Goal: Information Seeking & Learning: Compare options

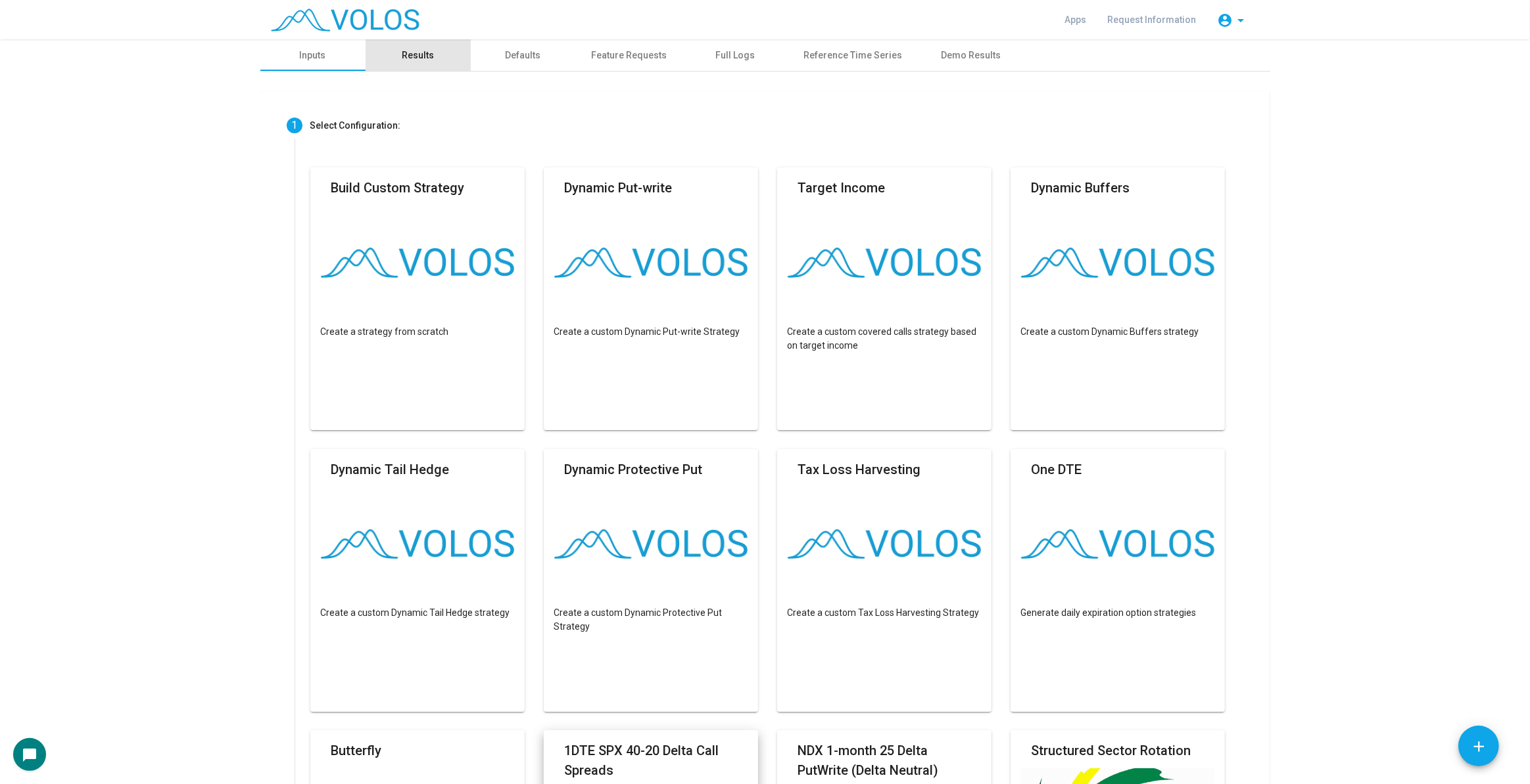
click at [431, 59] on div "Results" at bounding box center [419, 56] width 105 height 32
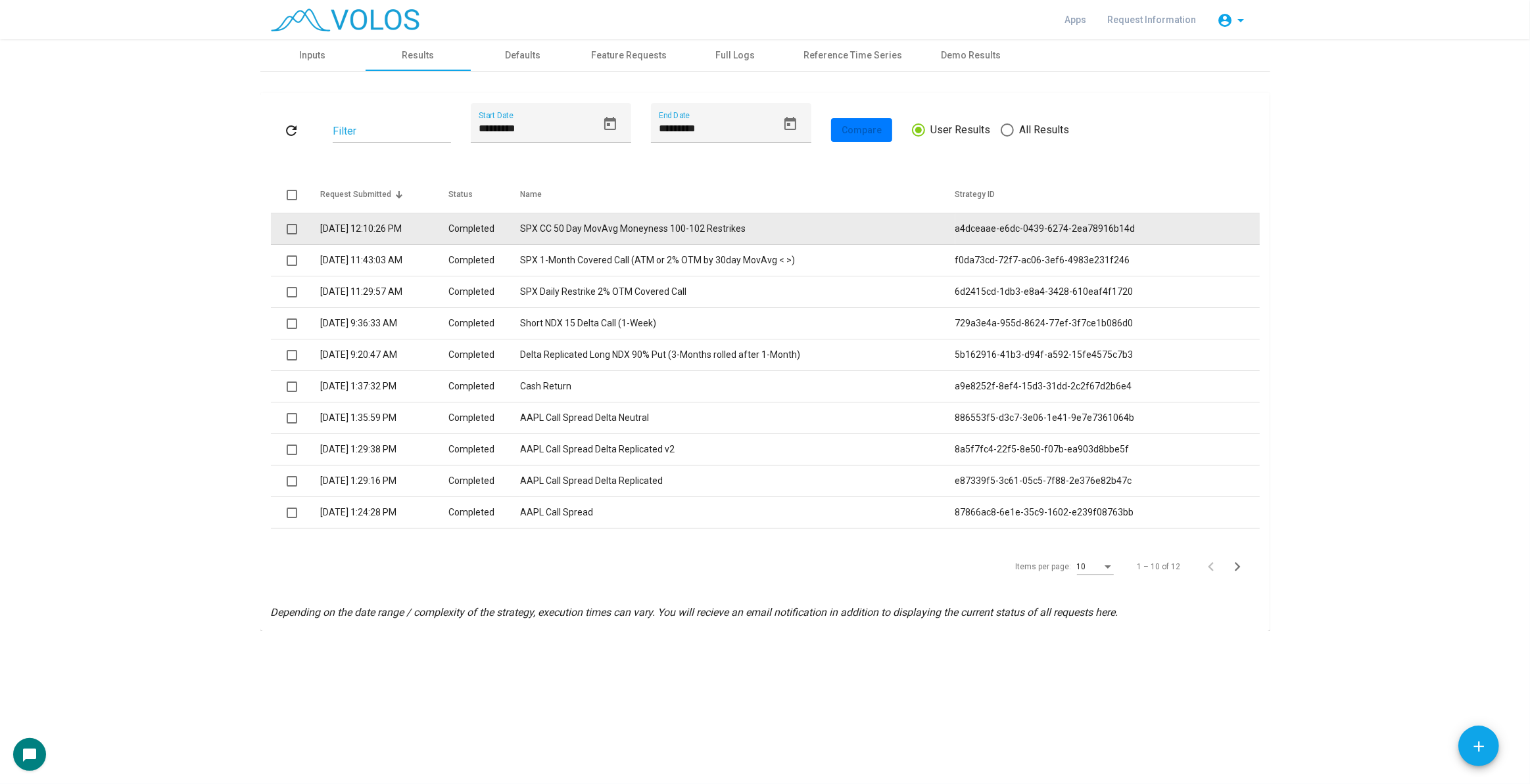
click at [403, 229] on td "[DATE] 12:10:26 PM" at bounding box center [385, 230] width 129 height 32
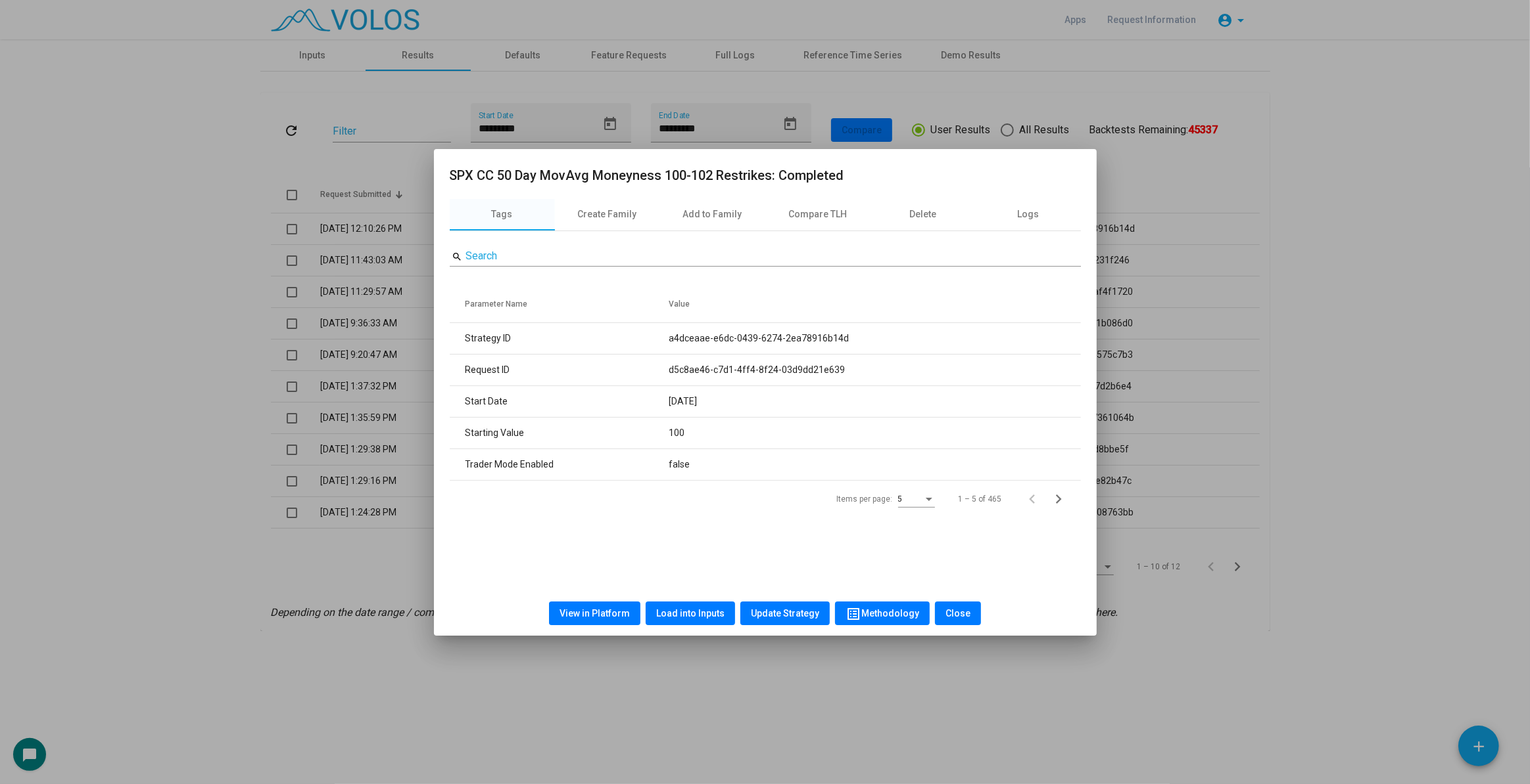
click at [591, 623] on button "View in Platform" at bounding box center [595, 614] width 91 height 24
click at [195, 203] on div at bounding box center [765, 392] width 1530 height 784
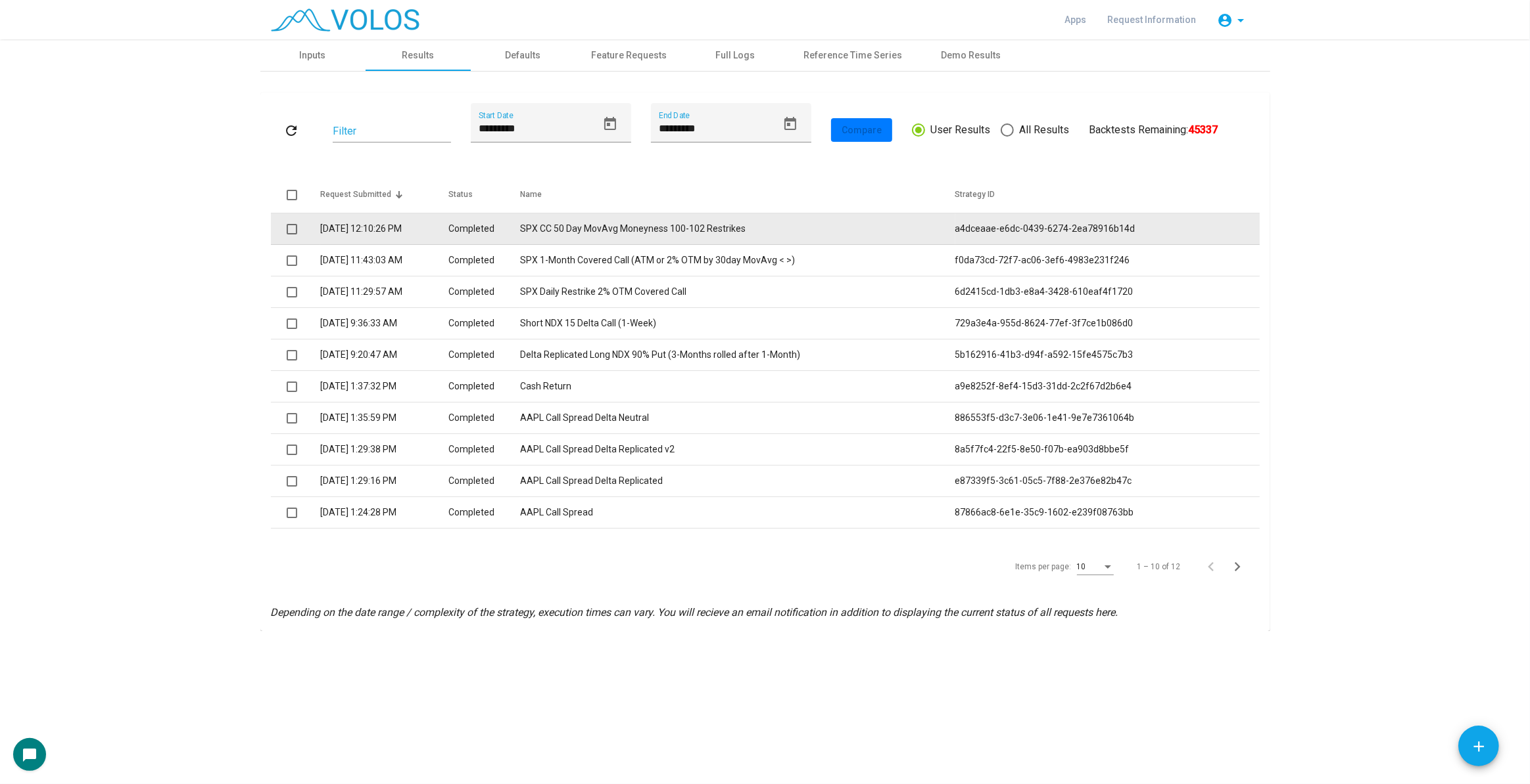
click at [293, 228] on span at bounding box center [291, 229] width 11 height 11
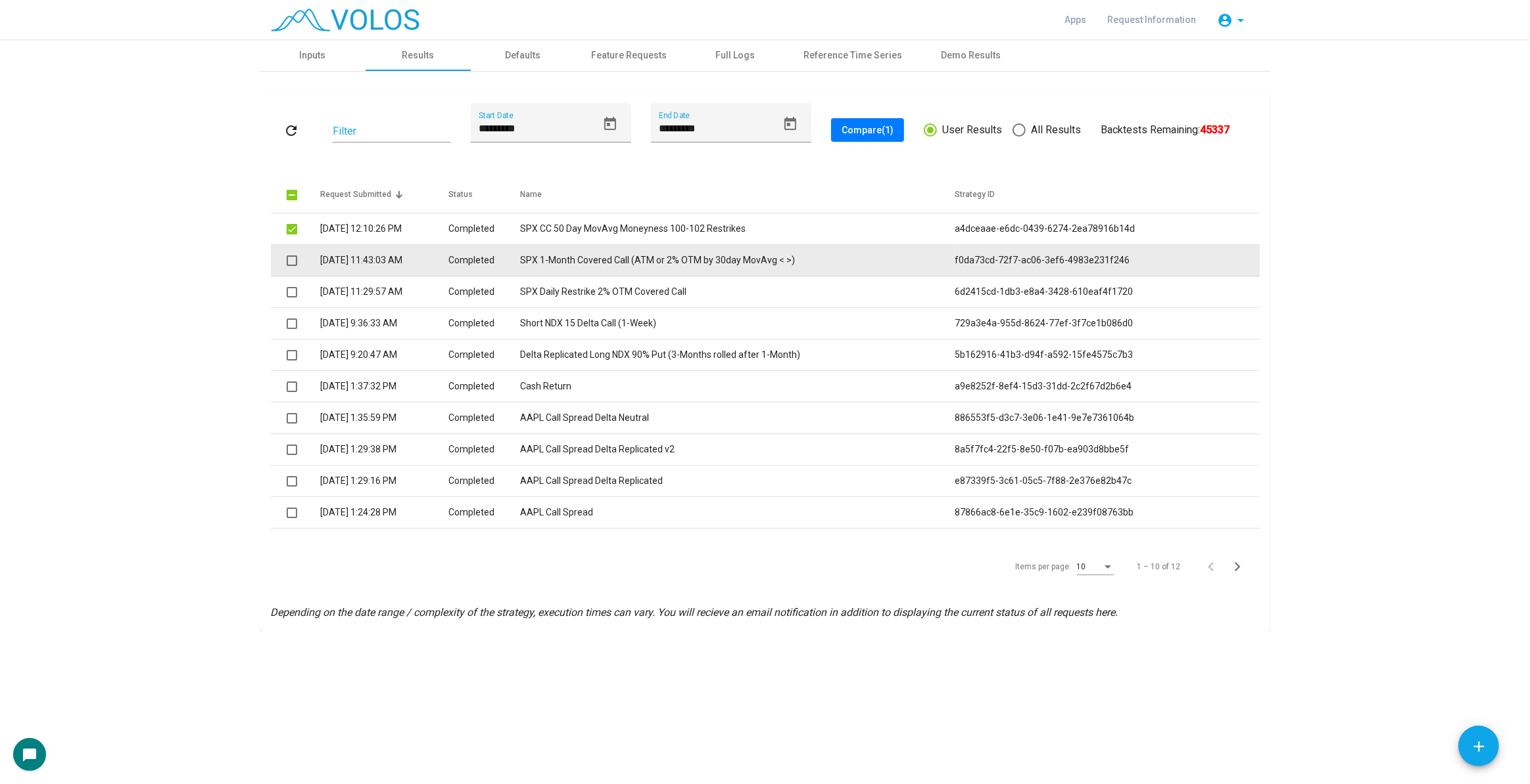
click at [294, 256] on span at bounding box center [291, 260] width 11 height 11
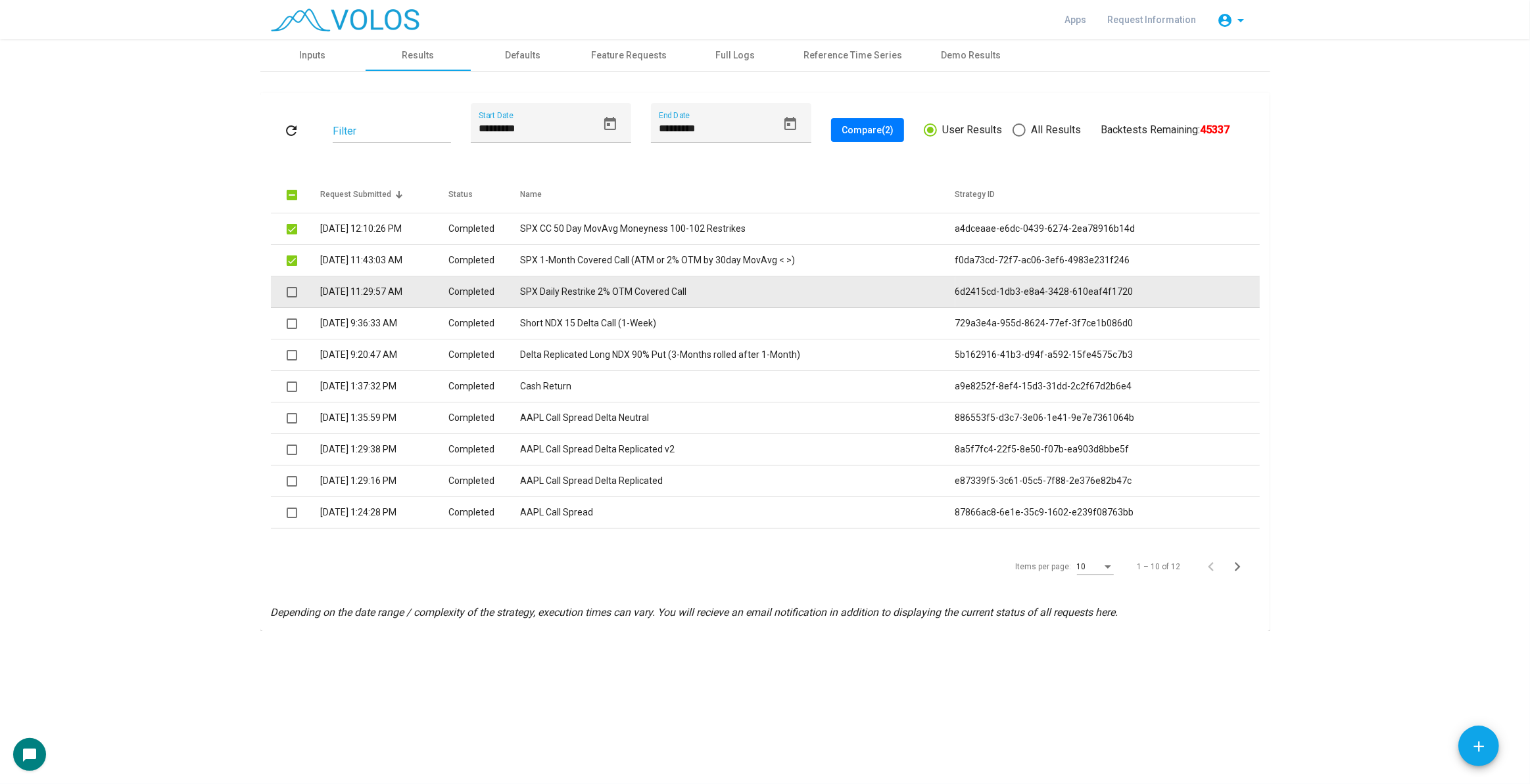
click at [292, 291] on span at bounding box center [291, 292] width 11 height 11
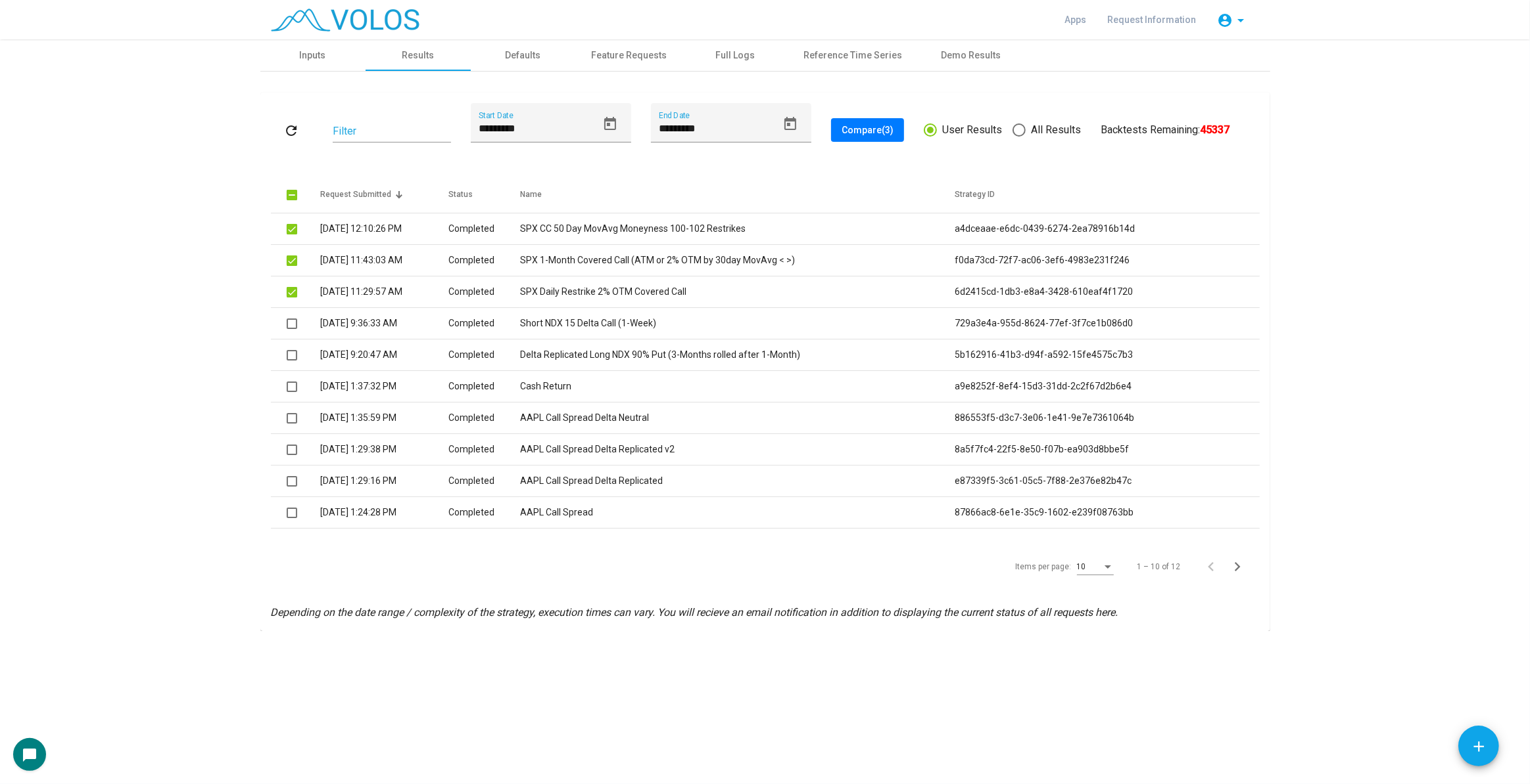
click at [861, 126] on span "Compare (3)" at bounding box center [867, 130] width 52 height 11
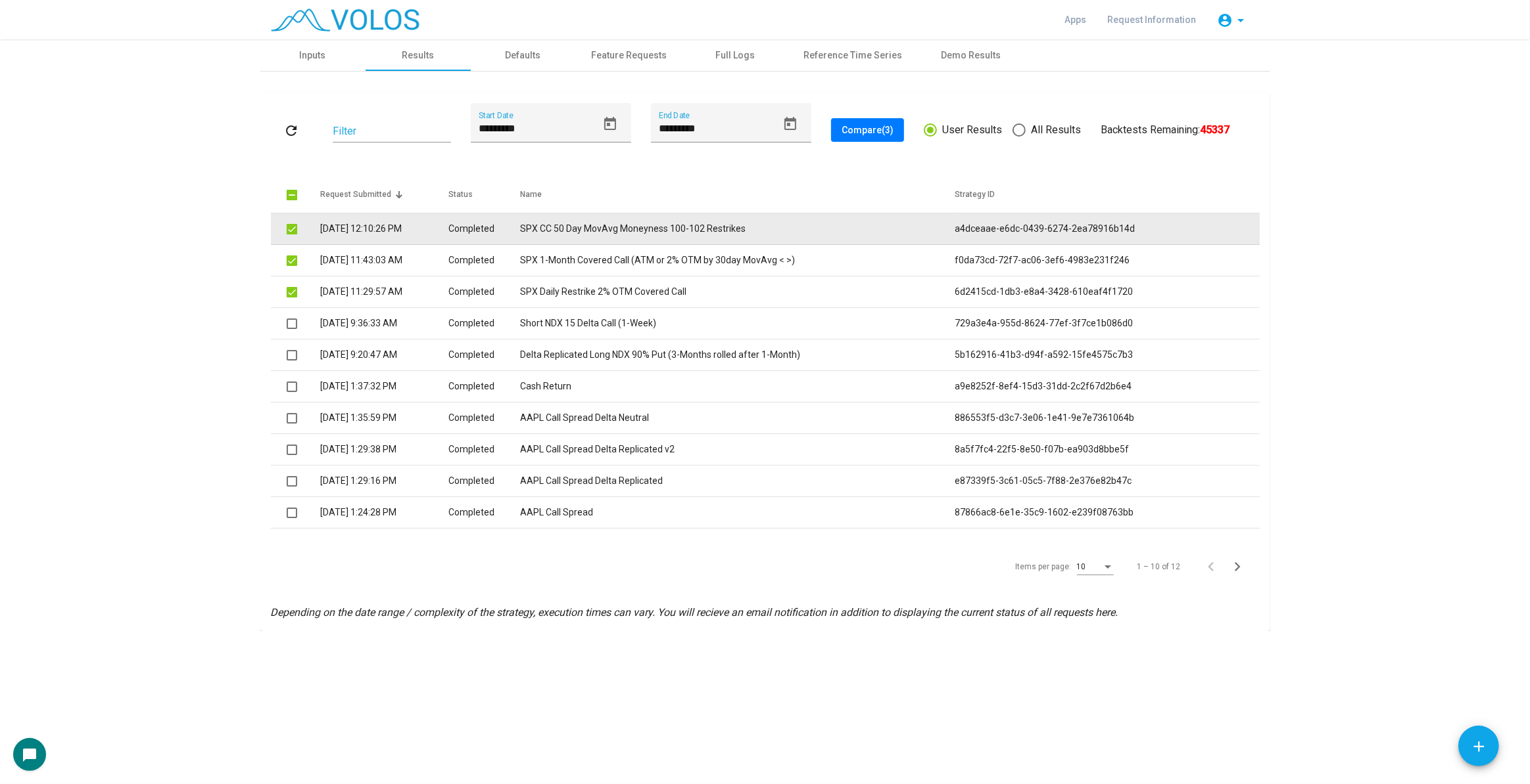
click at [767, 220] on td "SPX CC 50 Day MovAvg Moneyness 100-102 Restrikes" at bounding box center [738, 230] width 435 height 32
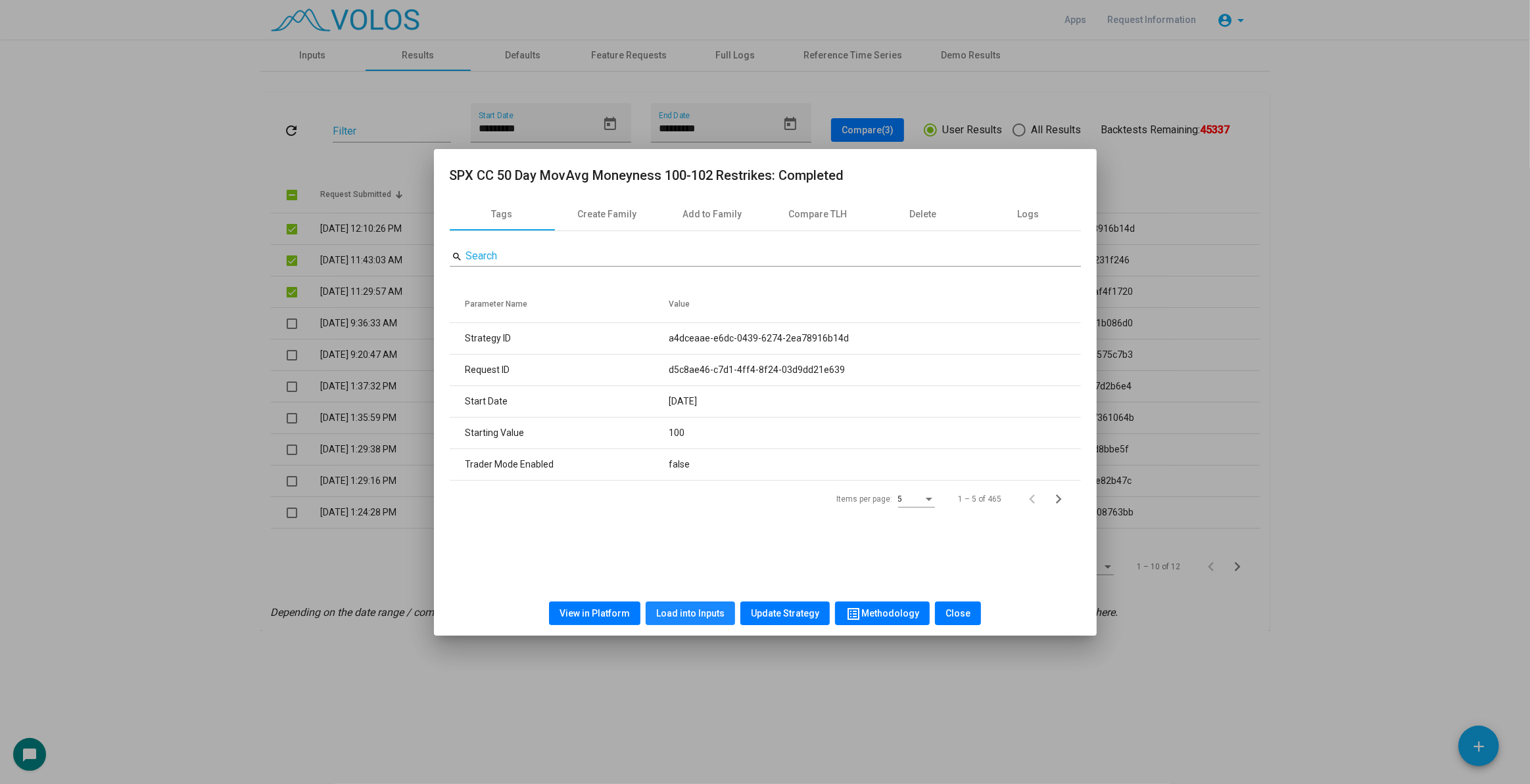
click at [697, 608] on span "Load into Inputs" at bounding box center [690, 613] width 69 height 11
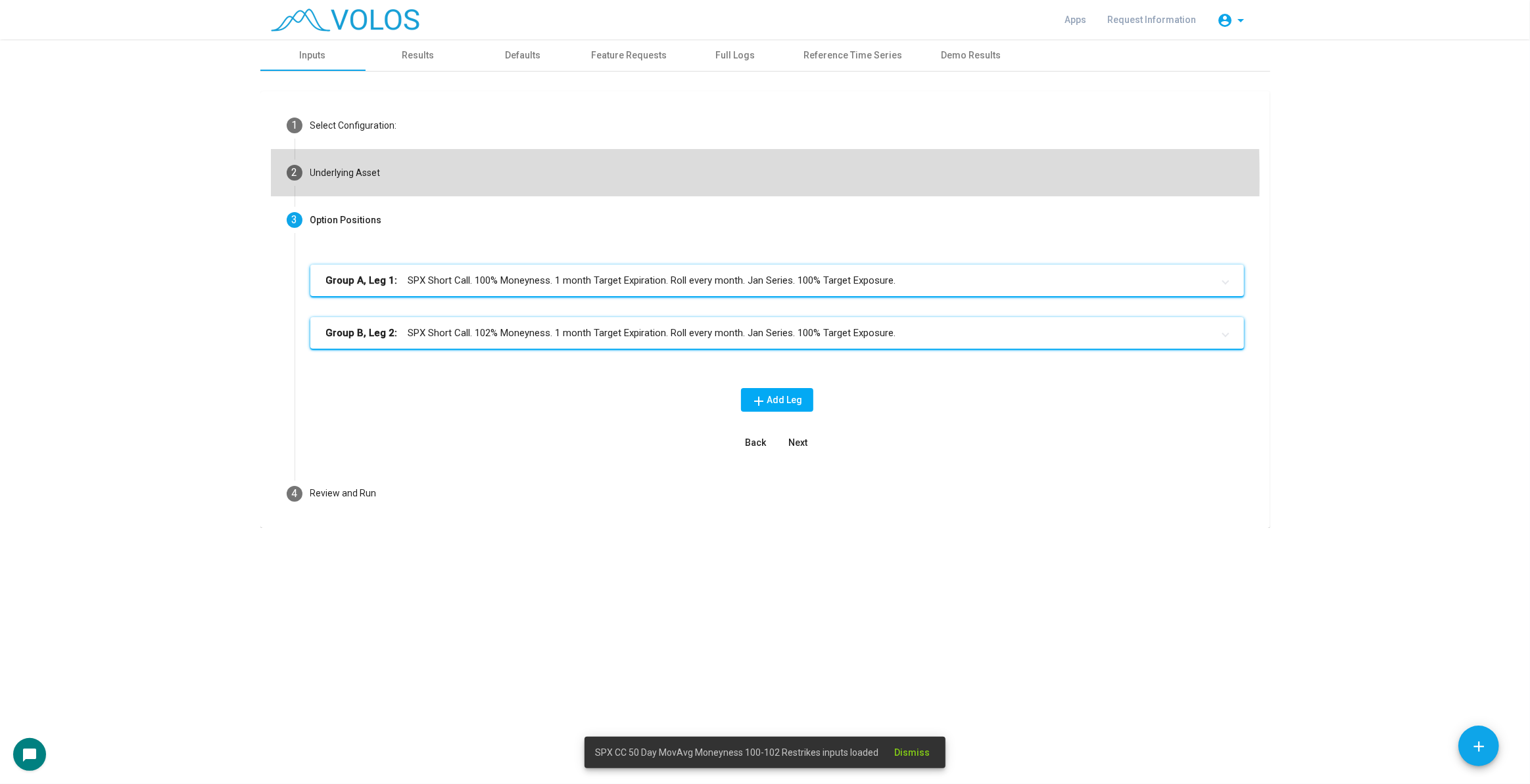
click at [553, 178] on mat-step-header "2 Underlying Asset" at bounding box center [765, 173] width 988 height 48
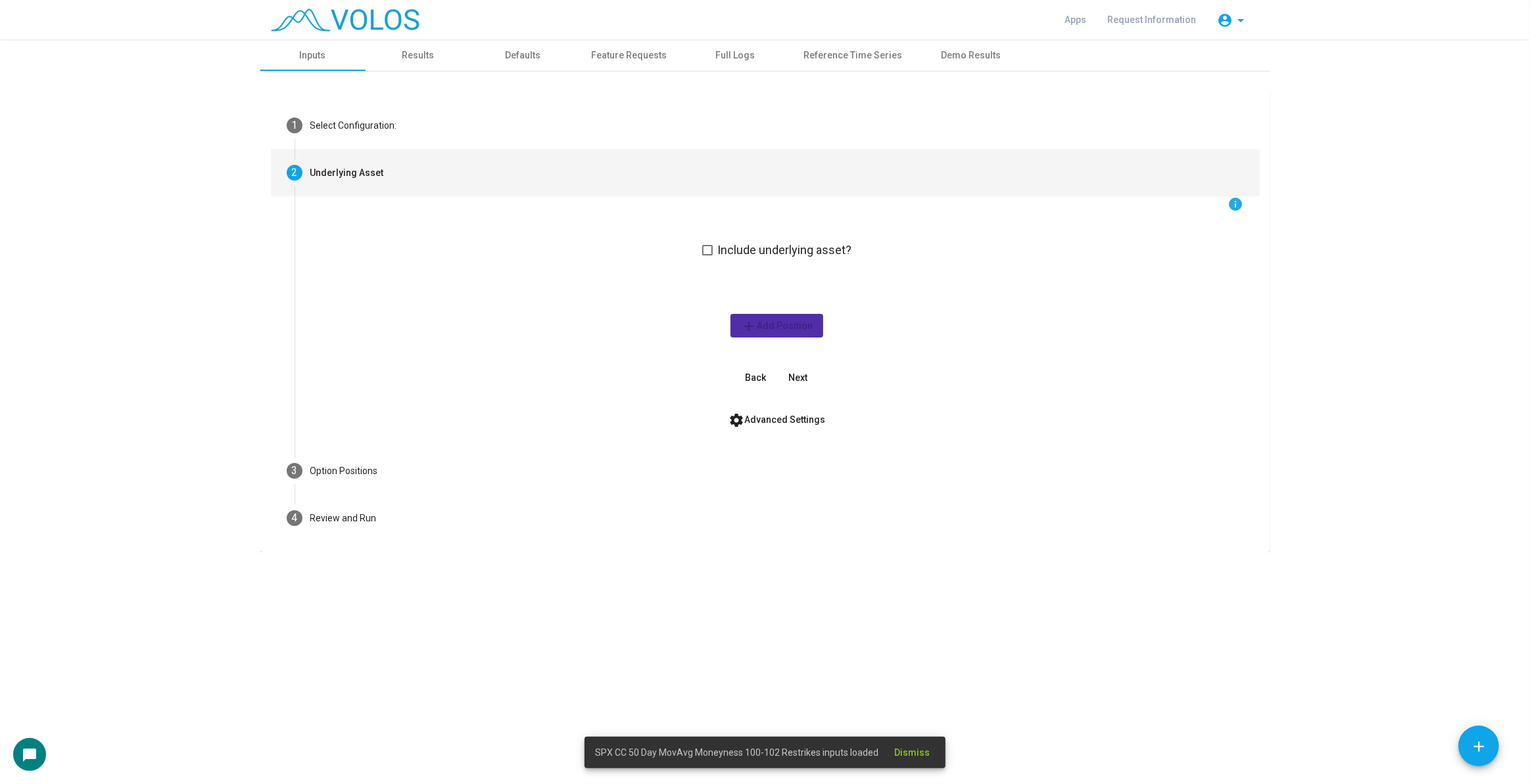
click at [732, 240] on mat-checkbox "Include underlying asset?" at bounding box center [776, 249] width 150 height 18
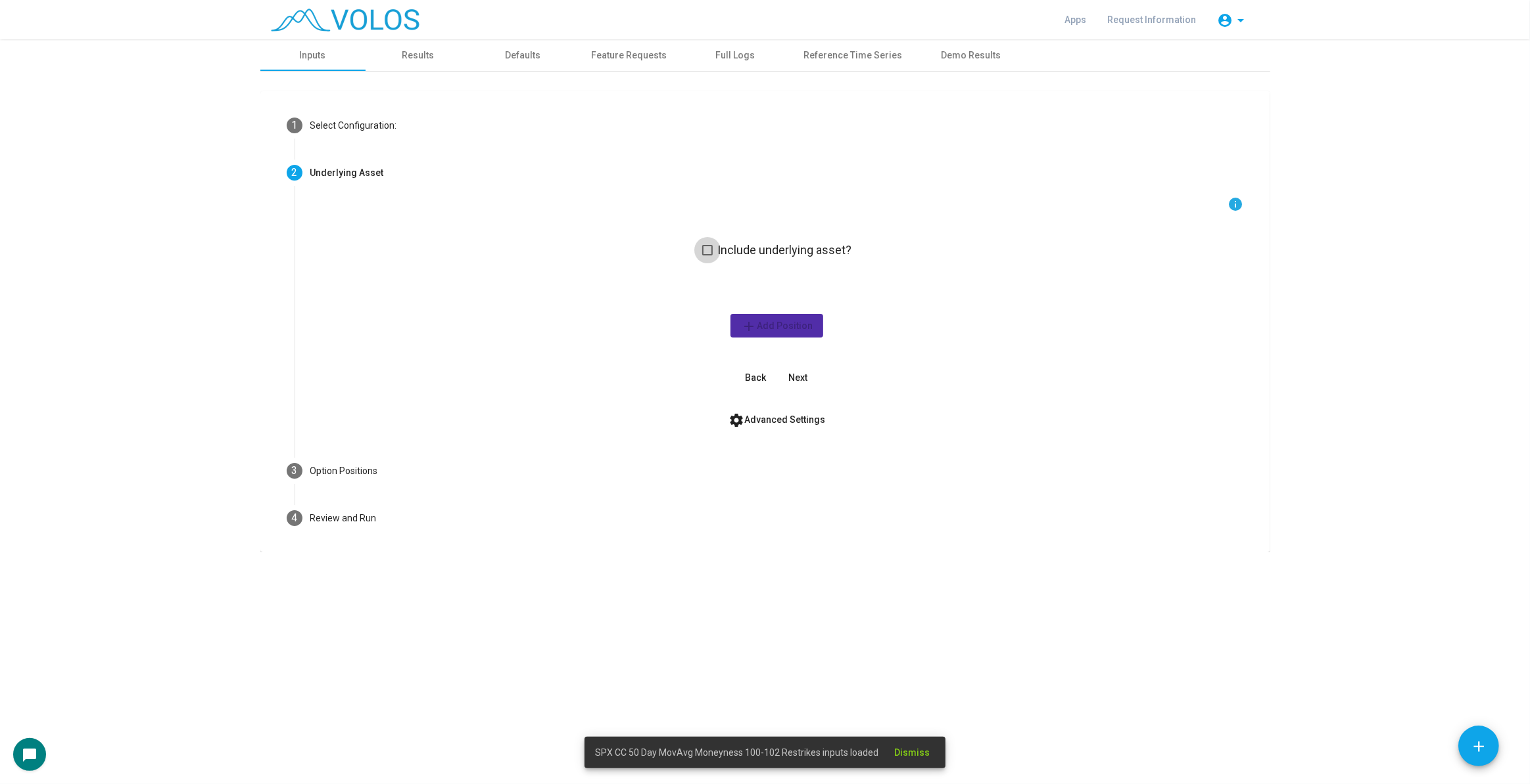
click at [745, 254] on span "Include underlying asset?" at bounding box center [784, 250] width 134 height 16
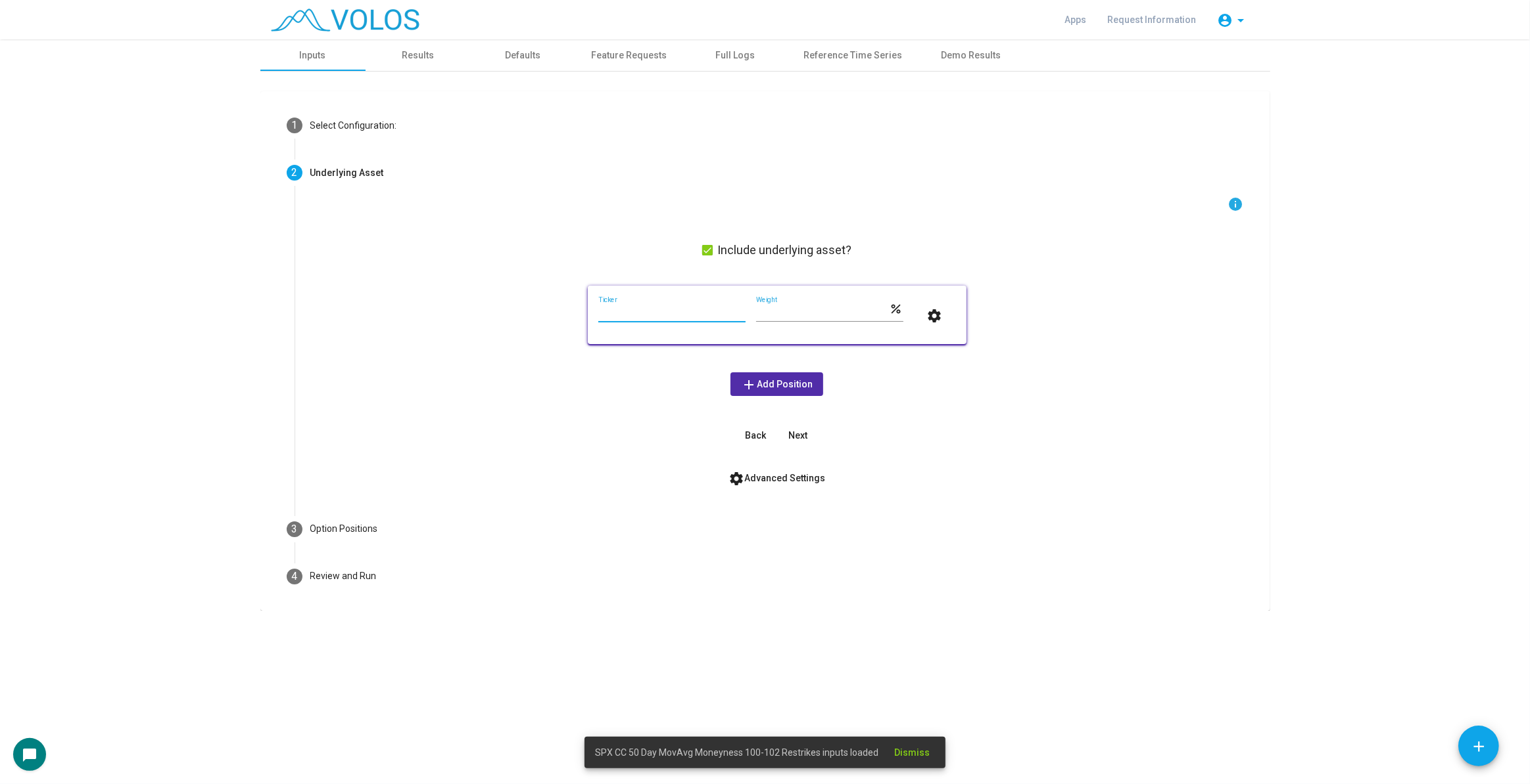
click at [657, 315] on input "Ticker" at bounding box center [672, 313] width 147 height 11
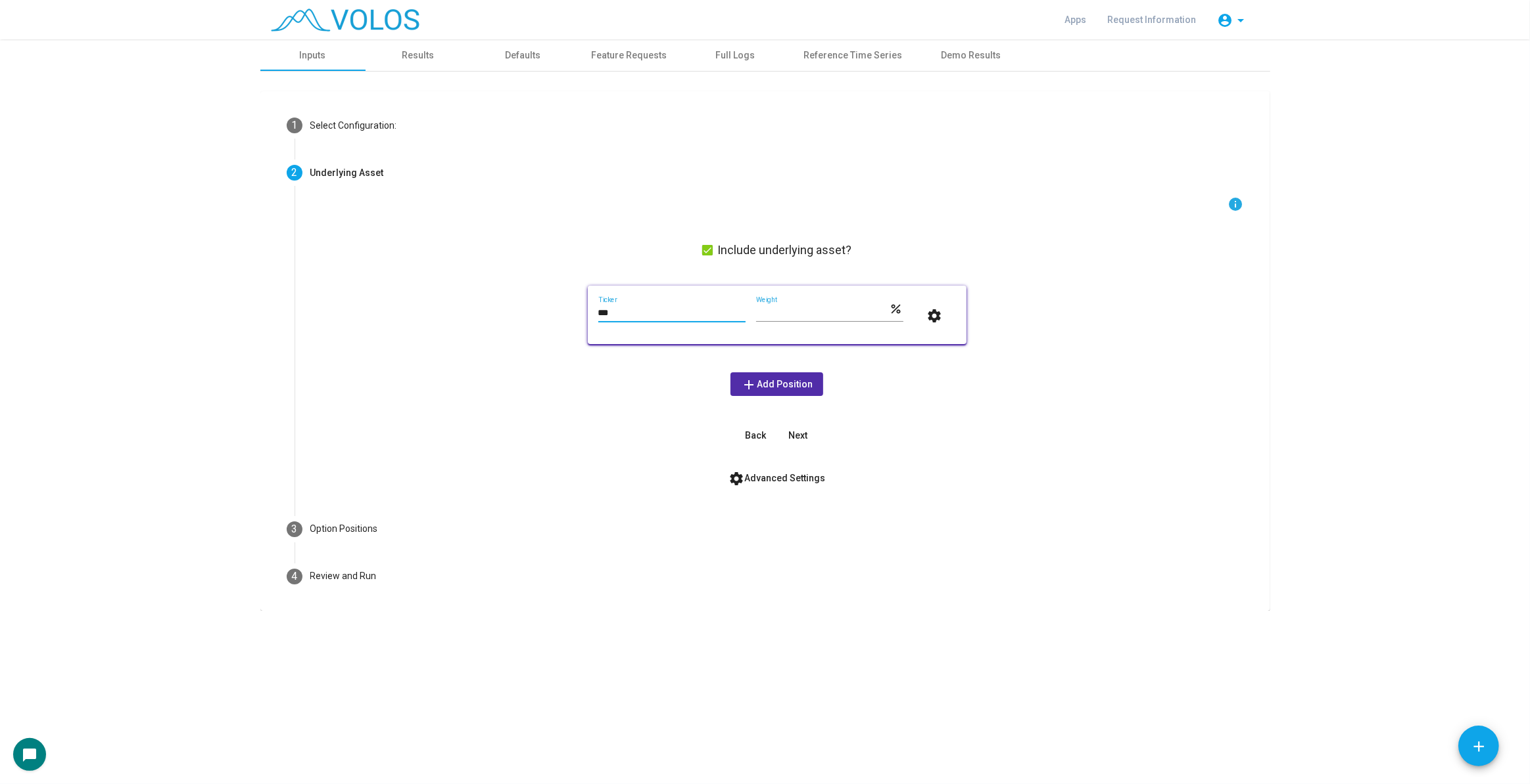
type input "***"
click at [816, 441] on button "Next" at bounding box center [798, 435] width 42 height 24
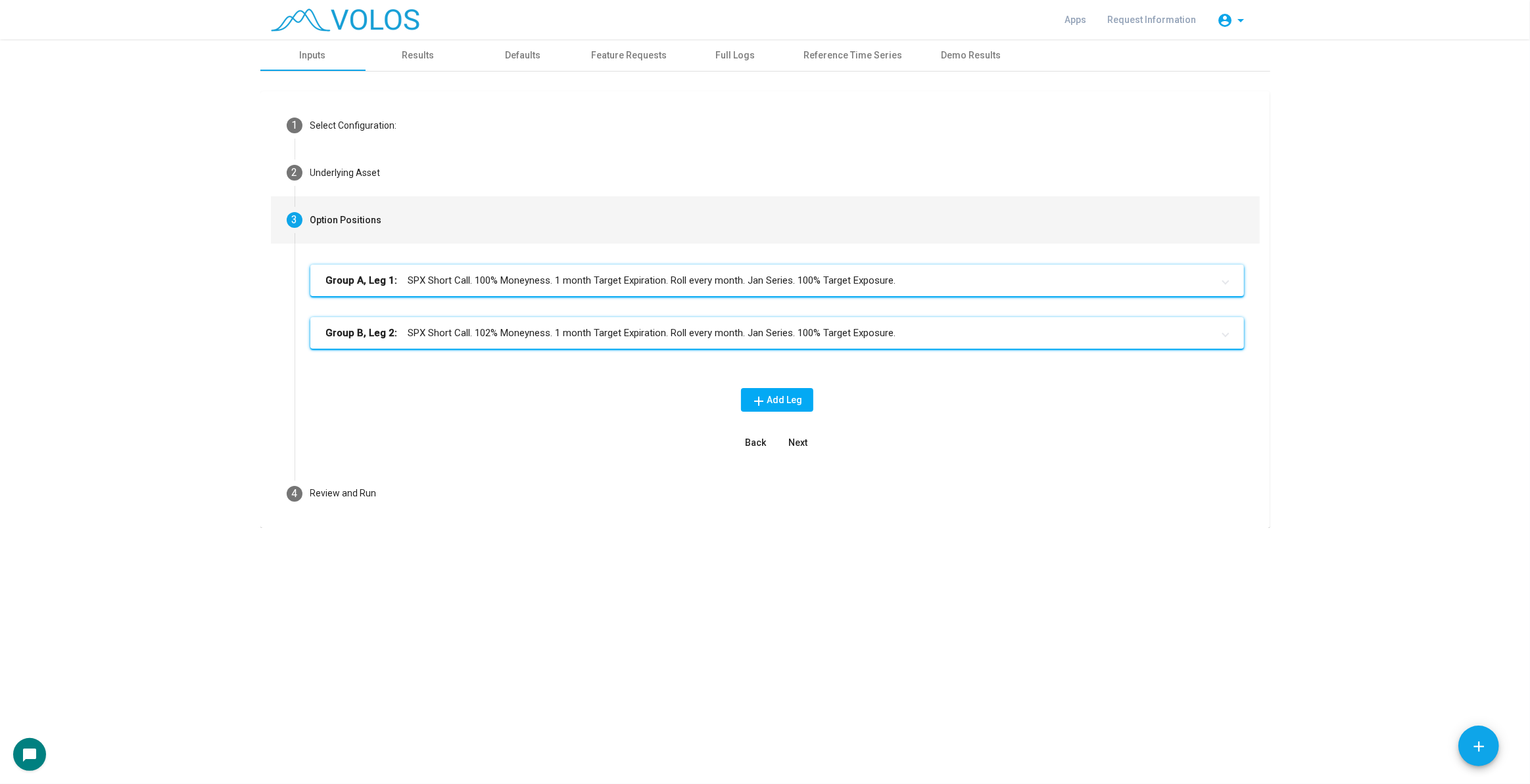
click at [796, 447] on span "Next" at bounding box center [797, 442] width 19 height 11
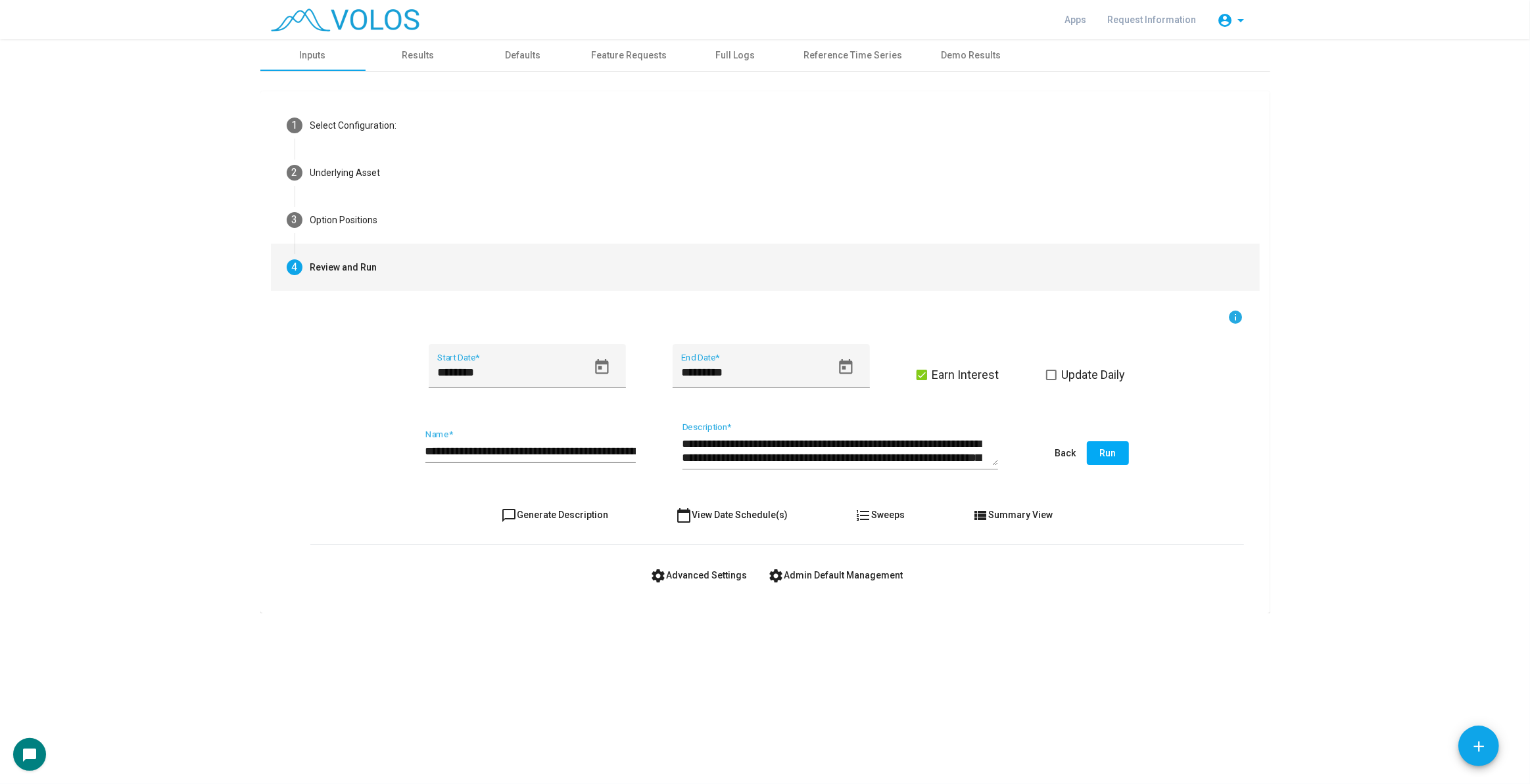
click at [593, 521] on button "chat_bubble_outline Generate Description" at bounding box center [554, 515] width 128 height 24
type textarea "**********"
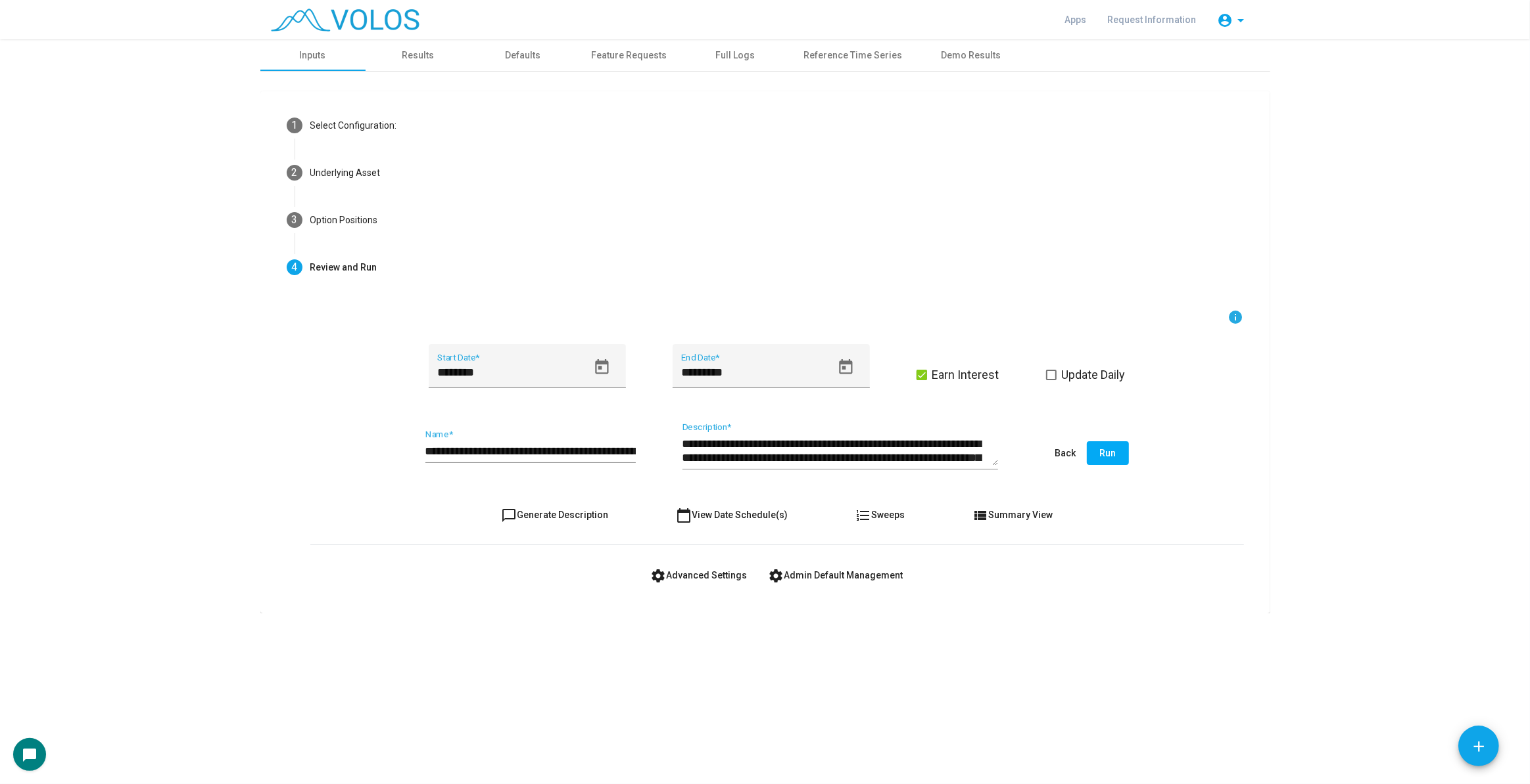
click at [452, 451] on input "**********" at bounding box center [531, 451] width 211 height 13
click at [449, 452] on input "**********" at bounding box center [531, 451] width 211 height 13
click at [447, 453] on input "**********" at bounding box center [531, 451] width 211 height 13
click at [445, 455] on input "**********" at bounding box center [531, 451] width 211 height 13
click at [477, 454] on input "**********" at bounding box center [531, 451] width 211 height 13
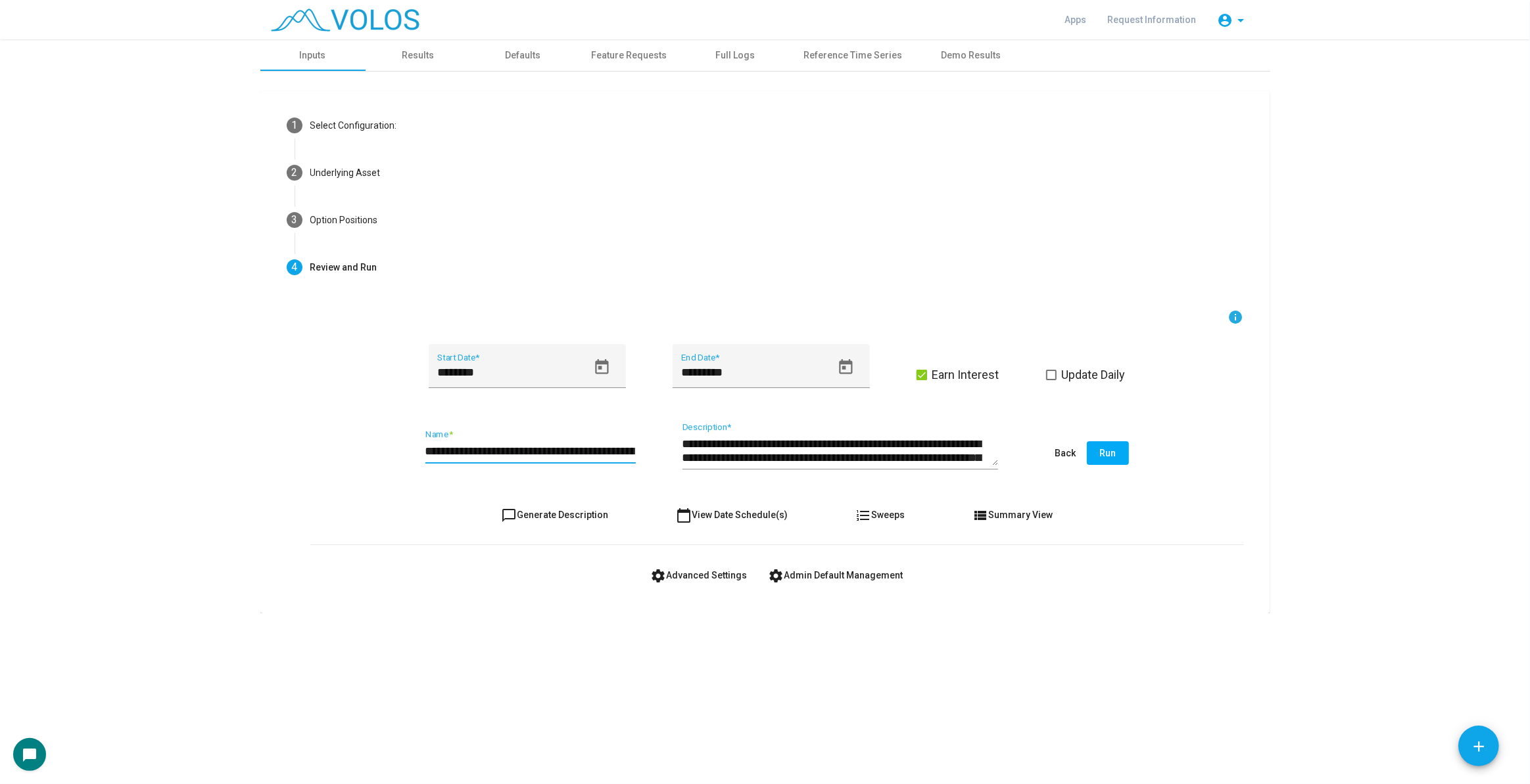
click at [476, 455] on input "**********" at bounding box center [531, 451] width 211 height 13
click at [474, 456] on input "**********" at bounding box center [531, 451] width 211 height 13
click at [472, 457] on input "**********" at bounding box center [531, 451] width 211 height 13
click at [476, 453] on input "**********" at bounding box center [531, 451] width 211 height 13
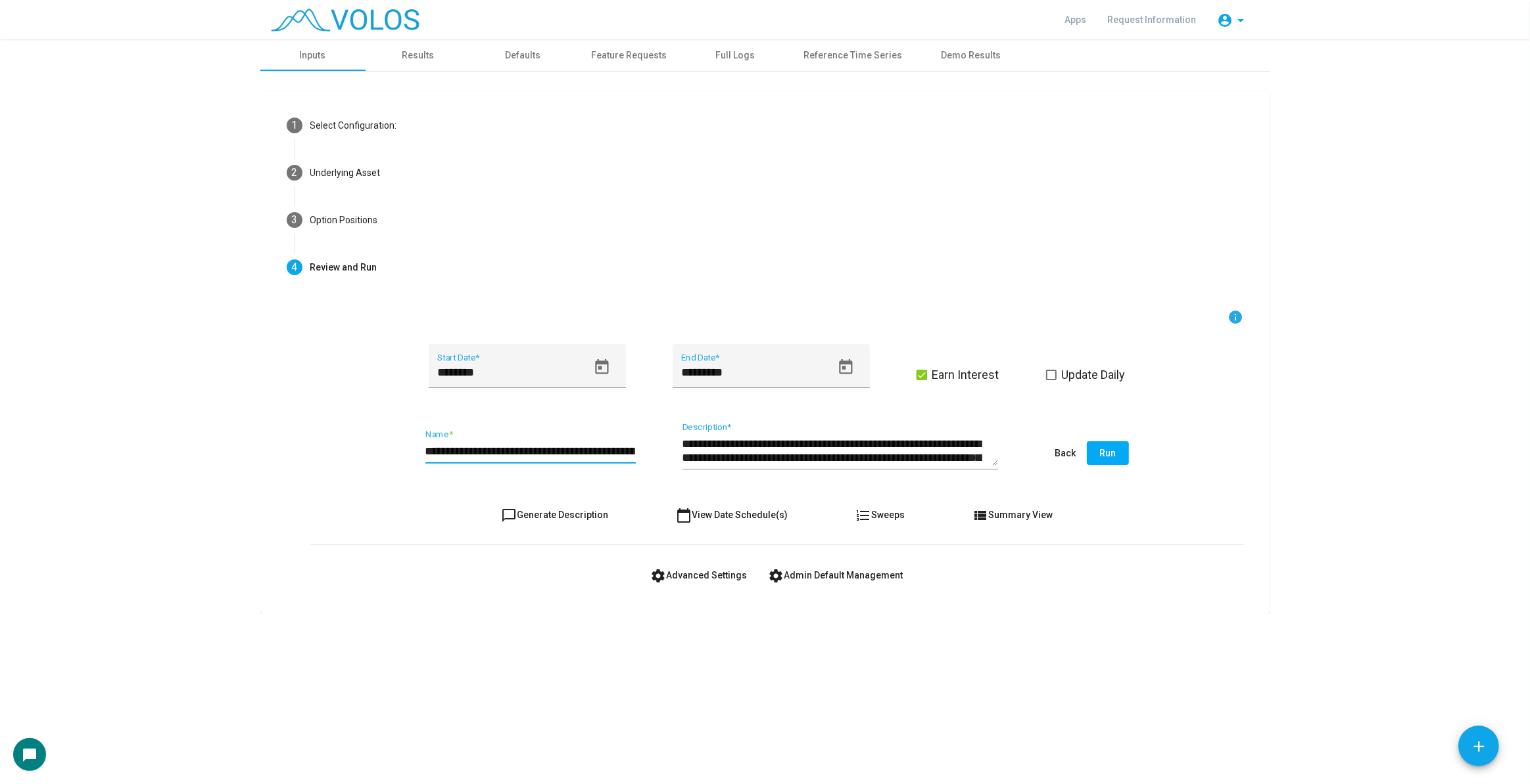
click at [476, 453] on input "**********" at bounding box center [531, 451] width 211 height 13
paste input "**********"
click at [543, 448] on input "**********" at bounding box center [531, 451] width 211 height 13
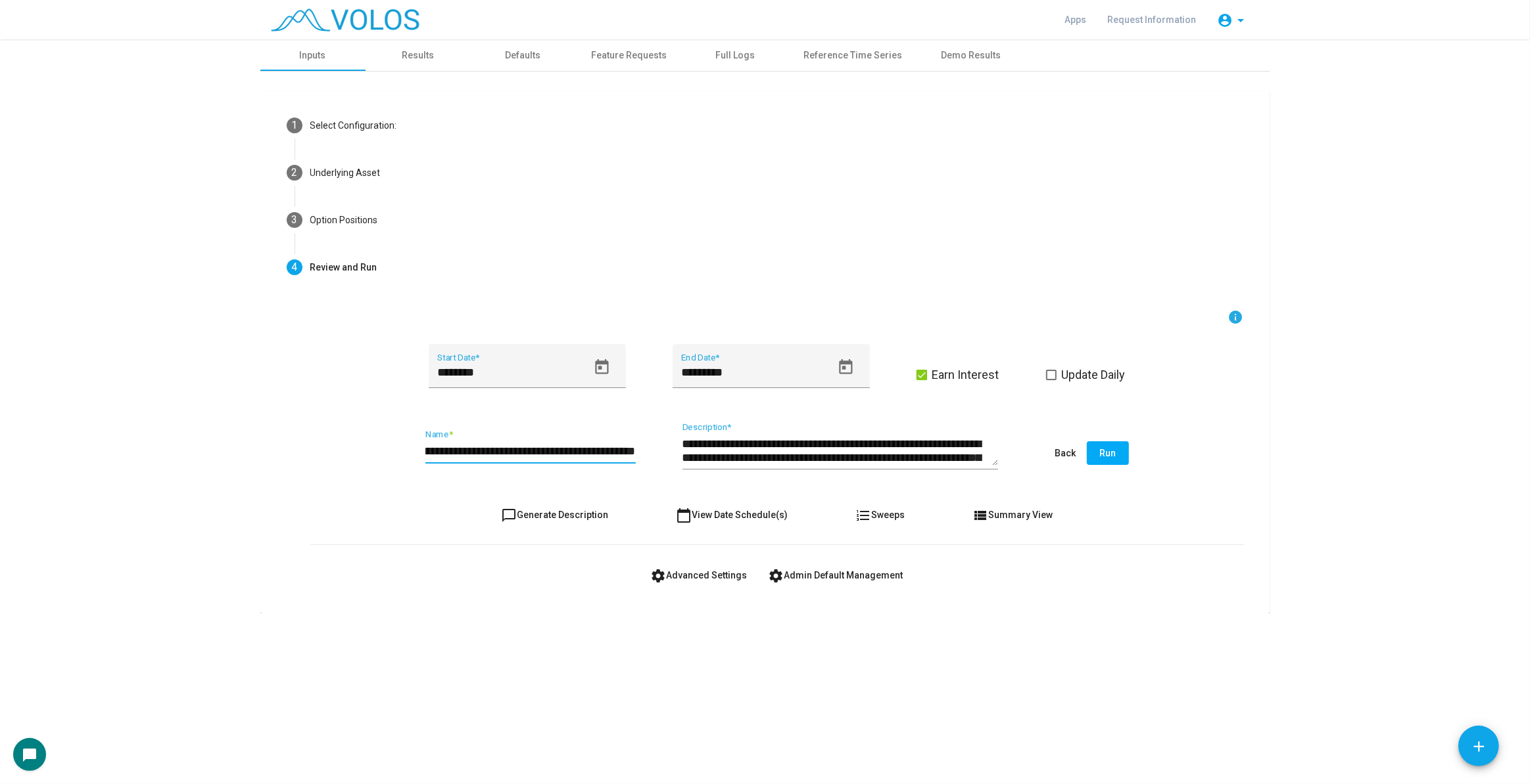
scroll to position [0, 129]
type input "**********"
click at [1110, 453] on span "Run" at bounding box center [1107, 453] width 17 height 11
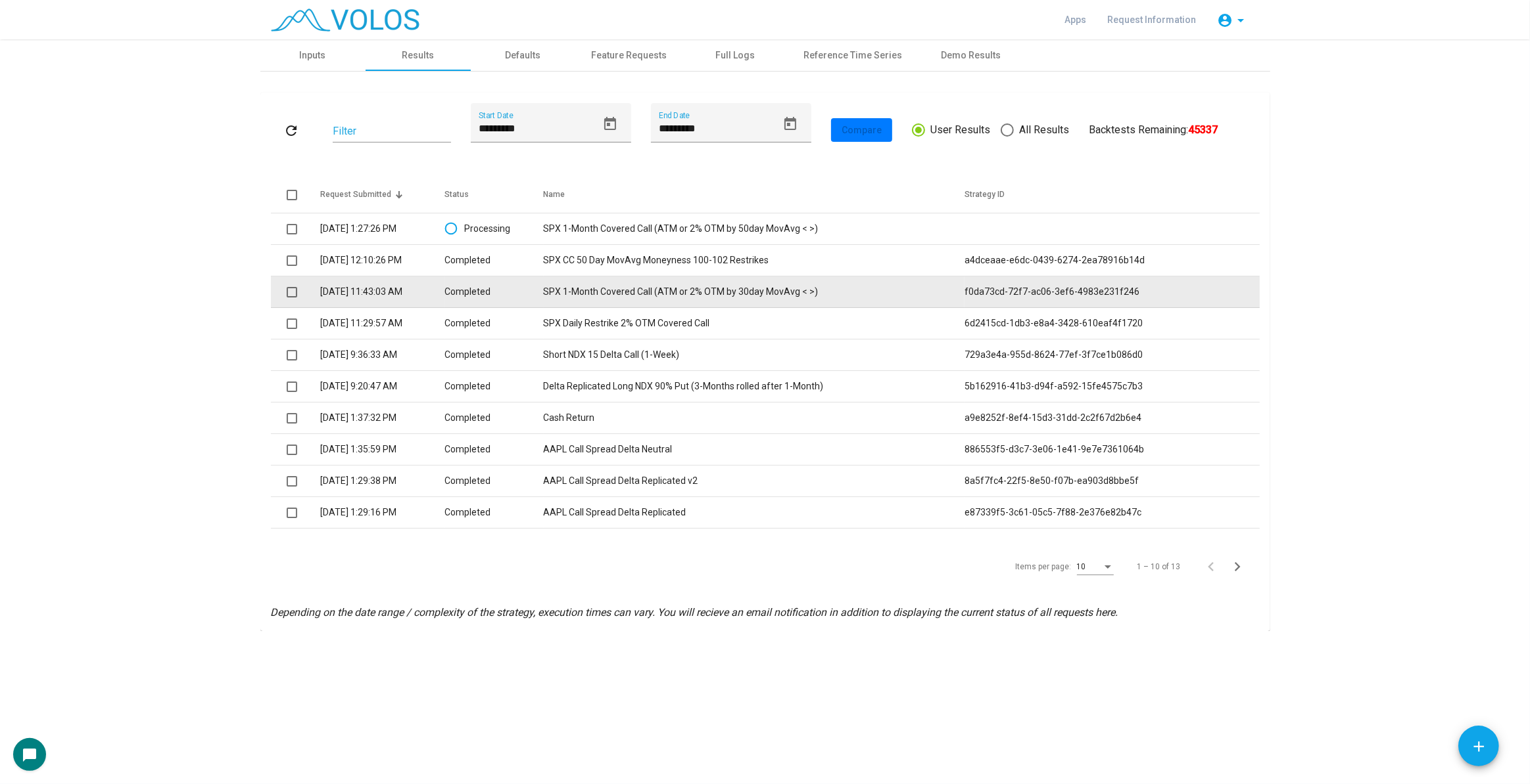
click at [825, 286] on td "SPX 1-Month Covered Call (ATM or 2% OTM by 30day MovAvg < >)" at bounding box center [755, 292] width 422 height 32
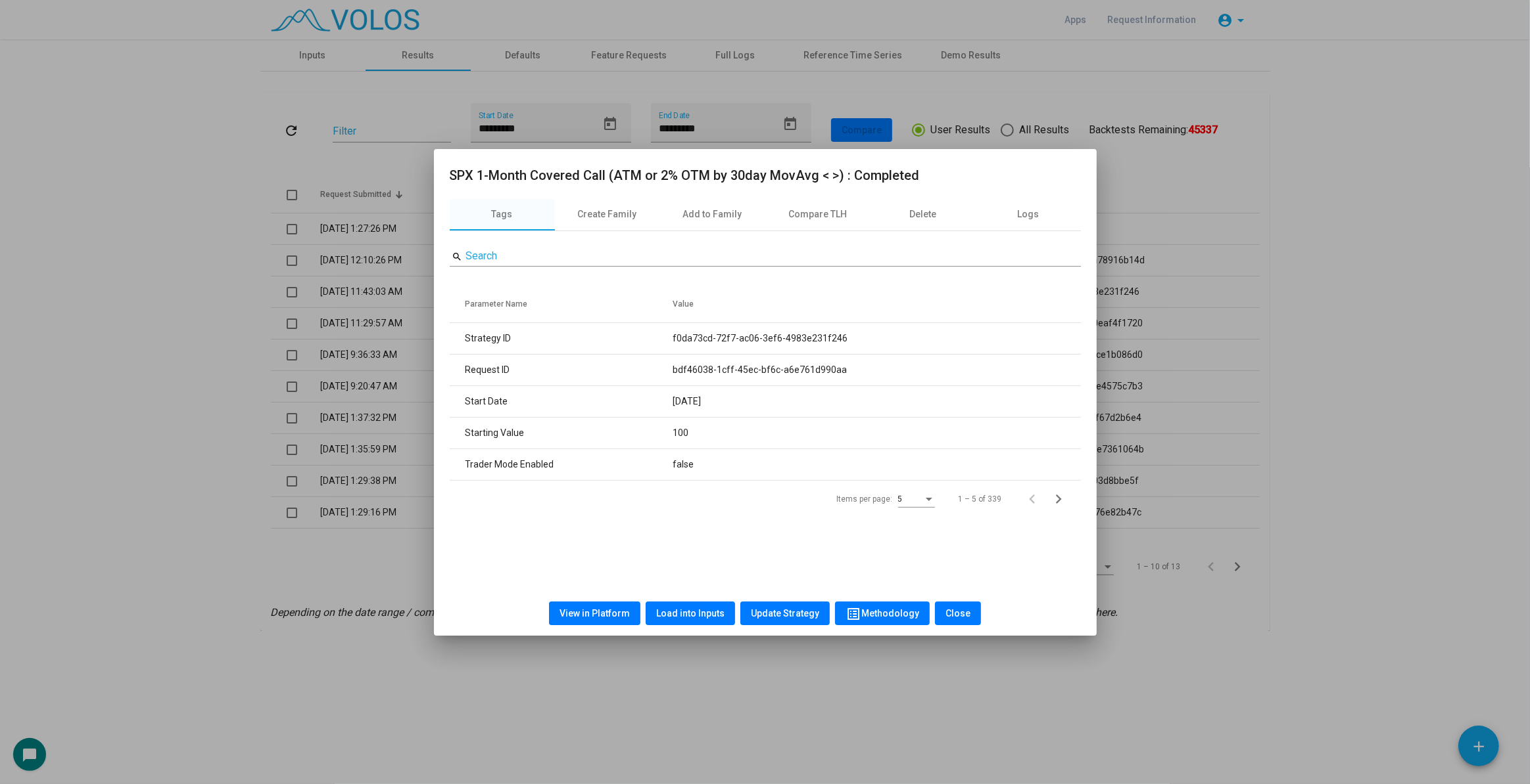
click at [703, 616] on span "Load into Inputs" at bounding box center [690, 613] width 69 height 11
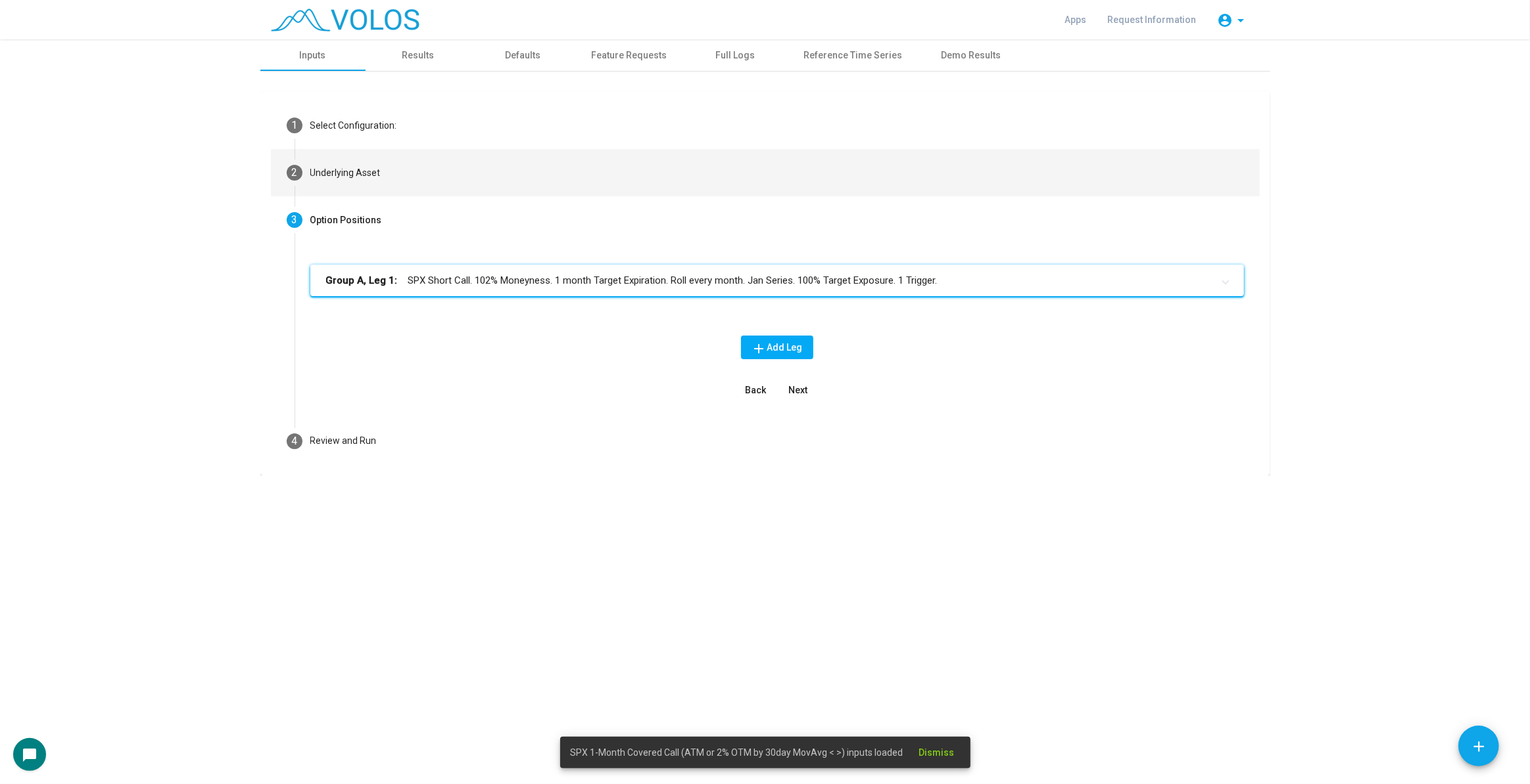
click at [809, 189] on mat-step-header "2 Underlying Asset" at bounding box center [765, 173] width 988 height 48
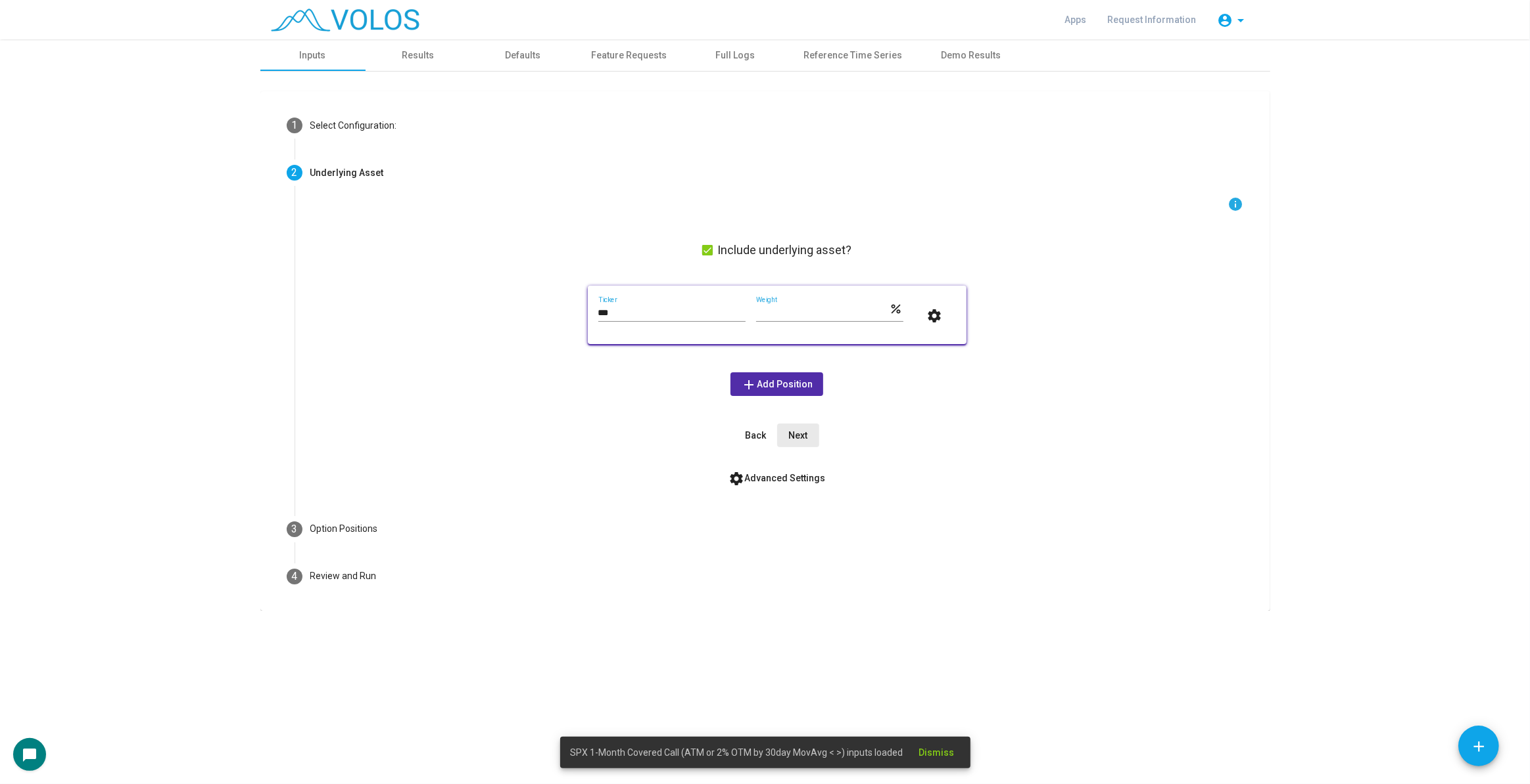
click at [799, 430] on span "Next" at bounding box center [797, 435] width 19 height 11
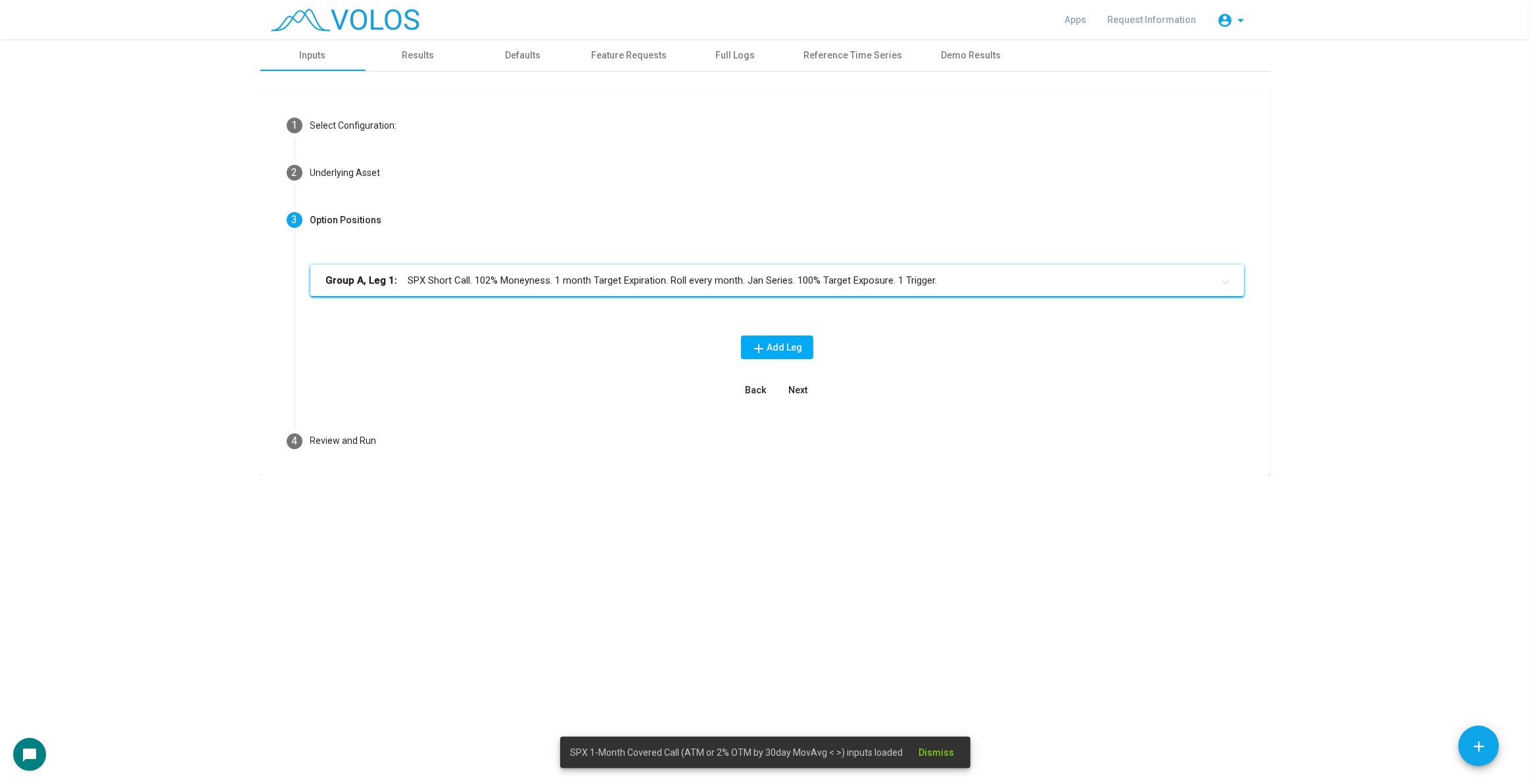
click at [774, 268] on mat-expansion-panel-header "Group A, Leg 1: SPX Short Call. 102% Moneyness. 1 month Target Expiration. Roll…" at bounding box center [776, 280] width 934 height 32
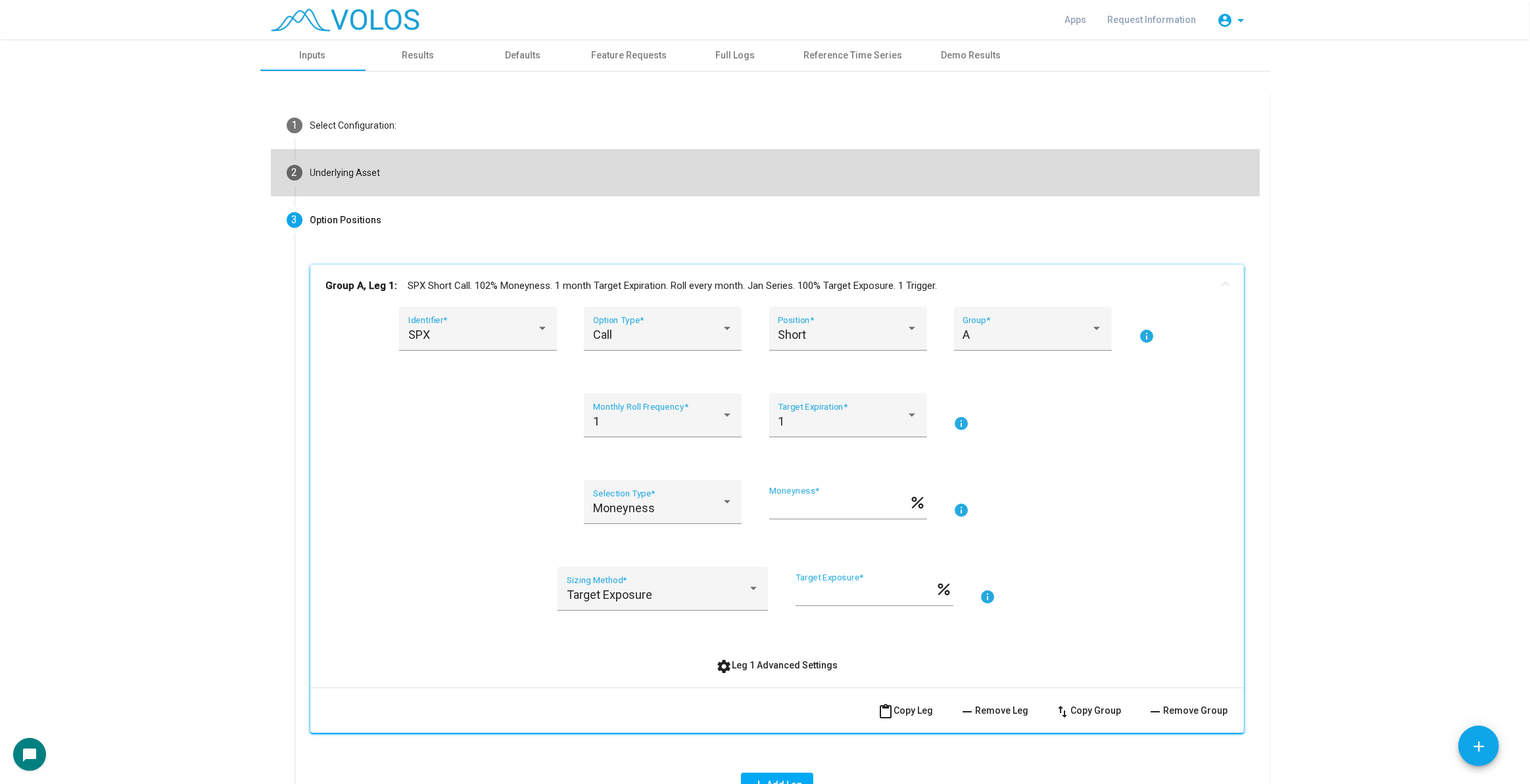
click at [791, 193] on mat-step-header "2 Underlying Asset" at bounding box center [765, 173] width 988 height 48
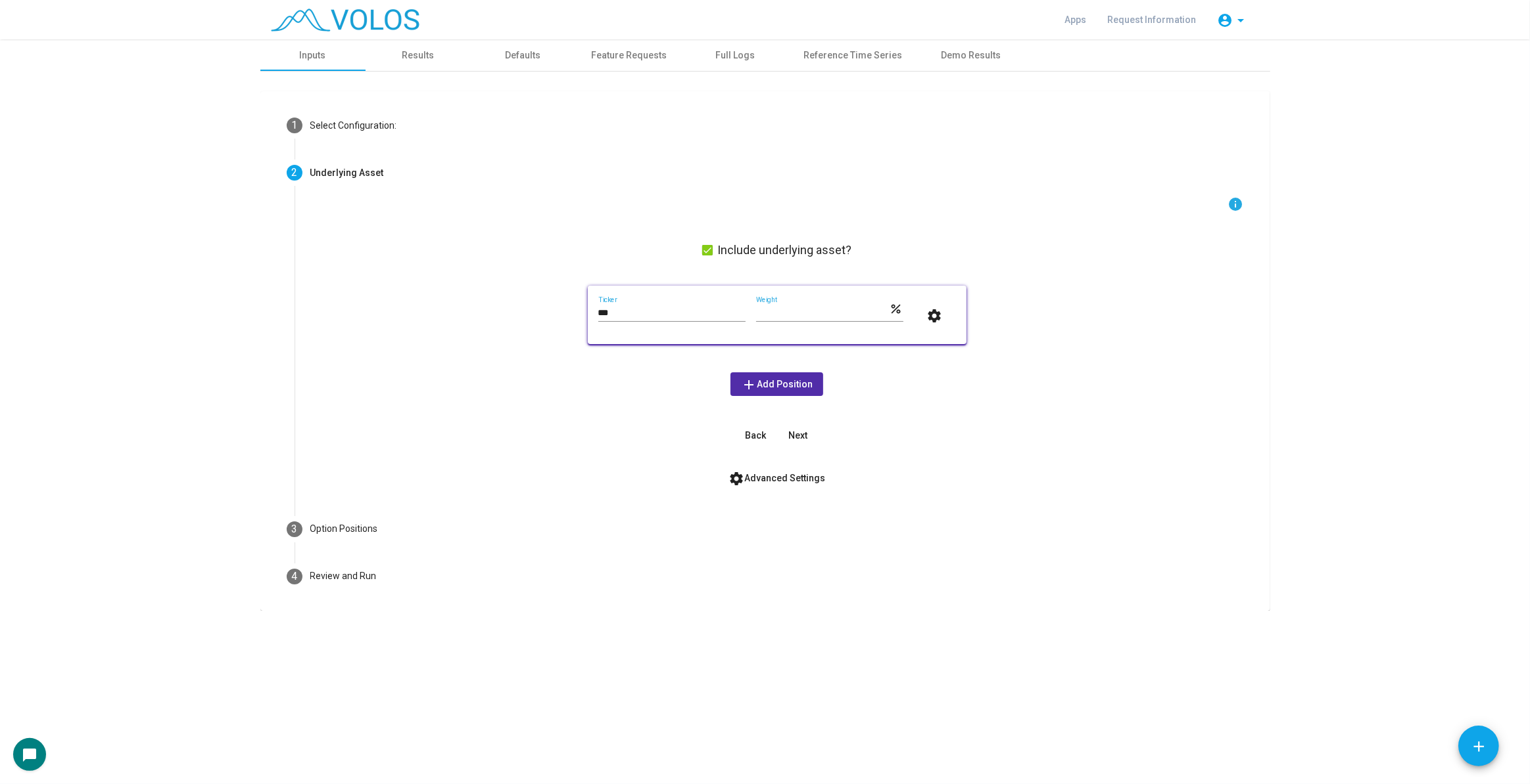
click at [801, 494] on div "info Include underlying asset? *** Ticker *** Weight percent settings add Add P…" at bounding box center [776, 351] width 965 height 309
click at [794, 480] on span "settings Advanced Settings" at bounding box center [776, 478] width 96 height 11
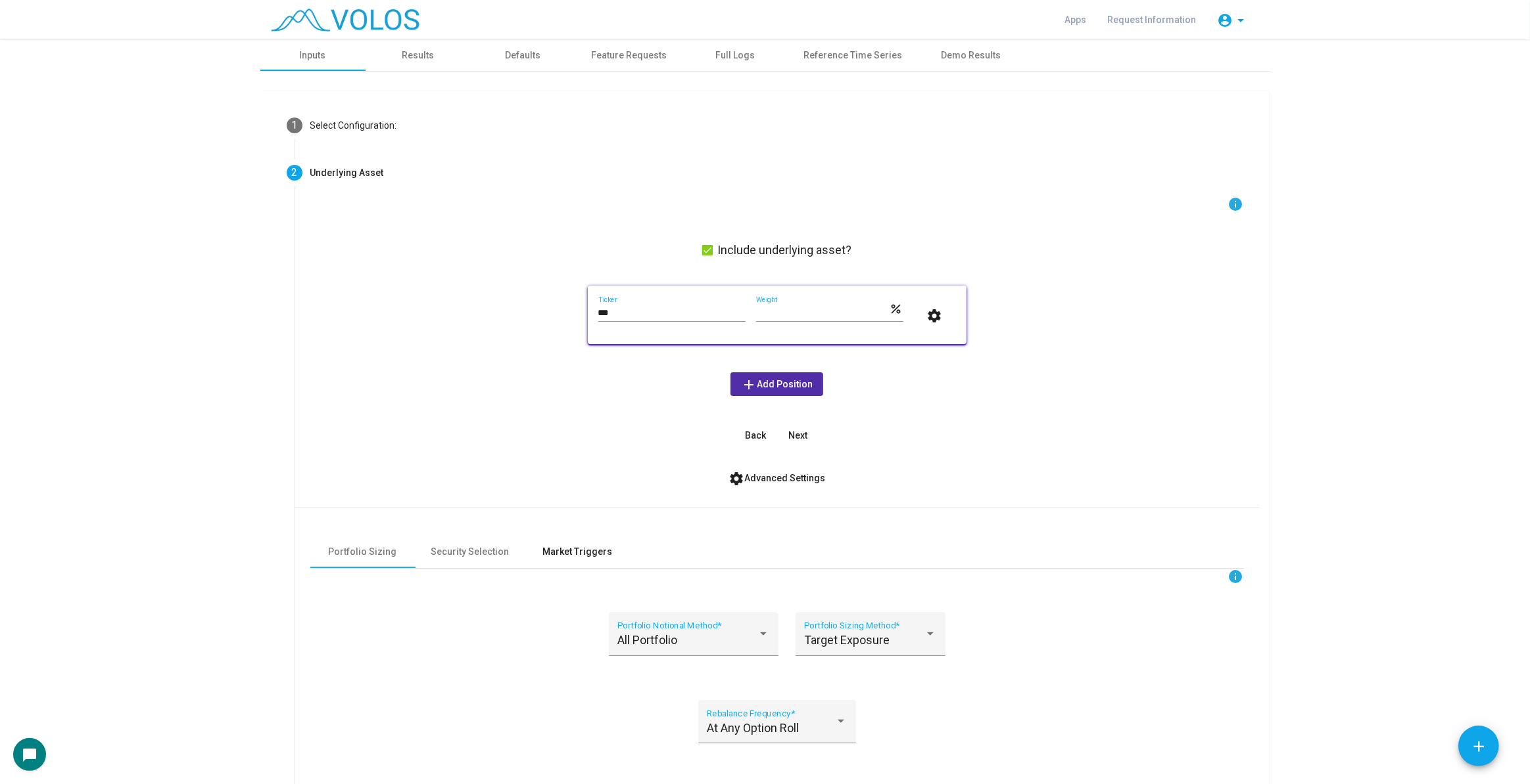
click at [570, 549] on div "Market Triggers" at bounding box center [578, 552] width 70 height 14
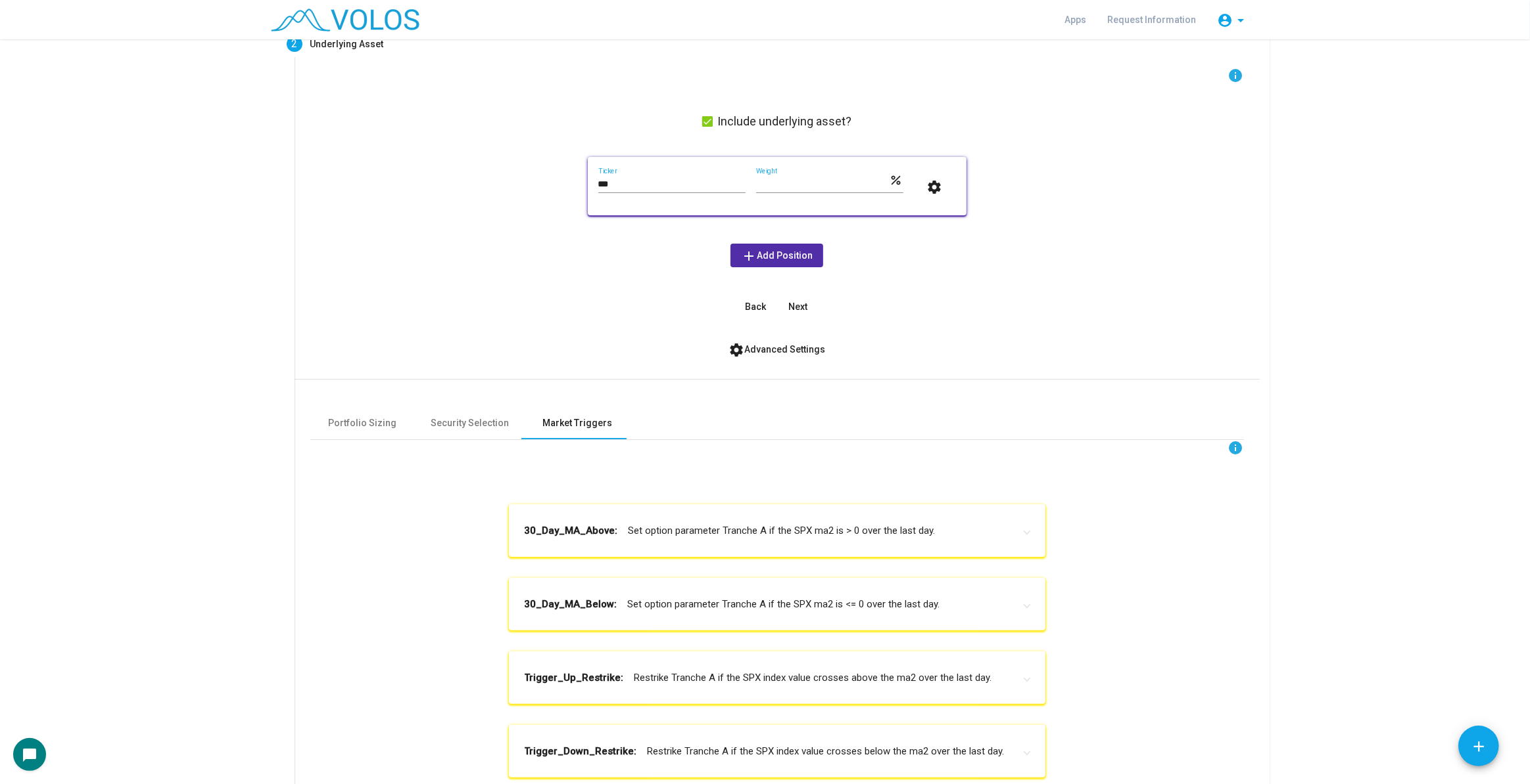
scroll to position [298, 0]
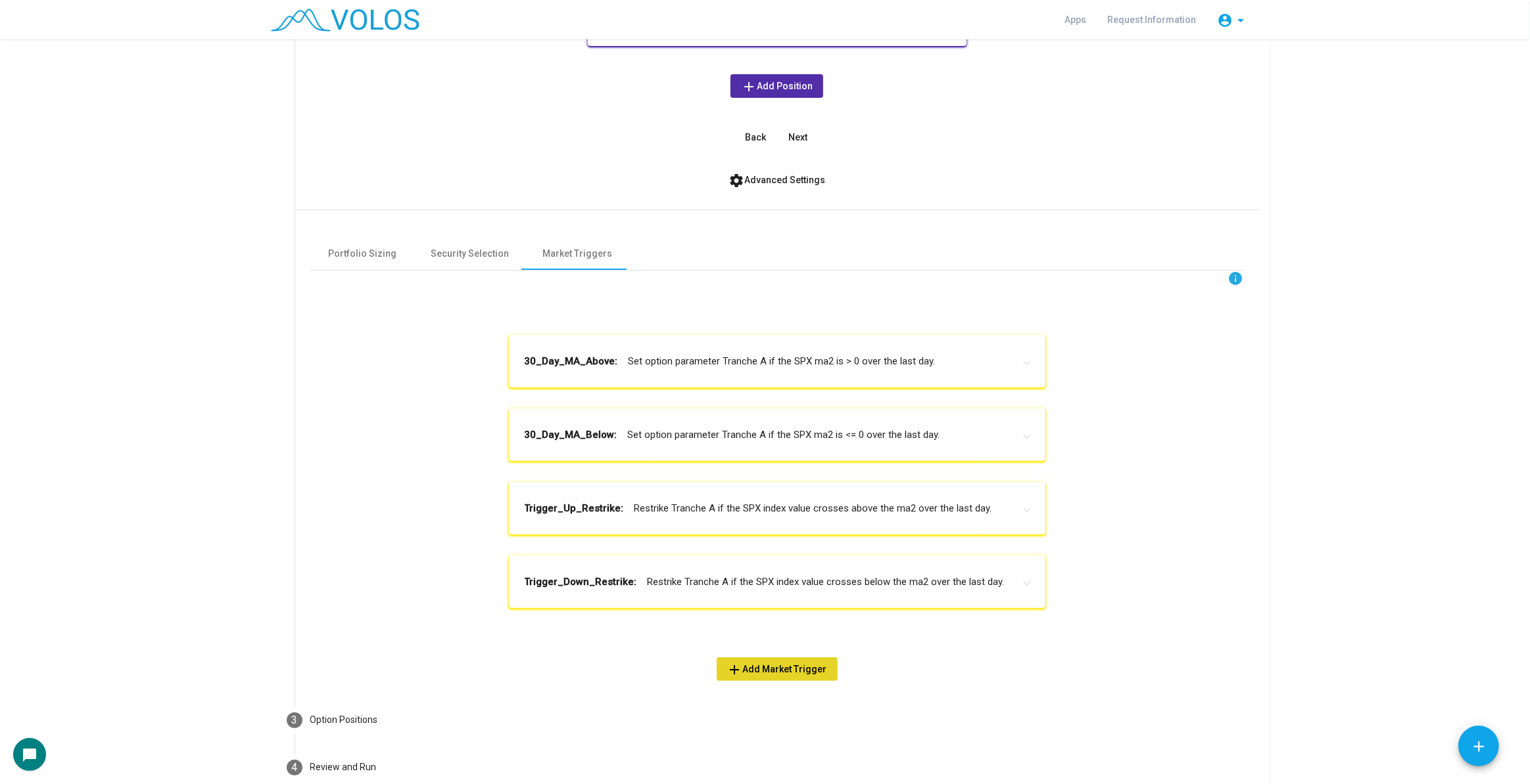
click at [784, 662] on button "add Add Market Trigger" at bounding box center [777, 670] width 121 height 24
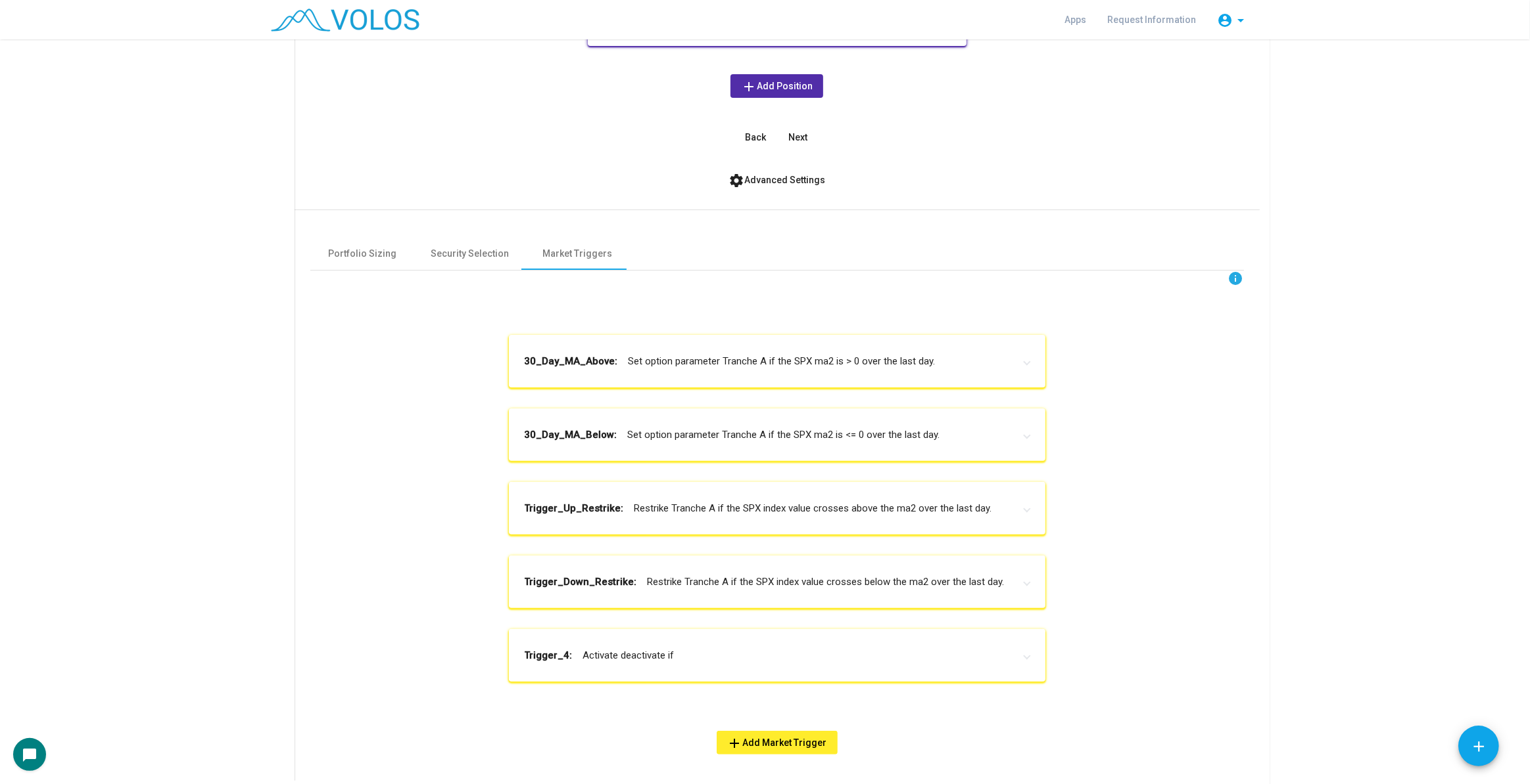
click at [799, 663] on mat-expansion-panel-header "Trigger_4: Activate deactivate if" at bounding box center [777, 655] width 537 height 53
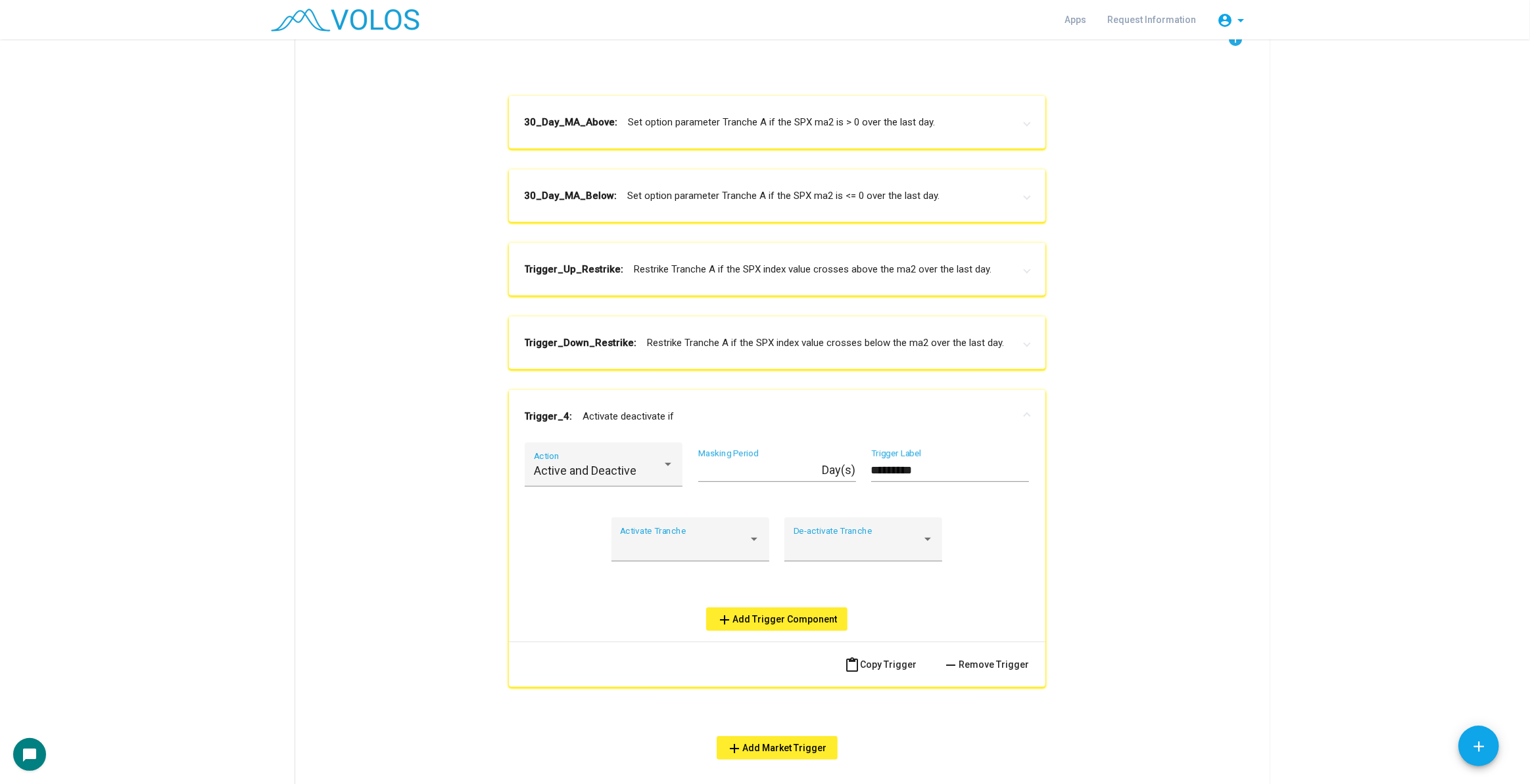
click at [983, 662] on span "remove Remove Trigger" at bounding box center [986, 665] width 86 height 11
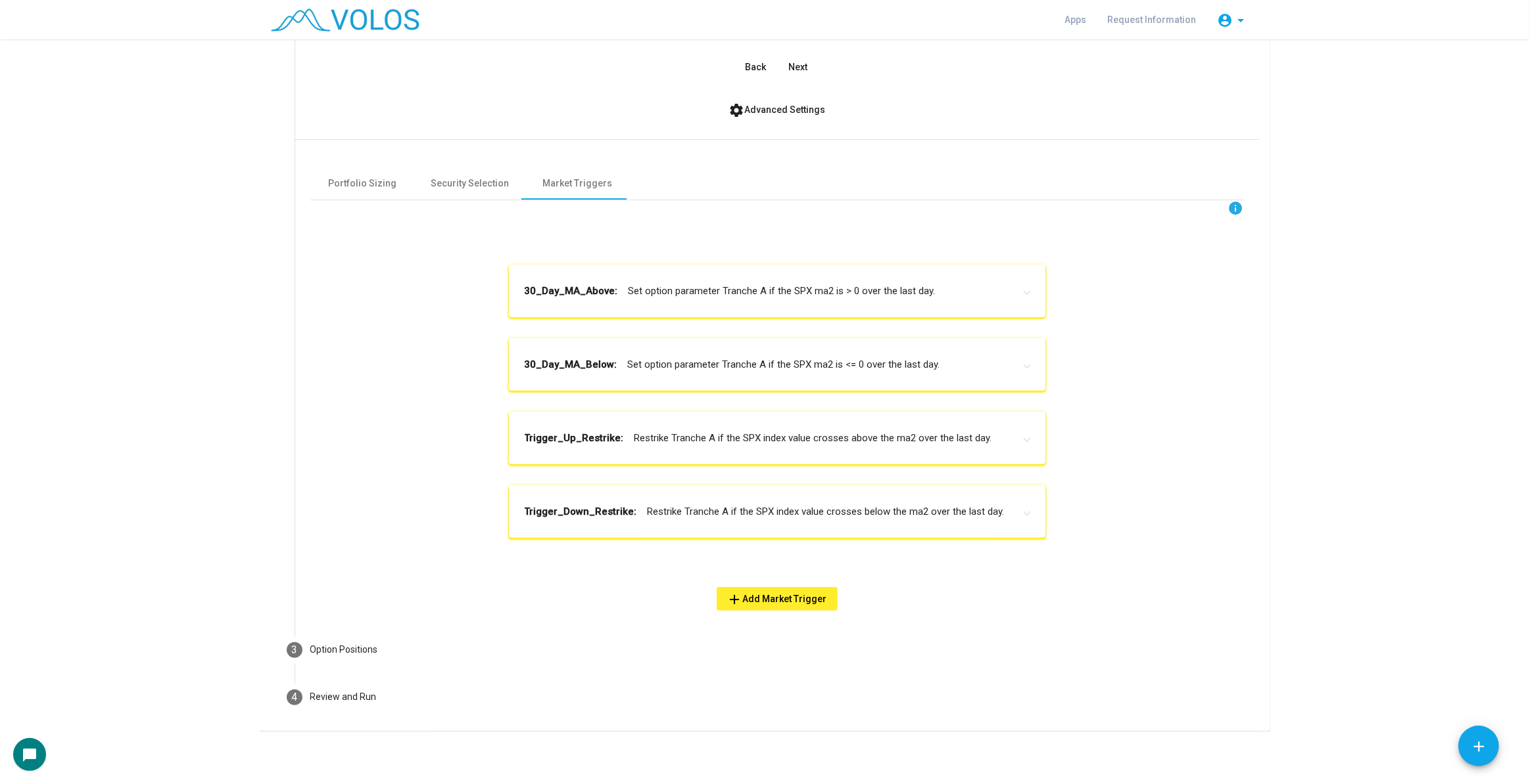
scroll to position [368, 0]
click at [923, 361] on mat-panel-title "30_Day_MA_Below: Set option parameter Tranche A if the SPX ma2 is <= 0 over the…" at bounding box center [769, 366] width 489 height 15
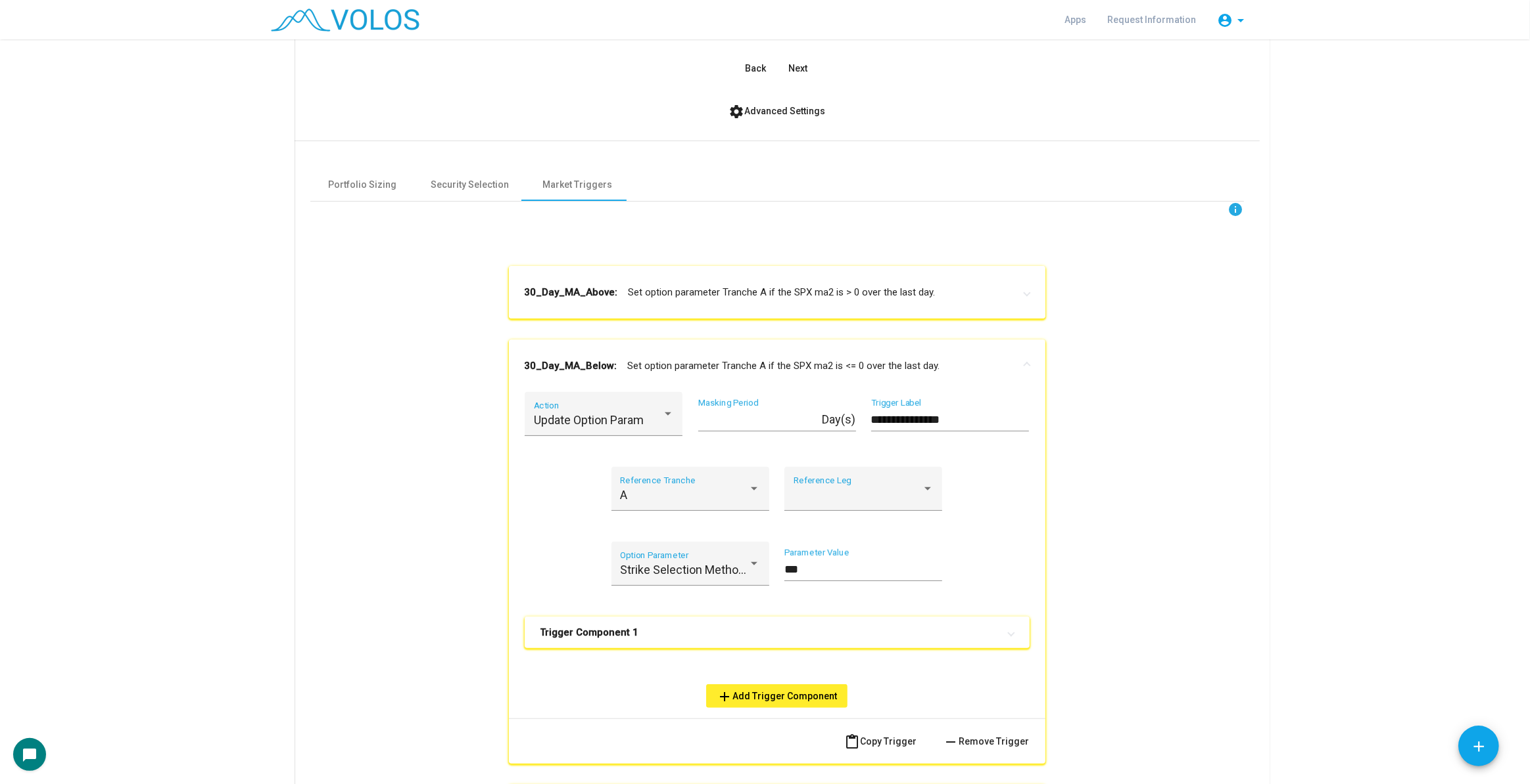
click at [918, 301] on mat-expansion-panel-header "30_Day_MA_Above: Set option parameter Tranche A if the SPX ma2 is > 0 over the …" at bounding box center [777, 292] width 537 height 53
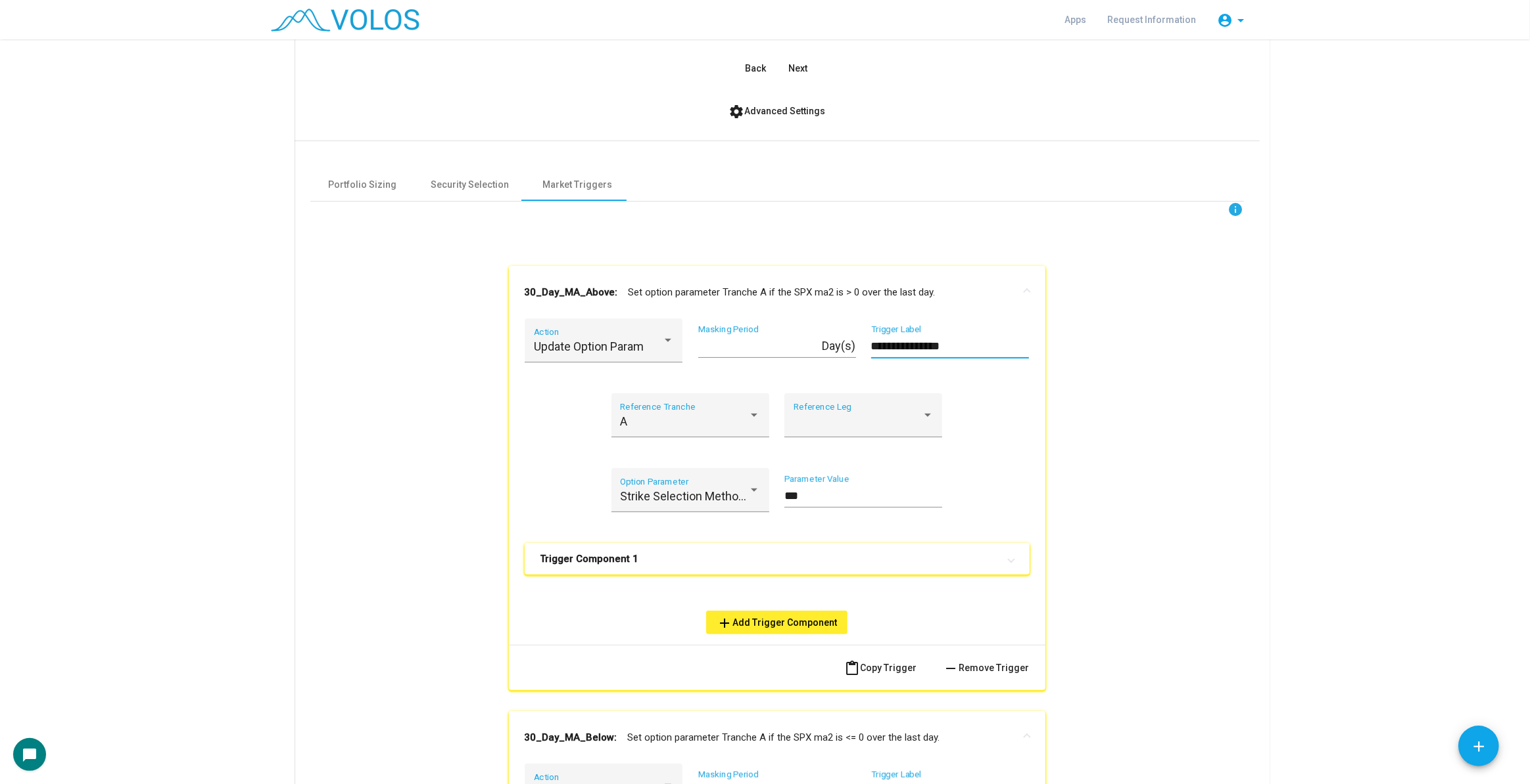
click at [876, 345] on input "**********" at bounding box center [949, 346] width 158 height 13
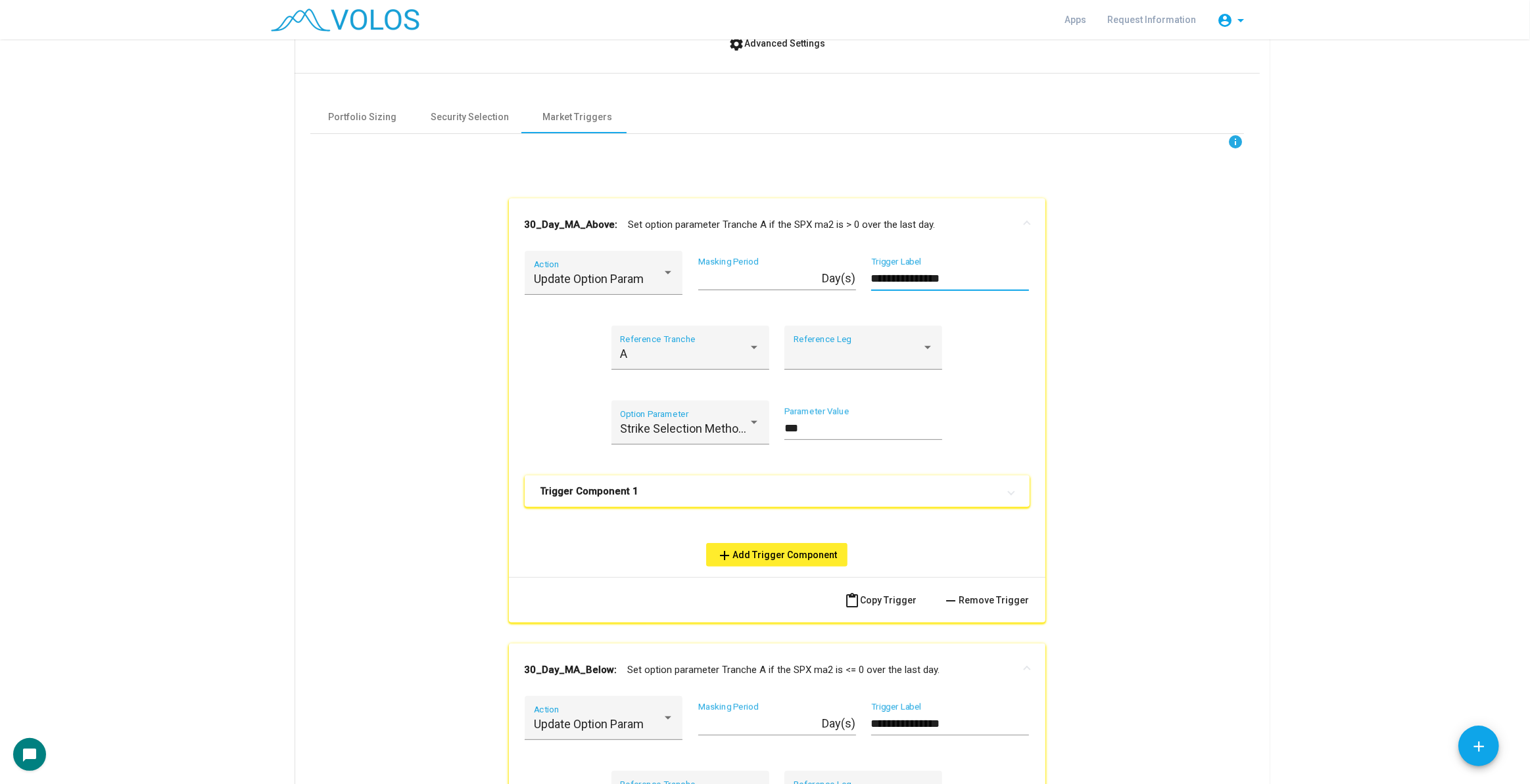
scroll to position [606, 0]
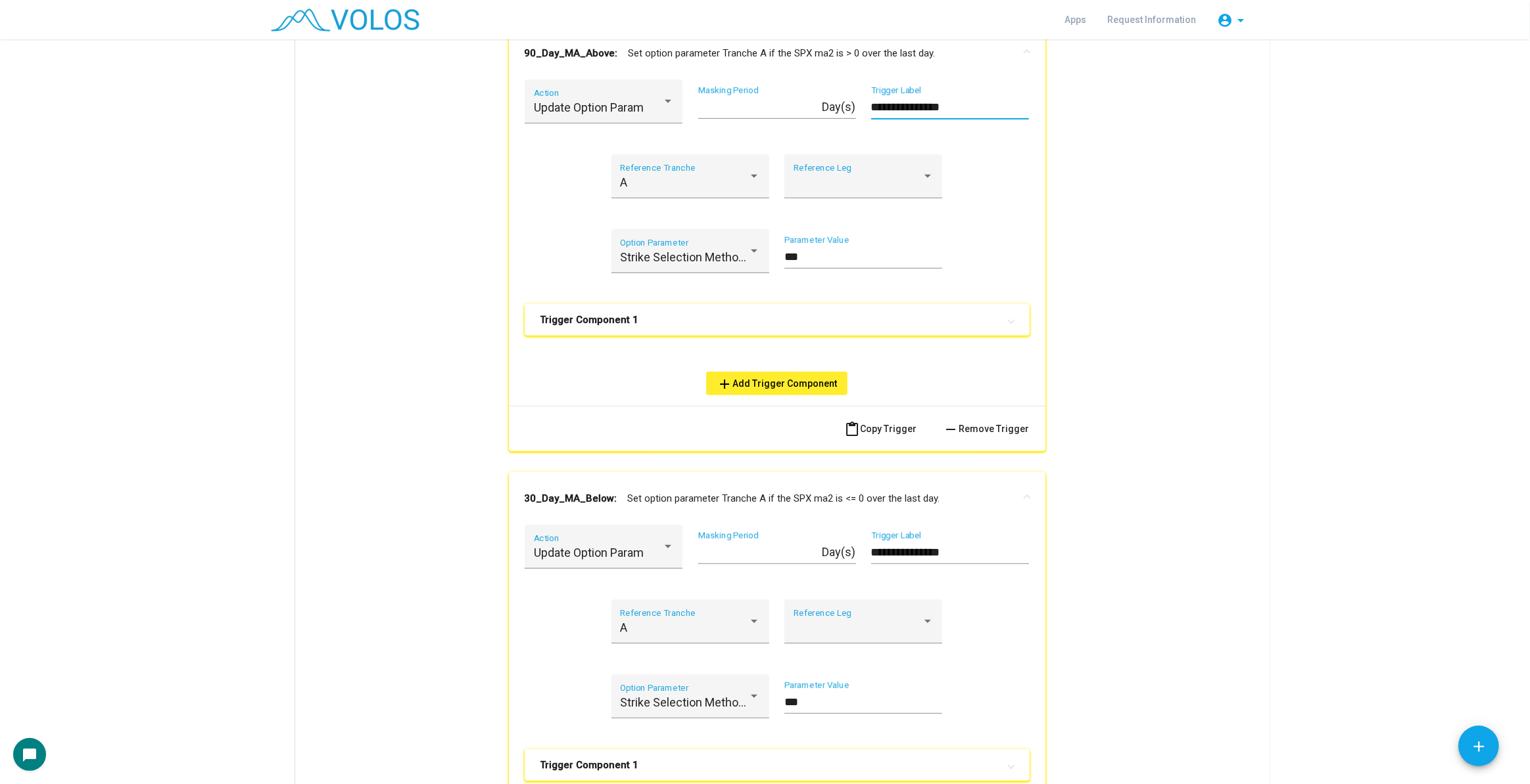
type input "**********"
click at [872, 549] on input "**********" at bounding box center [949, 551] width 158 height 13
type input "**********"
click at [1161, 518] on div "**********" at bounding box center [776, 540] width 934 height 1155
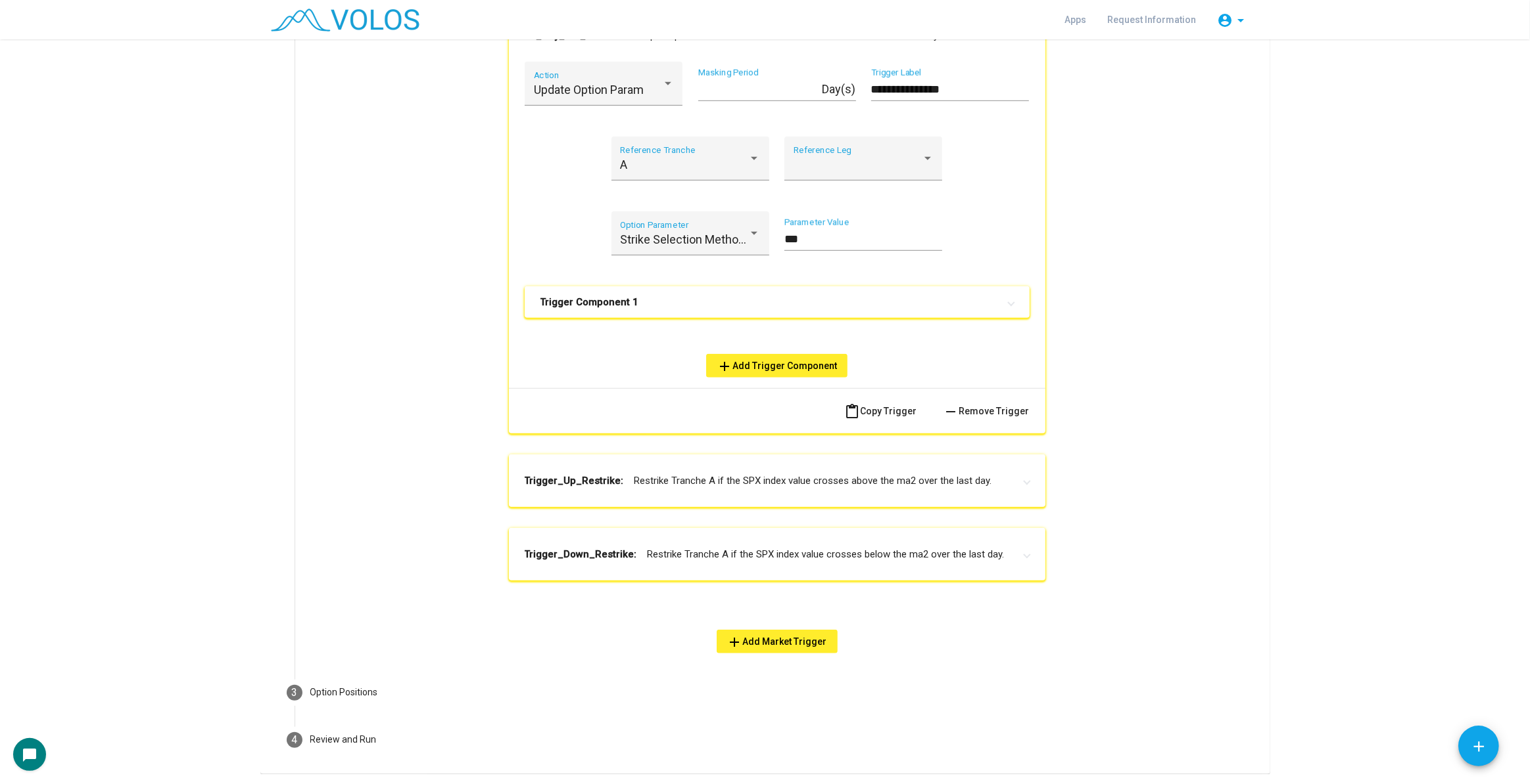
scroll to position [1084, 0]
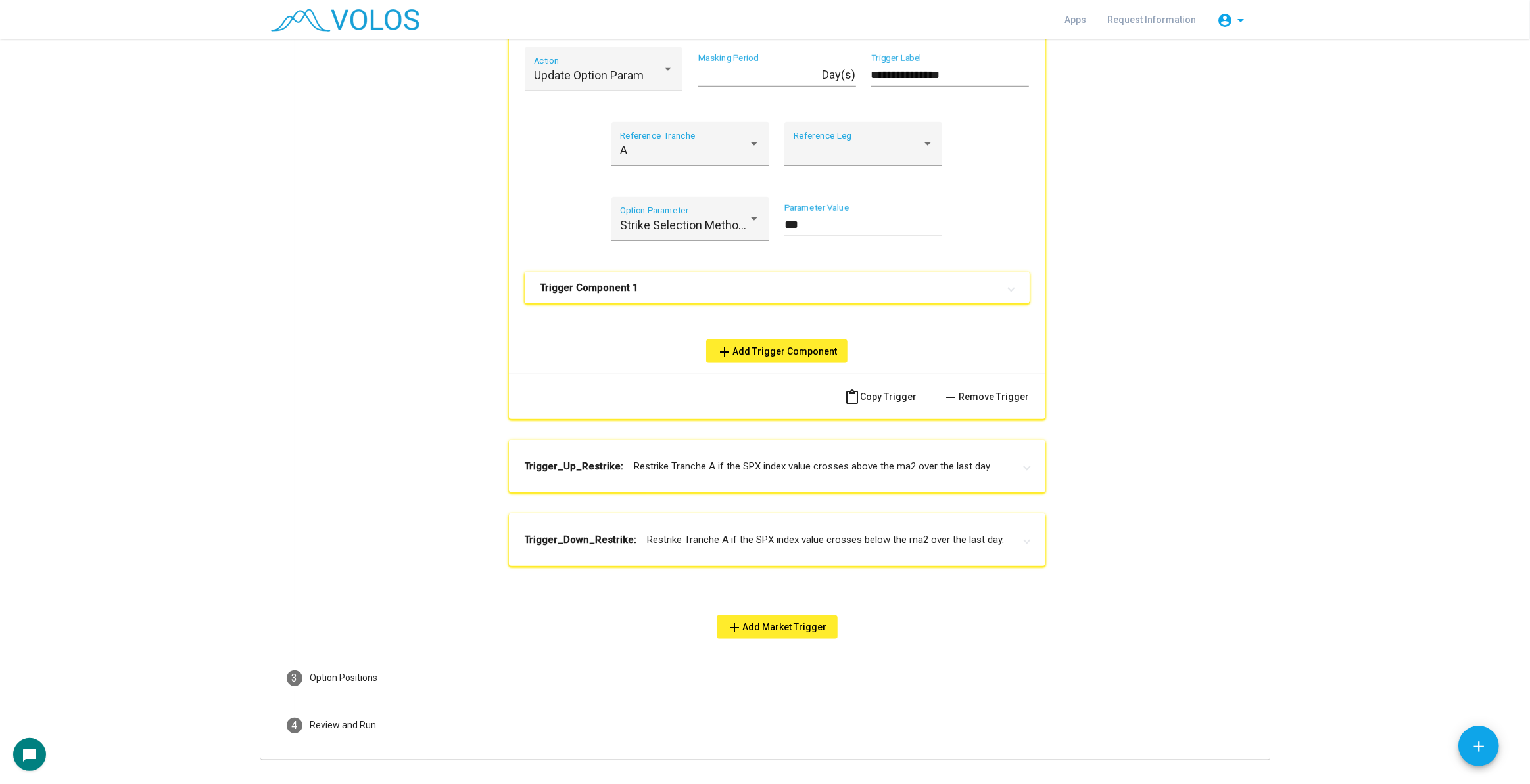
click at [919, 279] on mat-expansion-panel-header "Trigger Component 1" at bounding box center [777, 288] width 505 height 32
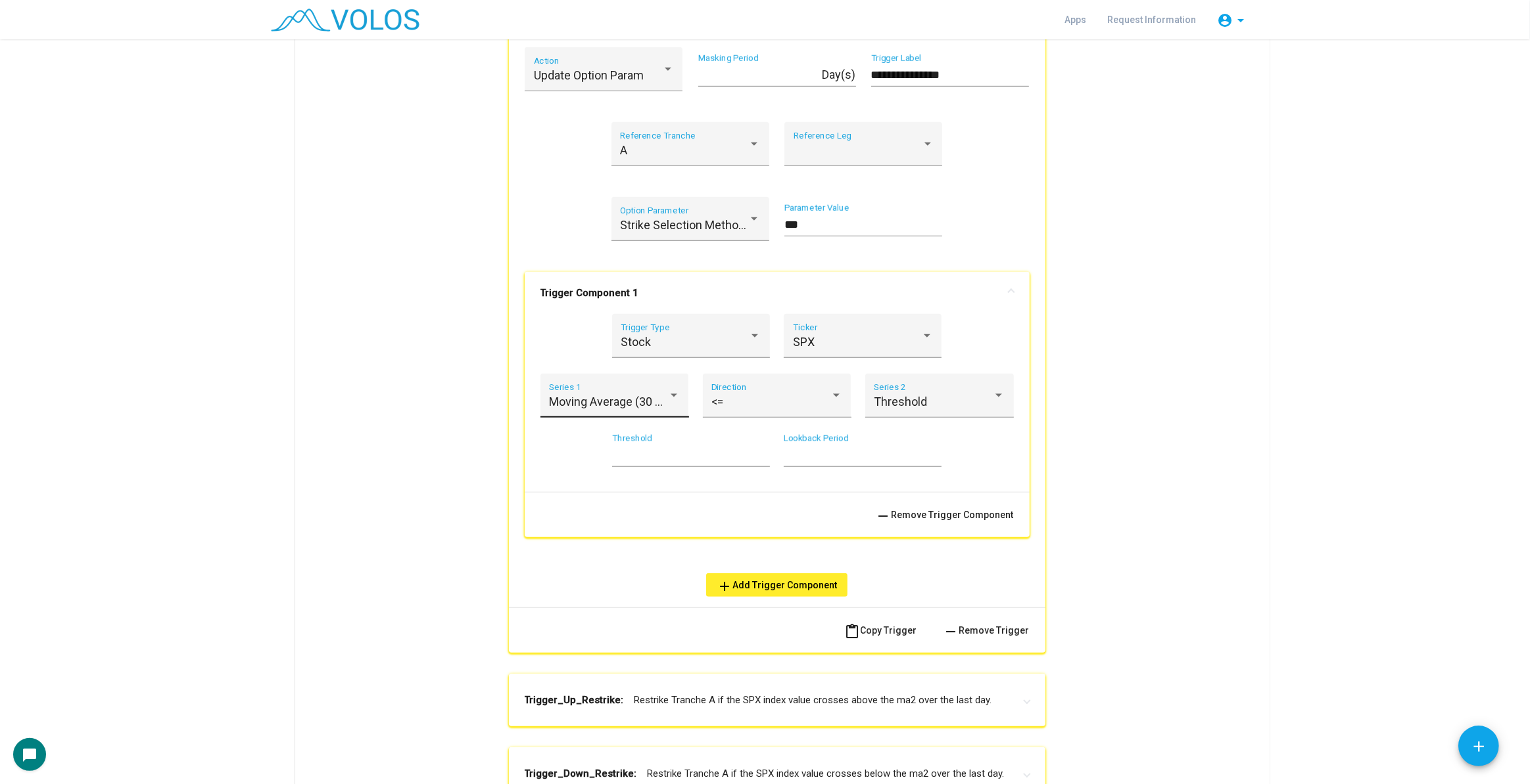
click at [591, 387] on div "Moving Average (30 Day) Series 1" at bounding box center [614, 399] width 131 height 35
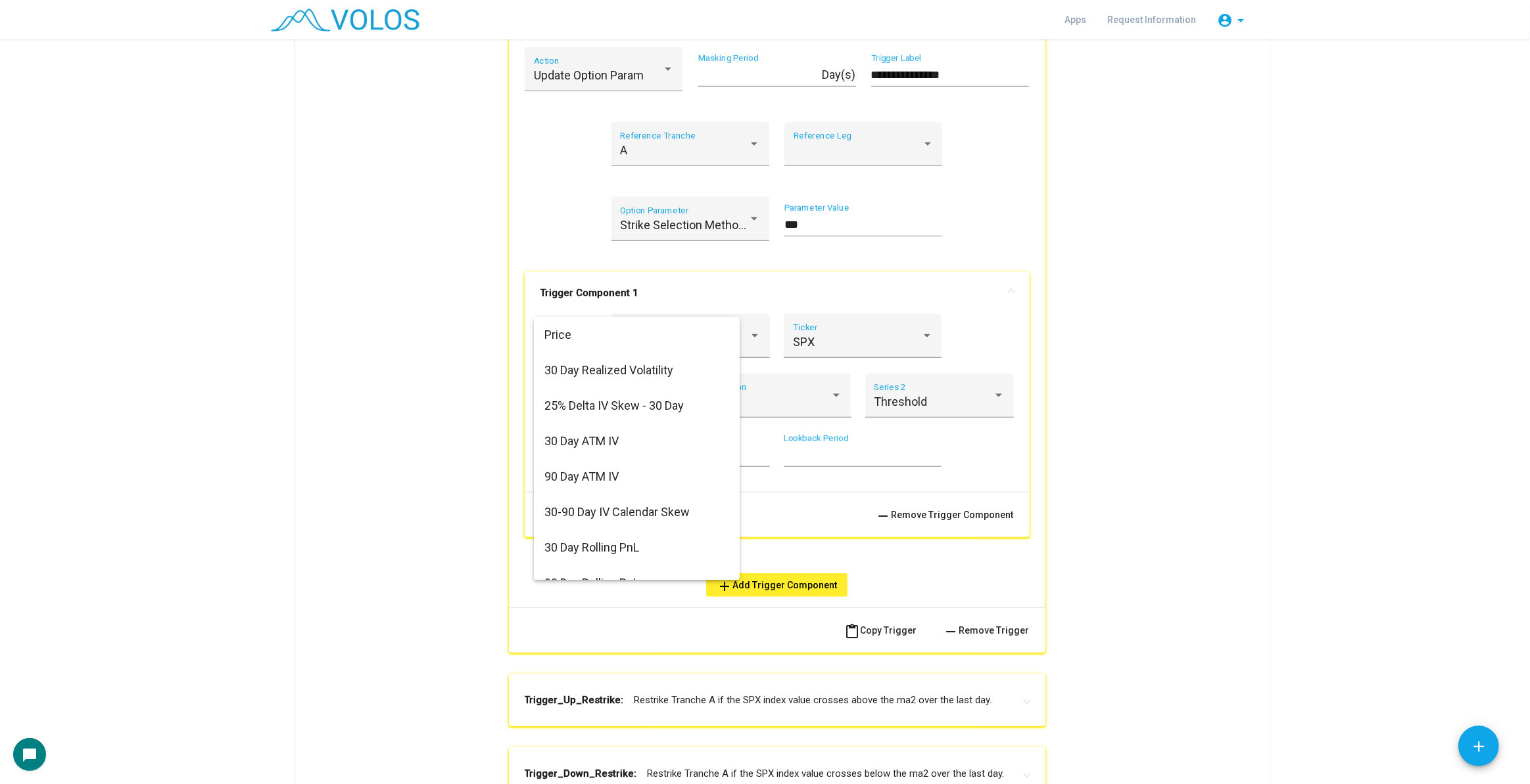
scroll to position [217, 0]
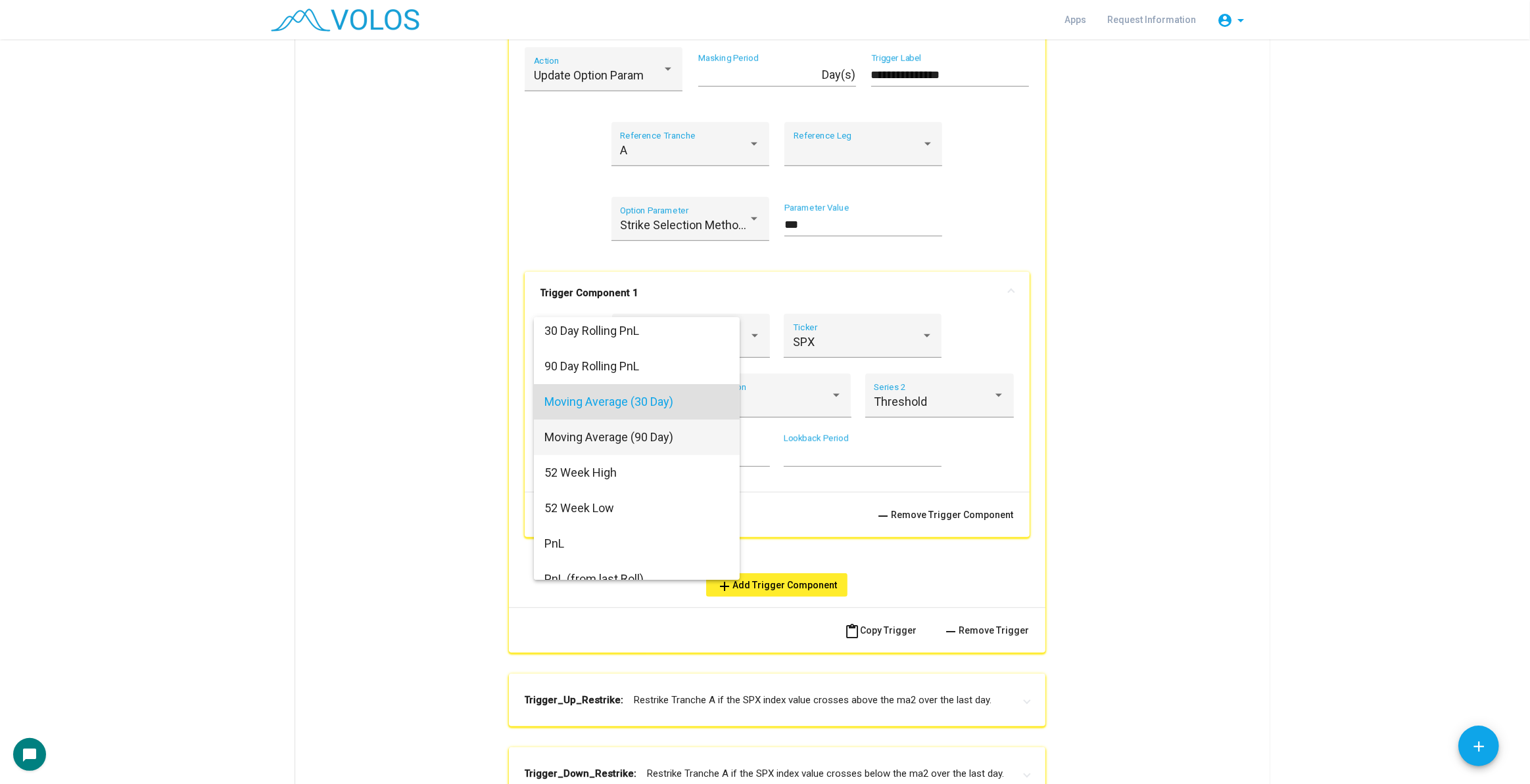
click at [603, 441] on span "Moving Average (90 Day)" at bounding box center [636, 438] width 185 height 36
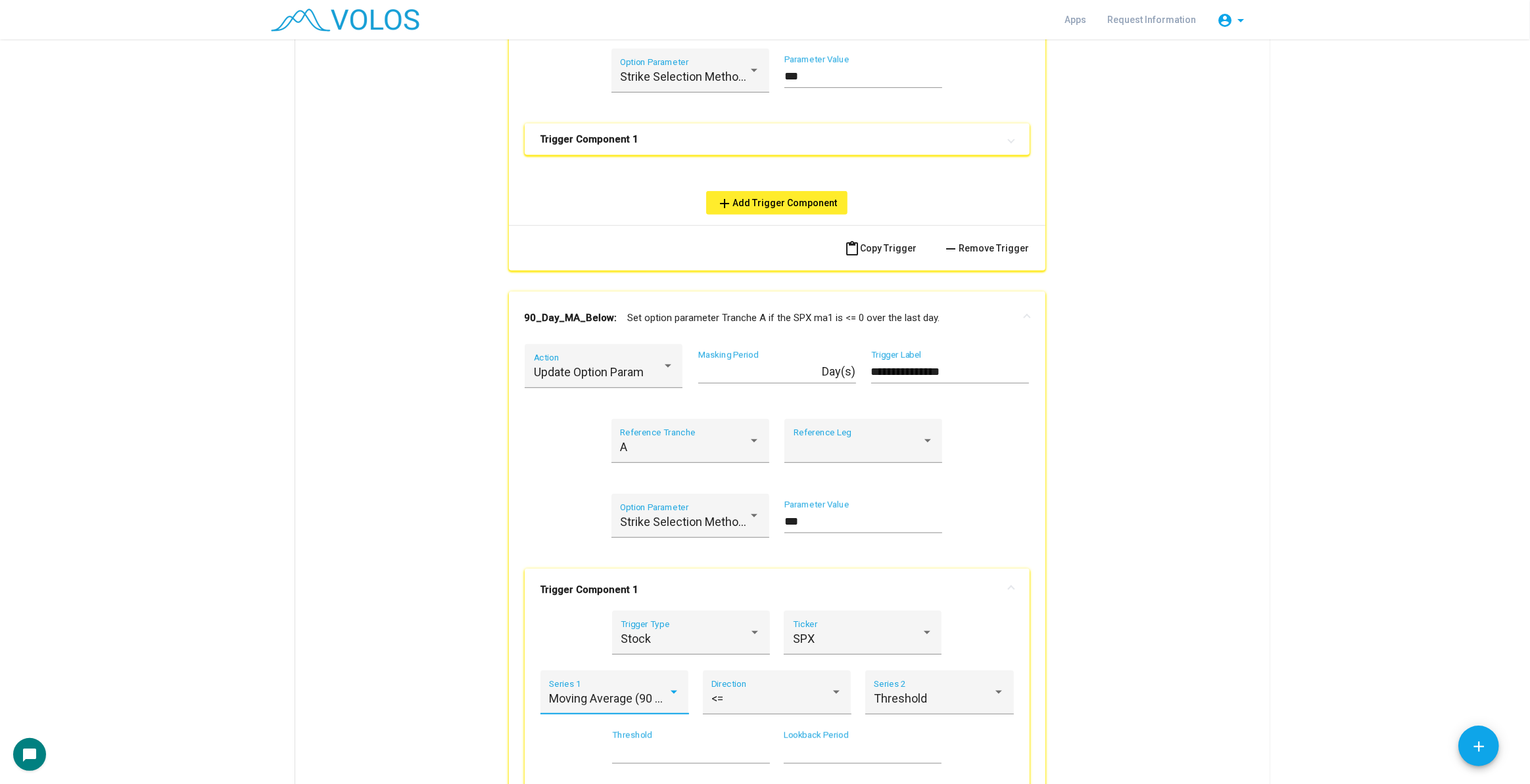
scroll to position [786, 0]
click at [639, 71] on span "Strike Selection Method Value (Moneyness/delta)" at bounding box center [750, 78] width 259 height 14
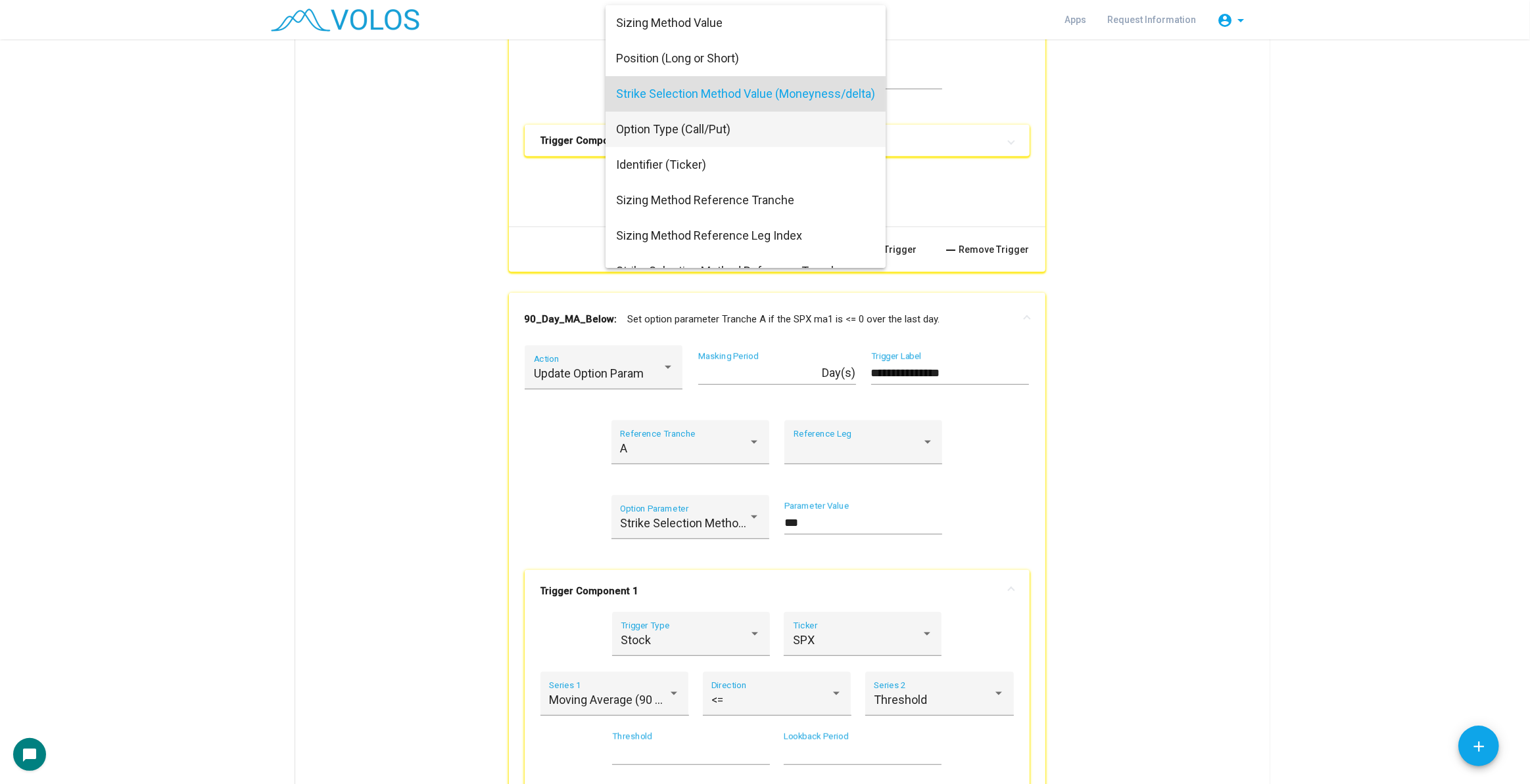
scroll to position [16, 0]
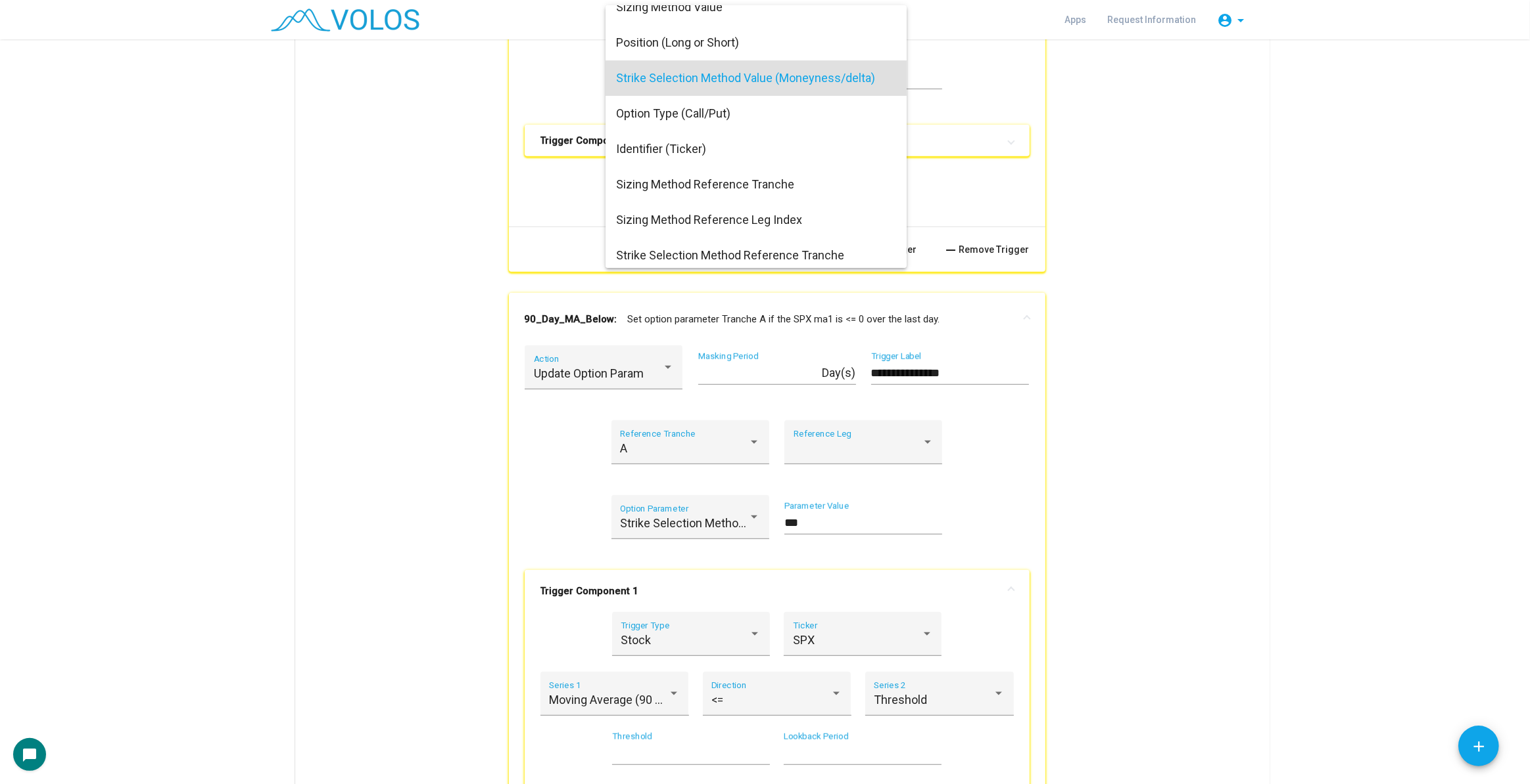
click at [707, 82] on span "Strike Selection Method Value (Moneyness/delta)" at bounding box center [757, 78] width 280 height 36
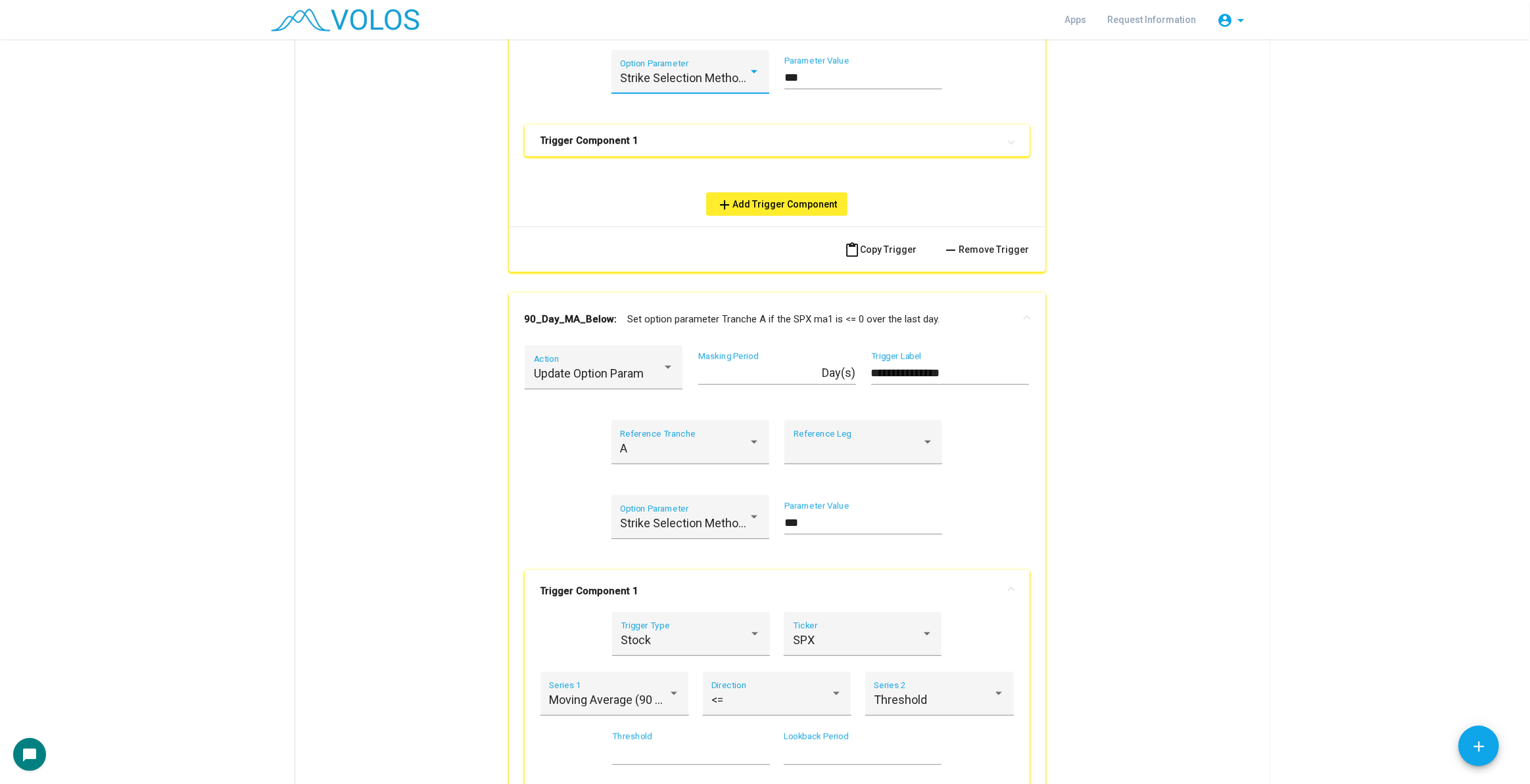
click at [639, 125] on mat-expansion-panel-header "Trigger Component 1" at bounding box center [777, 141] width 505 height 32
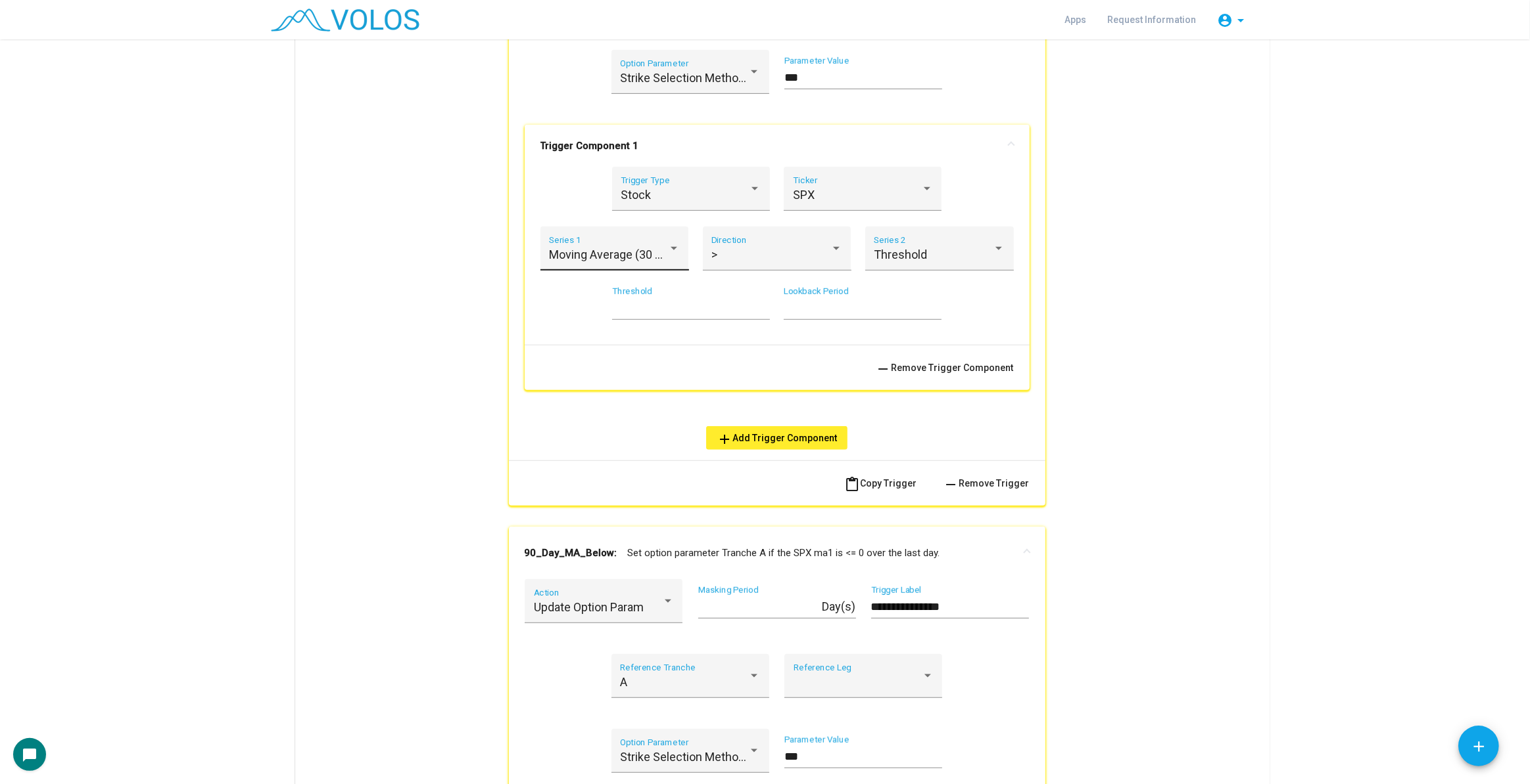
click at [635, 241] on div "Moving Average (30 Day) Series 1" at bounding box center [614, 252] width 131 height 35
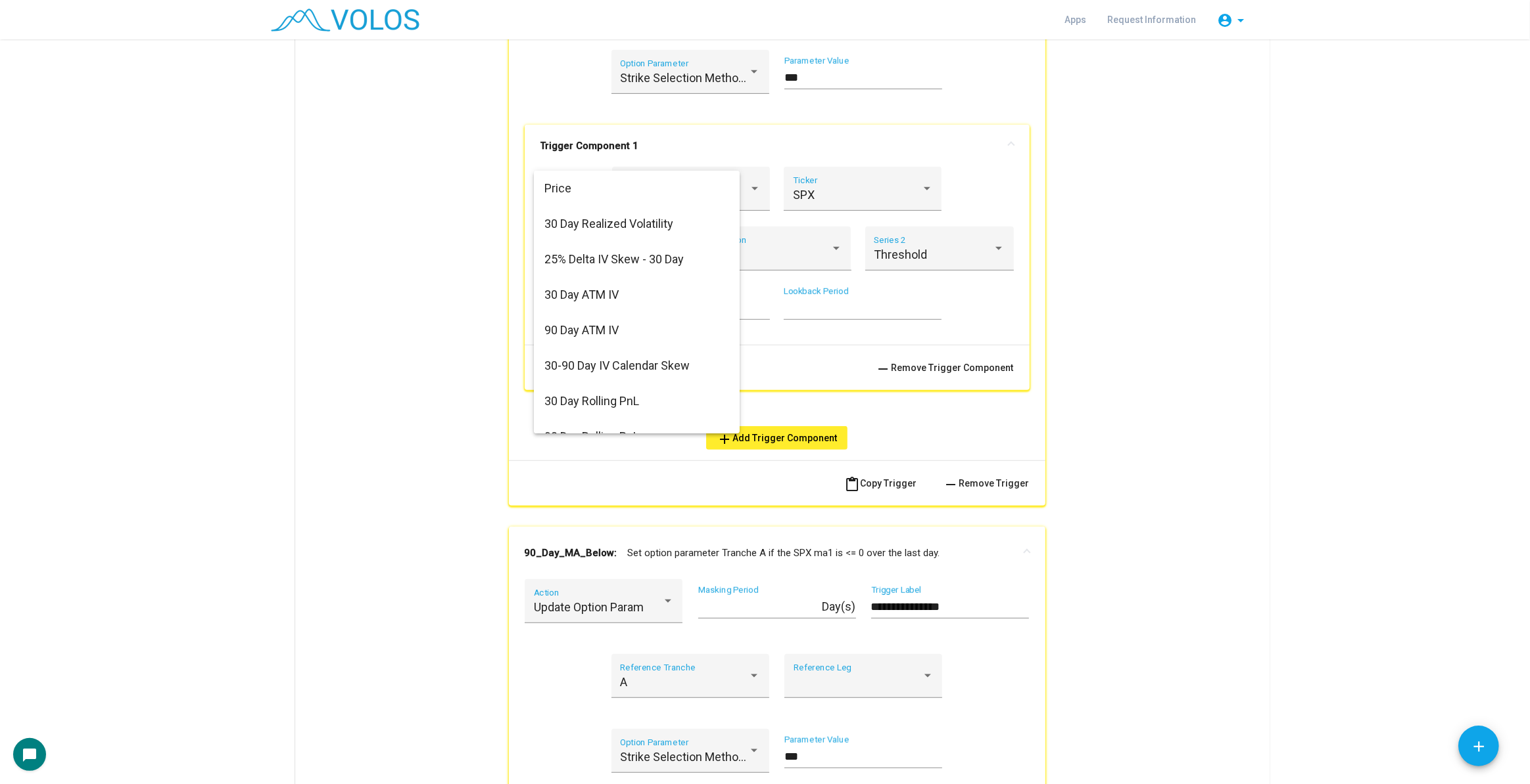
scroll to position [217, 0]
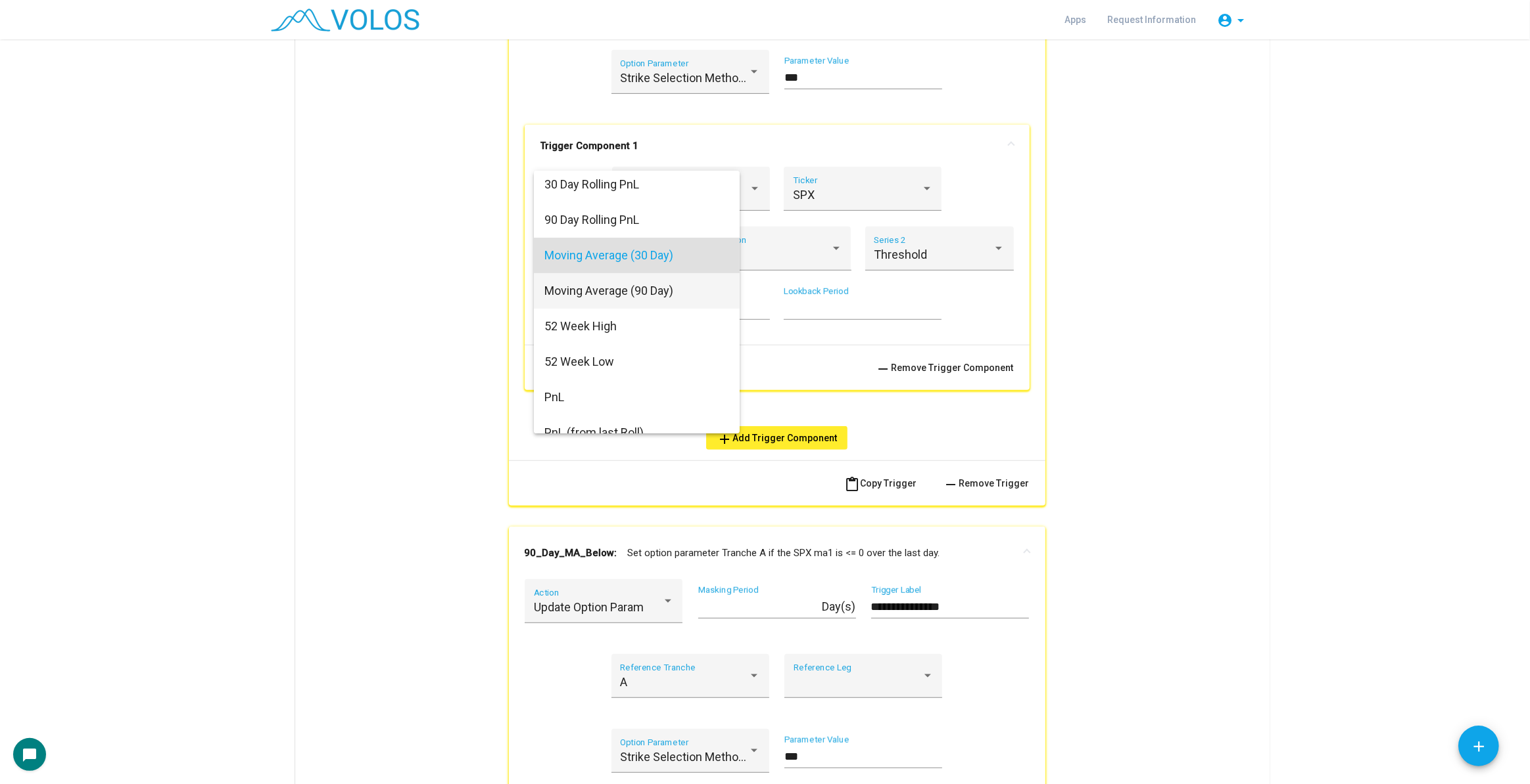
click at [656, 284] on span "Moving Average (90 Day)" at bounding box center [636, 291] width 185 height 36
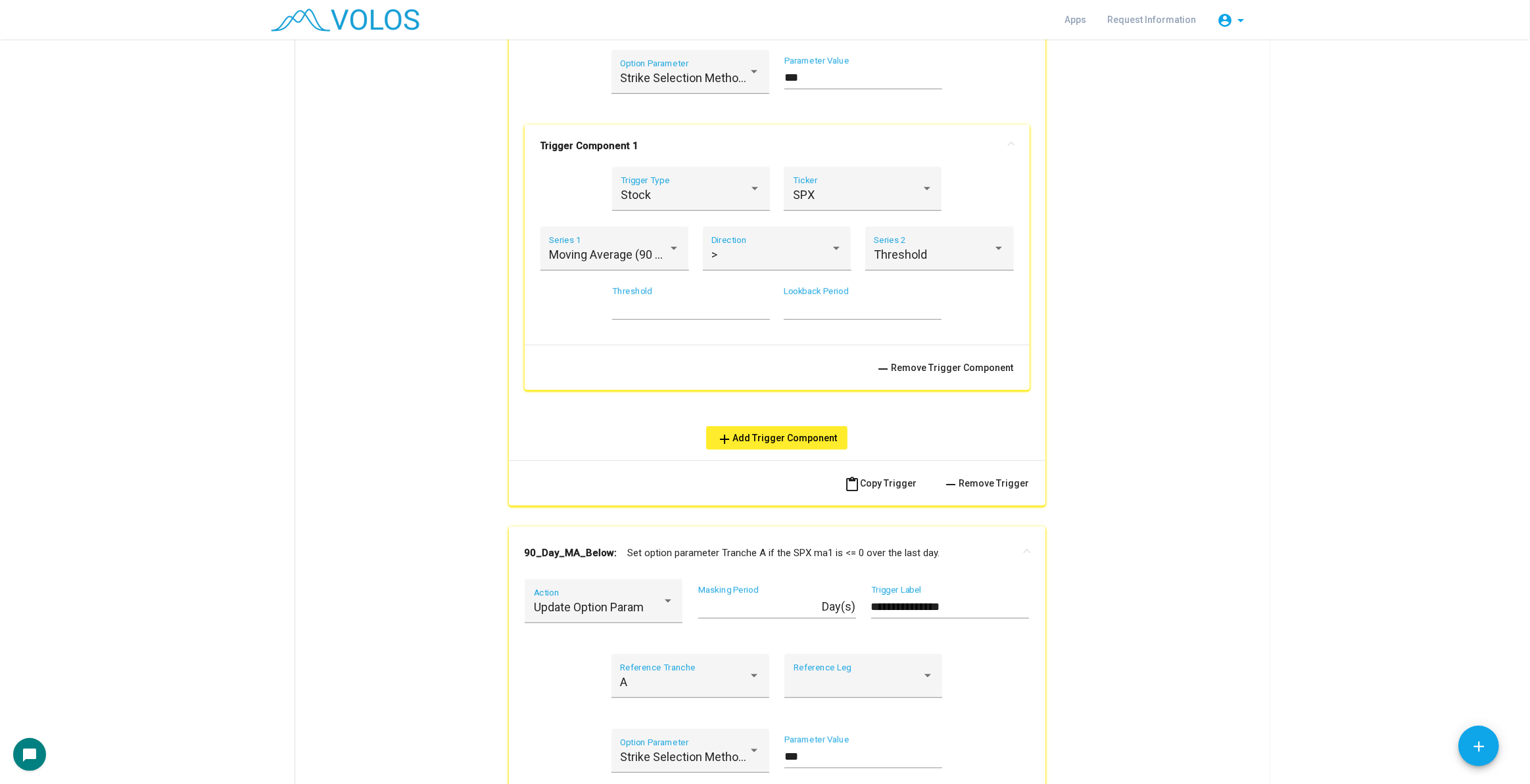
click at [1238, 298] on div "**********" at bounding box center [776, 594] width 934 height 1623
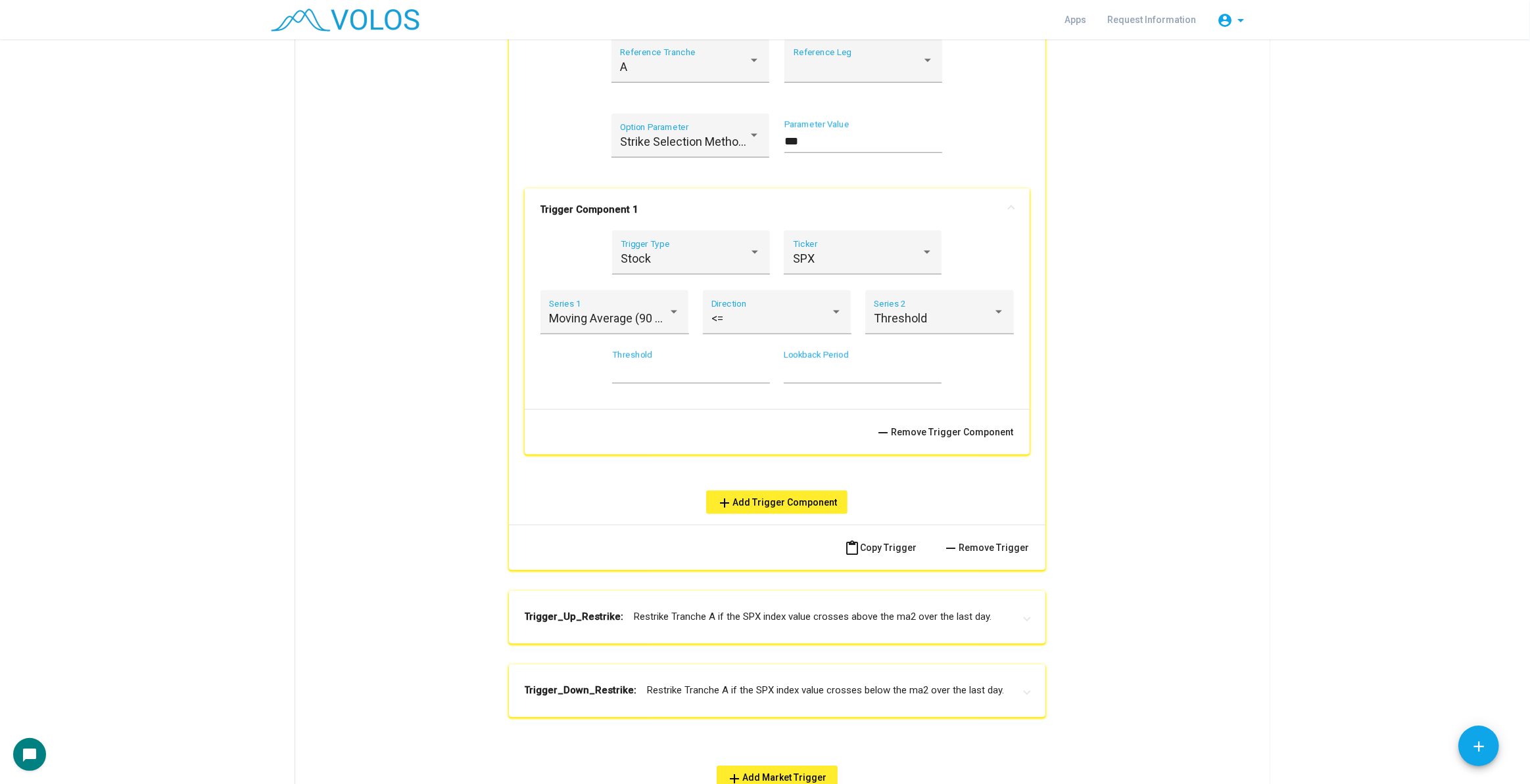
scroll to position [1580, 0]
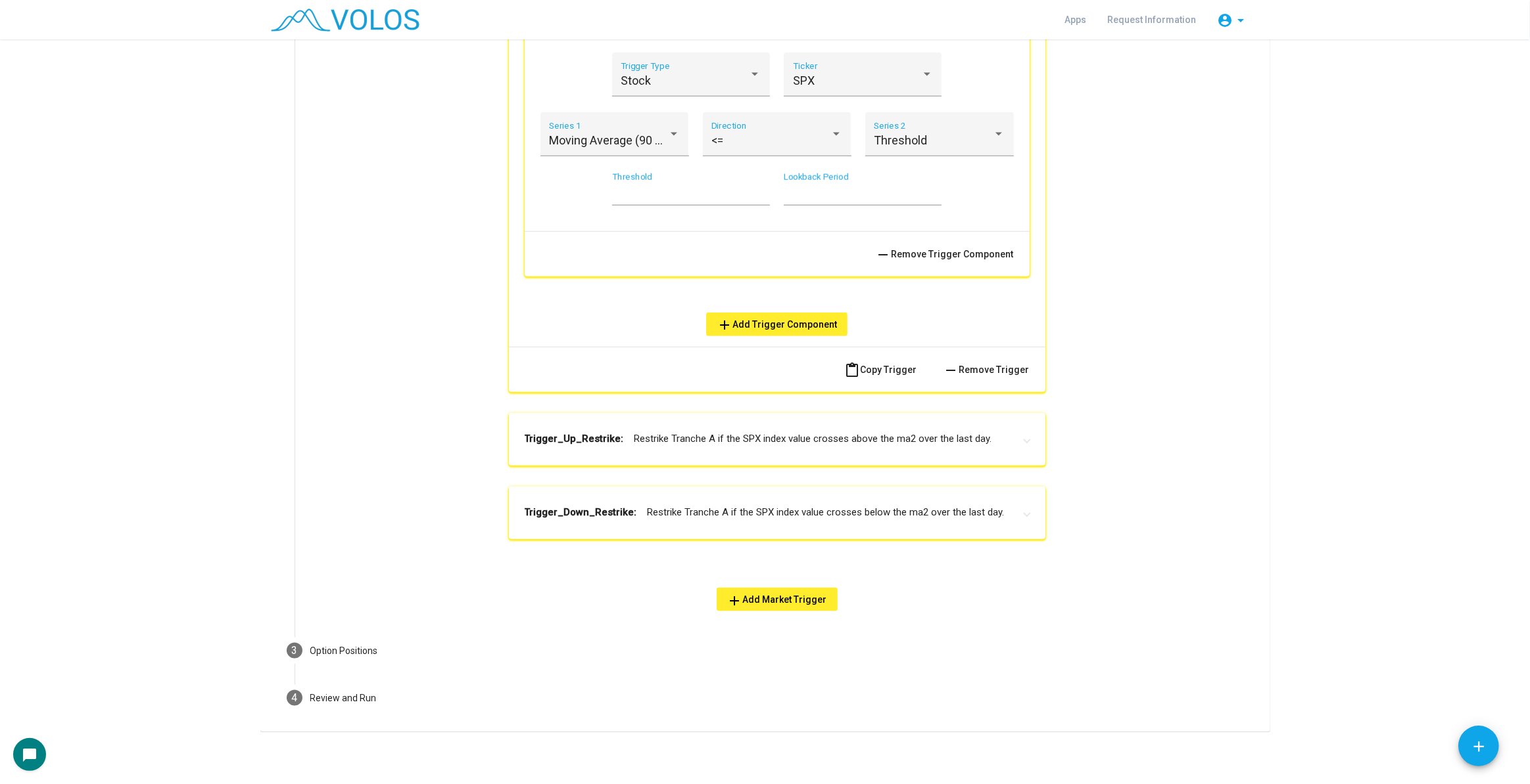
click at [827, 527] on mat-expansion-panel-header "Trigger_Down_Restrike: Restrike Tranche A if the SPX index value crosses below …" at bounding box center [777, 513] width 537 height 53
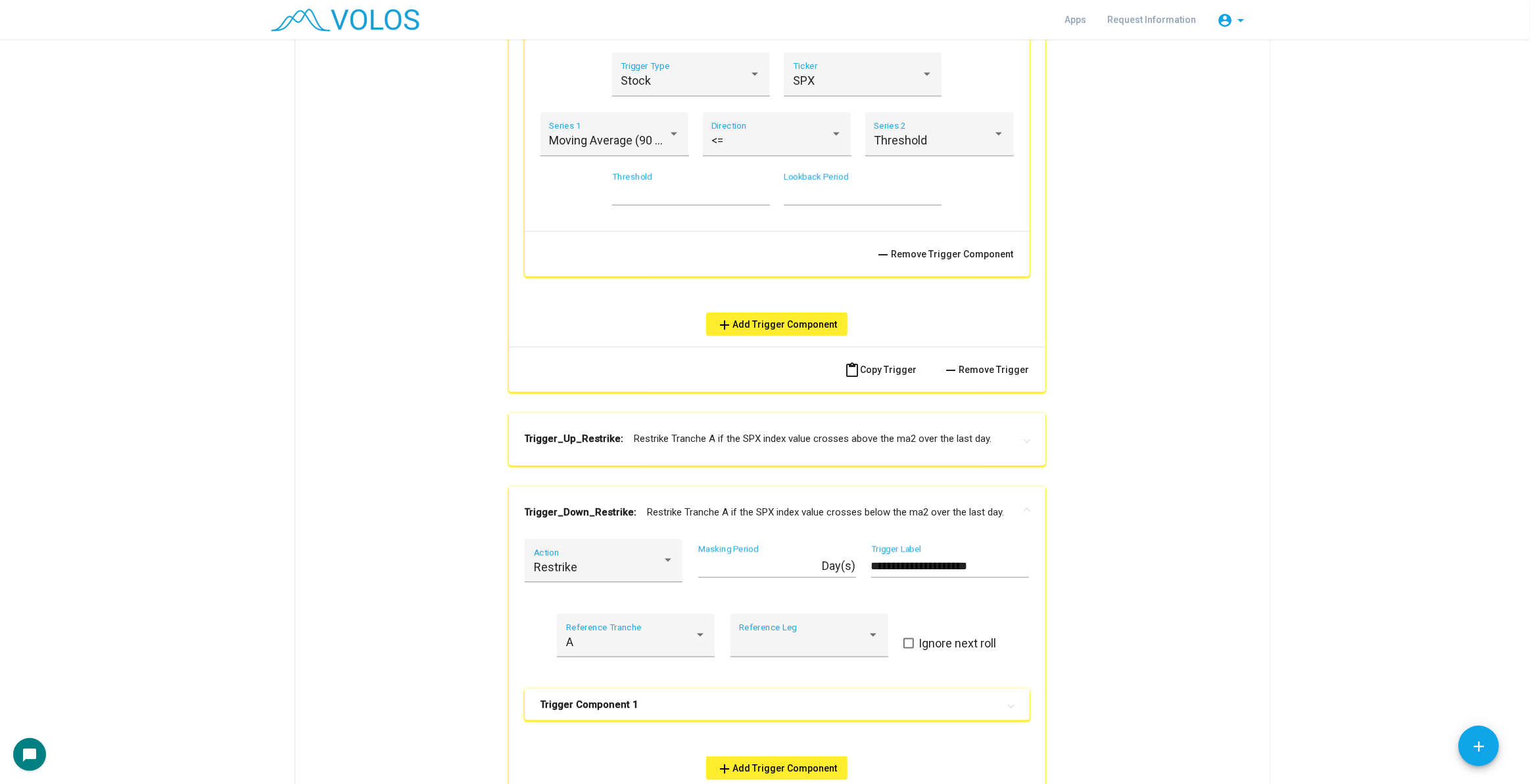
click at [820, 442] on mat-panel-title "Trigger_Up_Restrike: Restrike Tranche A if the SPX index value crosses above th…" at bounding box center [769, 438] width 489 height 15
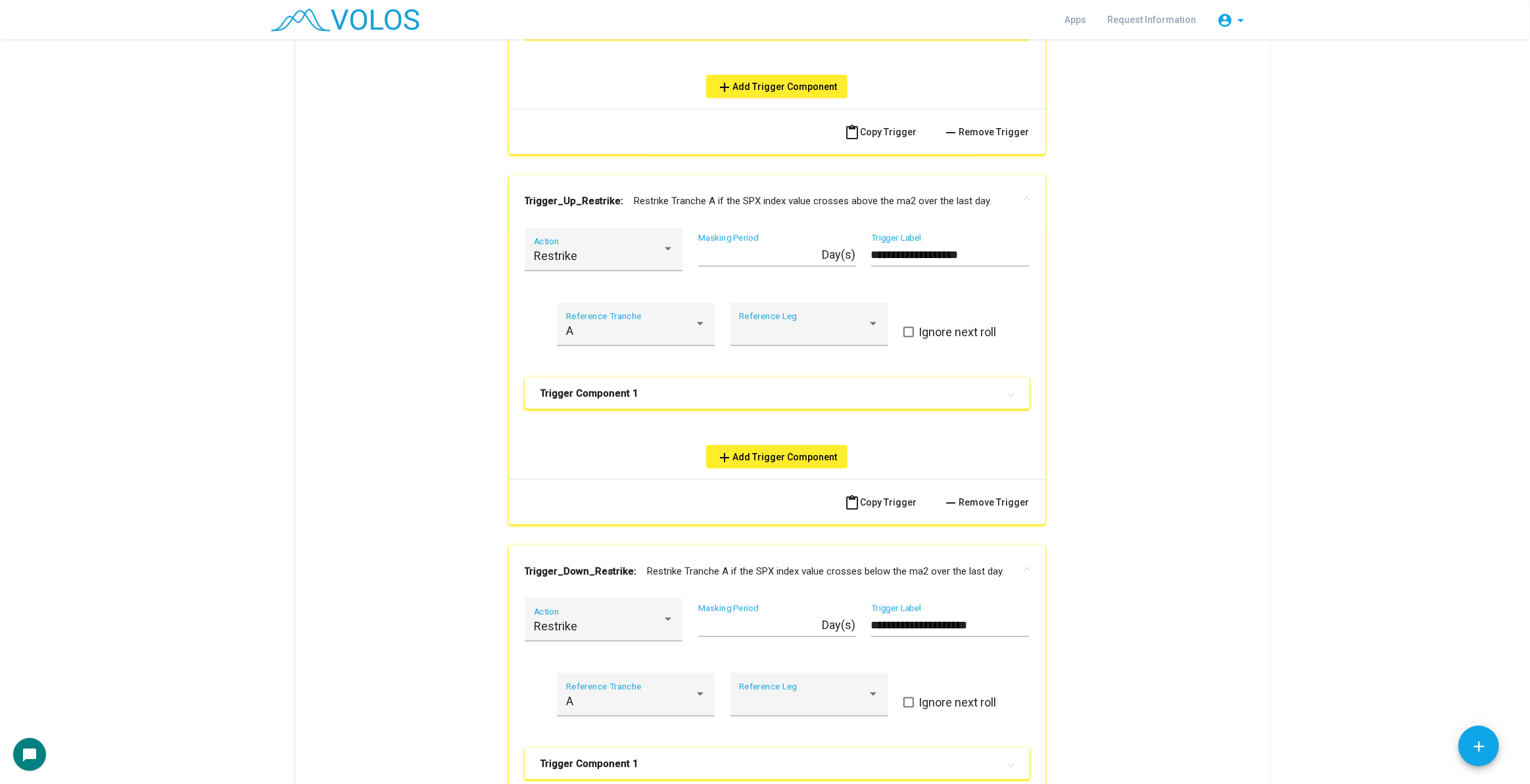
scroll to position [1878, 0]
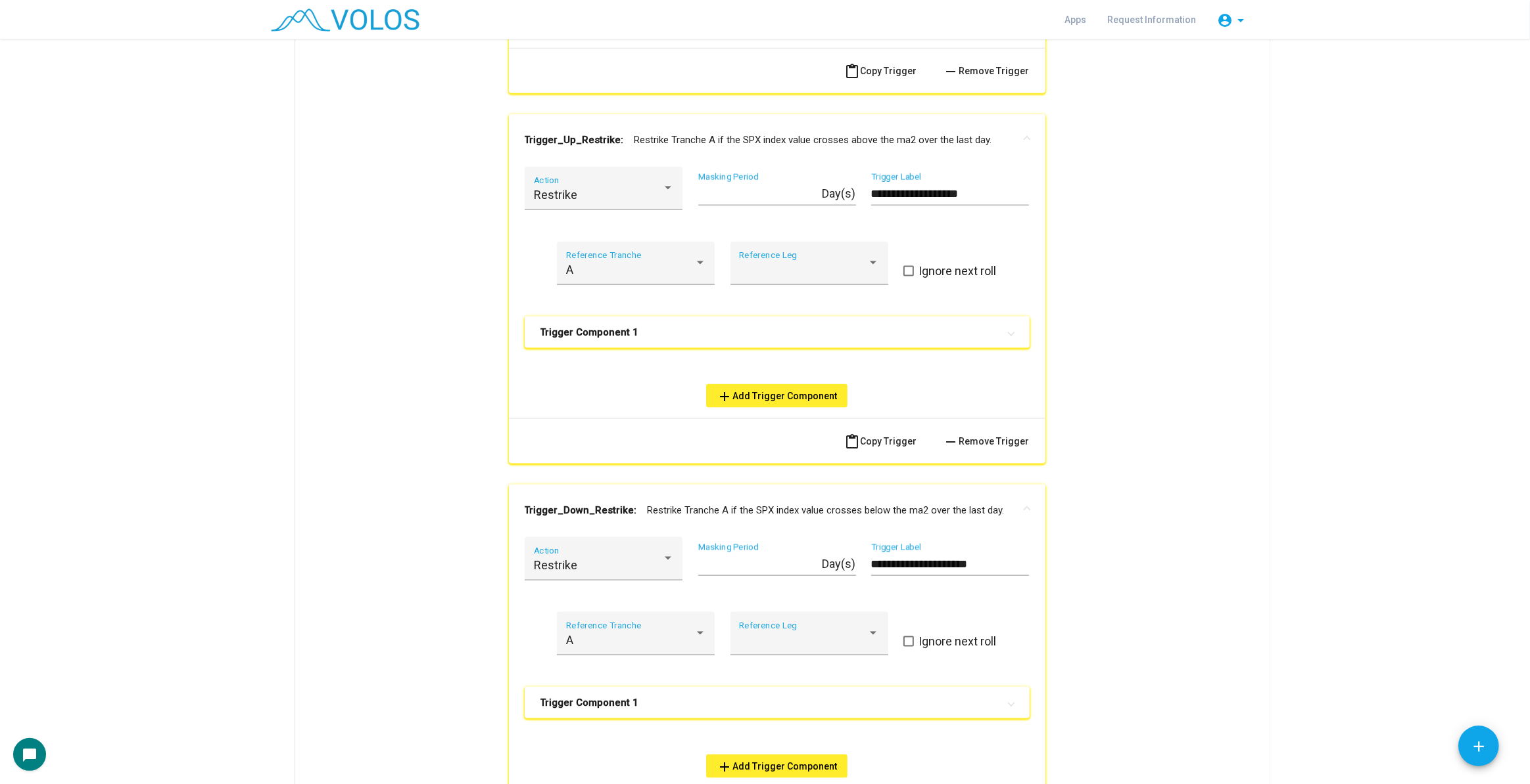
drag, startPoint x: 788, startPoint y: 295, endPoint x: 782, endPoint y: 311, distance: 17.1
click at [786, 297] on div "Reference Leg" at bounding box center [809, 271] width 158 height 60
click at [775, 337] on mat-panel-title "Trigger Component 1" at bounding box center [769, 332] width 457 height 13
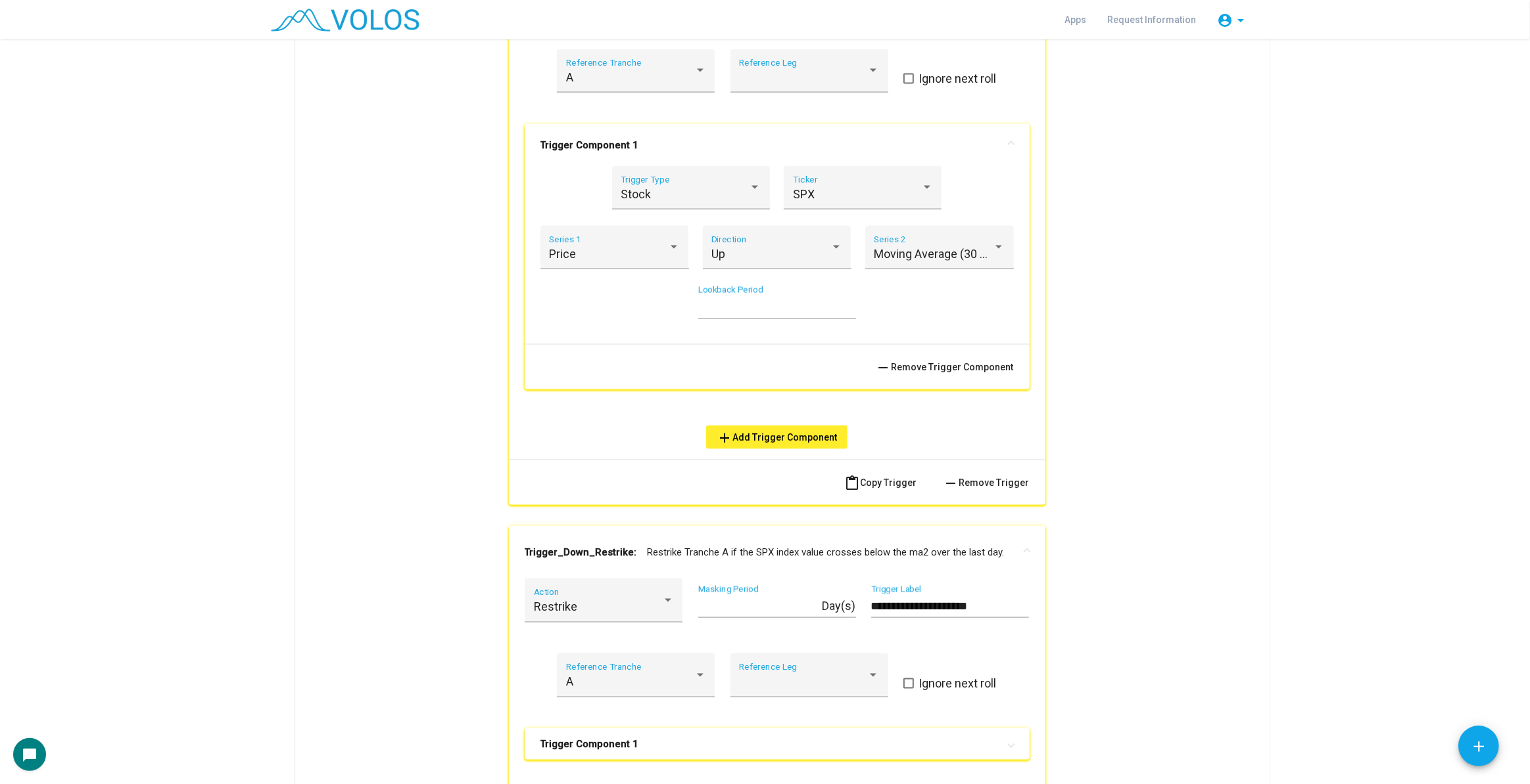
scroll to position [2117, 0]
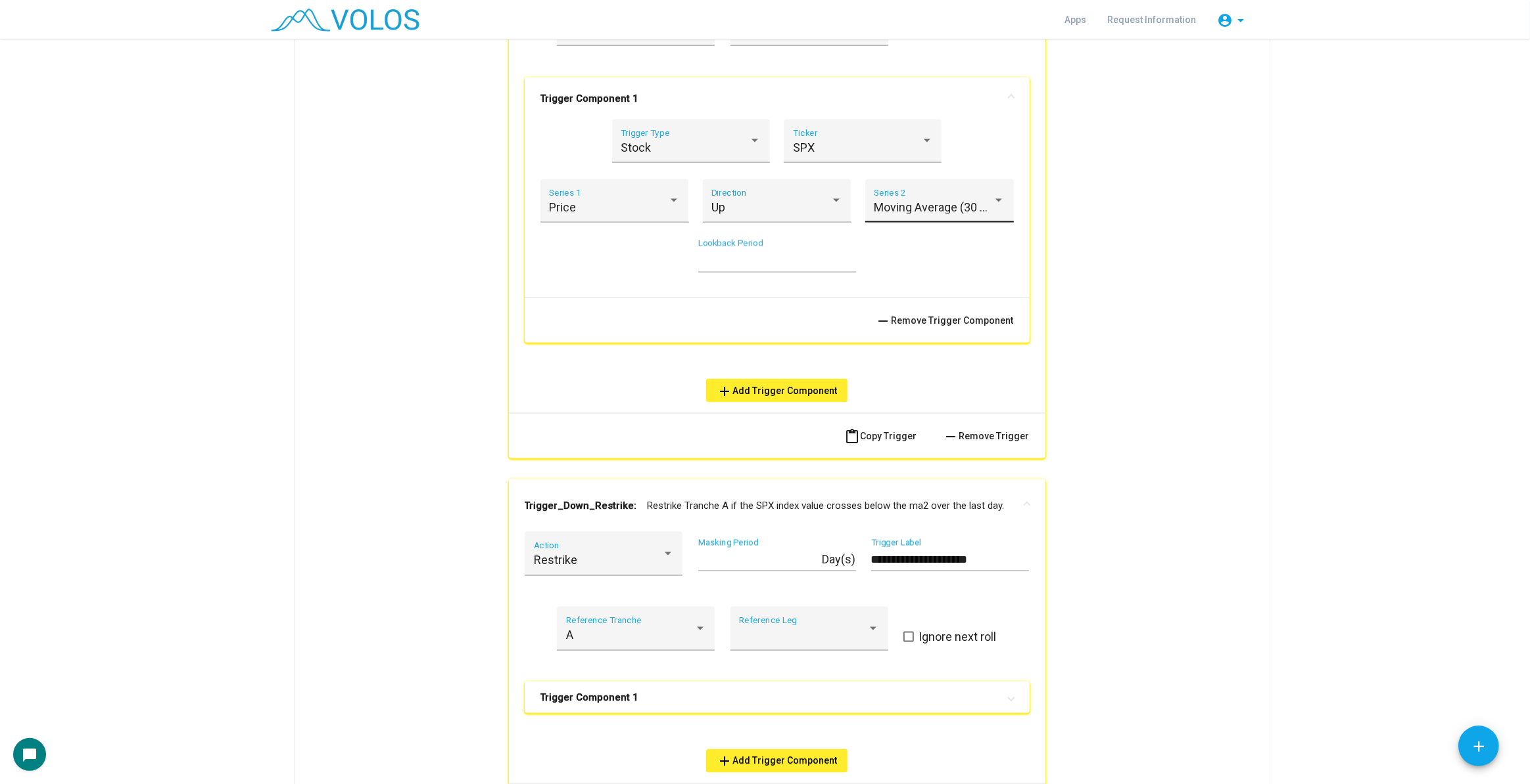
click at [910, 195] on div "Moving Average (30 Day) Series 2" at bounding box center [939, 205] width 131 height 35
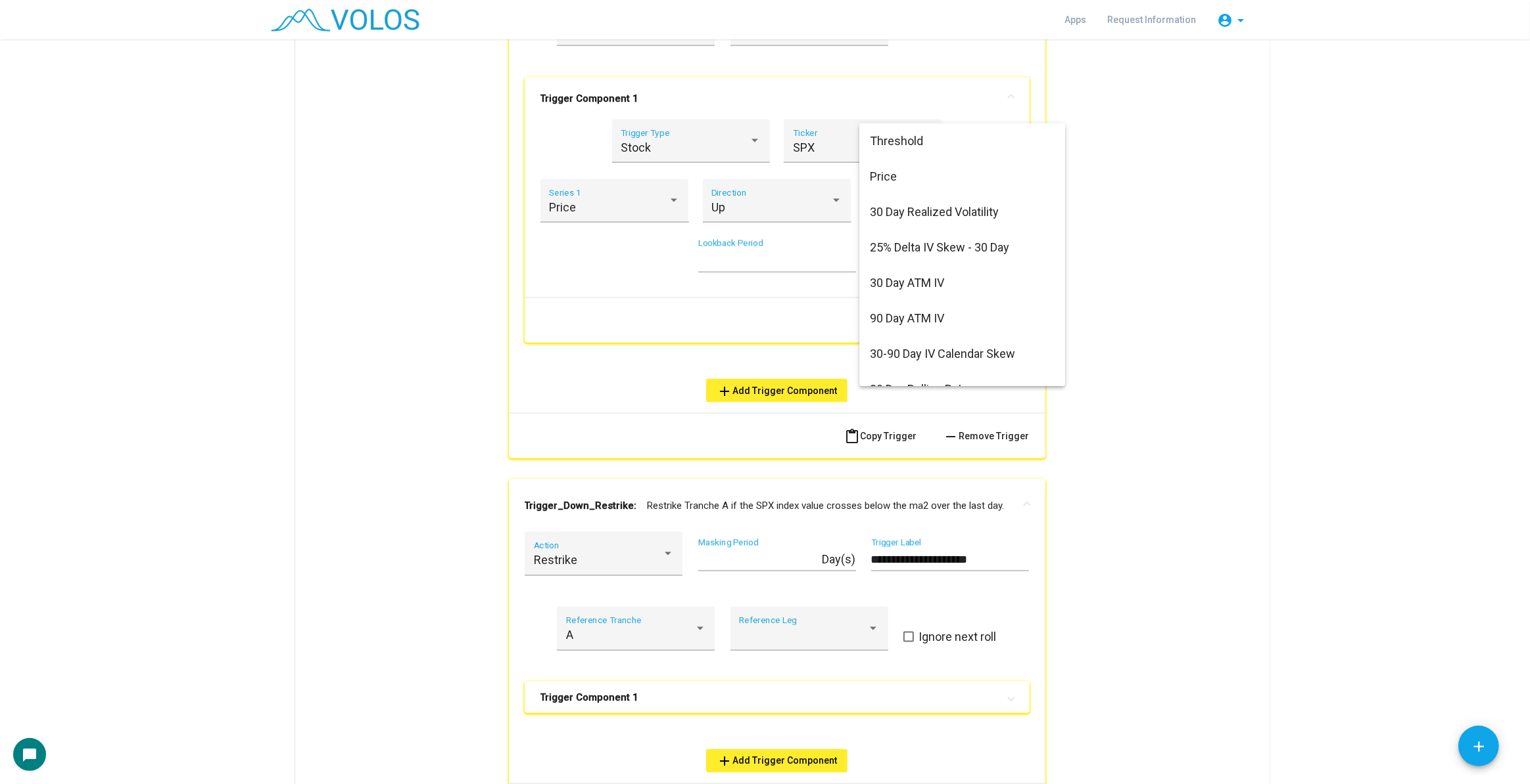
scroll to position [252, 0]
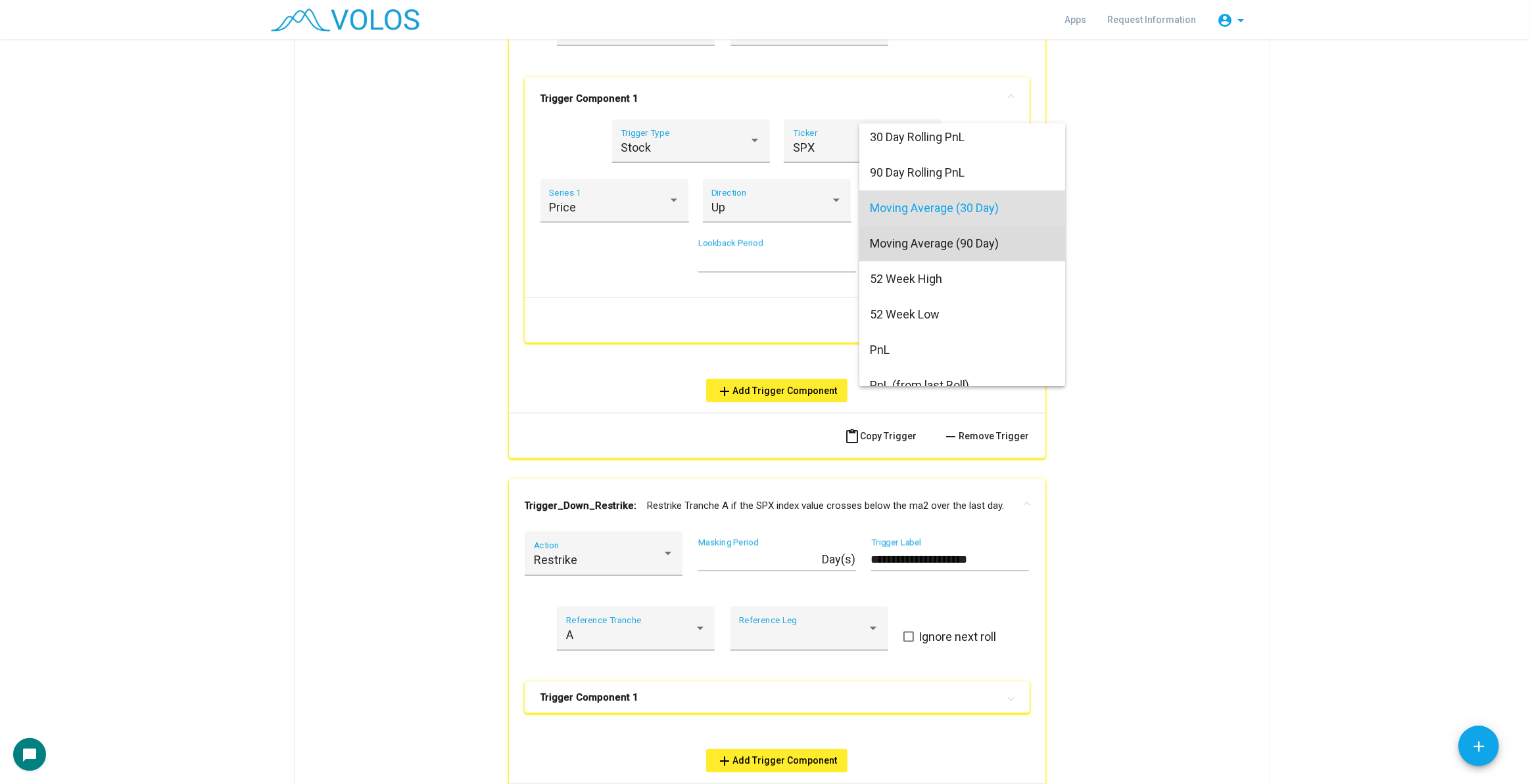
click at [959, 253] on span "Moving Average (90 Day)" at bounding box center [962, 243] width 185 height 36
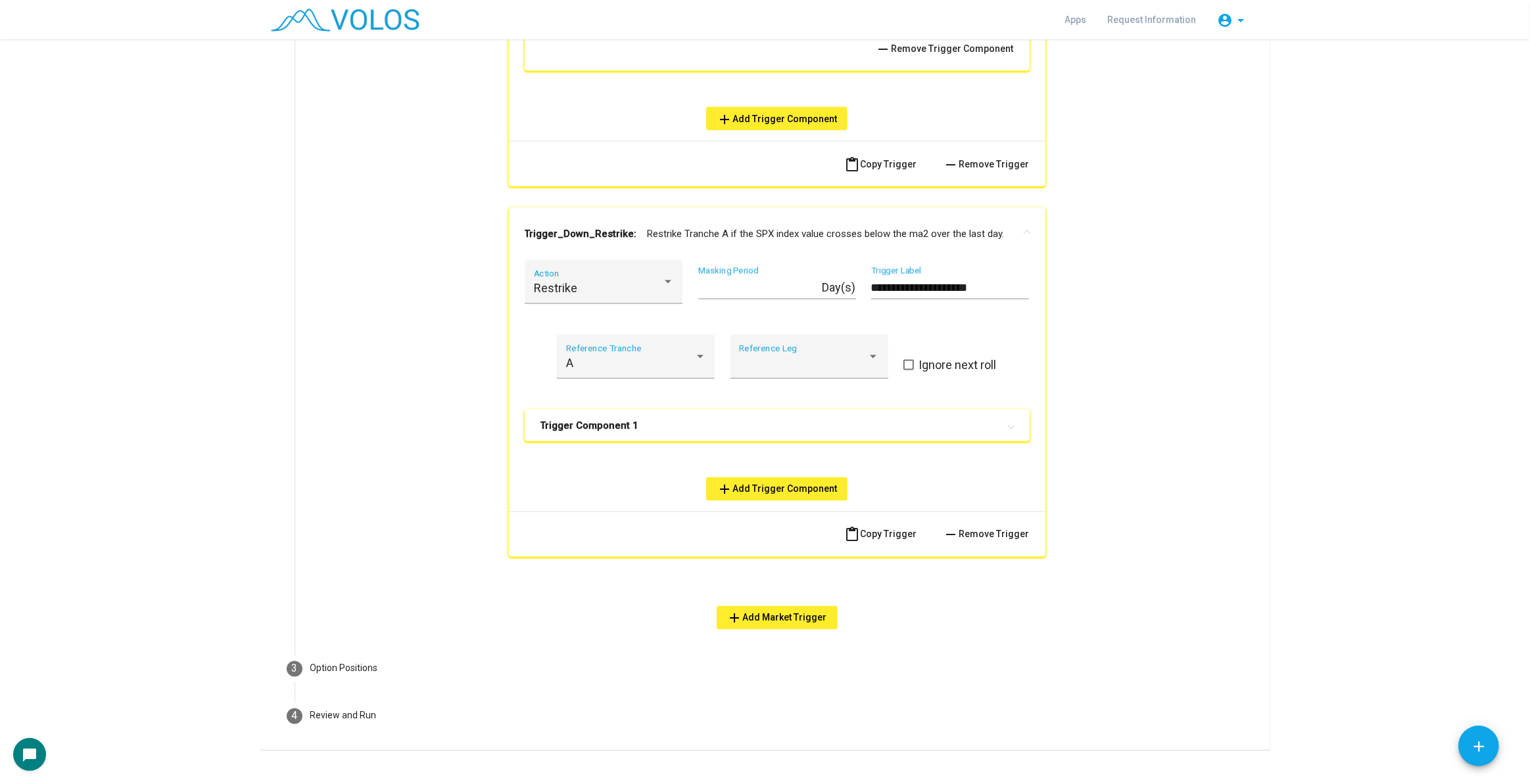
scroll to position [2408, 0]
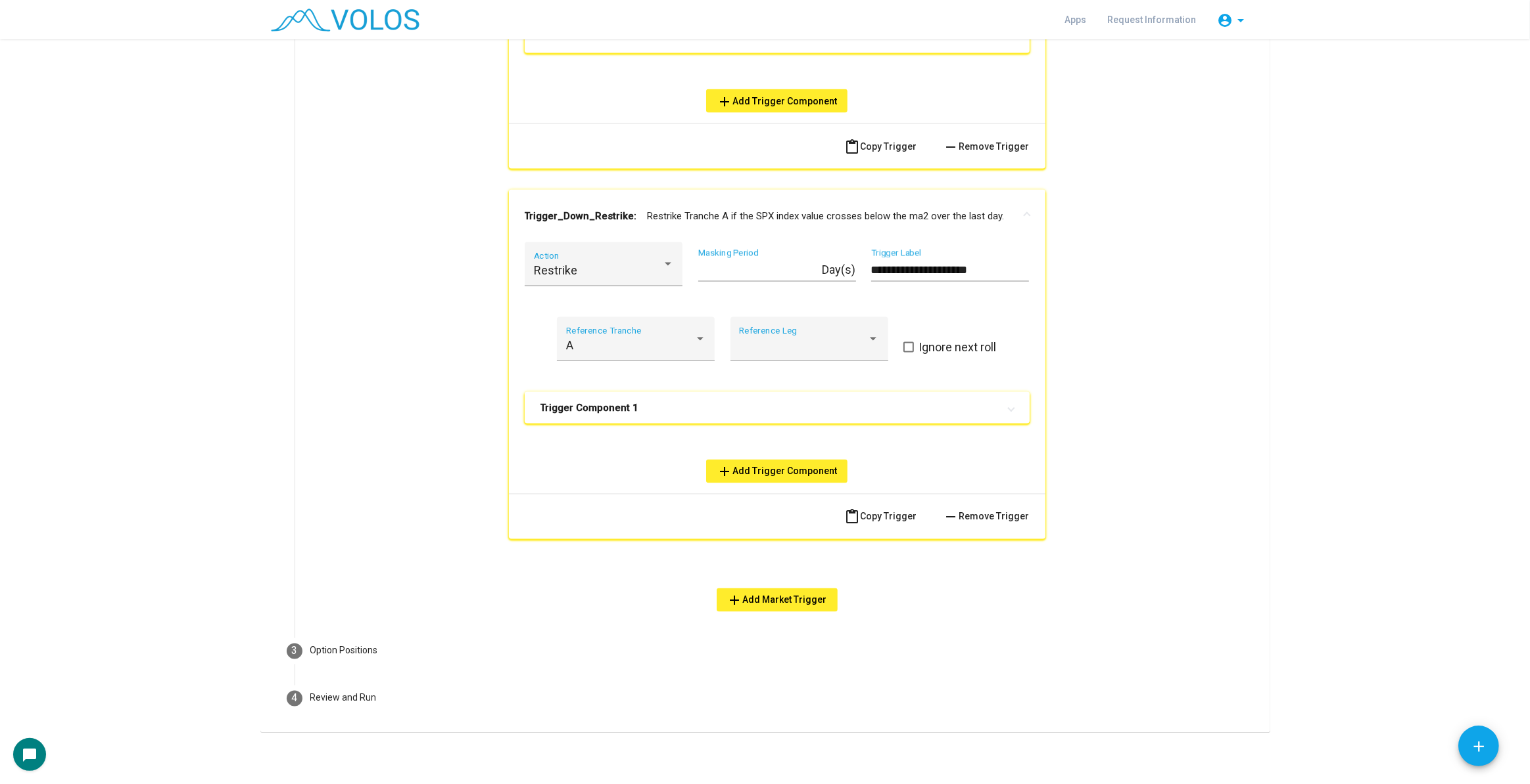
click at [709, 404] on mat-panel-title "Trigger Component 1" at bounding box center [769, 407] width 457 height 13
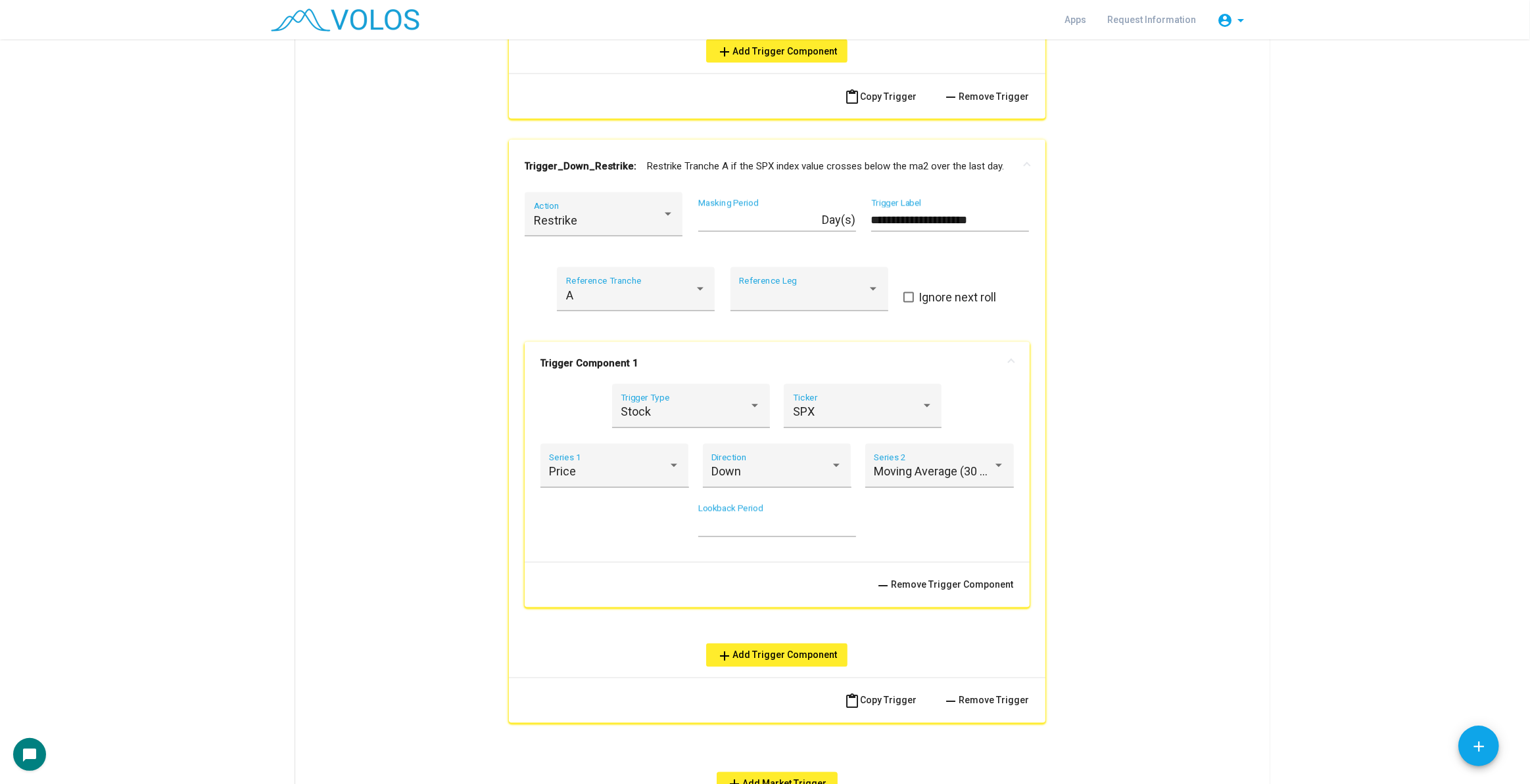
scroll to position [2587, 0]
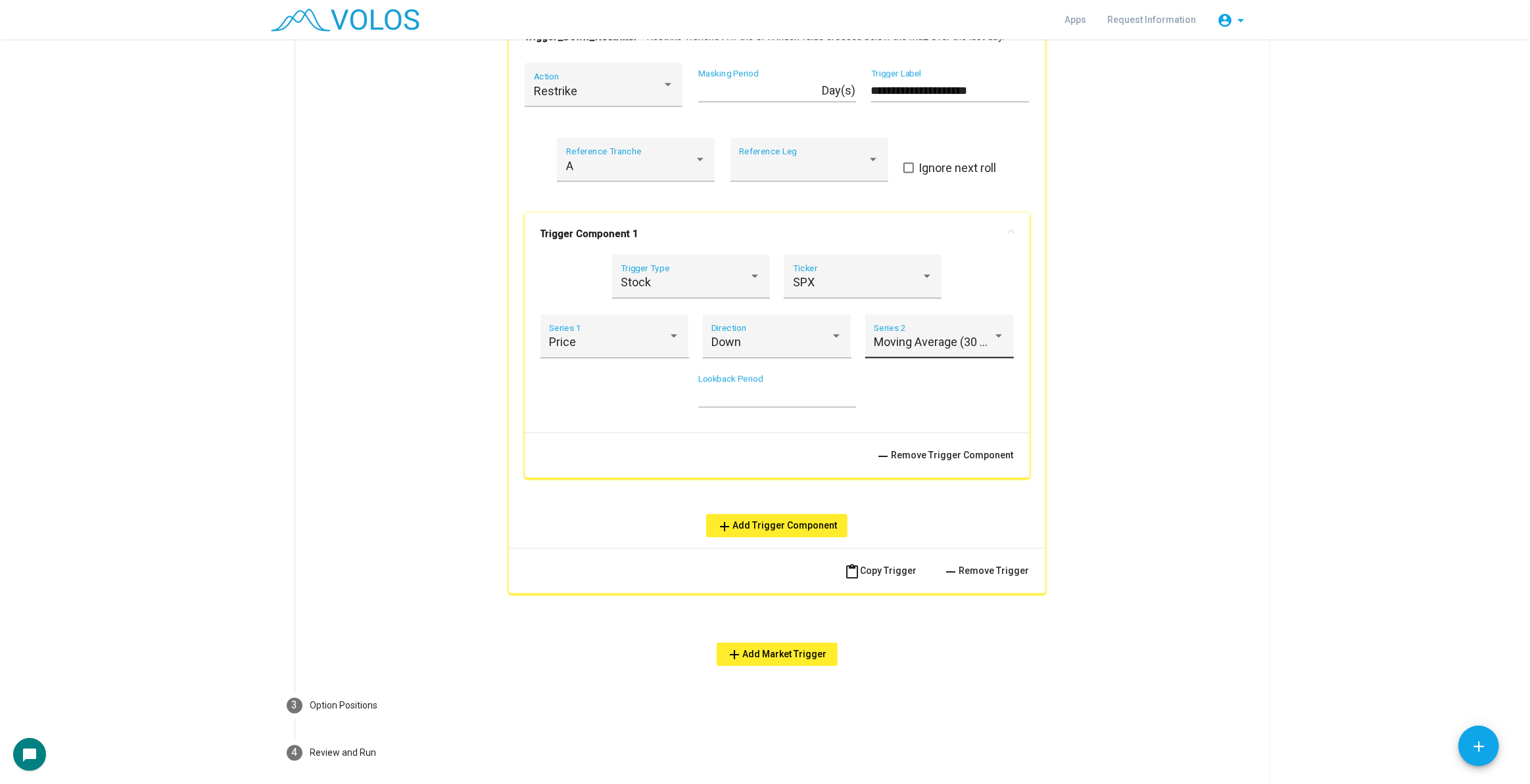
click at [955, 356] on div "Moving Average (30 Day) Series 2" at bounding box center [939, 340] width 131 height 35
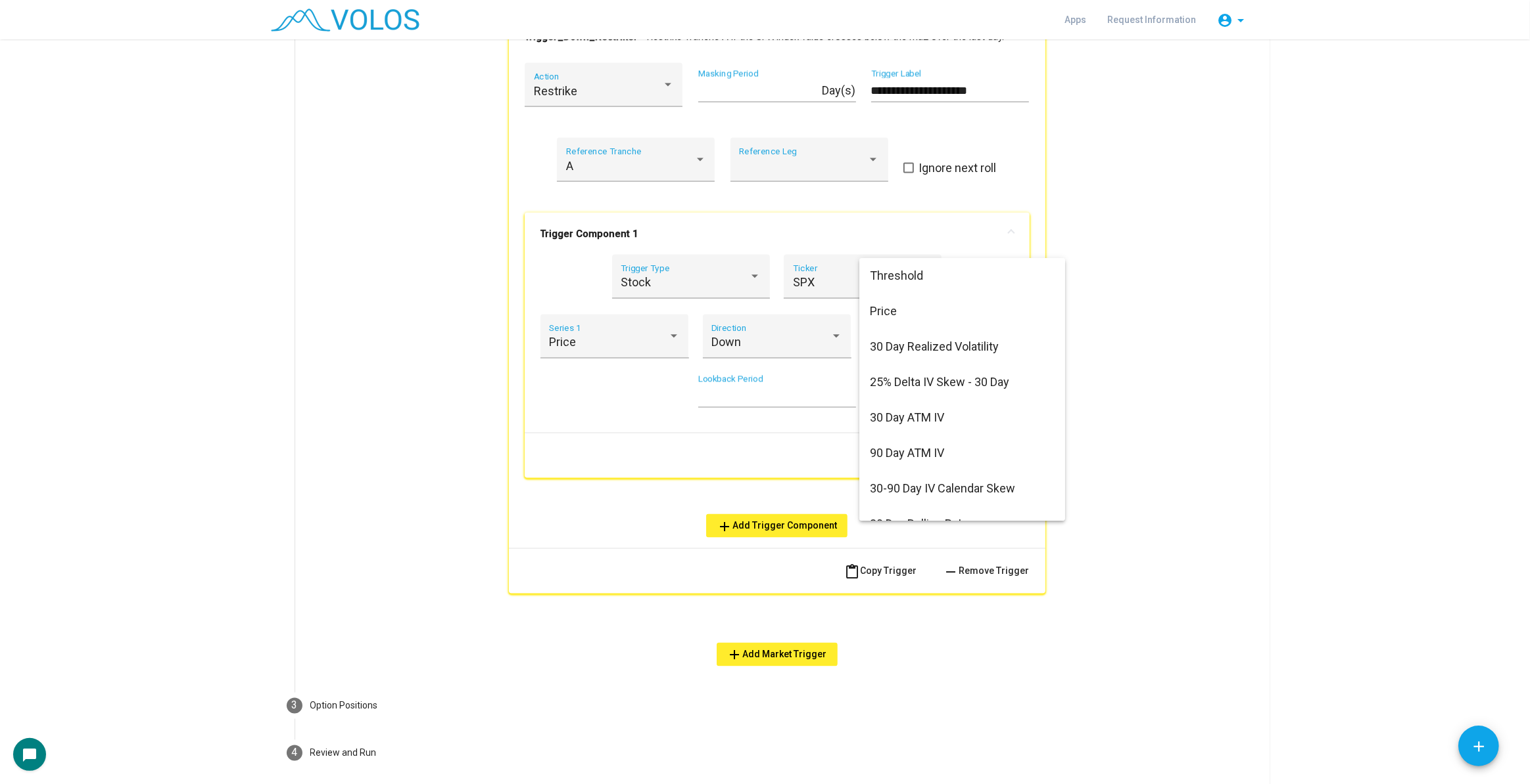
scroll to position [252, 0]
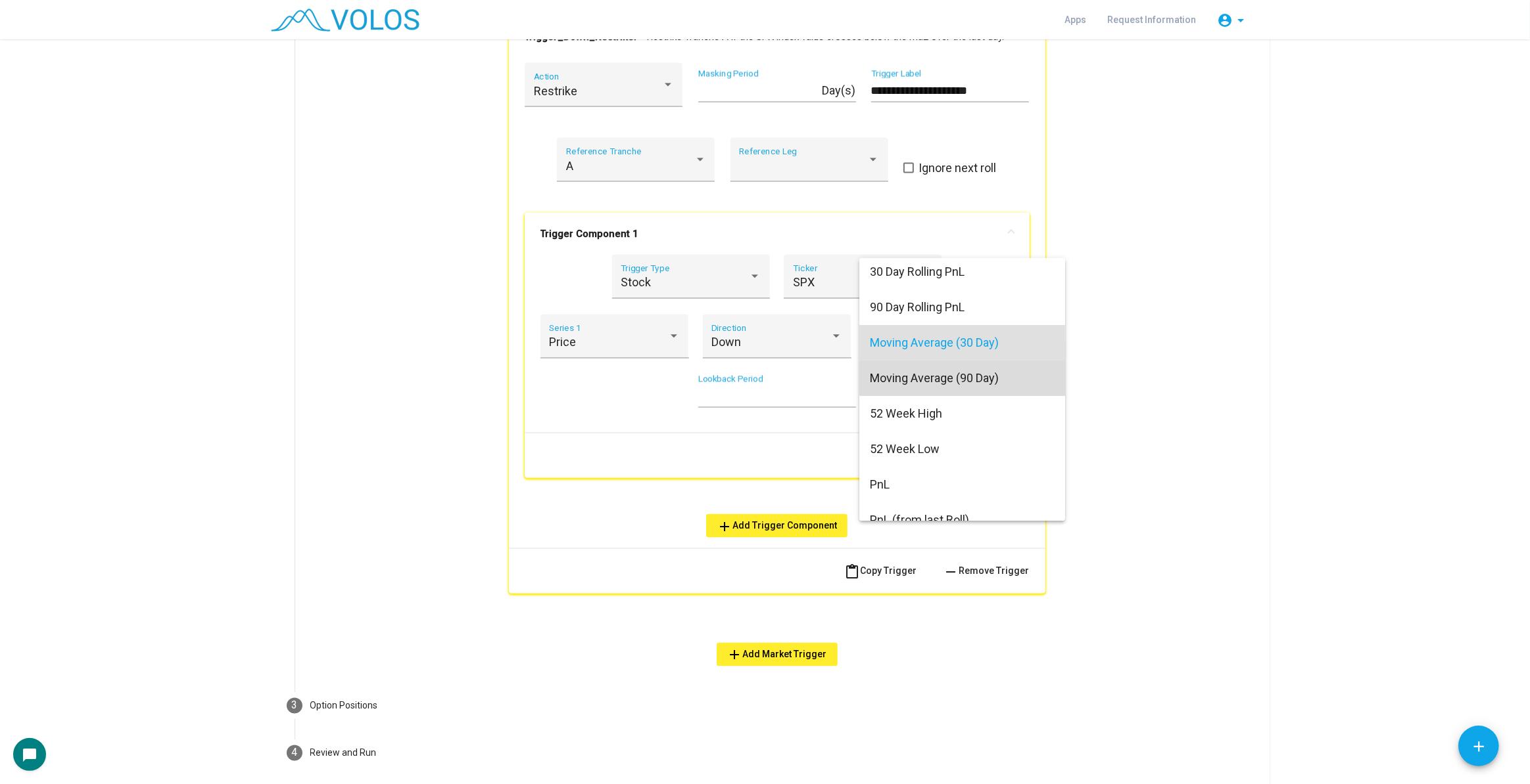
click at [983, 383] on span "Moving Average (90 Day)" at bounding box center [962, 379] width 185 height 36
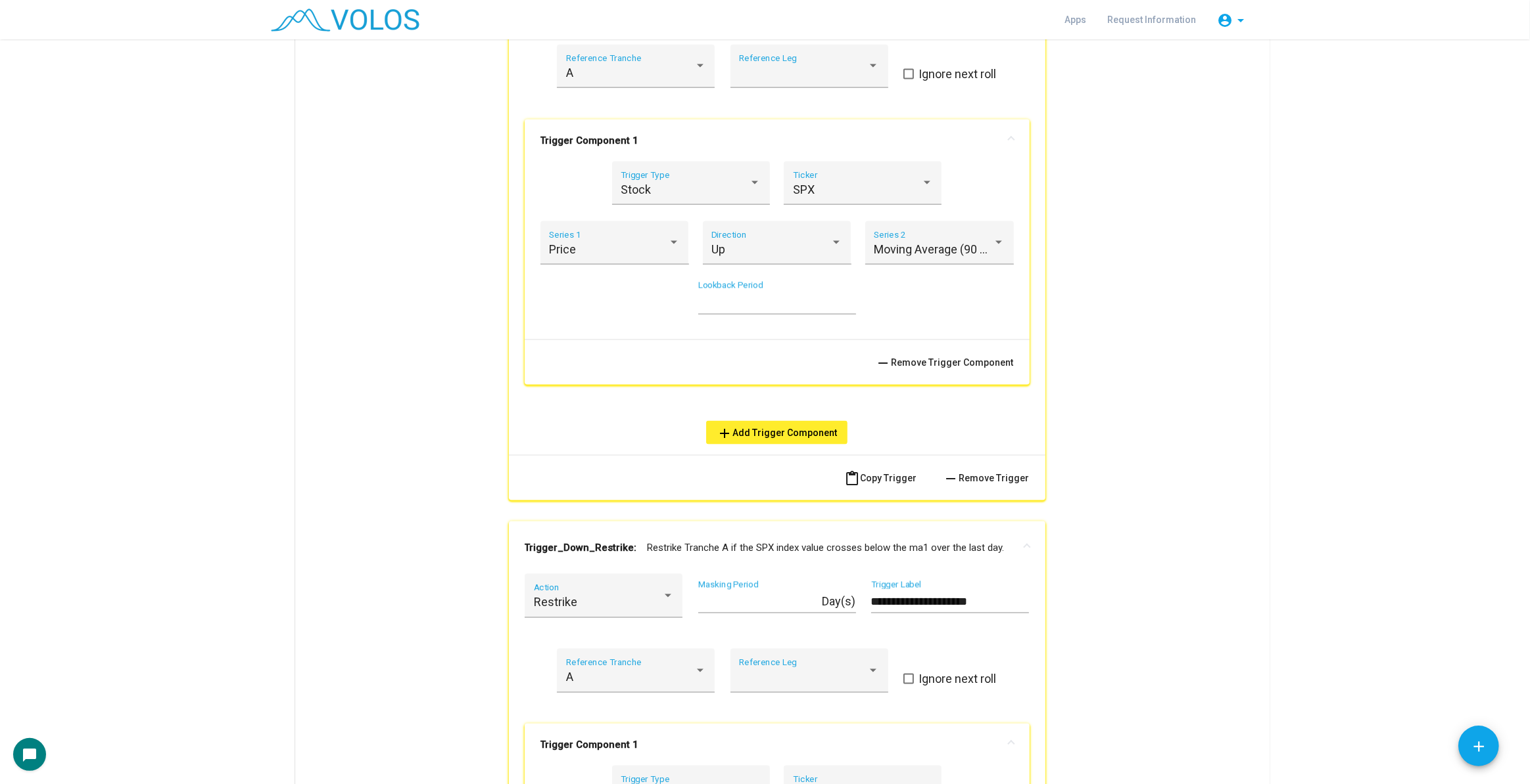
scroll to position [2049, 0]
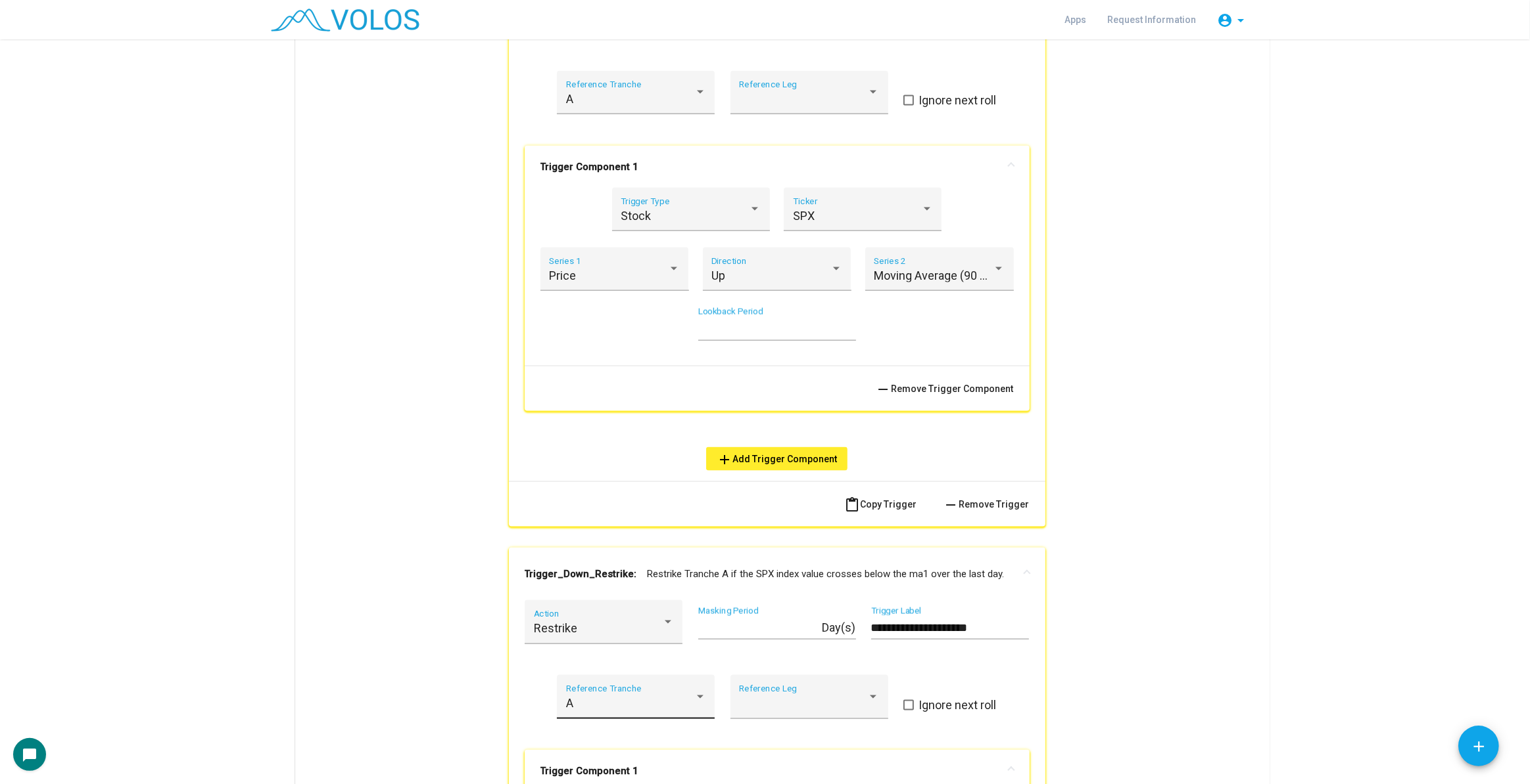
click at [683, 690] on div "A Reference Tranche" at bounding box center [635, 702] width 140 height 35
click at [683, 690] on span "A" at bounding box center [631, 704] width 140 height 36
click at [683, 690] on div "A Reference Tranche" at bounding box center [635, 702] width 140 height 35
click at [683, 690] on span "A" at bounding box center [631, 704] width 140 height 36
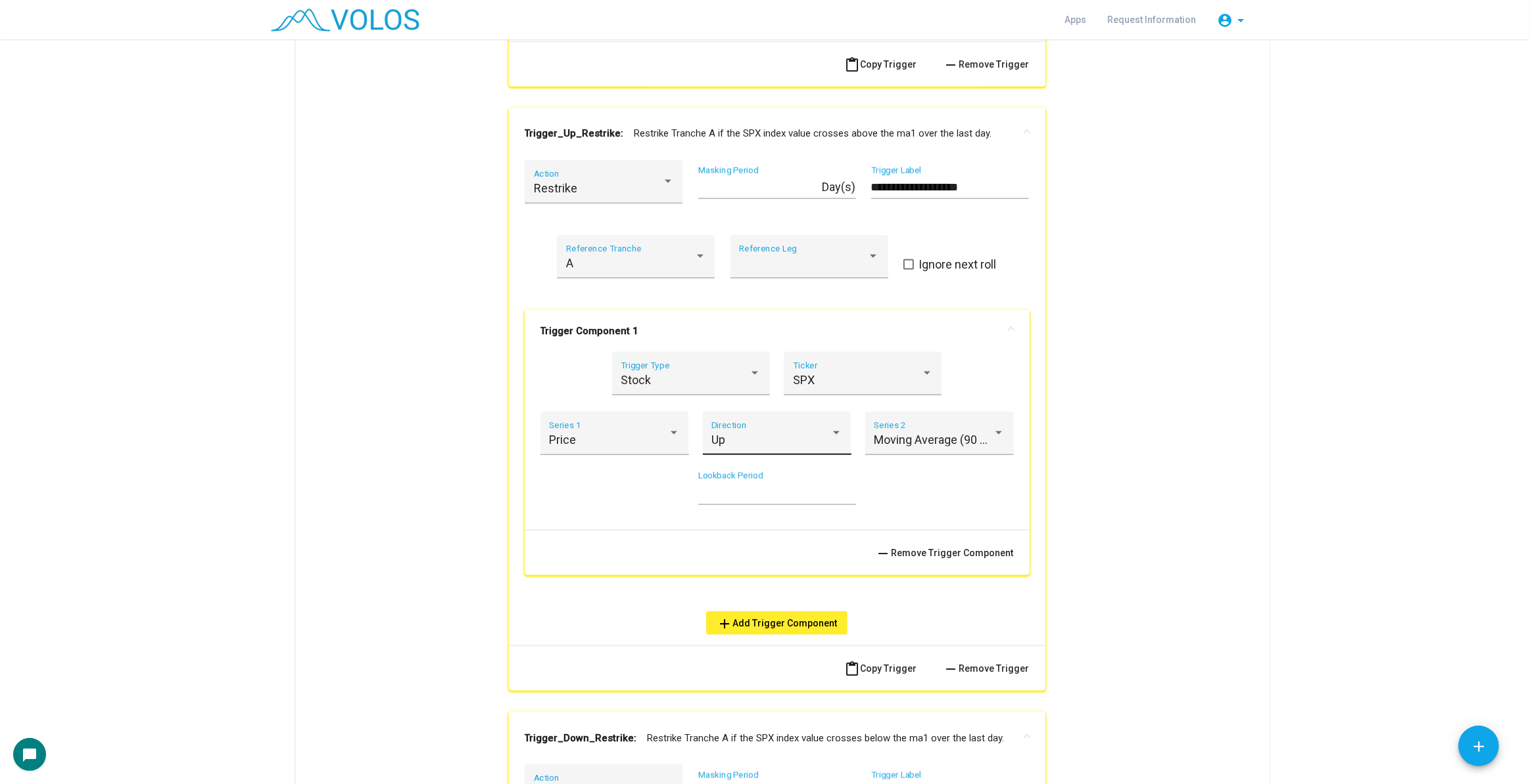
scroll to position [1870, 0]
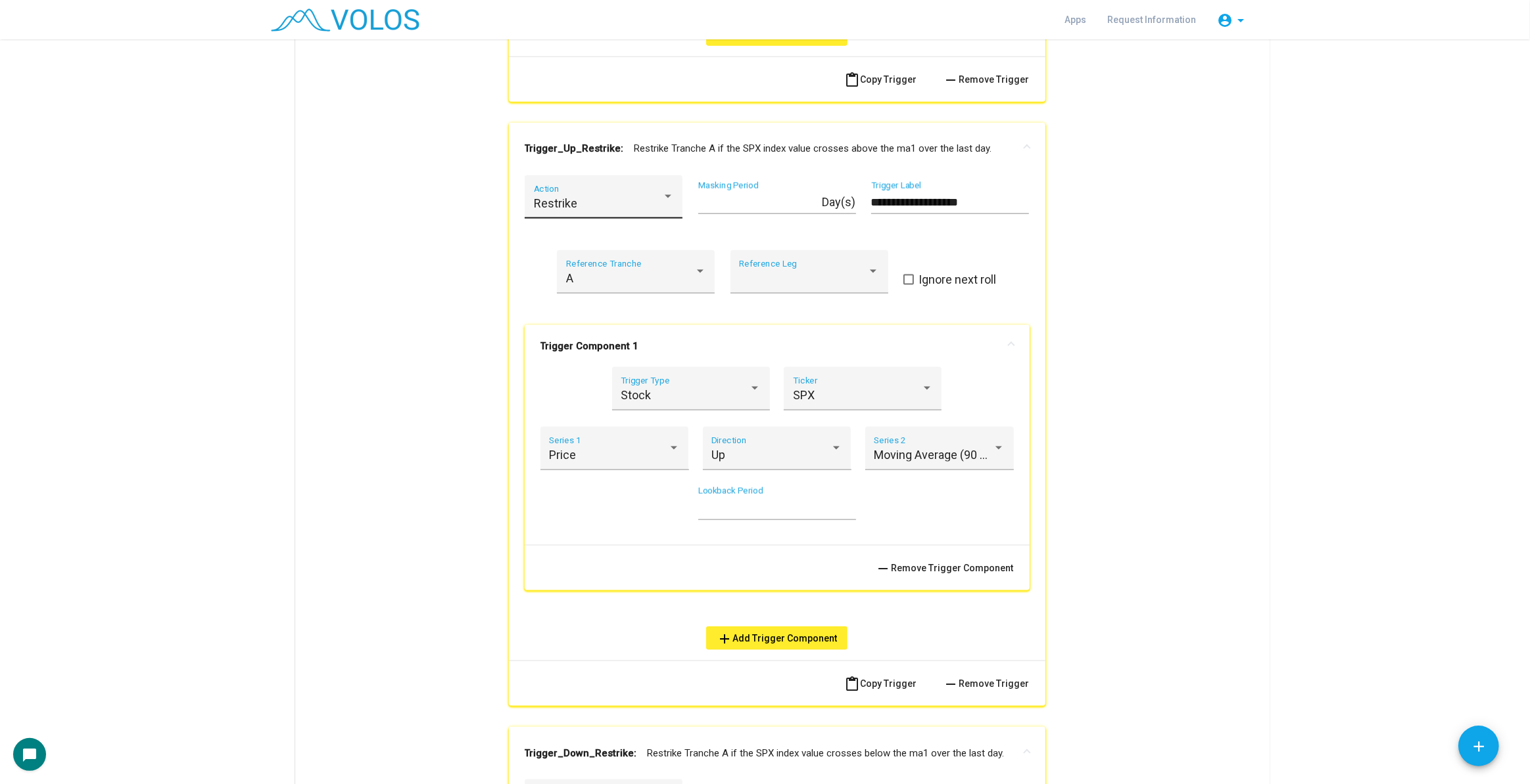
click at [632, 212] on div "Restrike Action" at bounding box center [603, 201] width 140 height 35
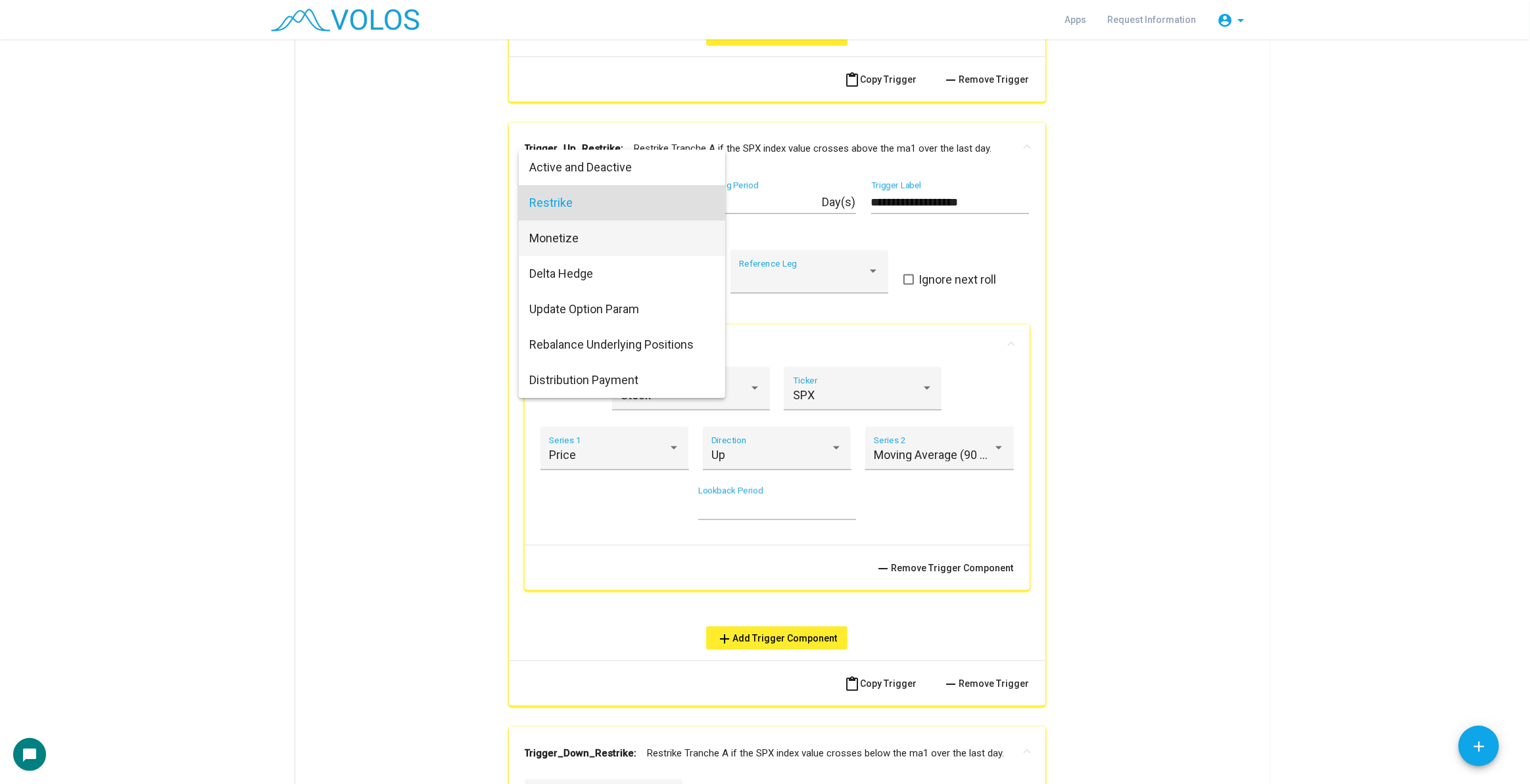
click at [624, 234] on span "Monetize" at bounding box center [621, 238] width 185 height 36
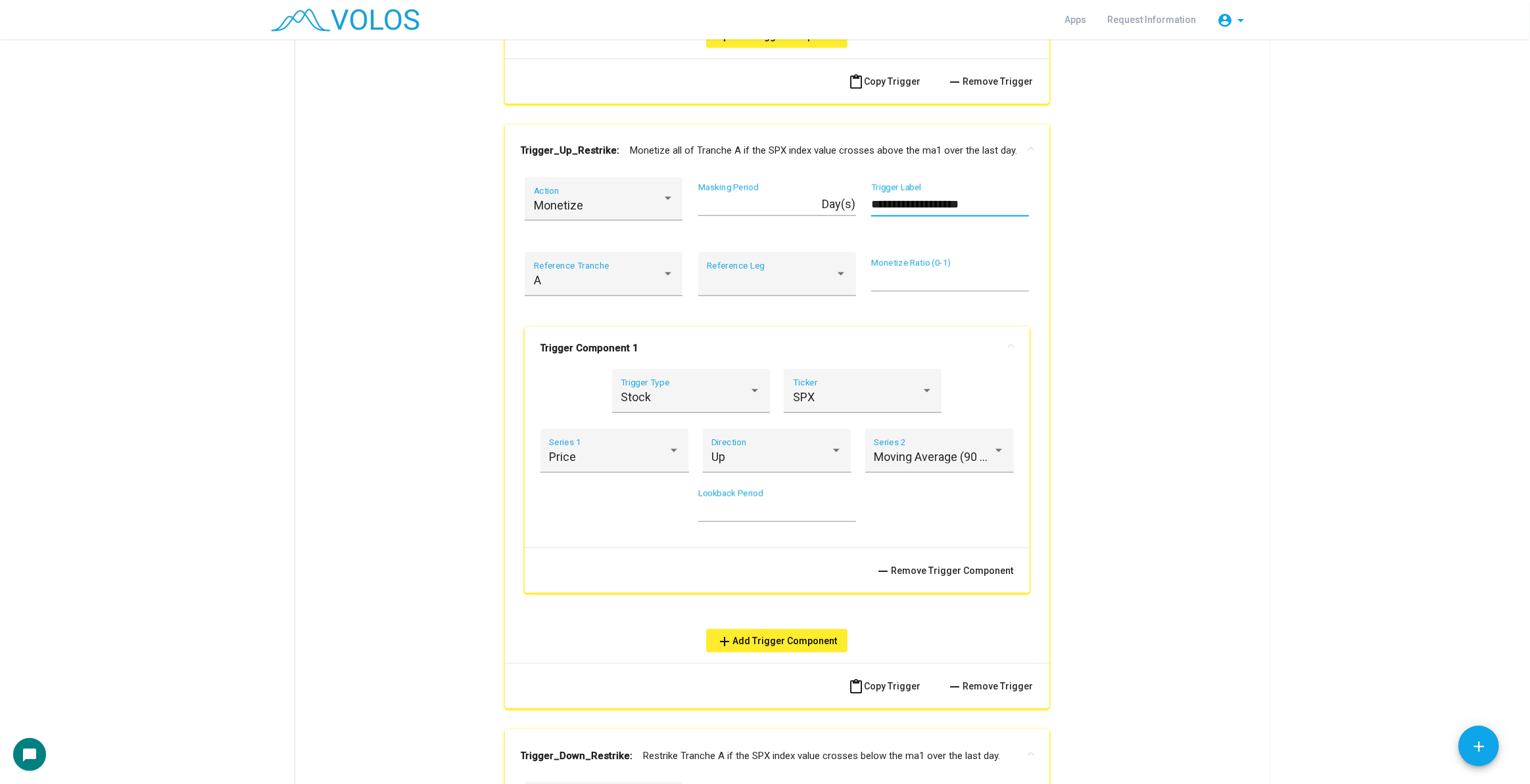
scroll to position [0, 0]
drag, startPoint x: 929, startPoint y: 207, endPoint x: 994, endPoint y: 203, distance: 65.1
click at [994, 203] on input "**********" at bounding box center [949, 204] width 158 height 13
type input "**********"
click at [906, 457] on span "Moving Average (90 Day)" at bounding box center [938, 458] width 129 height 14
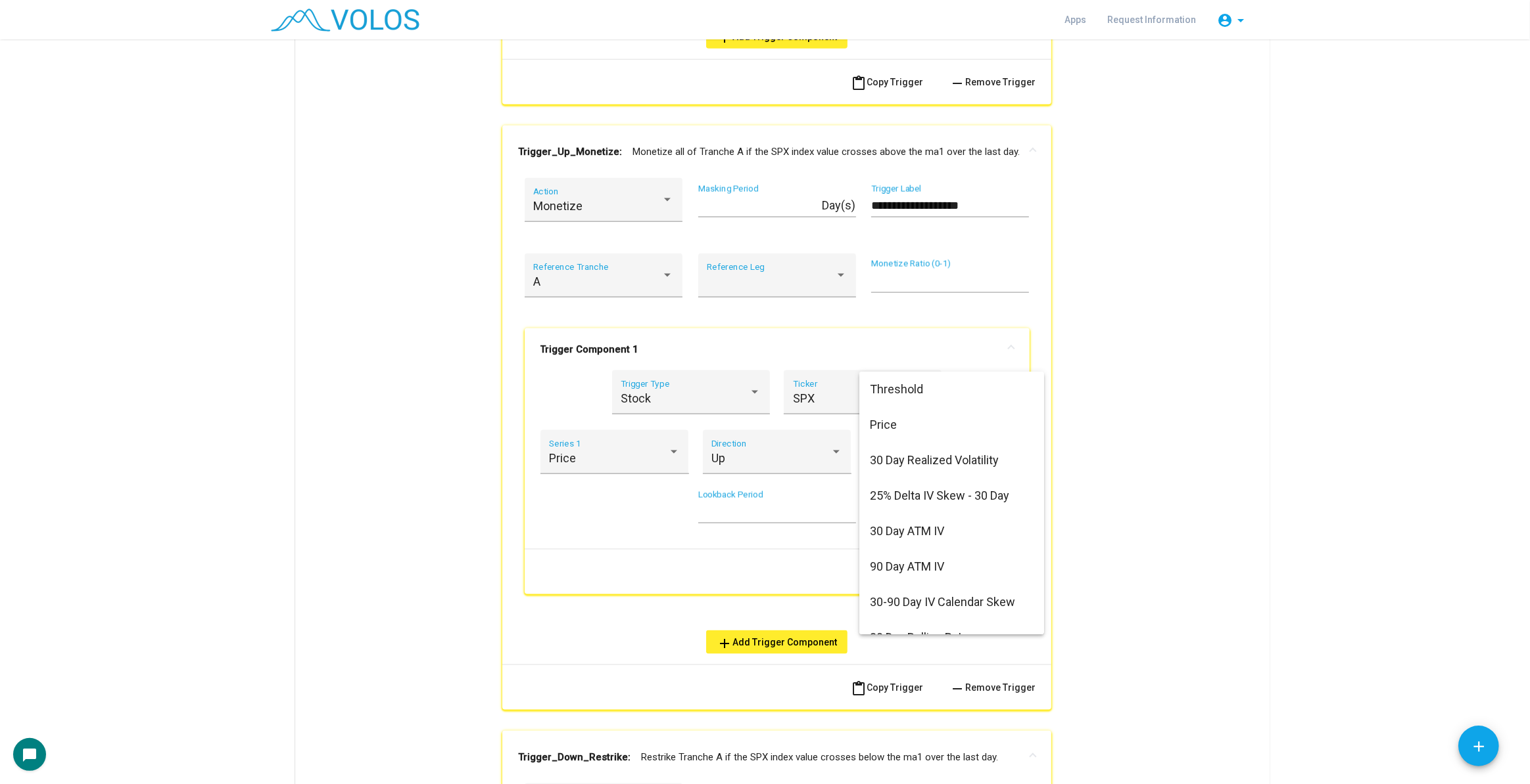
scroll to position [288, 0]
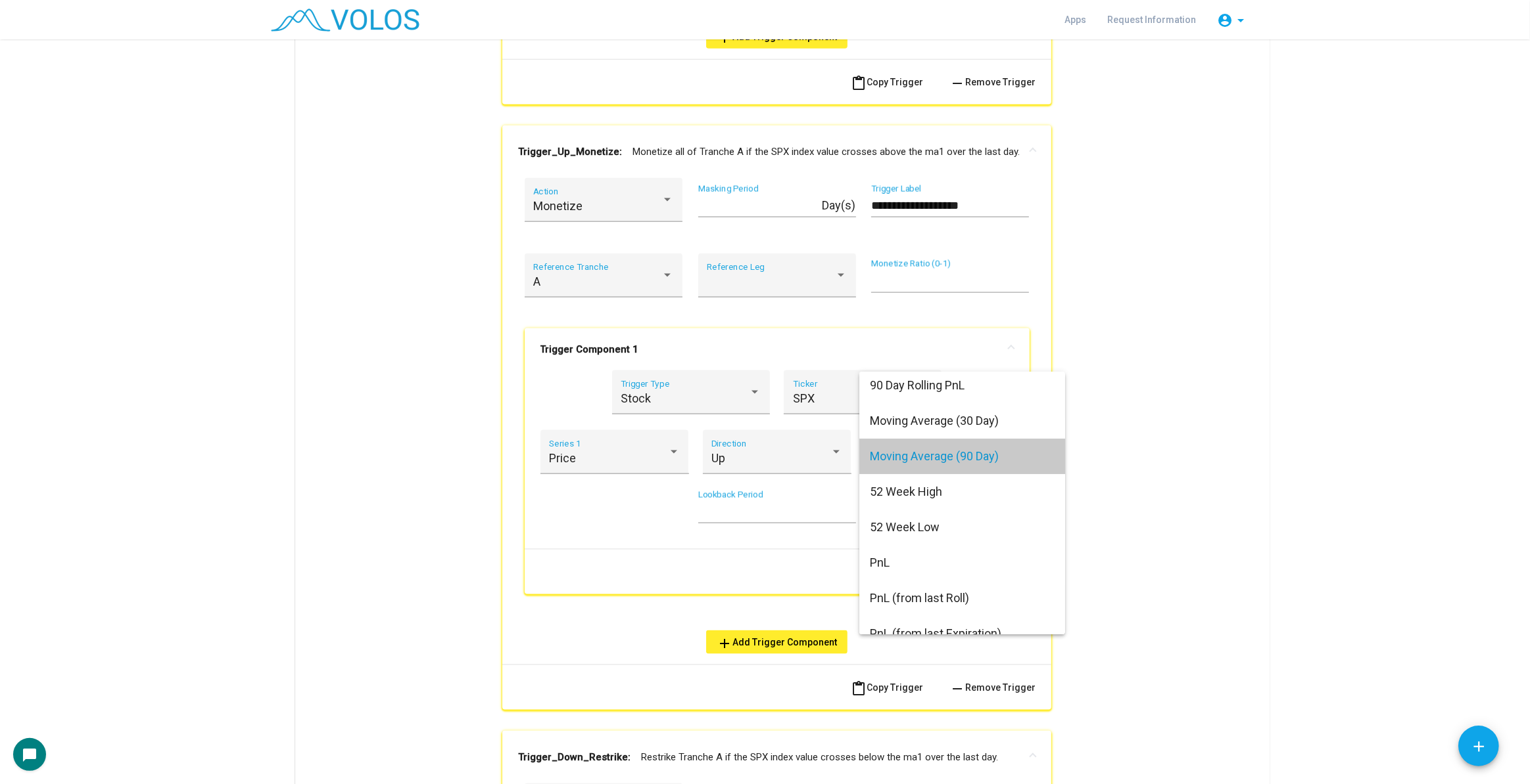
click at [923, 454] on span "Moving Average (90 Day)" at bounding box center [962, 457] width 185 height 36
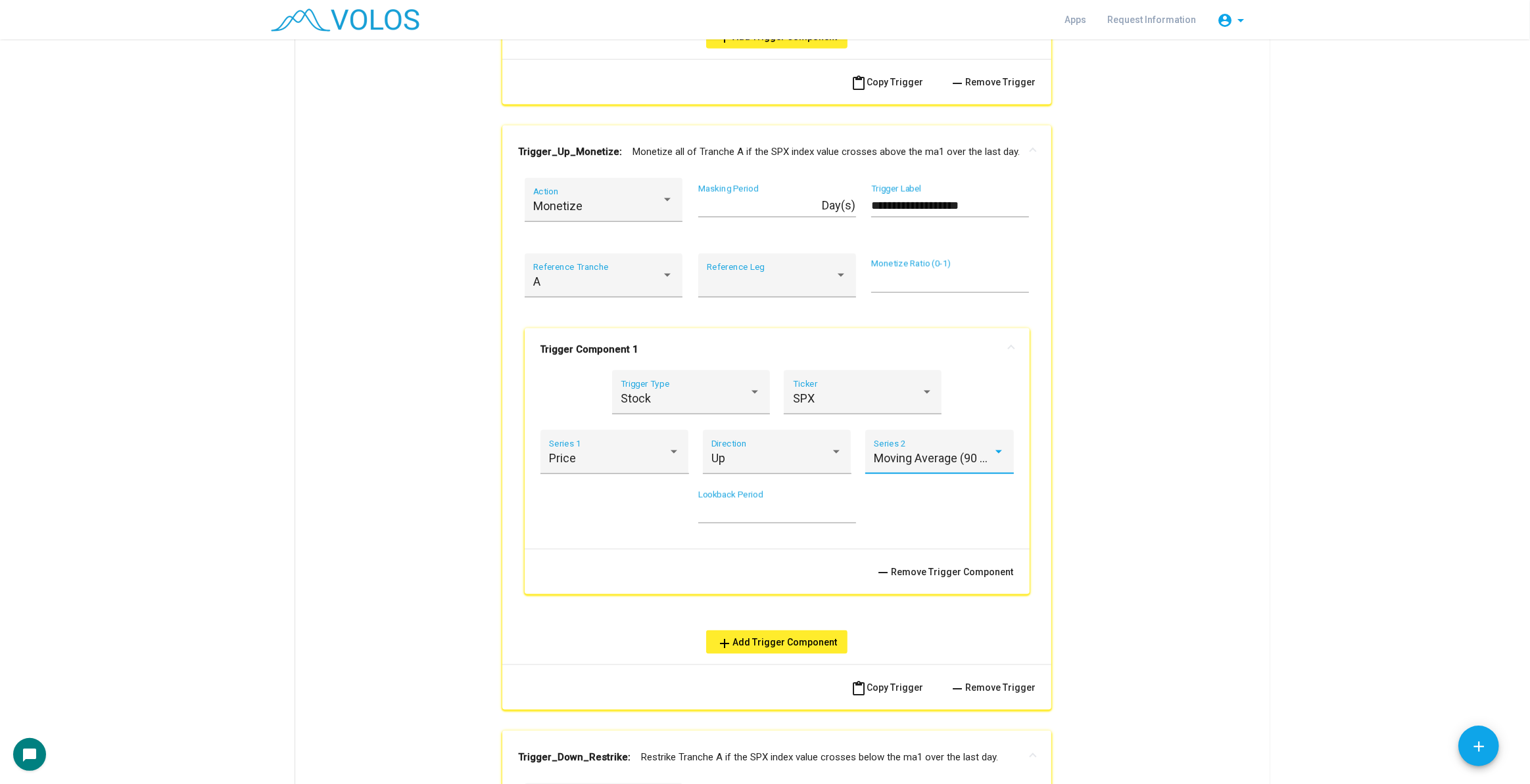
click at [923, 454] on span "Moving Average (90 Day)" at bounding box center [938, 458] width 129 height 14
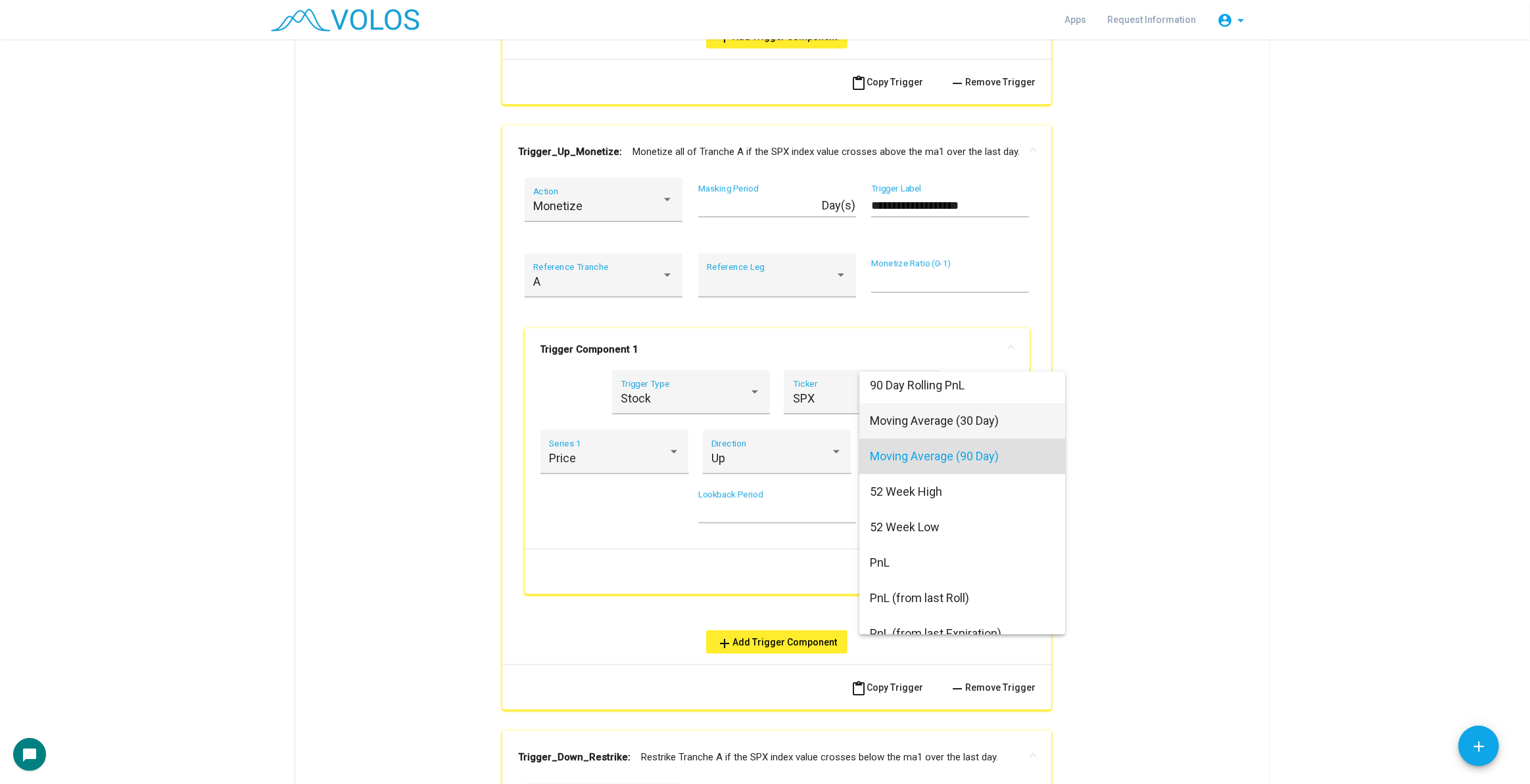
click at [967, 423] on span "Moving Average (30 Day)" at bounding box center [962, 421] width 185 height 36
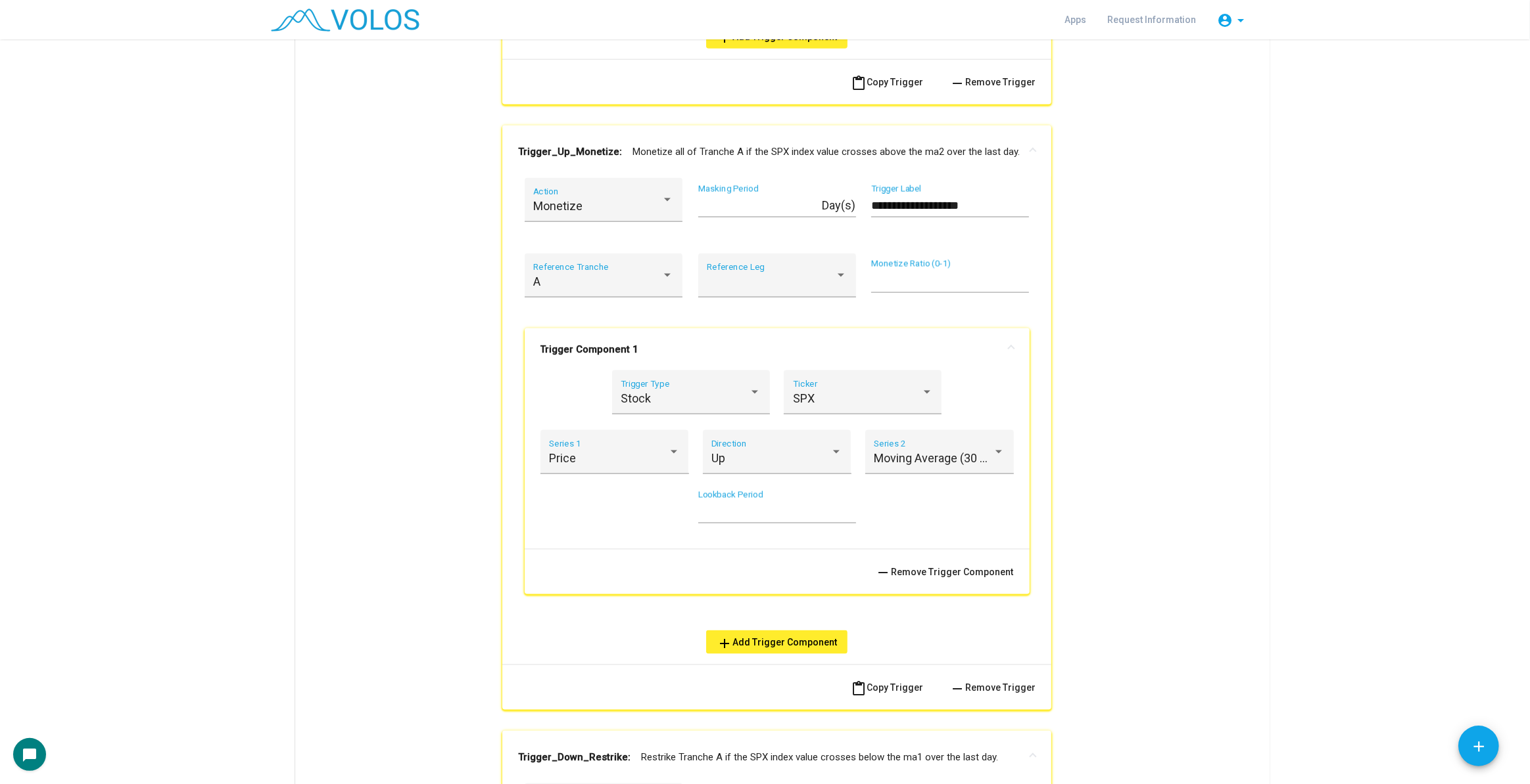
click at [955, 144] on mat-panel-title "Trigger_Up_Monetize: Monetize all of Tranche A if the SPX index value crosses a…" at bounding box center [768, 151] width 502 height 15
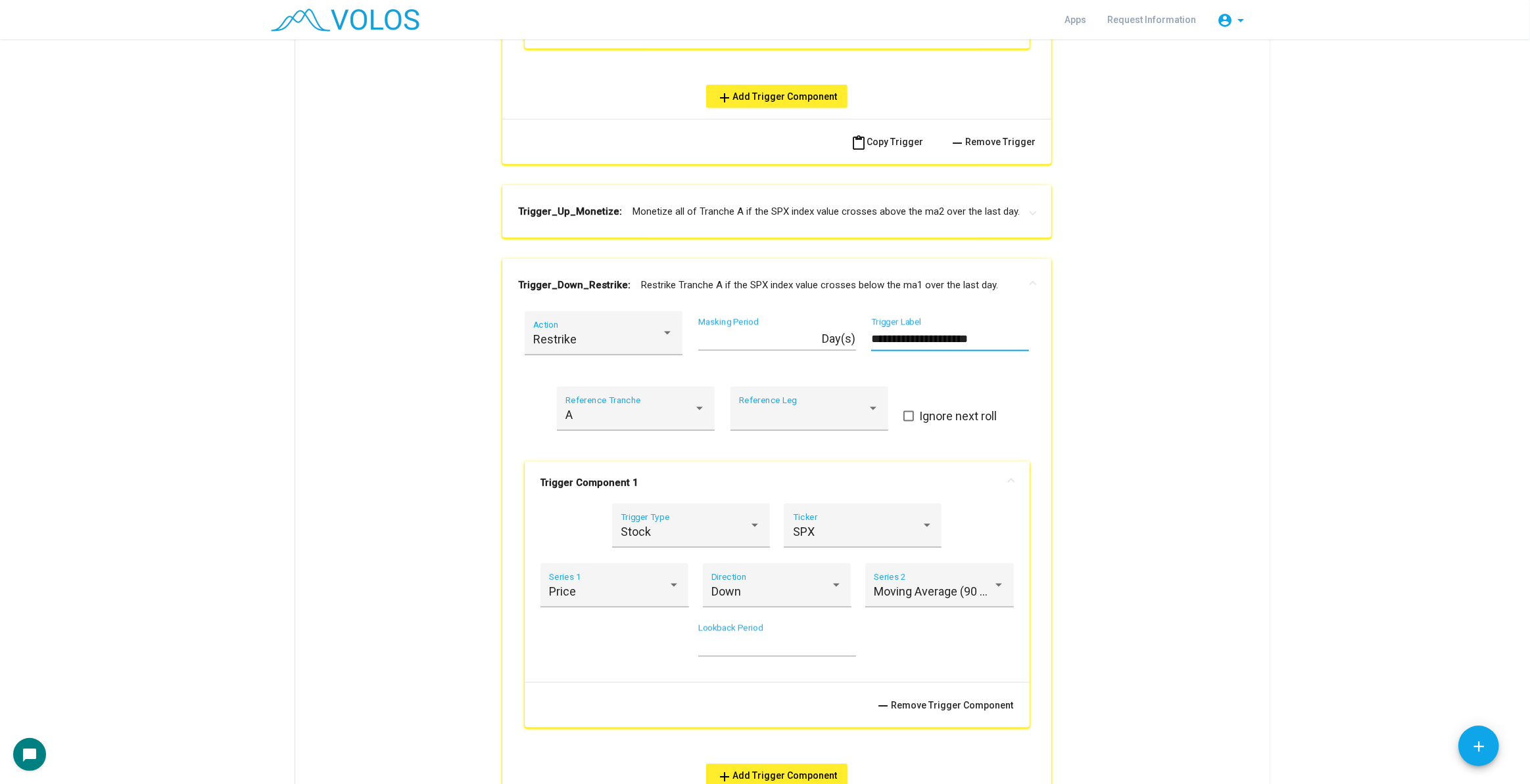
scroll to position [0, 0]
drag, startPoint x: 945, startPoint y: 340, endPoint x: 1021, endPoint y: 337, distance: 76.1
click at [1021, 337] on input "**********" at bounding box center [949, 339] width 158 height 13
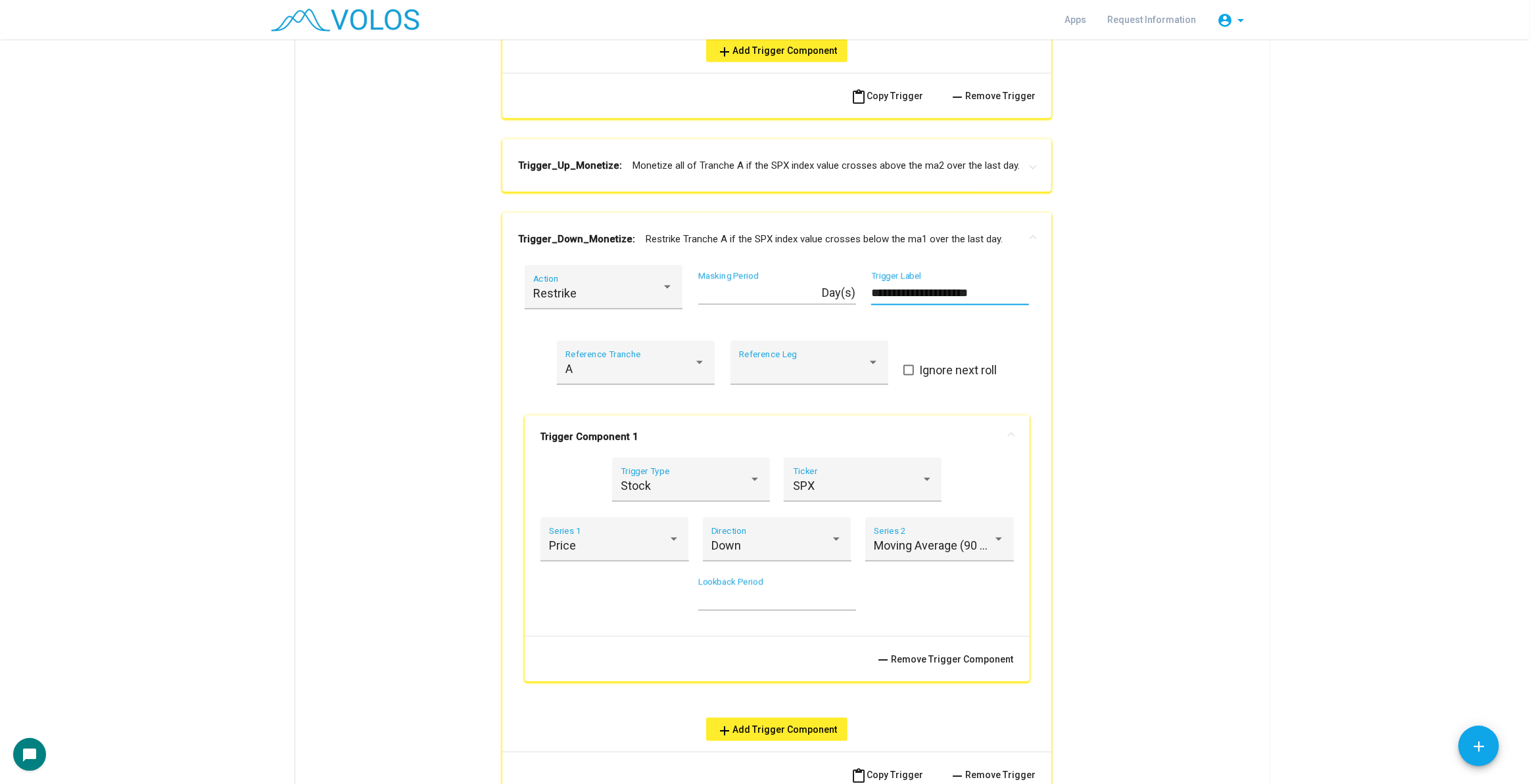
scroll to position [1930, 0]
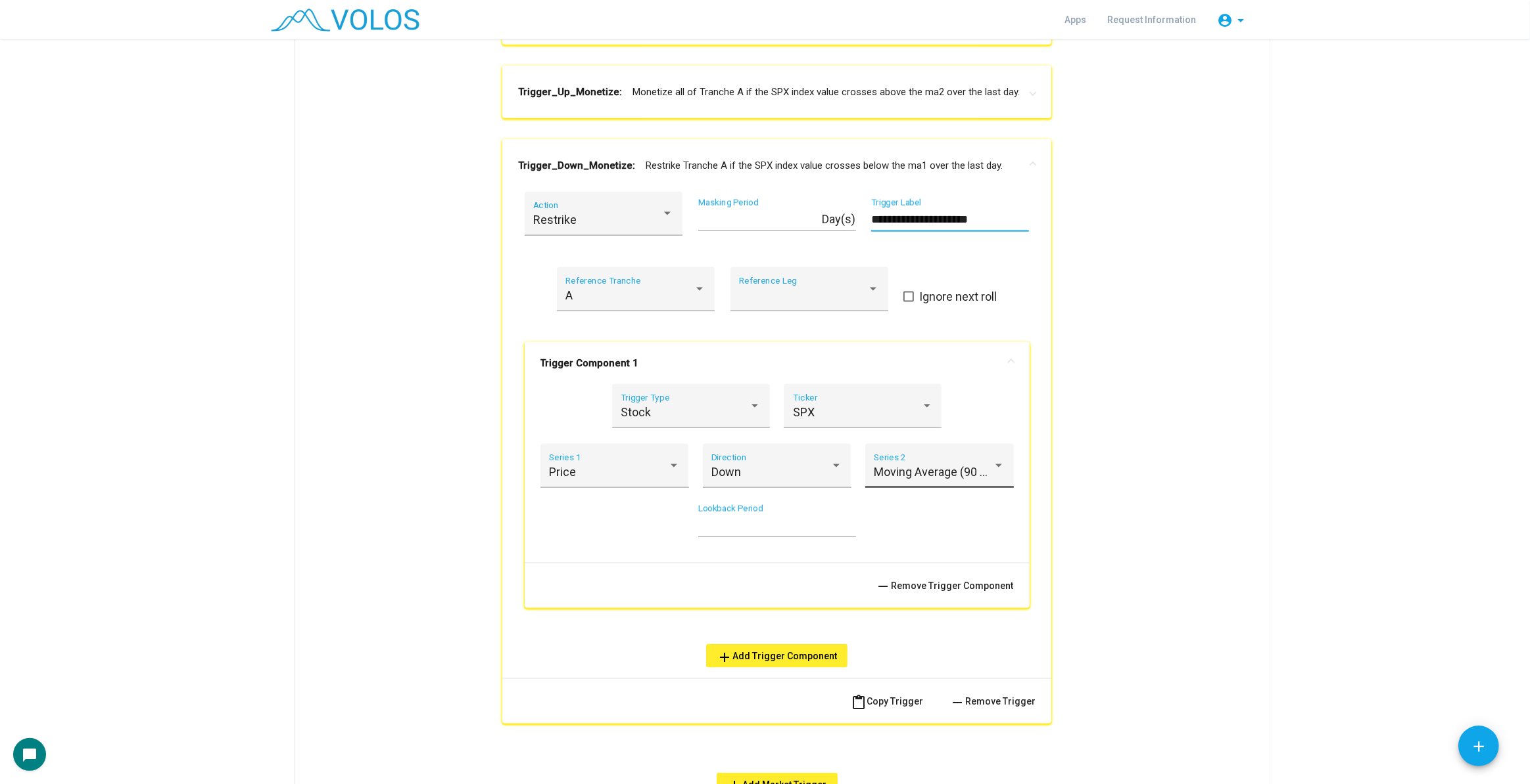
type input "**********"
click at [958, 474] on span "Moving Average (90 Day)" at bounding box center [938, 472] width 129 height 14
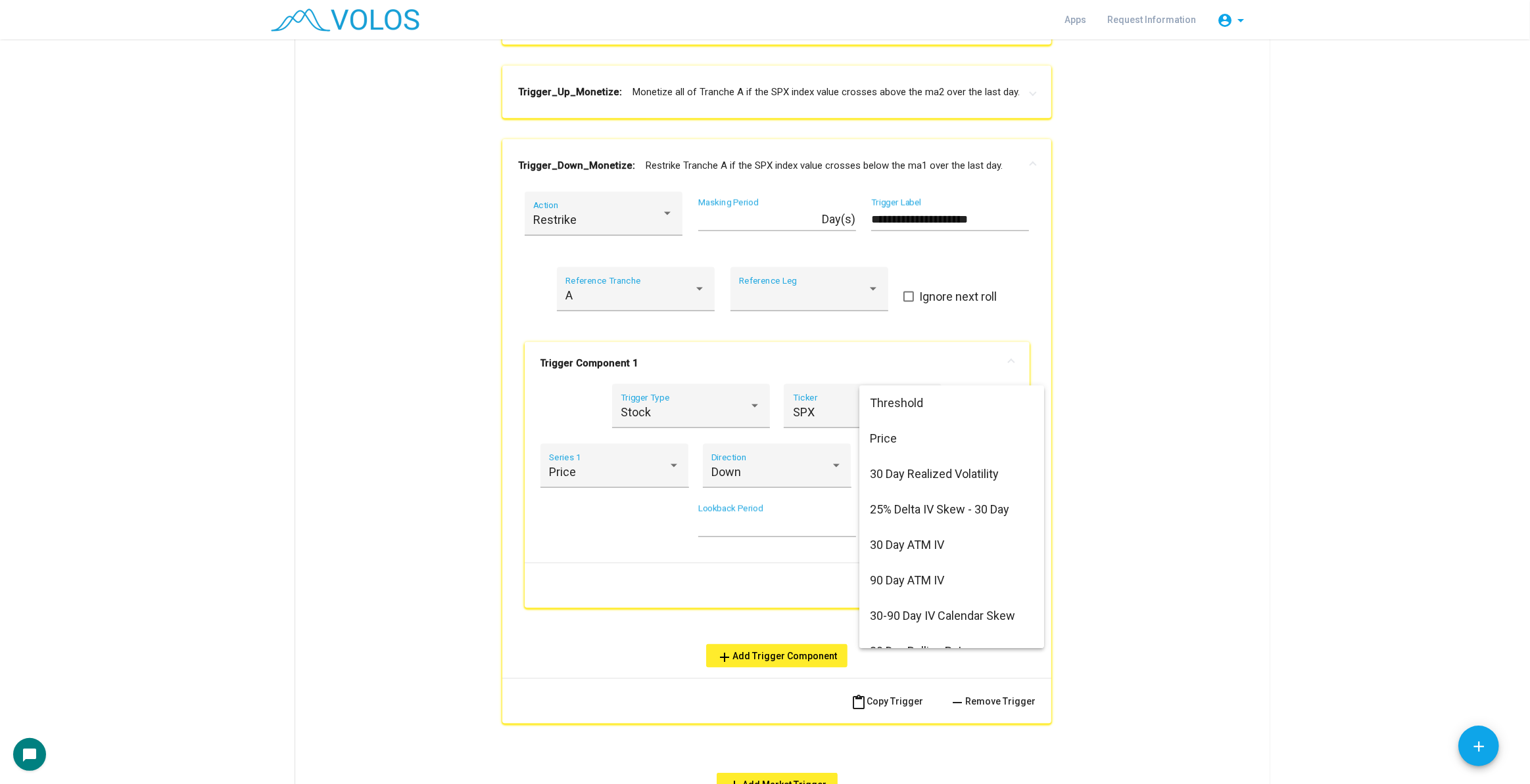
scroll to position [288, 0]
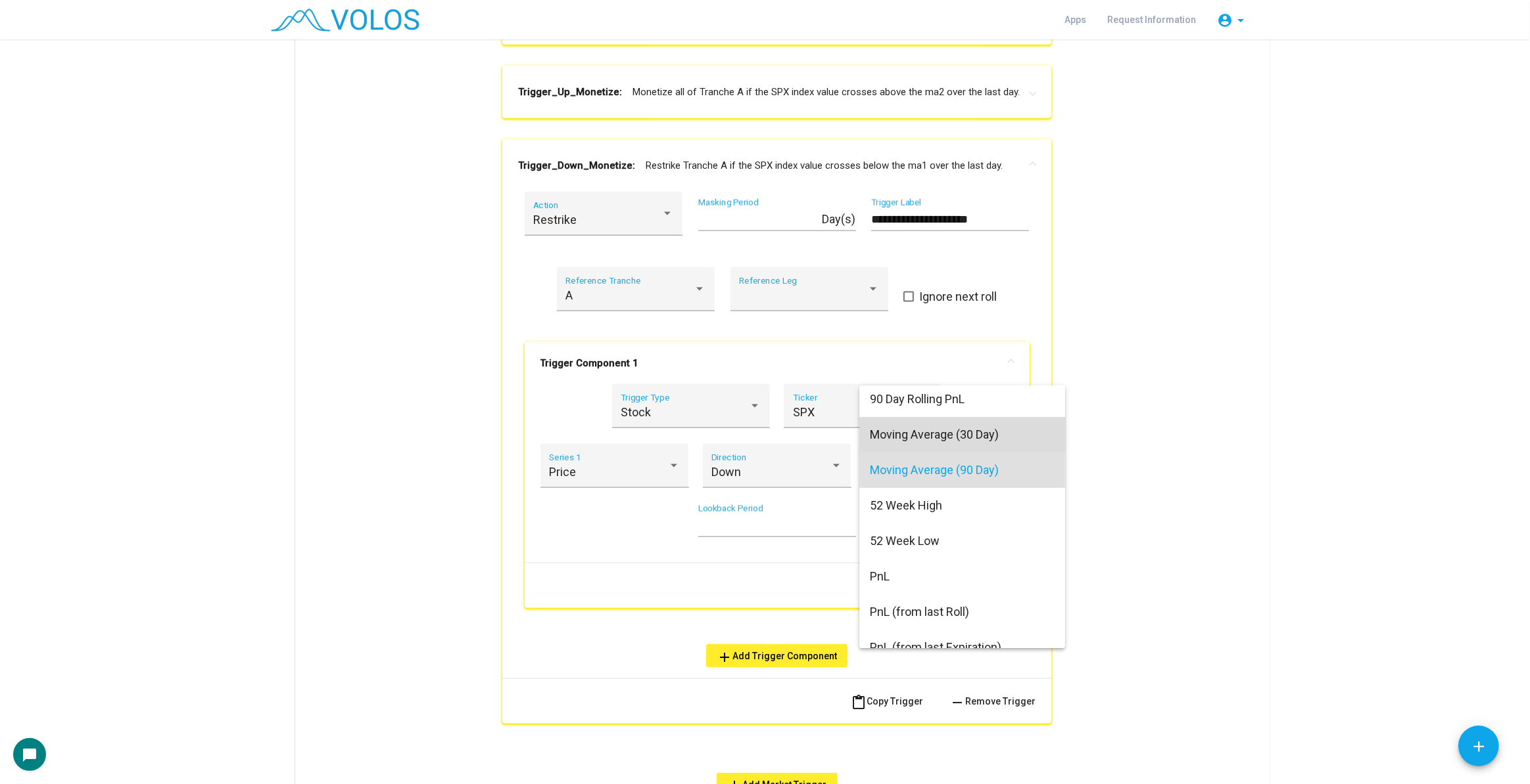
click at [955, 433] on span "Moving Average (30 Day)" at bounding box center [962, 435] width 185 height 36
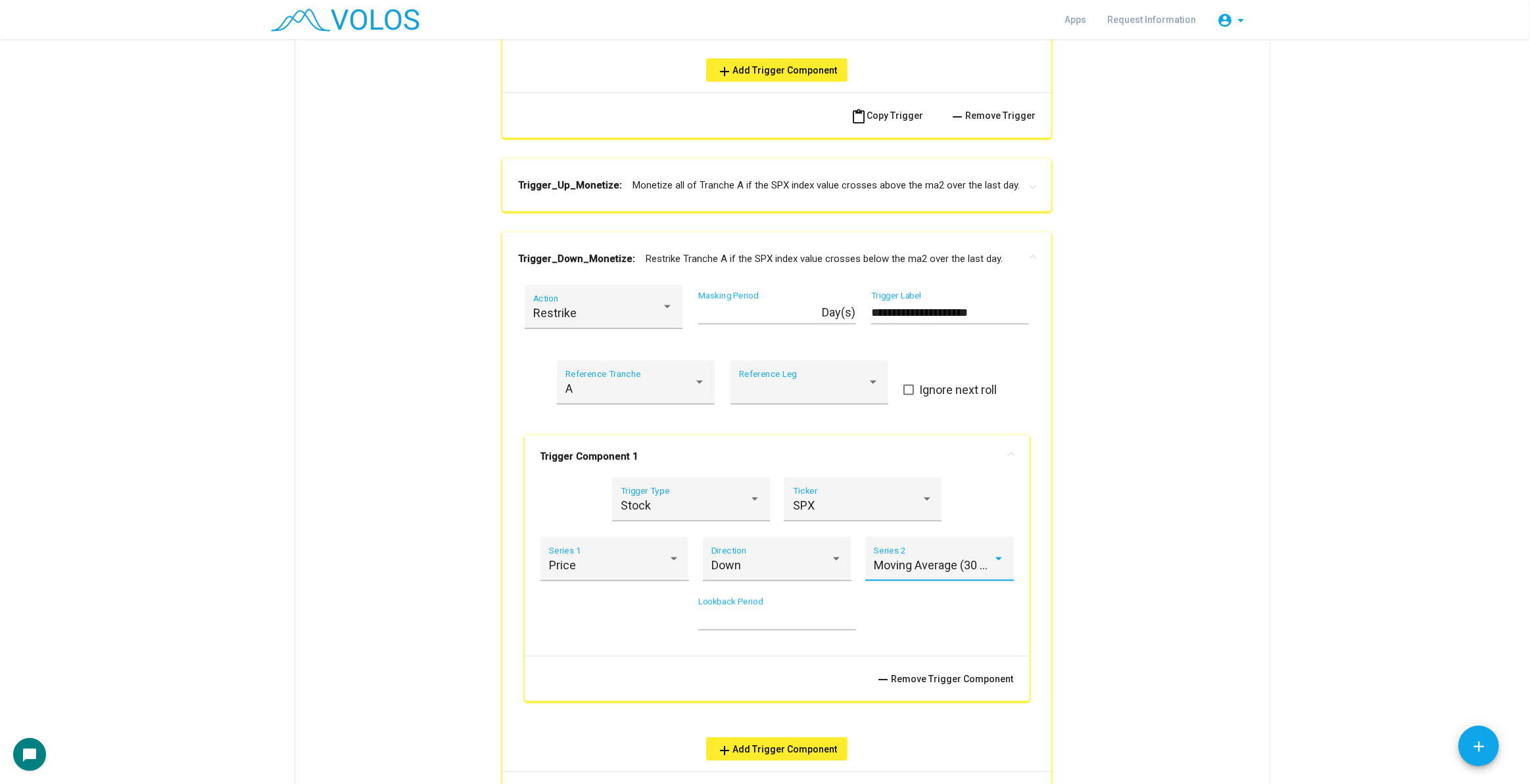
scroll to position [1750, 0]
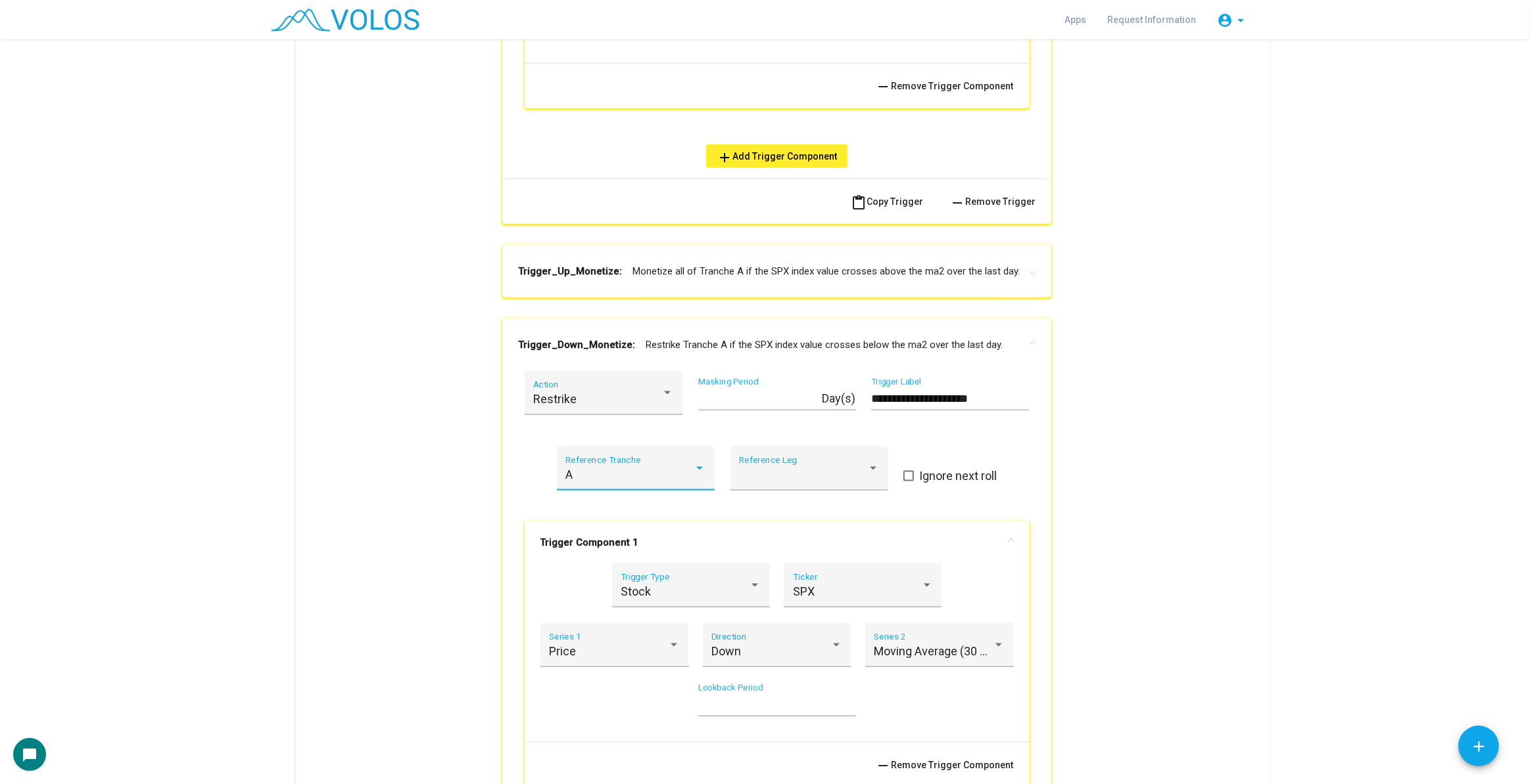
click at [660, 471] on div "A" at bounding box center [629, 474] width 128 height 13
click at [652, 476] on span "A" at bounding box center [630, 473] width 140 height 36
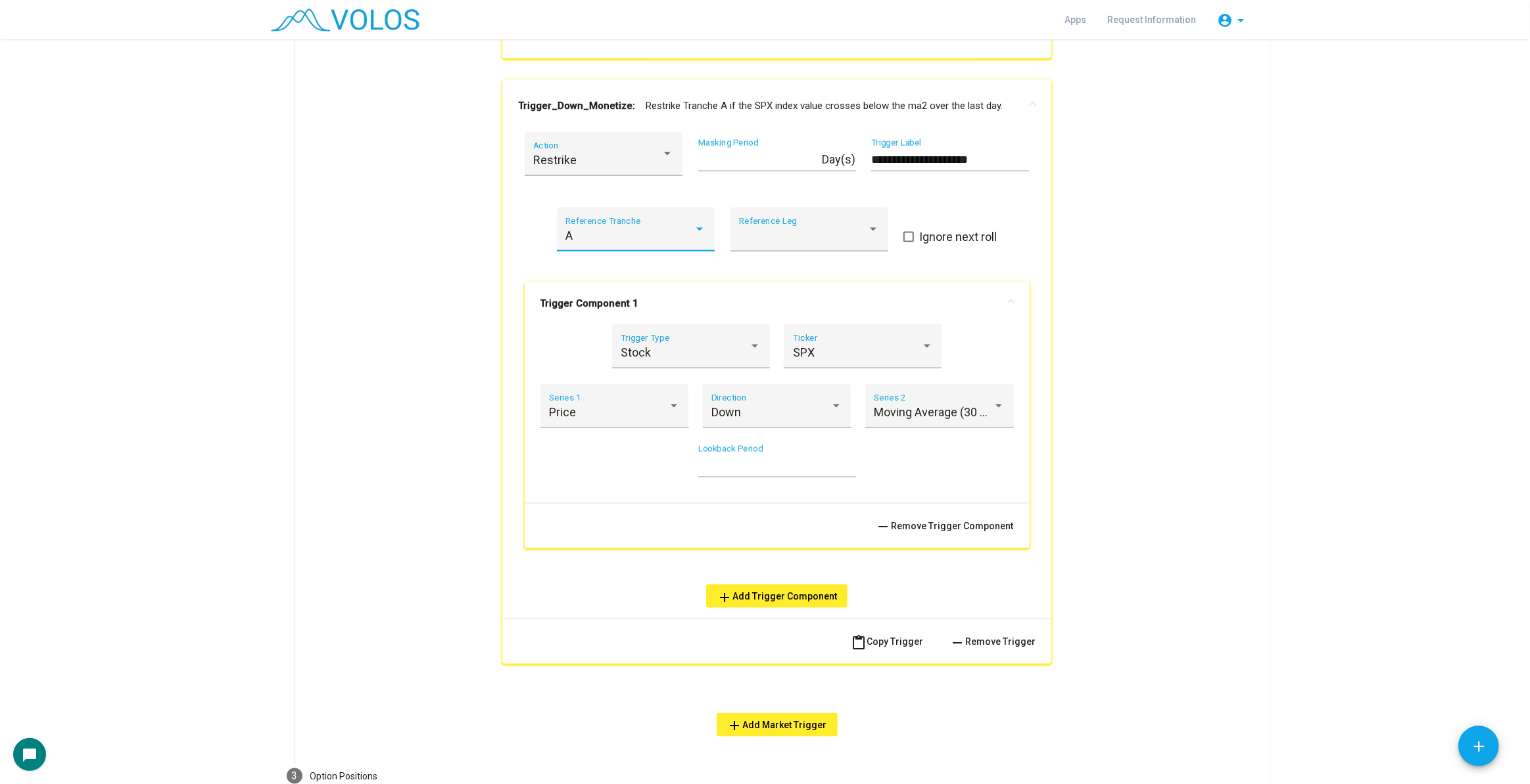
scroll to position [0, 0]
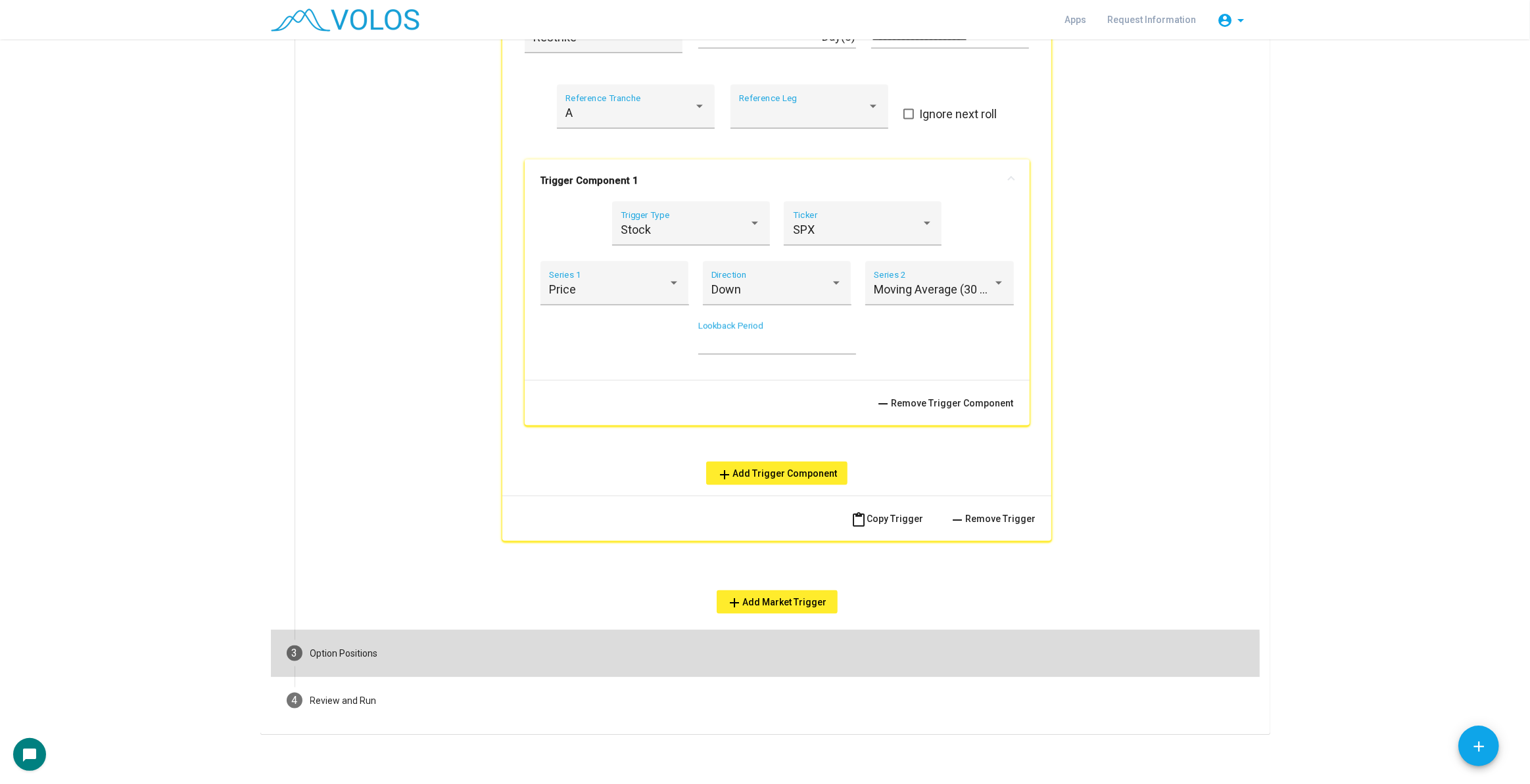
click at [622, 659] on mat-step-header "3 Option Positions" at bounding box center [765, 654] width 988 height 48
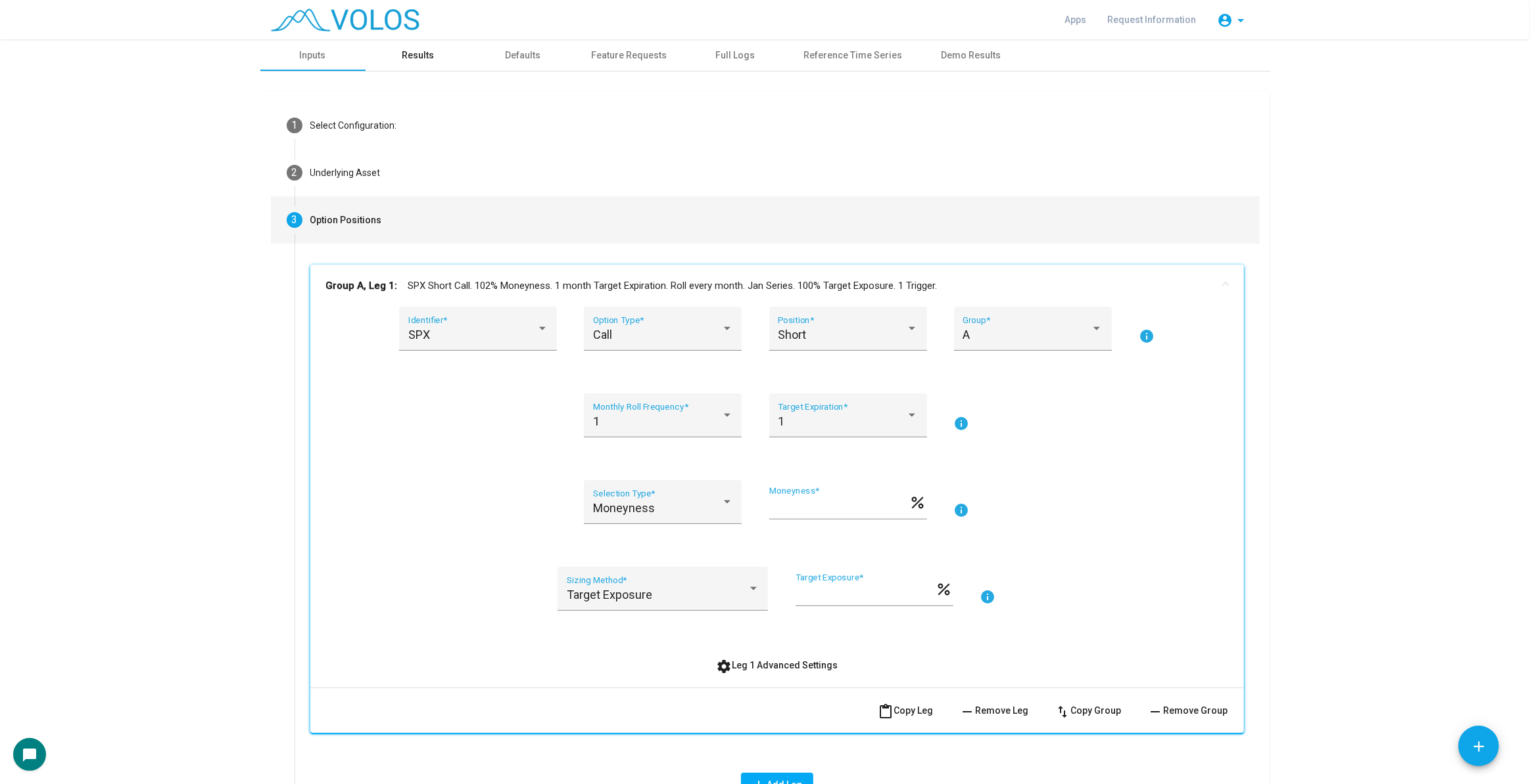
click at [391, 51] on div "Results" at bounding box center [419, 56] width 105 height 32
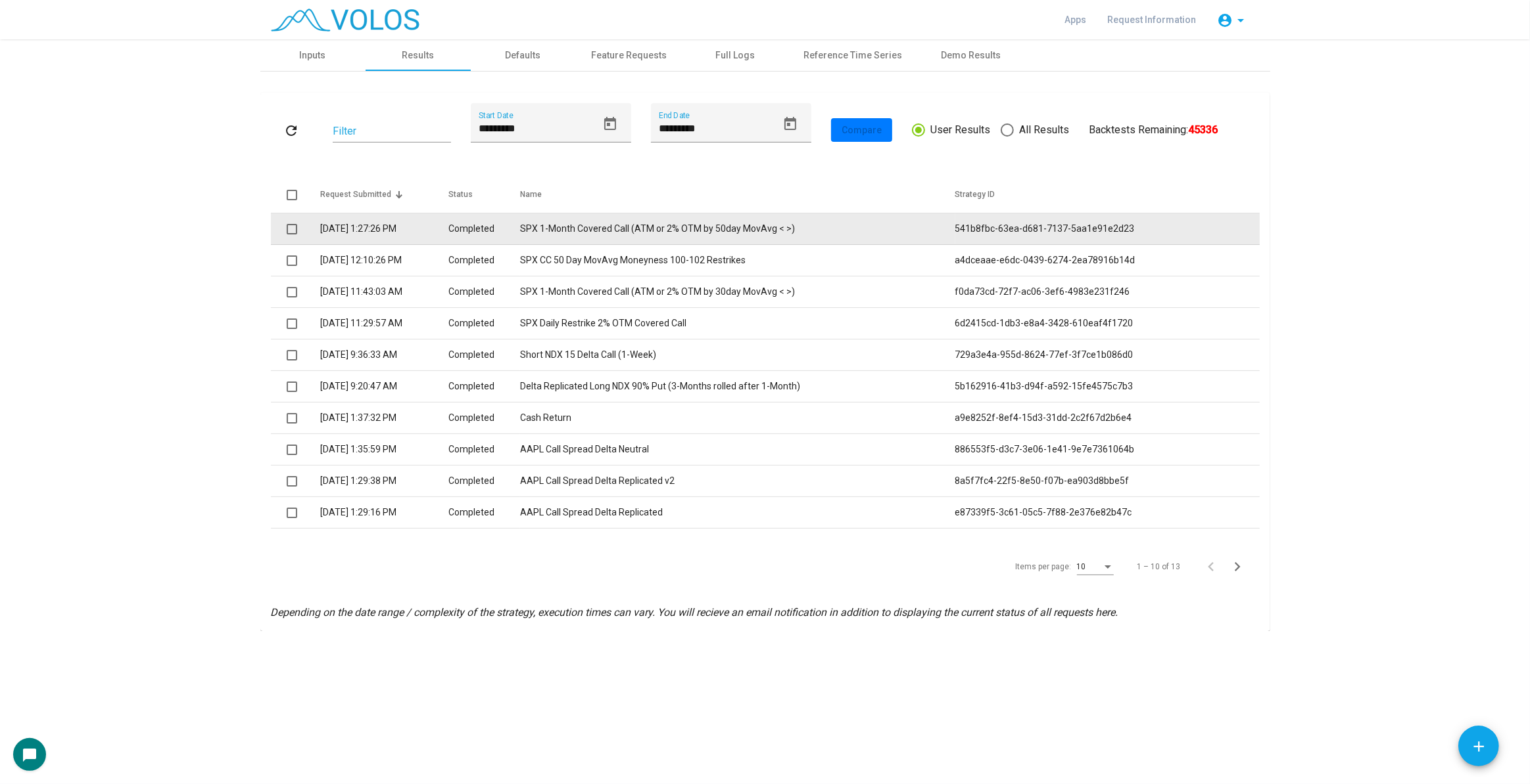
click at [757, 225] on td "SPX 1-Month Covered Call (ATM or 2% OTM by 50day MovAvg < >)" at bounding box center [738, 230] width 435 height 32
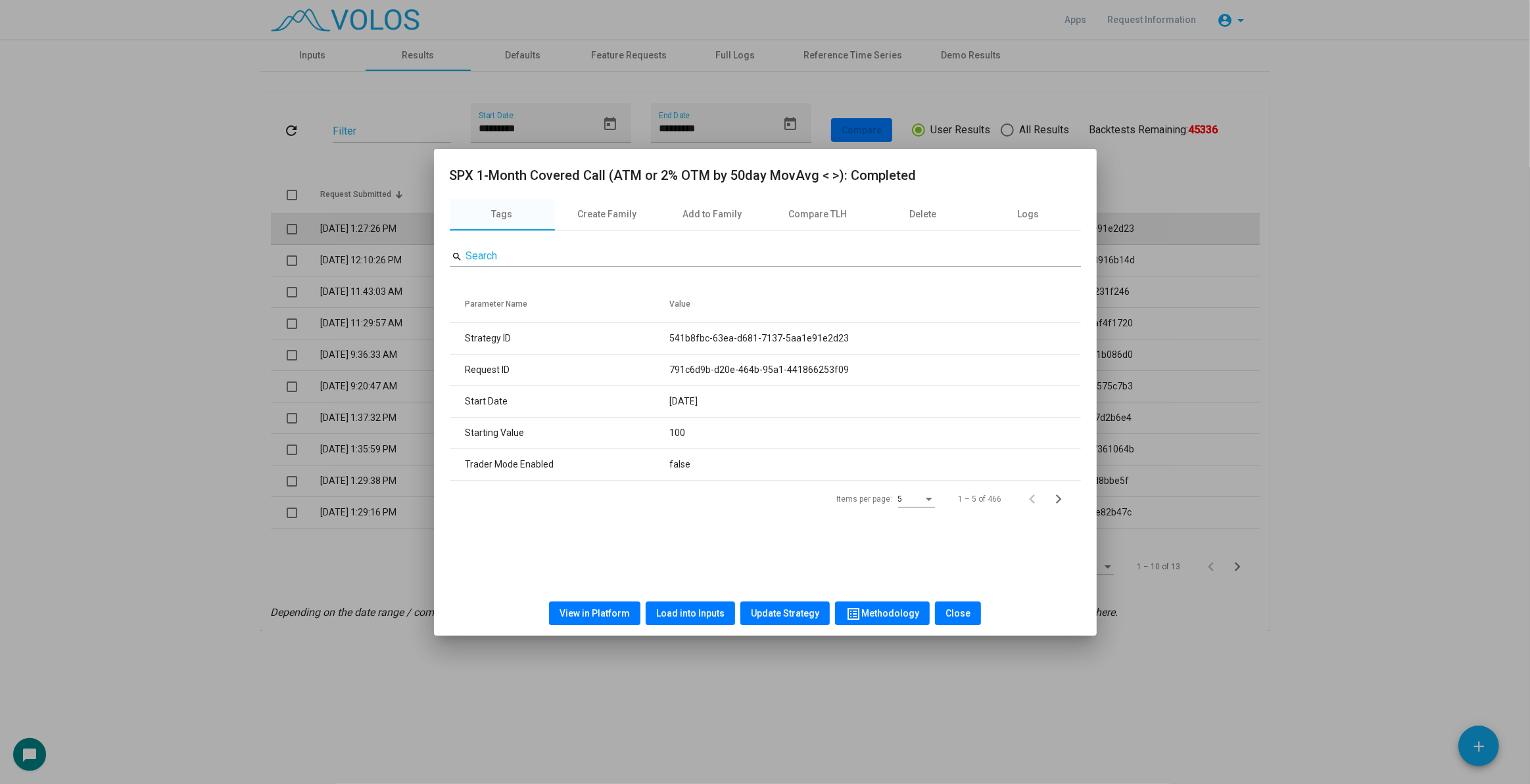
drag, startPoint x: 296, startPoint y: 223, endPoint x: 288, endPoint y: 241, distance: 19.7
click at [293, 226] on div at bounding box center [765, 392] width 1530 height 784
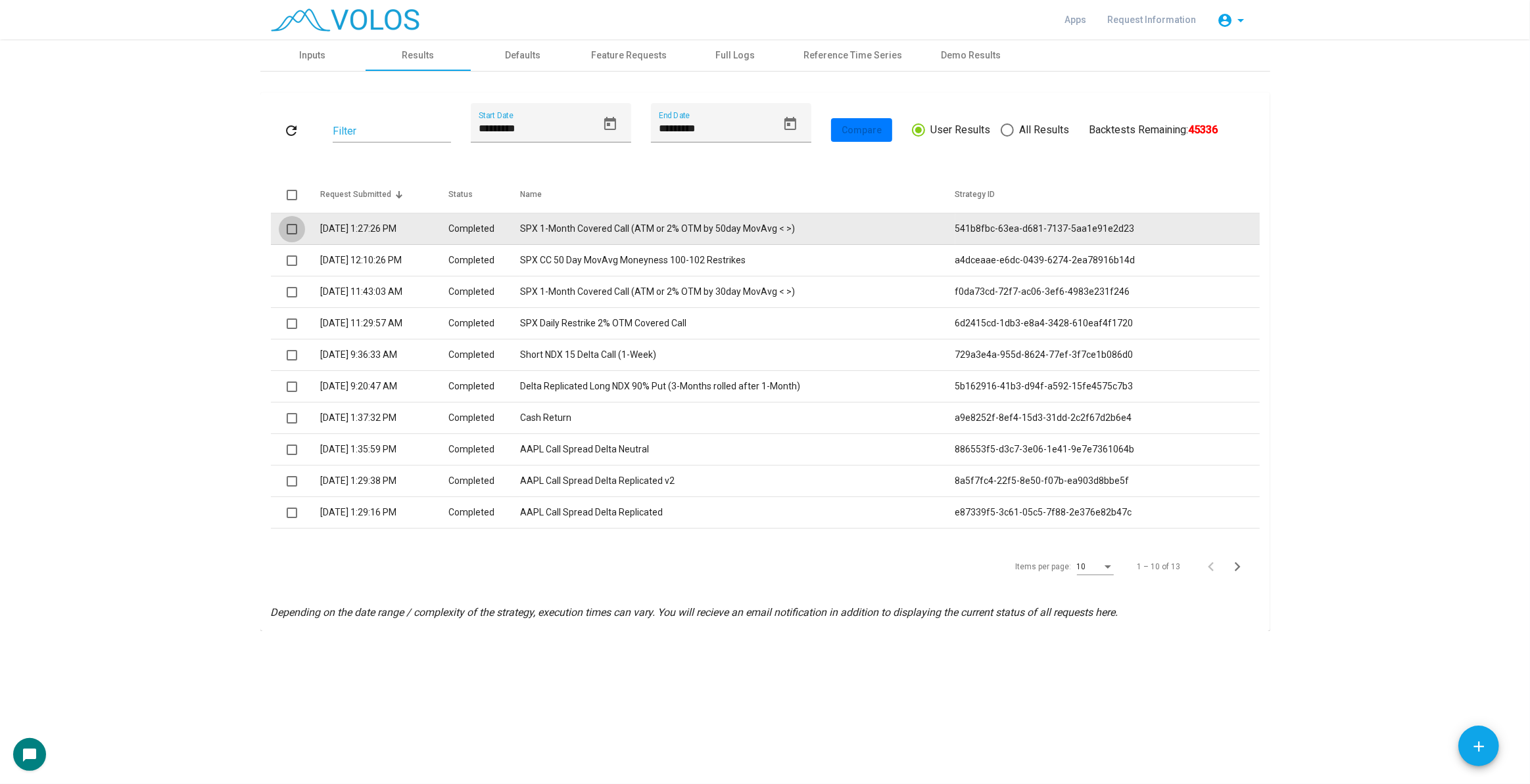
click at [291, 234] on span at bounding box center [291, 229] width 11 height 11
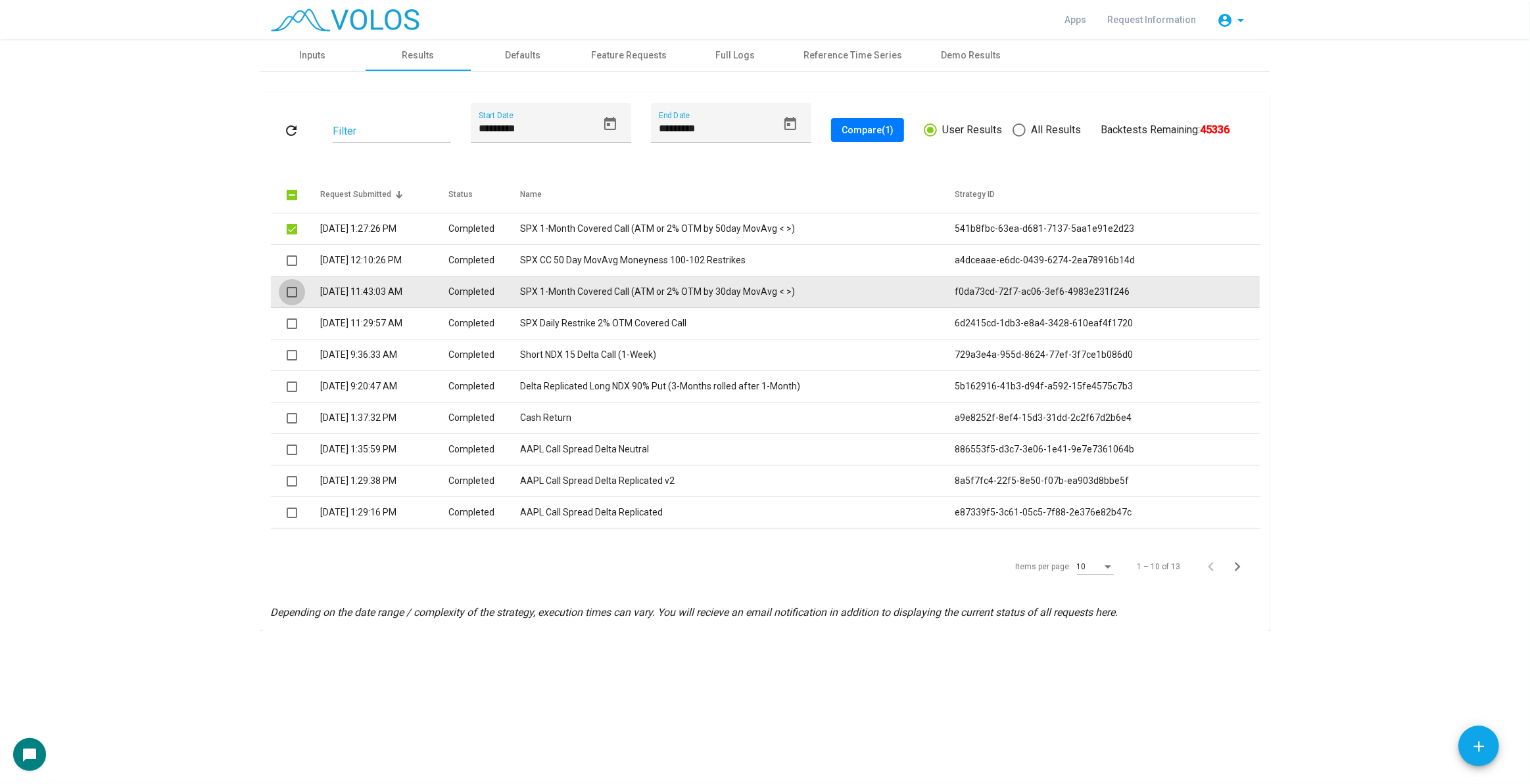
click at [290, 295] on span at bounding box center [291, 292] width 11 height 11
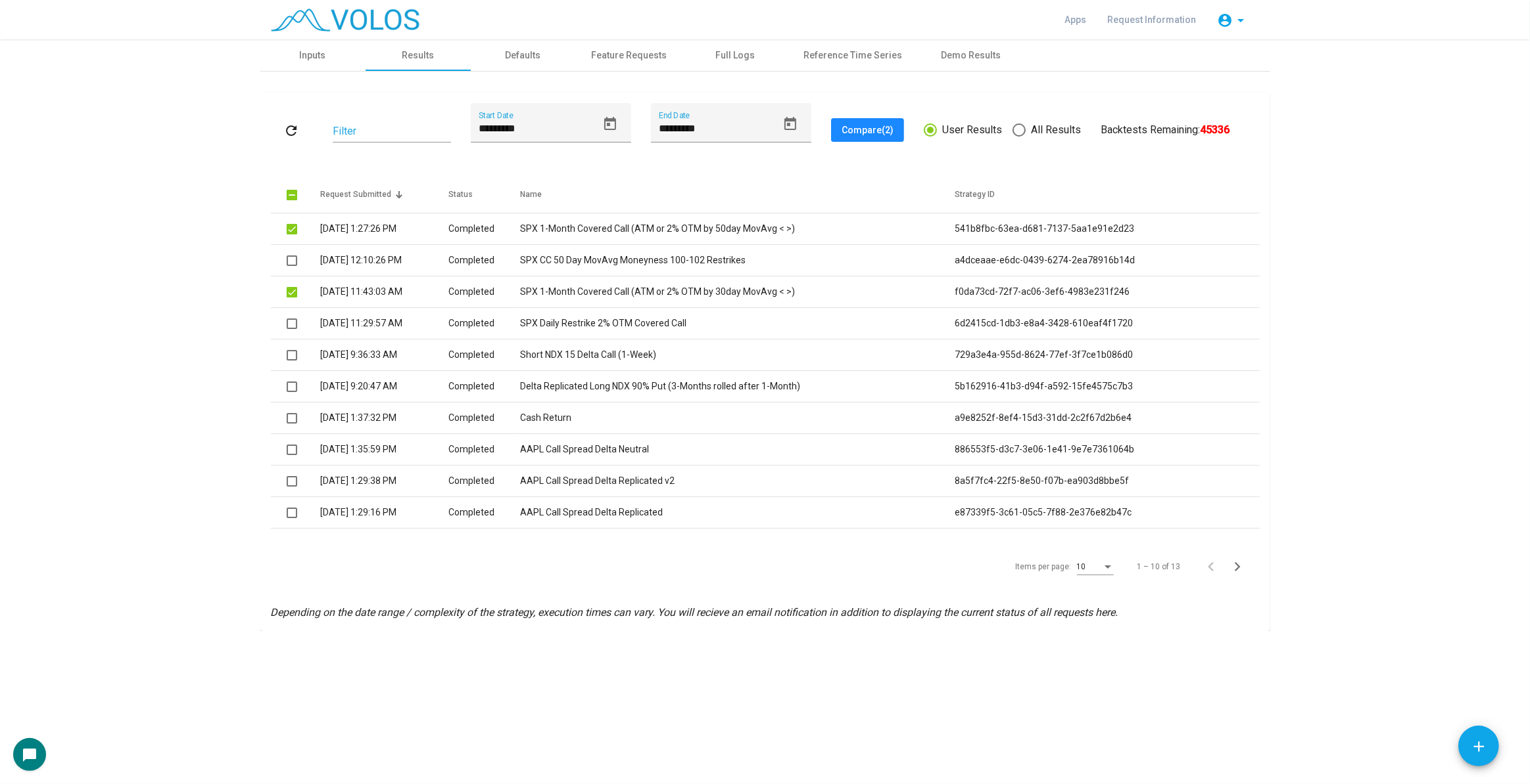
click at [853, 121] on button "Compare (2)" at bounding box center [867, 130] width 73 height 24
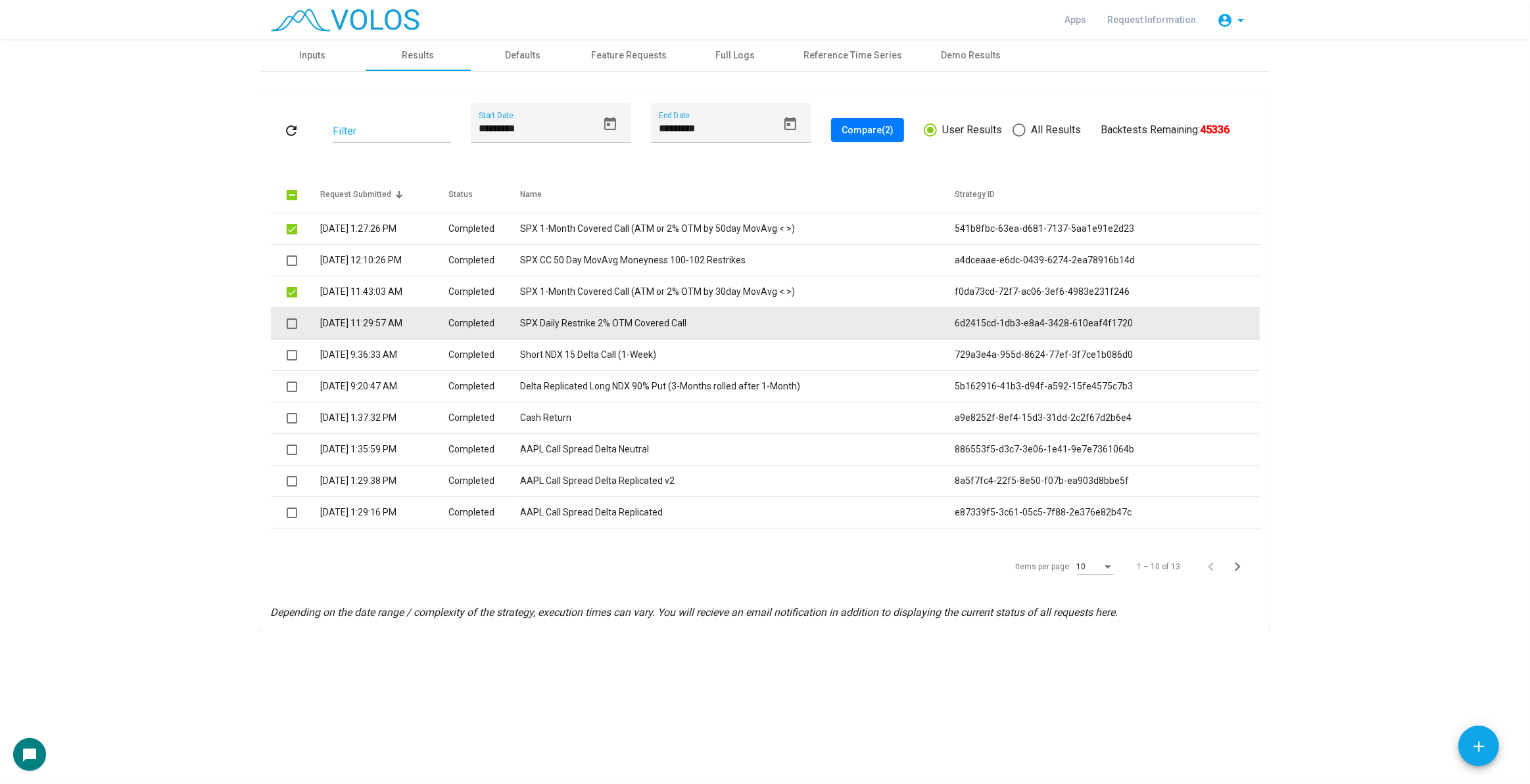
click at [288, 326] on span at bounding box center [291, 324] width 11 height 11
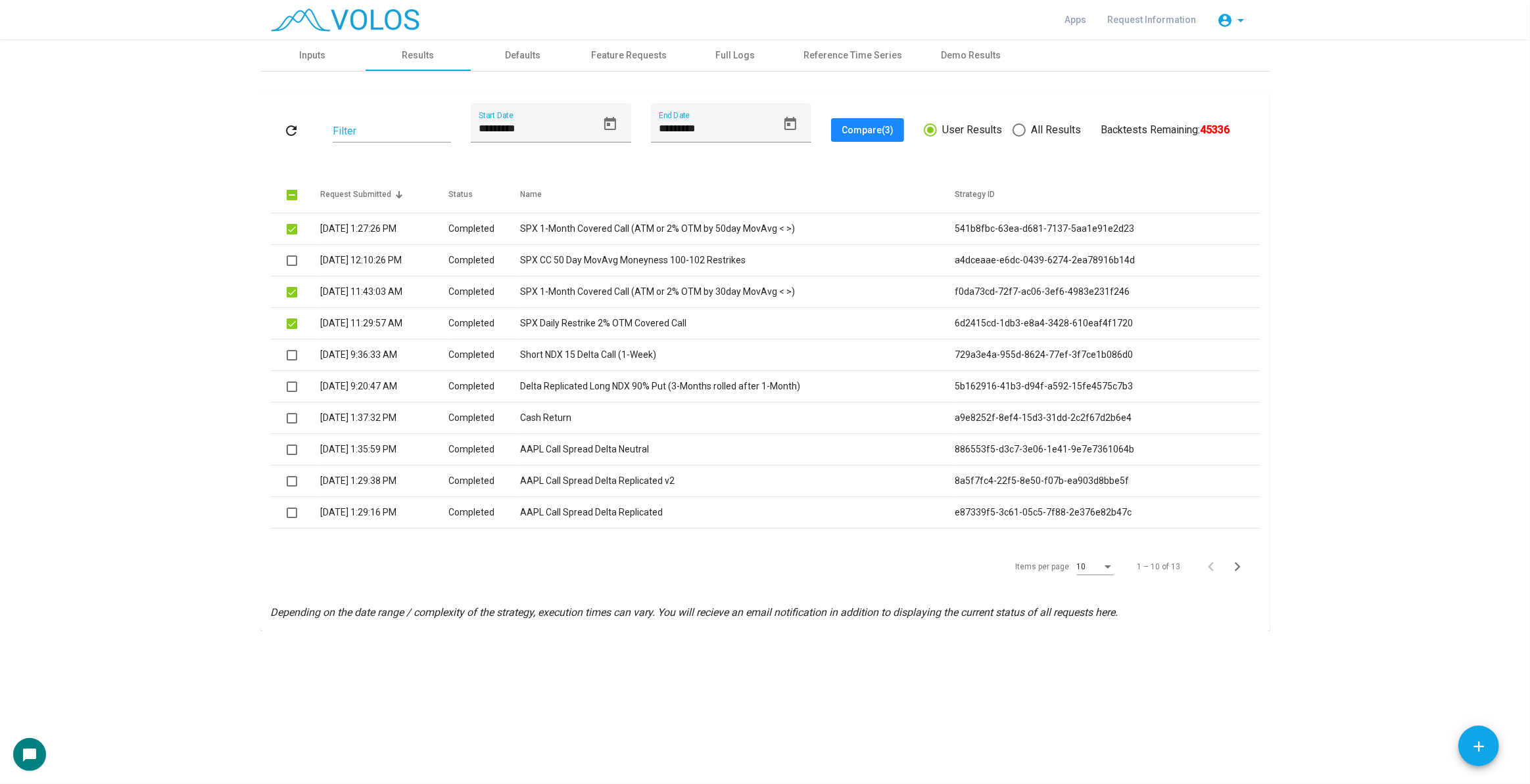
click at [872, 122] on button "Compare (3)" at bounding box center [867, 130] width 73 height 24
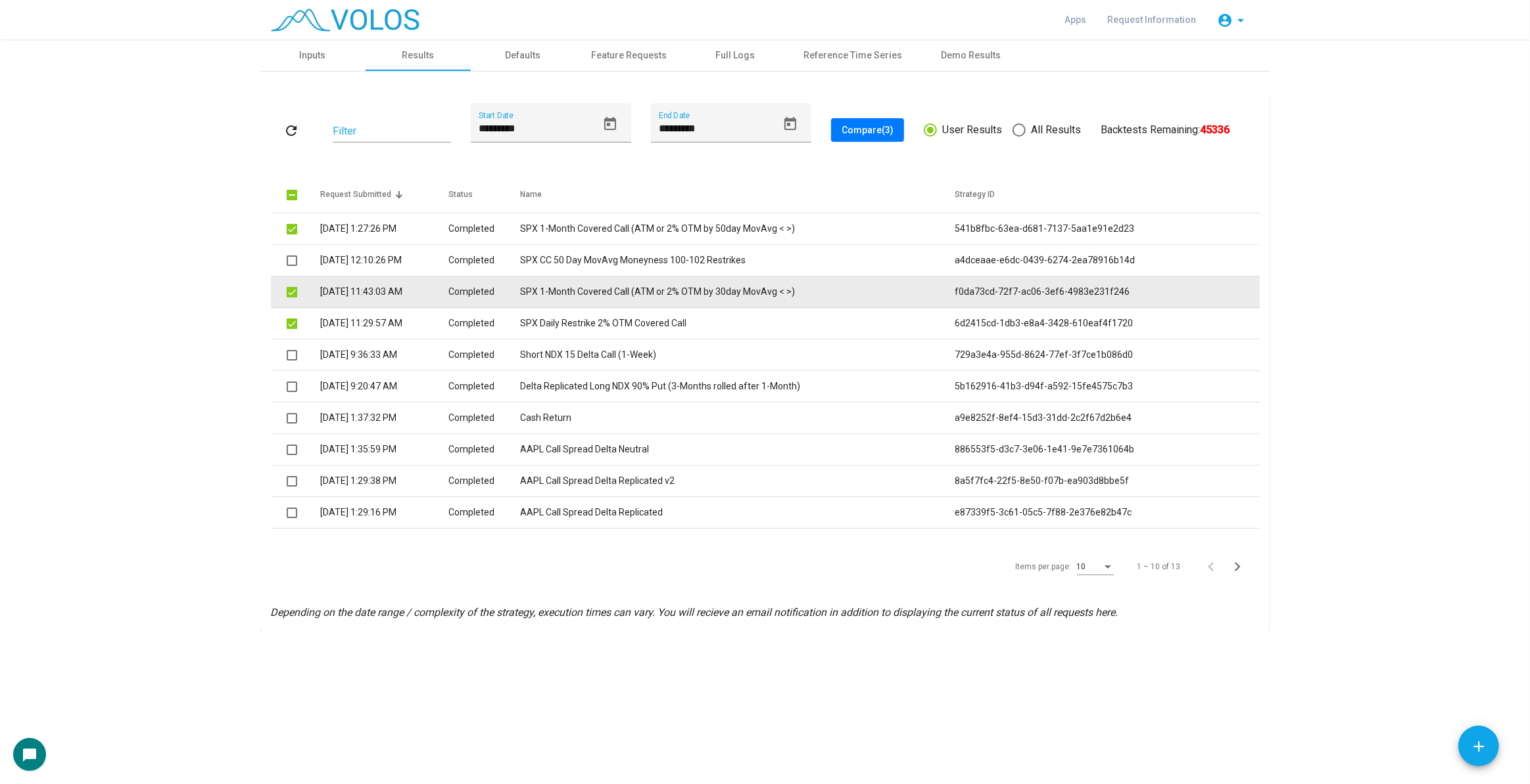
click at [768, 293] on td "SPX 1-Month Covered Call (ATM or 2% OTM by 30day MovAvg < >)" at bounding box center [738, 292] width 435 height 32
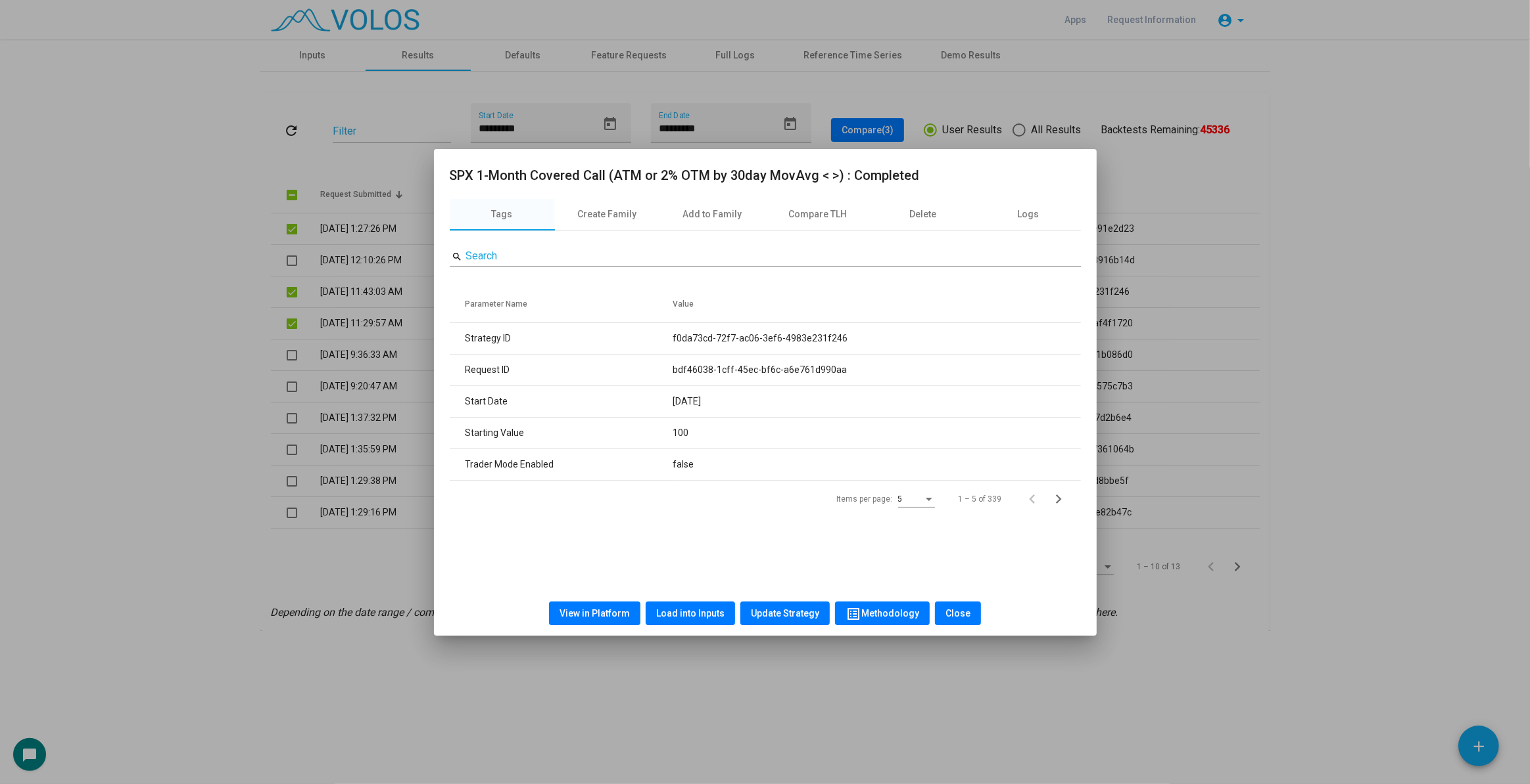
click at [329, 208] on div at bounding box center [765, 392] width 1530 height 784
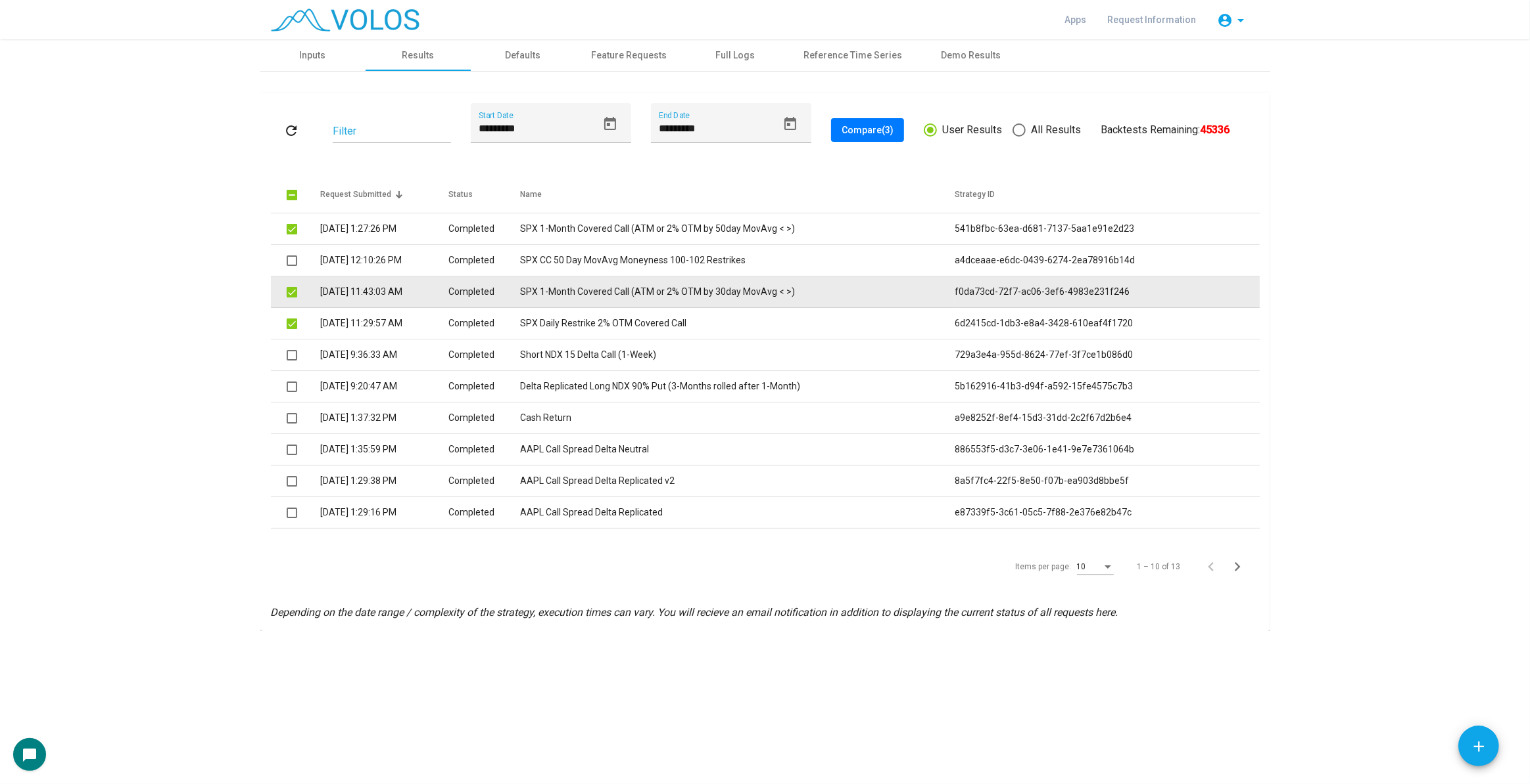
click at [519, 294] on td "Completed" at bounding box center [484, 292] width 72 height 32
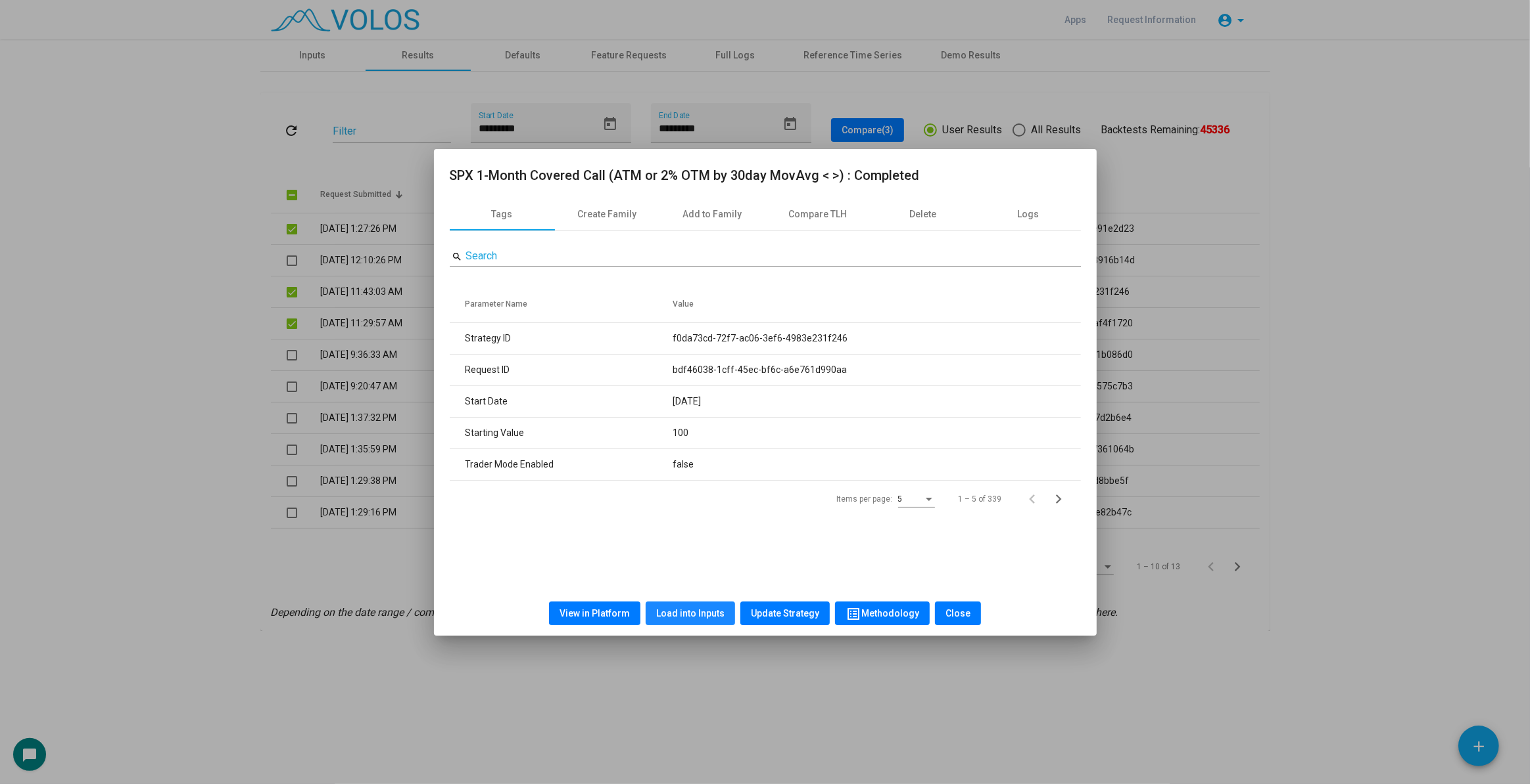
click at [694, 606] on button "Load into Inputs" at bounding box center [690, 614] width 89 height 24
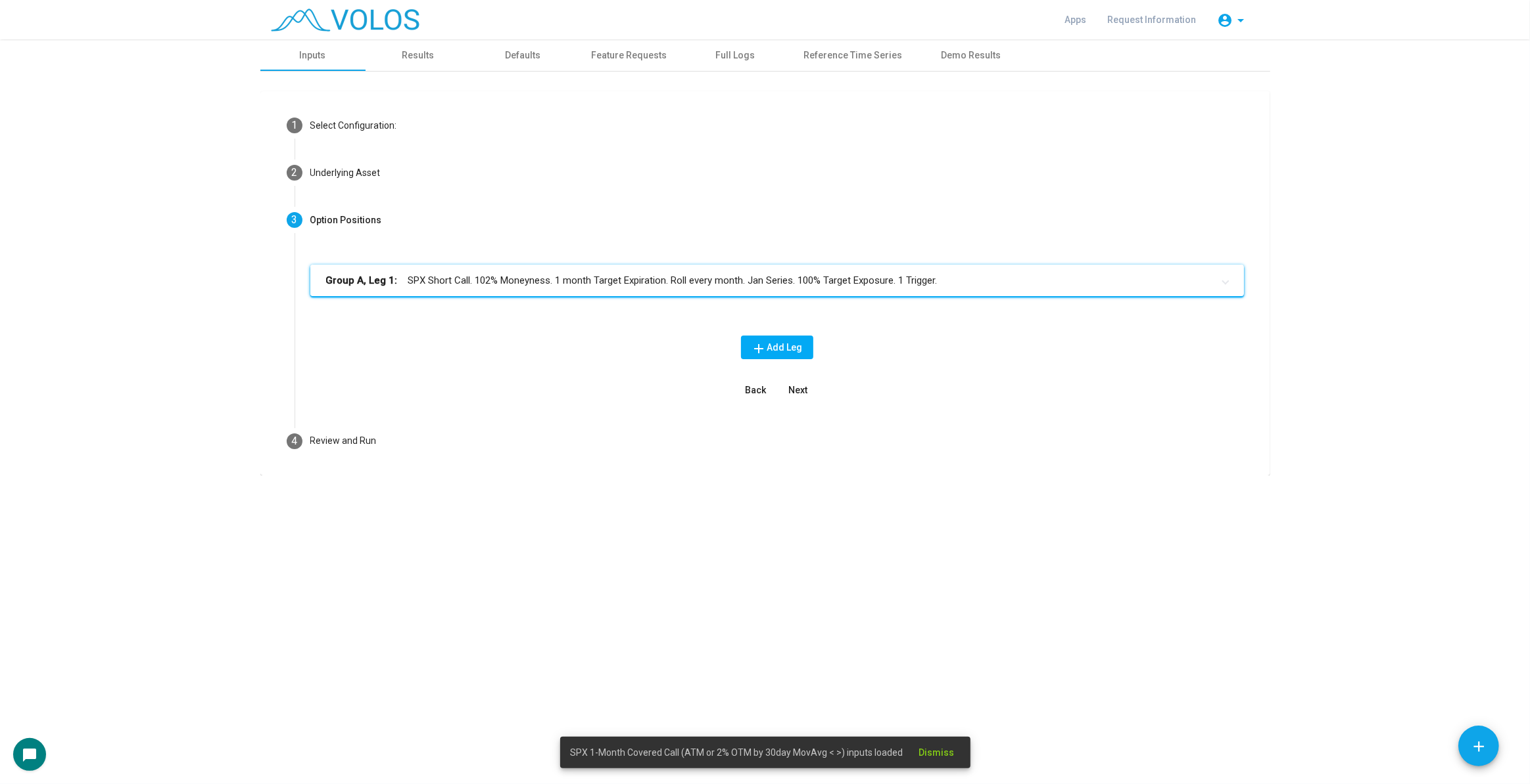
click at [703, 273] on mat-panel-title "Group A, Leg 1: SPX Short Call. 102% Moneyness. 1 month Target Expiration. Roll…" at bounding box center [768, 280] width 886 height 15
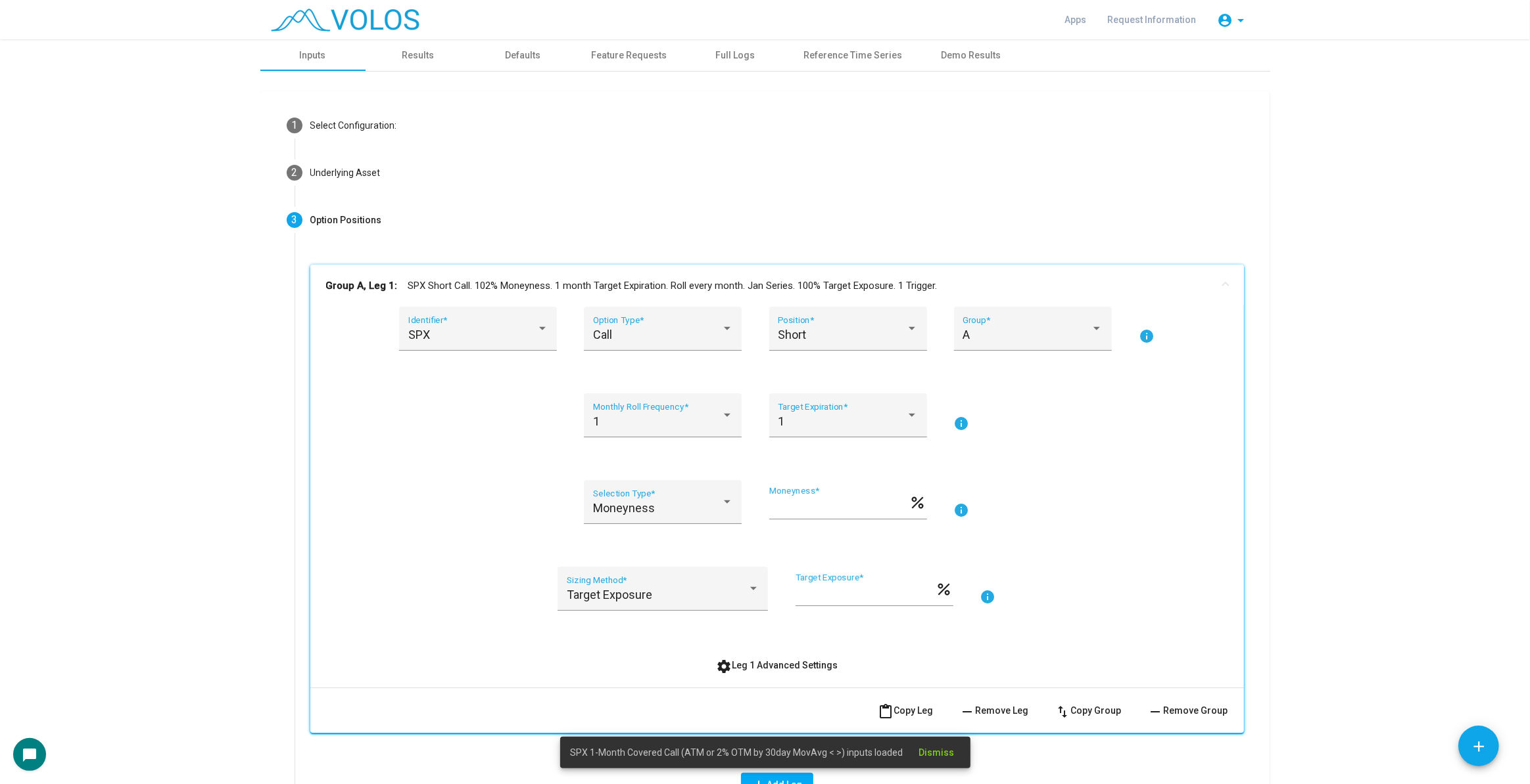
click at [698, 276] on mat-expansion-panel-header "Group A, Leg 1: SPX Short Call. 102% Moneyness. 1 month Target Expiration. Roll…" at bounding box center [776, 285] width 934 height 42
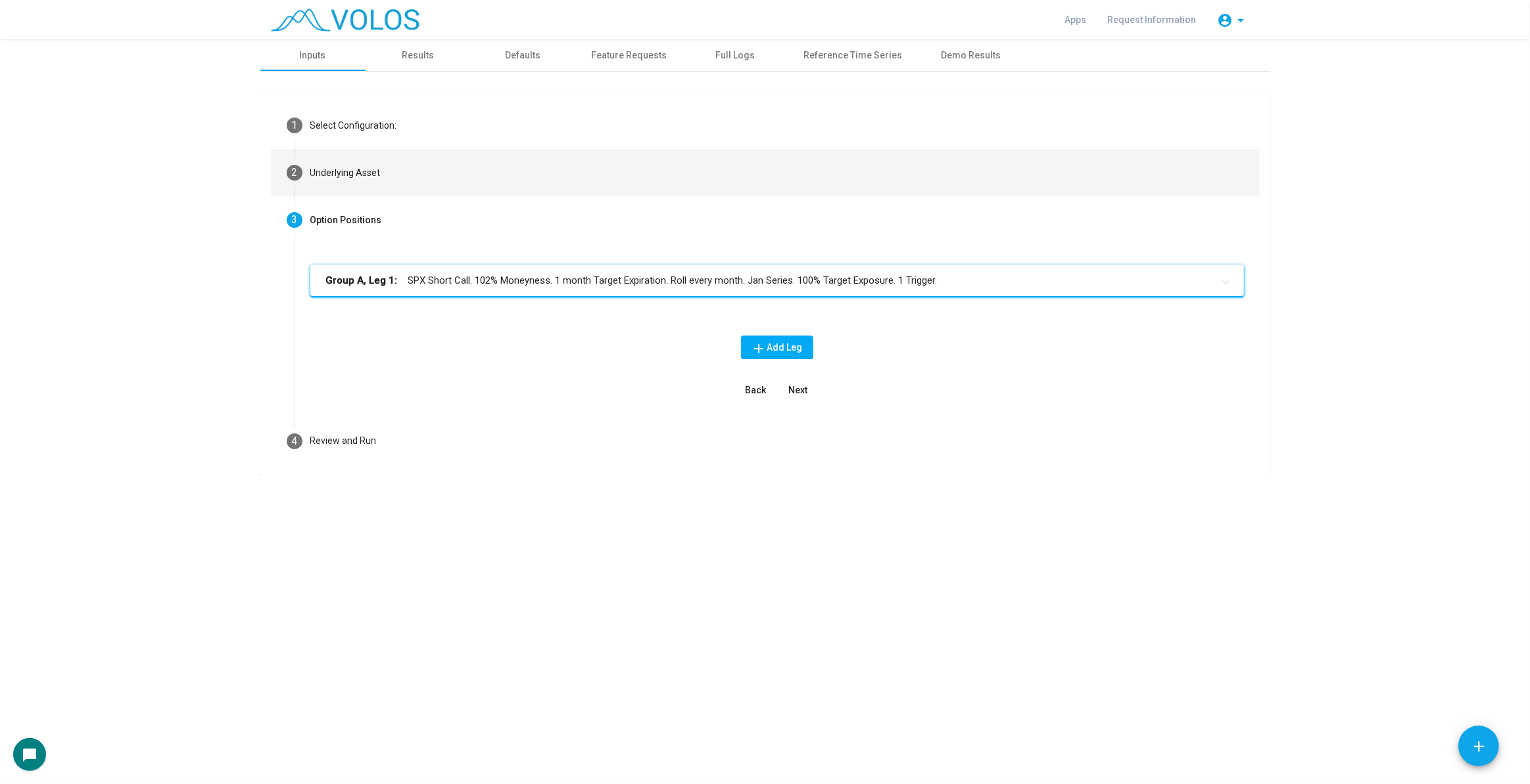
click at [655, 182] on mat-step-header "2 Underlying Asset" at bounding box center [765, 173] width 988 height 48
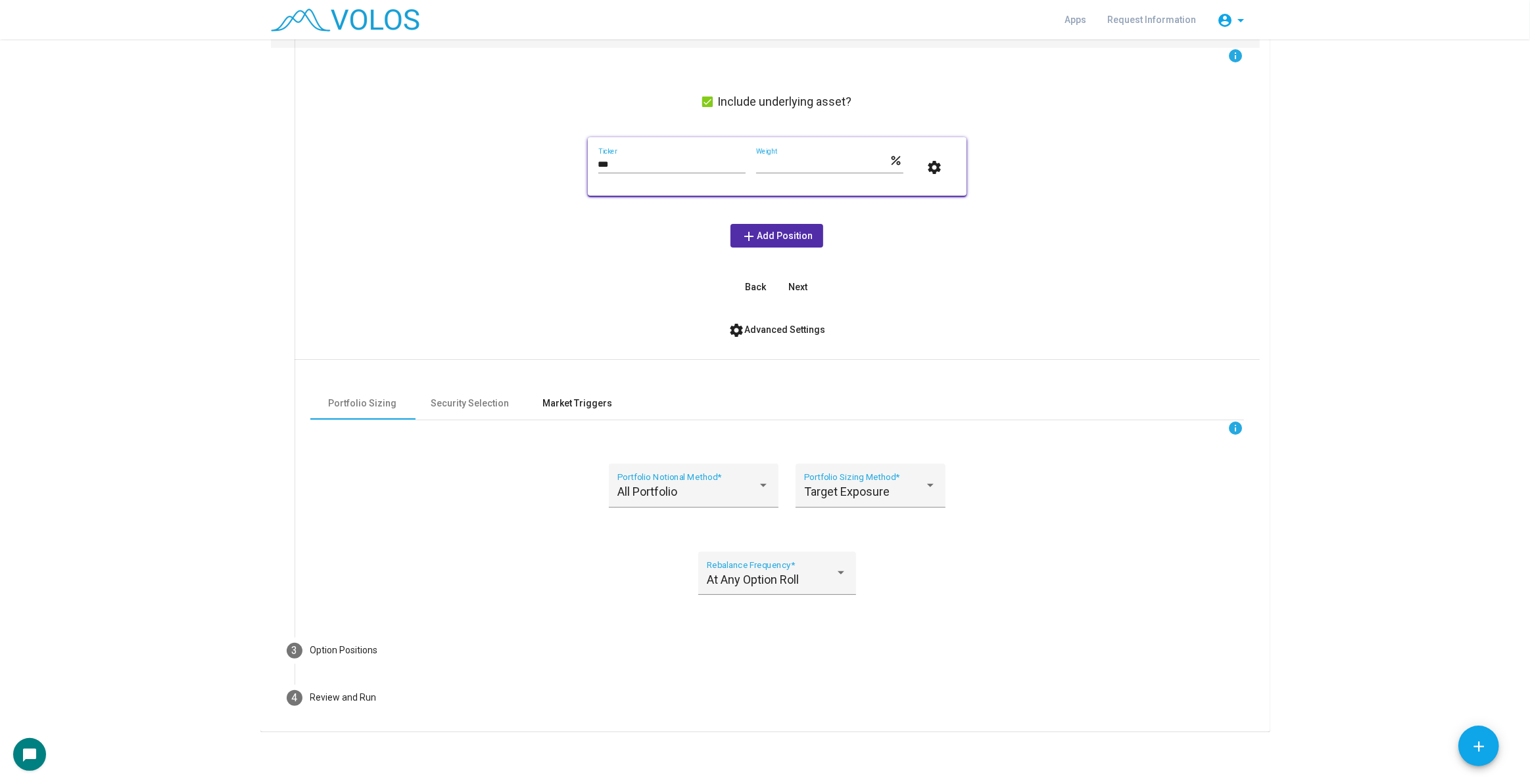
click at [562, 399] on div "Market Triggers" at bounding box center [578, 403] width 70 height 14
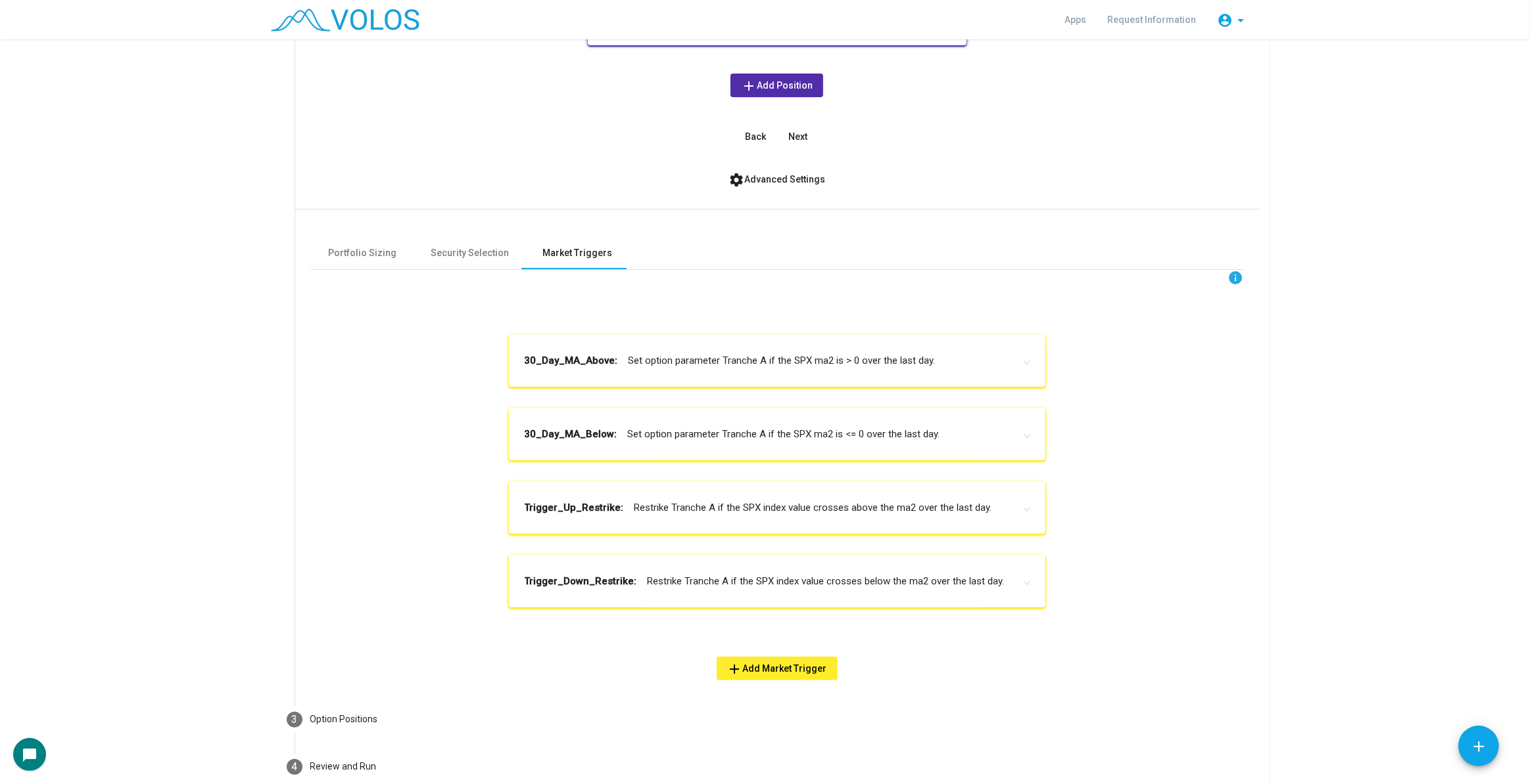
scroll to position [368, 0]
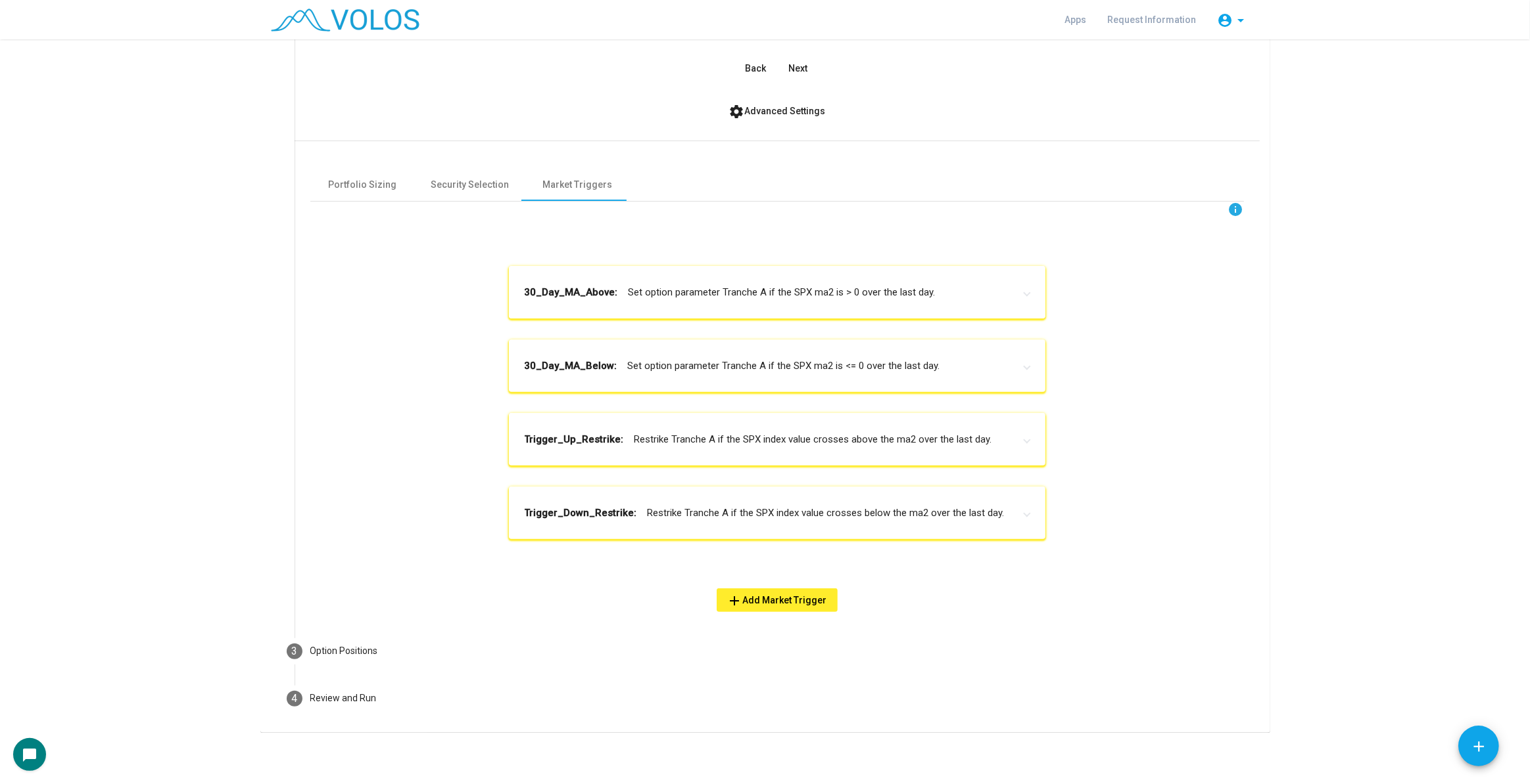
click at [894, 292] on mat-panel-title "30_Day_MA_Above: Set option parameter Tranche A if the SPX ma2 is > 0 over the …" at bounding box center [769, 292] width 489 height 15
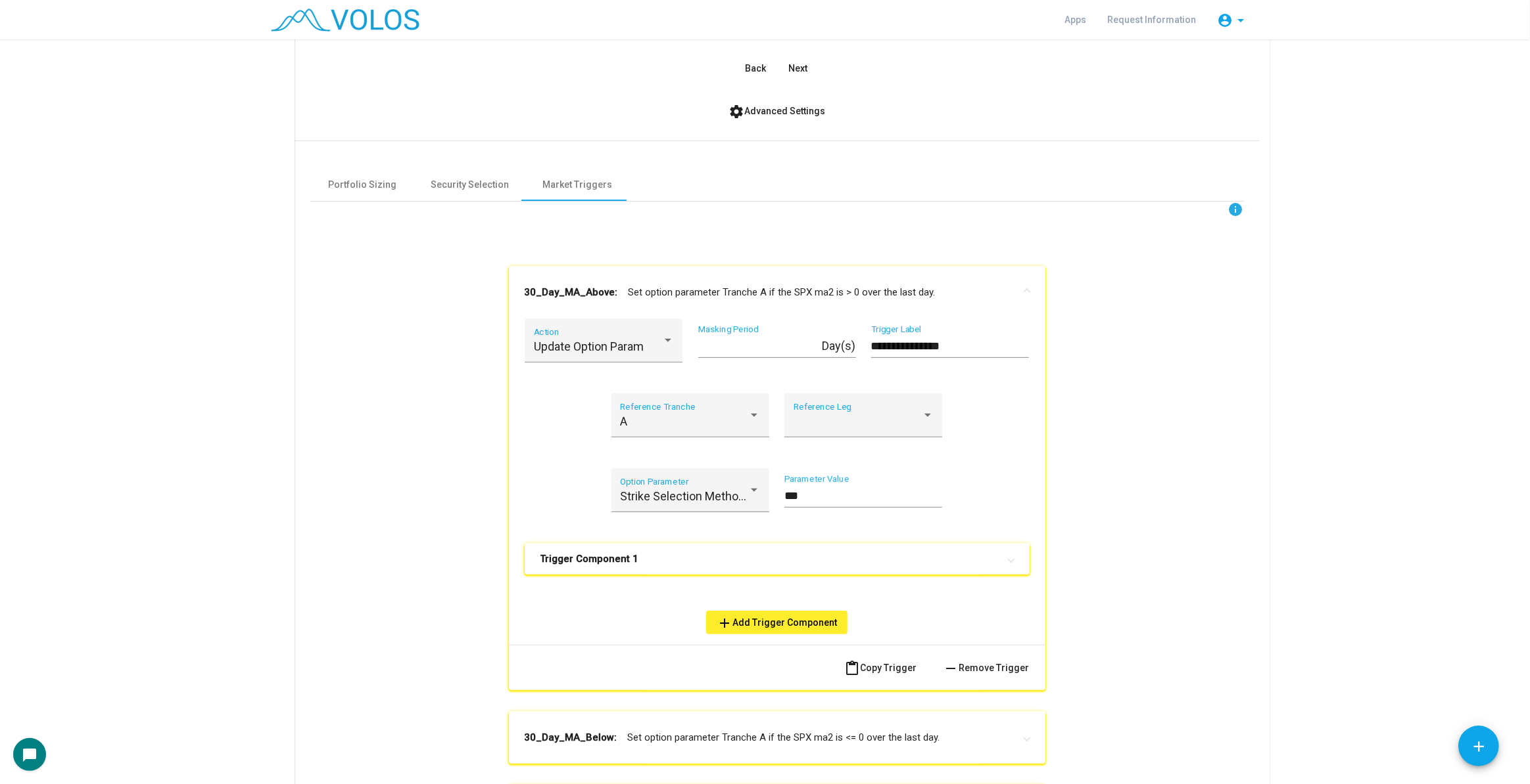
scroll to position [0, 0]
drag, startPoint x: 876, startPoint y: 351, endPoint x: 863, endPoint y: 354, distance: 13.3
click at [863, 354] on div "**********" at bounding box center [777, 349] width 505 height 60
drag, startPoint x: 975, startPoint y: 348, endPoint x: 968, endPoint y: 337, distance: 13.0
click at [974, 348] on input "**********" at bounding box center [949, 346] width 158 height 13
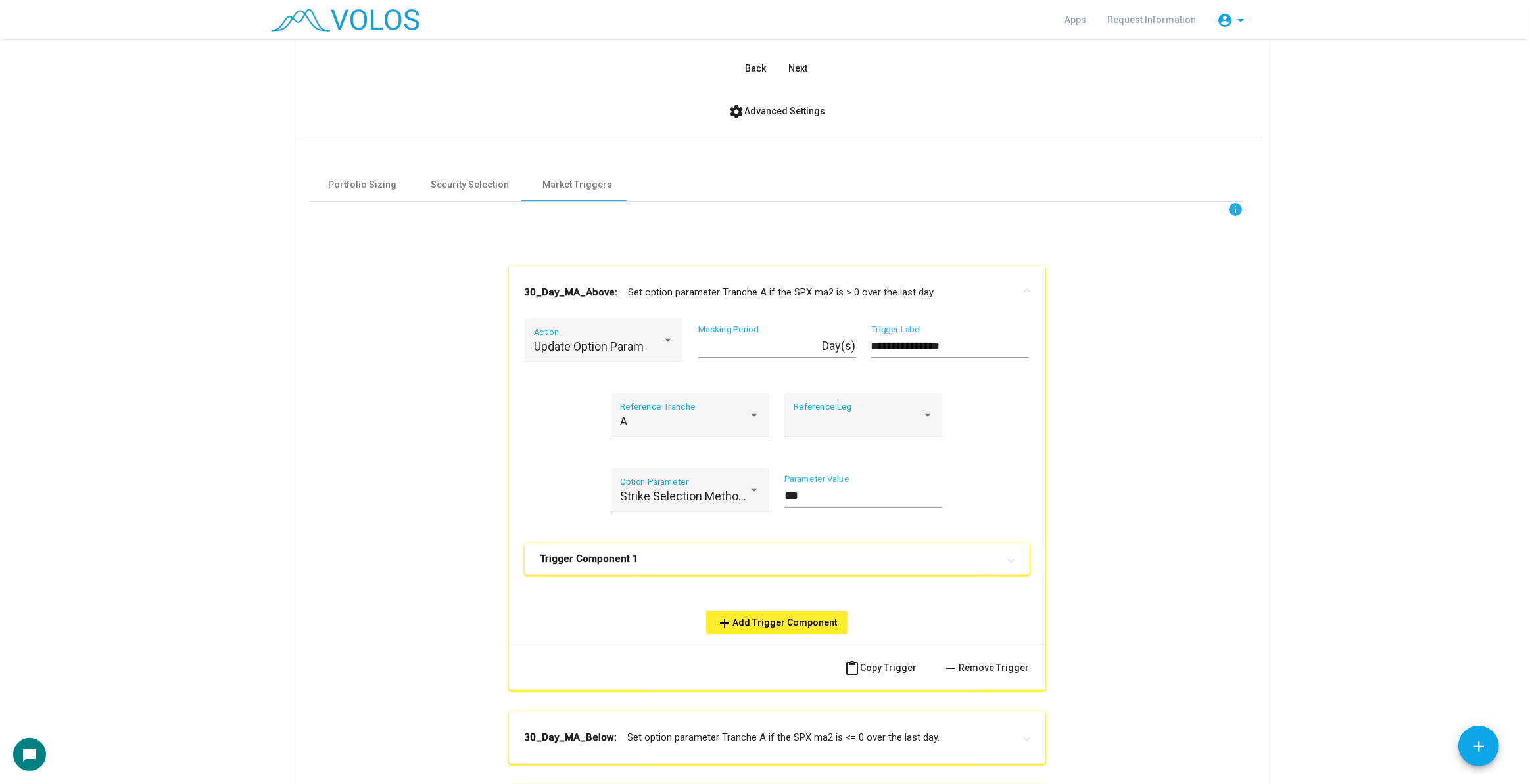
click at [870, 283] on mat-expansion-panel-header "30_Day_MA_Above: Set option parameter Tranche A if the SPX ma2 is > 0 over the …" at bounding box center [777, 292] width 537 height 53
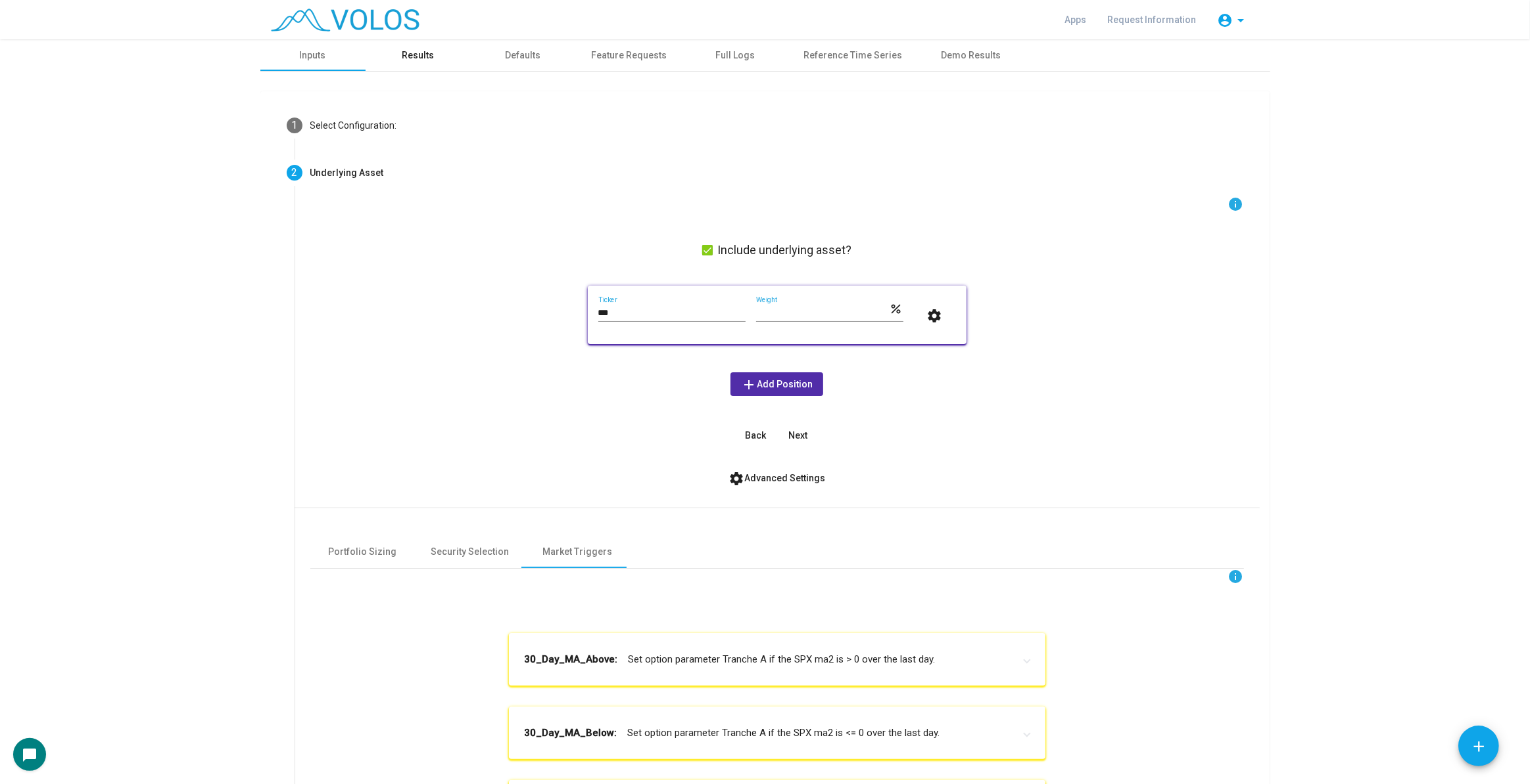
click at [433, 69] on div "Results" at bounding box center [419, 56] width 105 height 32
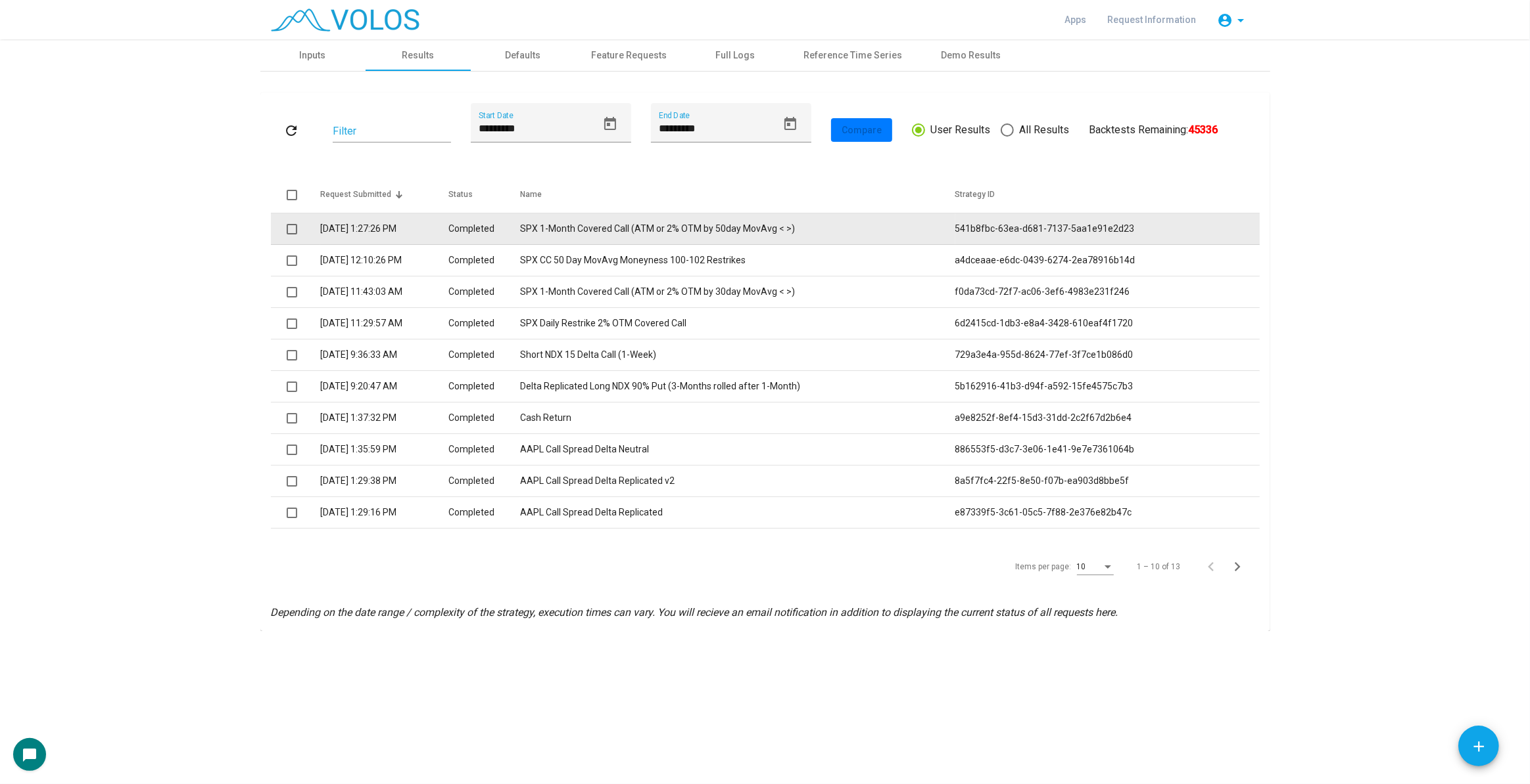
click at [802, 234] on td "SPX 1-Month Covered Call (ATM or 2% OTM by 50day MovAvg < >)" at bounding box center [738, 230] width 435 height 32
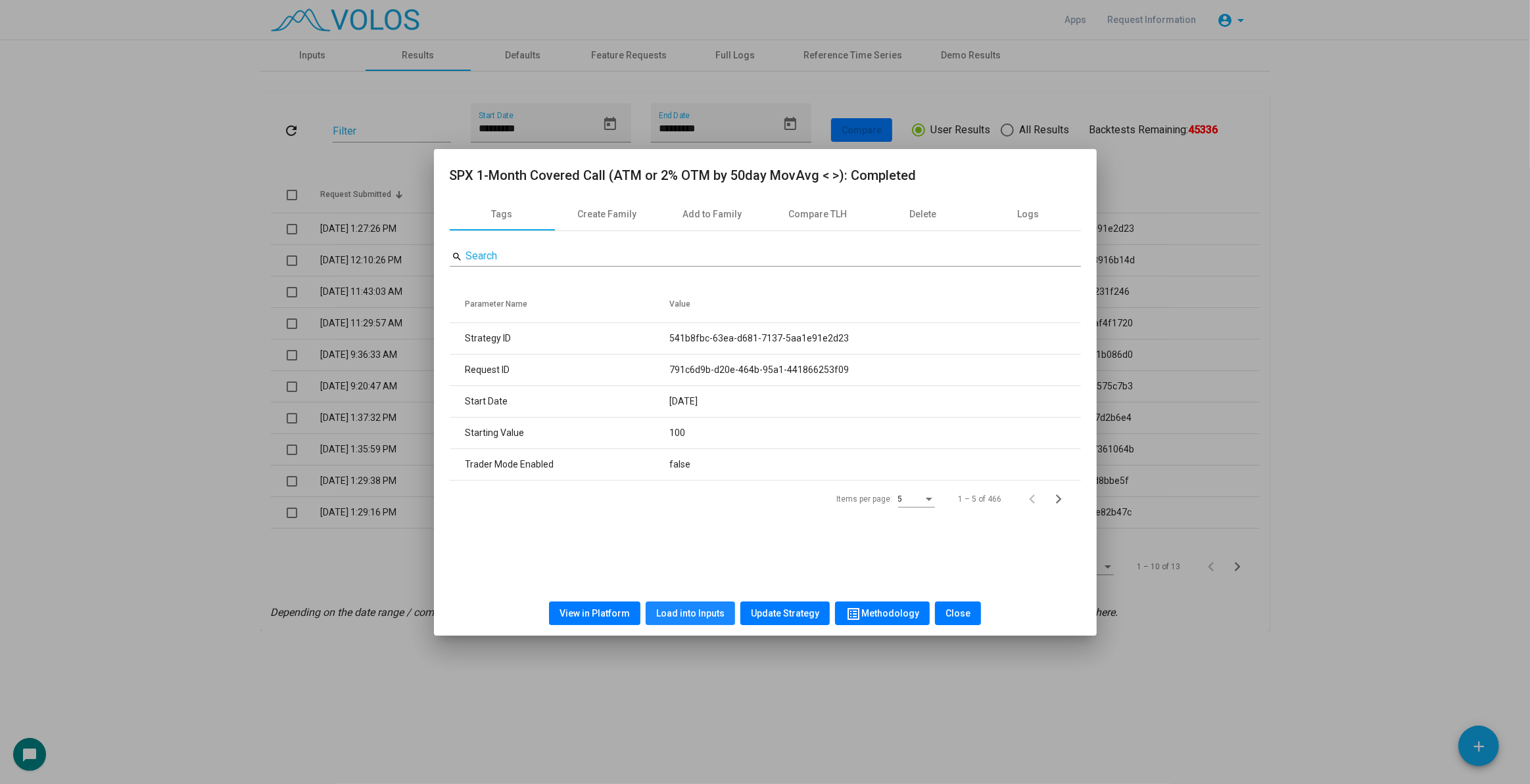
click at [694, 616] on span "Load into Inputs" at bounding box center [690, 613] width 69 height 11
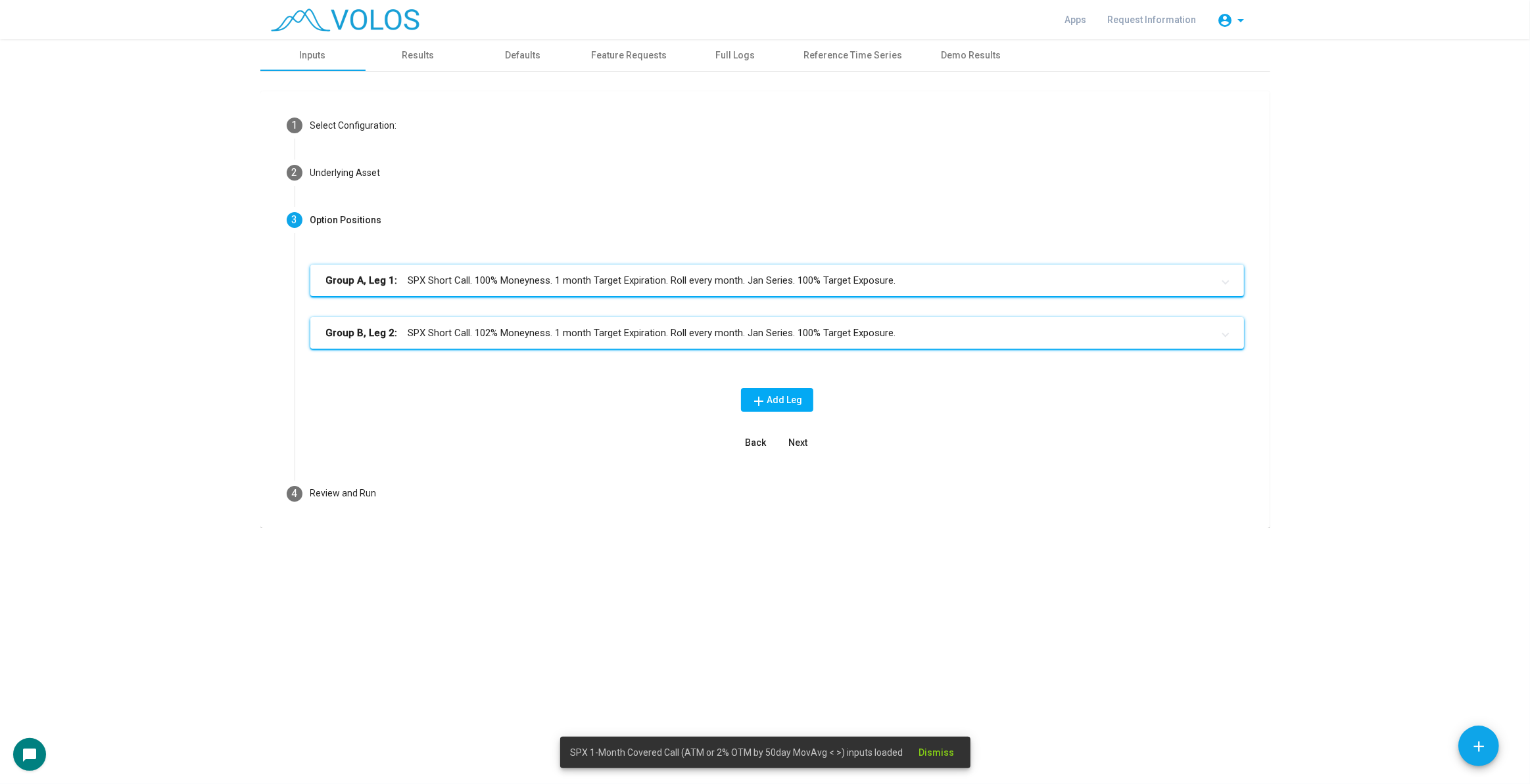
click at [622, 317] on mat-expansion-panel-header "Group B, Leg 2: SPX Short Call. 102% Moneyness. 1 month Target Expiration. Roll…" at bounding box center [776, 333] width 934 height 32
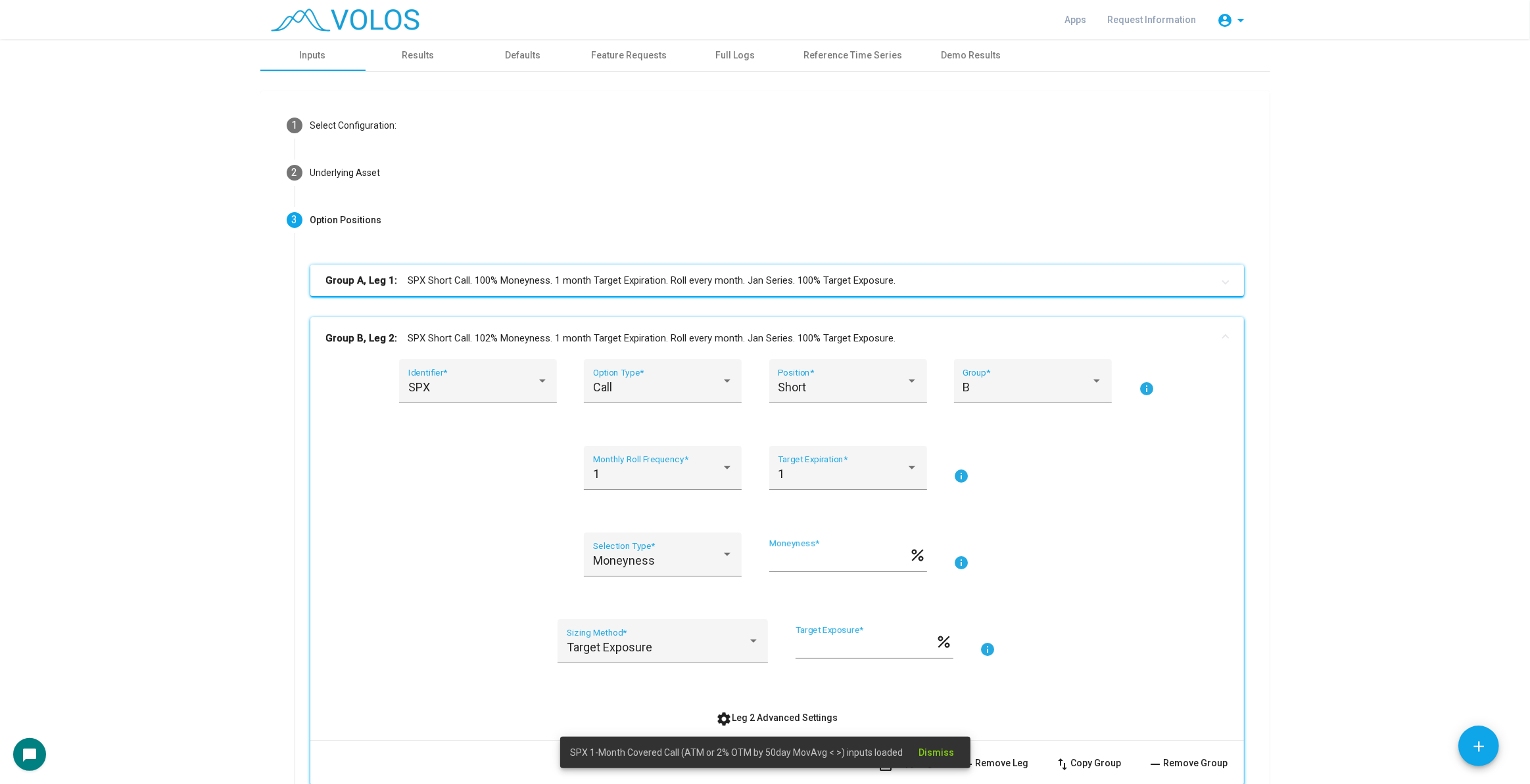
click at [643, 277] on mat-panel-title "Group A, Leg 1: SPX Short Call. 100% Moneyness. 1 month Target Expiration. Roll…" at bounding box center [768, 280] width 886 height 15
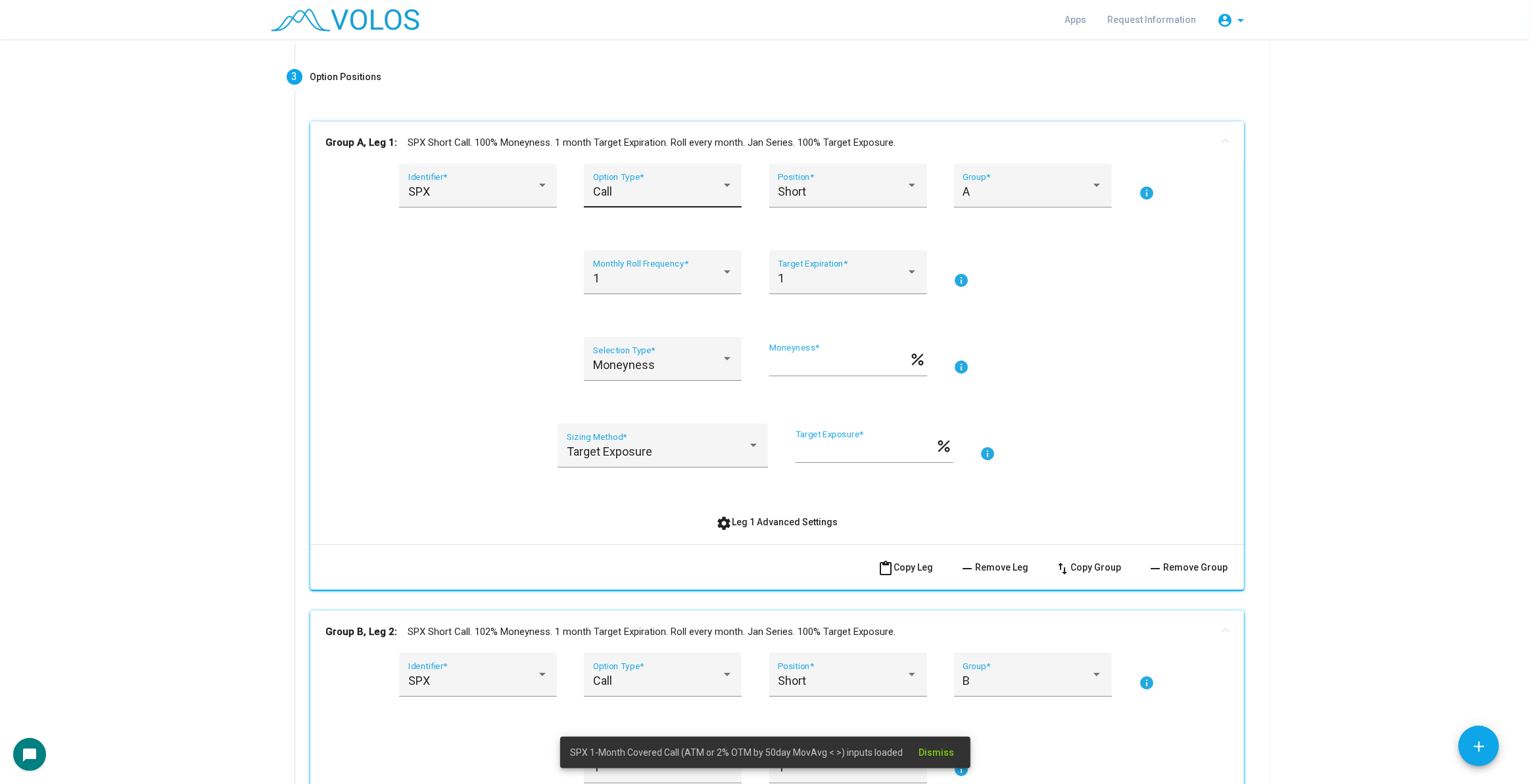
scroll to position [60, 0]
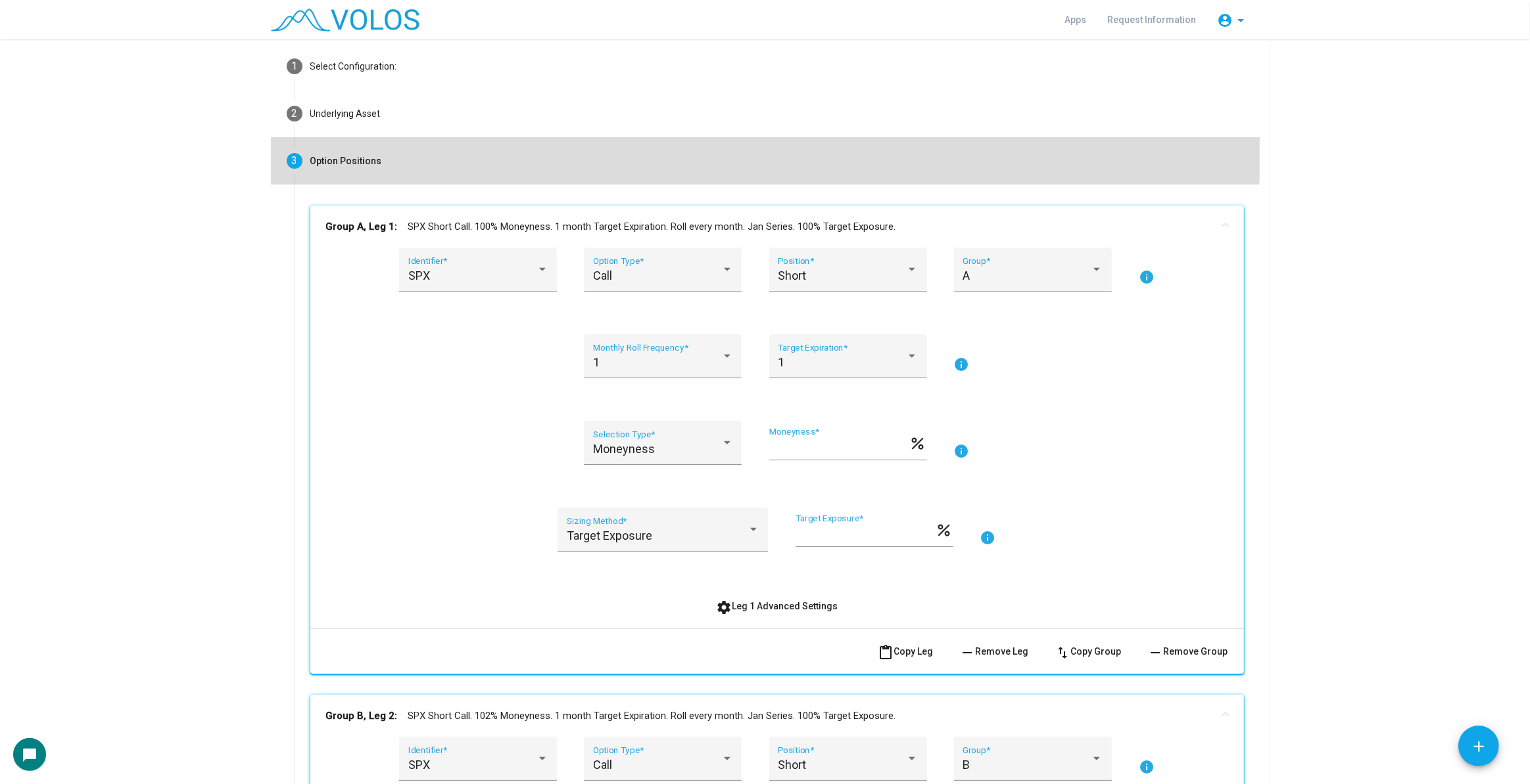
click at [666, 137] on mat-step-header "3 Option Positions" at bounding box center [765, 161] width 988 height 48
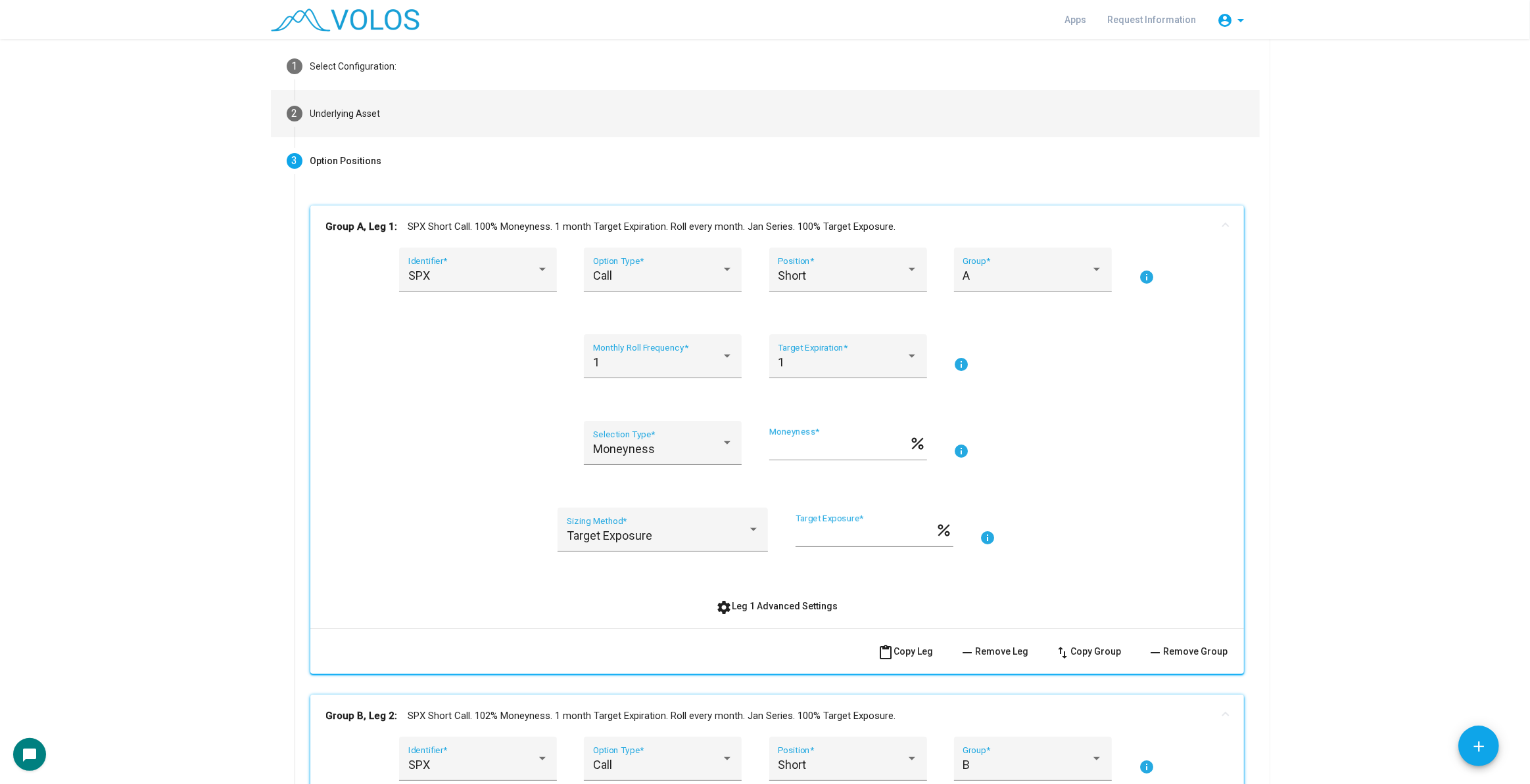
click at [670, 106] on mat-step-header "2 Underlying Asset" at bounding box center [765, 114] width 988 height 48
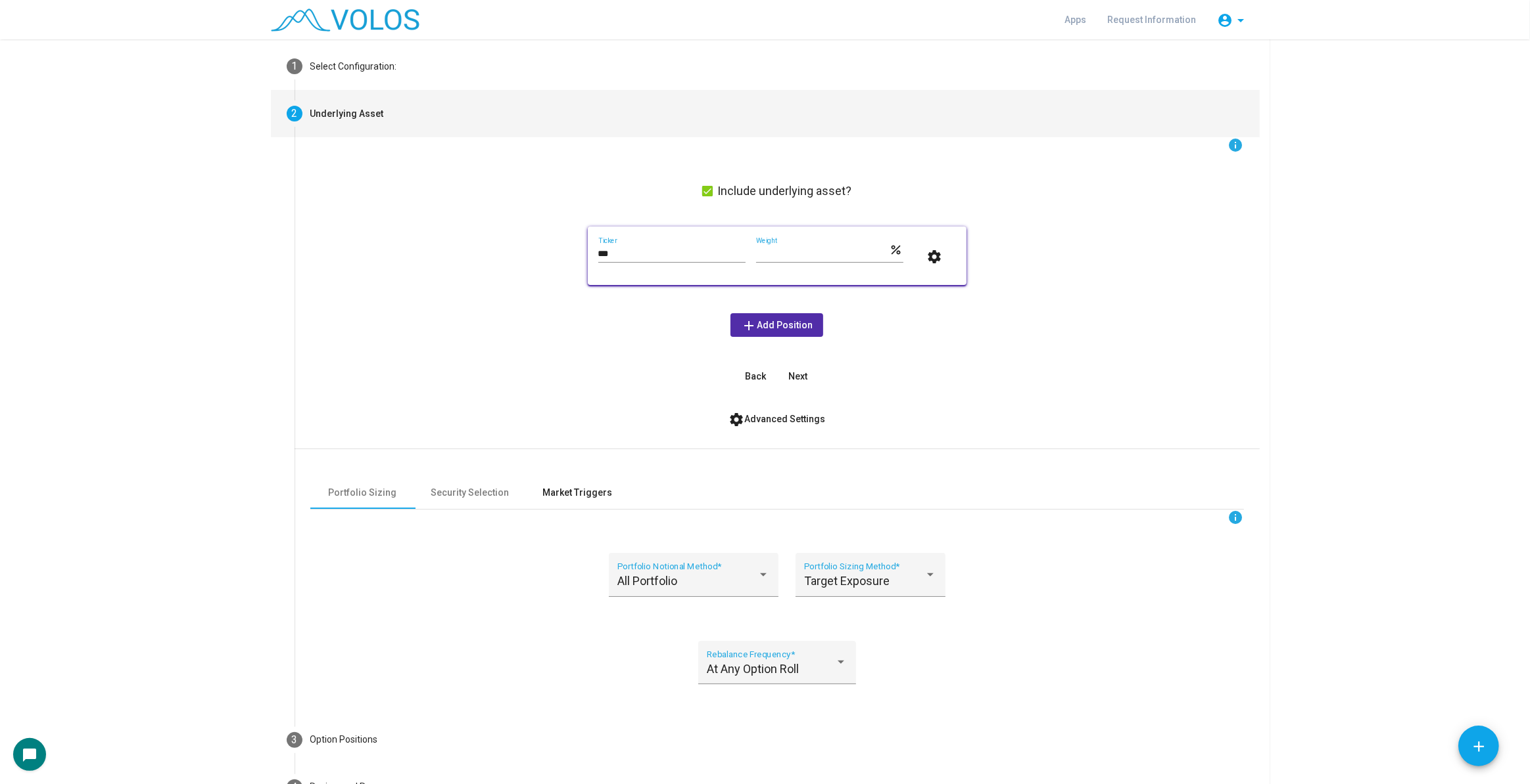
click at [577, 505] on div "Market Triggers" at bounding box center [578, 494] width 105 height 32
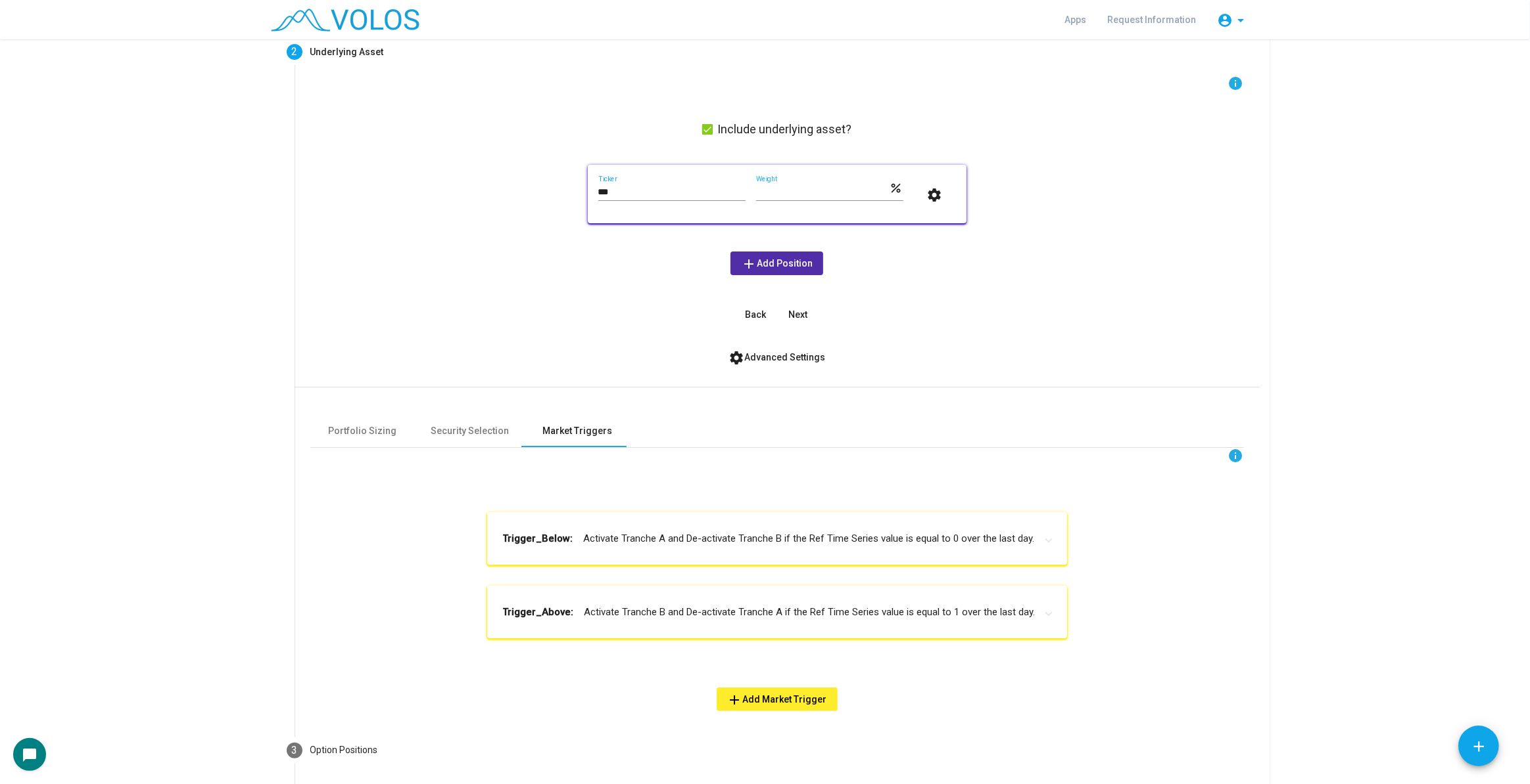
scroll to position [221, 0]
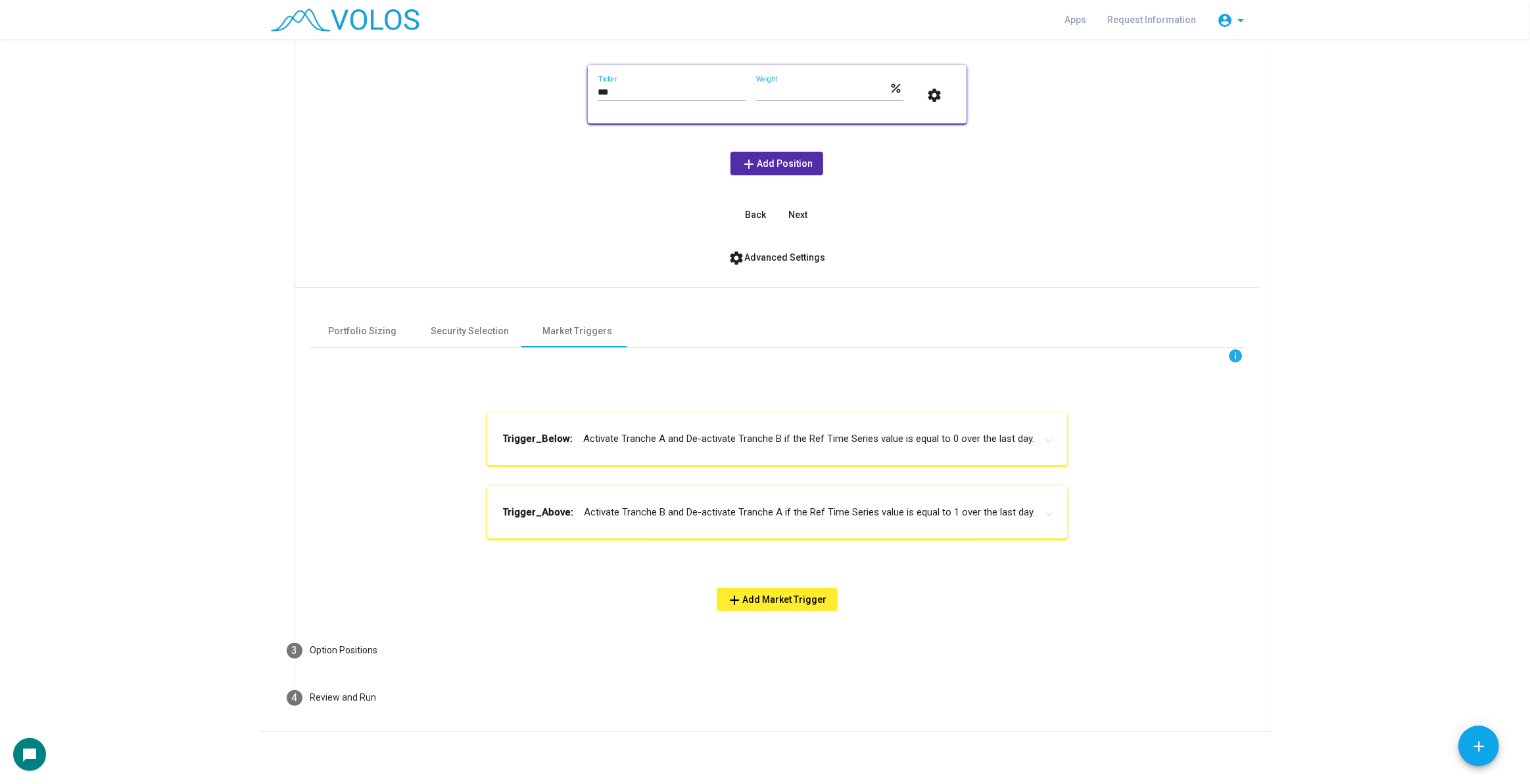
click at [810, 519] on mat-expansion-panel-header "Trigger_Above: Activate Tranche B and De-activate Tranche A if the Ref Time Ser…" at bounding box center [776, 512] width 580 height 53
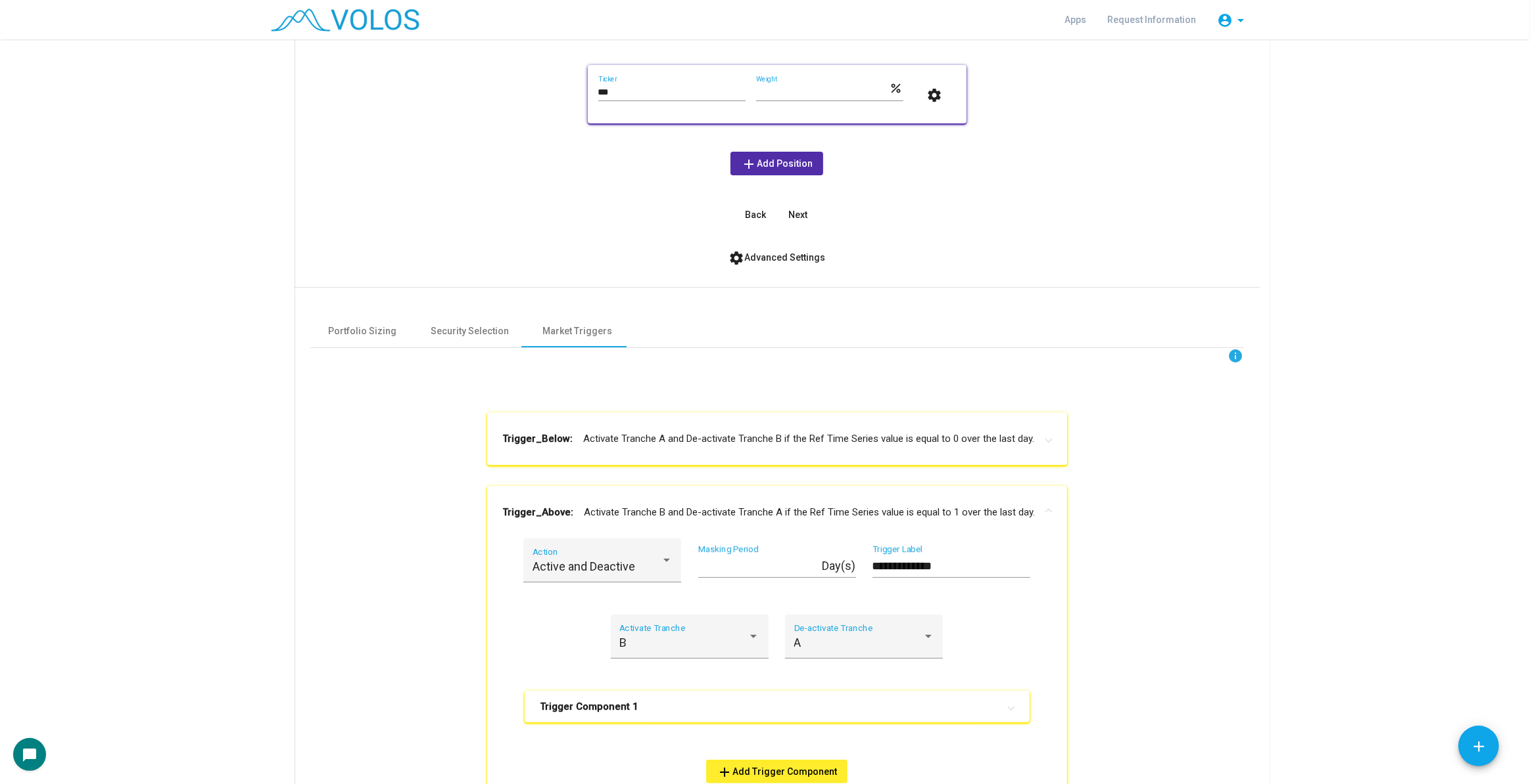
click at [842, 439] on mat-panel-title "Trigger_Below: Activate Tranche A and De-activate Tranche B if the Ref Time Ser…" at bounding box center [769, 438] width 533 height 15
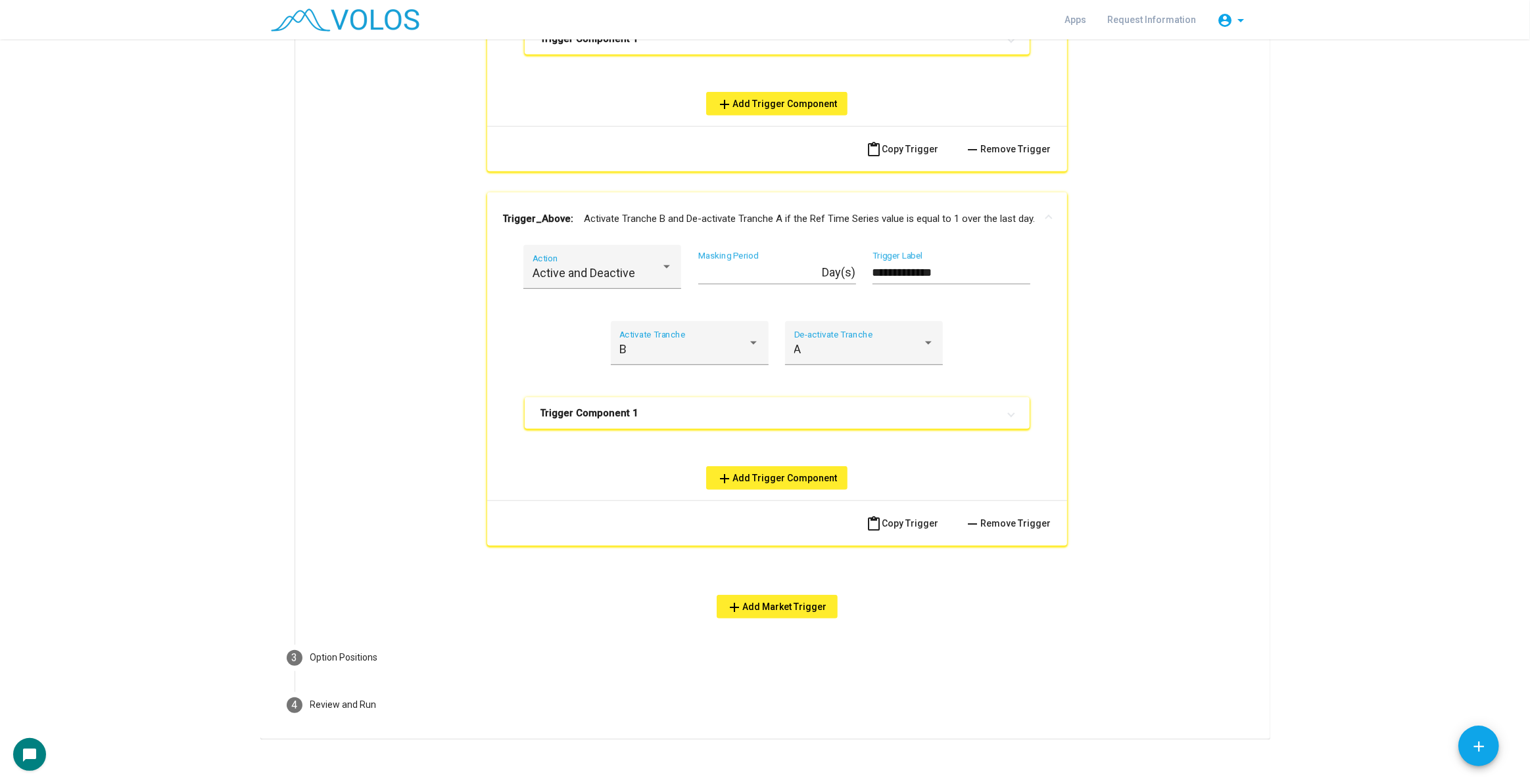
scroll to position [818, 0]
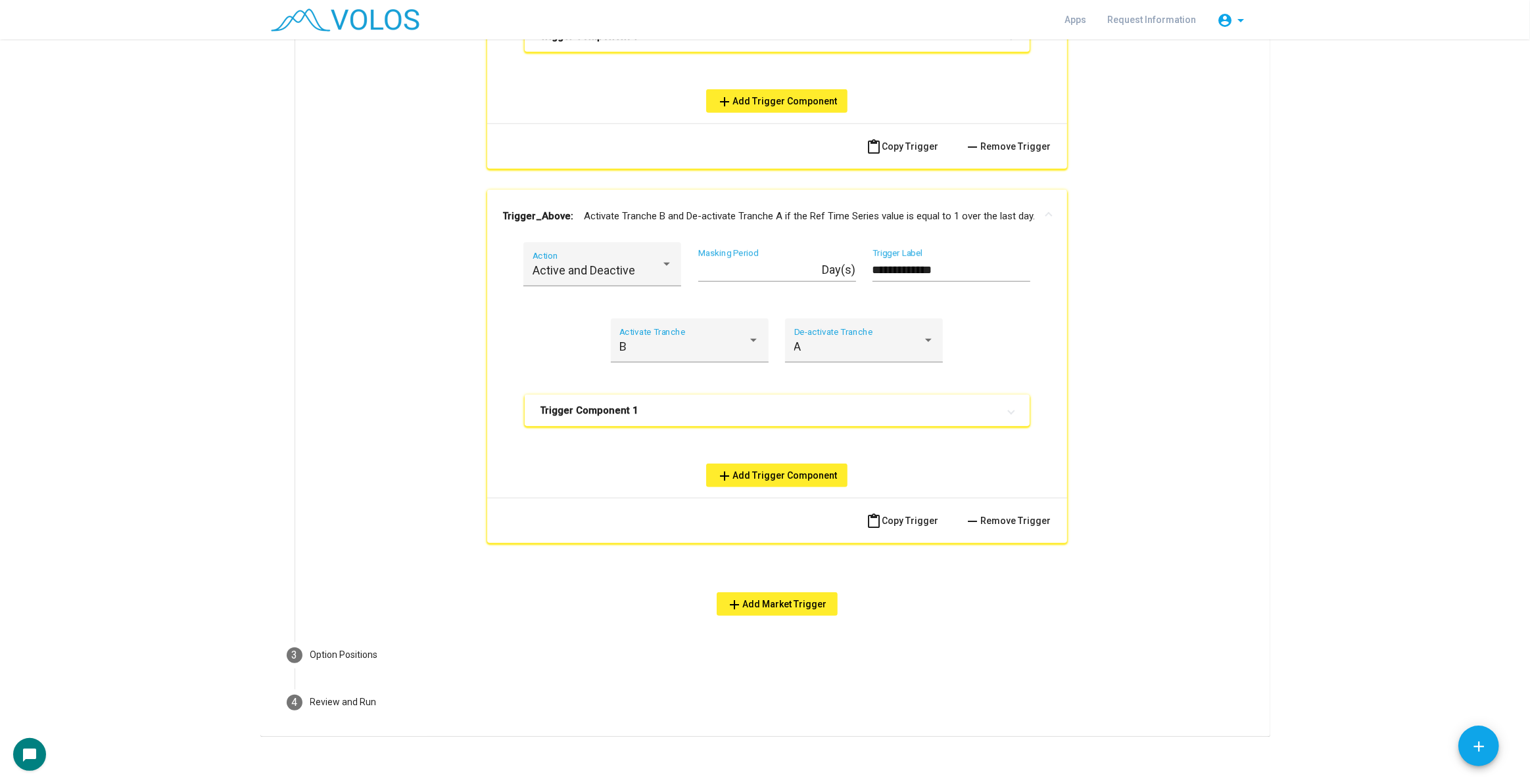
click at [855, 404] on mat-panel-title "Trigger Component 1" at bounding box center [769, 410] width 457 height 13
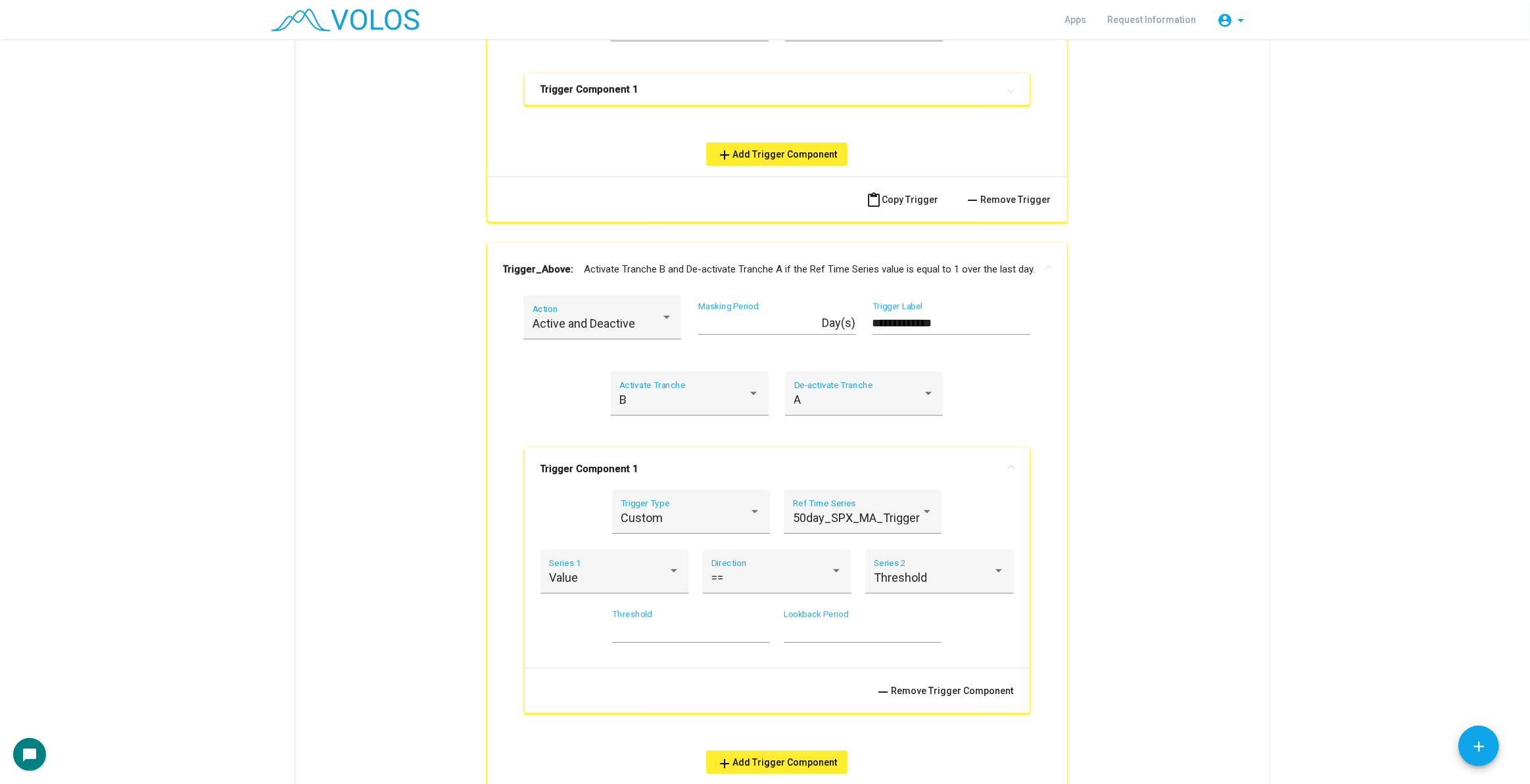
scroll to position [699, 0]
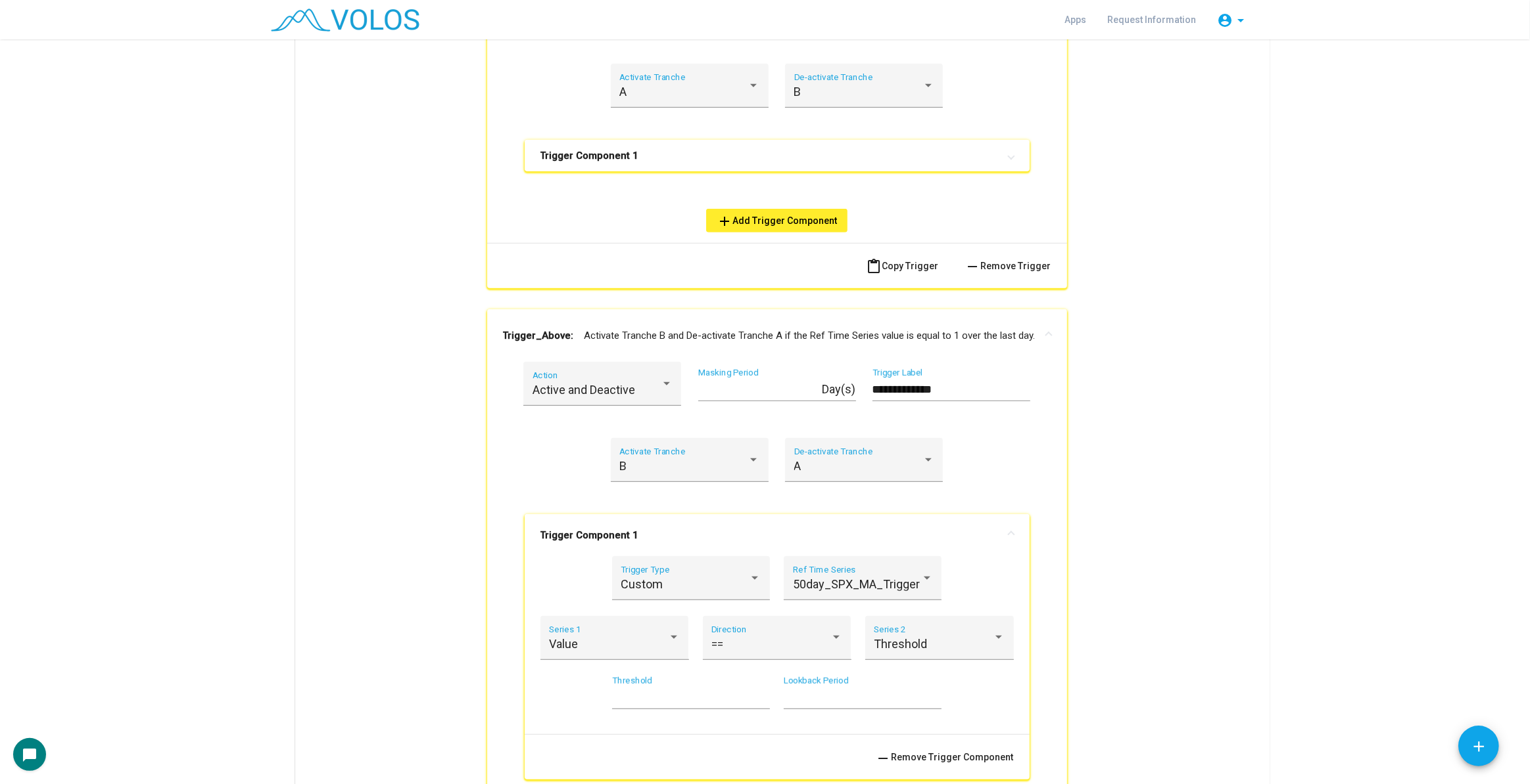
click at [802, 150] on mat-panel-title "Trigger Component 1" at bounding box center [769, 155] width 457 height 13
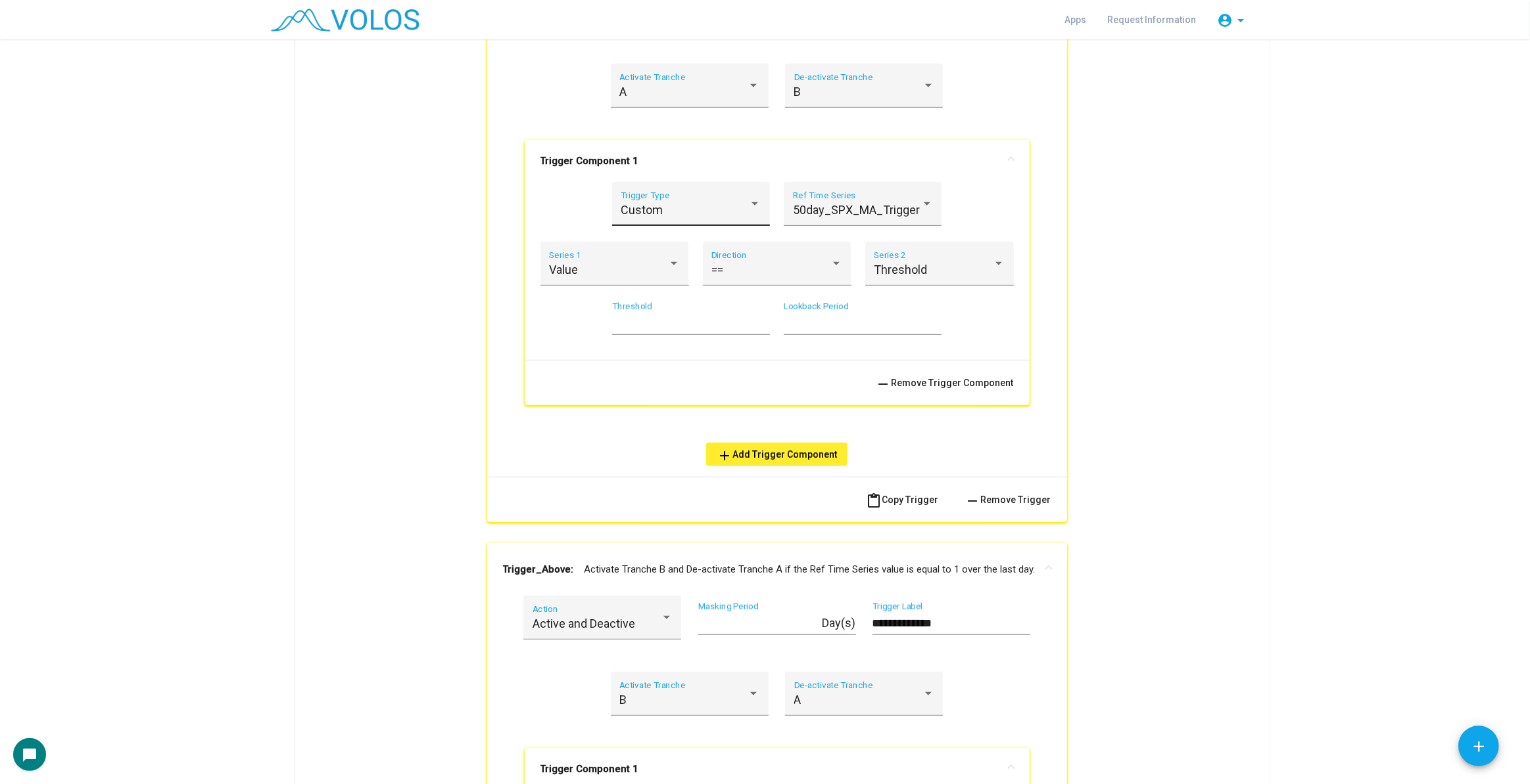
click at [712, 205] on div "Custom" at bounding box center [684, 210] width 128 height 13
click at [729, 146] on span "Stock" at bounding box center [686, 139] width 140 height 36
click at [839, 197] on div "Ticker" at bounding box center [862, 208] width 140 height 35
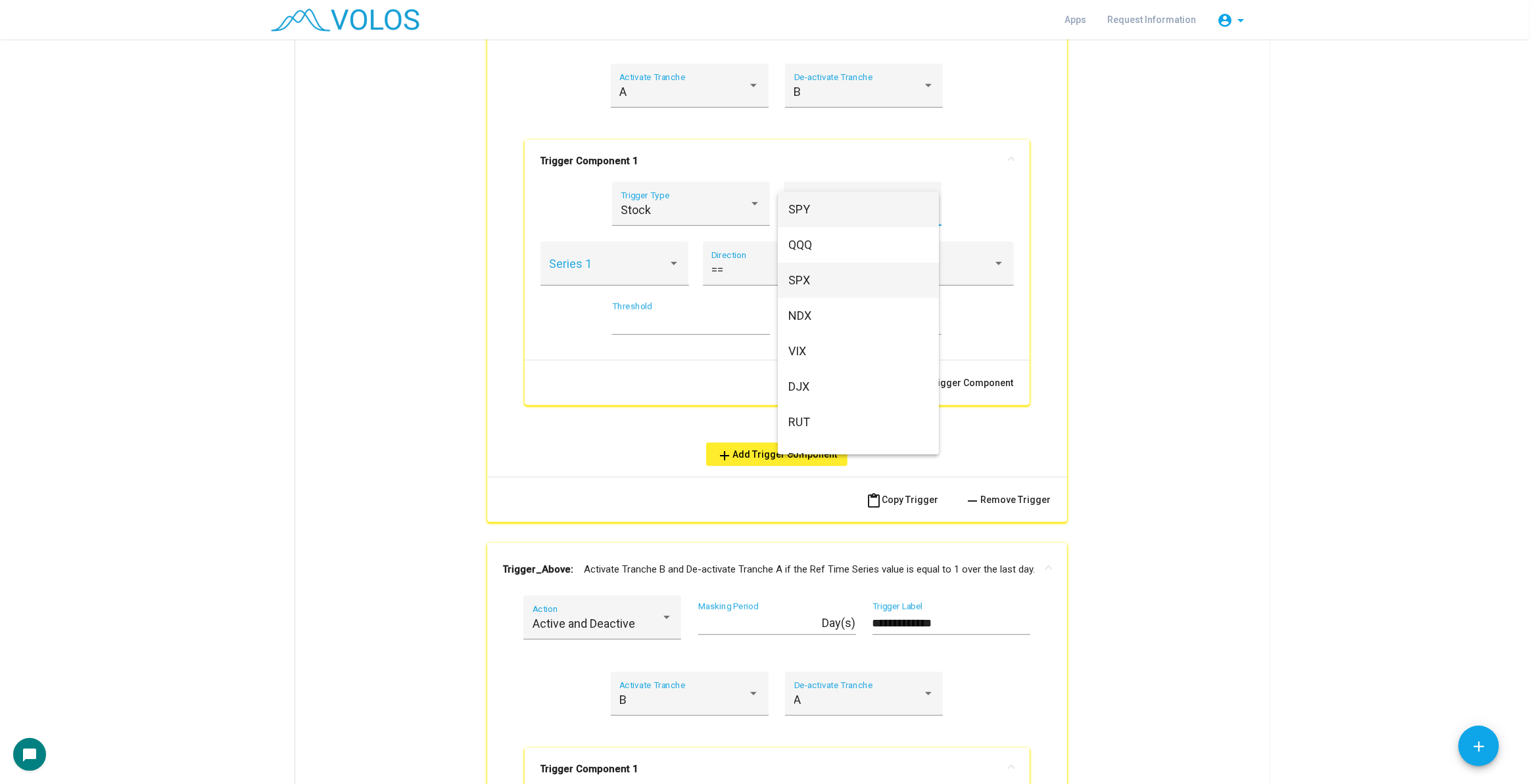
click at [827, 283] on span "SPX" at bounding box center [858, 280] width 140 height 36
click at [637, 266] on span at bounding box center [608, 269] width 119 height 13
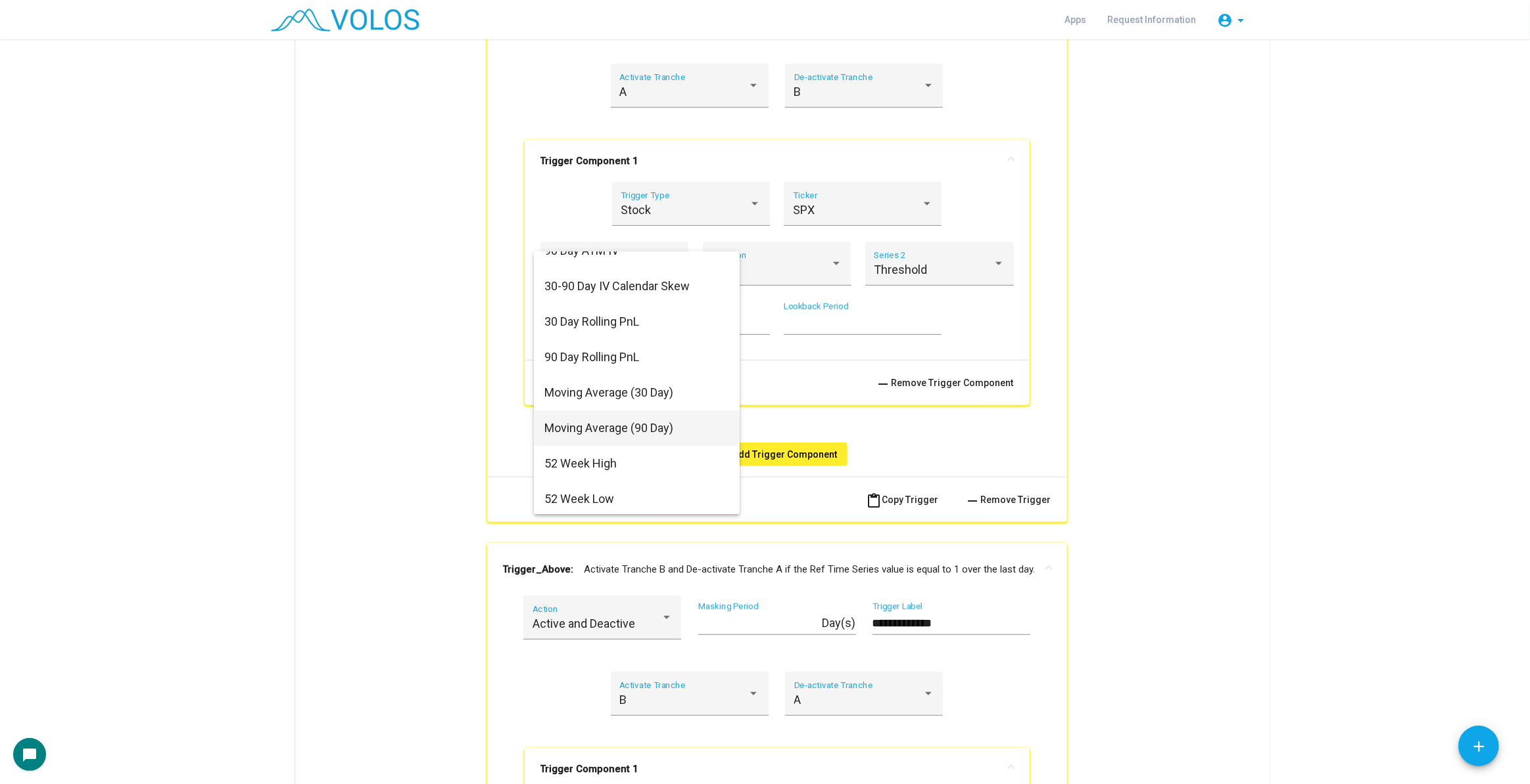
scroll to position [179, 0]
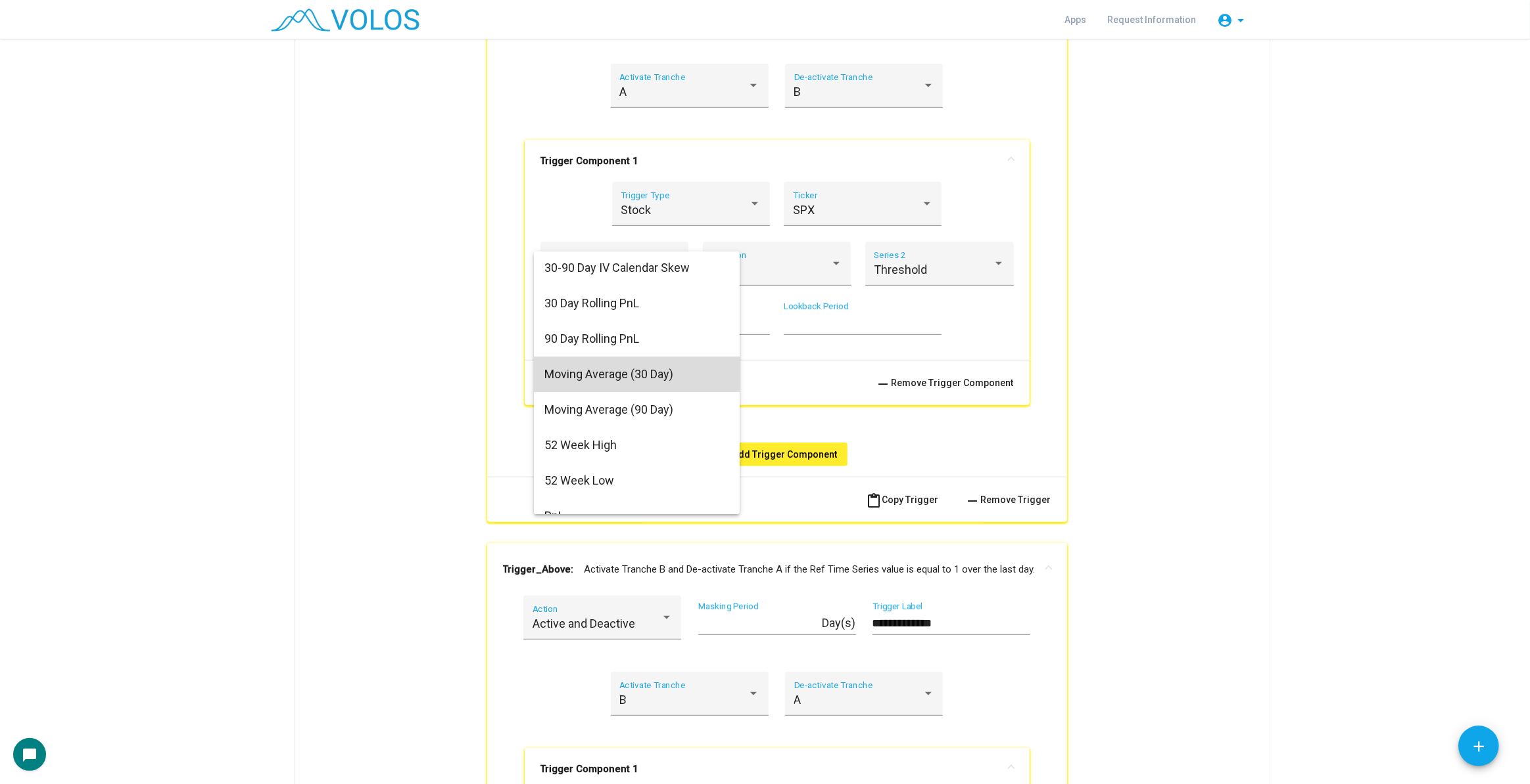
click at [665, 378] on span "Moving Average (30 Day)" at bounding box center [636, 375] width 185 height 36
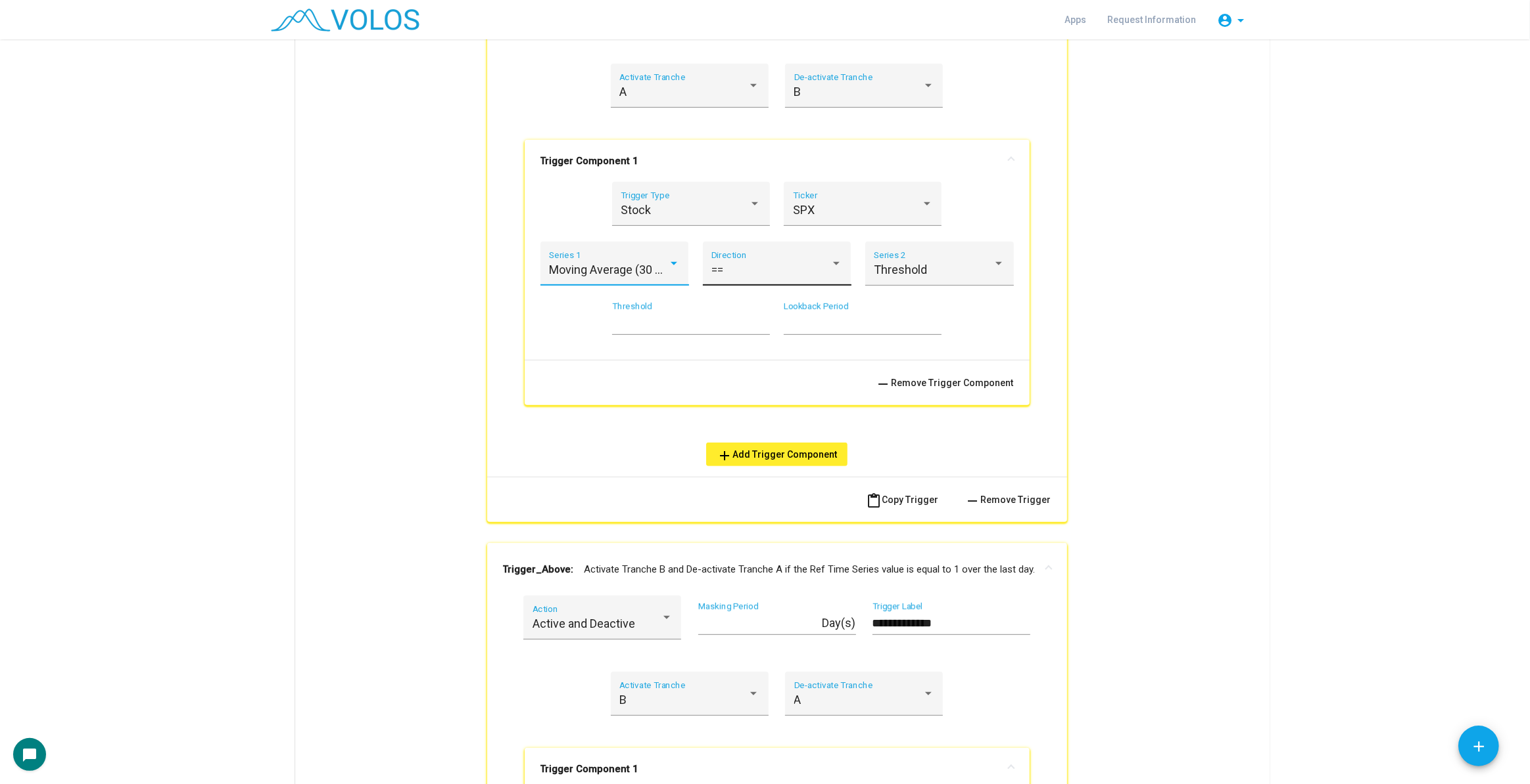
click at [793, 279] on div "== Direction" at bounding box center [776, 267] width 131 height 35
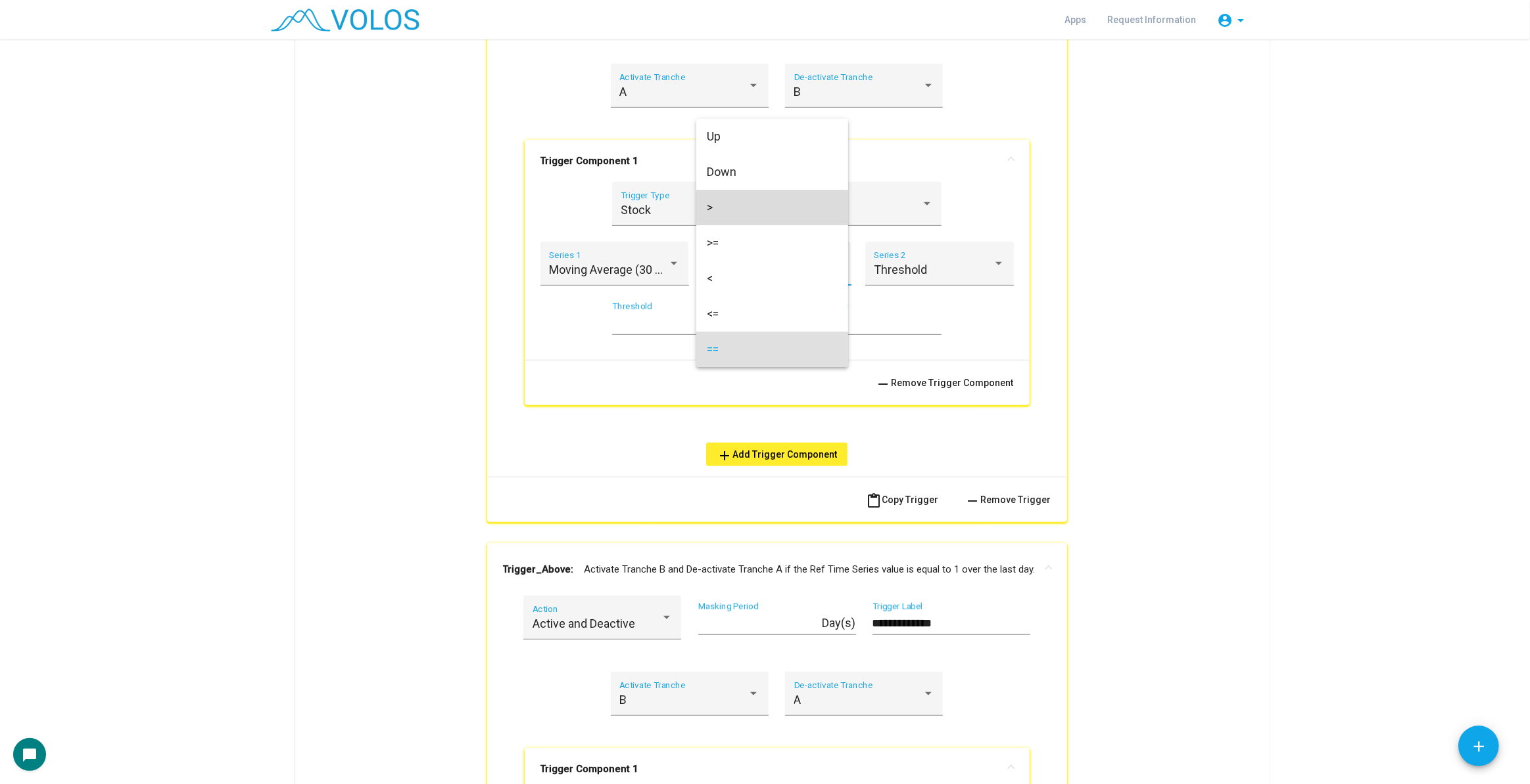
click at [777, 215] on span ">" at bounding box center [772, 208] width 131 height 36
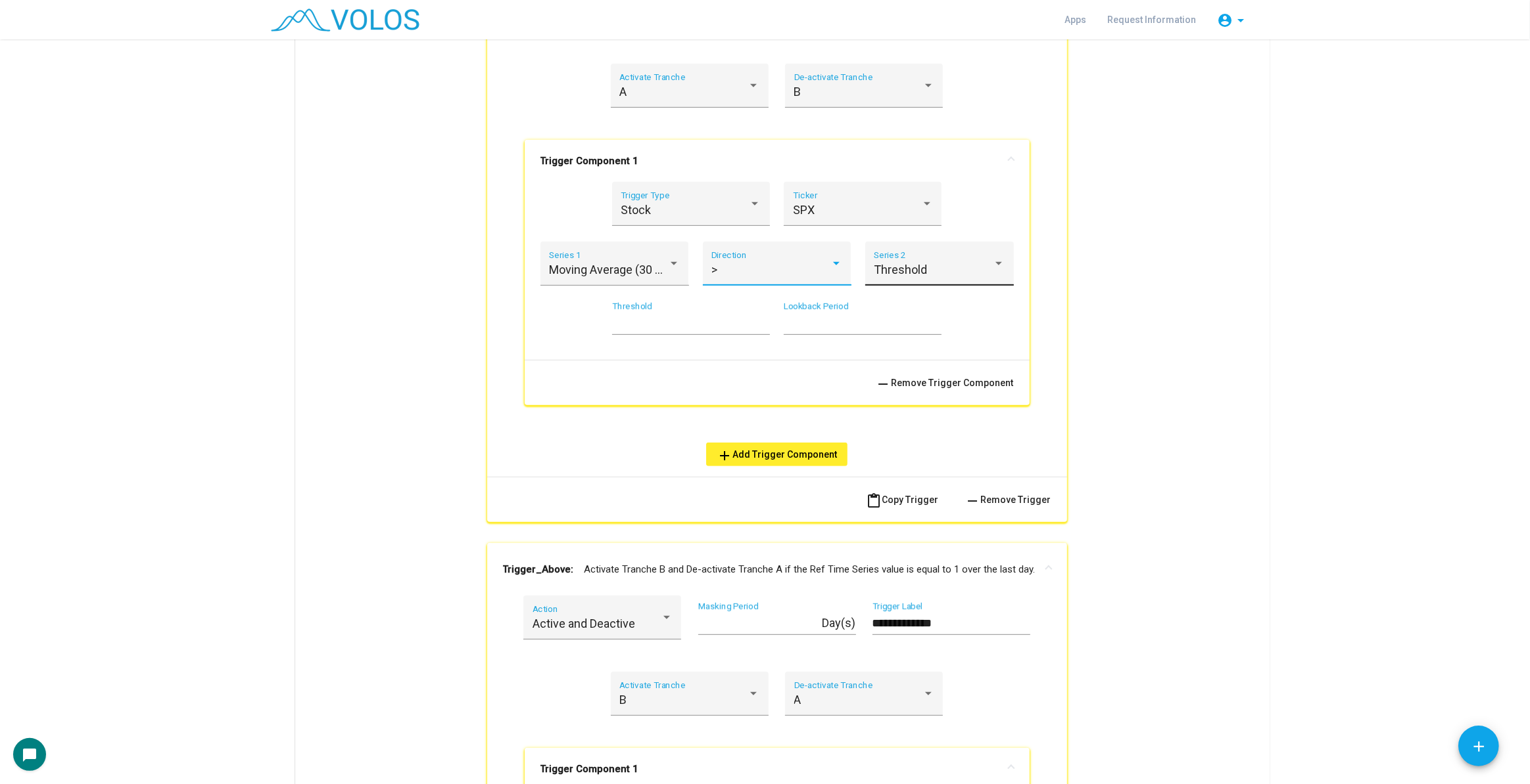
click at [919, 275] on span "Threshold" at bounding box center [901, 269] width 54 height 14
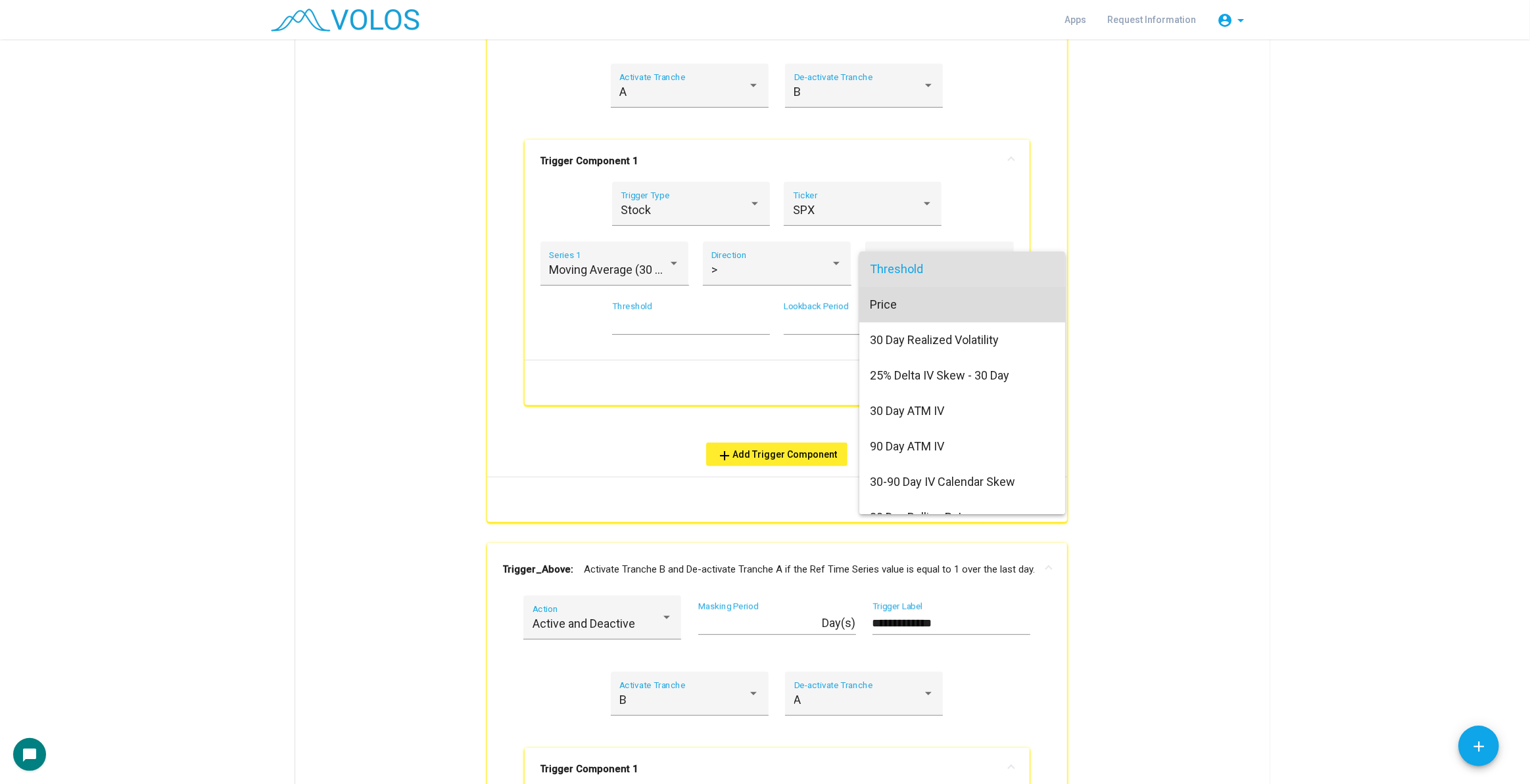
click at [929, 297] on span "Price" at bounding box center [962, 305] width 185 height 36
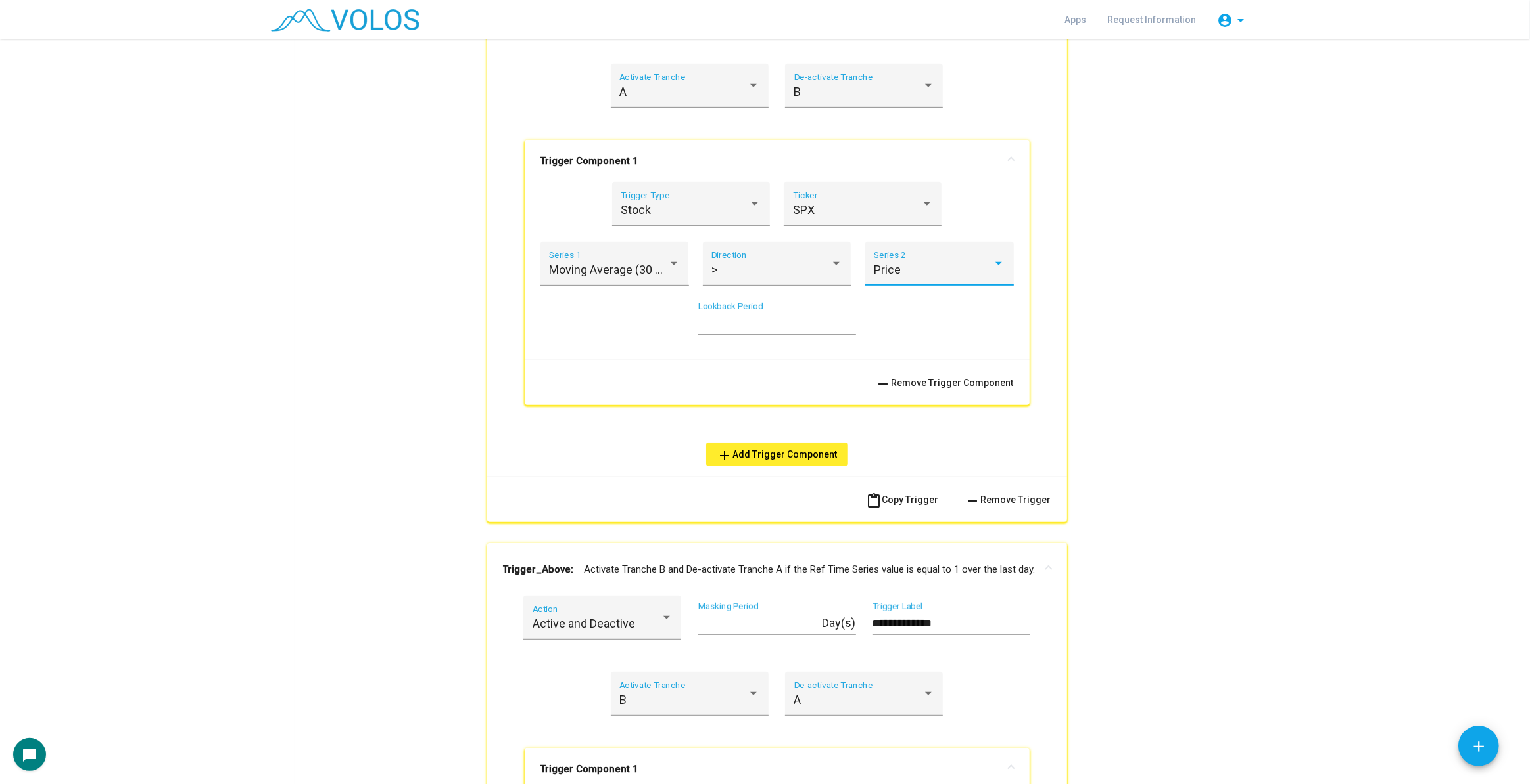
click at [972, 301] on div "* Lookback Period" at bounding box center [777, 325] width 473 height 49
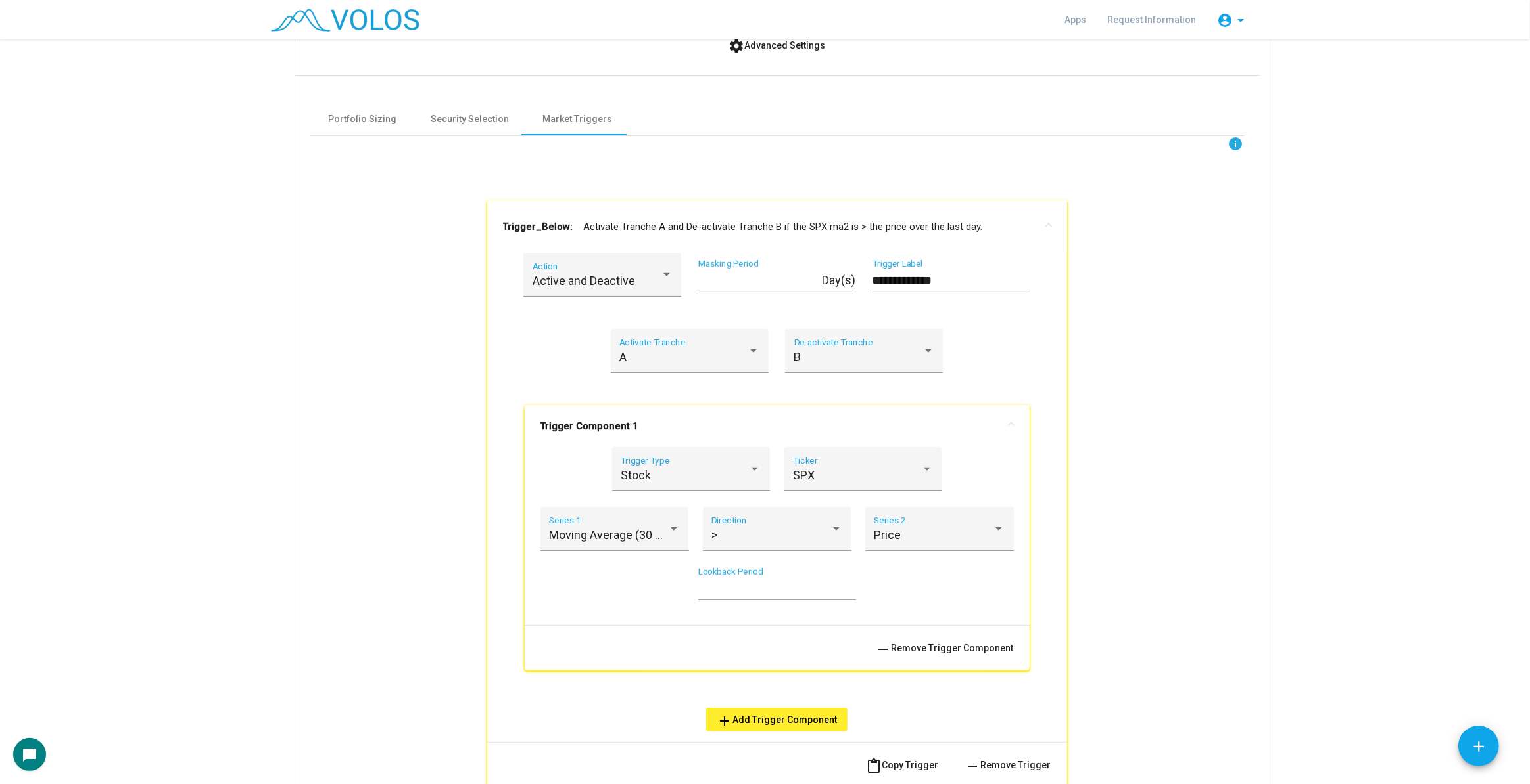
scroll to position [400, 0]
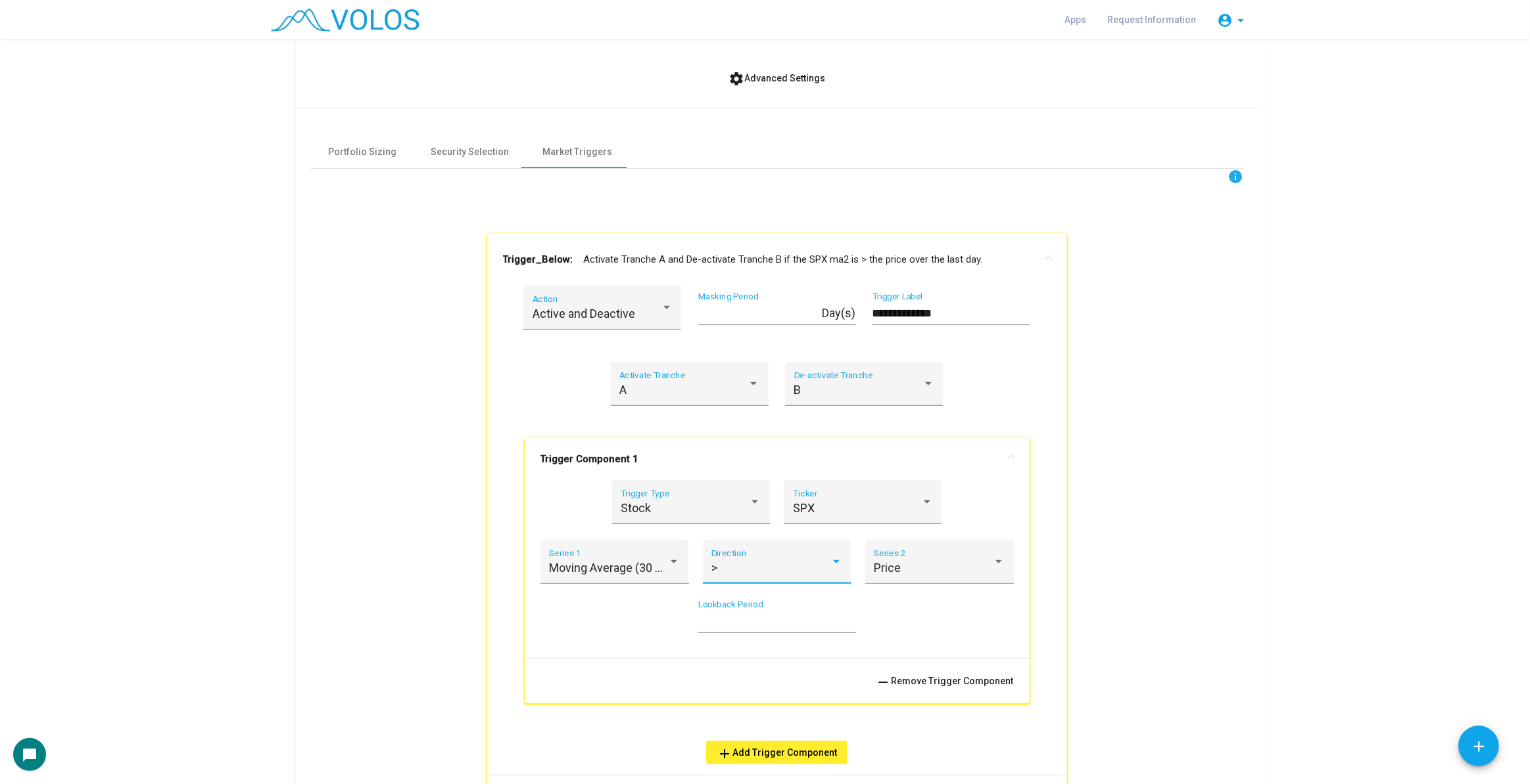
click at [810, 569] on div ">" at bounding box center [770, 567] width 119 height 13
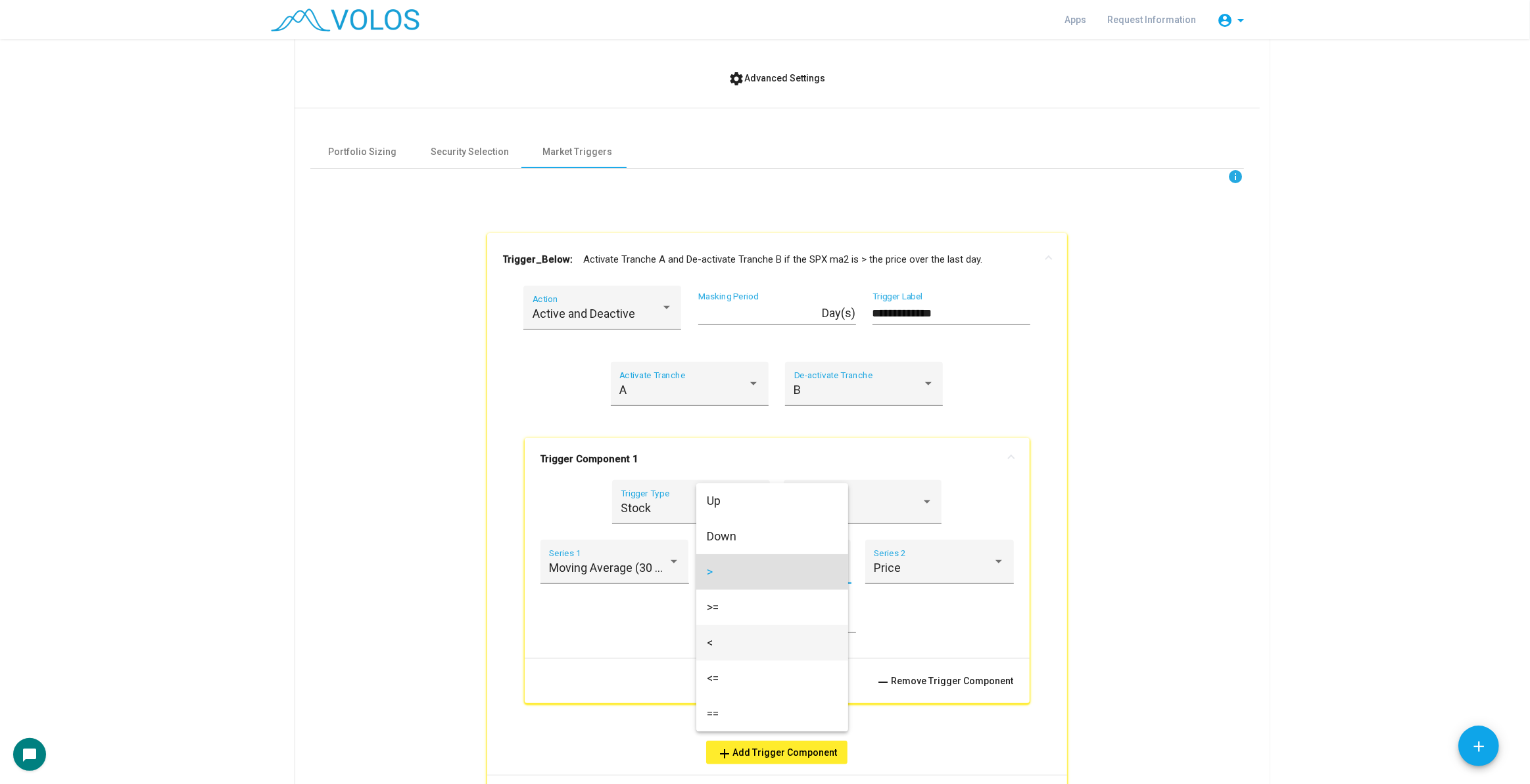
click at [776, 647] on span "<" at bounding box center [772, 643] width 131 height 36
click at [892, 259] on mat-panel-title "Trigger_Below: Activate Tranche A and De-activate Tranche B if the SPX ma2 is <…" at bounding box center [769, 259] width 533 height 15
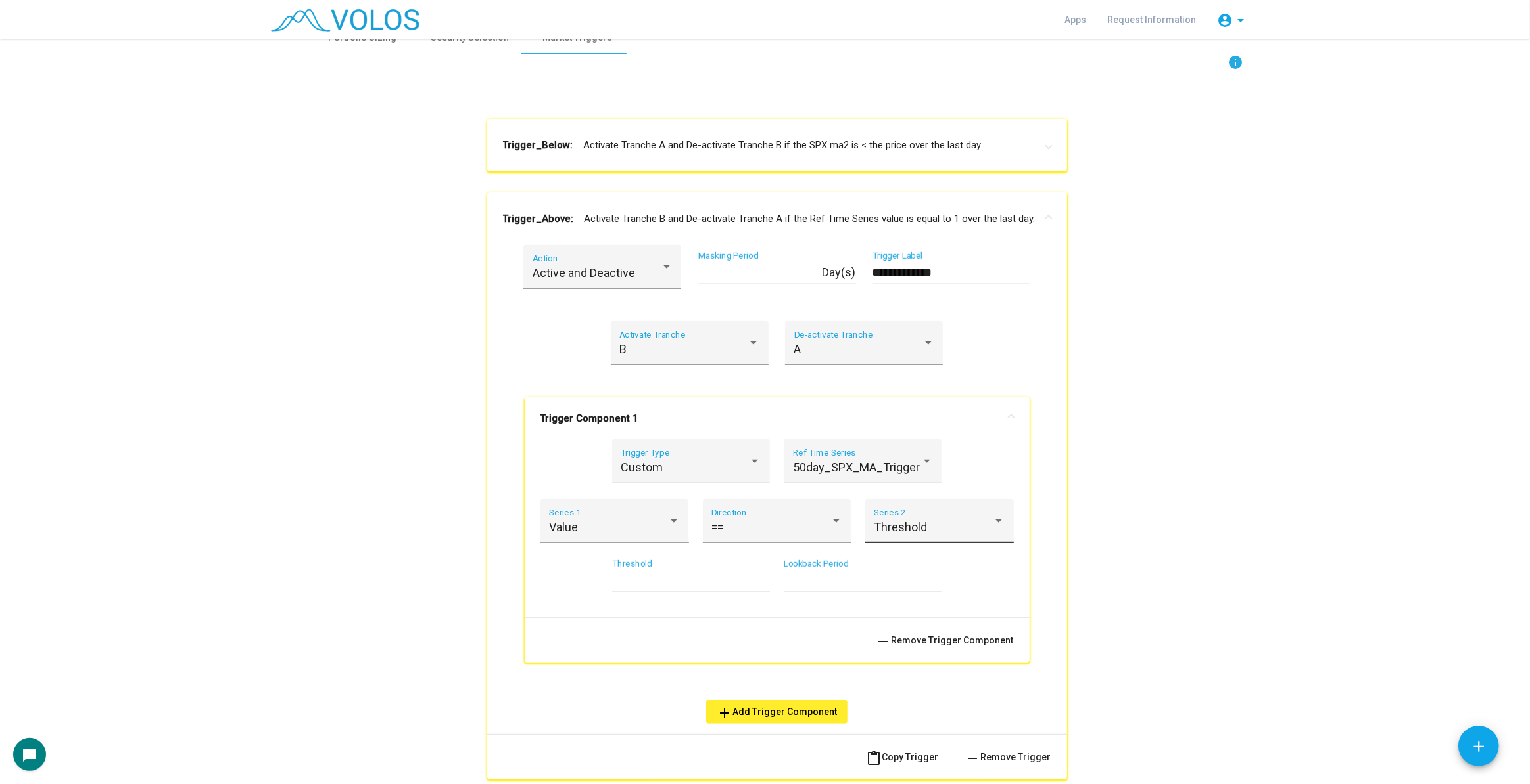
scroll to position [519, 0]
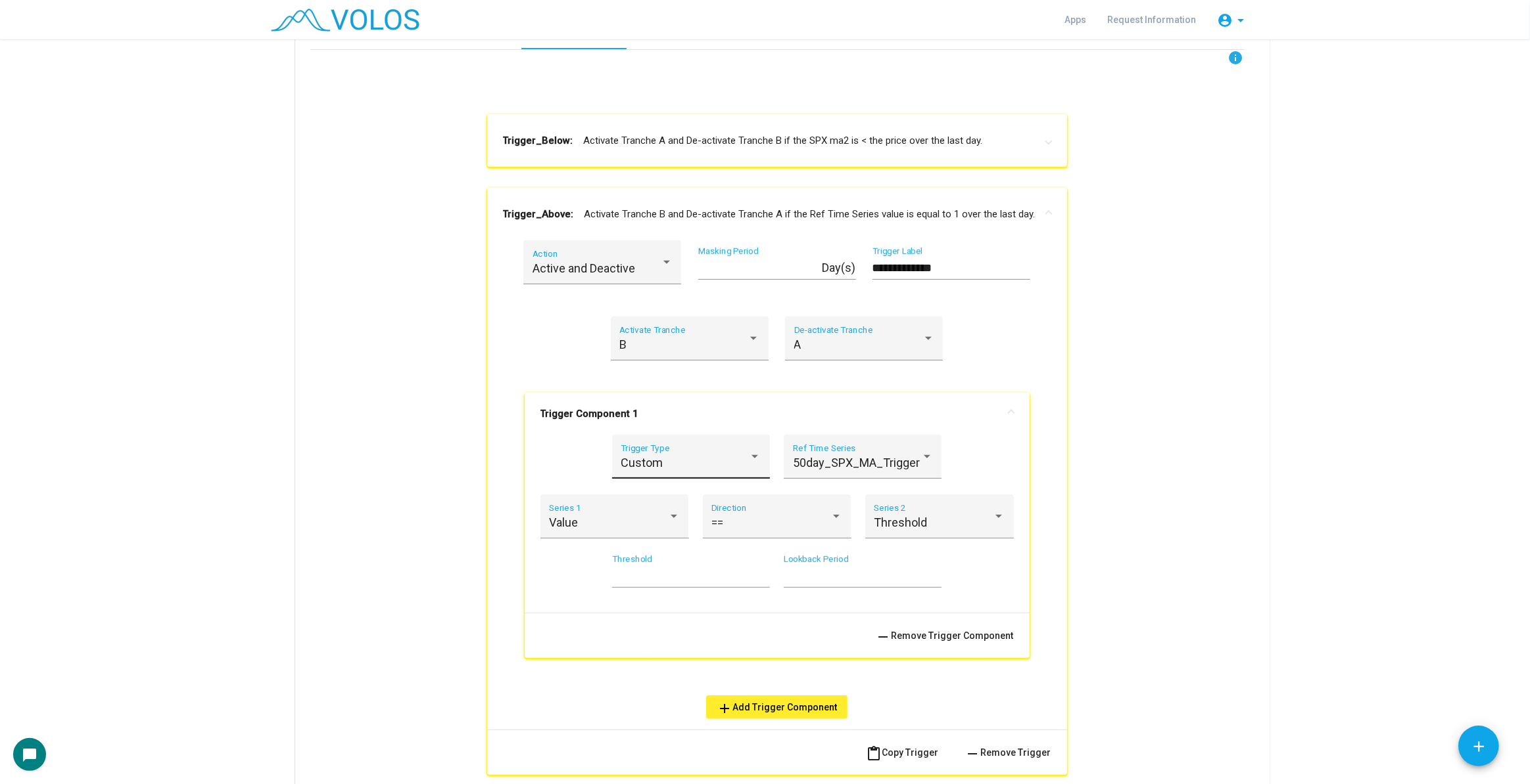
click at [722, 459] on div "Custom" at bounding box center [684, 463] width 128 height 13
click at [722, 459] on span "Custom" at bounding box center [686, 463] width 140 height 36
click at [722, 459] on div "Custom" at bounding box center [684, 463] width 128 height 13
click at [718, 387] on span "Stock" at bounding box center [686, 392] width 140 height 36
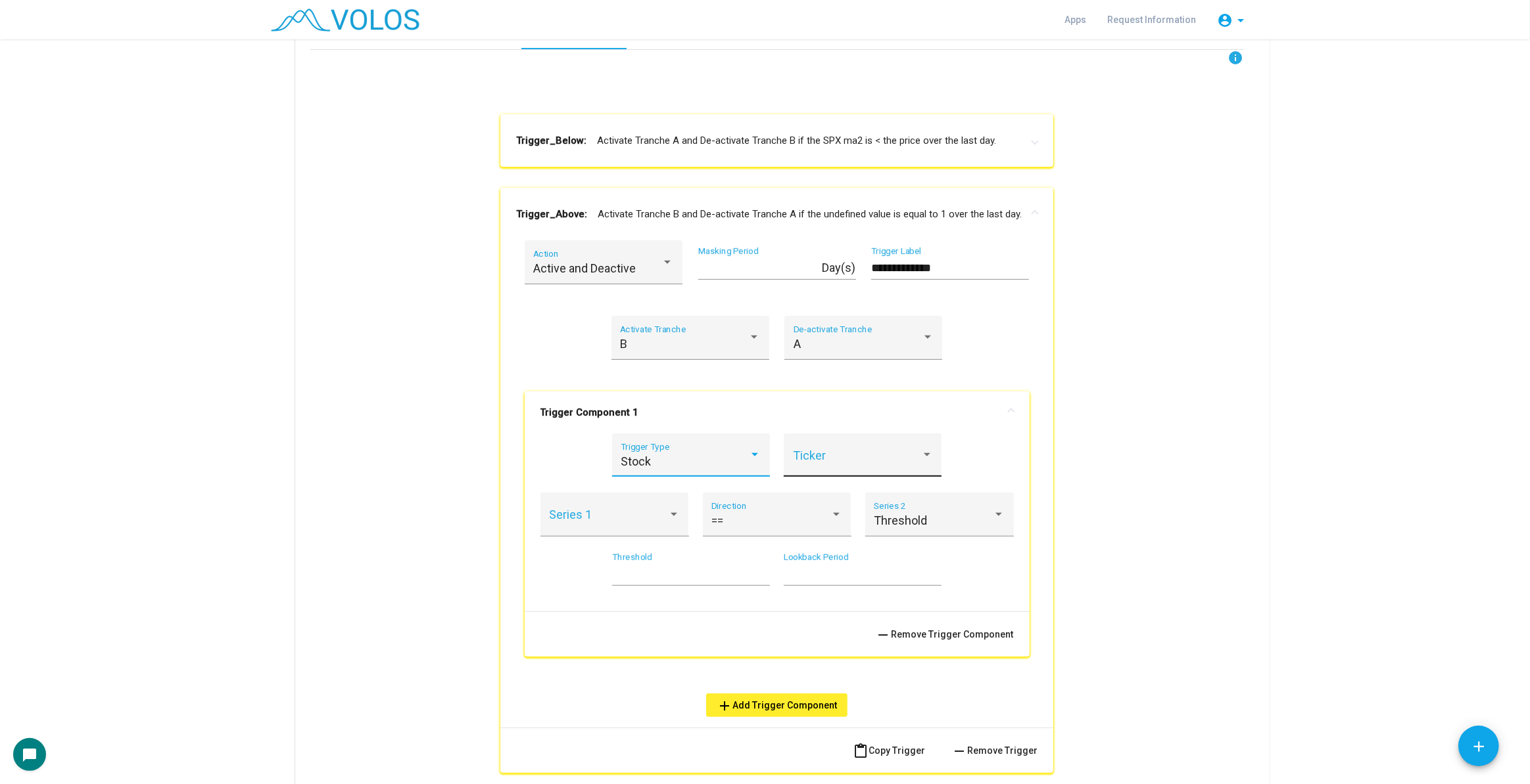
click at [852, 457] on span at bounding box center [856, 461] width 128 height 13
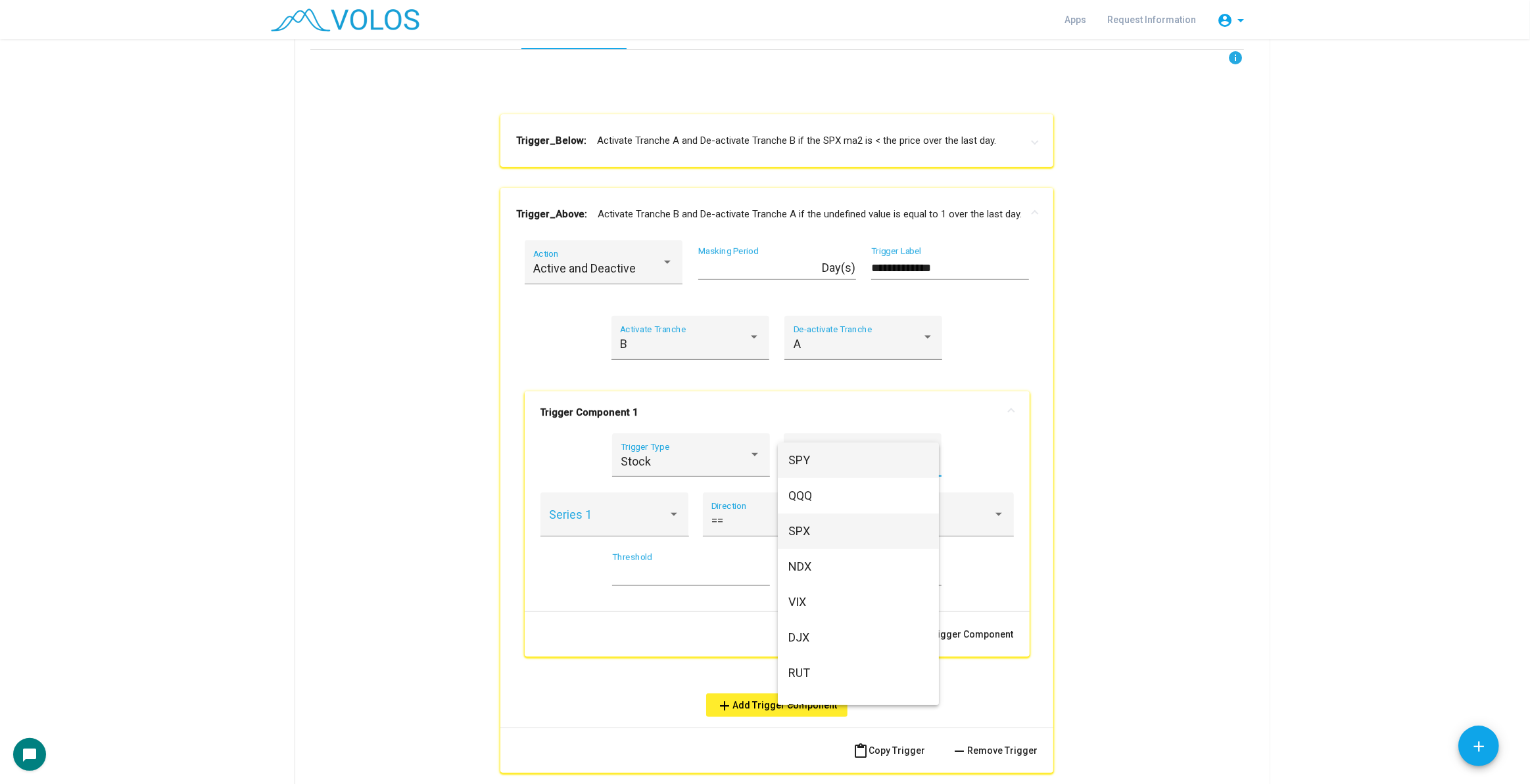
click at [820, 539] on span "SPX" at bounding box center [858, 532] width 140 height 36
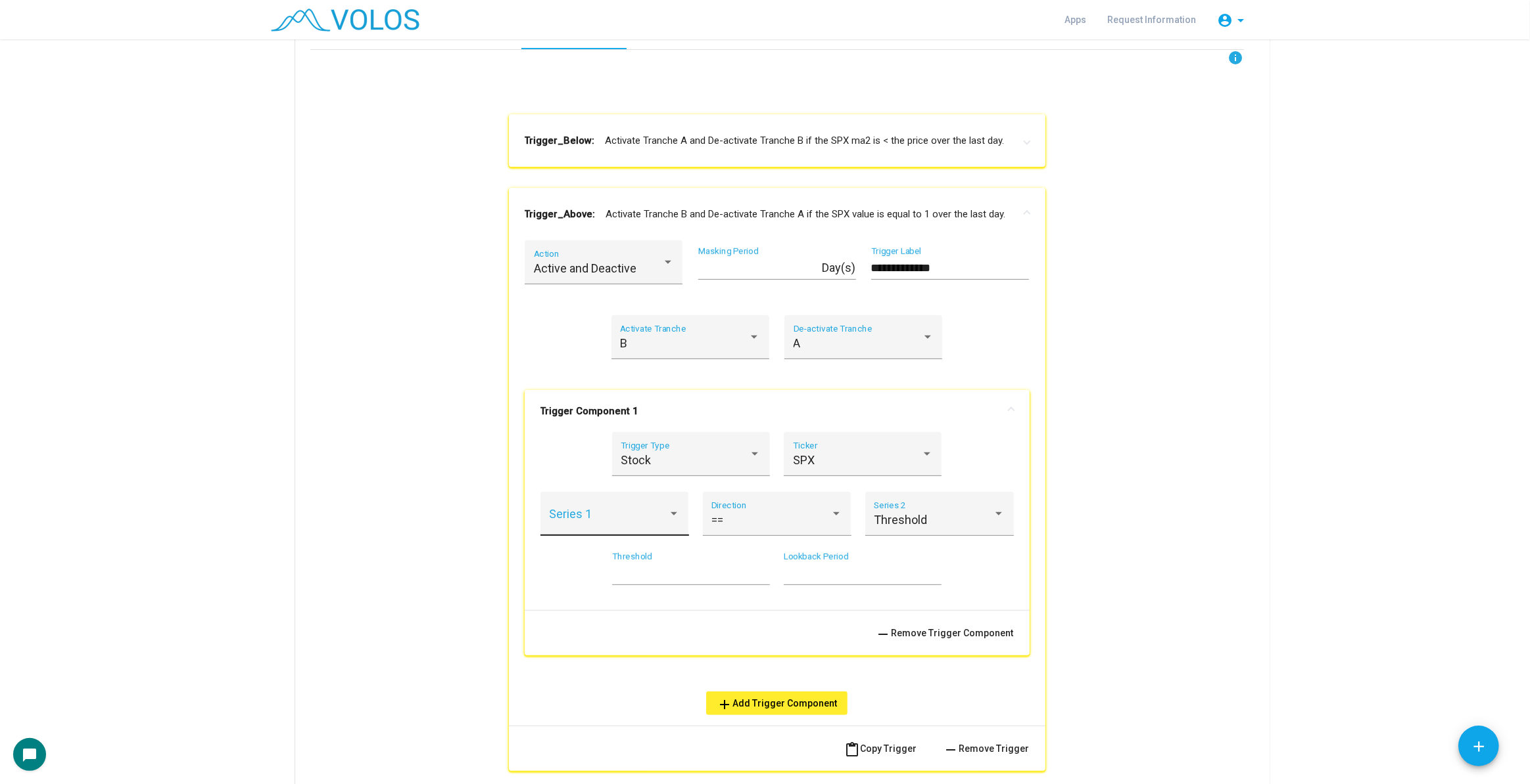
click at [611, 527] on div "Series 1" at bounding box center [614, 518] width 131 height 35
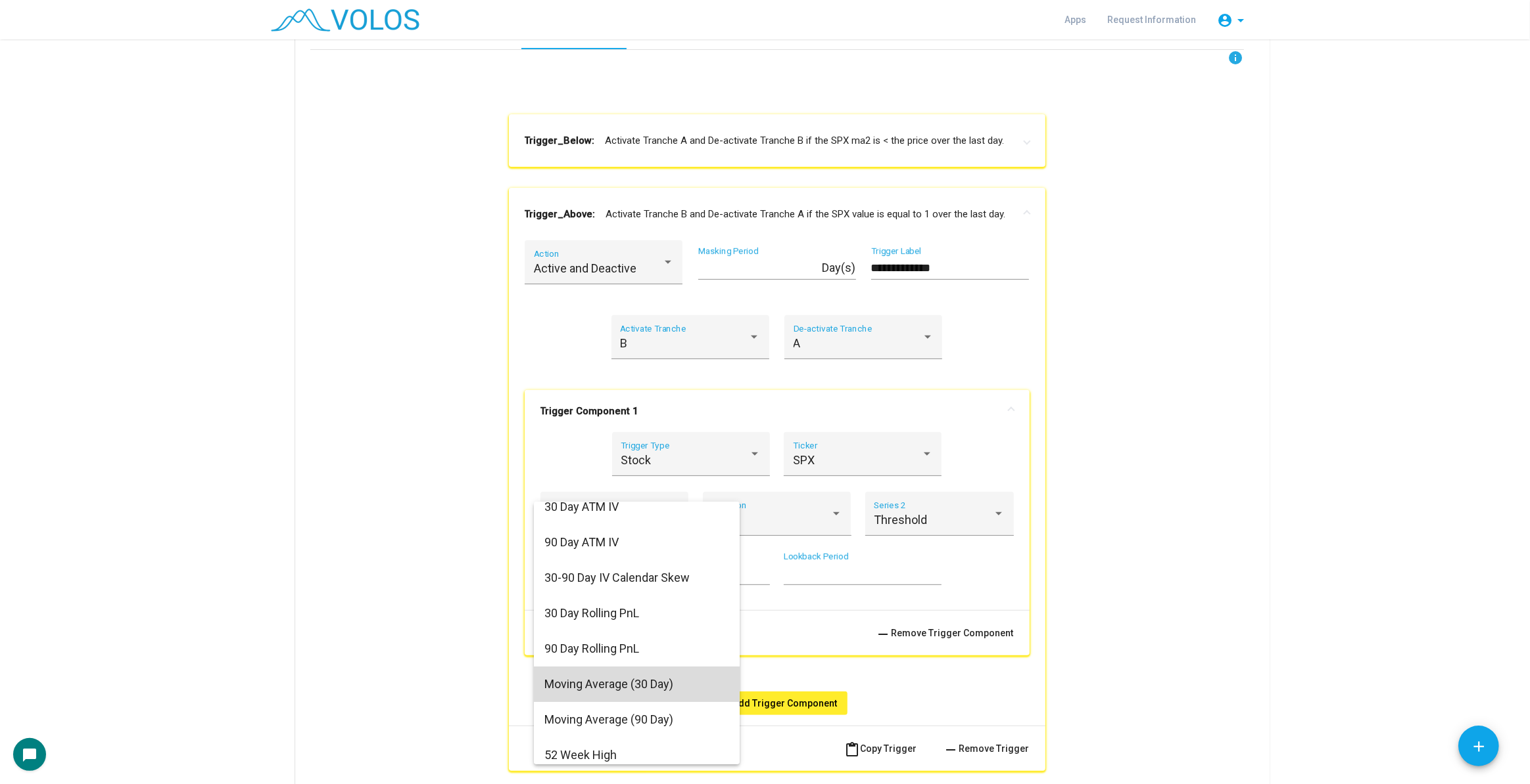
click at [673, 693] on span "Moving Average (30 Day)" at bounding box center [636, 685] width 185 height 36
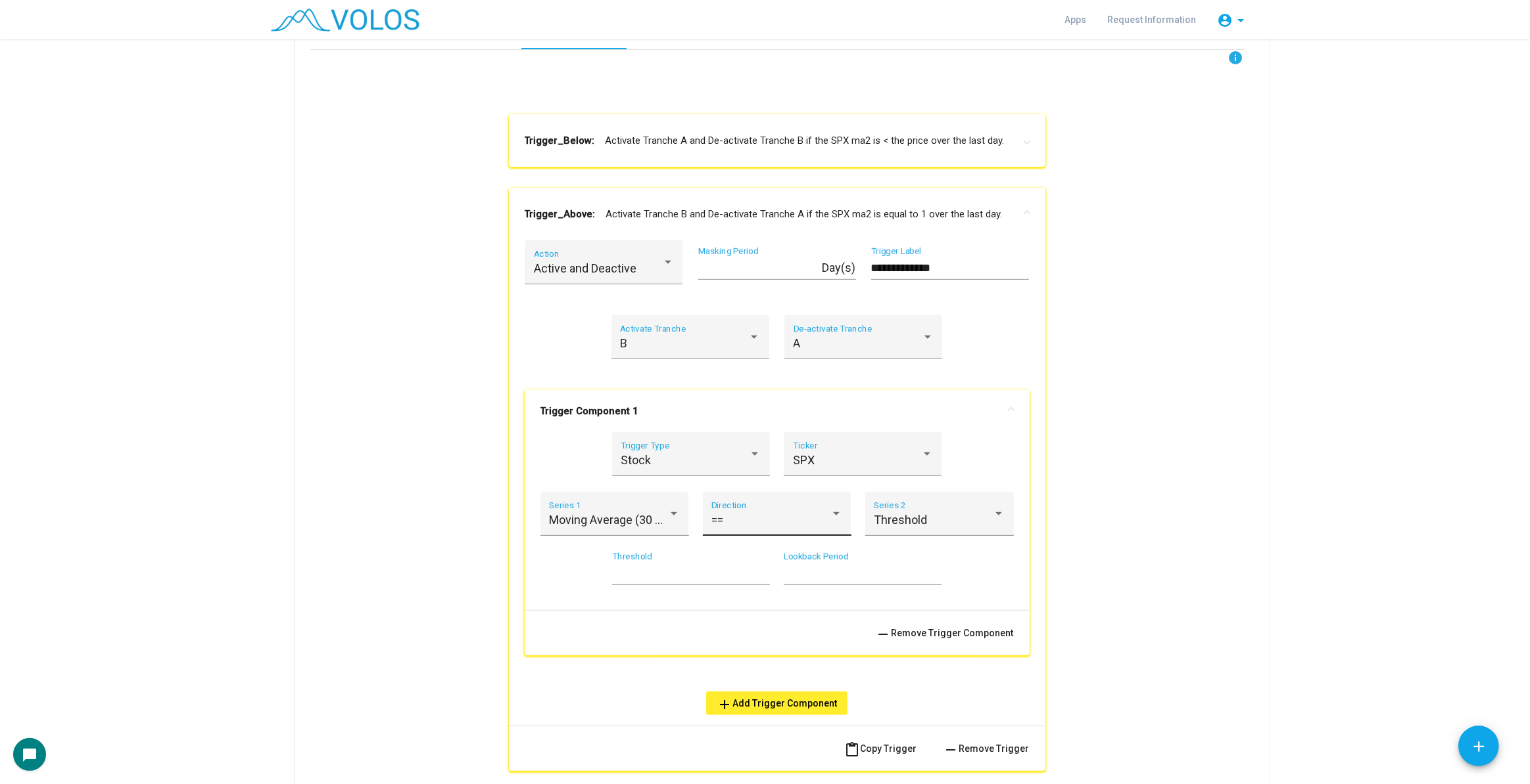
click at [808, 507] on div "== Direction" at bounding box center [776, 518] width 131 height 35
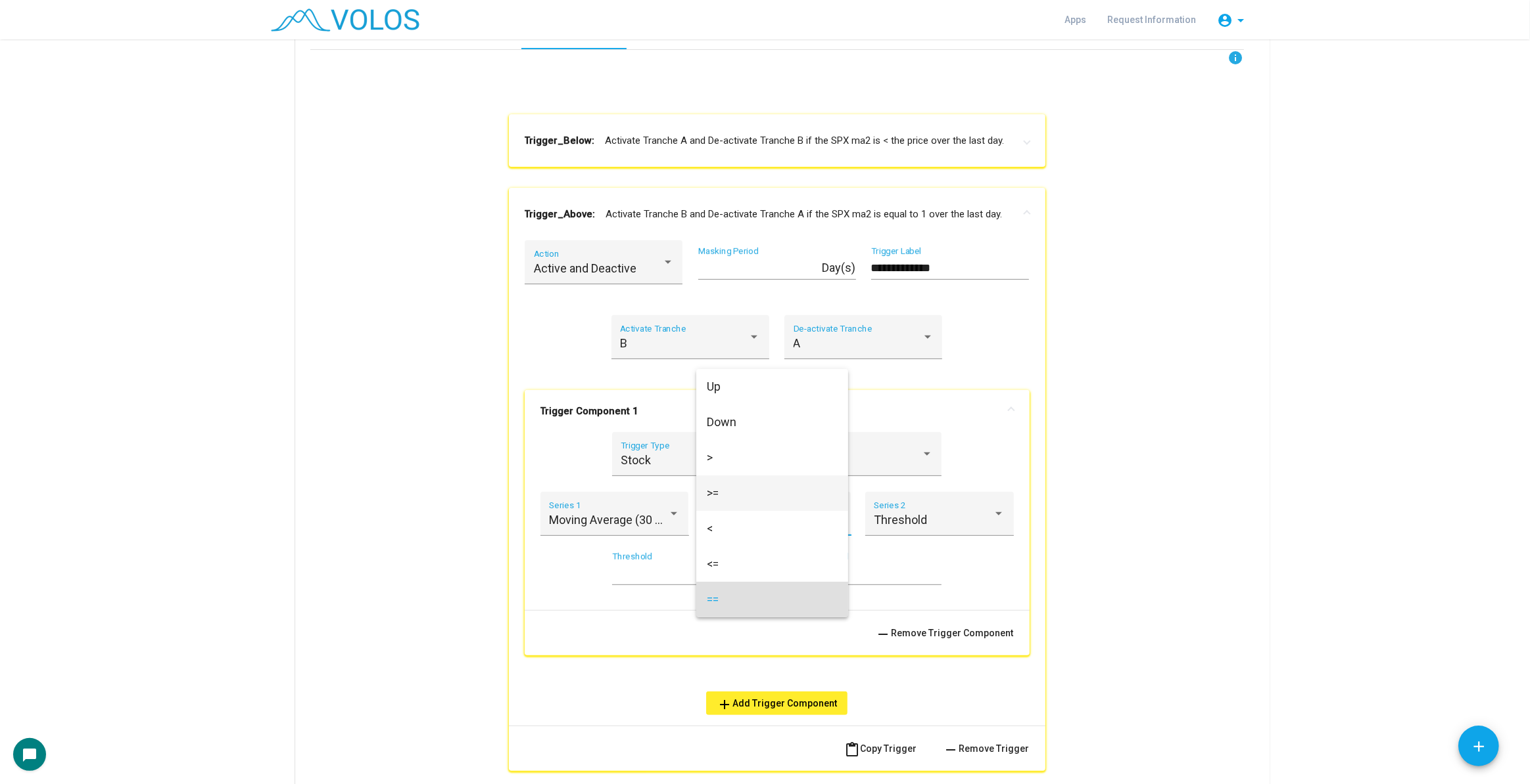
click at [800, 484] on span ">=" at bounding box center [772, 494] width 131 height 36
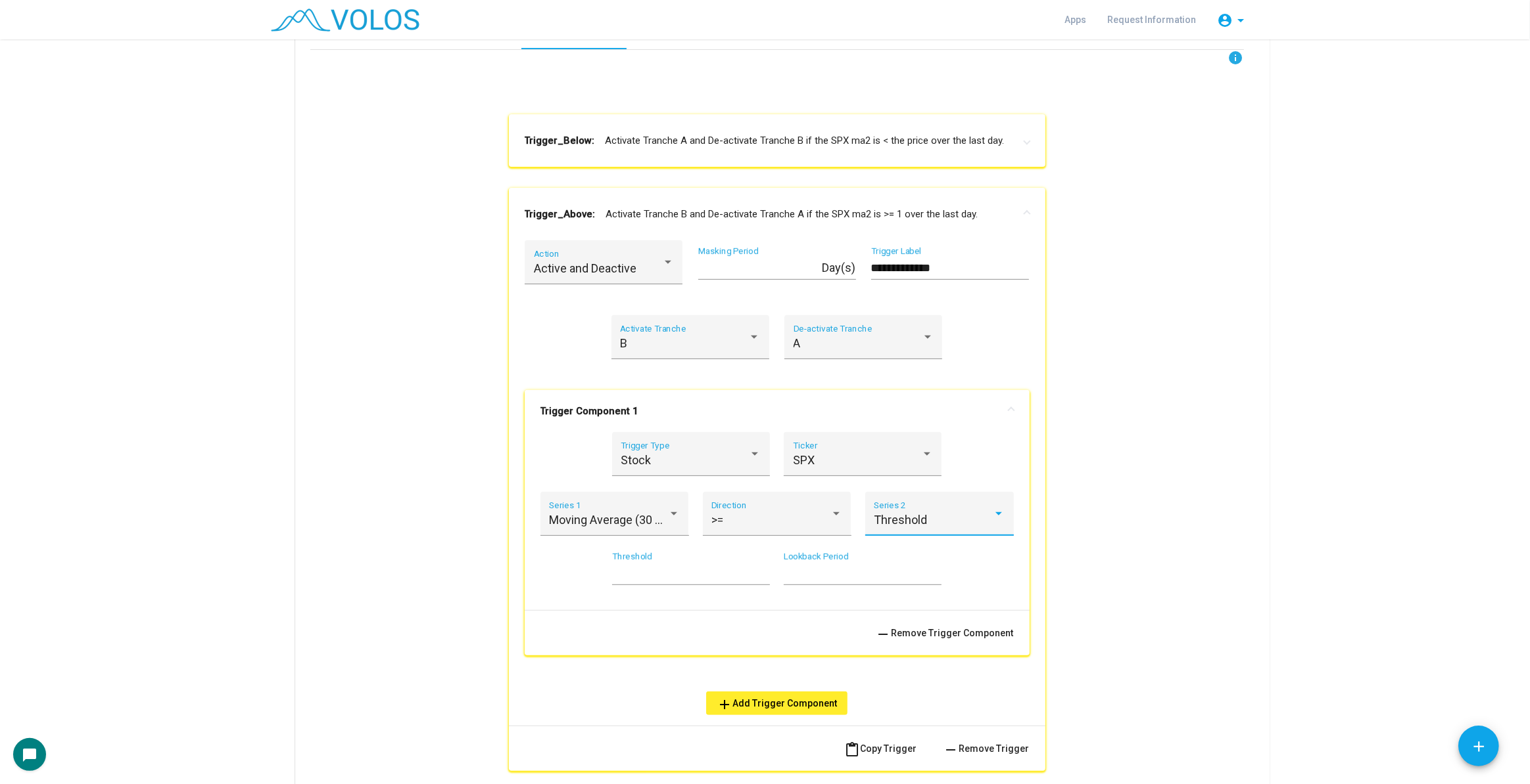
click at [916, 513] on span "Threshold" at bounding box center [901, 520] width 54 height 14
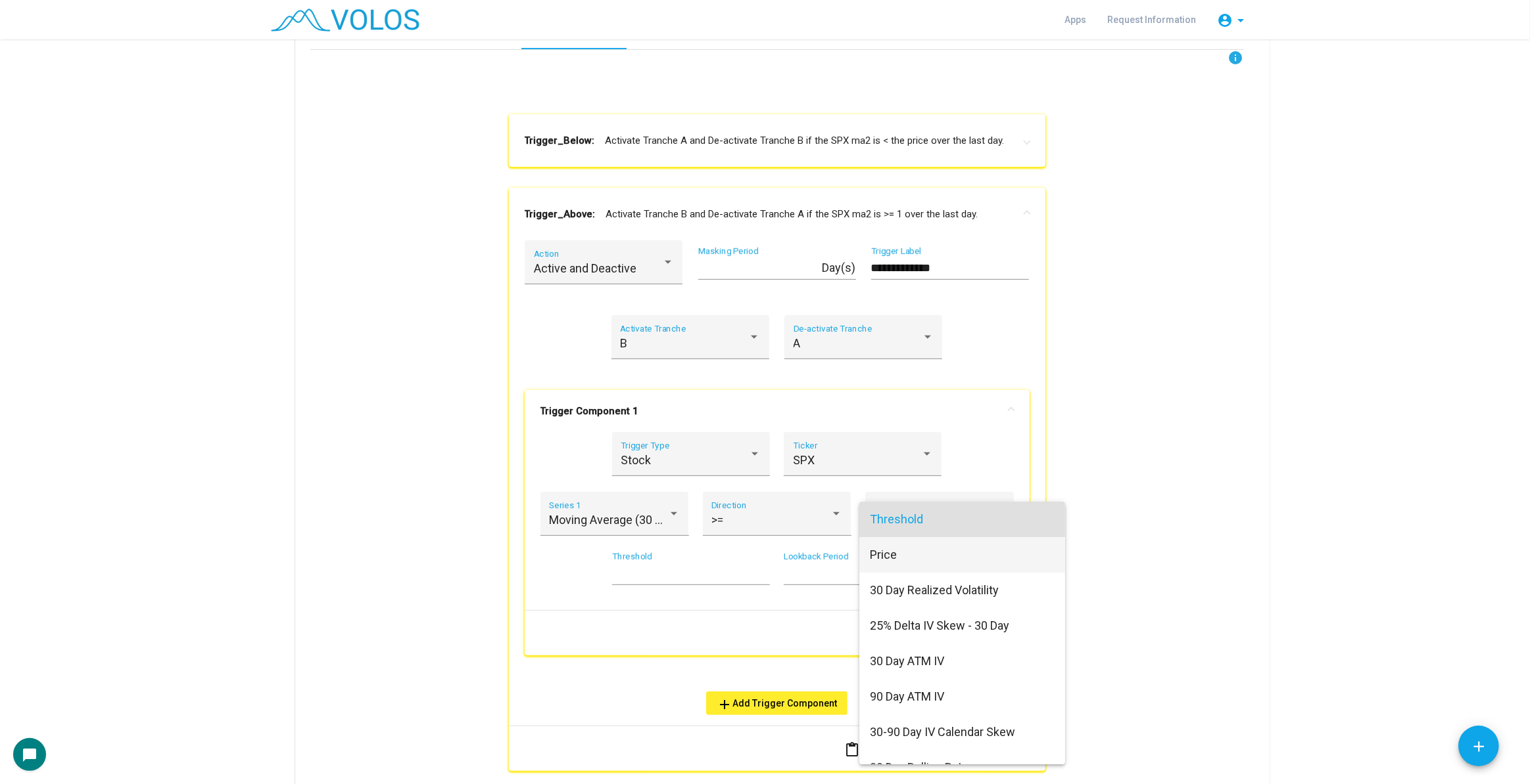
click at [908, 555] on span "Price" at bounding box center [962, 555] width 185 height 36
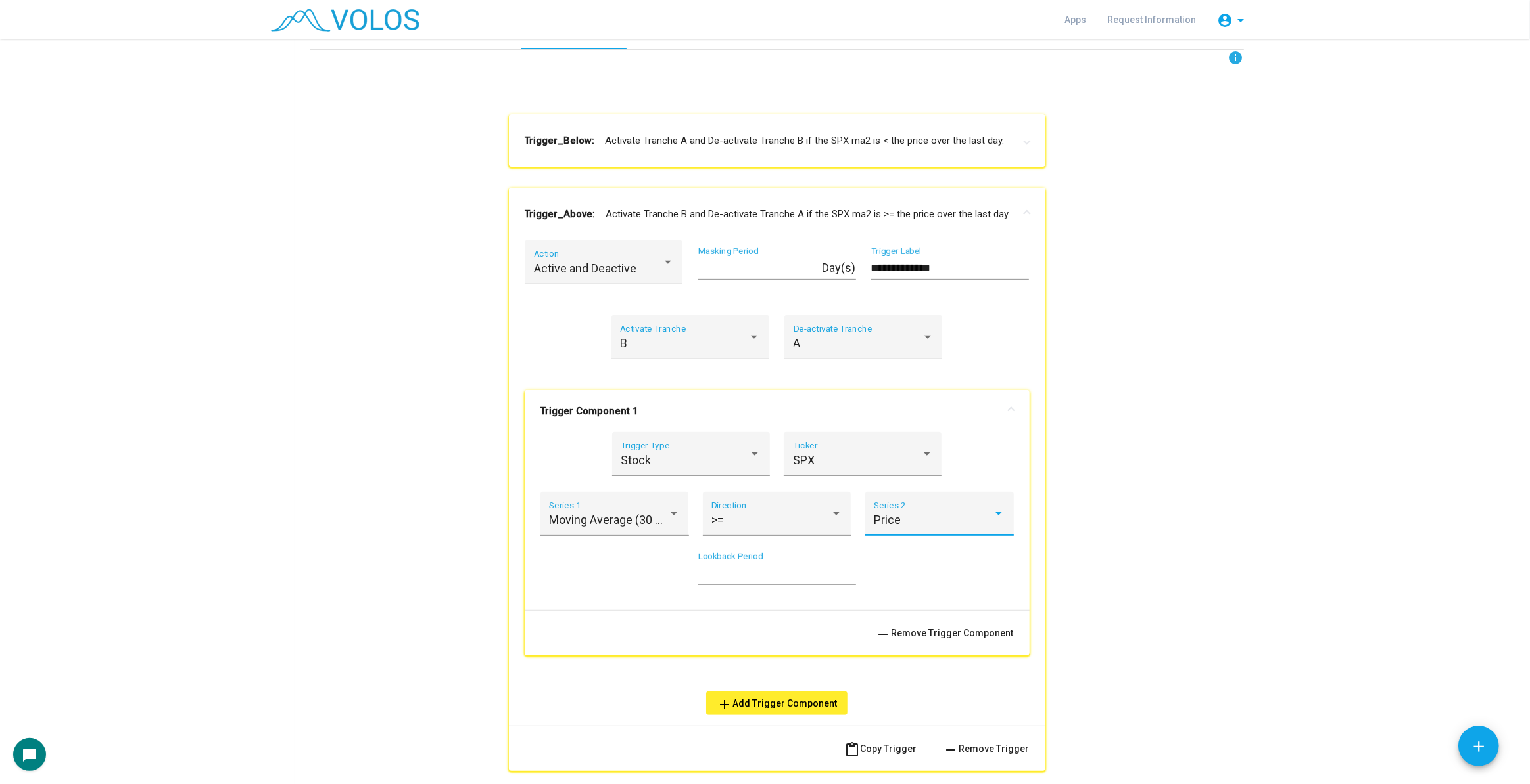
drag, startPoint x: 901, startPoint y: 211, endPoint x: 896, endPoint y: 218, distance: 8.6
click at [898, 216] on mat-panel-title "Trigger_Above: Activate Tranche B and De-activate Tranche A if the SPX ma2 is >…" at bounding box center [769, 214] width 489 height 15
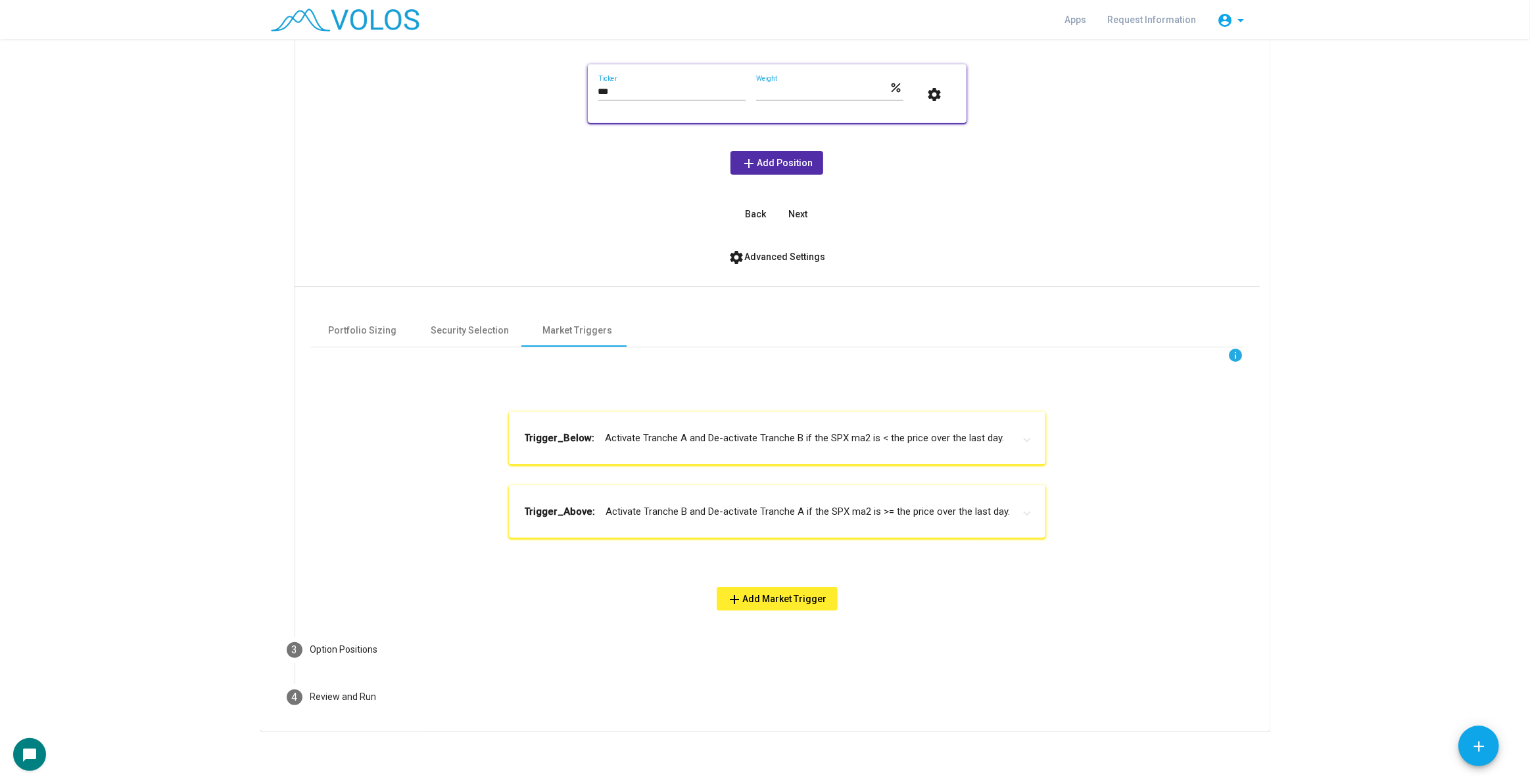
scroll to position [221, 0]
click at [994, 380] on div "**********" at bounding box center [776, 479] width 934 height 263
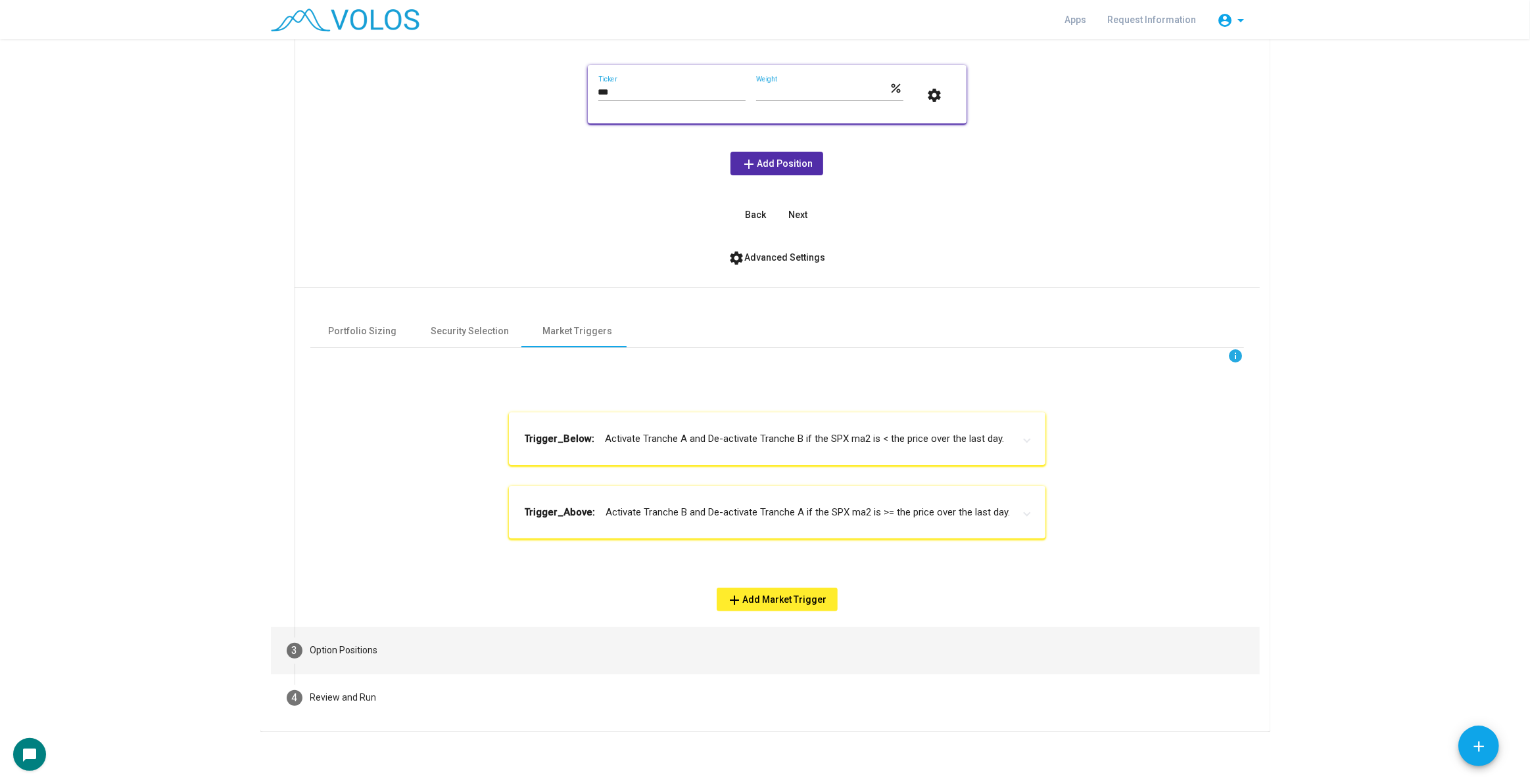
click at [861, 650] on mat-step-header "3 Option Positions" at bounding box center [765, 651] width 988 height 48
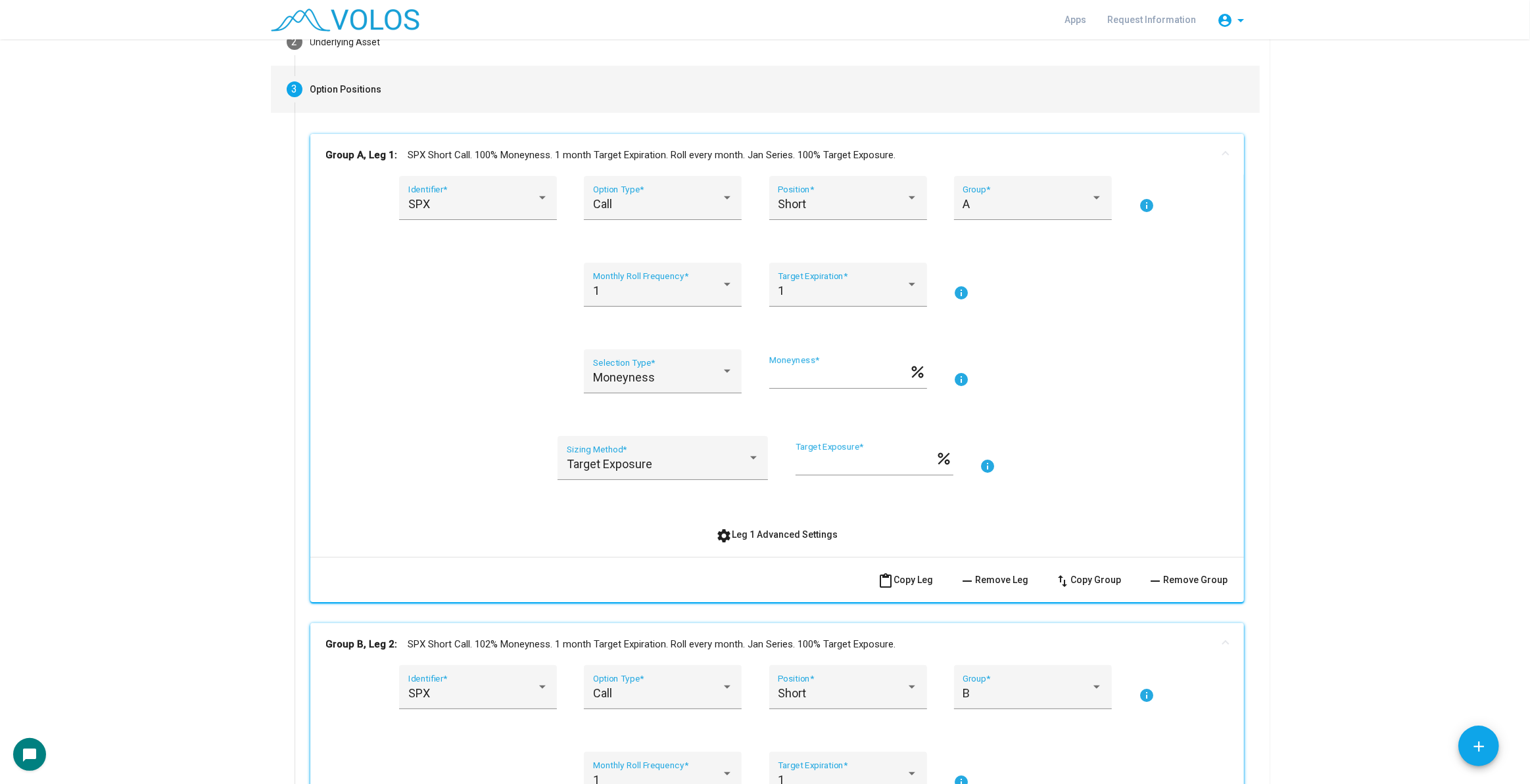
scroll to position [101, 0]
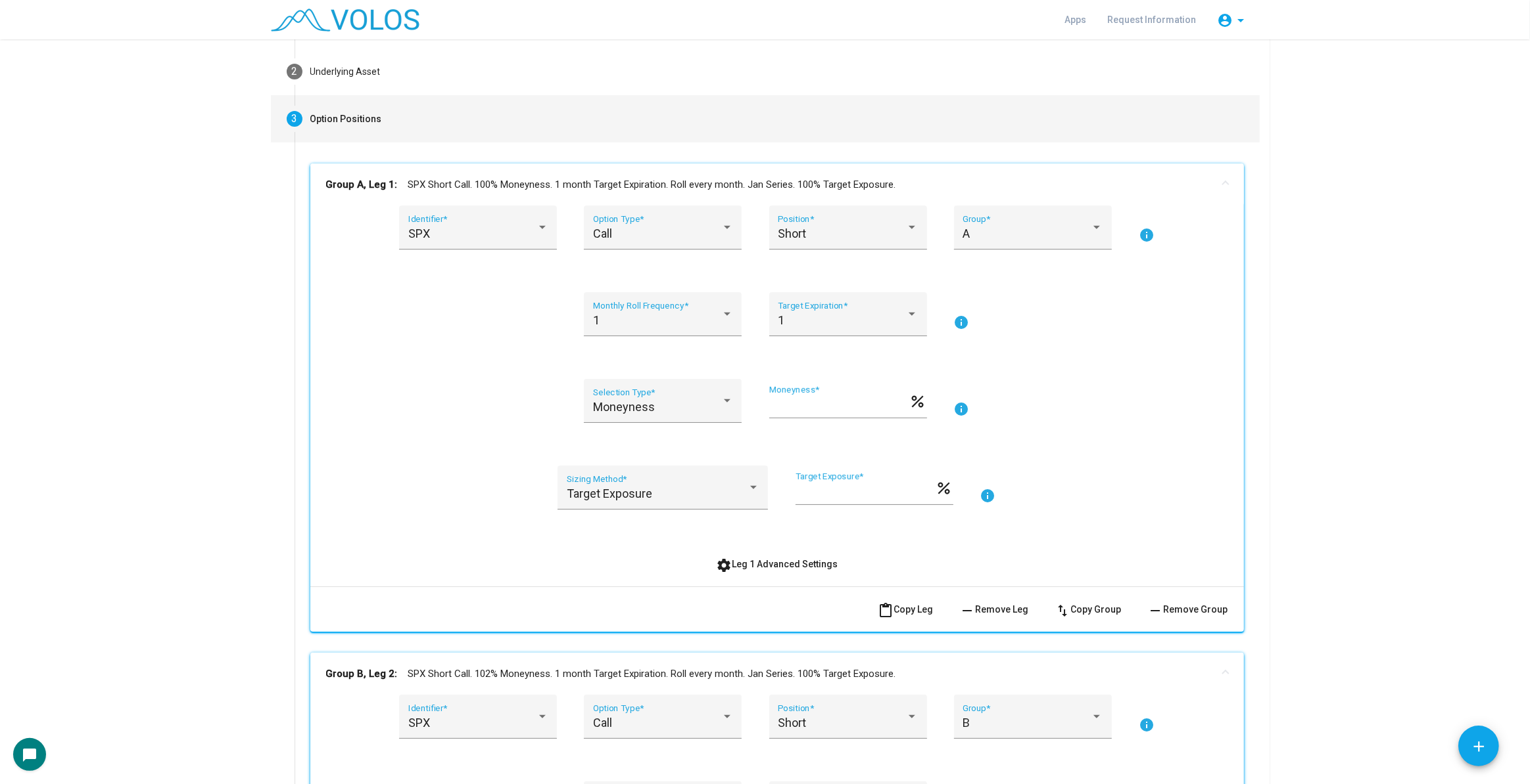
click at [1018, 187] on mat-panel-title "Group A, Leg 1: SPX Short Call. 100% Moneyness. 1 month Target Expiration. Roll…" at bounding box center [768, 185] width 886 height 15
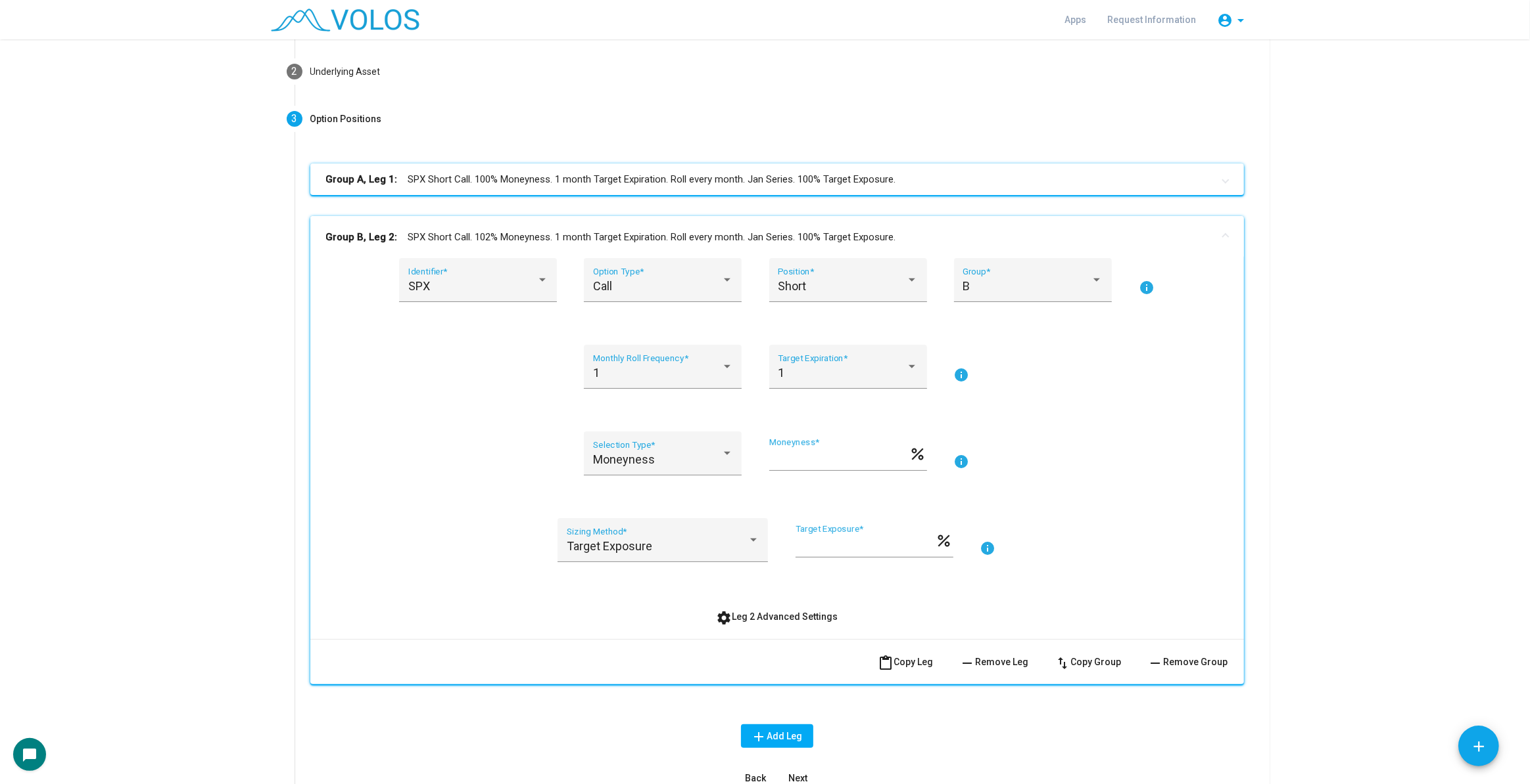
click at [1008, 234] on mat-panel-title "Group B, Leg 2: SPX Short Call. 102% Moneyness. 1 month Target Expiration. Roll…" at bounding box center [768, 236] width 886 height 15
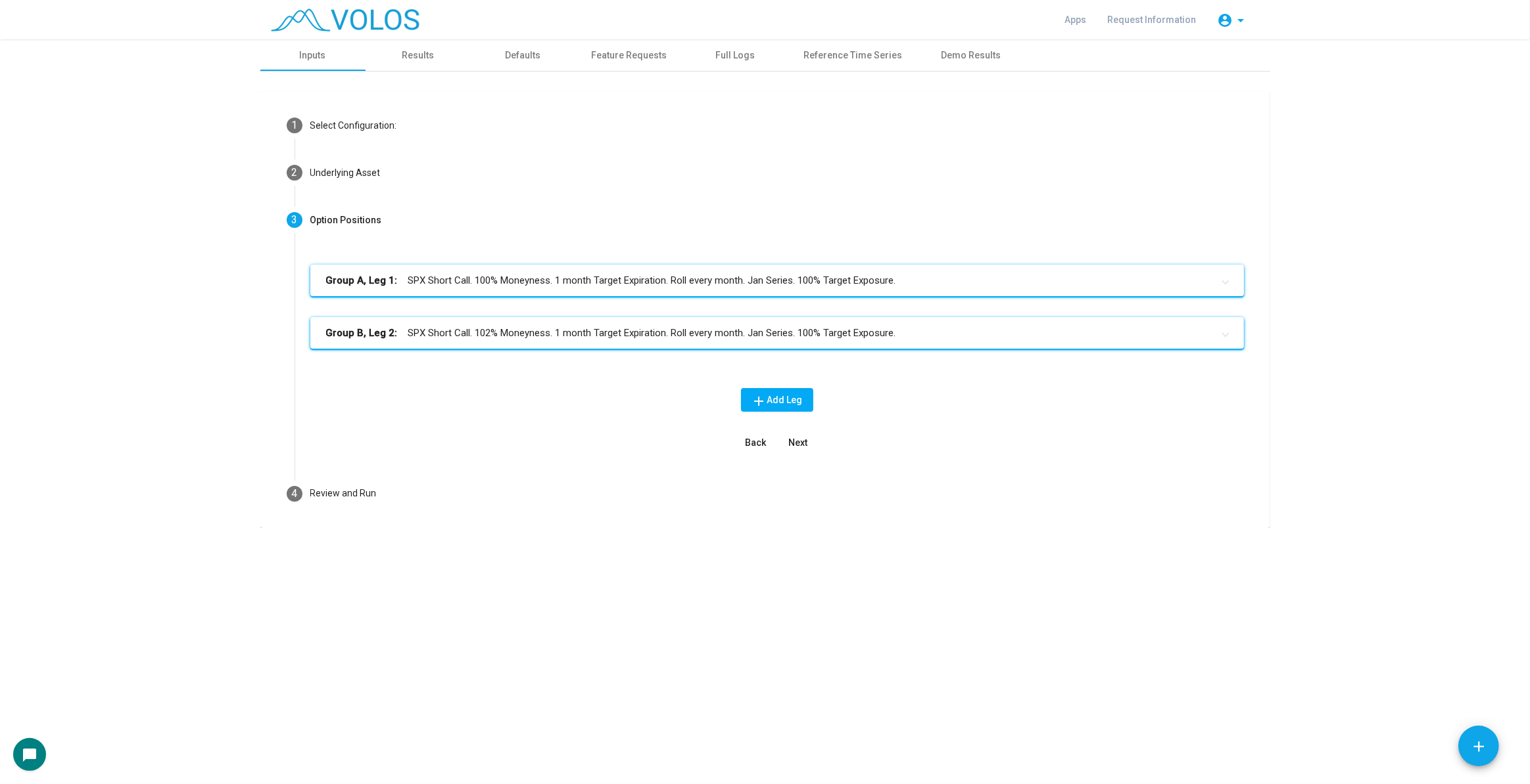
scroll to position [0, 0]
click at [795, 450] on button "Next" at bounding box center [798, 443] width 42 height 24
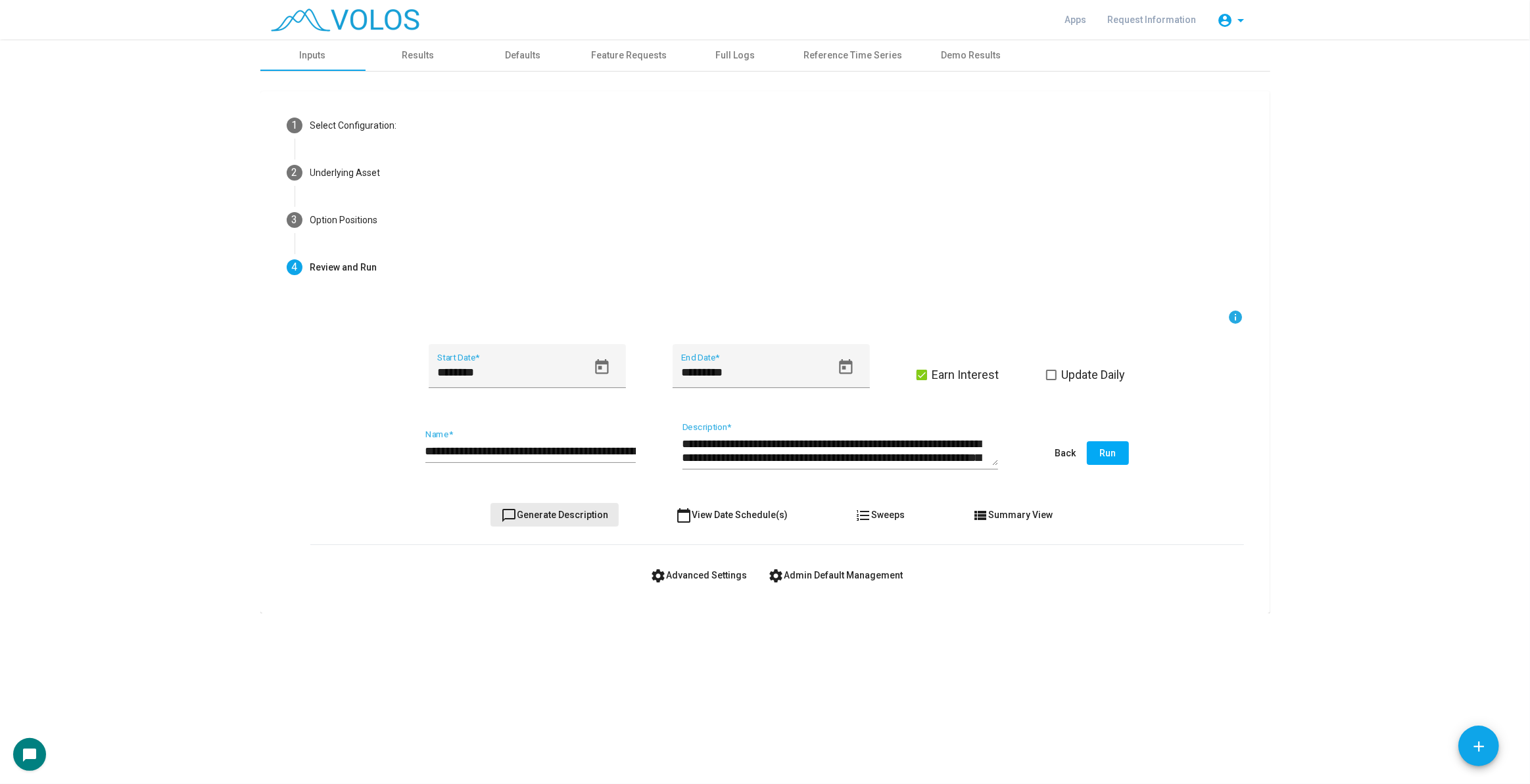
click at [612, 516] on button "chat_bubble_outline Generate Description" at bounding box center [554, 515] width 128 height 24
type textarea "**********"
click at [586, 456] on input "**********" at bounding box center [531, 451] width 211 height 13
click at [569, 517] on span "chat_bubble_outline Generate Description" at bounding box center [555, 515] width 107 height 11
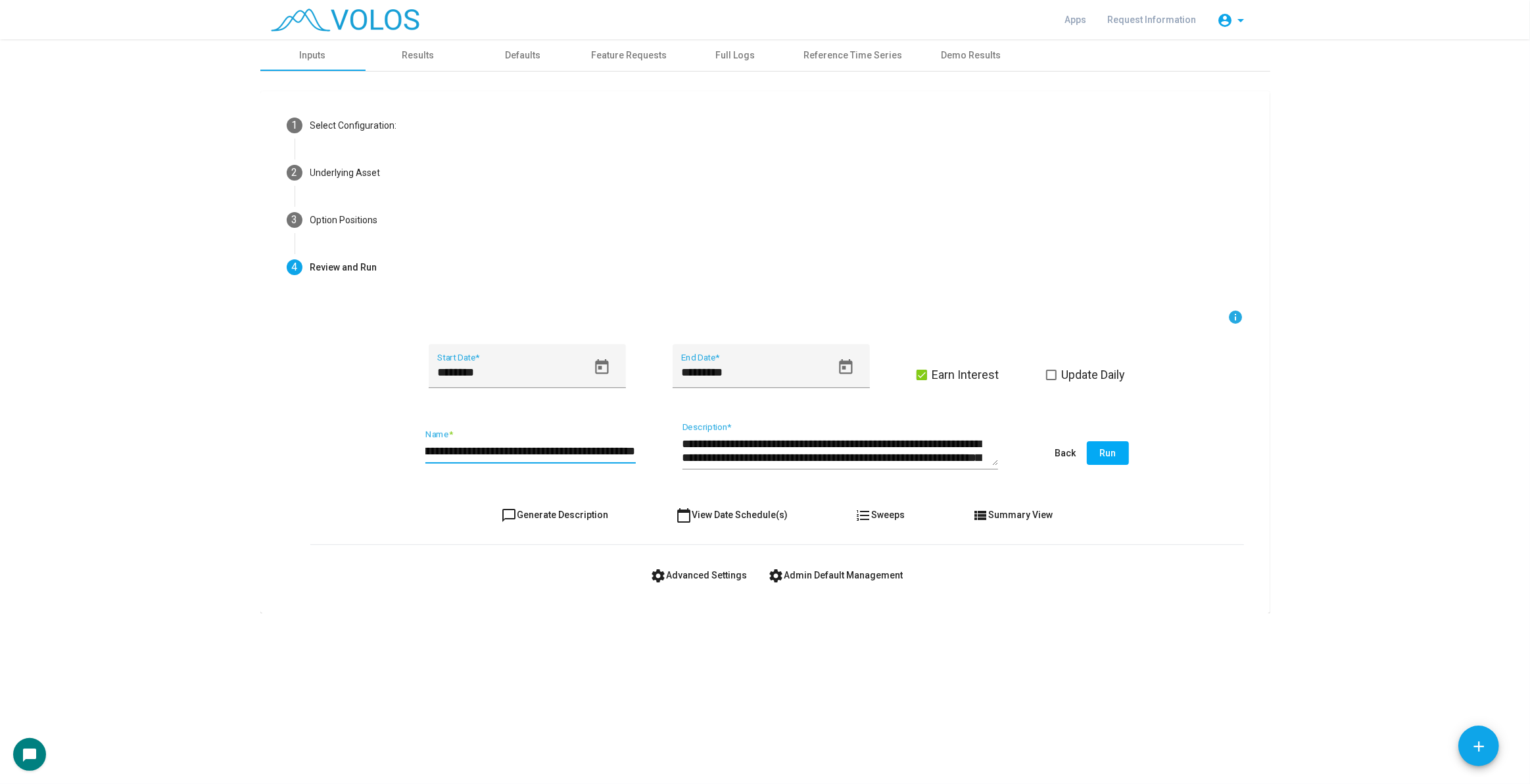
scroll to position [0, 0]
click at [1072, 372] on span "Update Daily" at bounding box center [1094, 376] width 64 height 16
click at [607, 448] on input "**********" at bounding box center [531, 451] width 211 height 13
type input "**********"
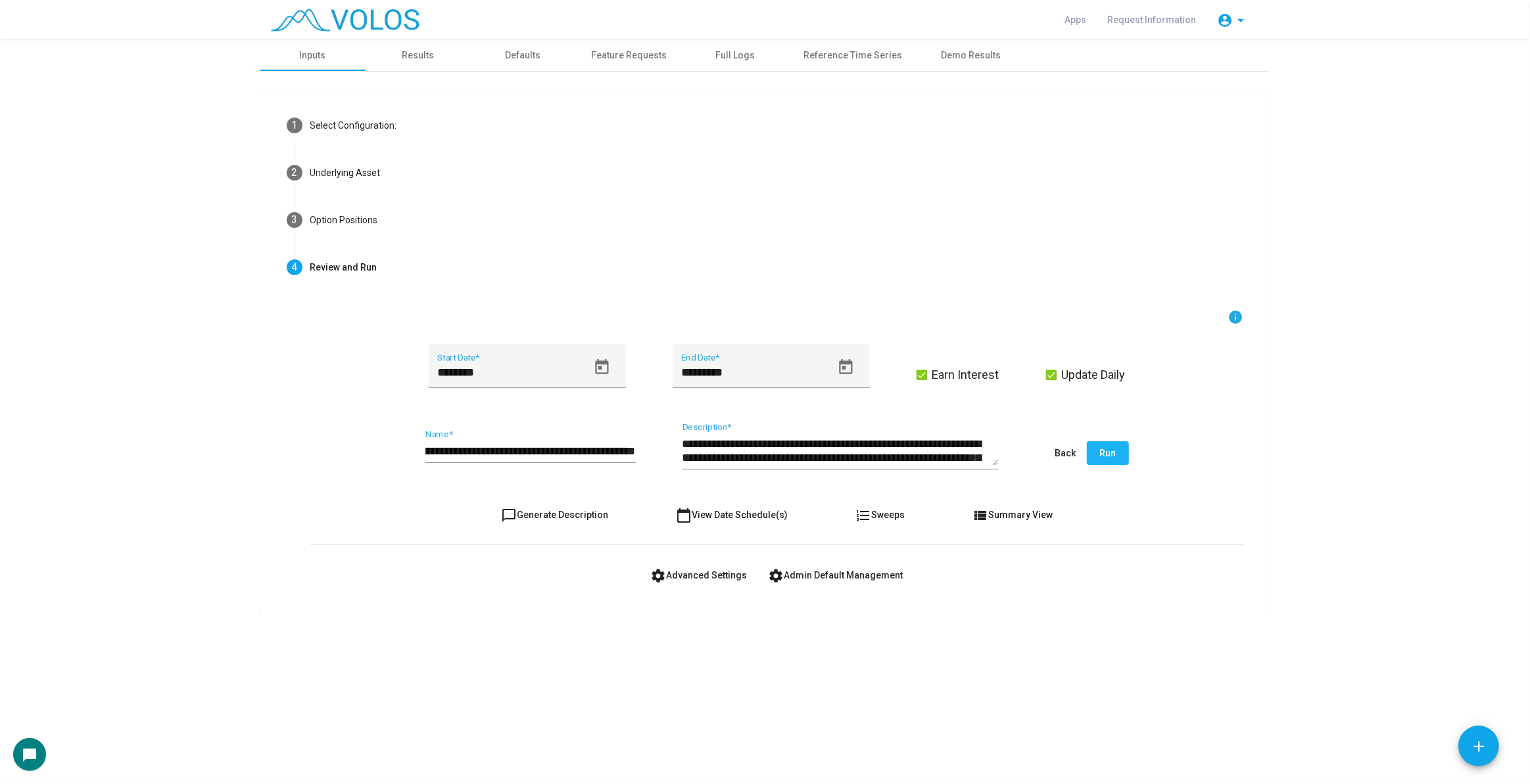
scroll to position [0, 0]
click at [1112, 459] on button "Run" at bounding box center [1107, 453] width 42 height 24
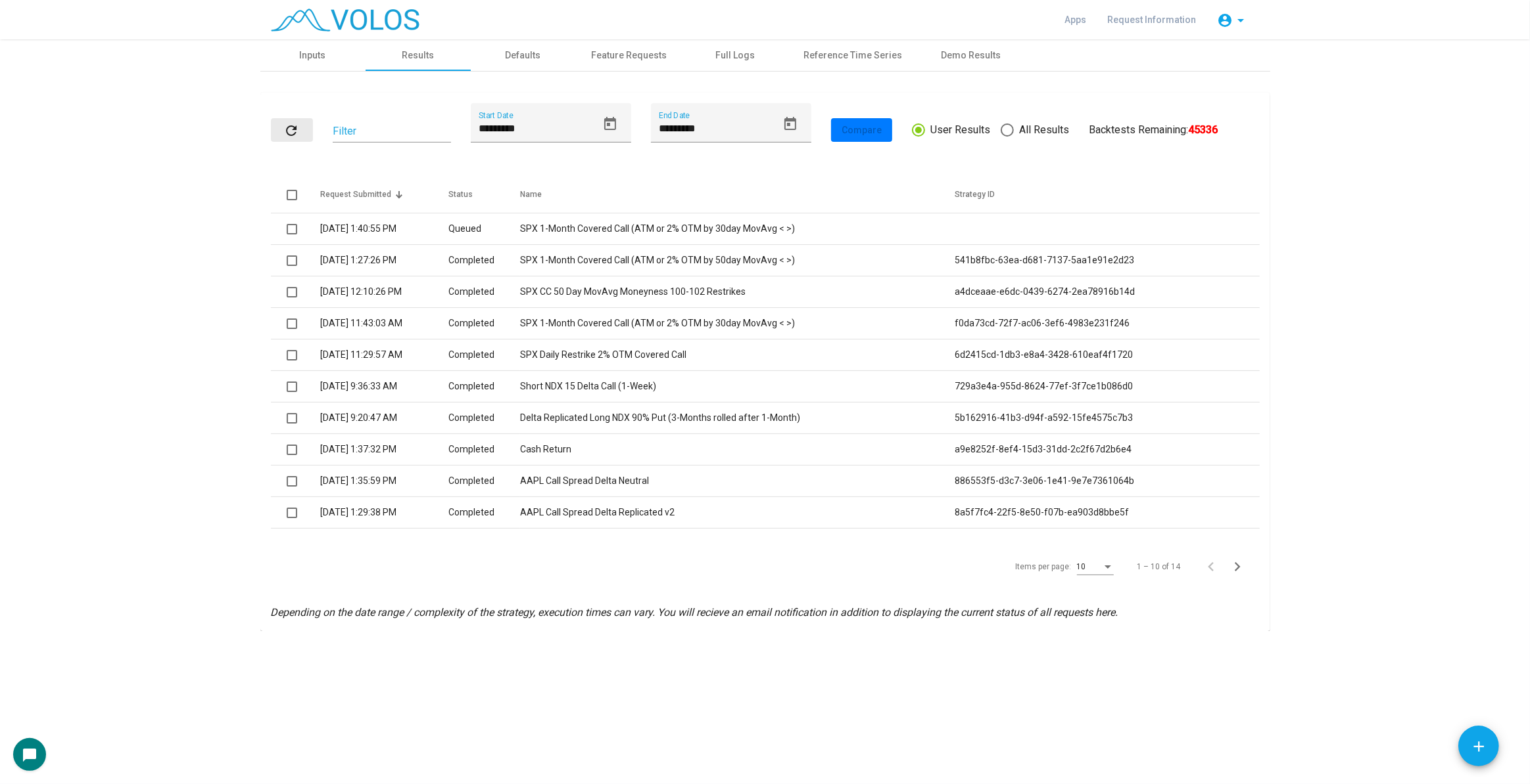
click at [289, 123] on mat-icon "refresh" at bounding box center [292, 131] width 16 height 16
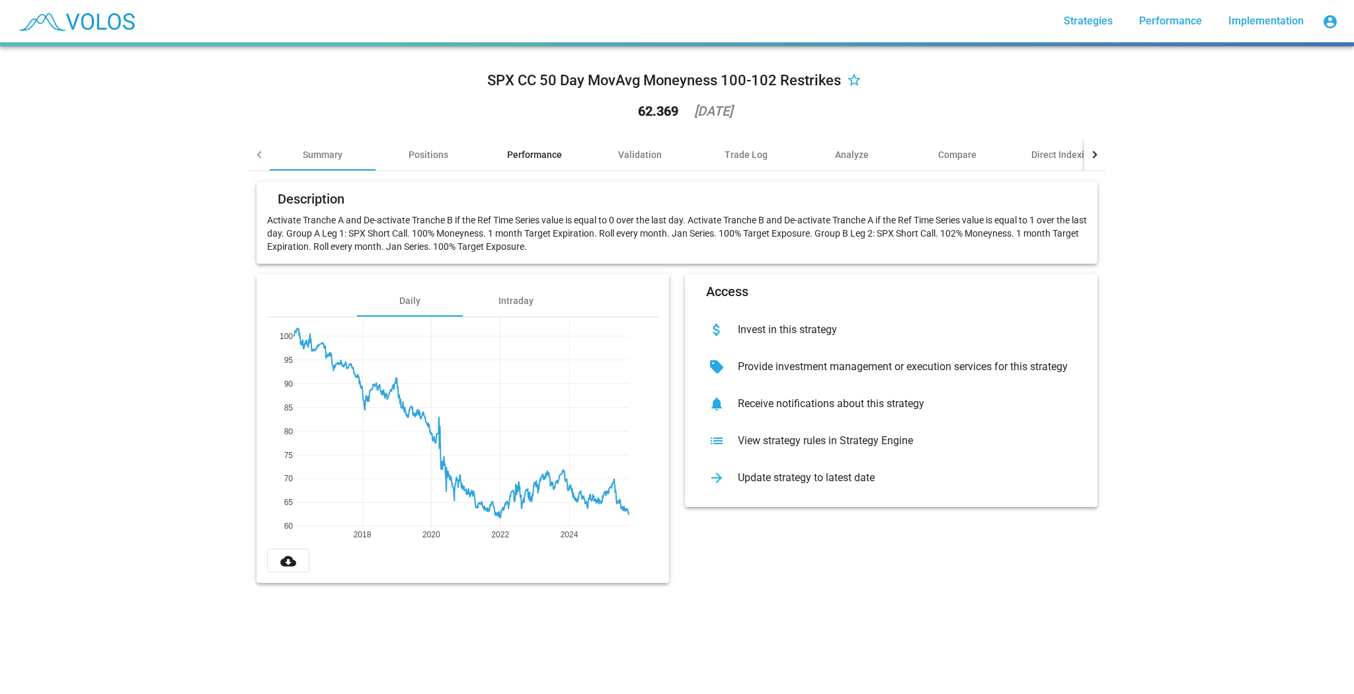
click at [540, 151] on div "Performance" at bounding box center [534, 154] width 55 height 13
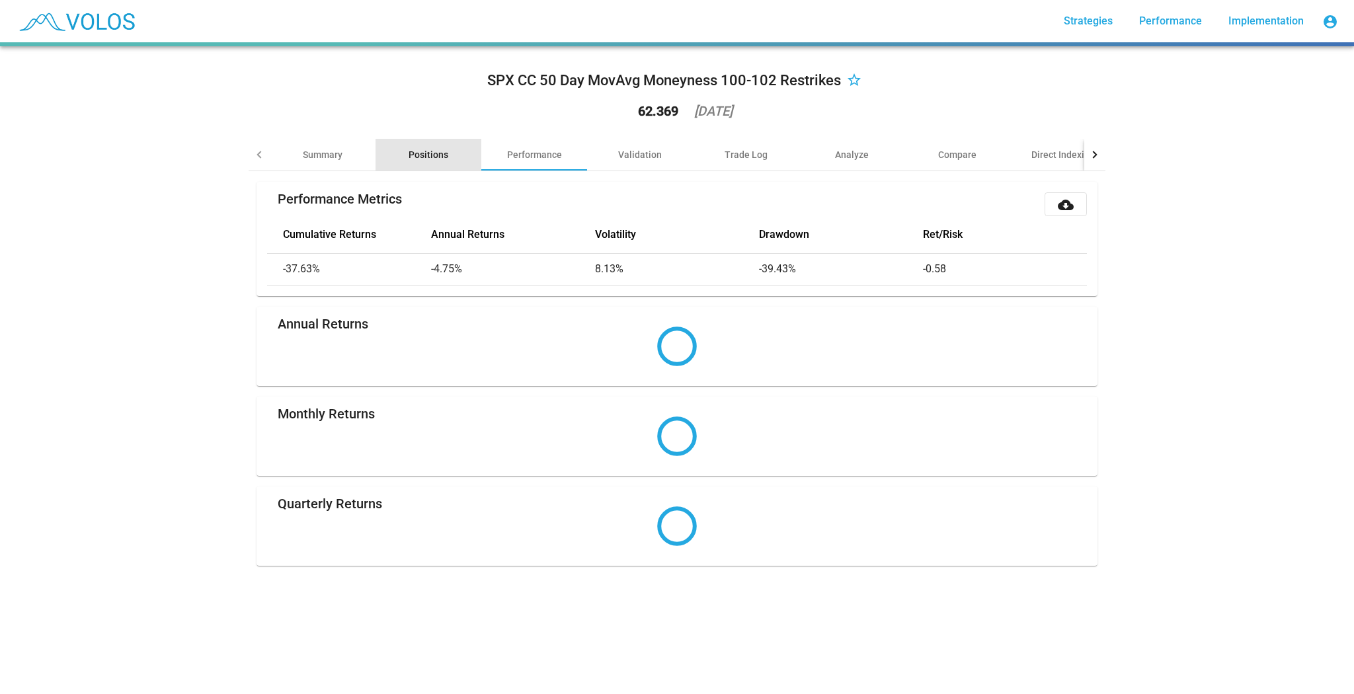
click at [415, 157] on div "Positions" at bounding box center [429, 154] width 40 height 13
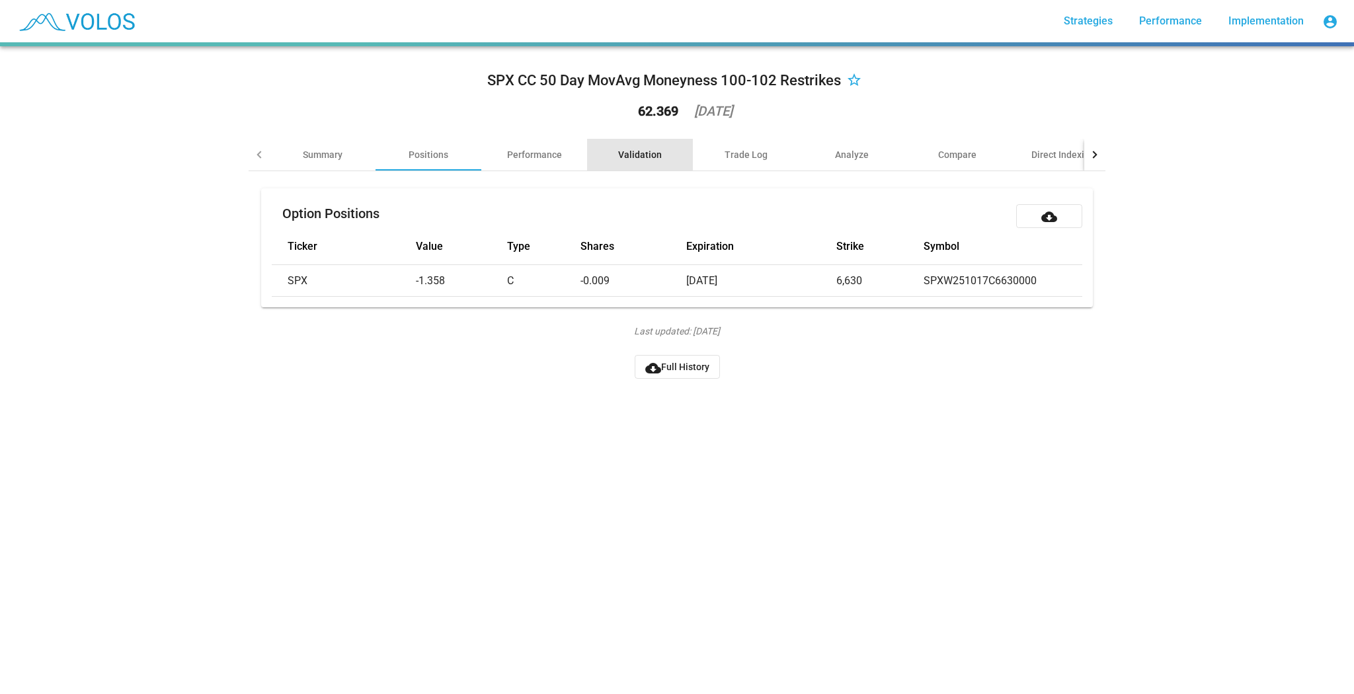
click at [628, 149] on div "Validation" at bounding box center [640, 154] width 44 height 13
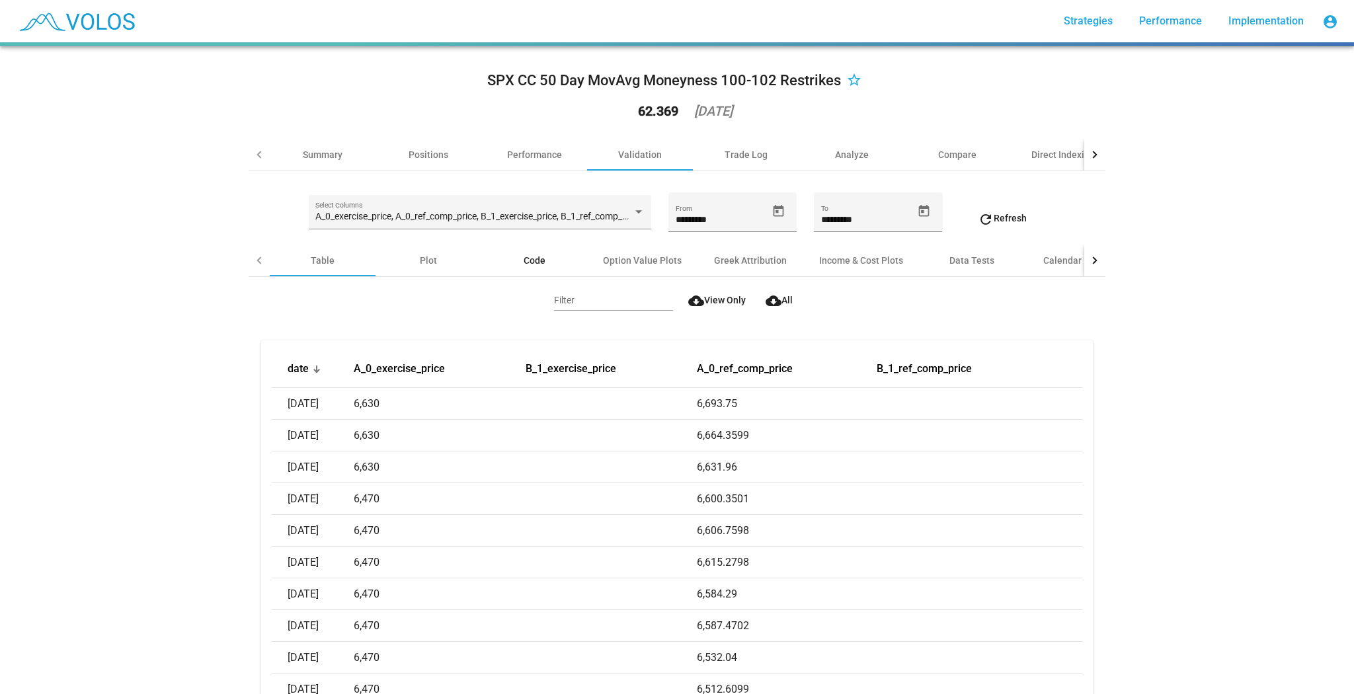
click at [535, 250] on div "Code" at bounding box center [534, 261] width 106 height 32
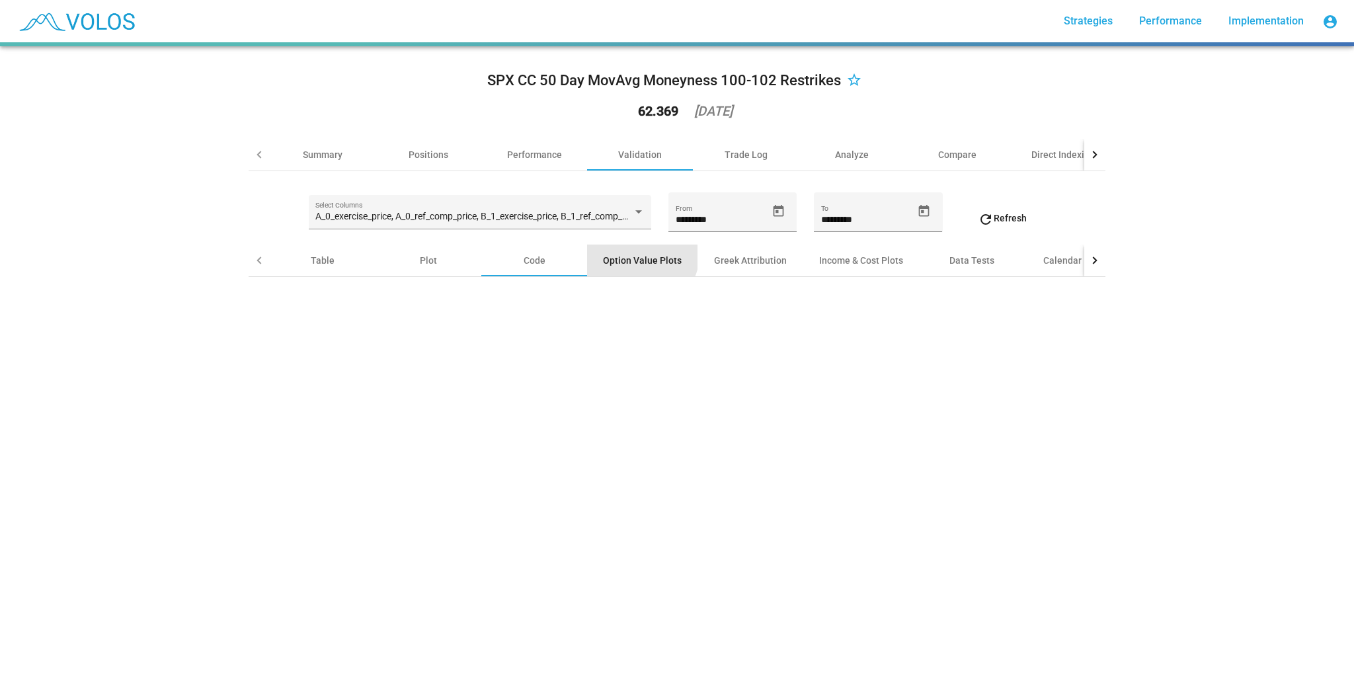
click at [627, 250] on div "Option Value Plots" at bounding box center [642, 261] width 110 height 32
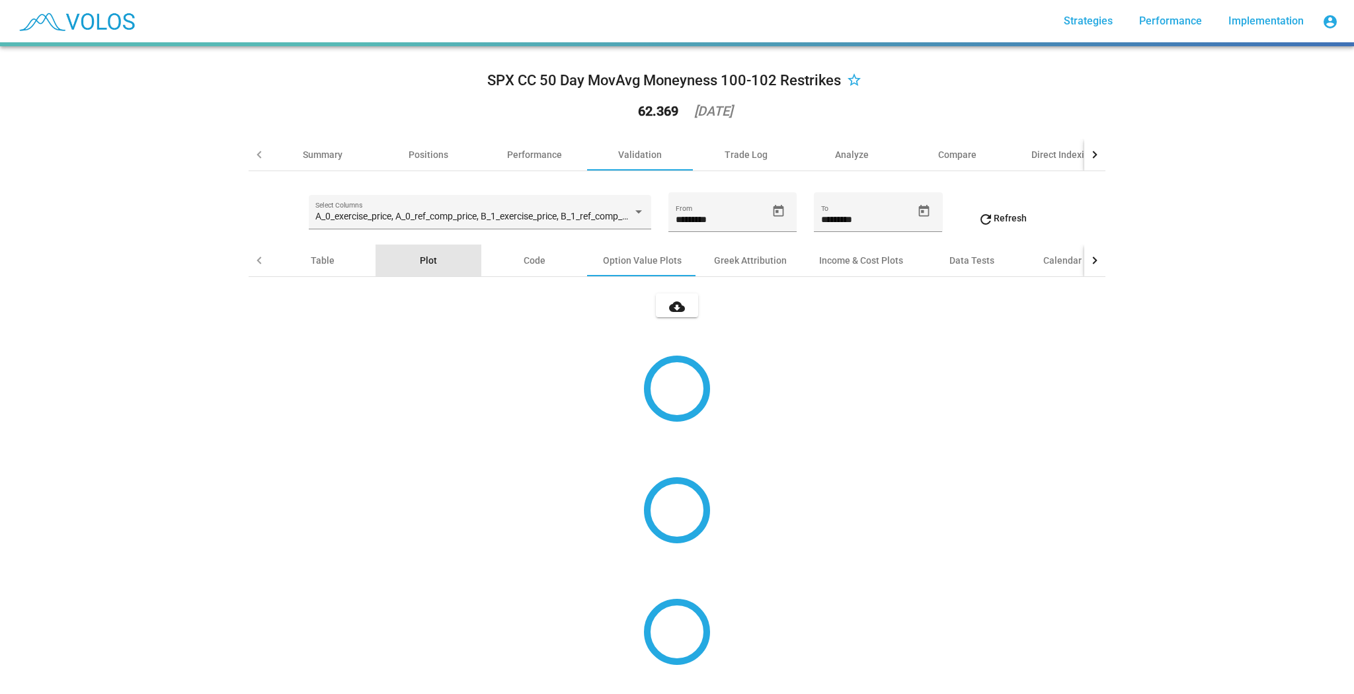
click at [465, 248] on div "Plot" at bounding box center [429, 261] width 106 height 32
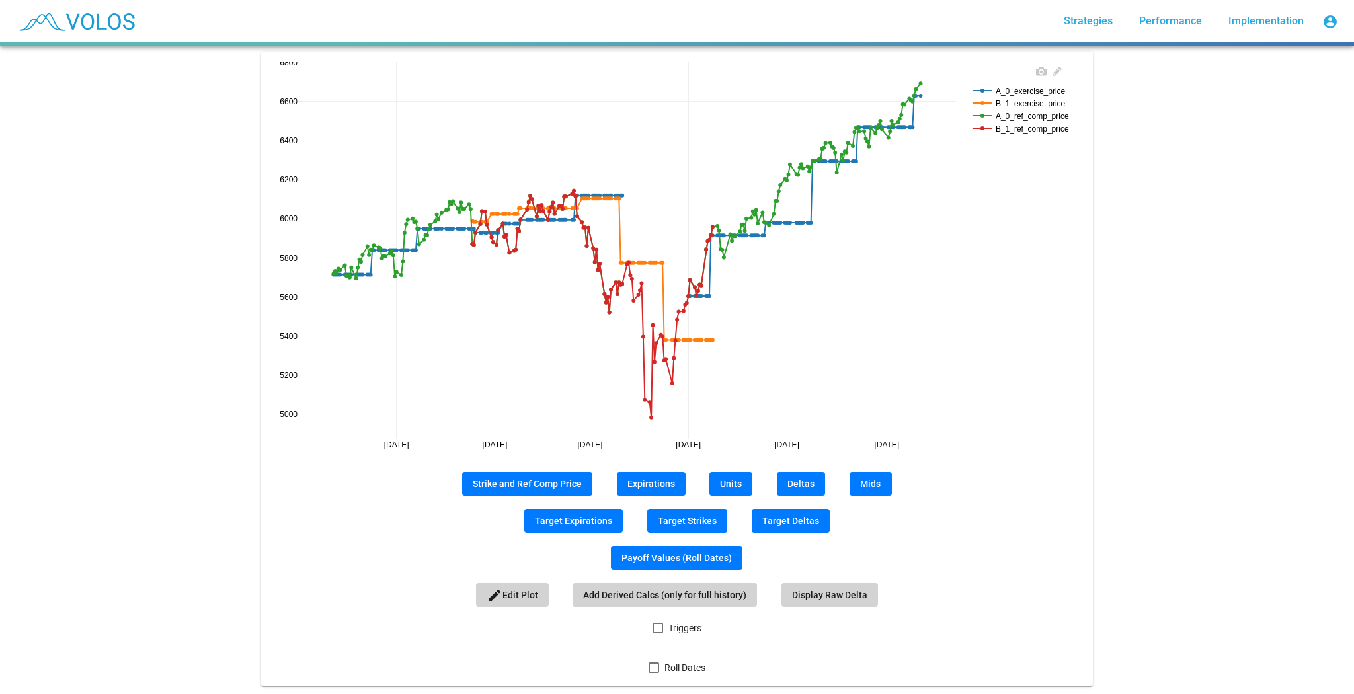
scroll to position [167, 0]
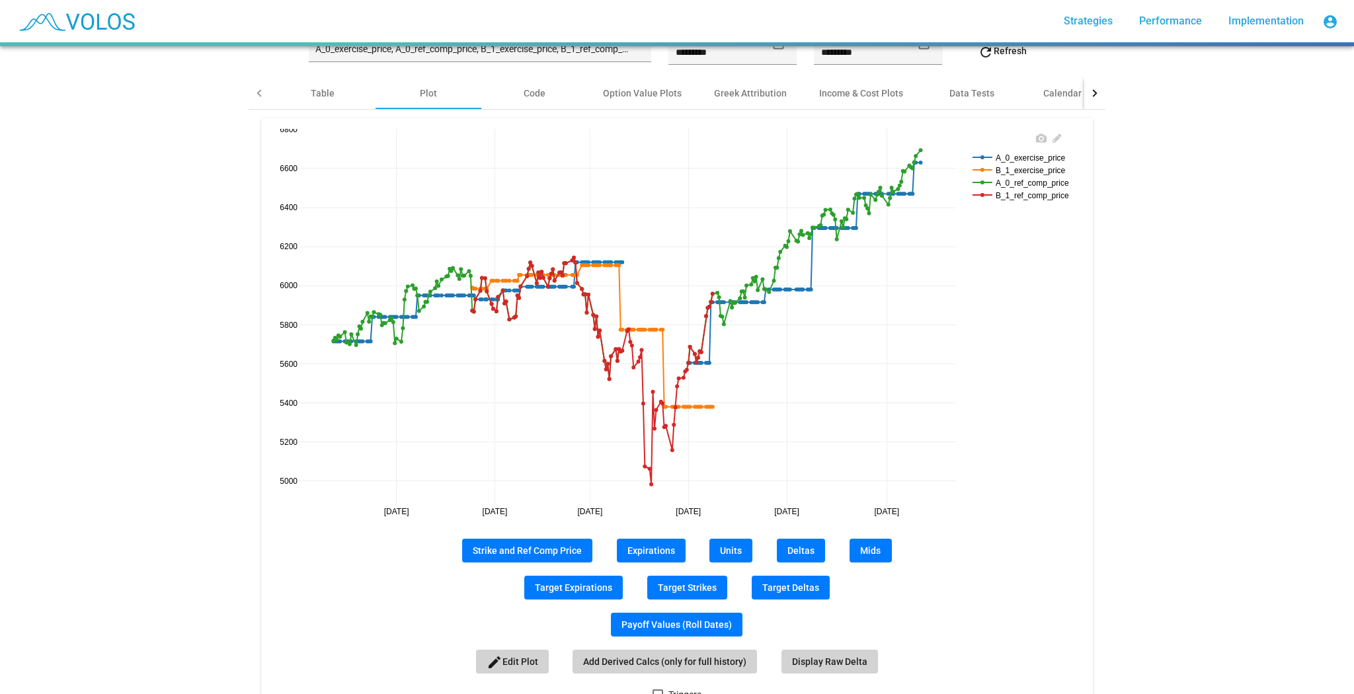
click at [1043, 157] on rect at bounding box center [1023, 157] width 109 height 13
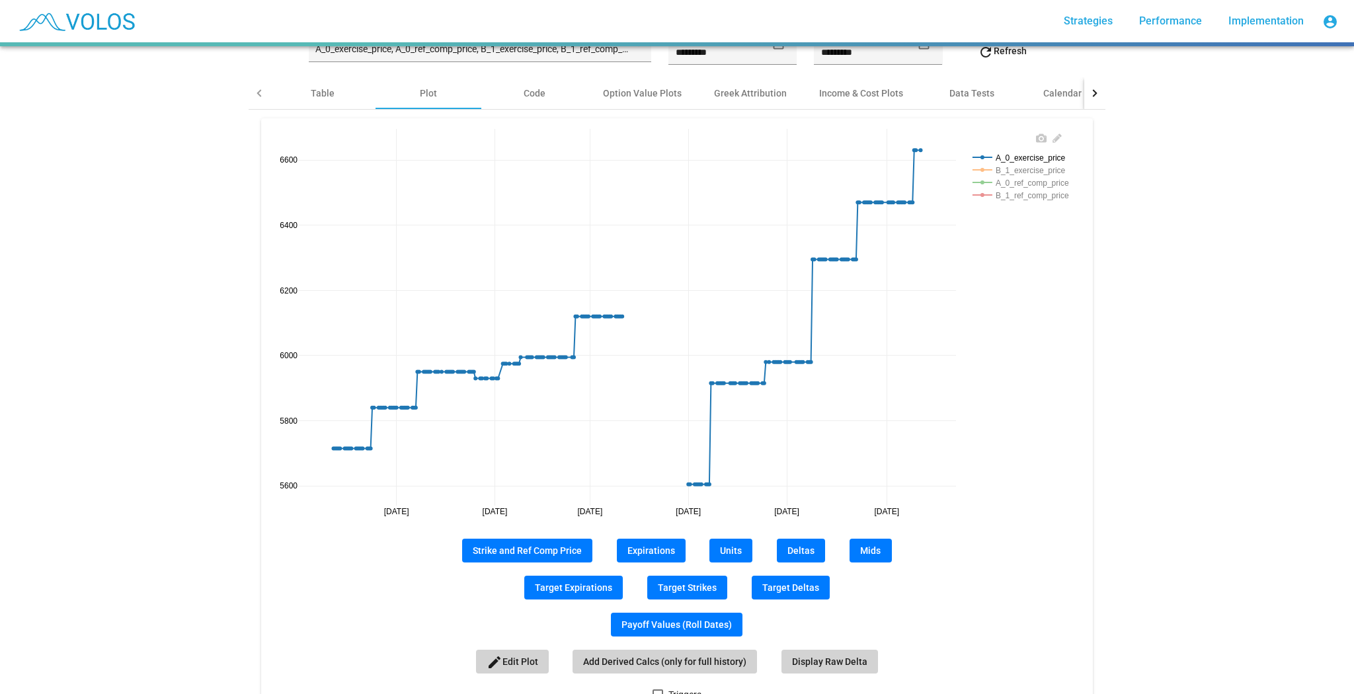
click at [1048, 167] on rect at bounding box center [1023, 169] width 109 height 13
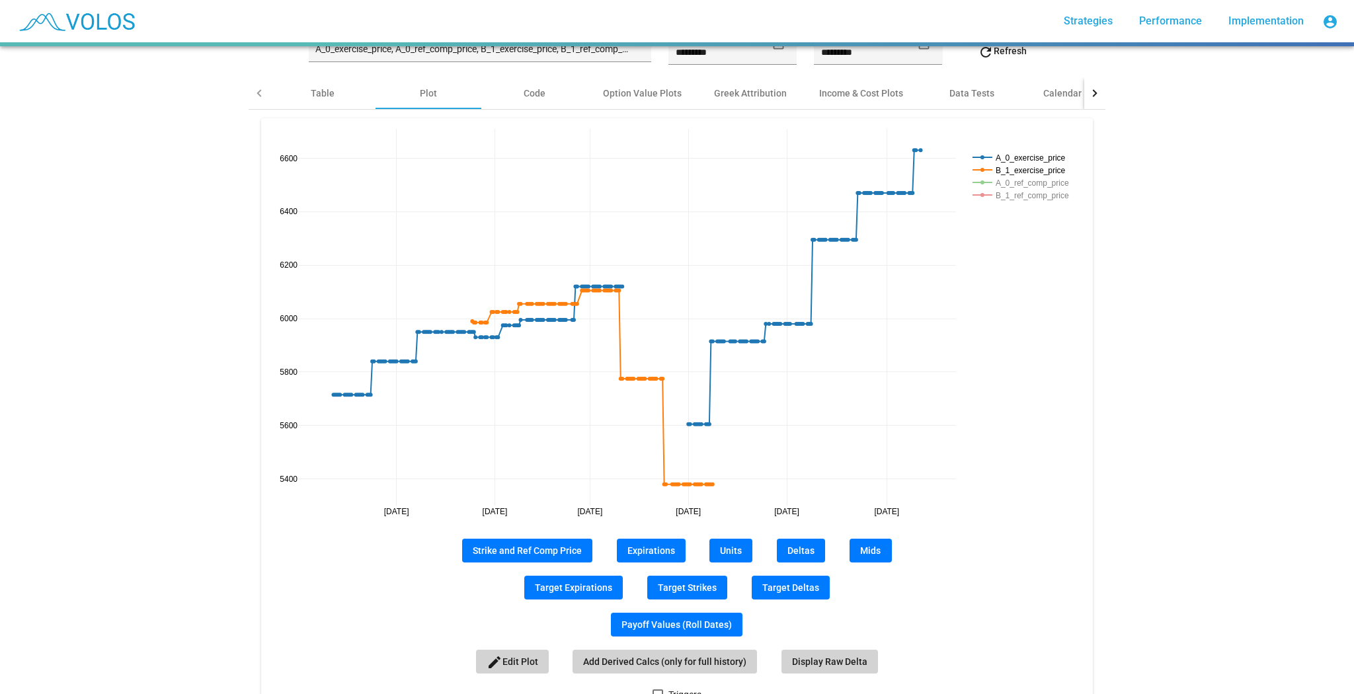
click at [720, 549] on span "Units" at bounding box center [731, 550] width 22 height 11
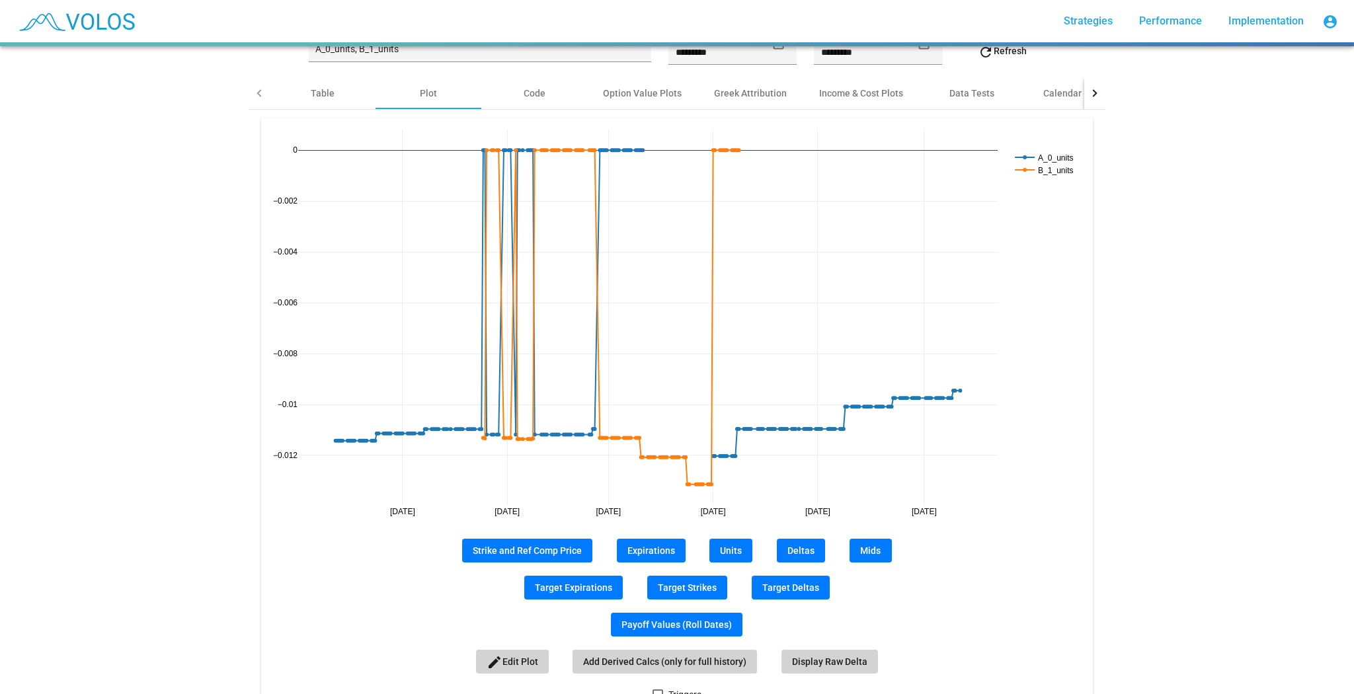
click at [720, 549] on span "Units" at bounding box center [731, 550] width 22 height 11
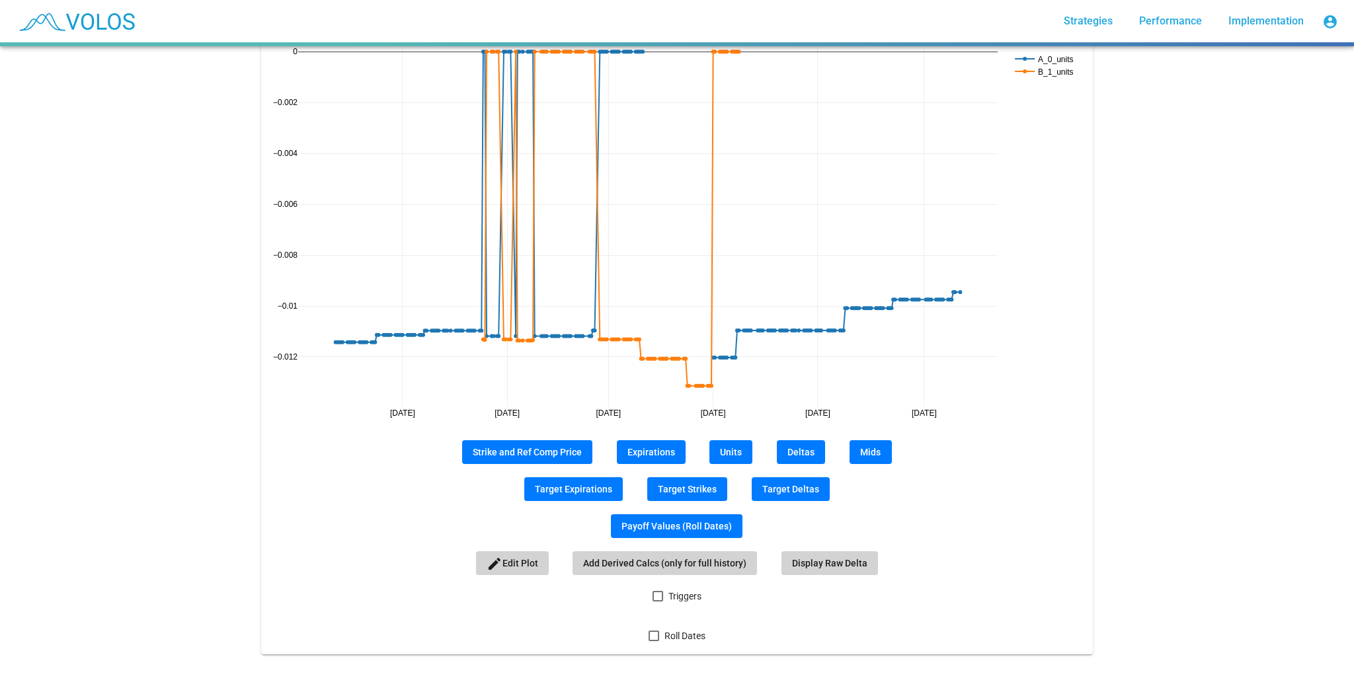
scroll to position [273, 0]
click at [683, 588] on span "Triggers" at bounding box center [684, 596] width 33 height 16
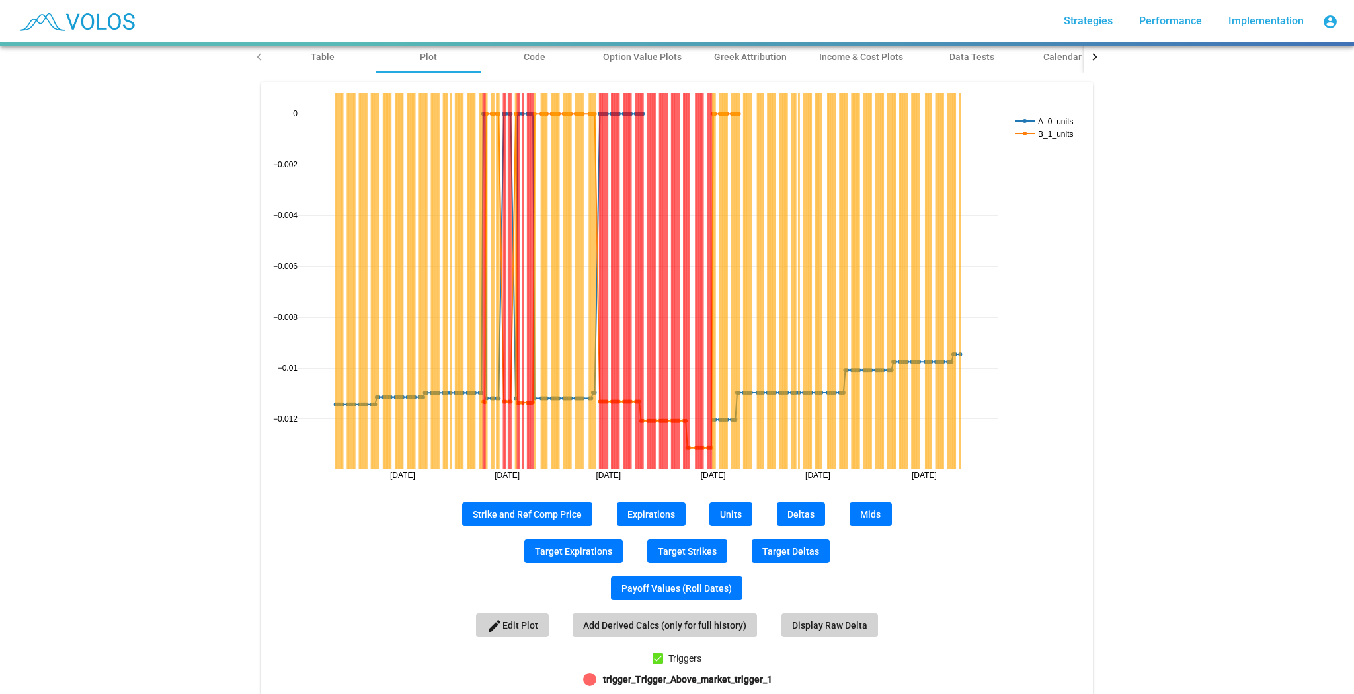
scroll to position [220, 0]
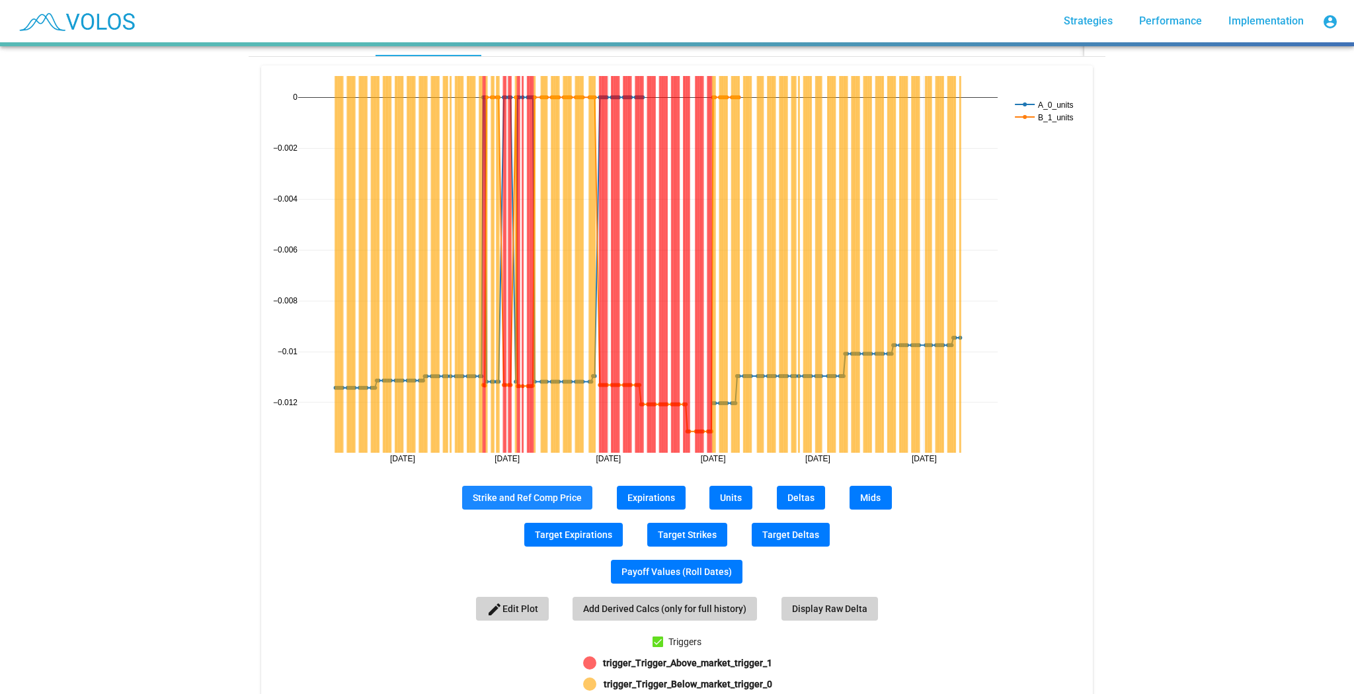
click at [545, 493] on span "Strike and Ref Comp Price" at bounding box center [527, 498] width 109 height 11
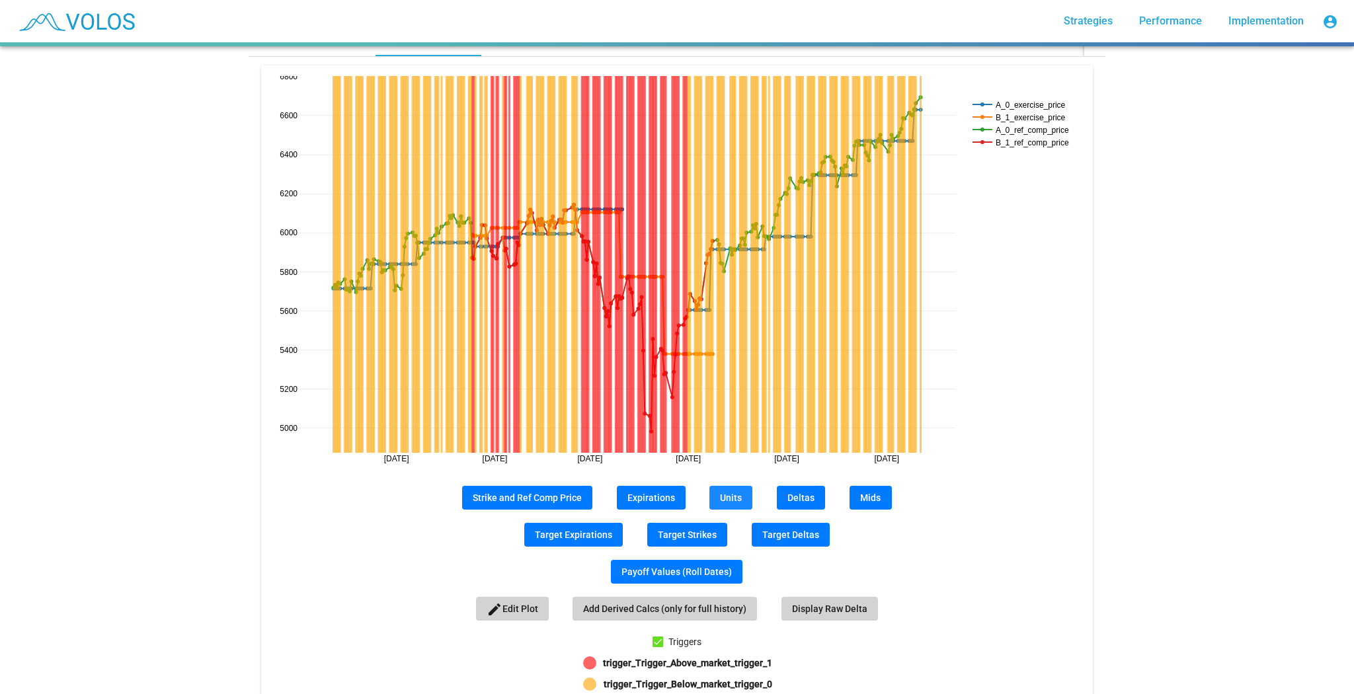
click at [727, 493] on span "Units" at bounding box center [731, 498] width 22 height 11
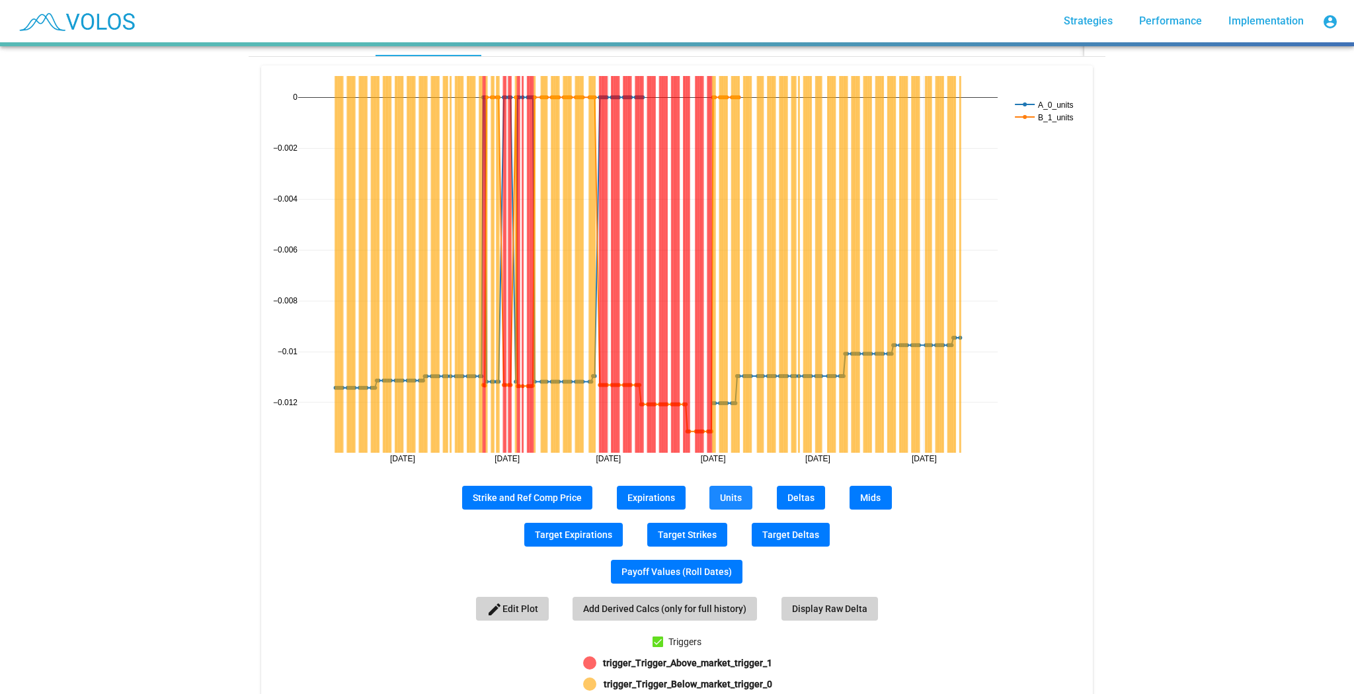
click at [727, 493] on span "Units" at bounding box center [731, 498] width 22 height 11
drag, startPoint x: 325, startPoint y: 452, endPoint x: 334, endPoint y: 423, distance: 30.3
click at [334, 423] on div "Nov 2024 Jan 2025 Mar 2025 May 2025 Jul 2025 Sep 2025 −0.012 −0.01 −0.008 −0.00…" at bounding box center [677, 274] width 810 height 397
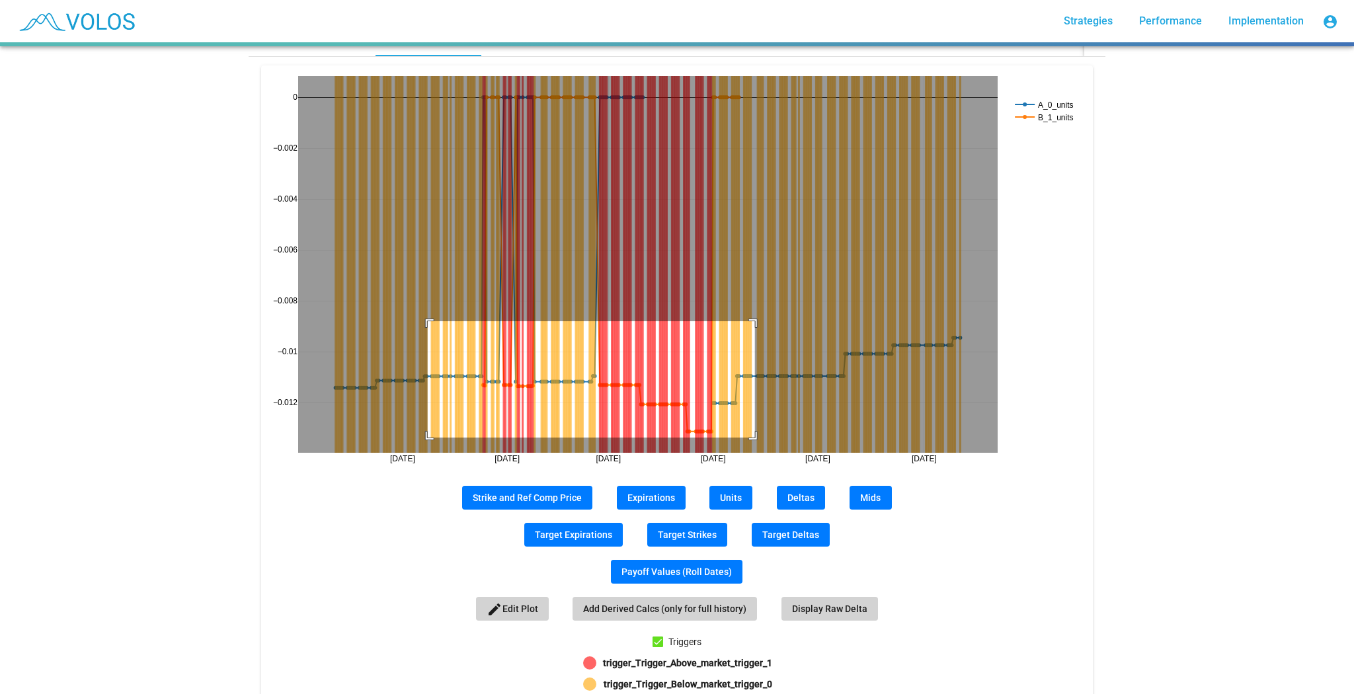
drag, startPoint x: 424, startPoint y: 320, endPoint x: 751, endPoint y: 436, distance: 347.4
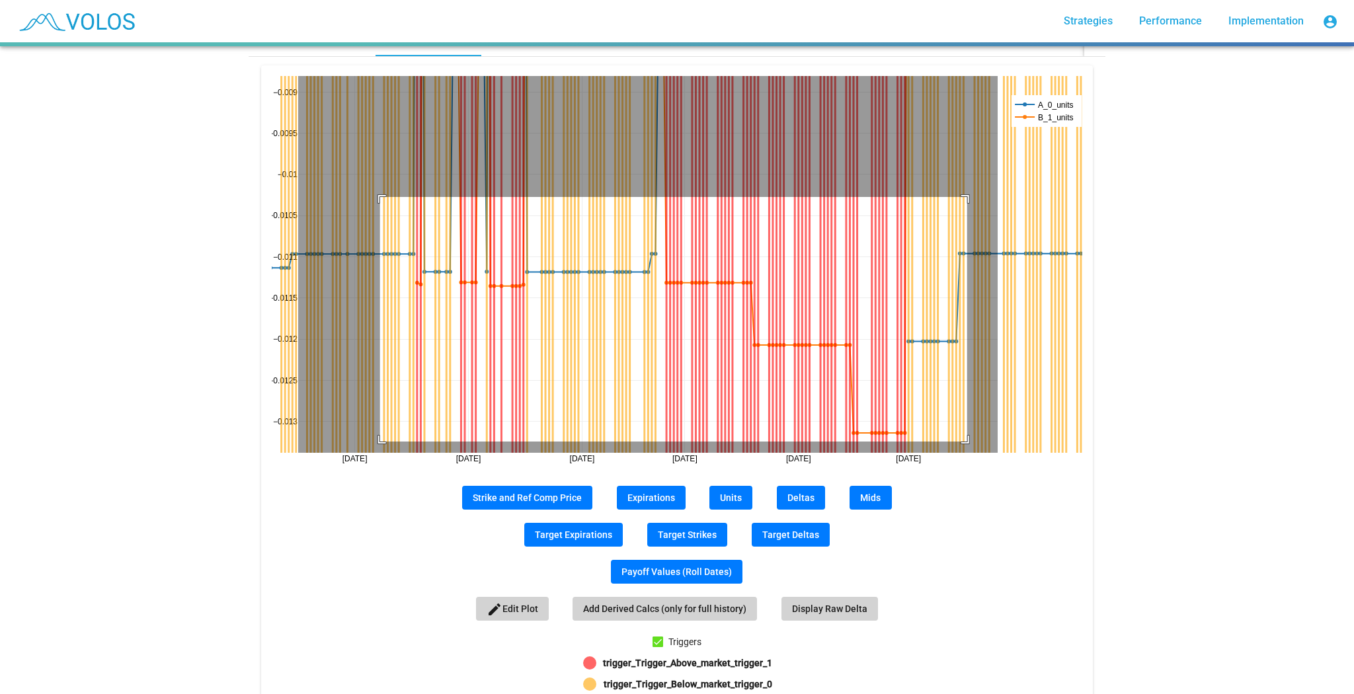
drag, startPoint x: 376, startPoint y: 196, endPoint x: 965, endPoint y: 440, distance: 637.9
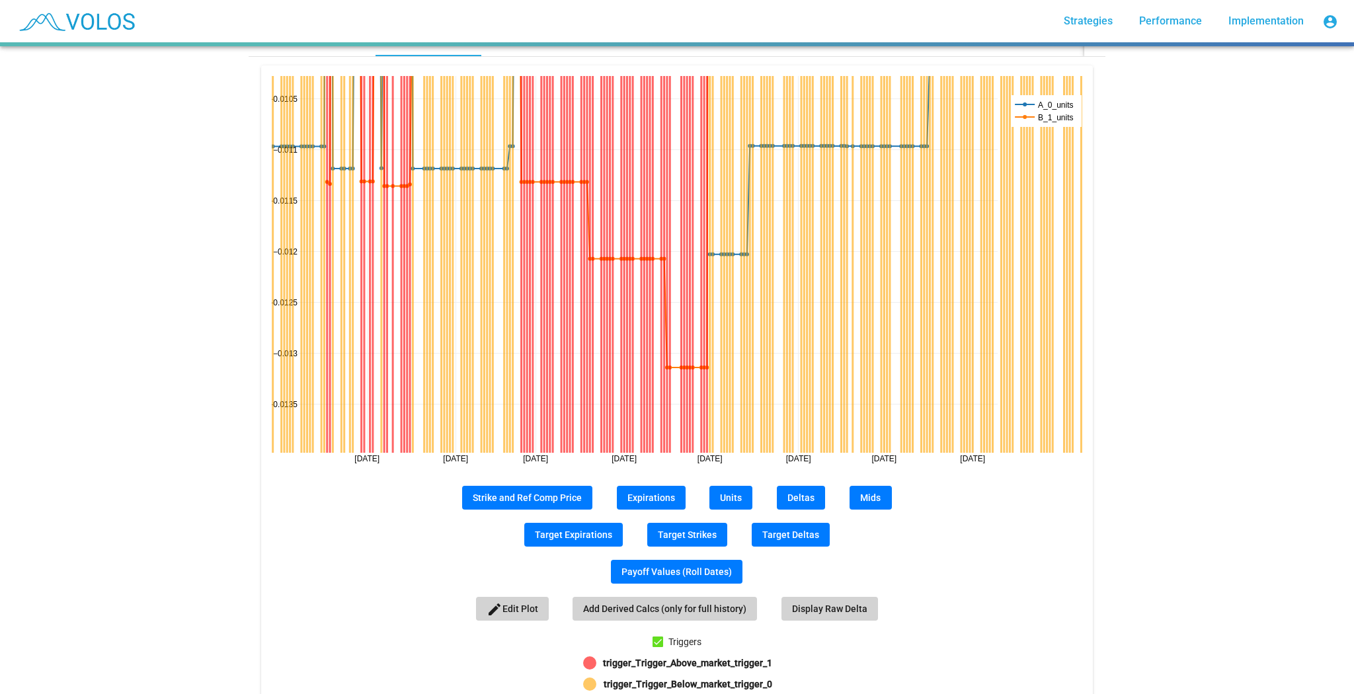
drag, startPoint x: 994, startPoint y: 464, endPoint x: 753, endPoint y: 389, distance: 251.8
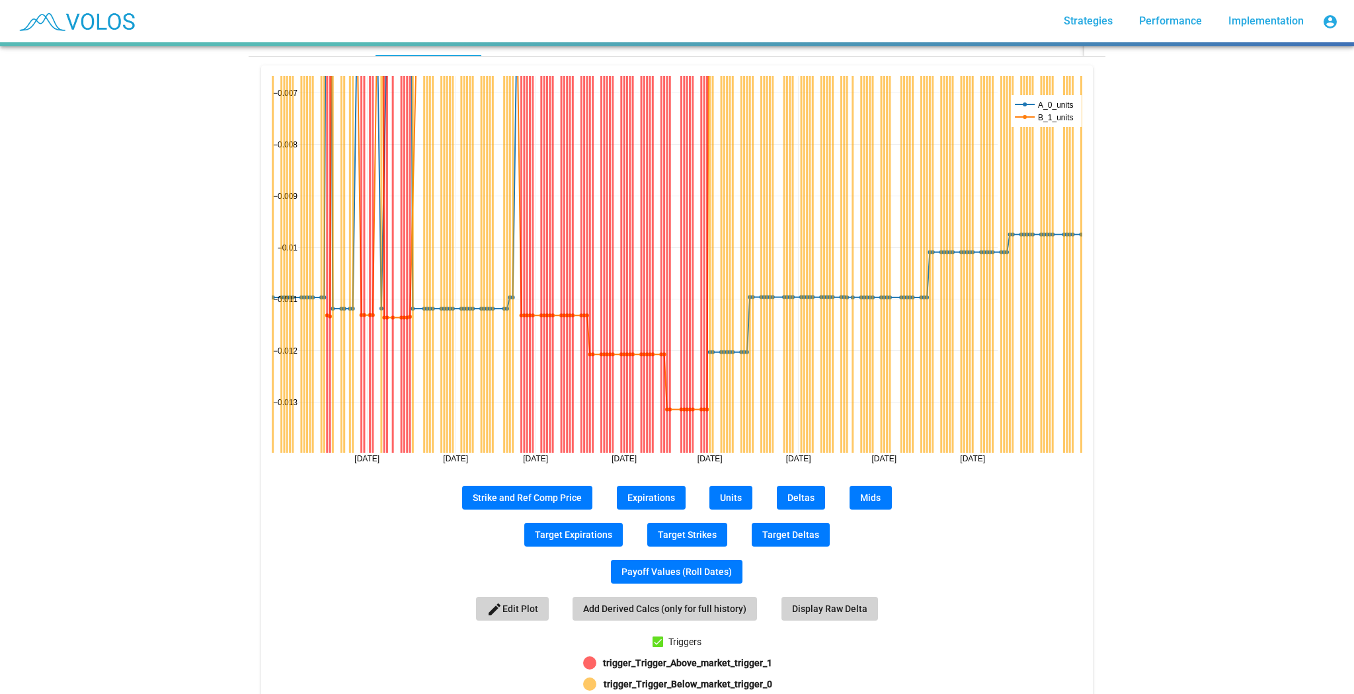
drag, startPoint x: 288, startPoint y: 80, endPoint x: 307, endPoint y: 266, distance: 186.9
click at [284, 74] on mat-card "Jan 2025 Mar 2025 May 2025 Feb 2025 Apr 2025 Jun 2025 Jul 2025 Aug 2025 −0.013 …" at bounding box center [676, 404] width 831 height 678
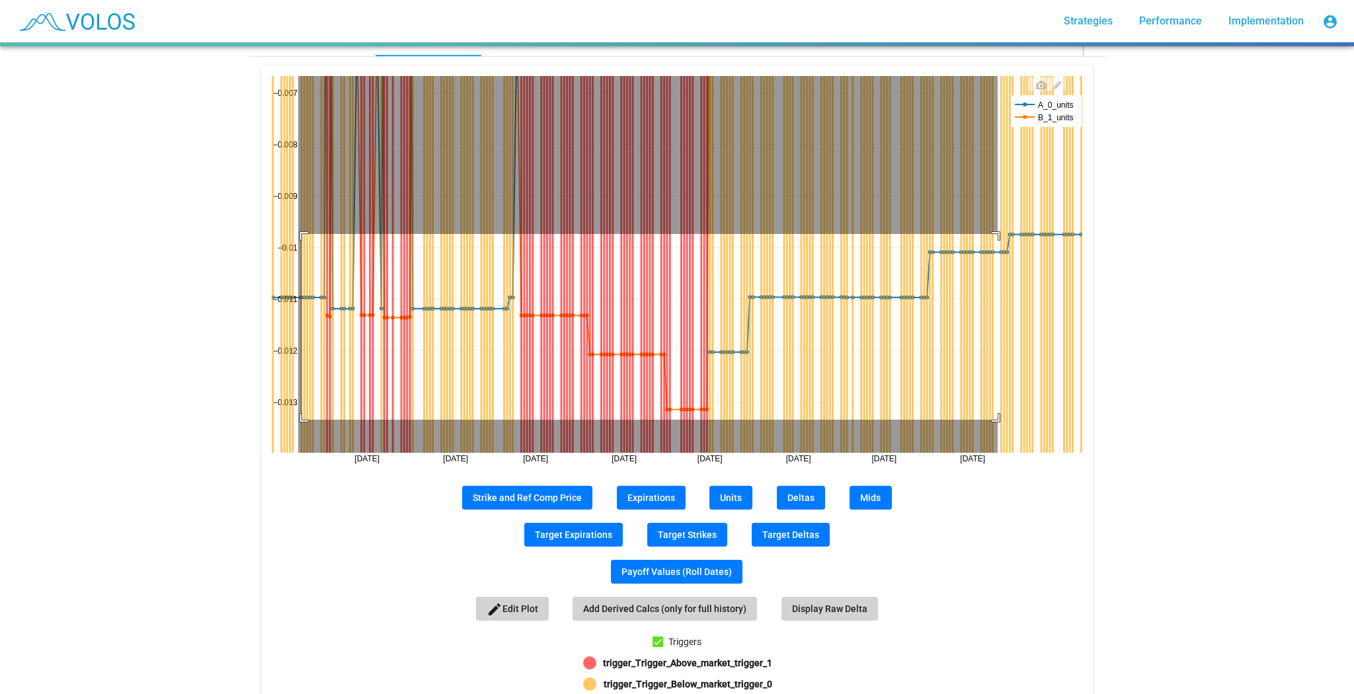
drag, startPoint x: 298, startPoint y: 233, endPoint x: 1018, endPoint y: 422, distance: 744.5
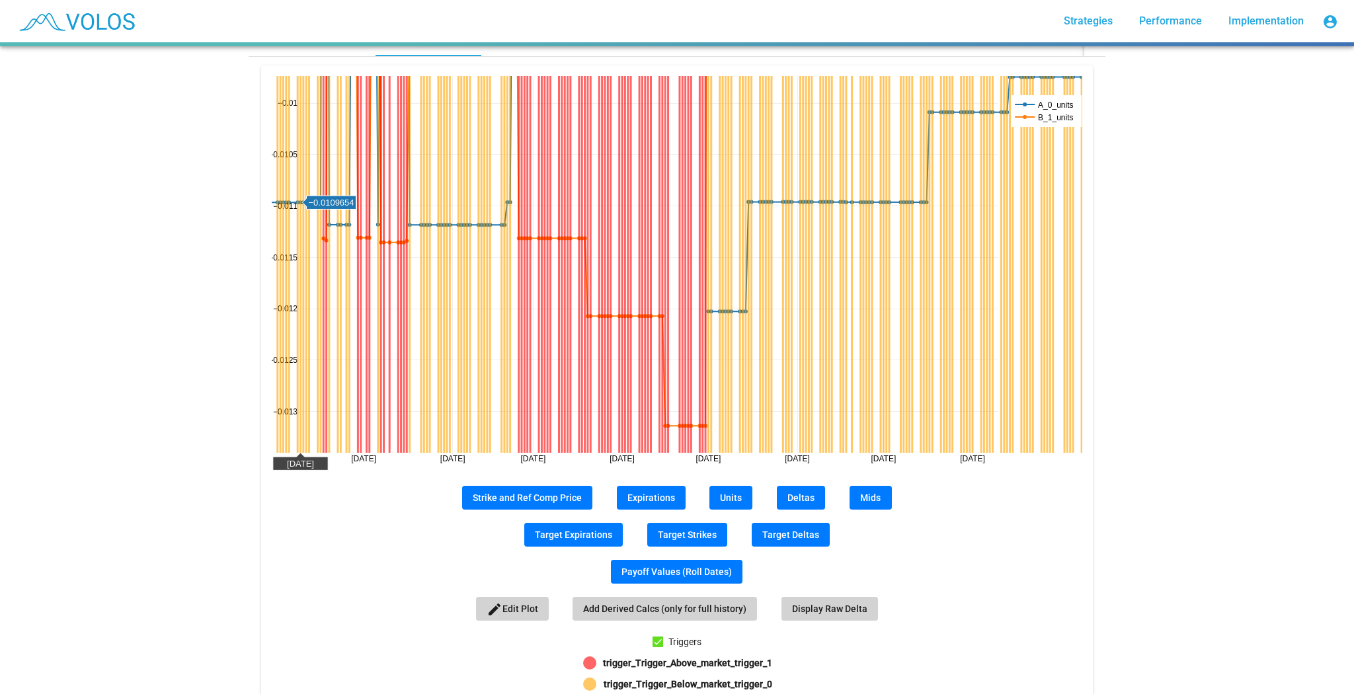
click at [1152, 374] on div "SPX CC 50 Day MovAvg Moneyness 100-102 Restrikes star_border 62.369 2025-09-22 …" at bounding box center [677, 370] width 1354 height 648
click at [1036, 86] on icon at bounding box center [1041, 85] width 11 height 9
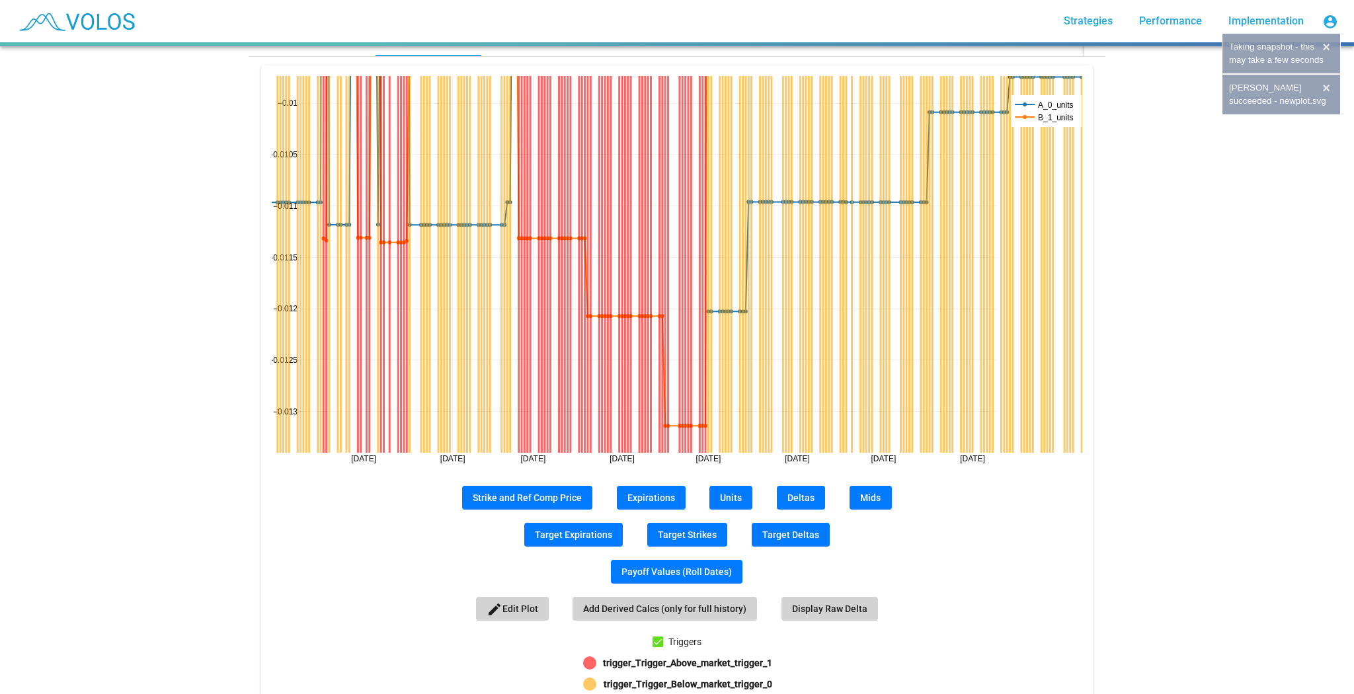
click at [657, 640] on div at bounding box center [658, 642] width 11 height 11
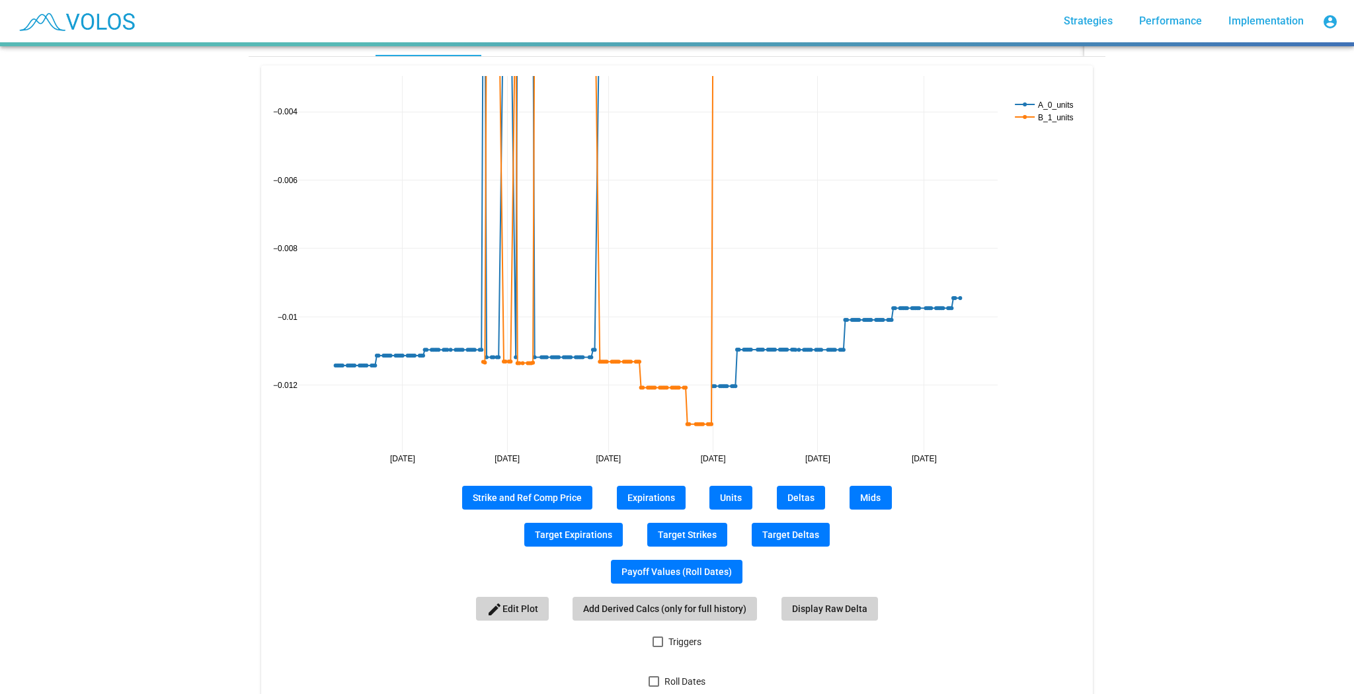
drag, startPoint x: 292, startPoint y: 96, endPoint x: 283, endPoint y: 31, distance: 65.4
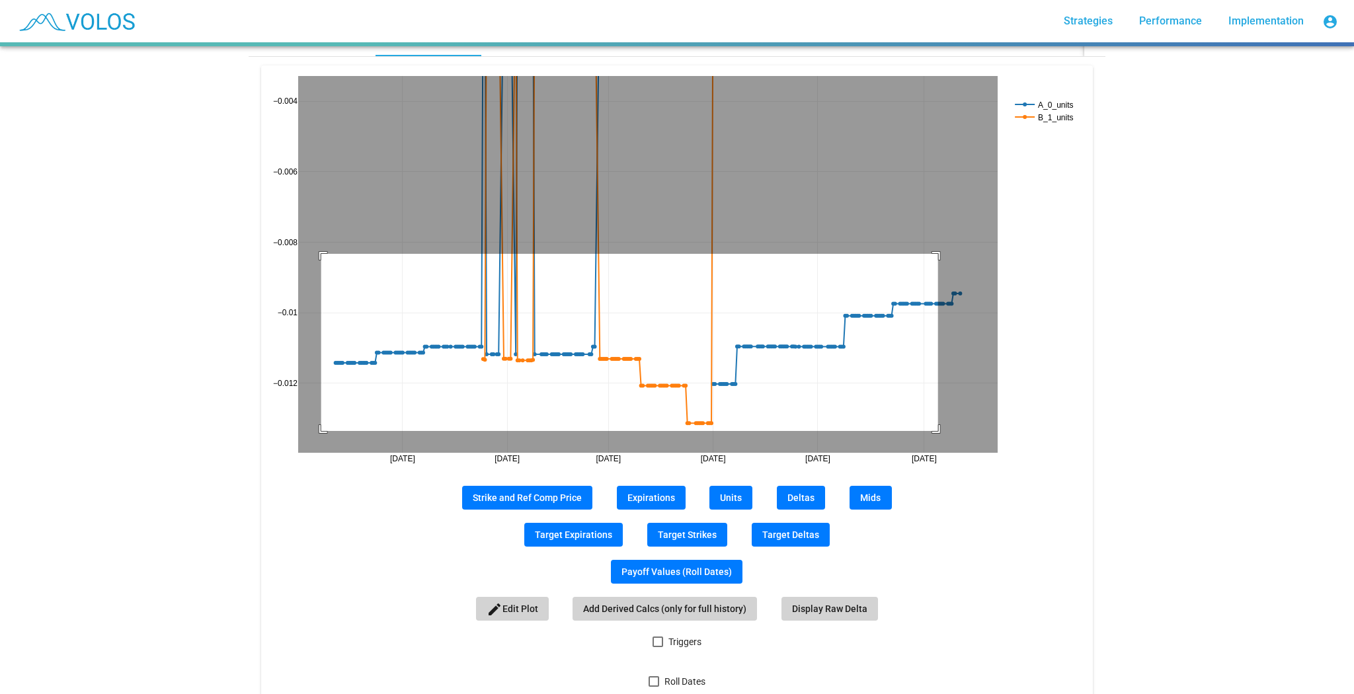
drag, startPoint x: 317, startPoint y: 253, endPoint x: 934, endPoint y: 430, distance: 641.9
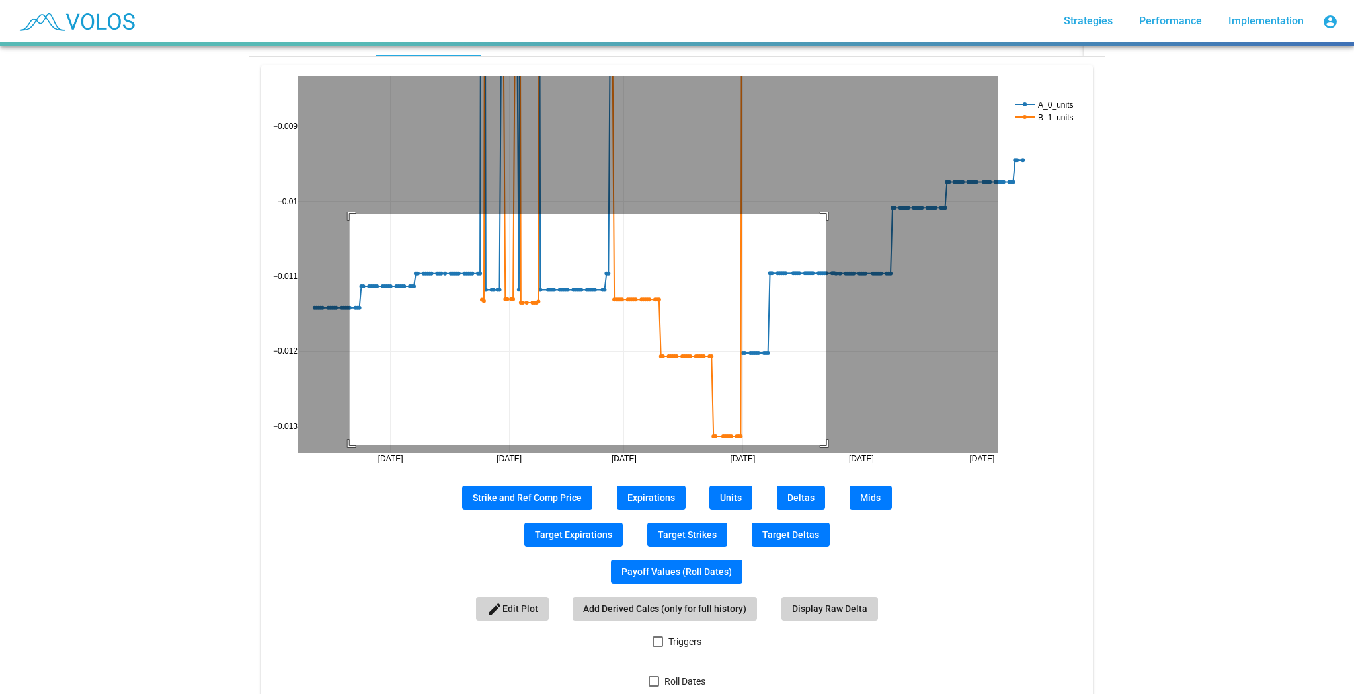
drag, startPoint x: 346, startPoint y: 213, endPoint x: 823, endPoint y: 444, distance: 529.9
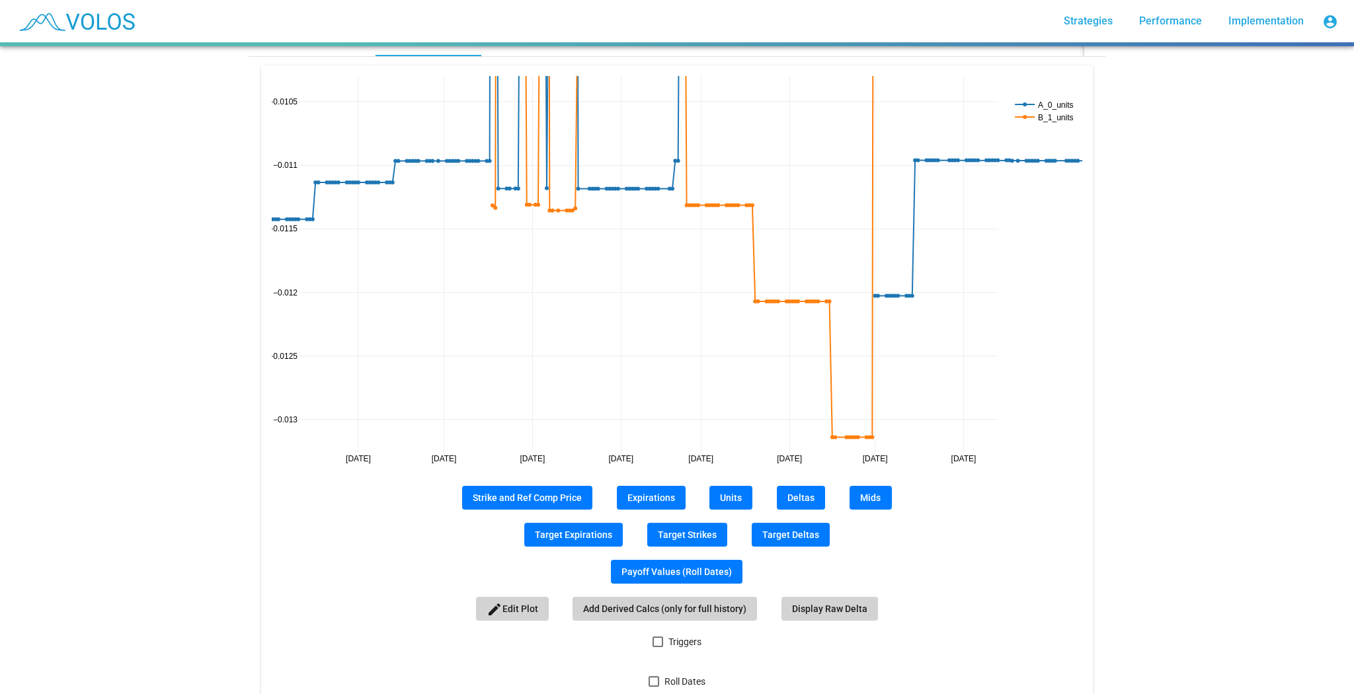
drag, startPoint x: 288, startPoint y: 99, endPoint x: 323, endPoint y: 81, distance: 39.3
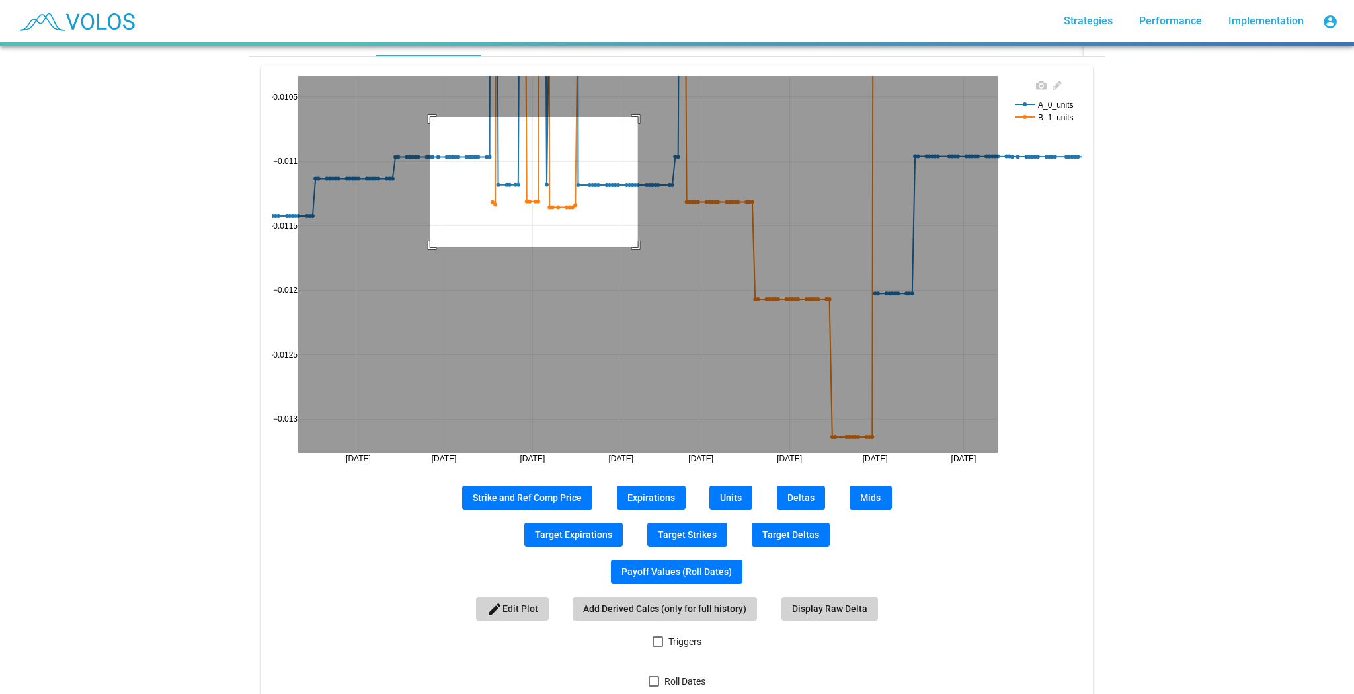
drag, startPoint x: 426, startPoint y: 116, endPoint x: 634, endPoint y: 245, distance: 244.7
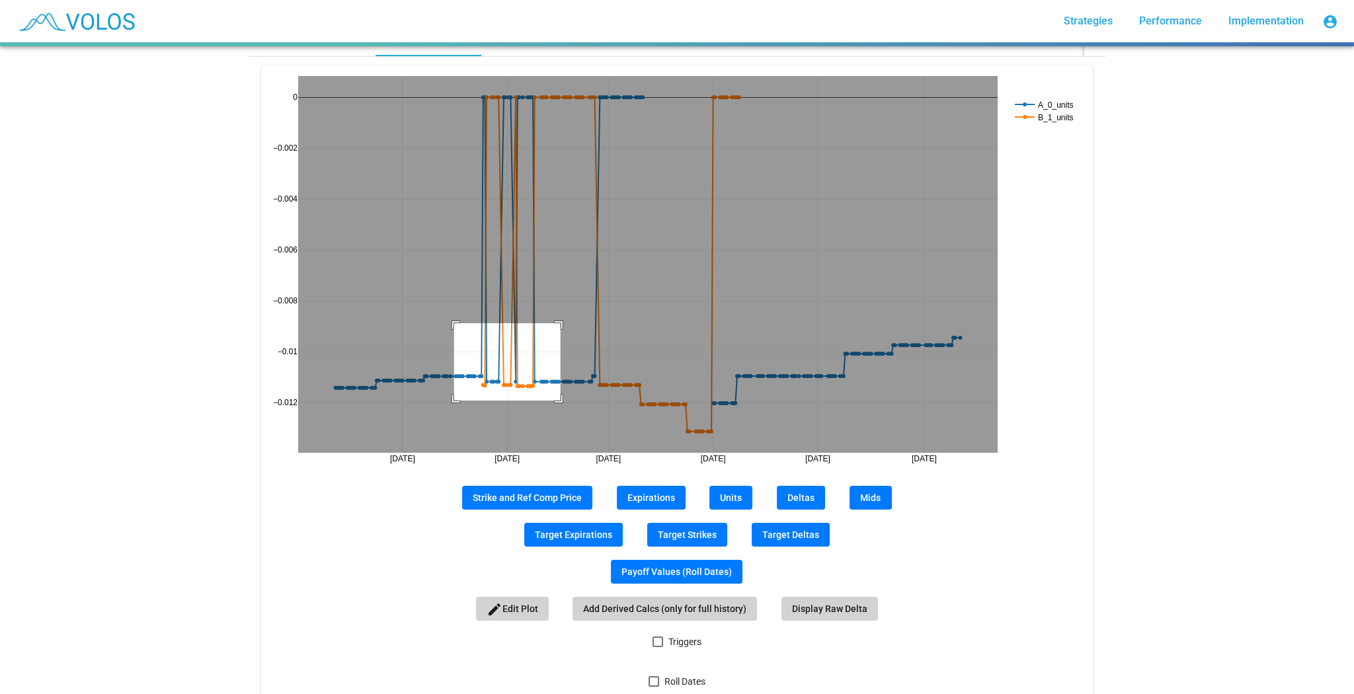
drag, startPoint x: 450, startPoint y: 322, endPoint x: 557, endPoint y: 399, distance: 131.6
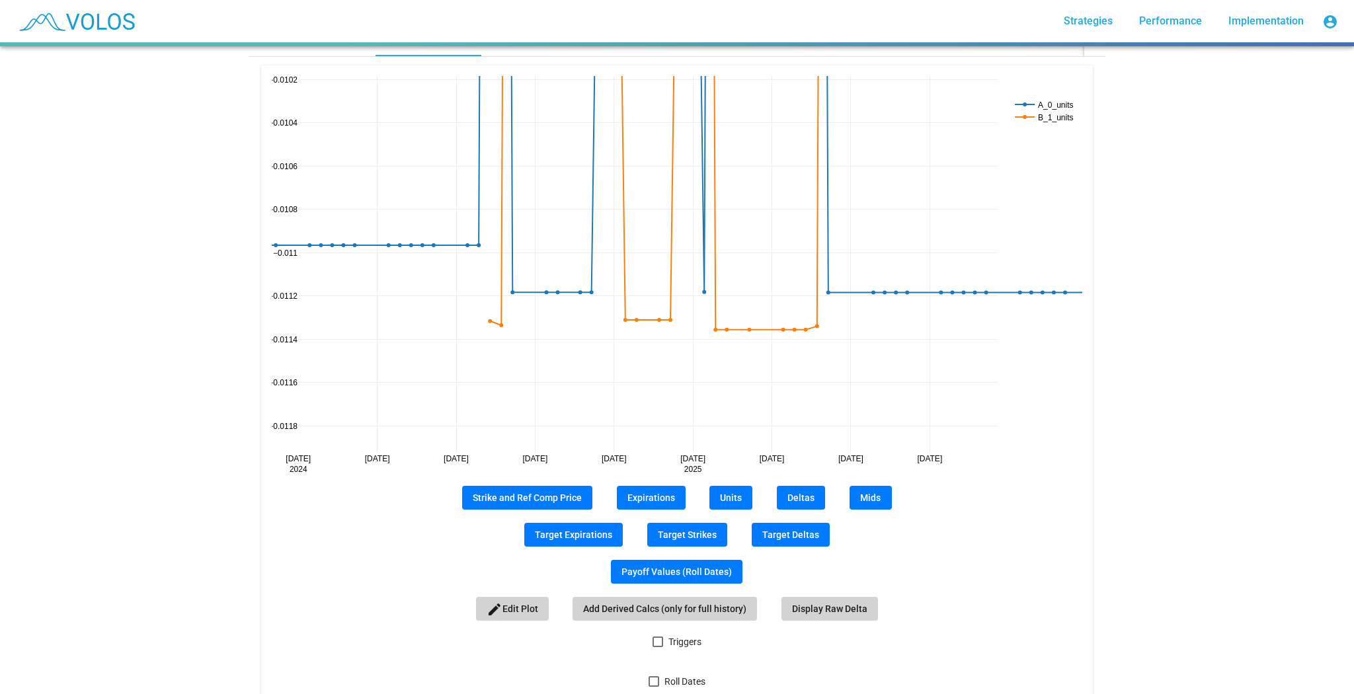
drag, startPoint x: 292, startPoint y: 89, endPoint x: 313, endPoint y: 7, distance: 84.7
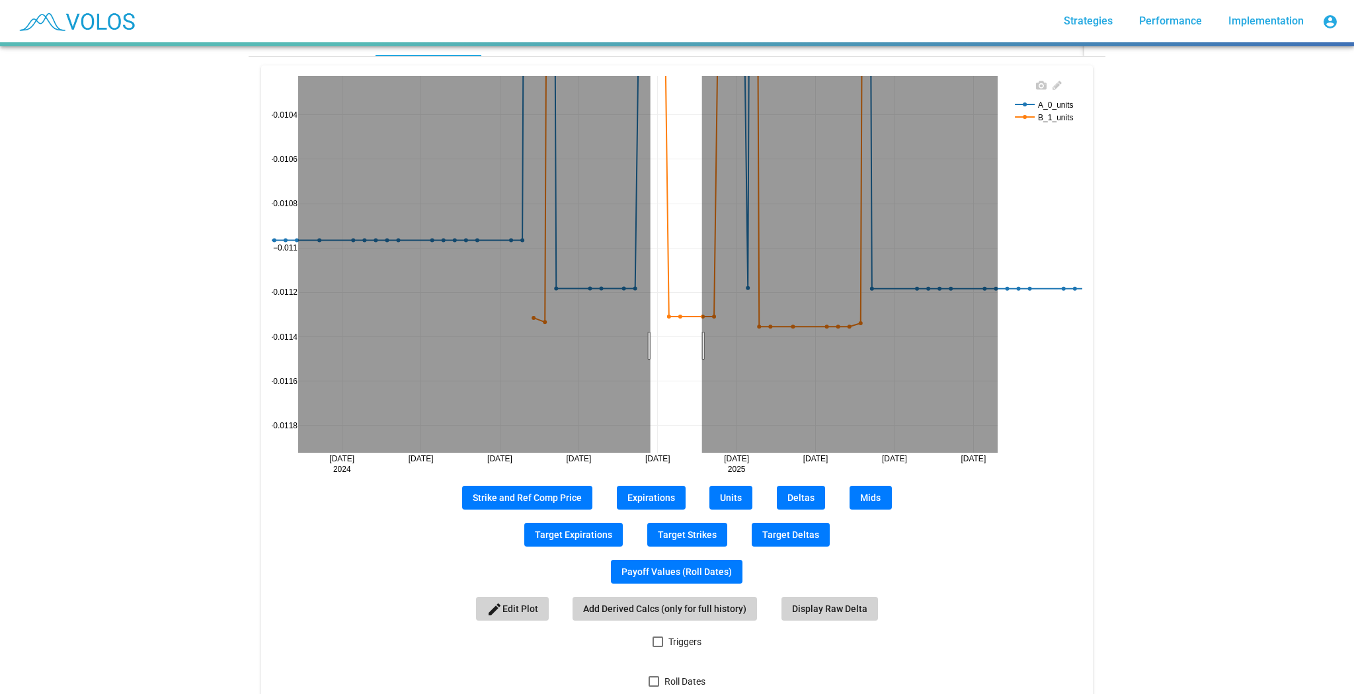
drag, startPoint x: 698, startPoint y: 344, endPoint x: 641, endPoint y: 352, distance: 57.4
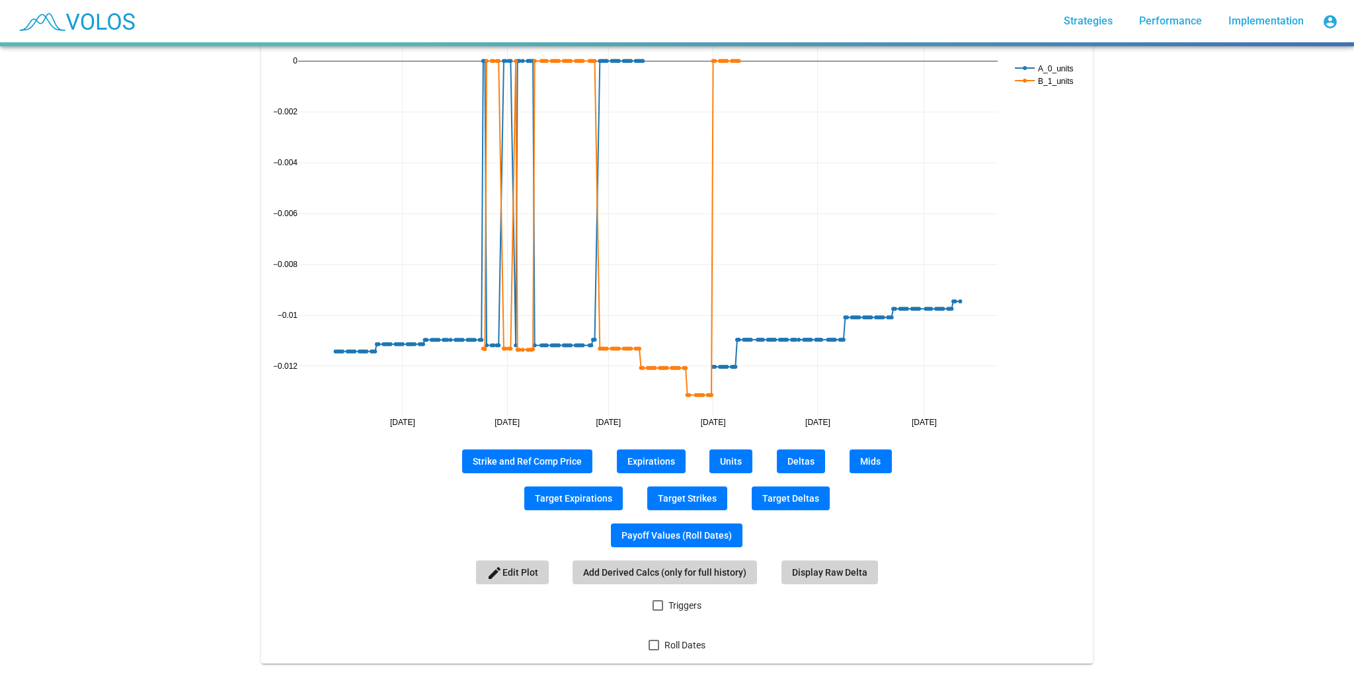
scroll to position [273, 0]
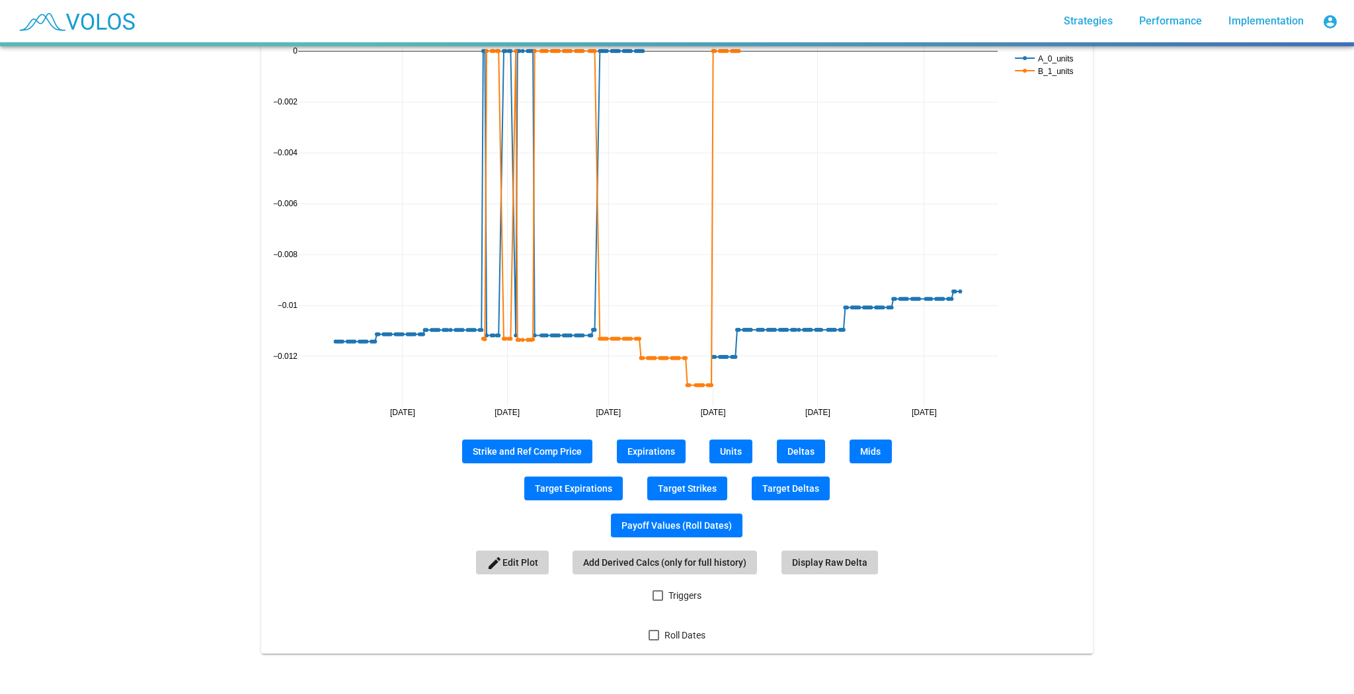
click at [680, 632] on span "Roll Dates" at bounding box center [685, 635] width 41 height 16
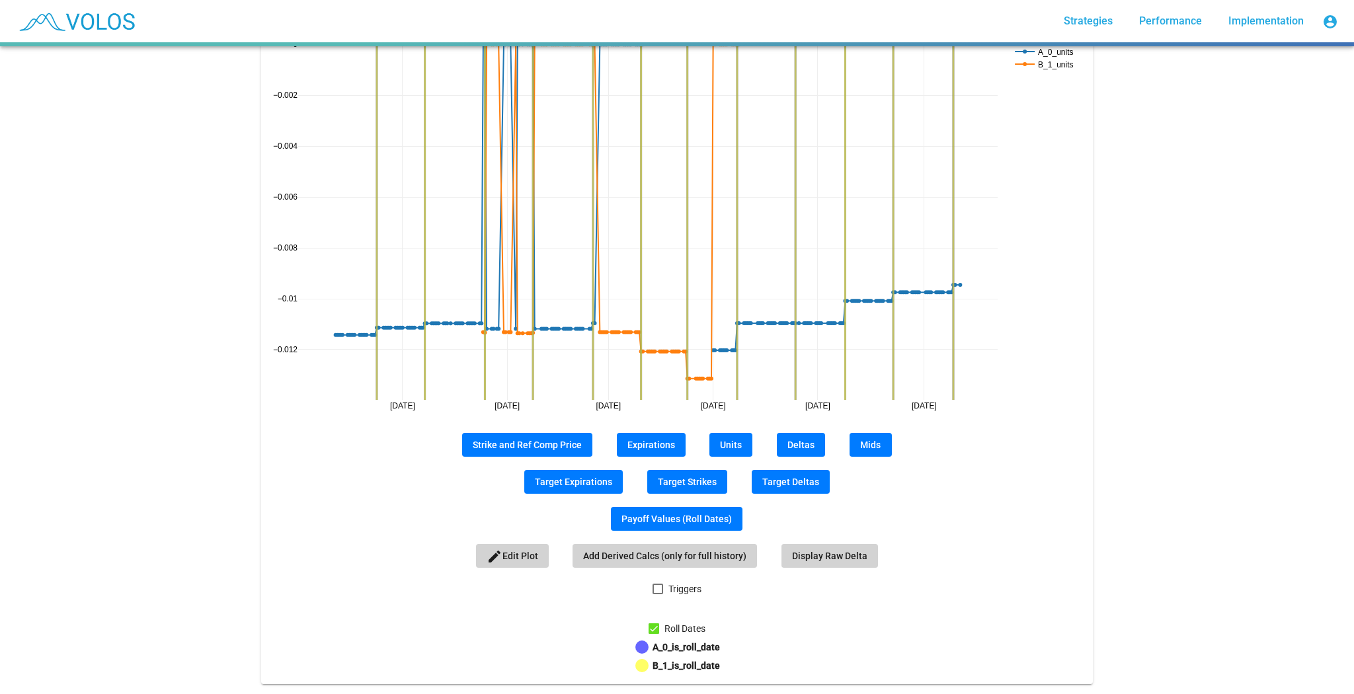
scroll to position [167, 0]
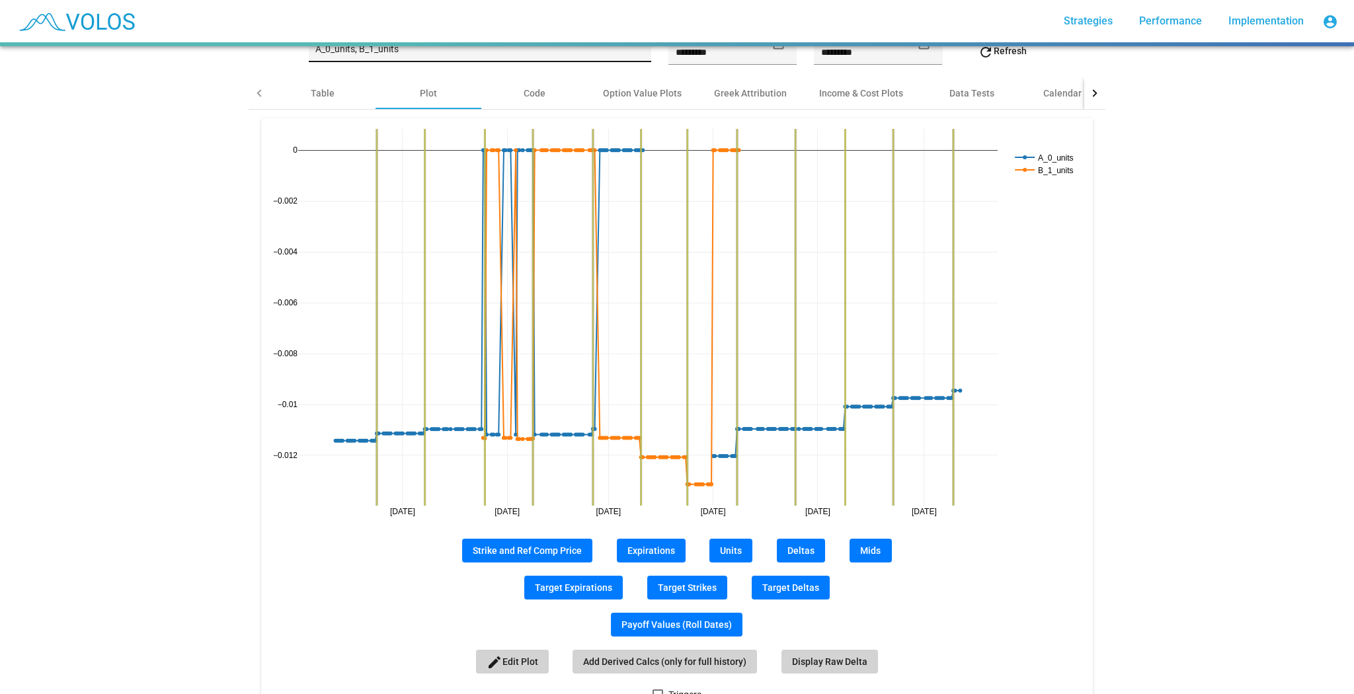
click at [438, 60] on div "A_0_units, B_1_units Select Columns" at bounding box center [479, 48] width 329 height 27
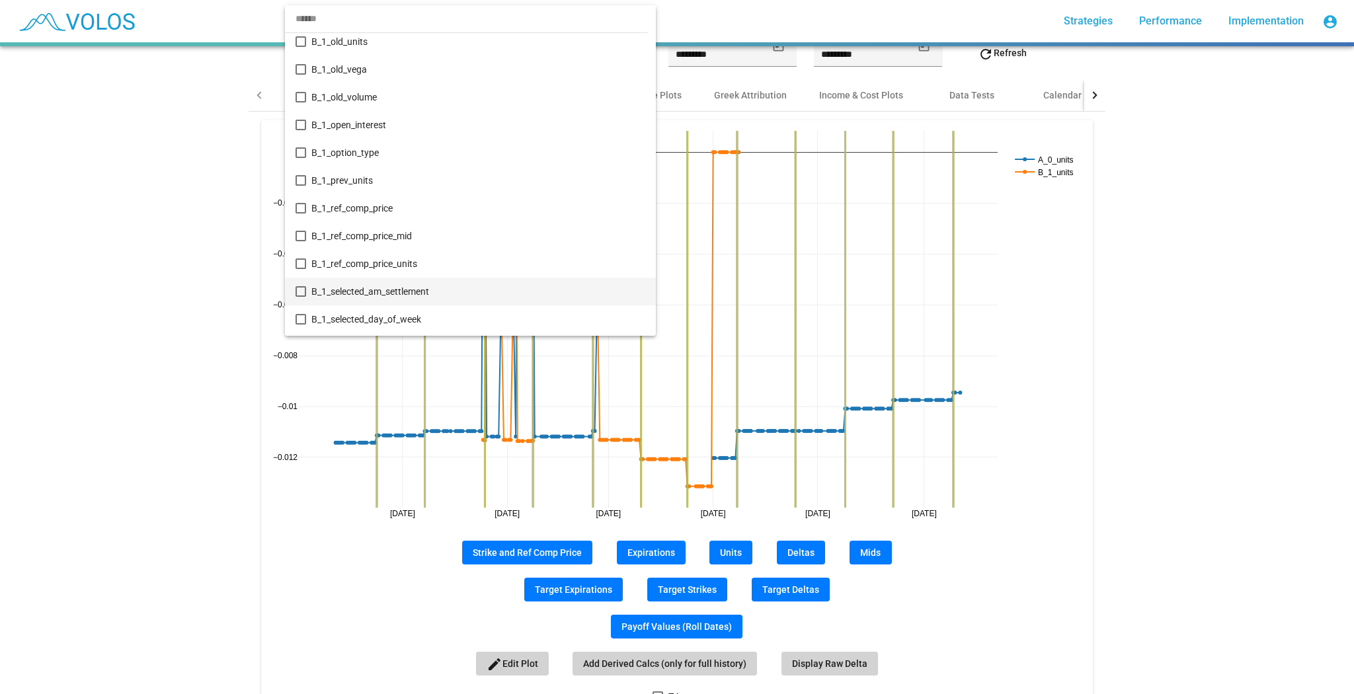
scroll to position [2446, 0]
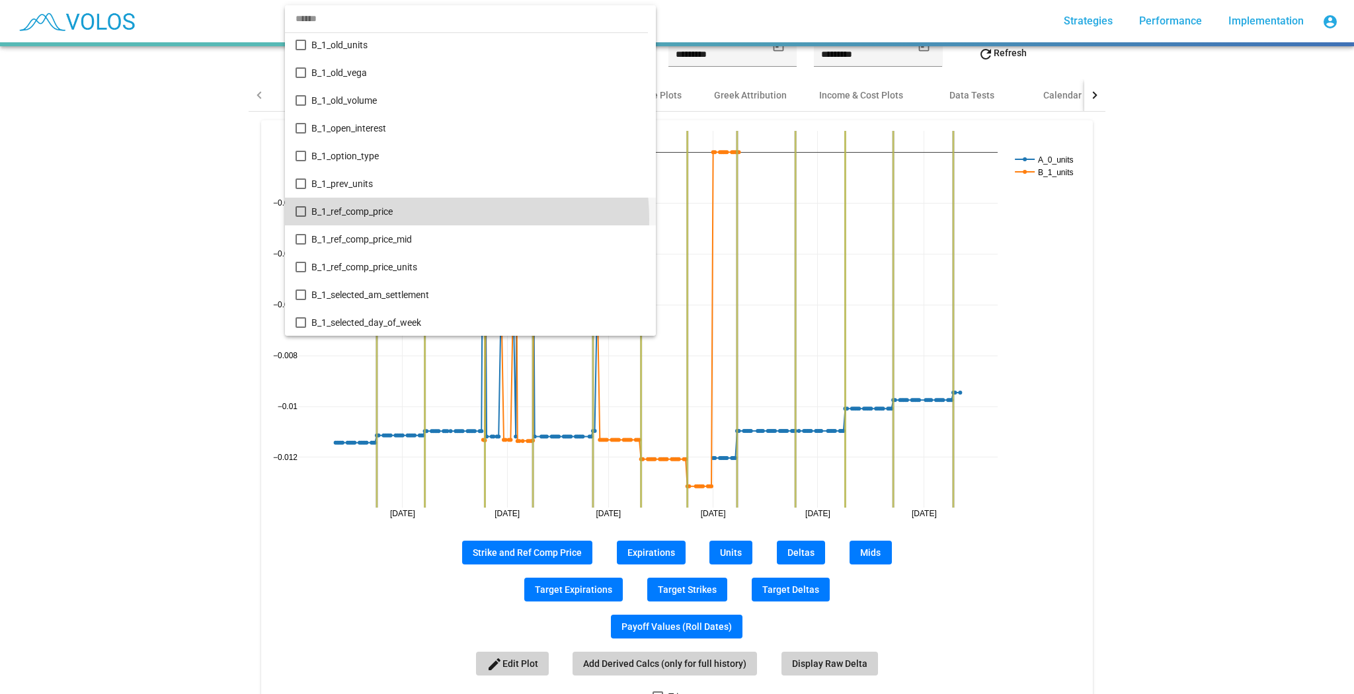
click at [442, 218] on span "B_1_ref_comp_price" at bounding box center [478, 212] width 334 height 28
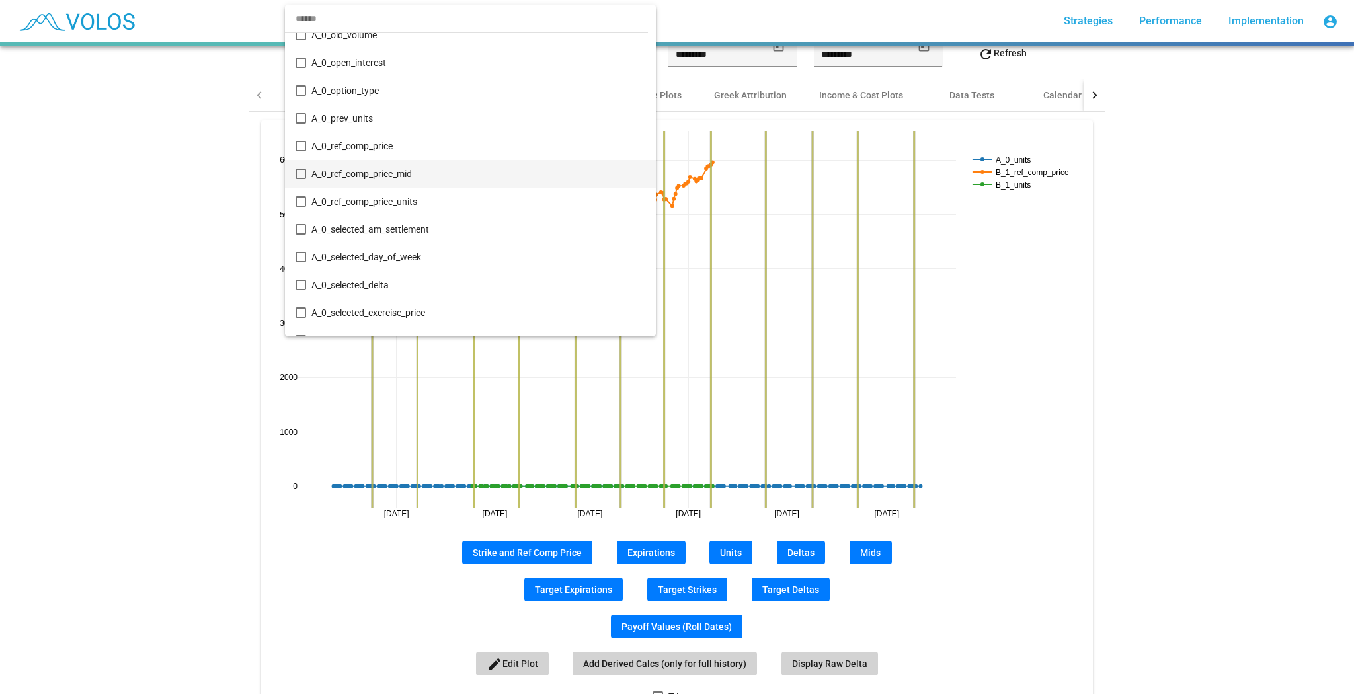
scroll to position [804, 0]
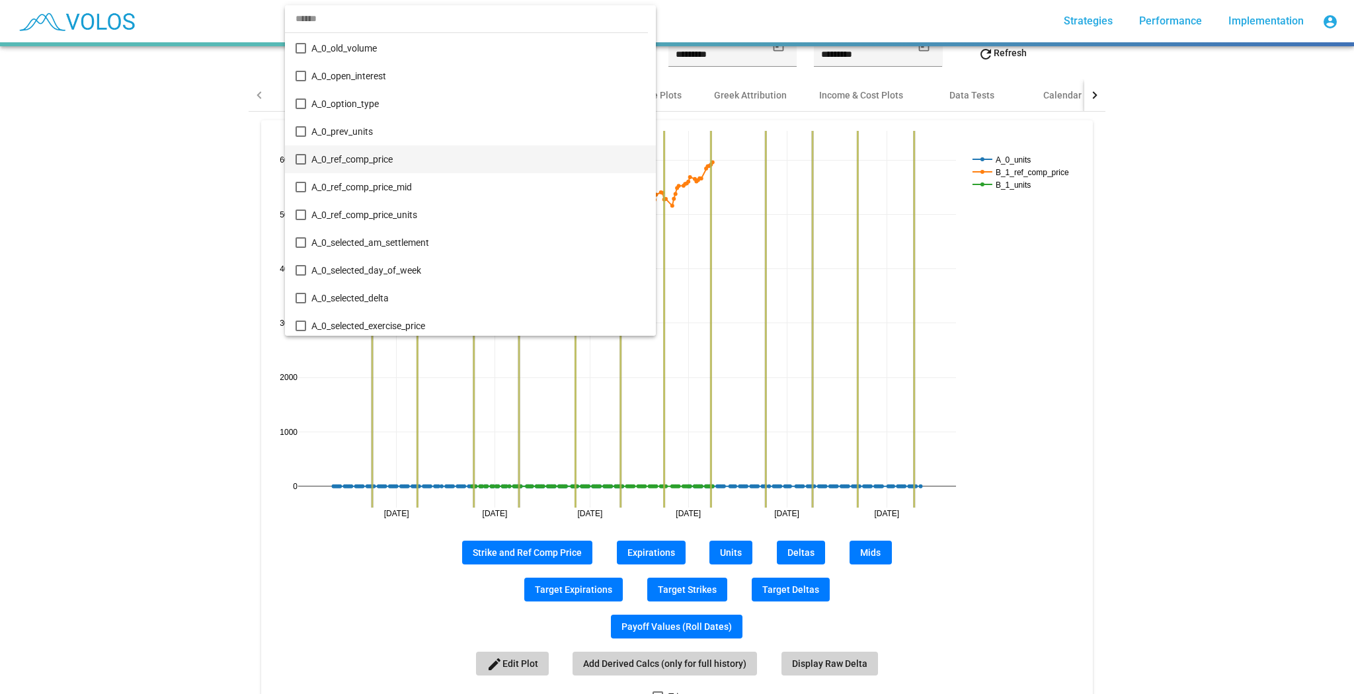
click at [441, 158] on span "A_0_ref_comp_price" at bounding box center [478, 159] width 334 height 28
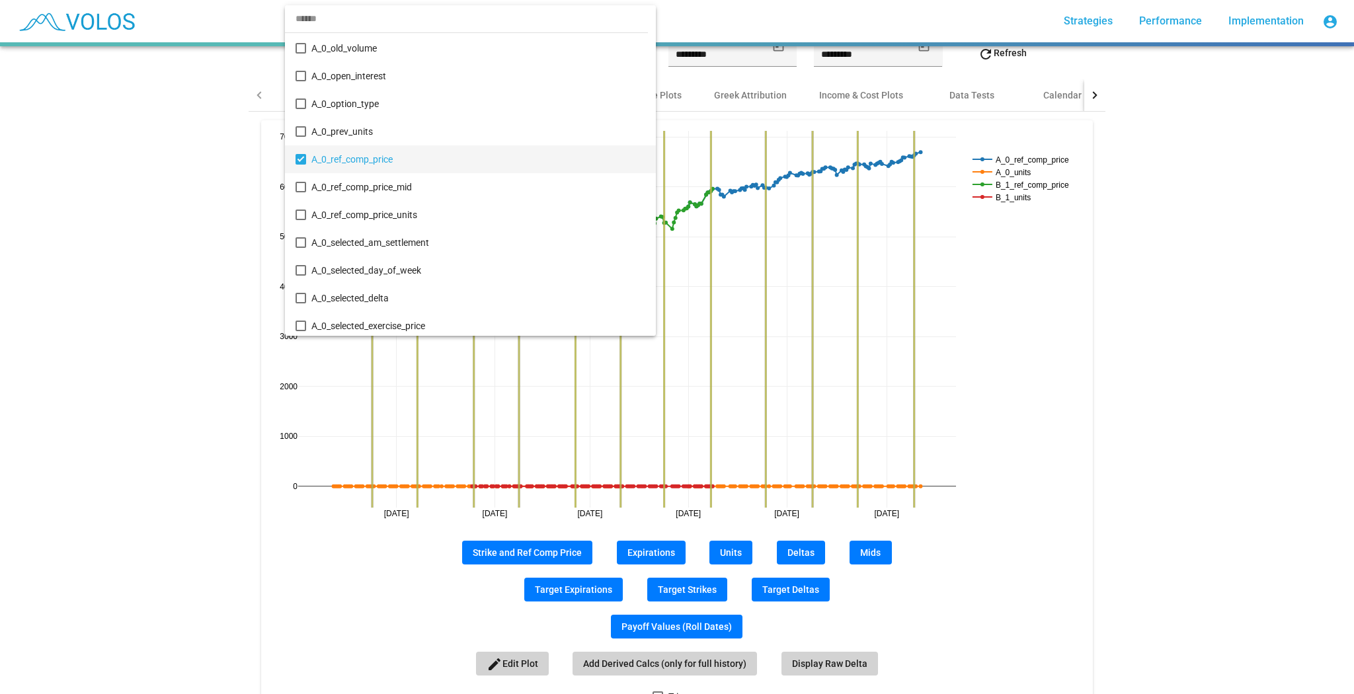
click at [1163, 400] on div at bounding box center [677, 347] width 1354 height 694
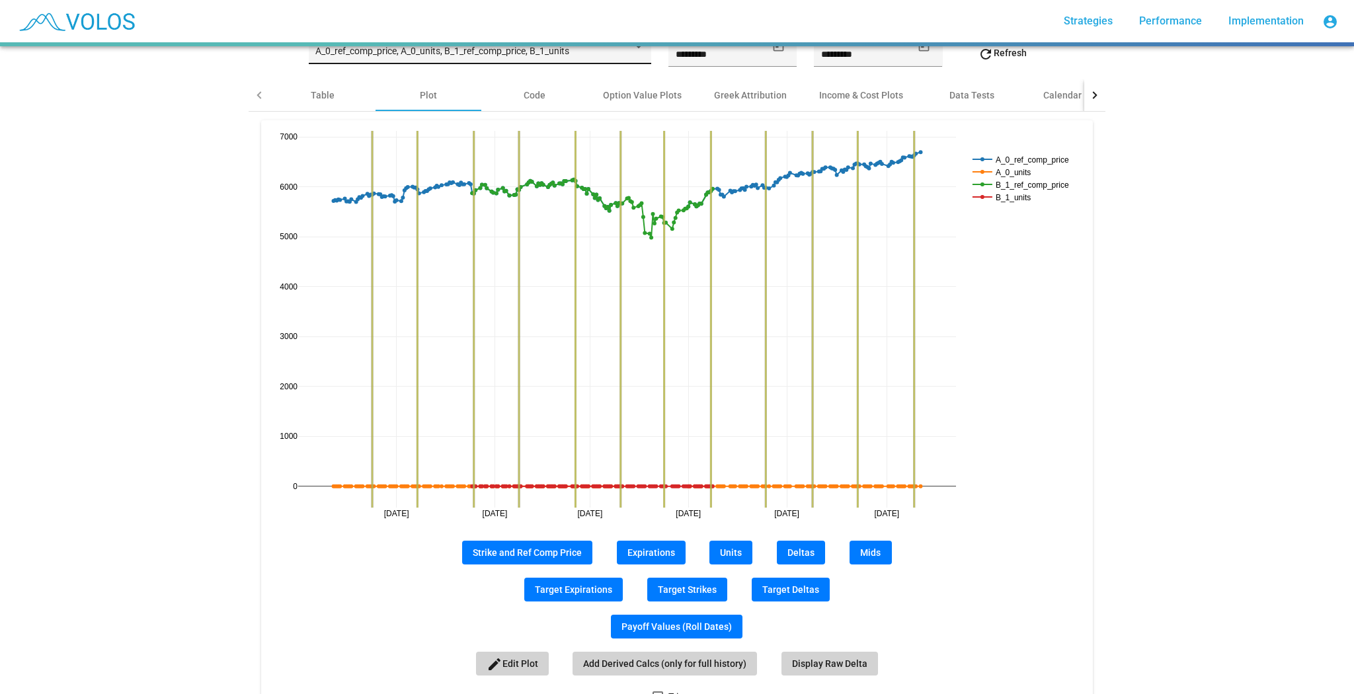
click at [598, 54] on div "A_0_ref_comp_price, A_0_units, B_1_ref_comp_price, B_1_units" at bounding box center [473, 51] width 317 height 11
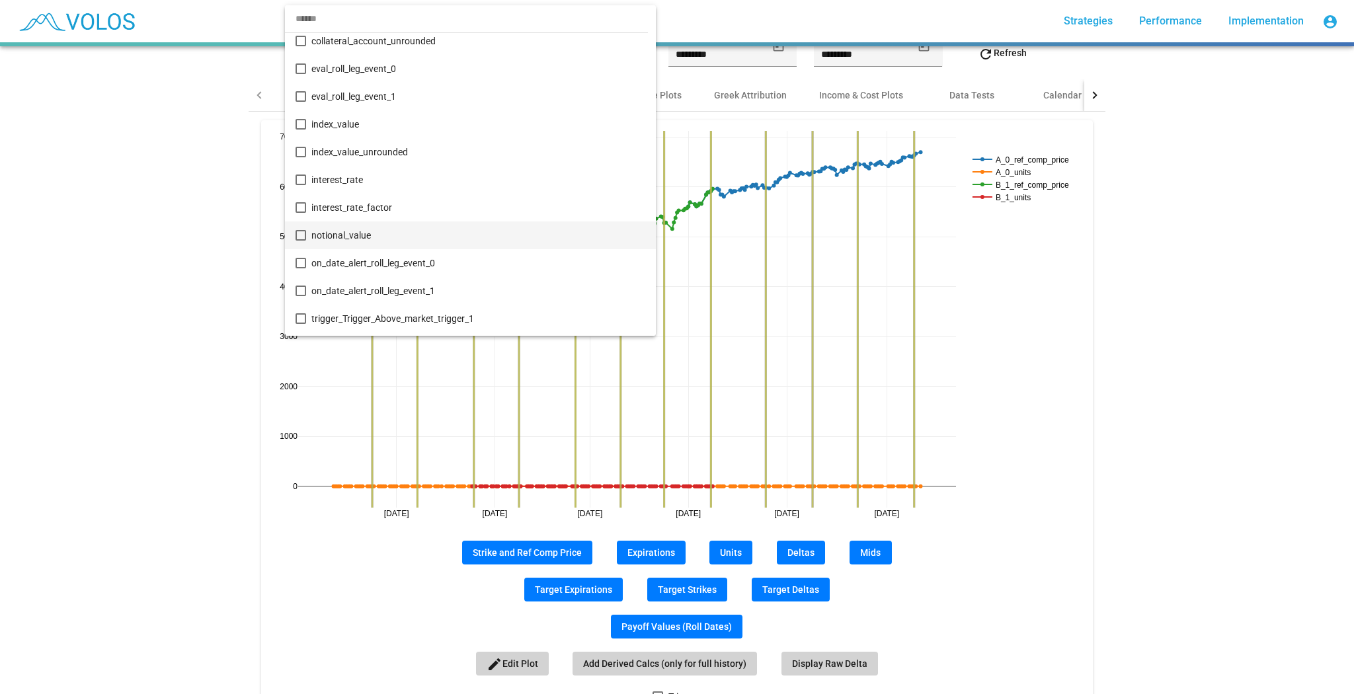
scroll to position [3557, 0]
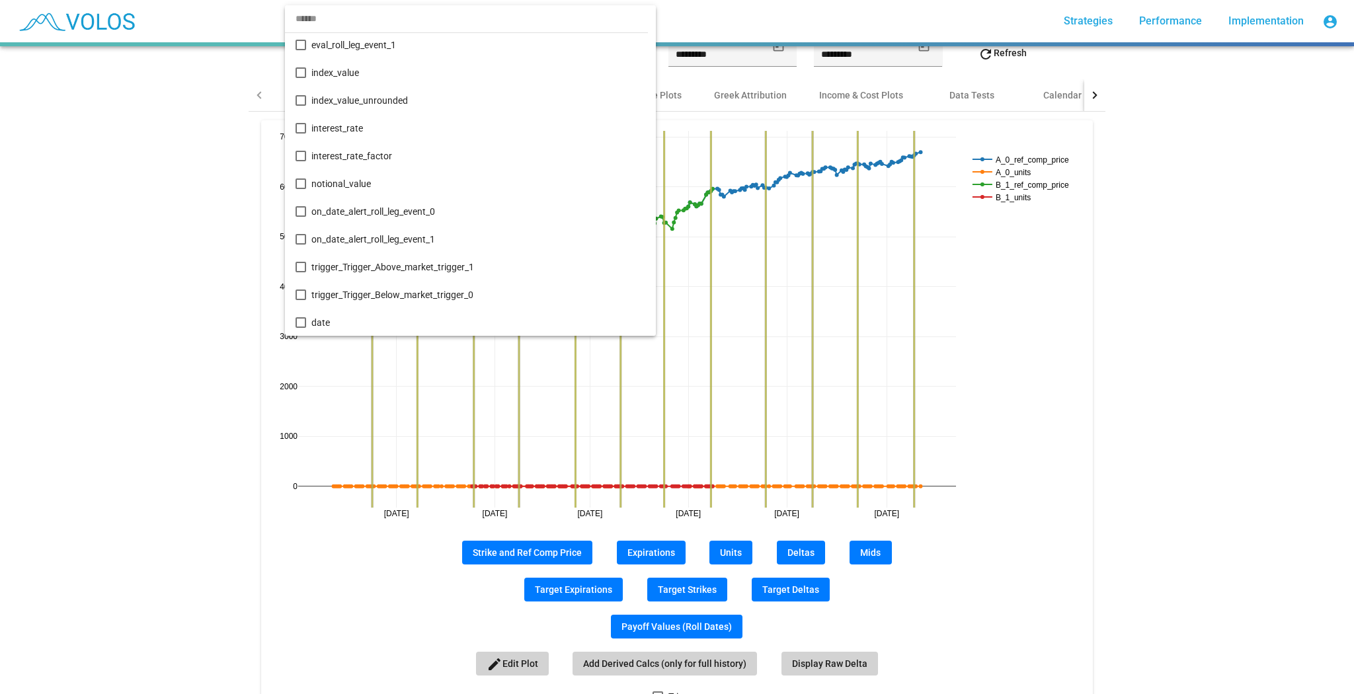
click at [1070, 305] on div at bounding box center [677, 347] width 1354 height 694
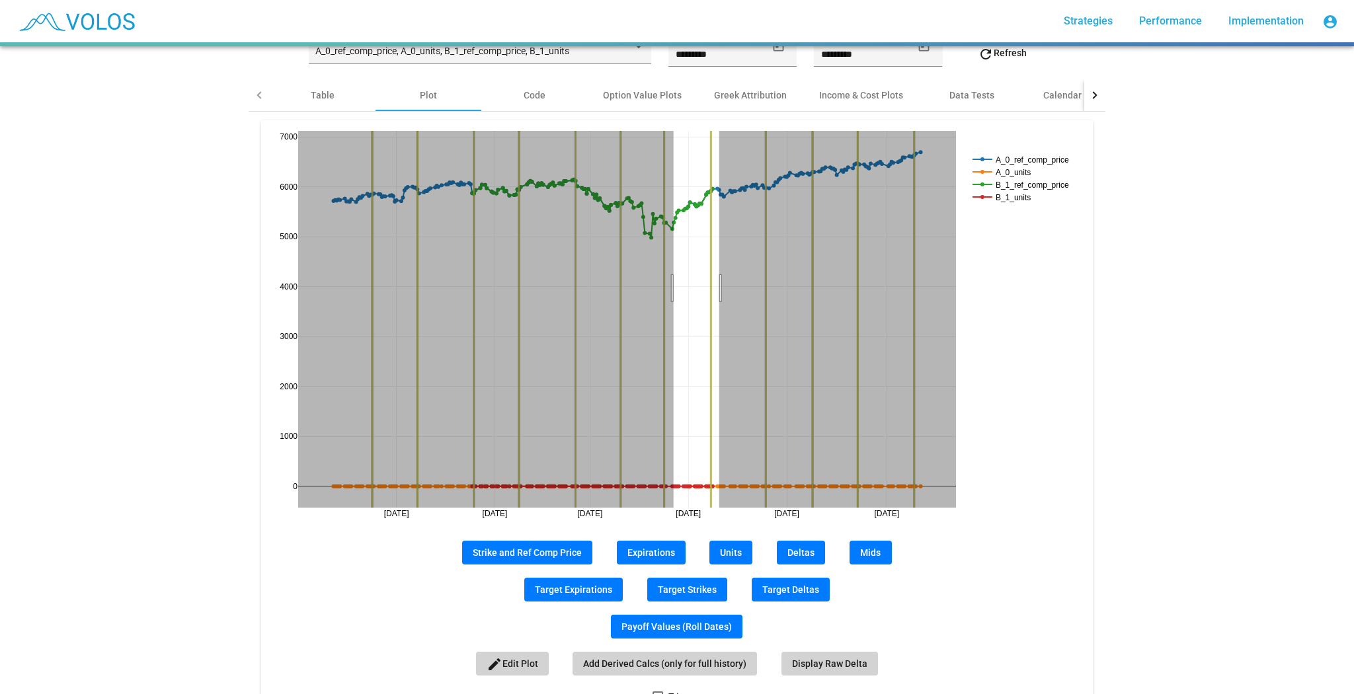
drag, startPoint x: 670, startPoint y: 287, endPoint x: 726, endPoint y: 298, distance: 57.2
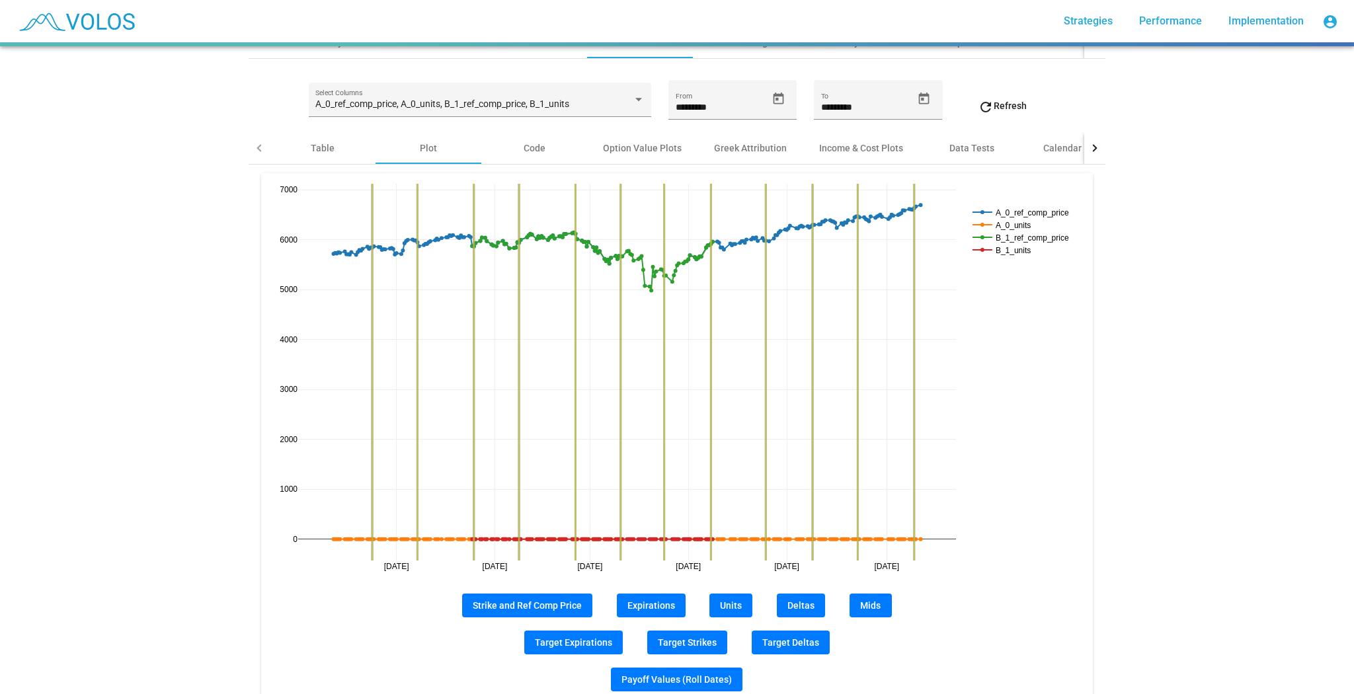
scroll to position [7, 0]
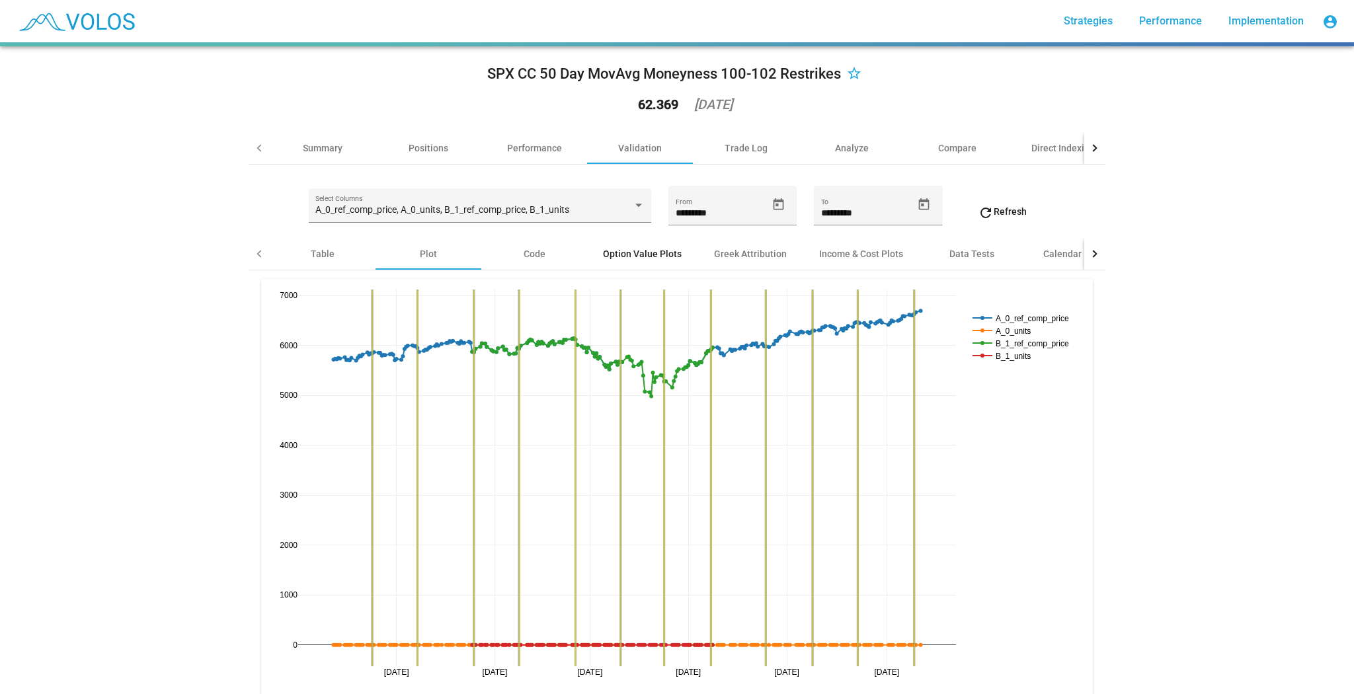
click at [636, 238] on div "Option Value Plots" at bounding box center [642, 254] width 110 height 32
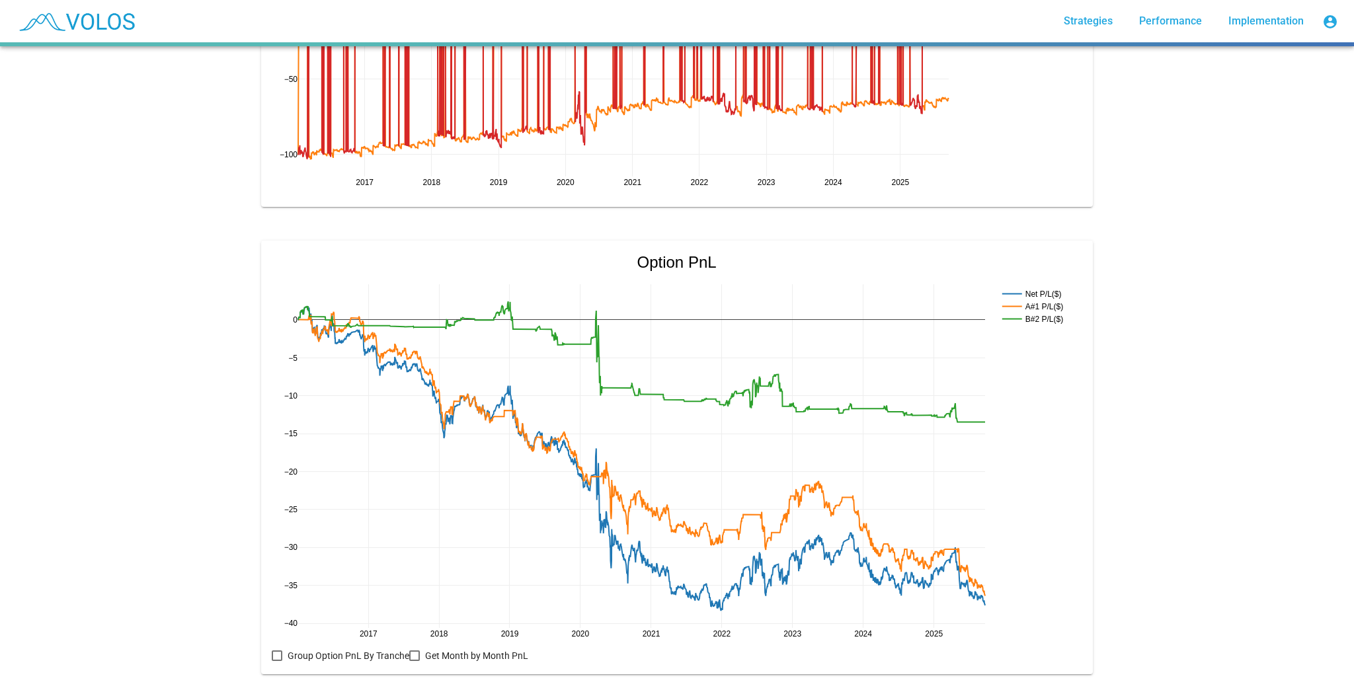
scroll to position [1189, 0]
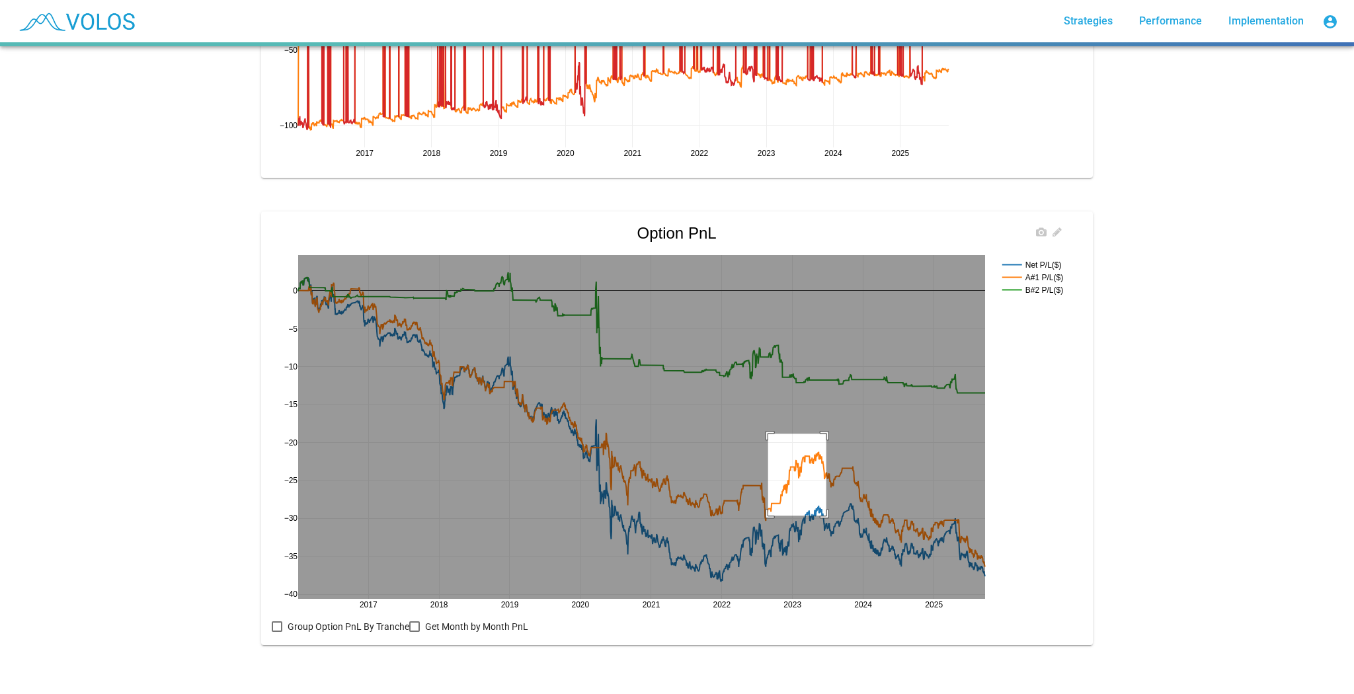
drag, startPoint x: 765, startPoint y: 426, endPoint x: 836, endPoint y: 571, distance: 160.9
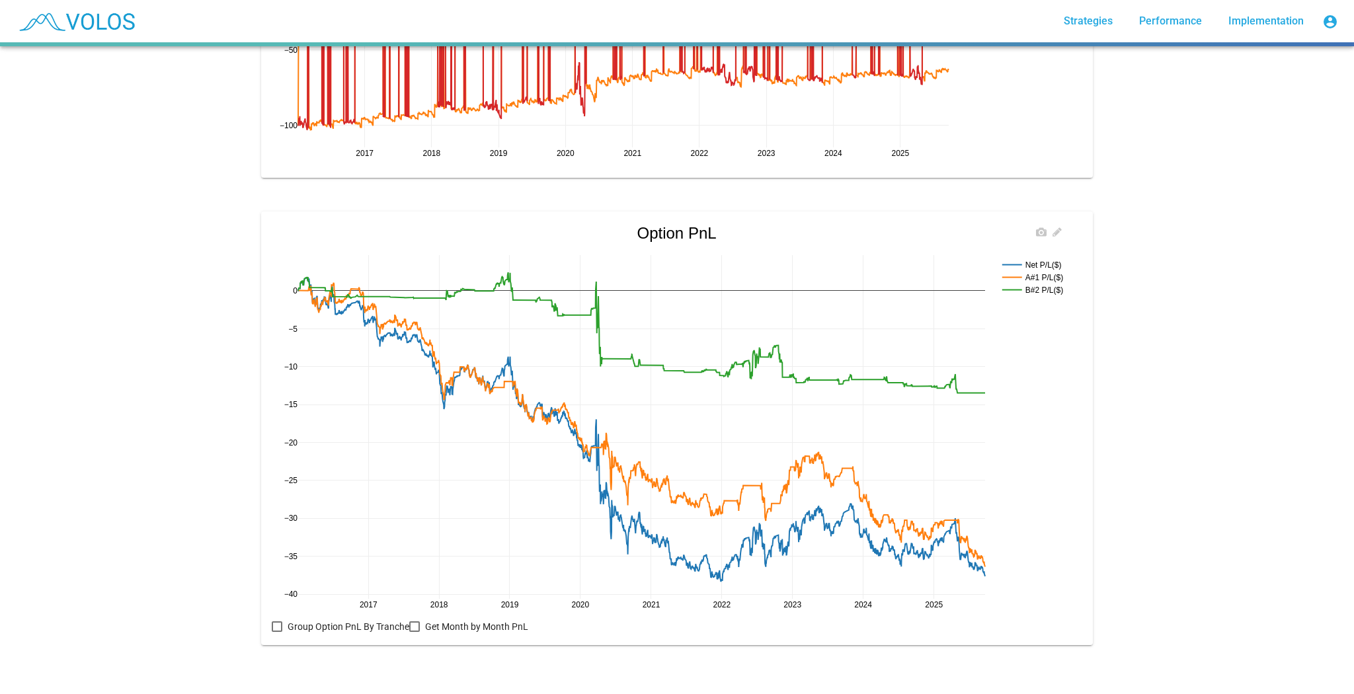
click at [1038, 259] on rect at bounding box center [1034, 265] width 71 height 13
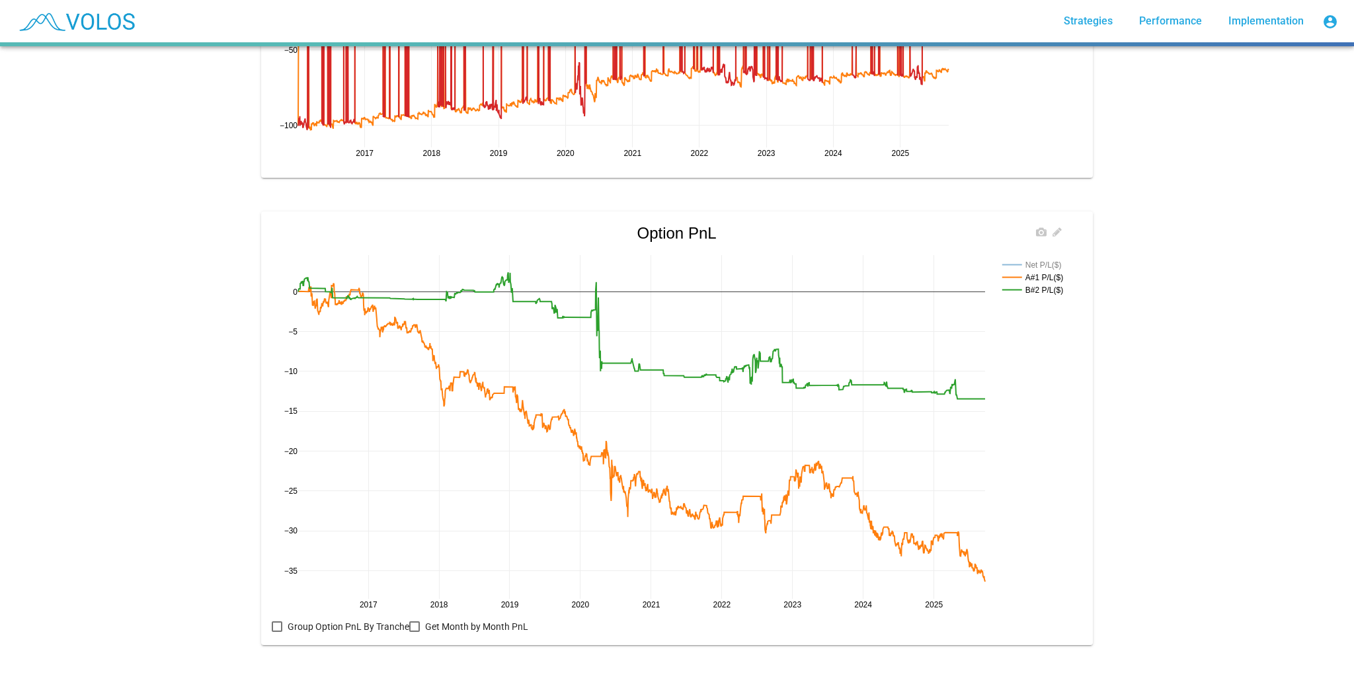
click at [1043, 259] on rect at bounding box center [1034, 265] width 71 height 13
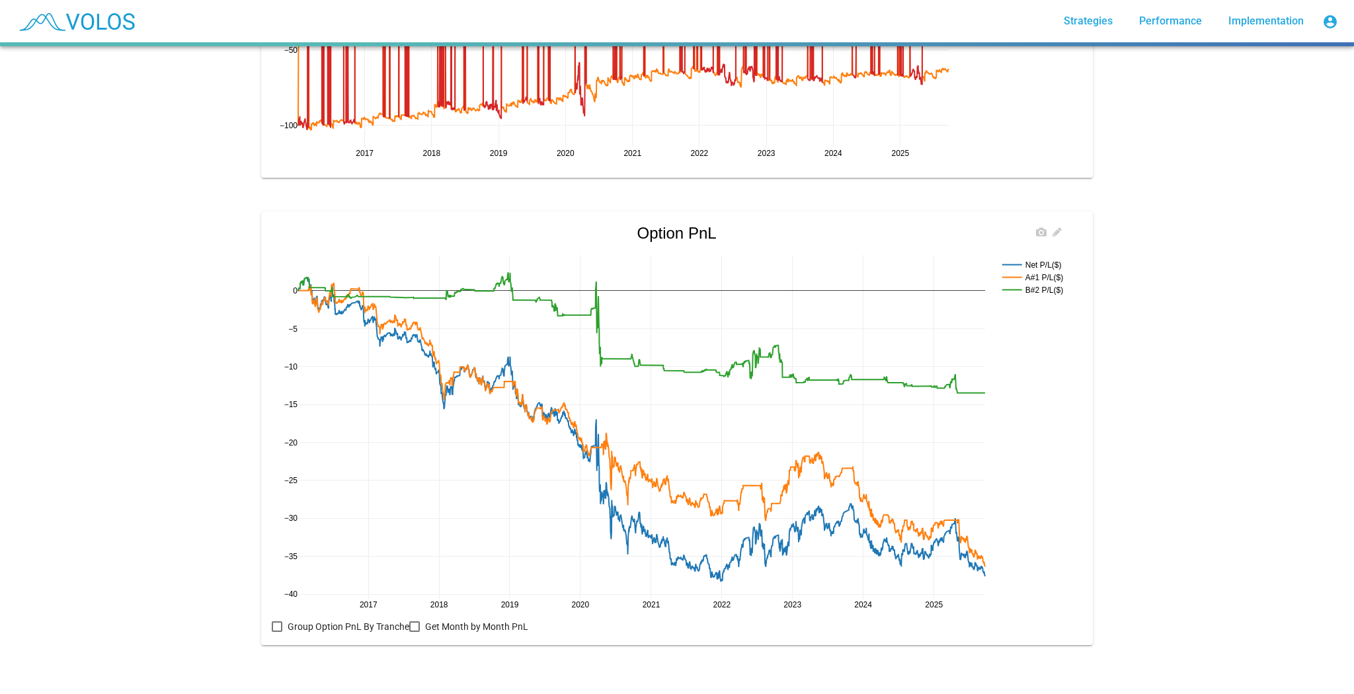
click at [1041, 259] on rect at bounding box center [1034, 265] width 71 height 13
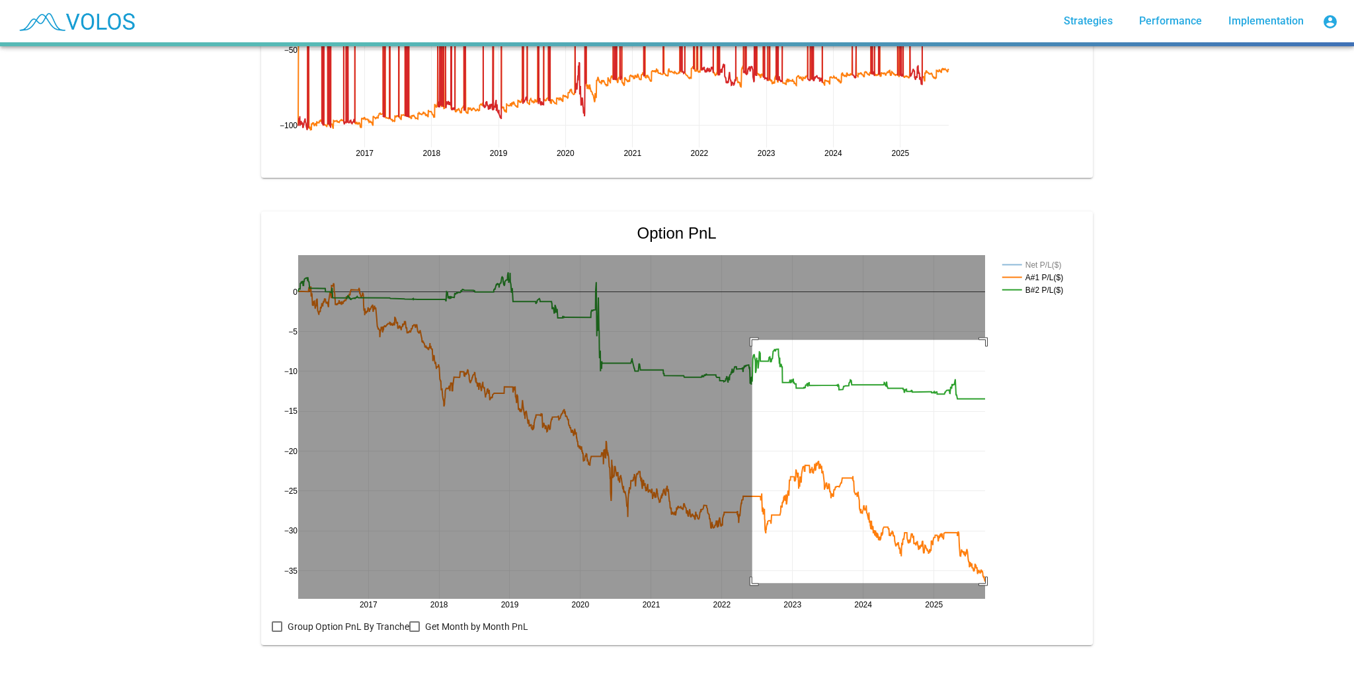
drag, startPoint x: 748, startPoint y: 333, endPoint x: 1028, endPoint y: 576, distance: 370.2
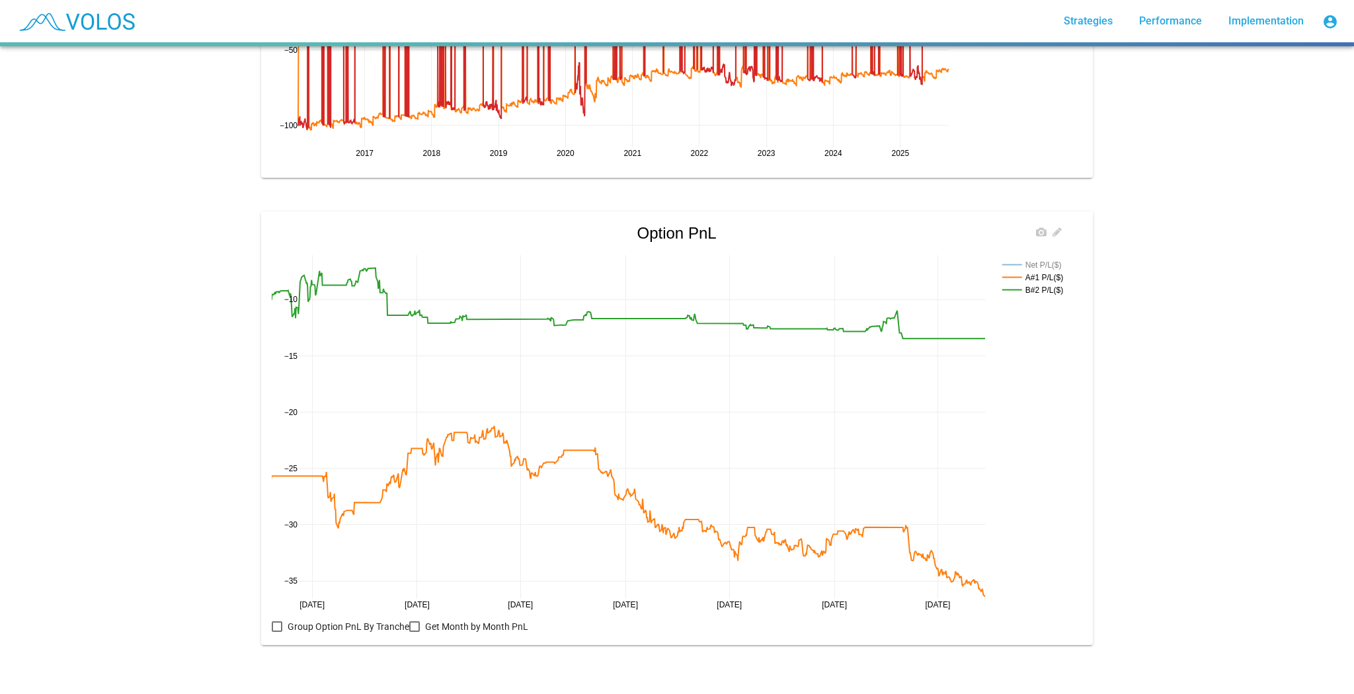
click at [1047, 259] on rect at bounding box center [1034, 265] width 71 height 13
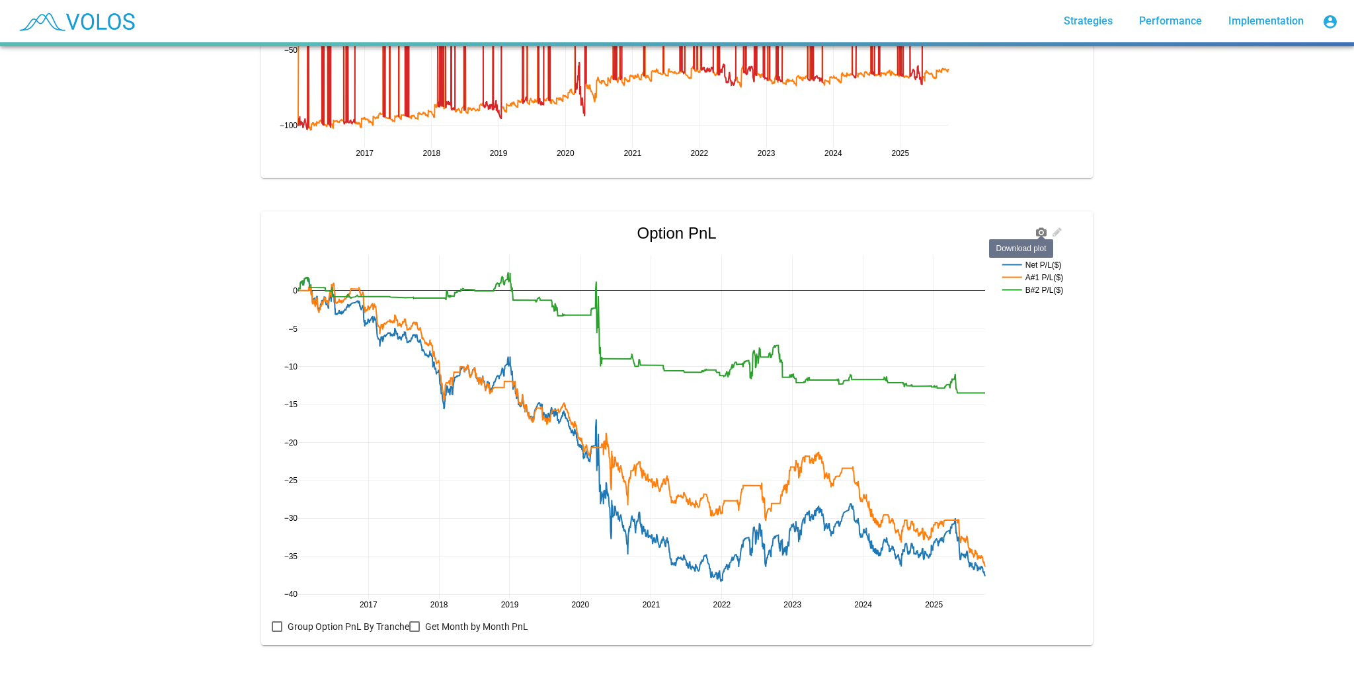
click at [1036, 229] on icon at bounding box center [1041, 232] width 11 height 11
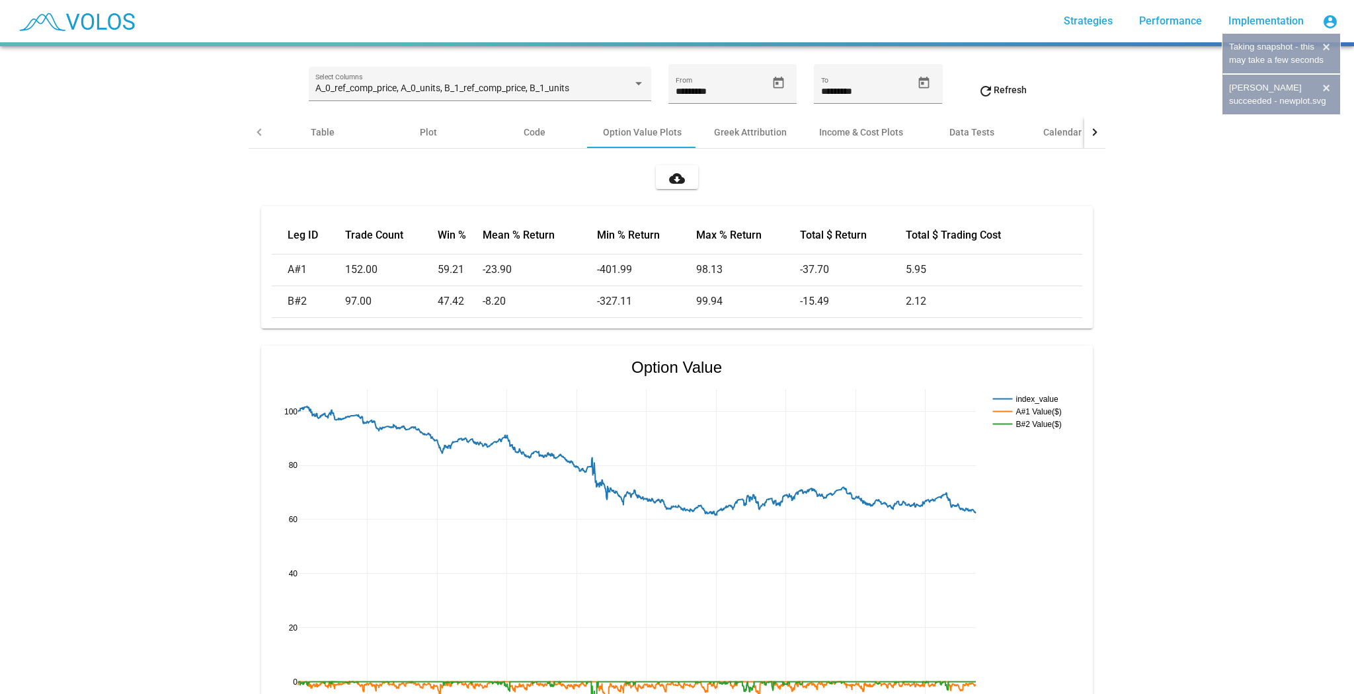
scroll to position [0, 0]
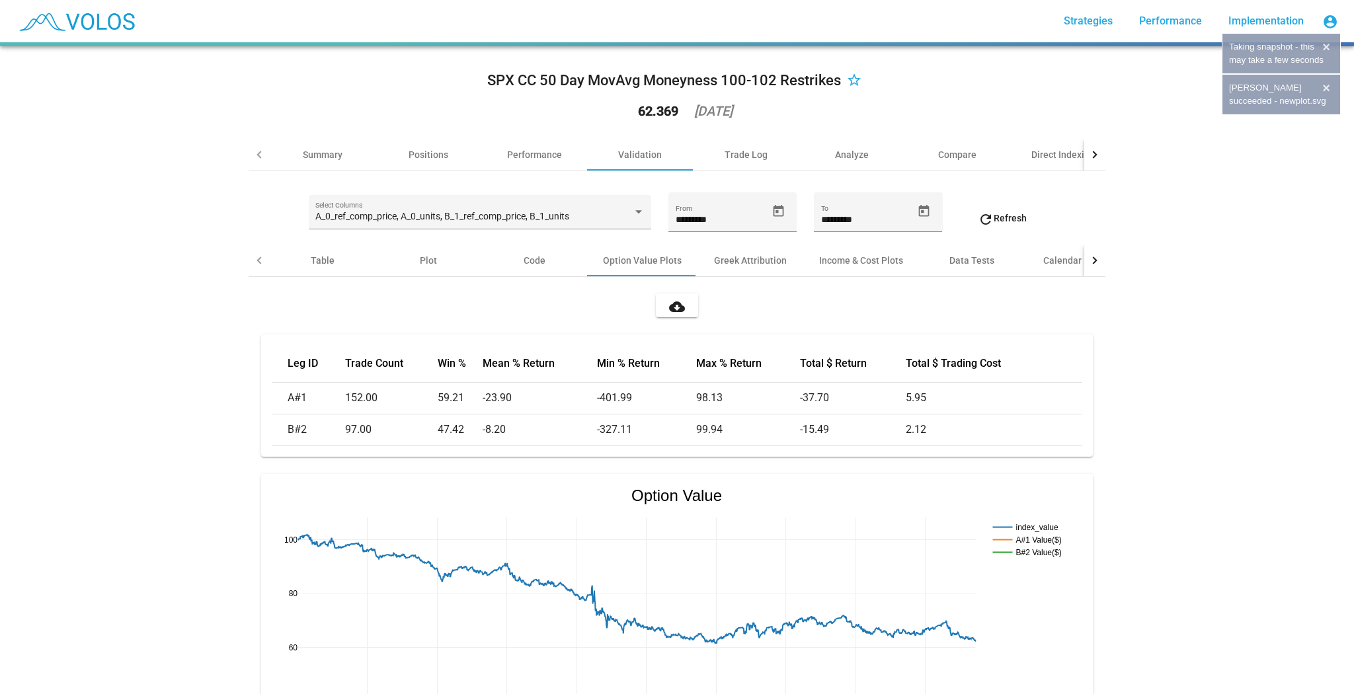
drag, startPoint x: 1182, startPoint y: 453, endPoint x: 1165, endPoint y: 245, distance: 209.0
drag, startPoint x: 946, startPoint y: 428, endPoint x: 272, endPoint y: 370, distance: 675.6
click at [272, 370] on table "Leg ID Trade Count Win % Mean % Return Min % Return Max % Return Total $ Return…" at bounding box center [677, 395] width 810 height 101
copy table "Leg ID Trade Count Win % Mean % Return Min % Return Max % Return Total $ Return…"
click at [184, 382] on div "SPX CC 50 Day MovAvg Moneyness 100-102 Restrikes star_border 62.369 2025-09-22 …" at bounding box center [677, 370] width 1354 height 648
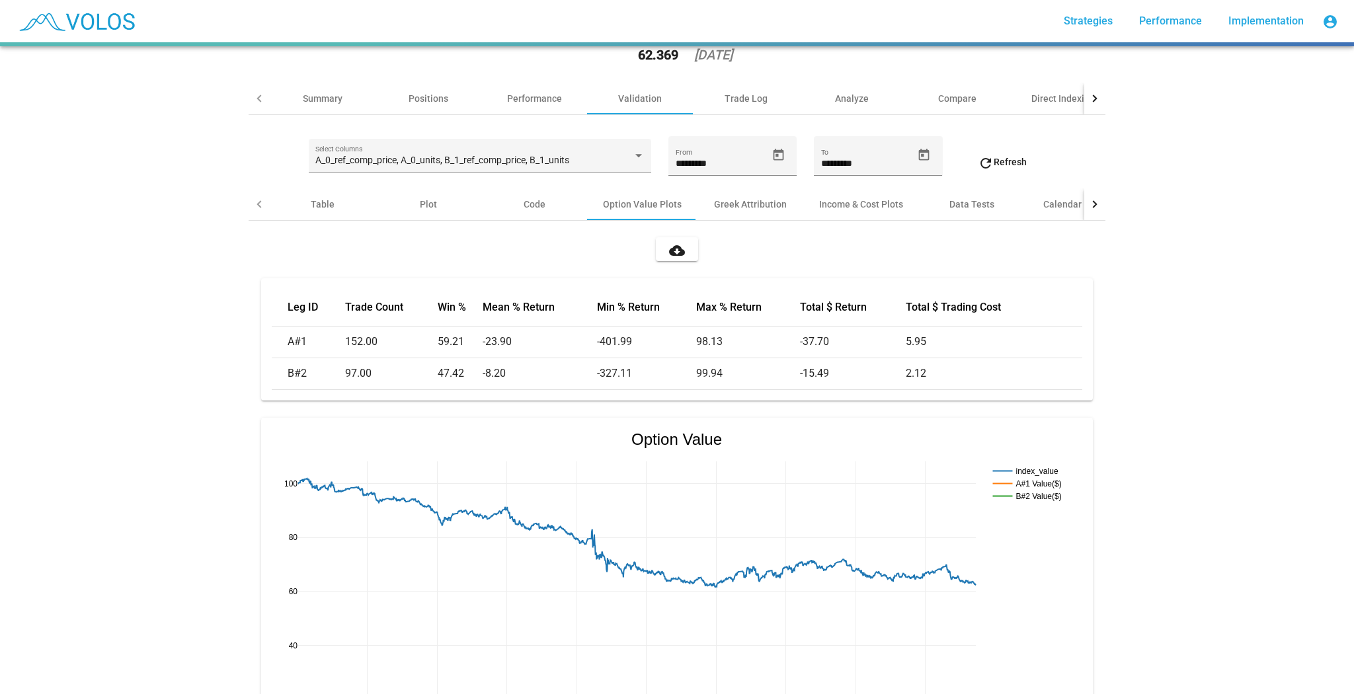
scroll to position [53, 0]
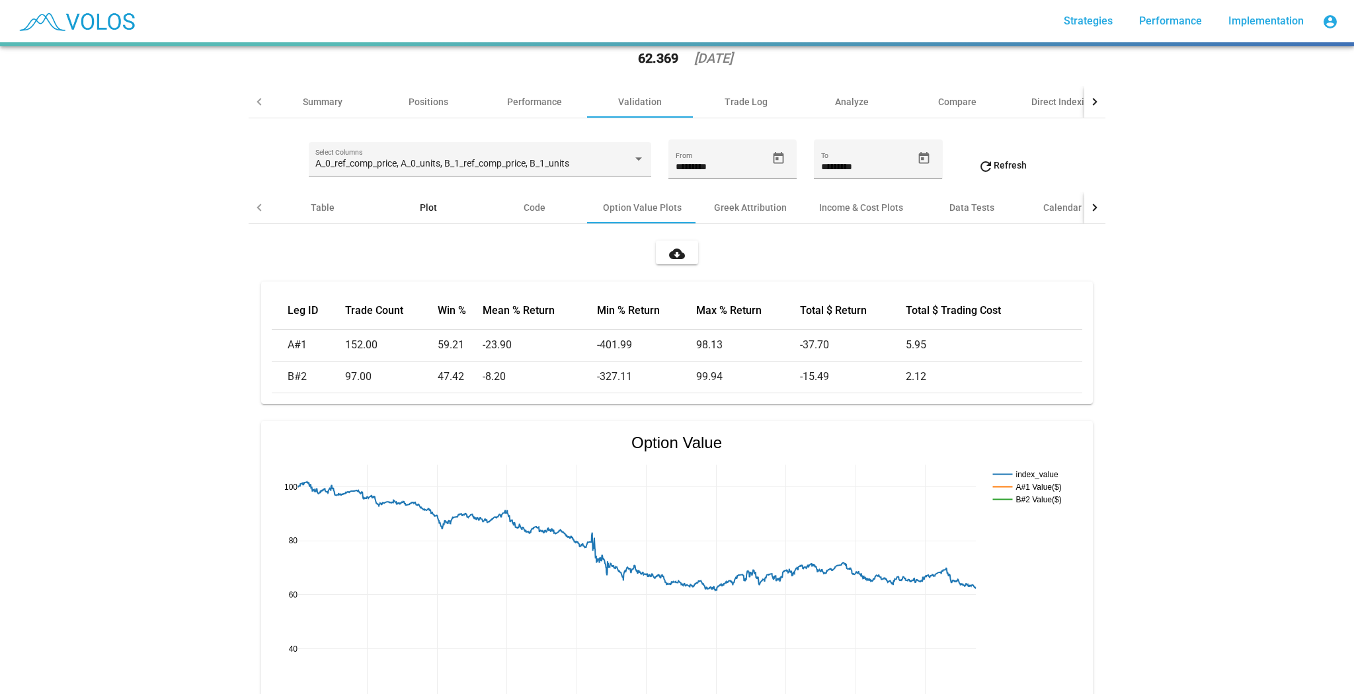
click at [415, 206] on div "Plot" at bounding box center [429, 208] width 106 height 32
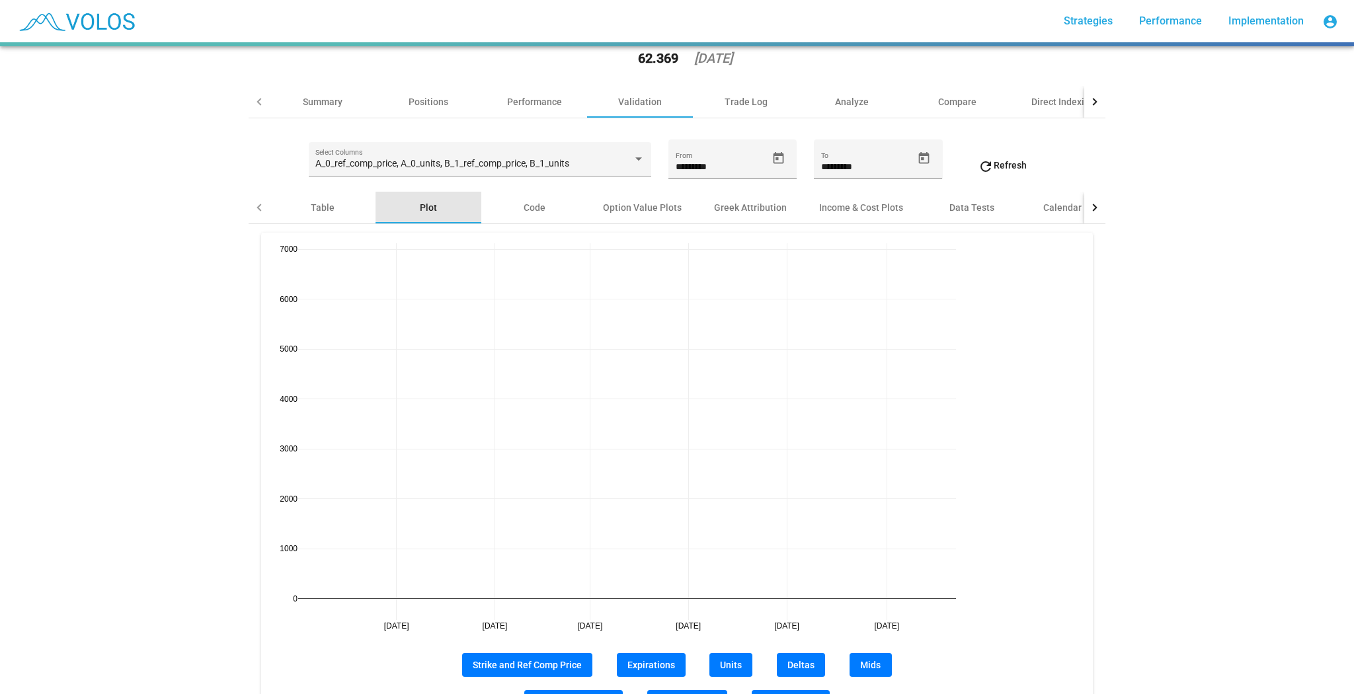
scroll to position [0, 0]
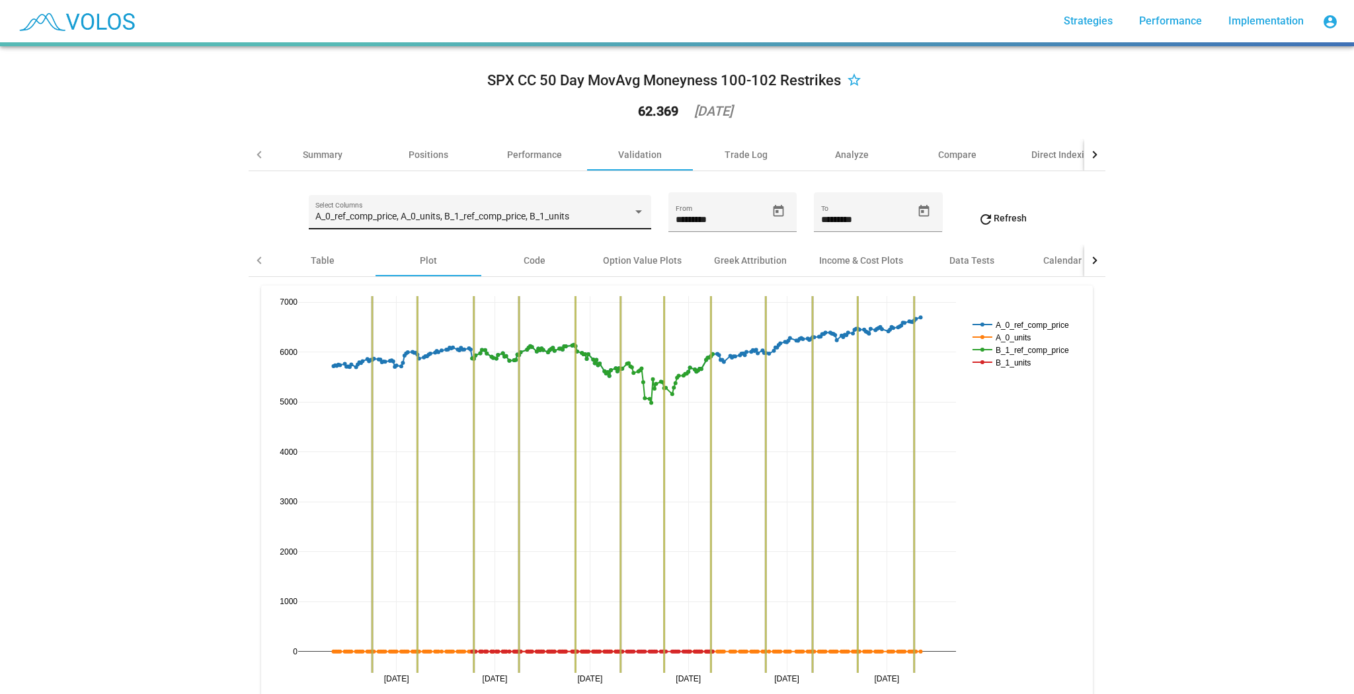
click at [455, 213] on span "A_0_ref_comp_price, A_0_units, B_1_ref_comp_price, B_1_units" at bounding box center [442, 216] width 254 height 11
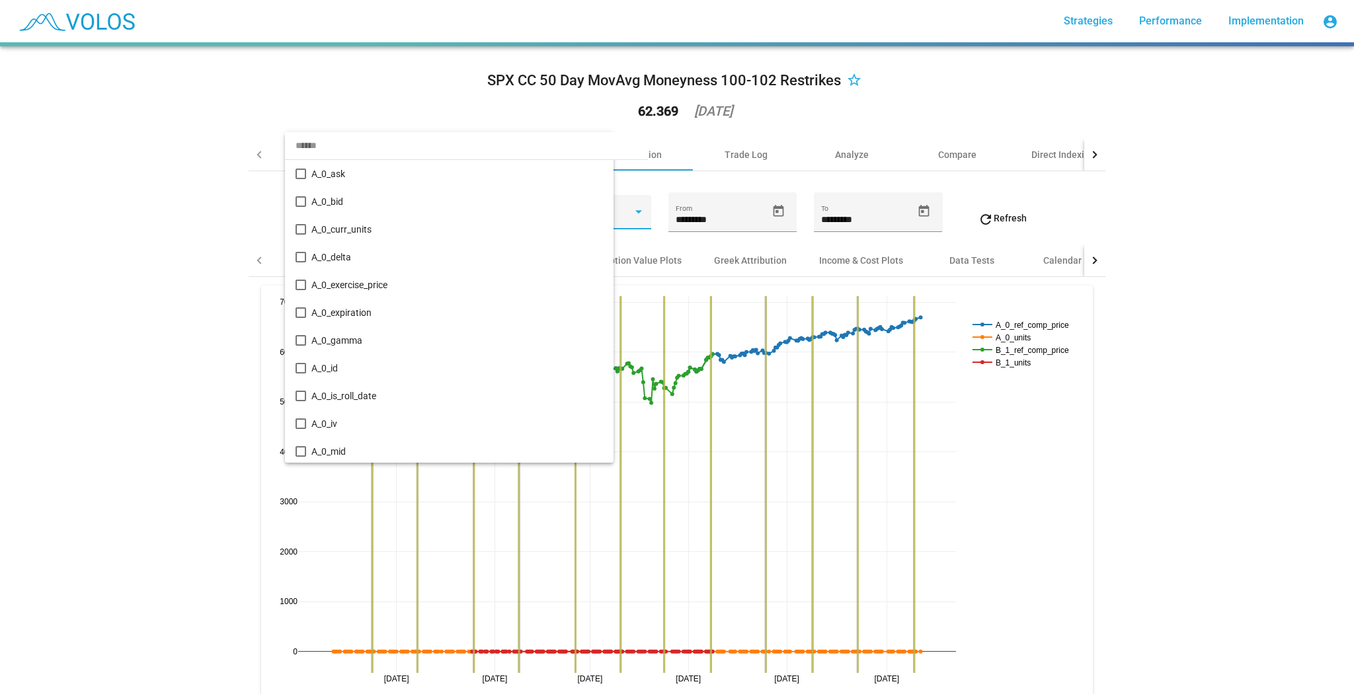
scroll to position [873, 0]
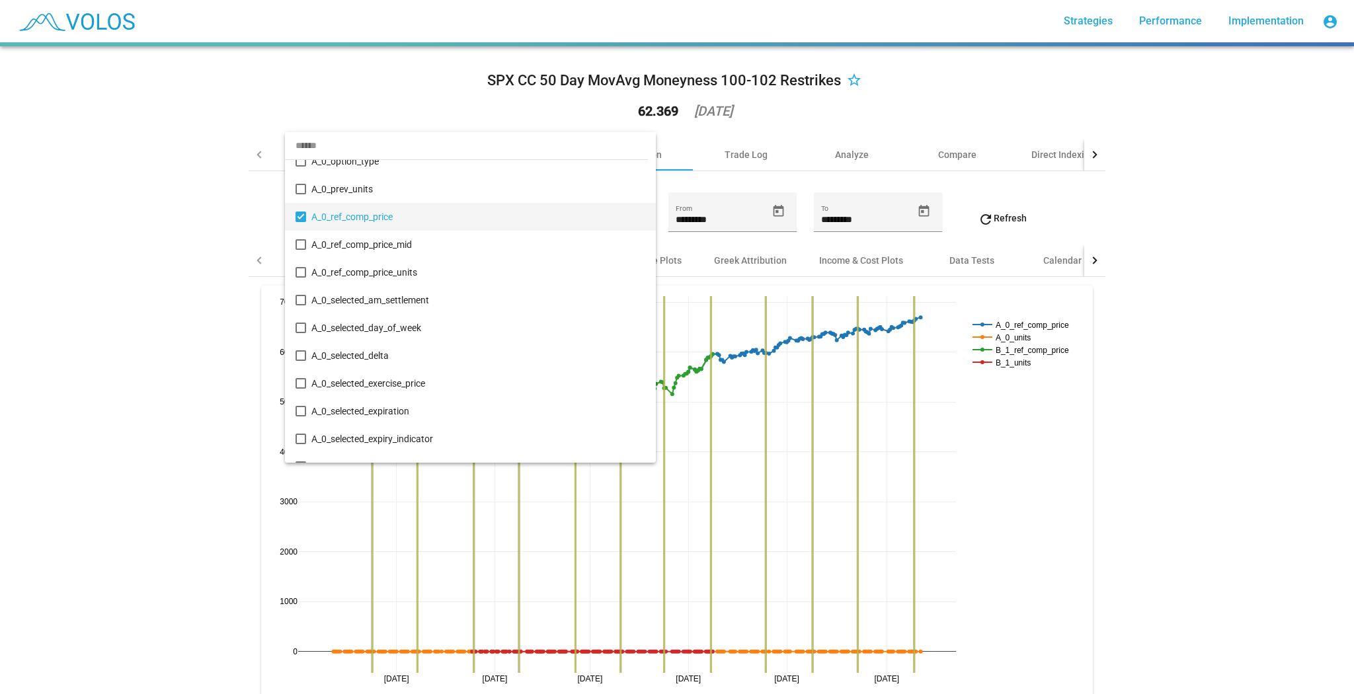
drag, startPoint x: 25, startPoint y: 235, endPoint x: 99, endPoint y: 239, distance: 73.5
click at [26, 235] on div at bounding box center [677, 347] width 1354 height 694
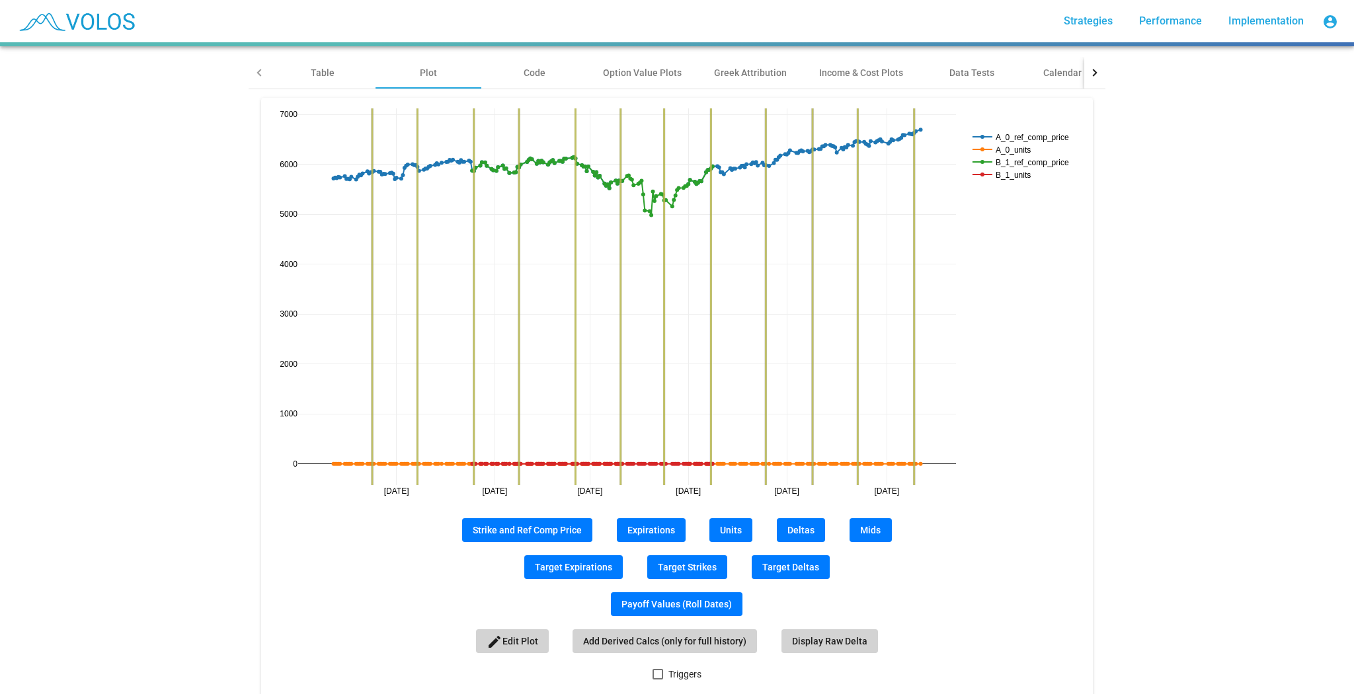
scroll to position [204, 0]
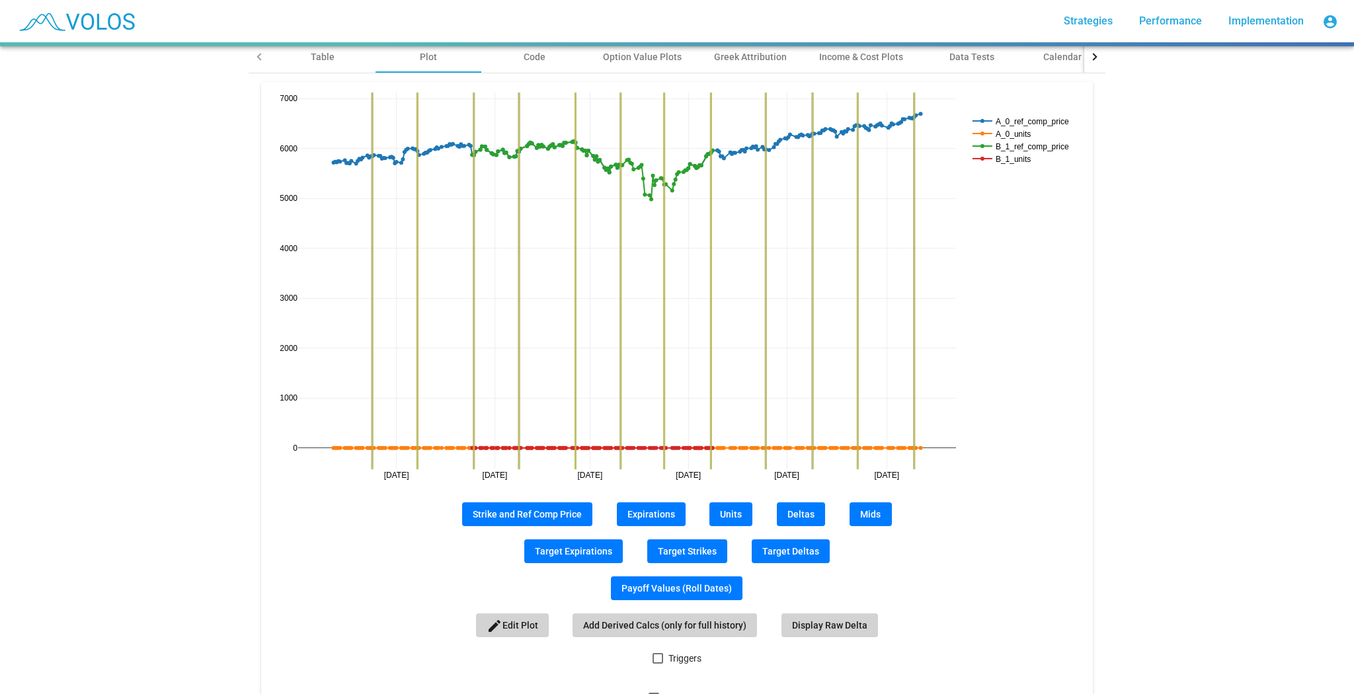
click at [558, 514] on span "Strike and Ref Comp Price" at bounding box center [527, 514] width 109 height 11
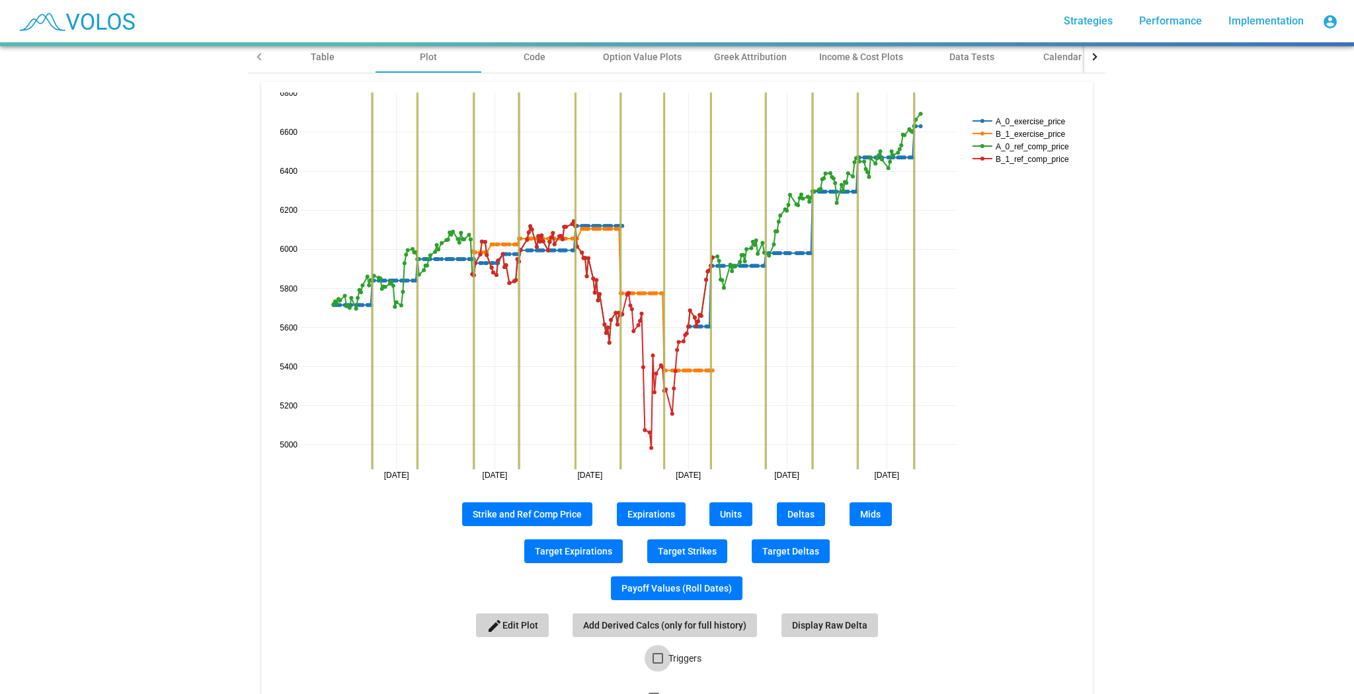
click at [668, 660] on span "Triggers" at bounding box center [684, 659] width 33 height 16
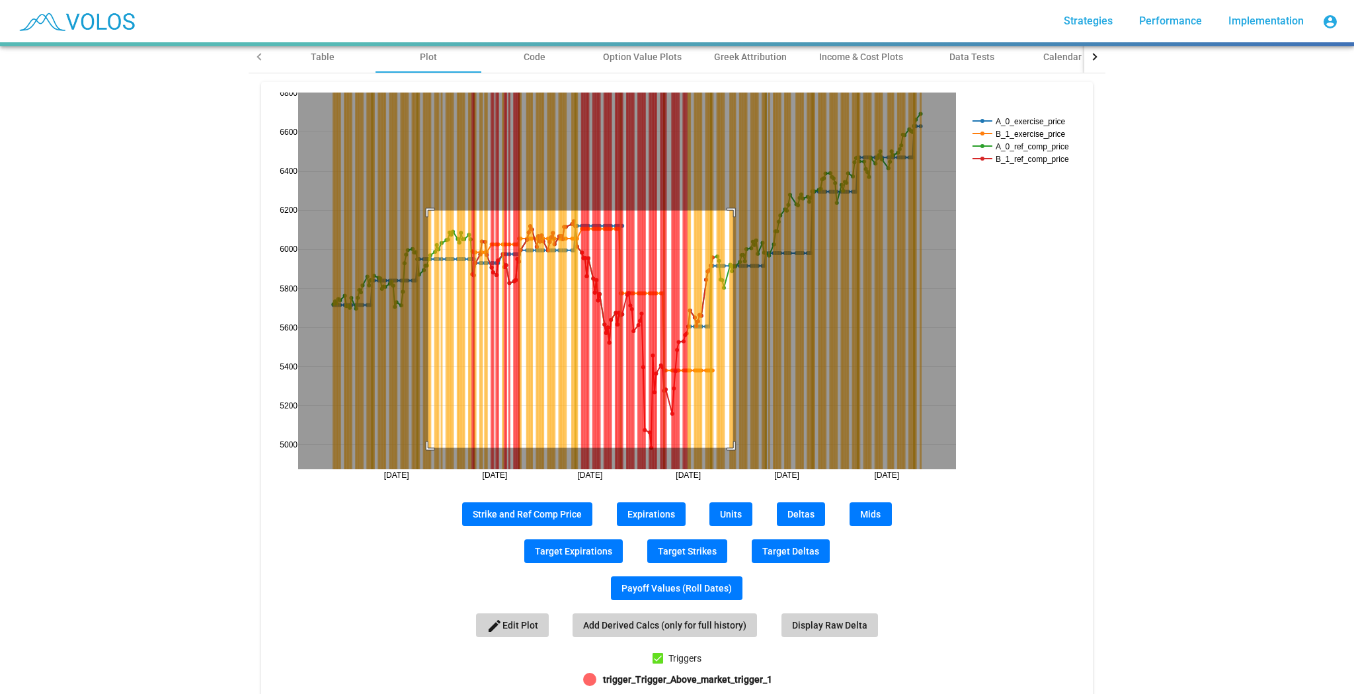
drag, startPoint x: 424, startPoint y: 209, endPoint x: 729, endPoint y: 446, distance: 386.3
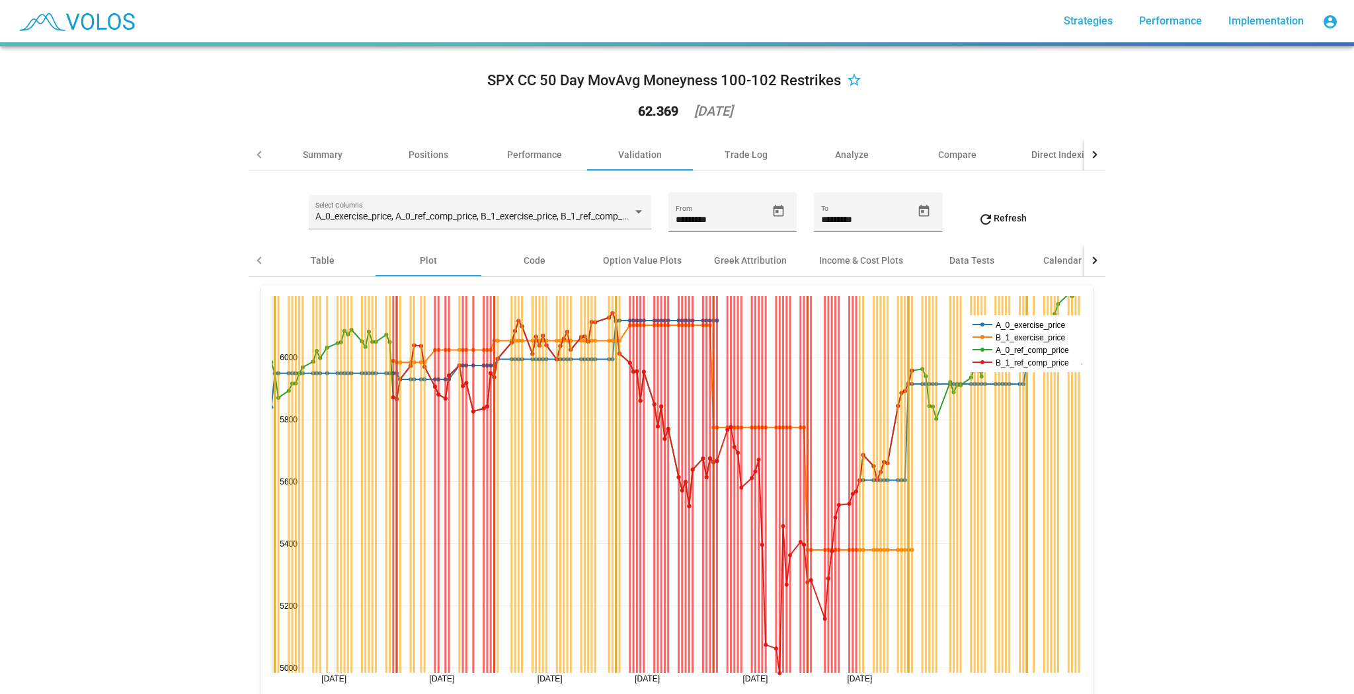
scroll to position [0, 0]
click at [311, 155] on div "Summary" at bounding box center [323, 154] width 40 height 13
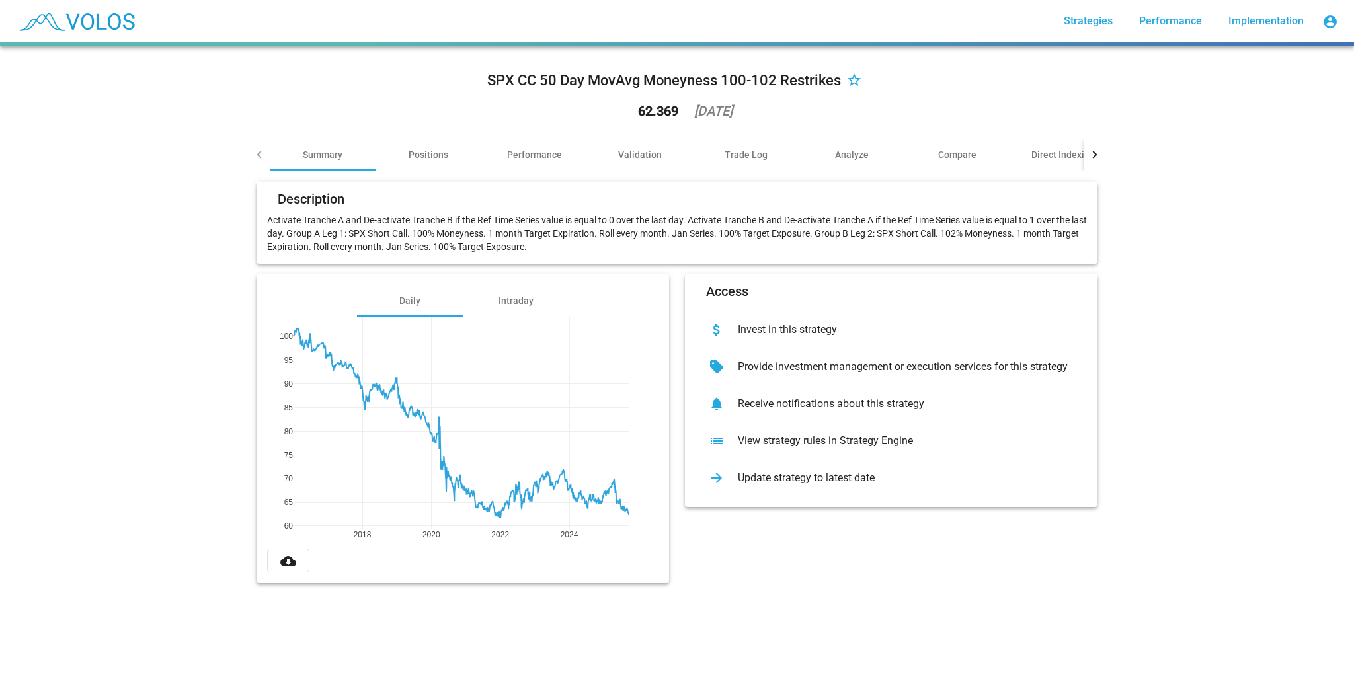
click at [612, 76] on div "SPX CC 50 Day MovAvg Moneyness 100-102 Restrikes" at bounding box center [664, 80] width 354 height 21
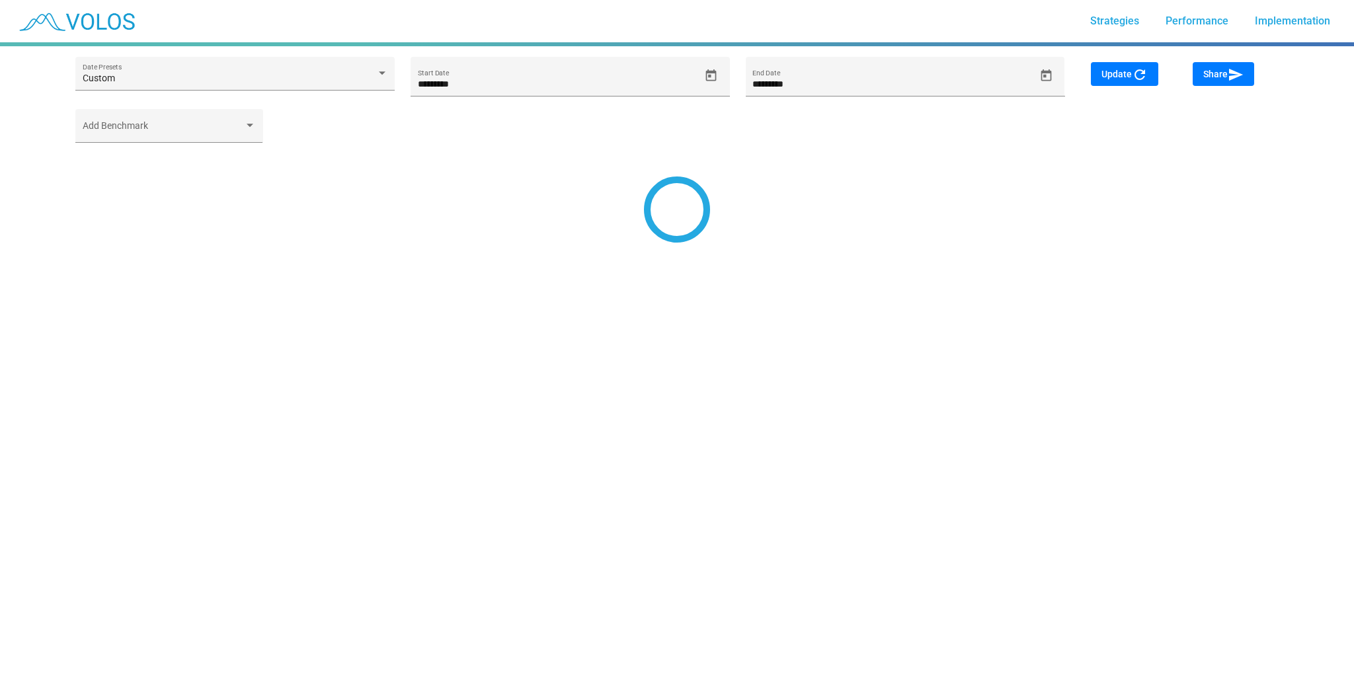
type input "*********"
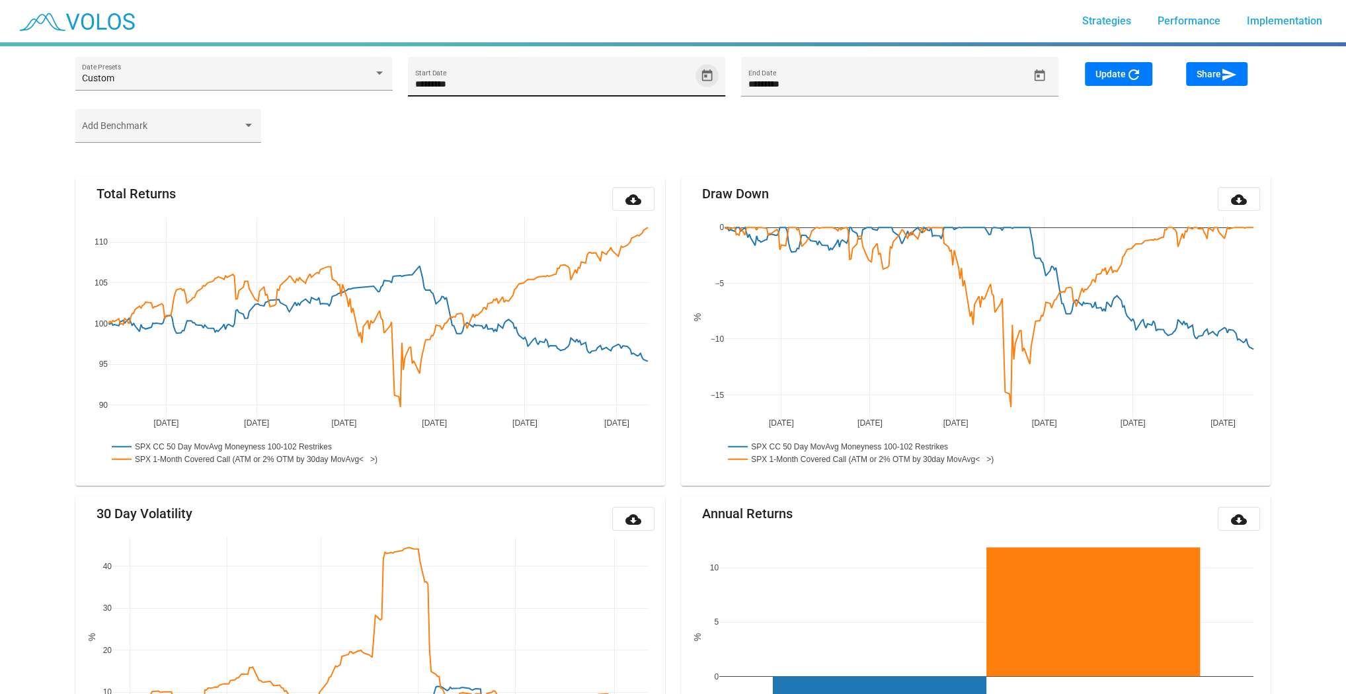
click at [711, 79] on icon "Open calendar" at bounding box center [707, 75] width 11 height 12
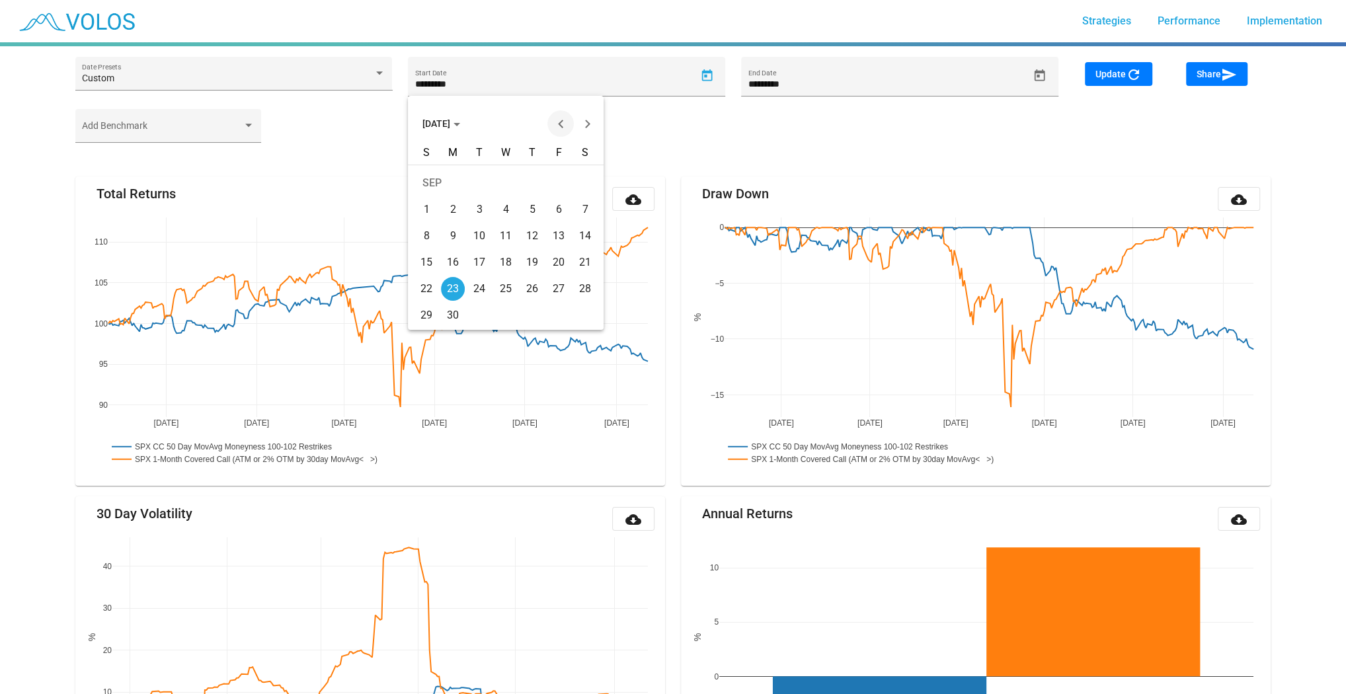
click at [564, 121] on button "Previous month" at bounding box center [560, 123] width 26 height 26
click at [557, 124] on button "Previous month" at bounding box center [560, 123] width 26 height 26
click at [460, 125] on span "JUL 2024" at bounding box center [442, 123] width 38 height 11
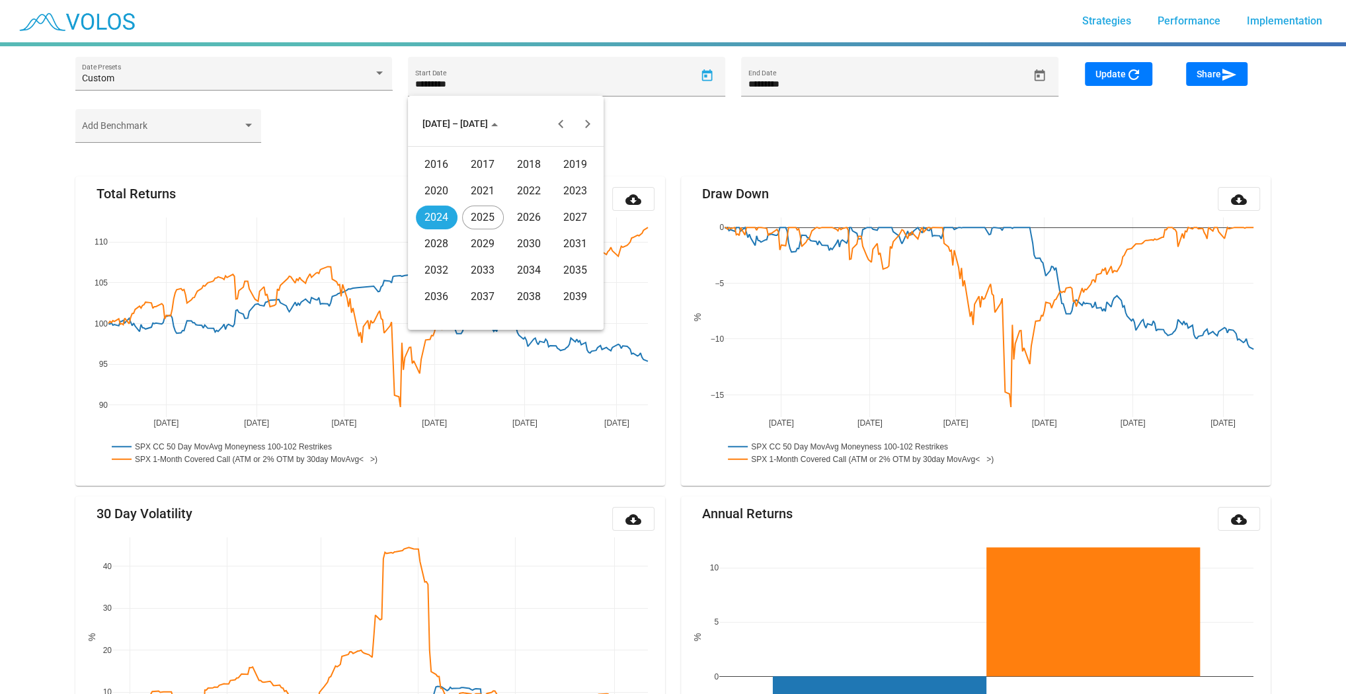
click at [575, 184] on div "2023" at bounding box center [576, 191] width 42 height 24
click at [444, 190] on div "JAN" at bounding box center [437, 191] width 42 height 24
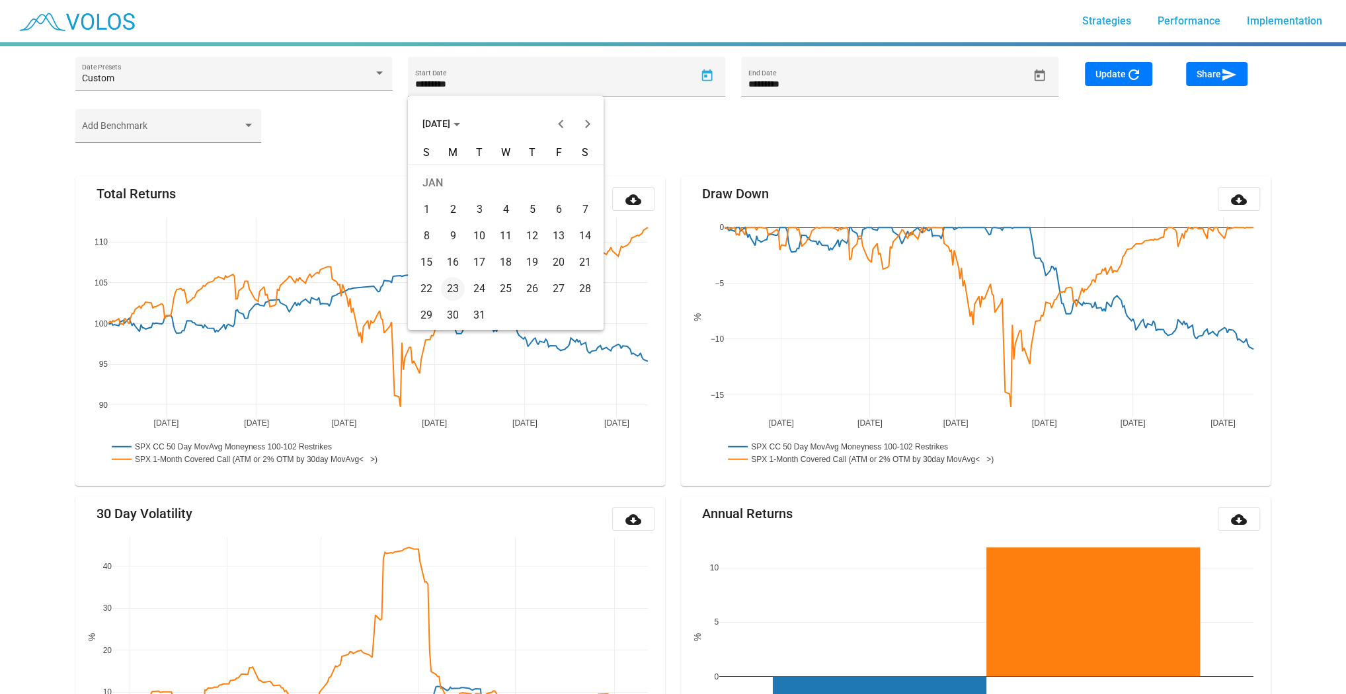
click at [453, 208] on div "2" at bounding box center [453, 210] width 24 height 24
click at [1117, 69] on span "Update refresh" at bounding box center [1119, 74] width 46 height 11
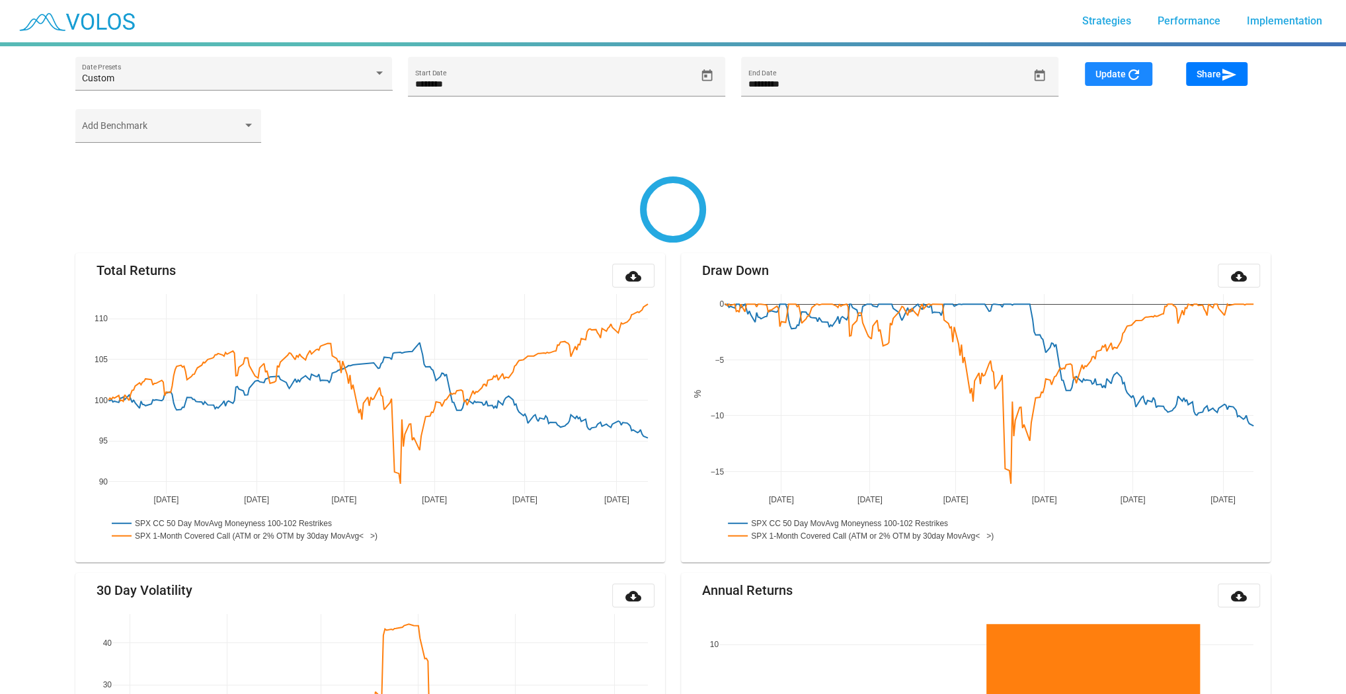
type input "********"
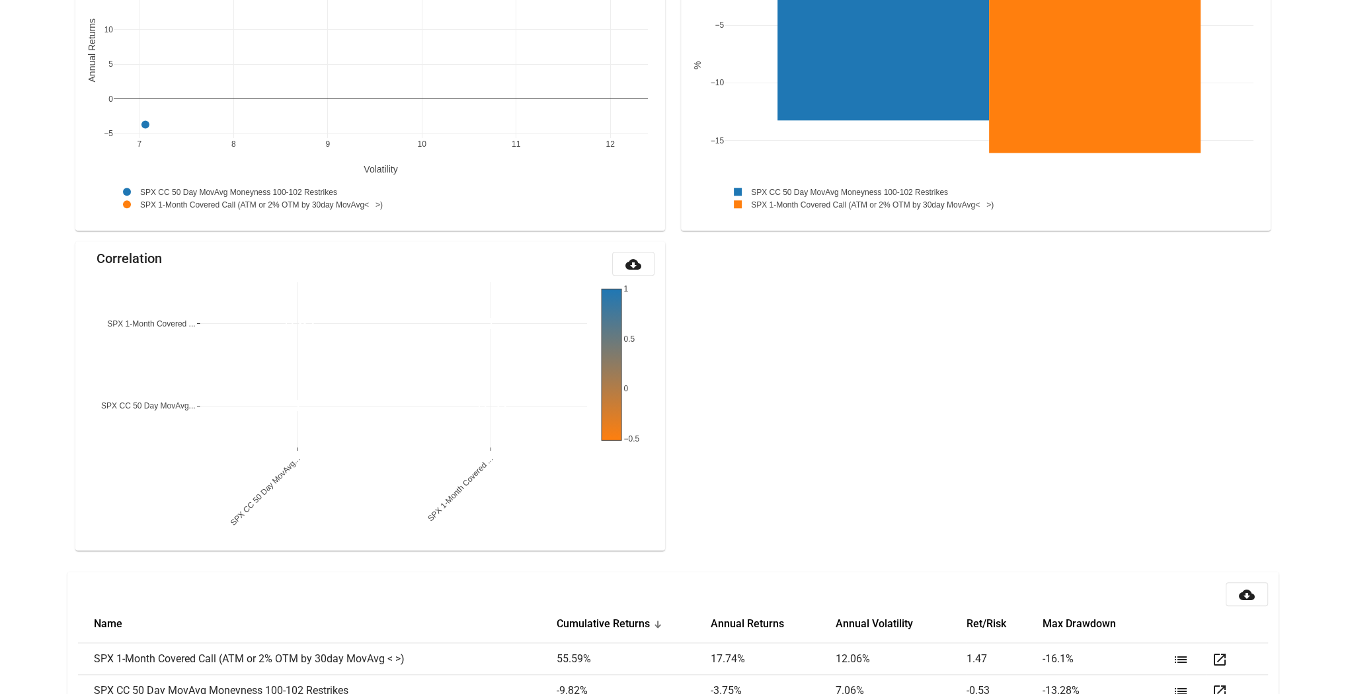
scroll to position [1245, 0]
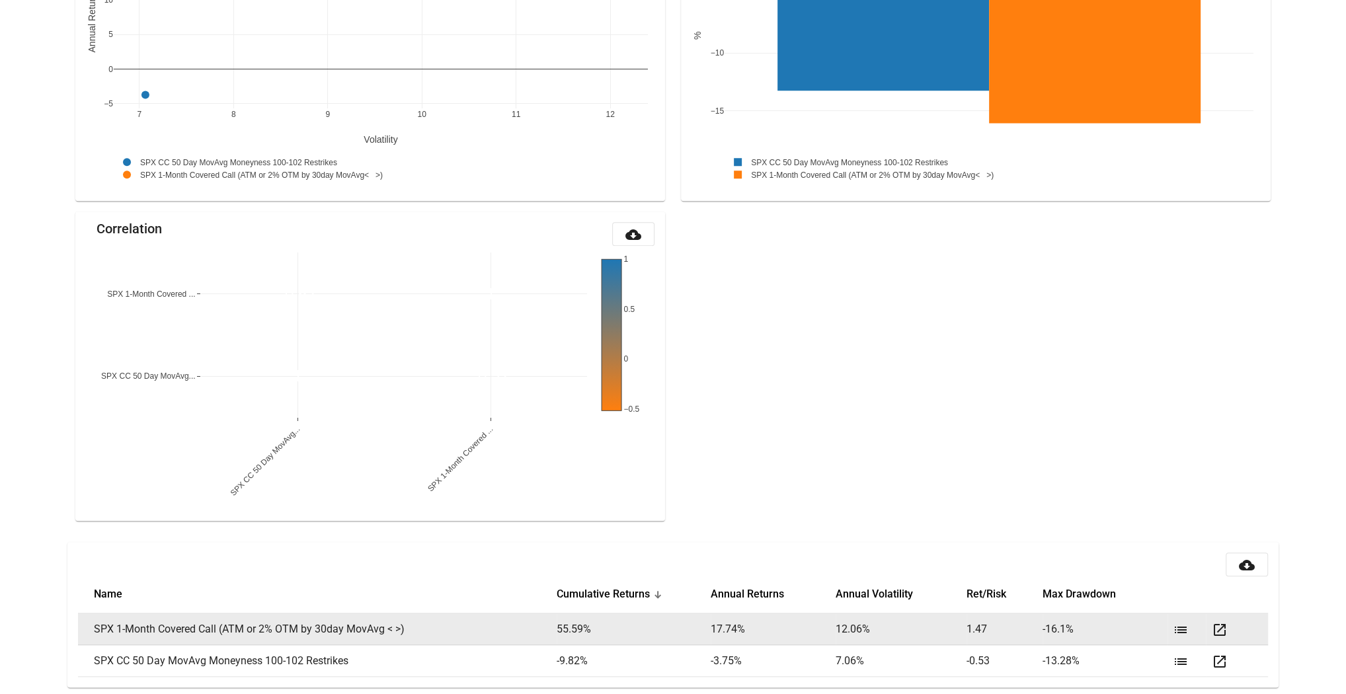
drag, startPoint x: 419, startPoint y: 629, endPoint x: 78, endPoint y: 639, distance: 341.3
click at [78, 639] on td "SPX 1-Month Covered Call (ATM or 2% OTM by 30day MovAvg < >)" at bounding box center [317, 630] width 479 height 32
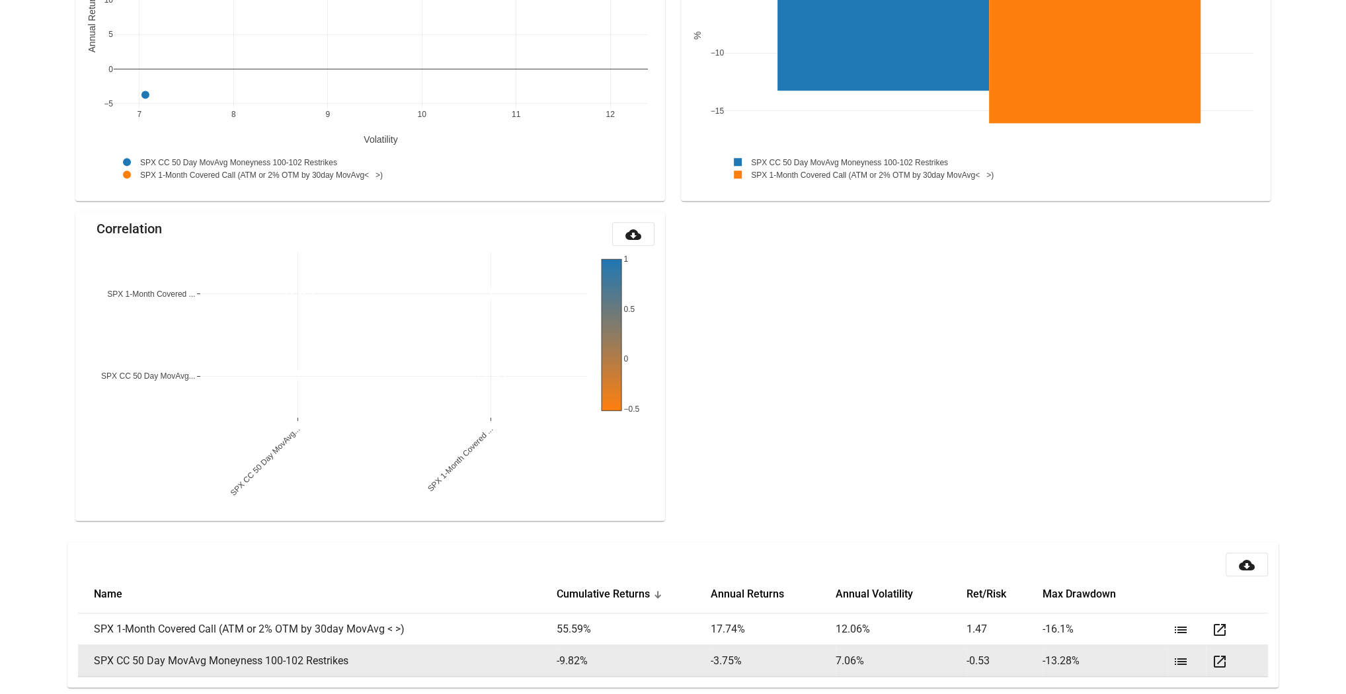
copy td "SPX 1-Month Covered Call (ATM or 2% OTM by 30day MovAvg < >)"
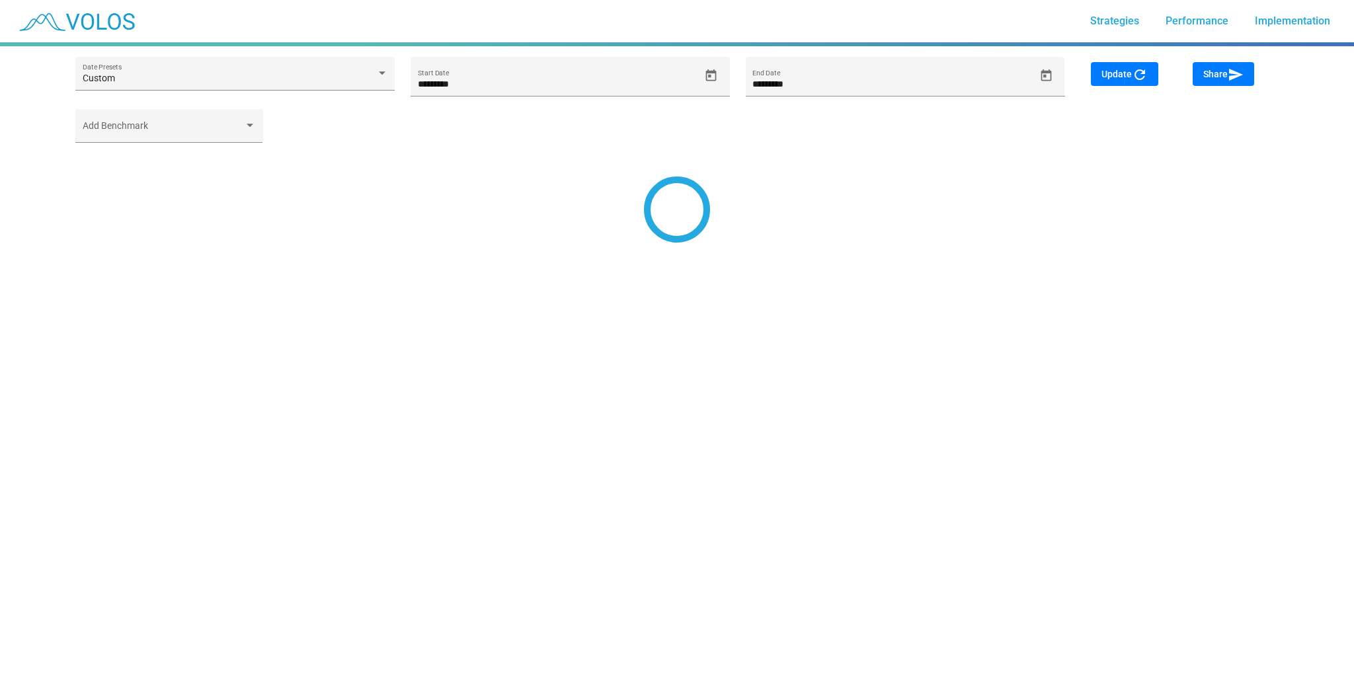
type input "*********"
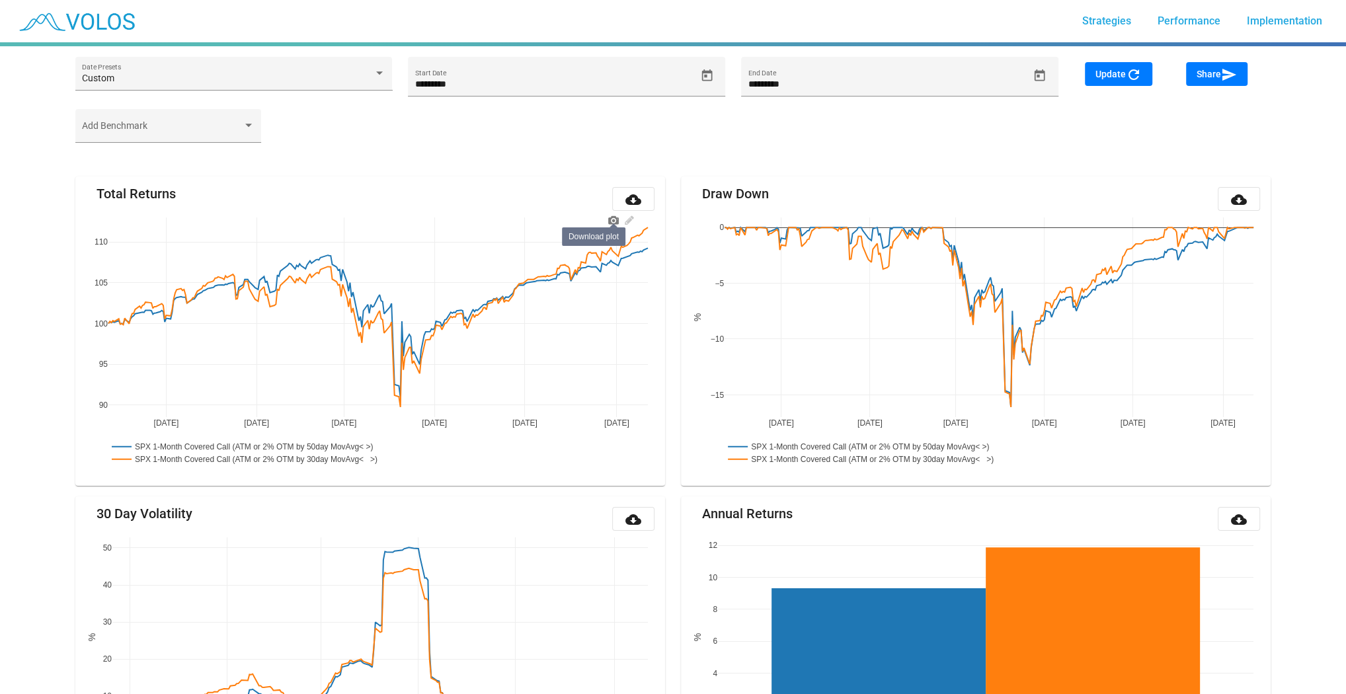
click at [612, 216] on icon at bounding box center [613, 220] width 11 height 11
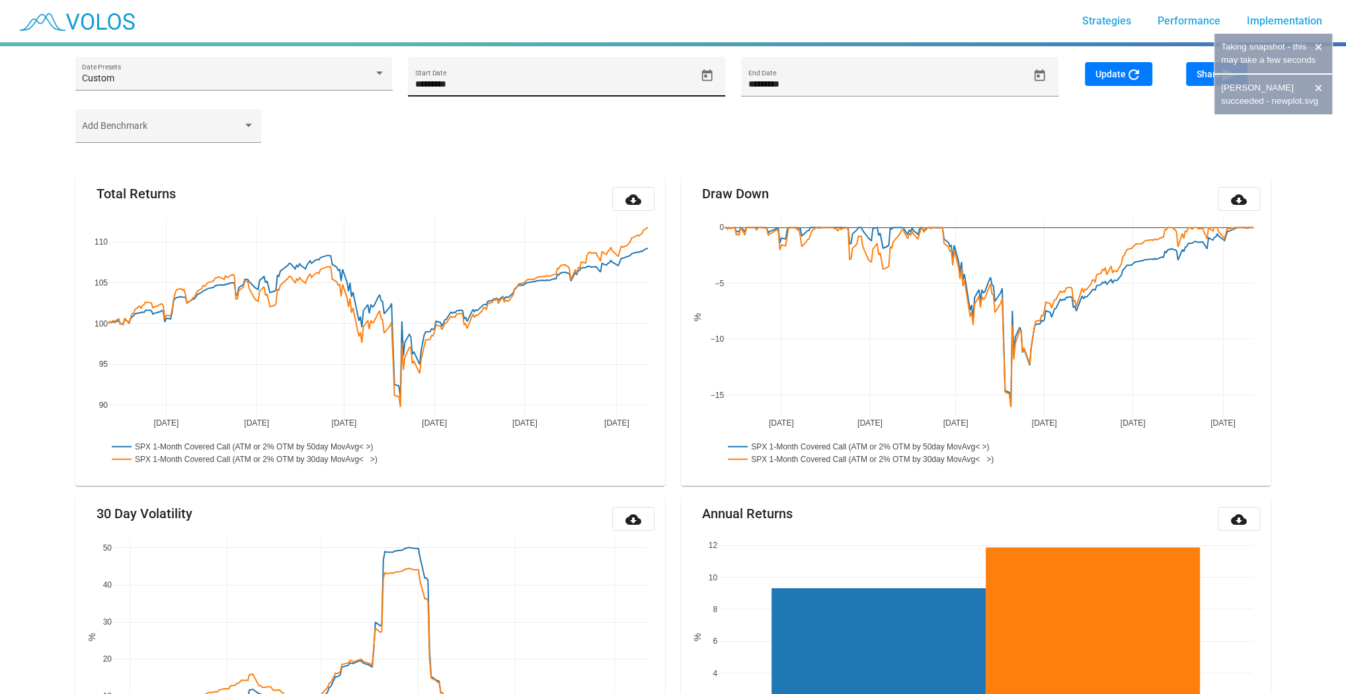
click at [709, 80] on icon "Open calendar" at bounding box center [707, 75] width 11 height 12
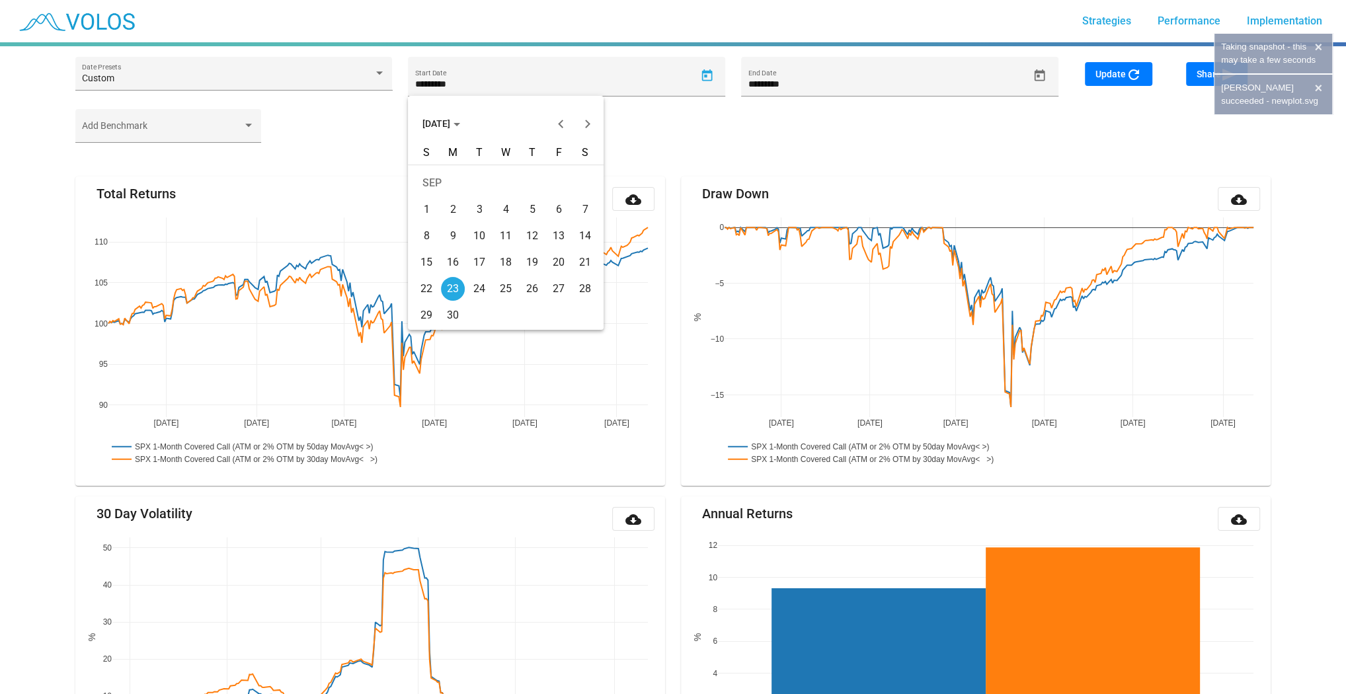
drag, startPoint x: 467, startPoint y: 123, endPoint x: 463, endPoint y: 130, distance: 8.1
click at [460, 124] on span "SEP 2024" at bounding box center [442, 123] width 38 height 11
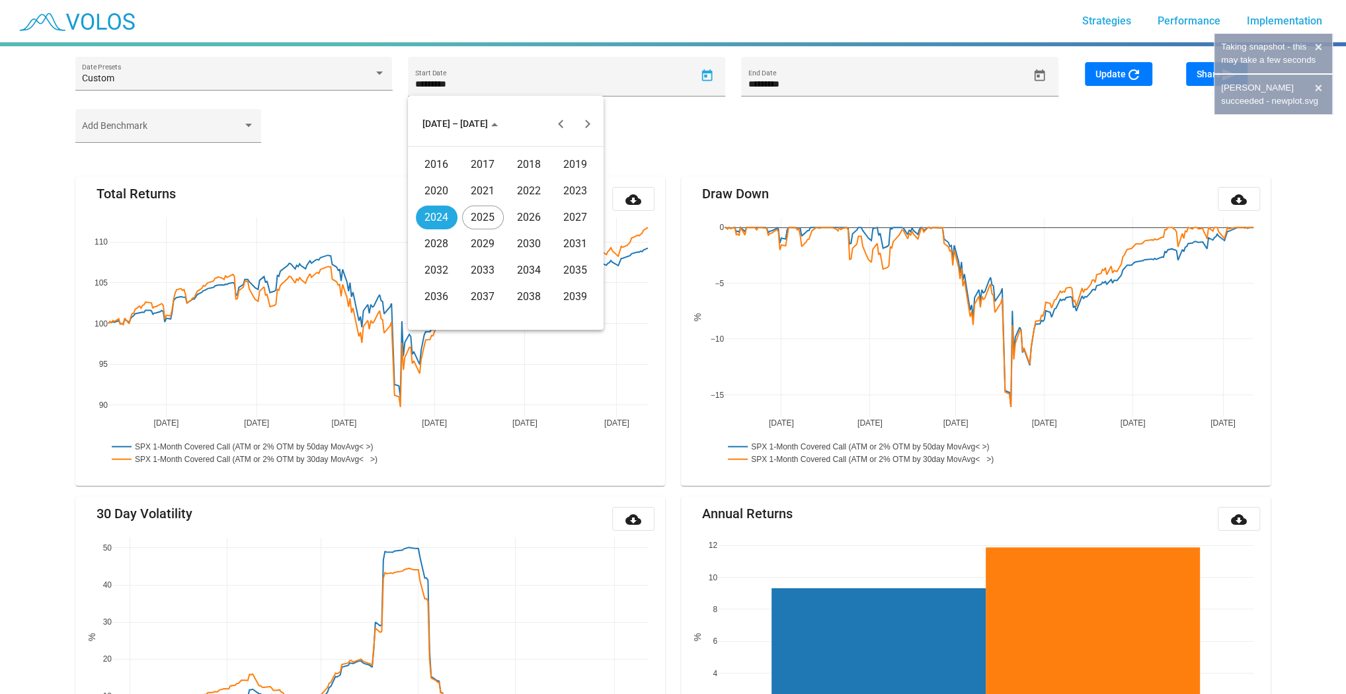
click at [452, 159] on div "2016" at bounding box center [437, 165] width 42 height 24
click at [446, 192] on div "JAN" at bounding box center [437, 191] width 42 height 24
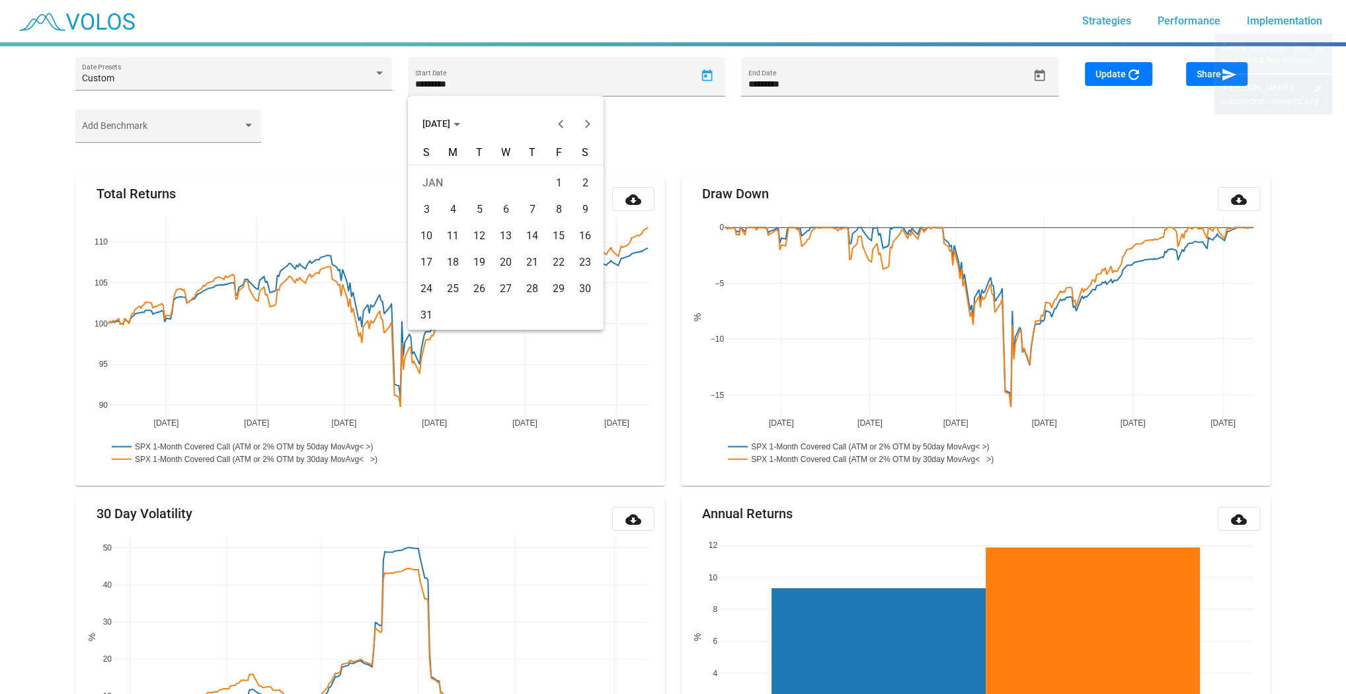
drag, startPoint x: 452, startPoint y: 222, endPoint x: 451, endPoint y: 229, distance: 7.3
click at [452, 223] on tbody "JAN 1 2 3 4 5 6 7 8 9 10 11 12 13 14 15 16 17 18 19 20 21 22 23 24 25 26 27 28 …" at bounding box center [505, 249] width 185 height 159
click at [444, 216] on div "4" at bounding box center [453, 210] width 24 height 24
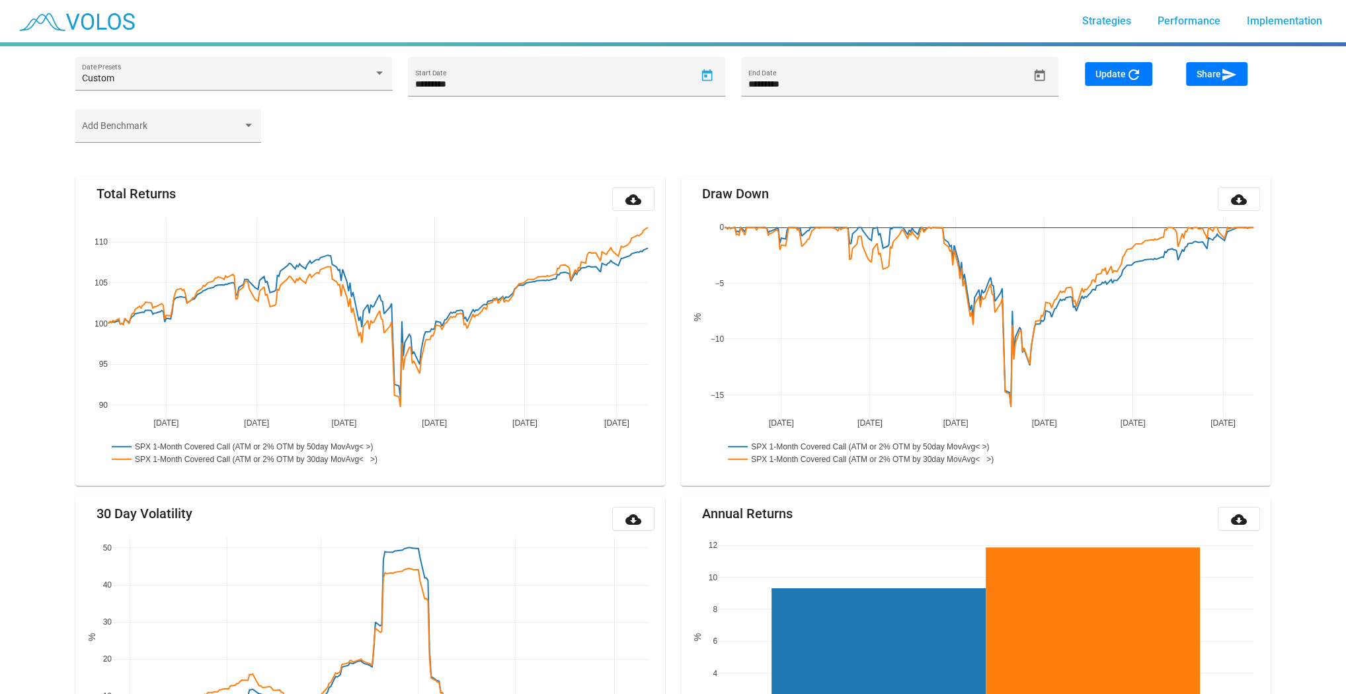
type input "********"
click at [1111, 73] on span "Update refresh" at bounding box center [1119, 74] width 46 height 11
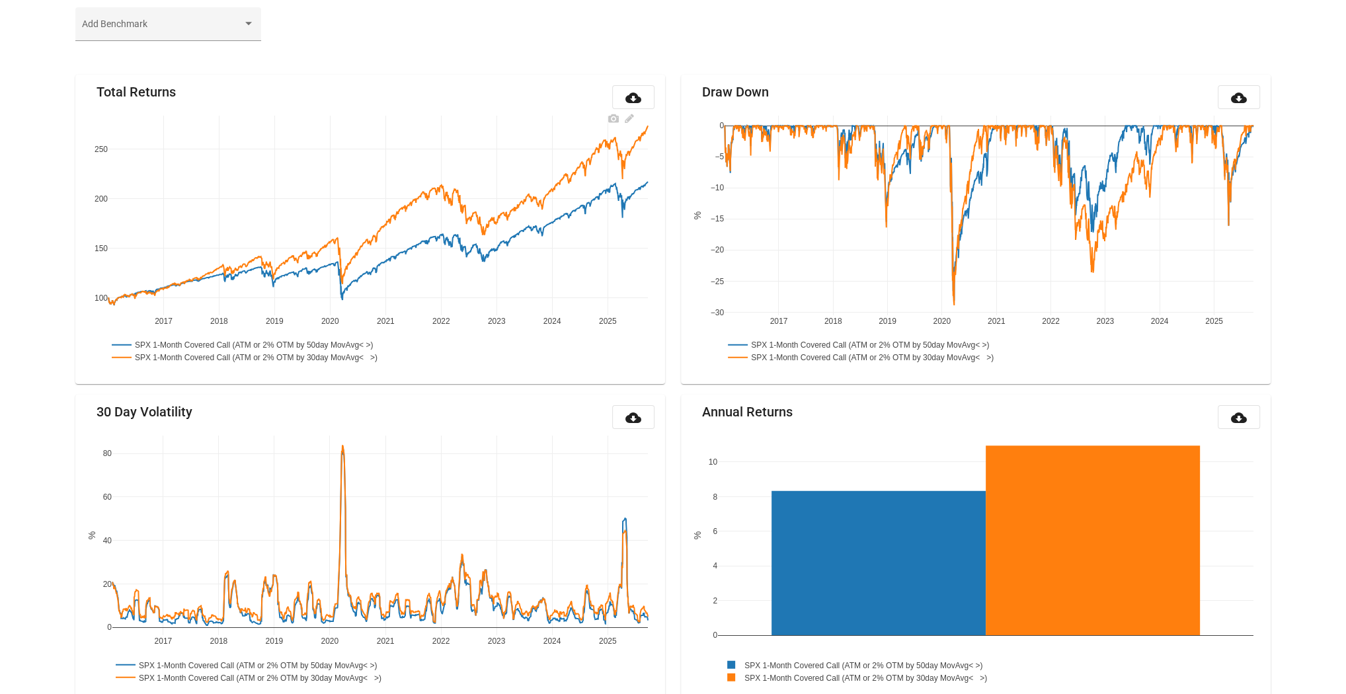
scroll to position [50, 0]
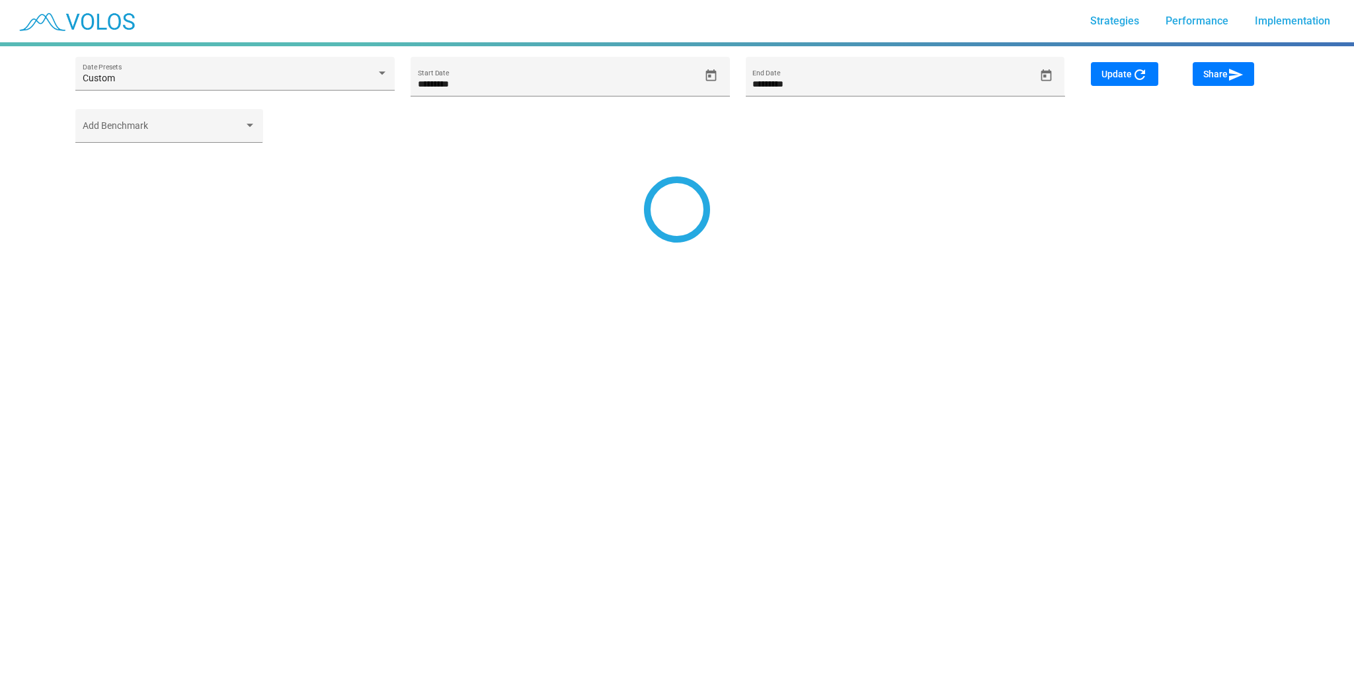
type input "*********"
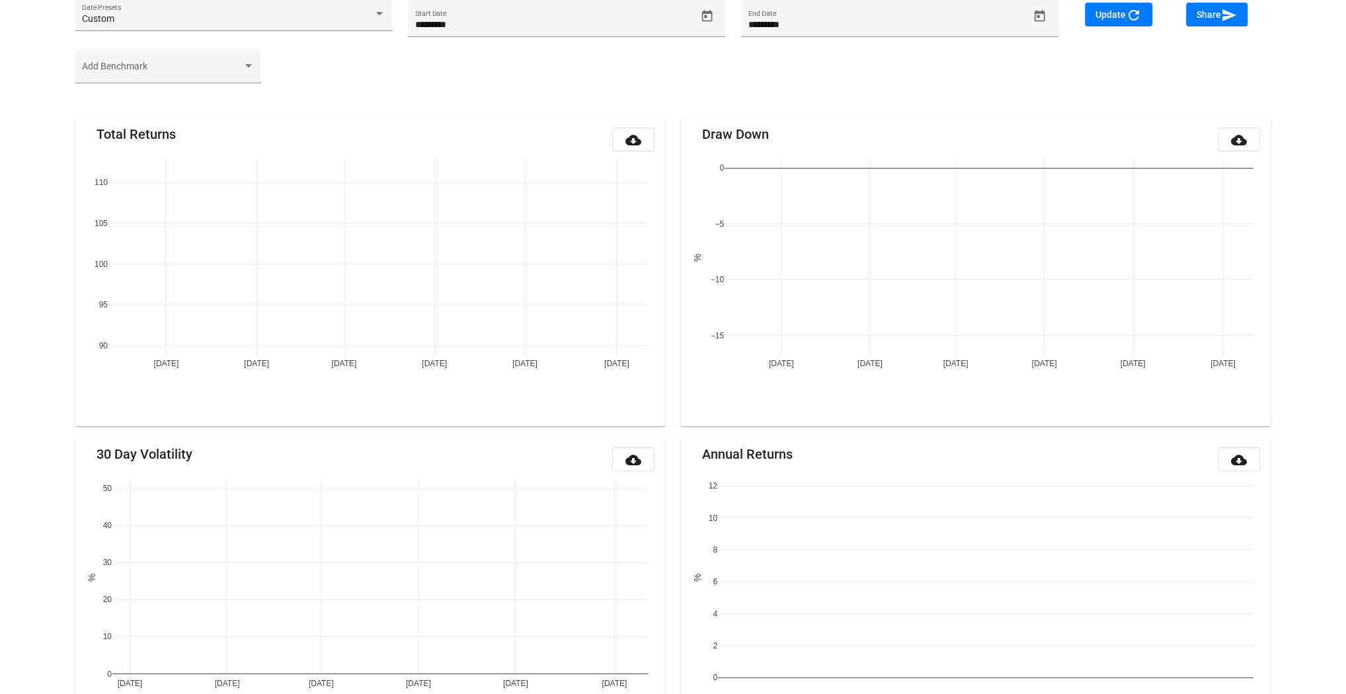
scroll to position [50, 0]
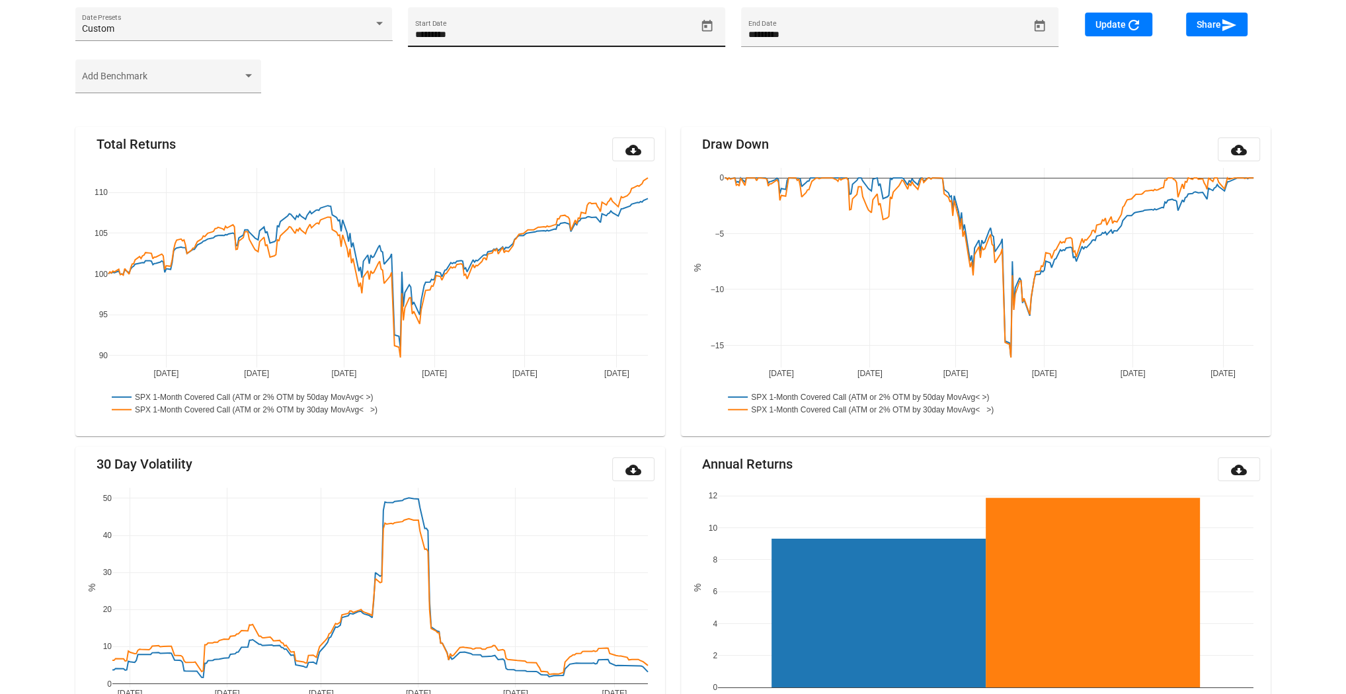
click at [707, 24] on icon "Open calendar" at bounding box center [707, 26] width 14 height 14
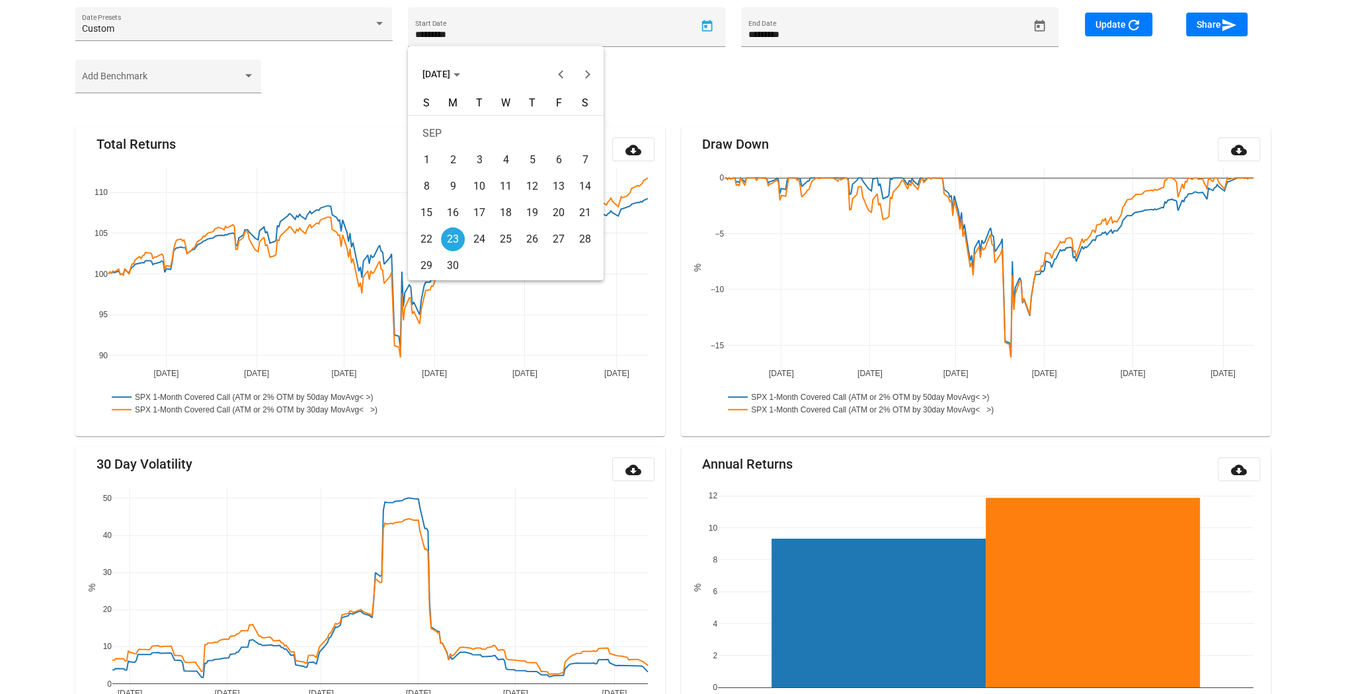
drag, startPoint x: 453, startPoint y: 65, endPoint x: 454, endPoint y: 72, distance: 7.3
click at [452, 65] on button "SEP 2024" at bounding box center [441, 74] width 59 height 26
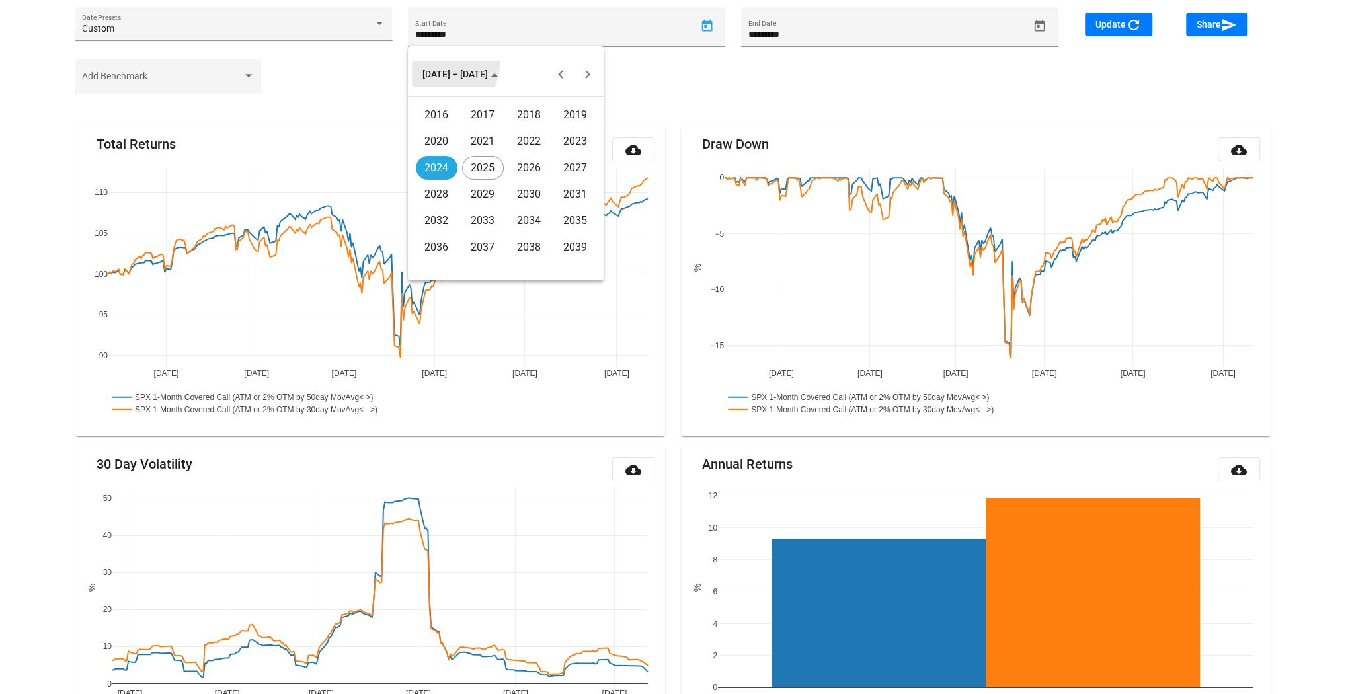
click at [446, 116] on div "2016" at bounding box center [437, 115] width 42 height 24
click at [433, 146] on div "JAN" at bounding box center [437, 142] width 42 height 24
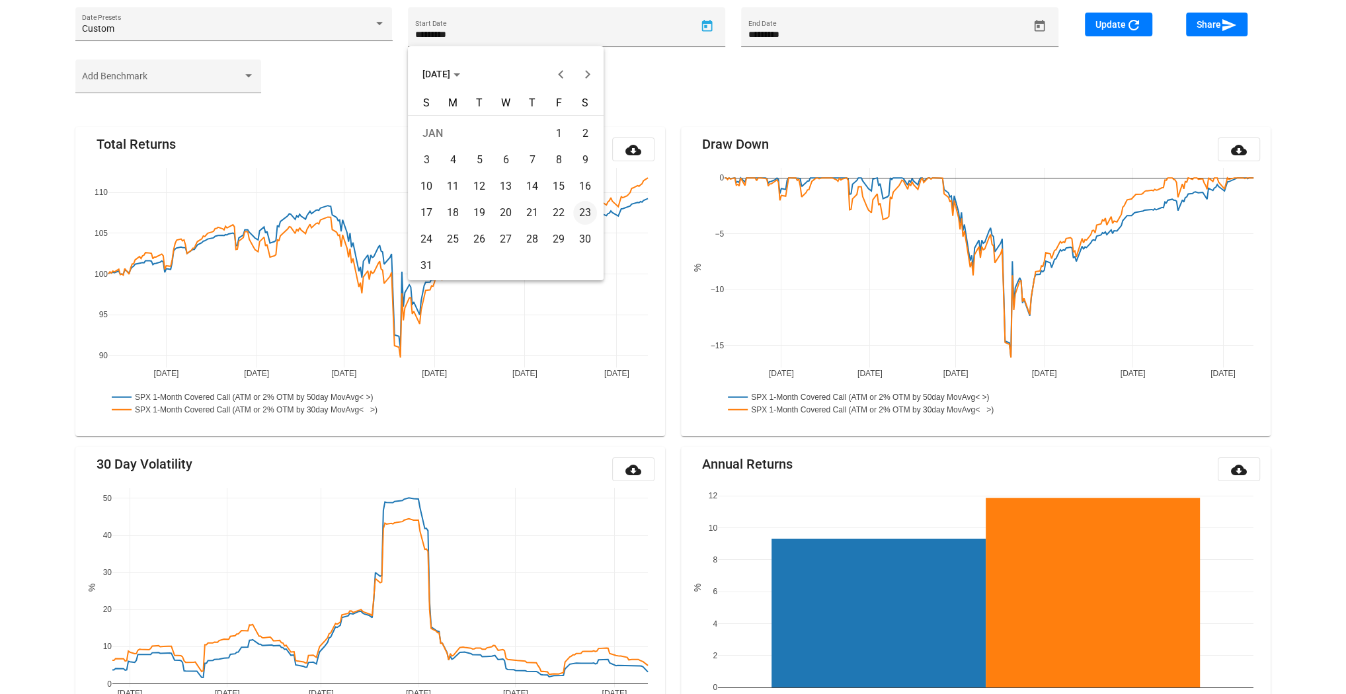
click at [452, 161] on div "4" at bounding box center [453, 160] width 24 height 24
type input "********"
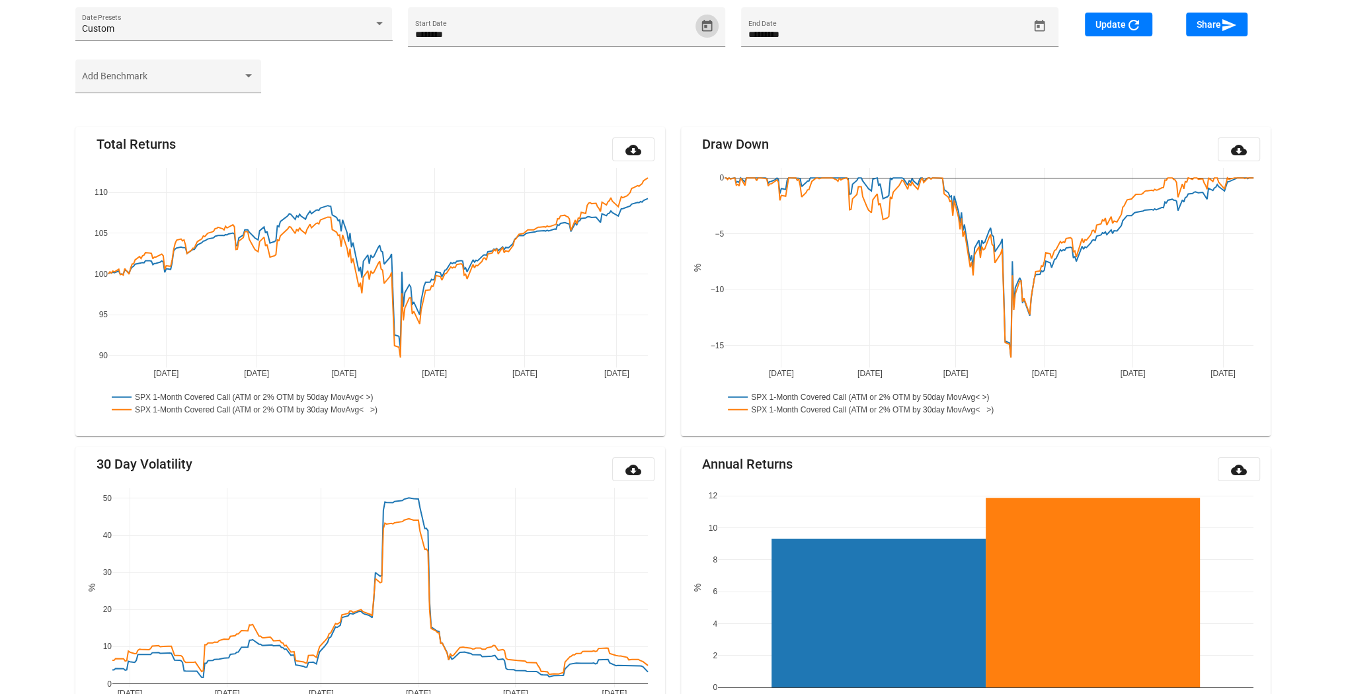
drag, startPoint x: 1096, startPoint y: 28, endPoint x: 1085, endPoint y: 36, distance: 13.2
click at [1096, 28] on span "Update refresh" at bounding box center [1119, 24] width 46 height 11
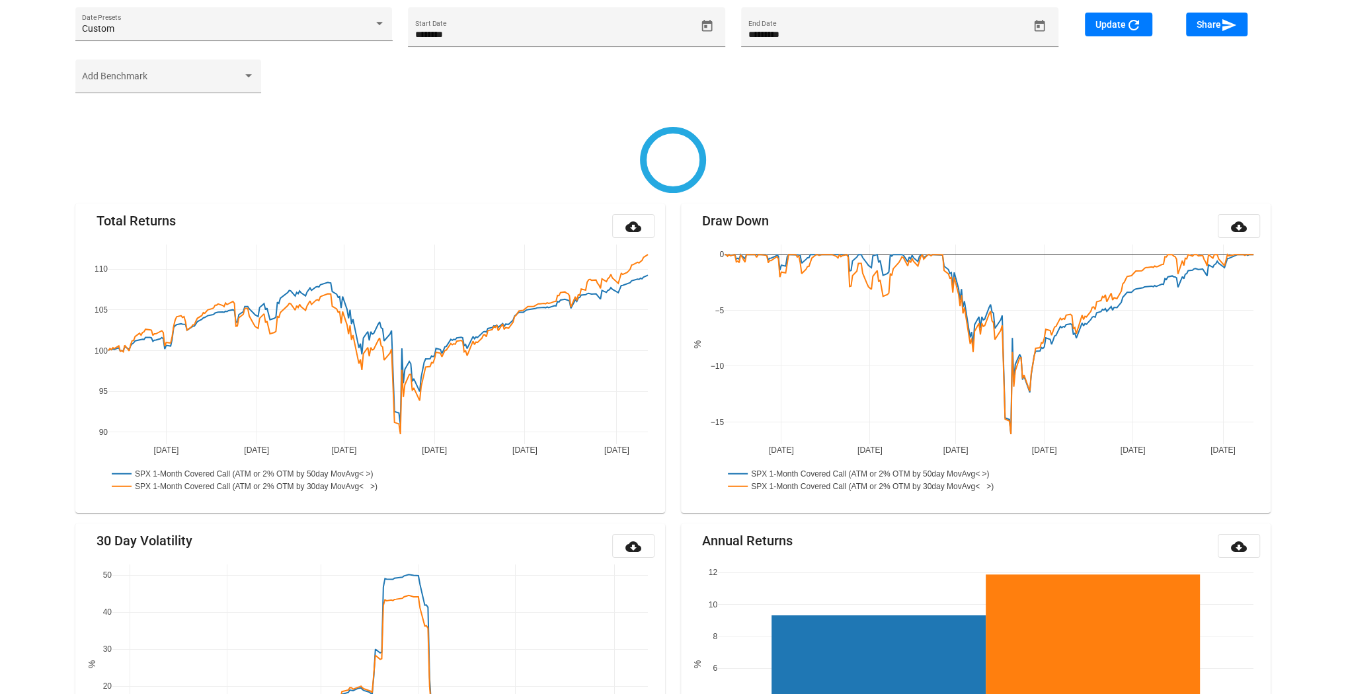
type input "*********"
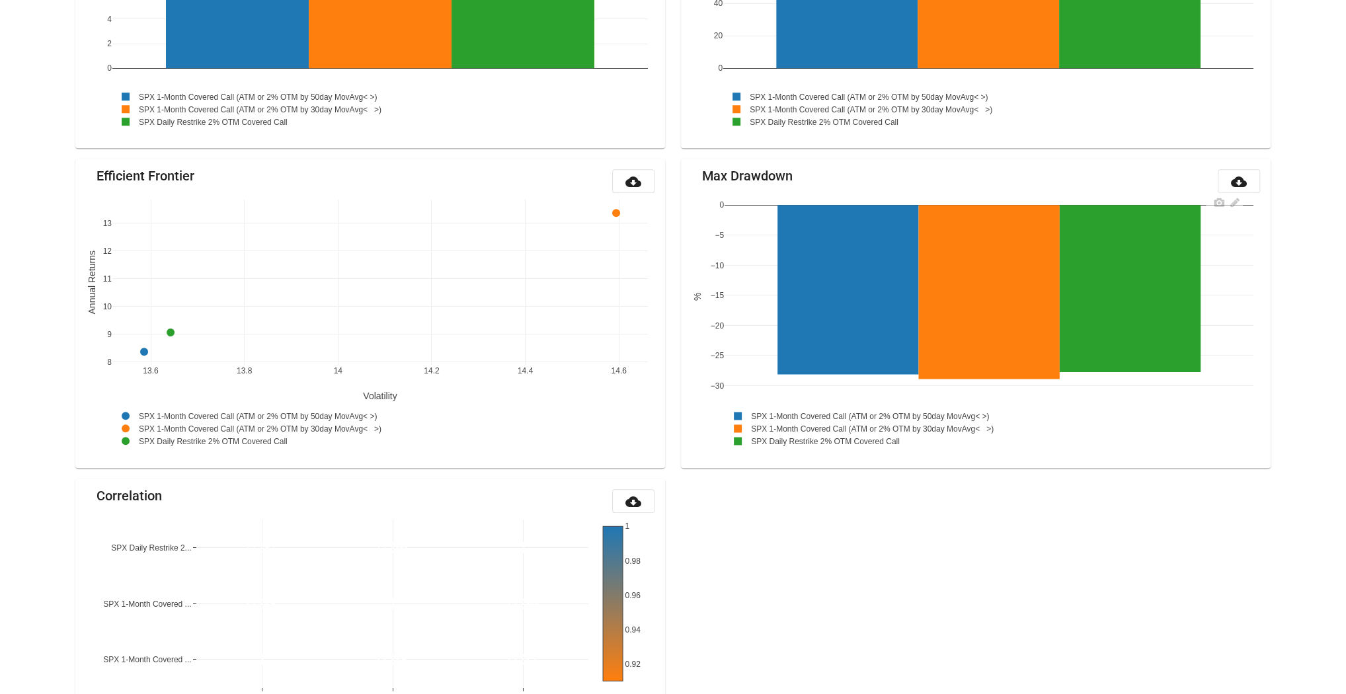
scroll to position [843, 0]
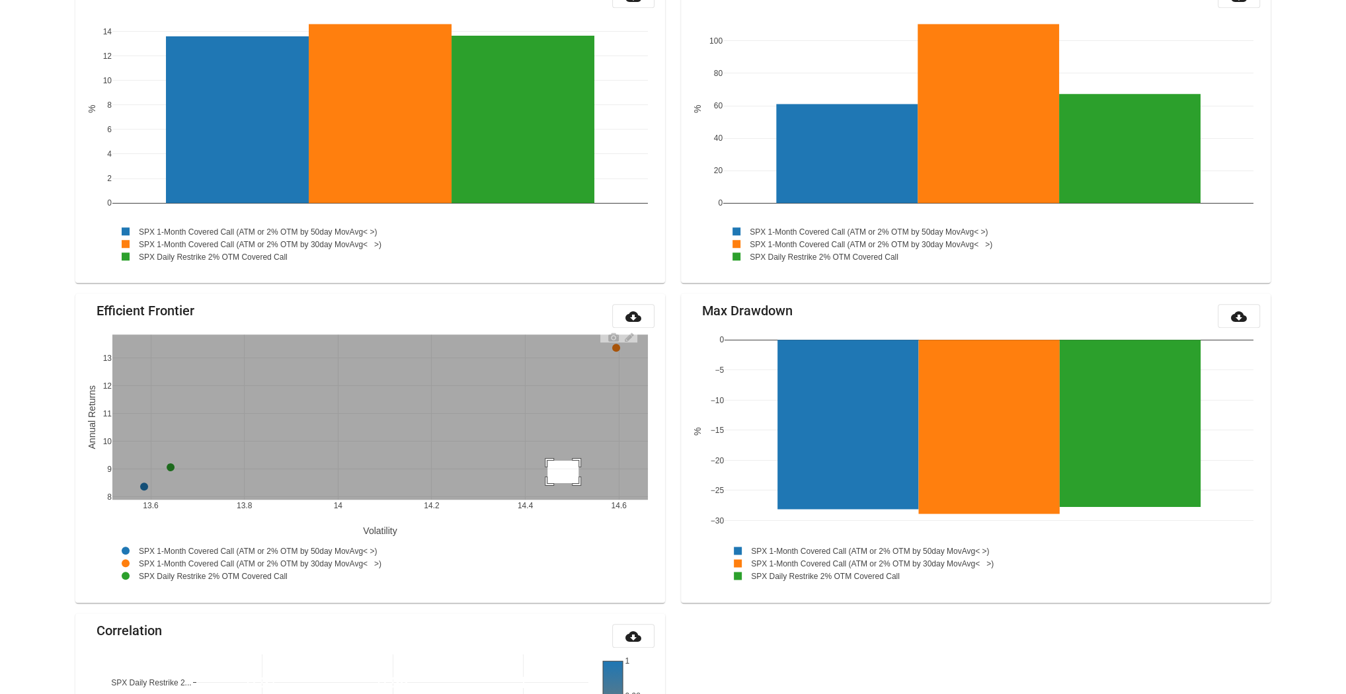
drag, startPoint x: 547, startPoint y: 458, endPoint x: 595, endPoint y: 484, distance: 54.1
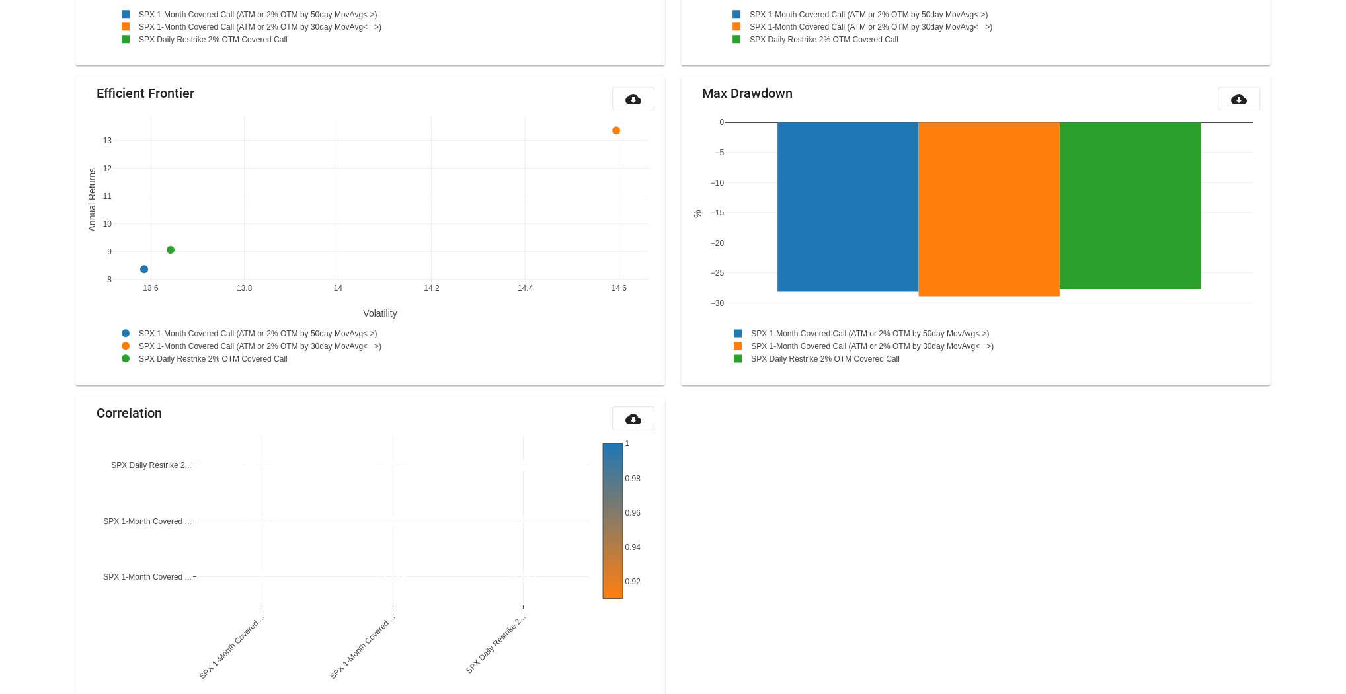
scroll to position [1277, 0]
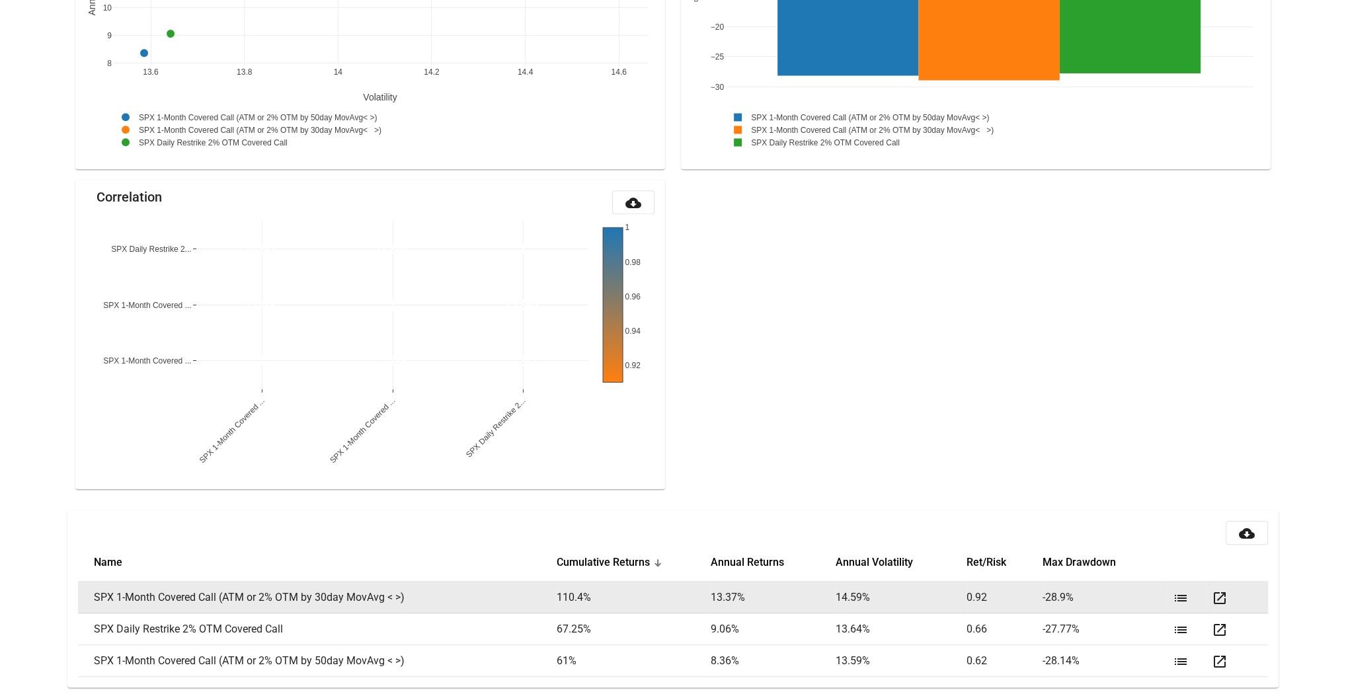
click at [1217, 592] on mat-icon "open_in_new" at bounding box center [1219, 598] width 16 height 16
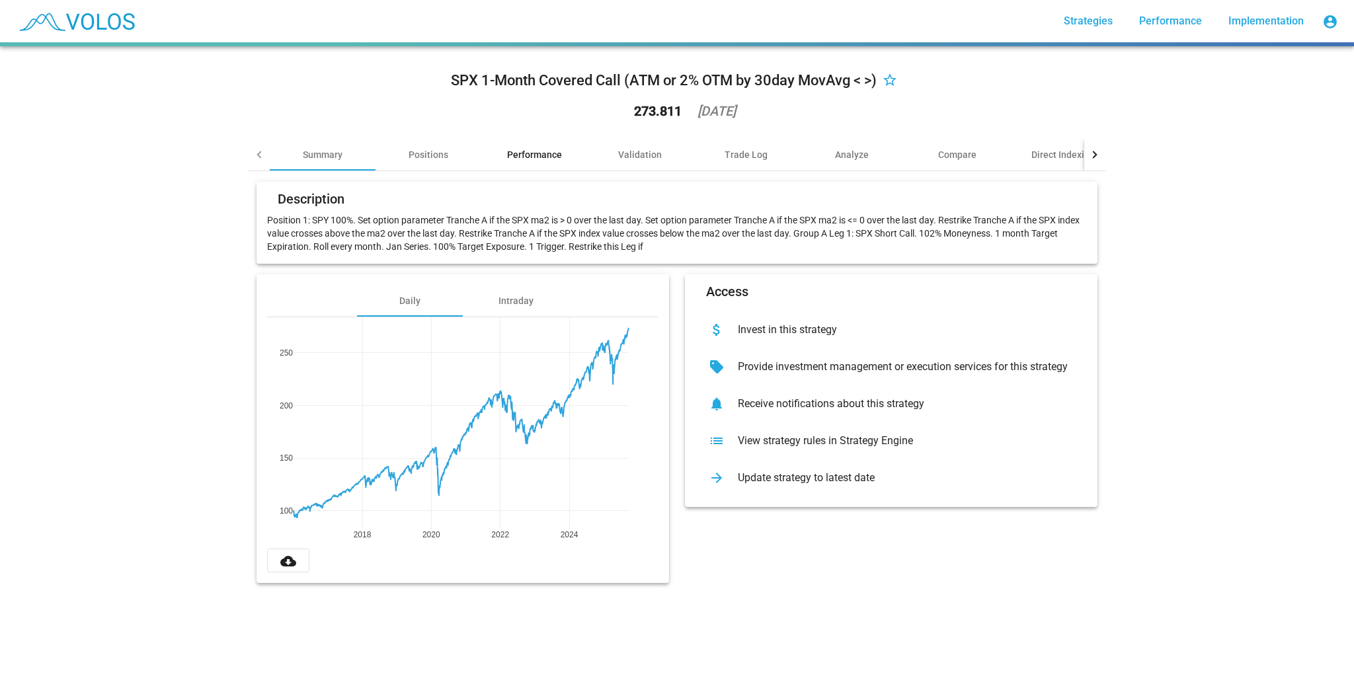
click at [505, 163] on div "Performance" at bounding box center [534, 155] width 106 height 32
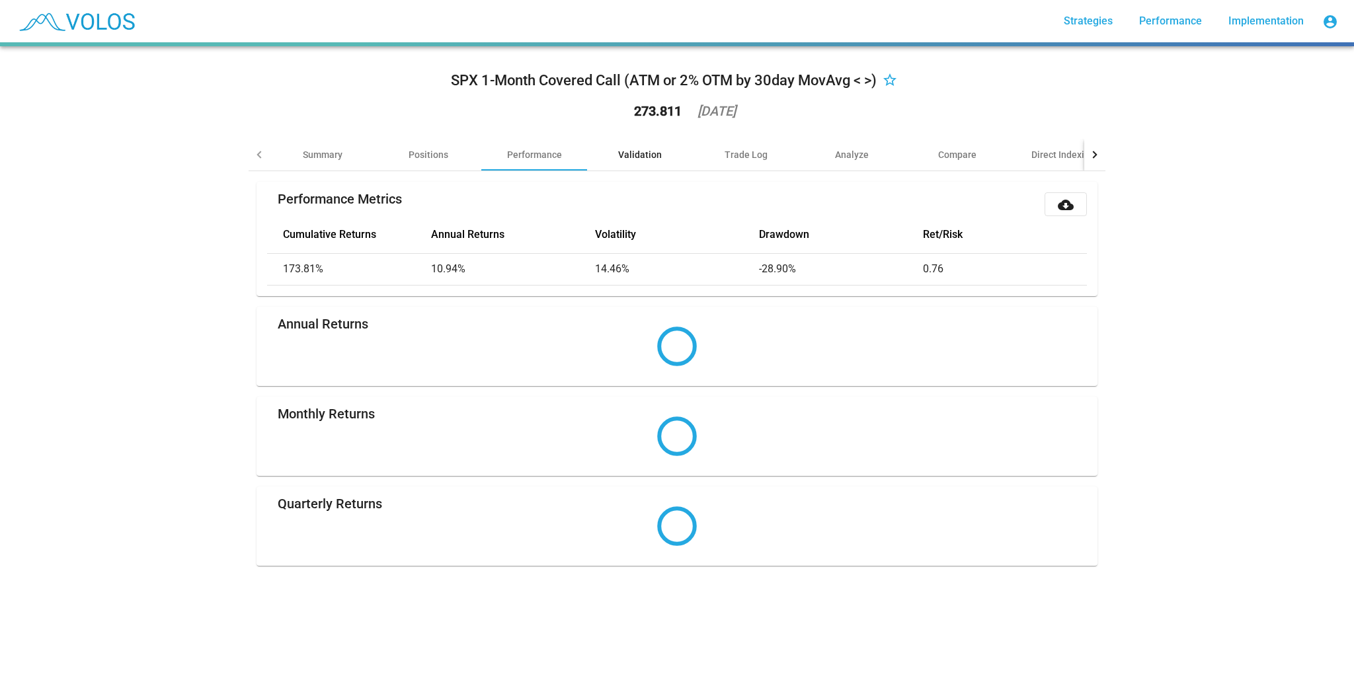
click at [653, 157] on div "Validation" at bounding box center [640, 154] width 44 height 13
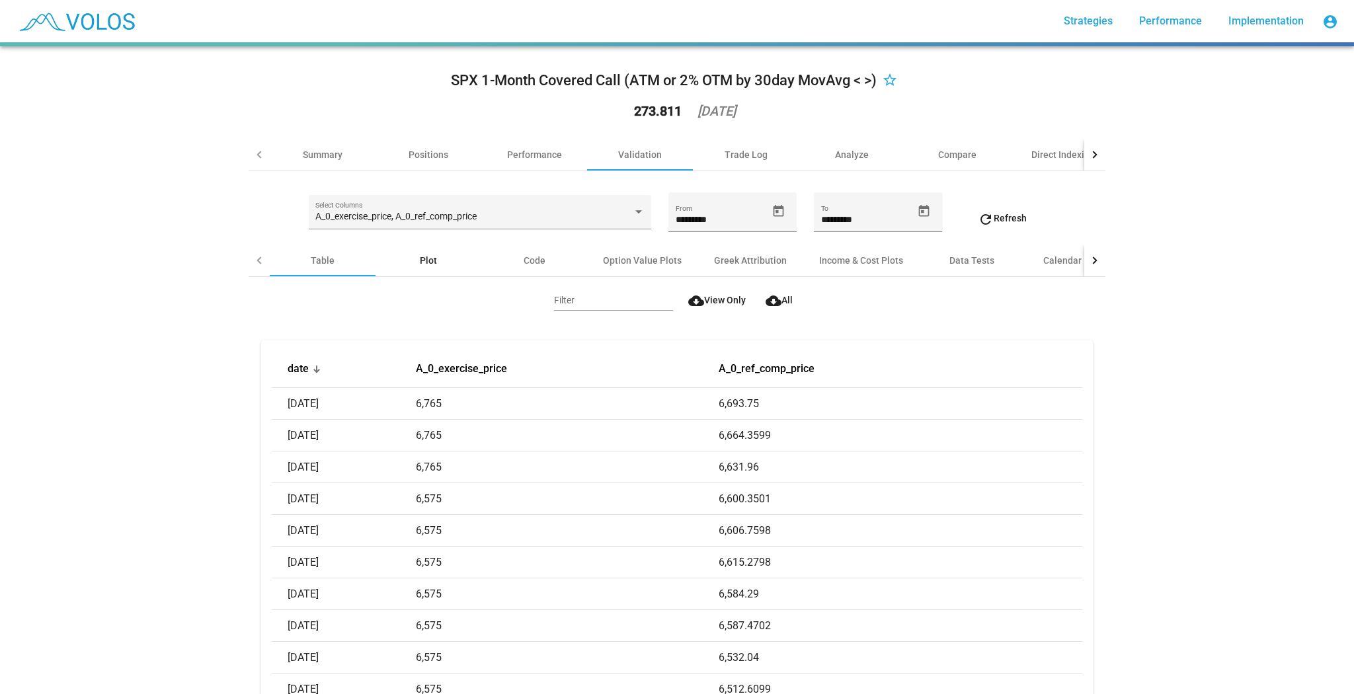
click at [440, 251] on div "Plot" at bounding box center [429, 261] width 106 height 32
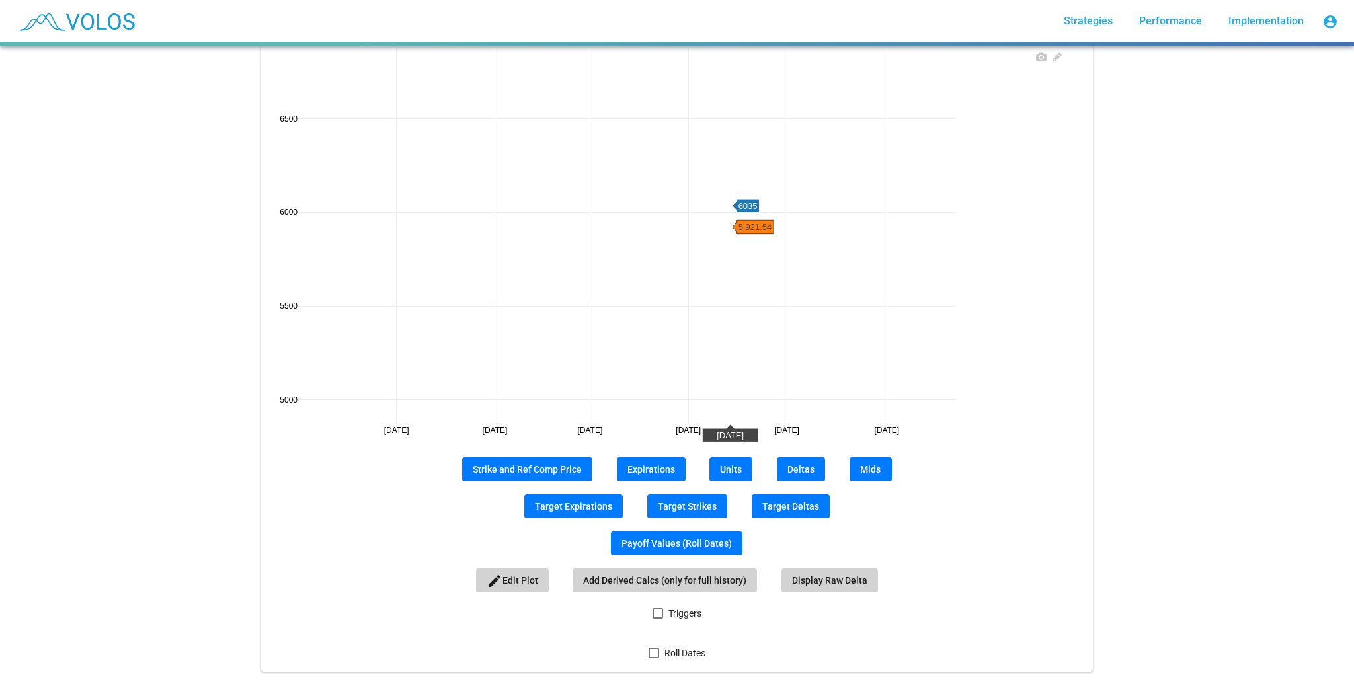
scroll to position [264, 0]
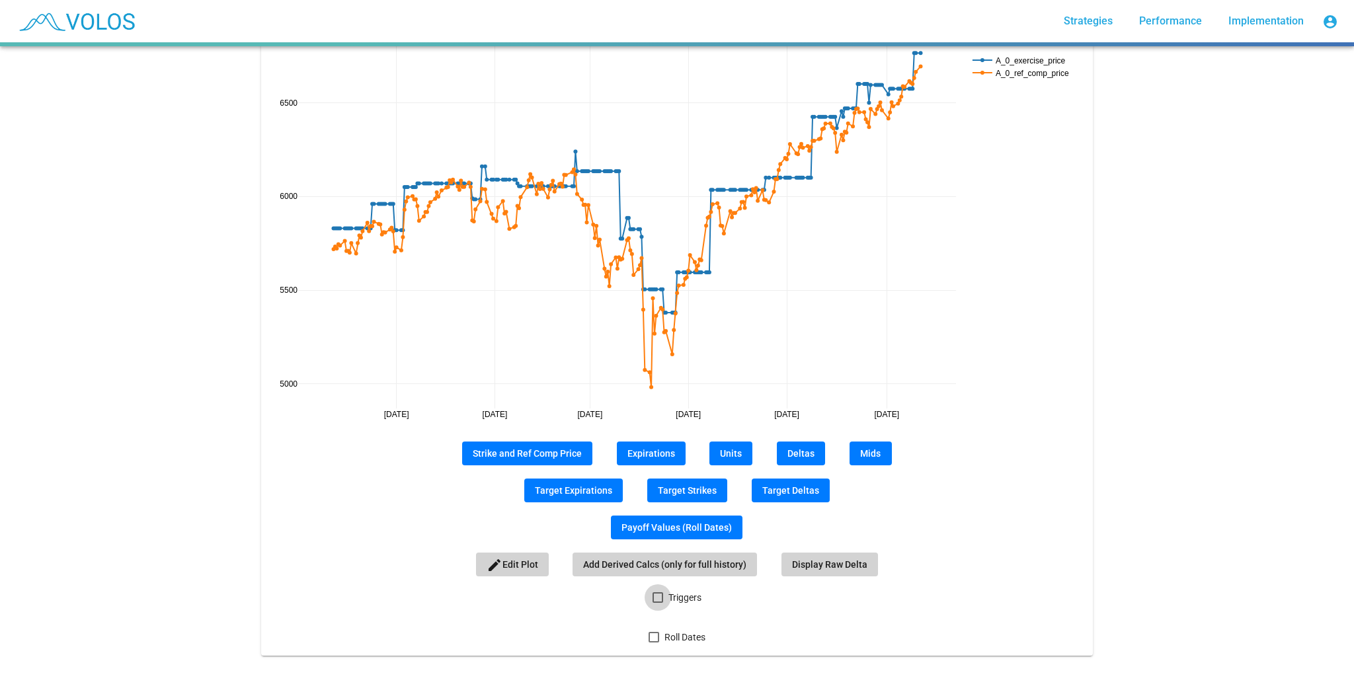
click at [672, 600] on span "Triggers" at bounding box center [684, 598] width 33 height 16
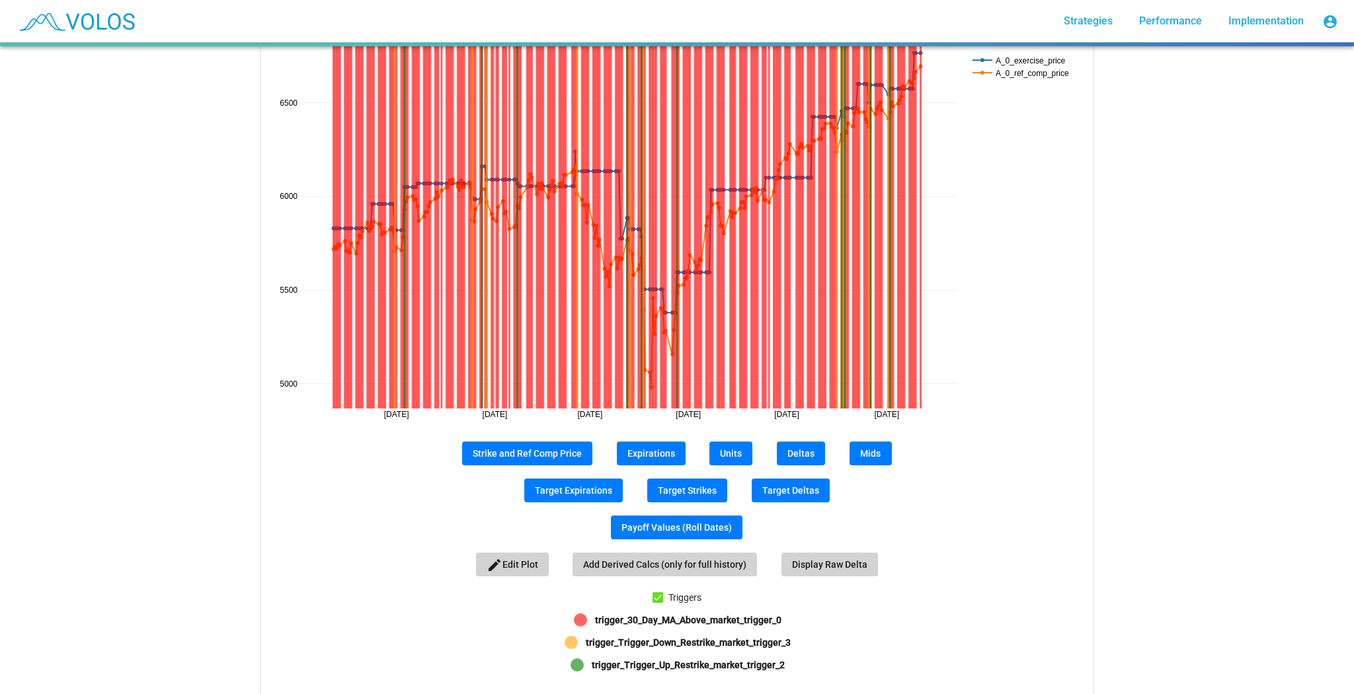
click at [672, 600] on span "Triggers" at bounding box center [684, 598] width 33 height 16
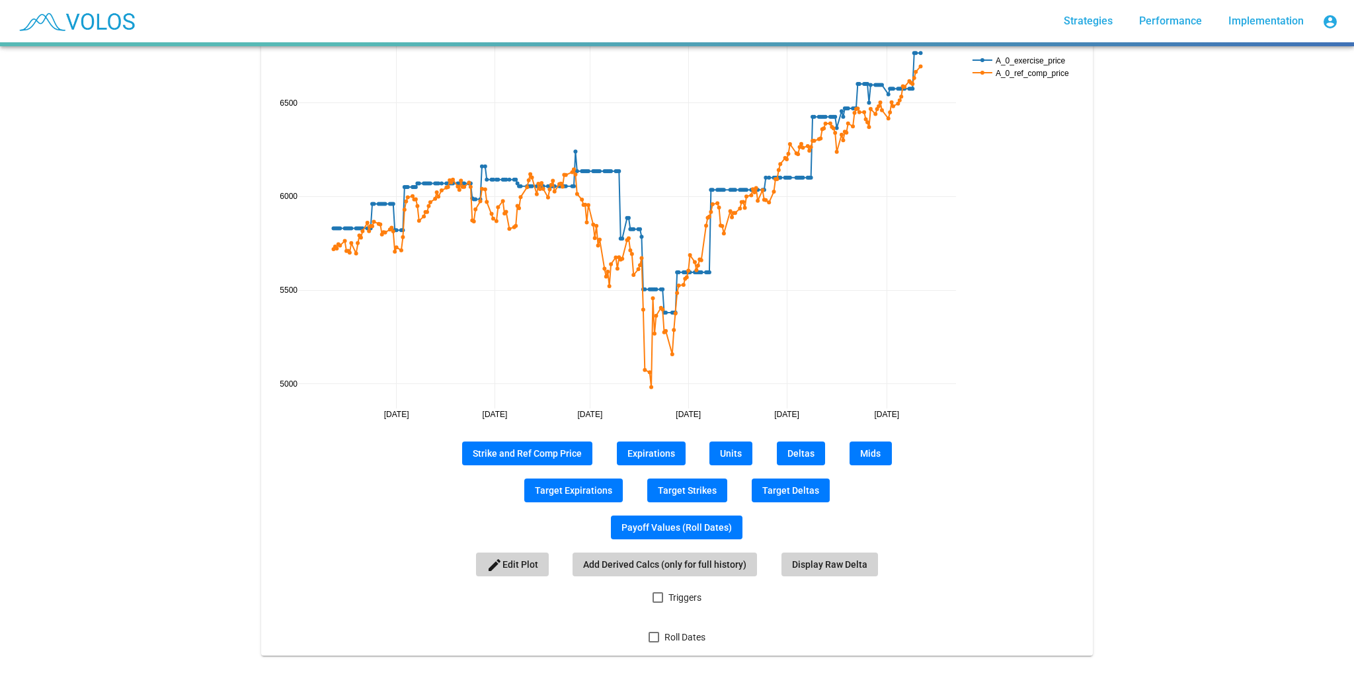
click at [665, 637] on span "Roll Dates" at bounding box center [685, 637] width 41 height 16
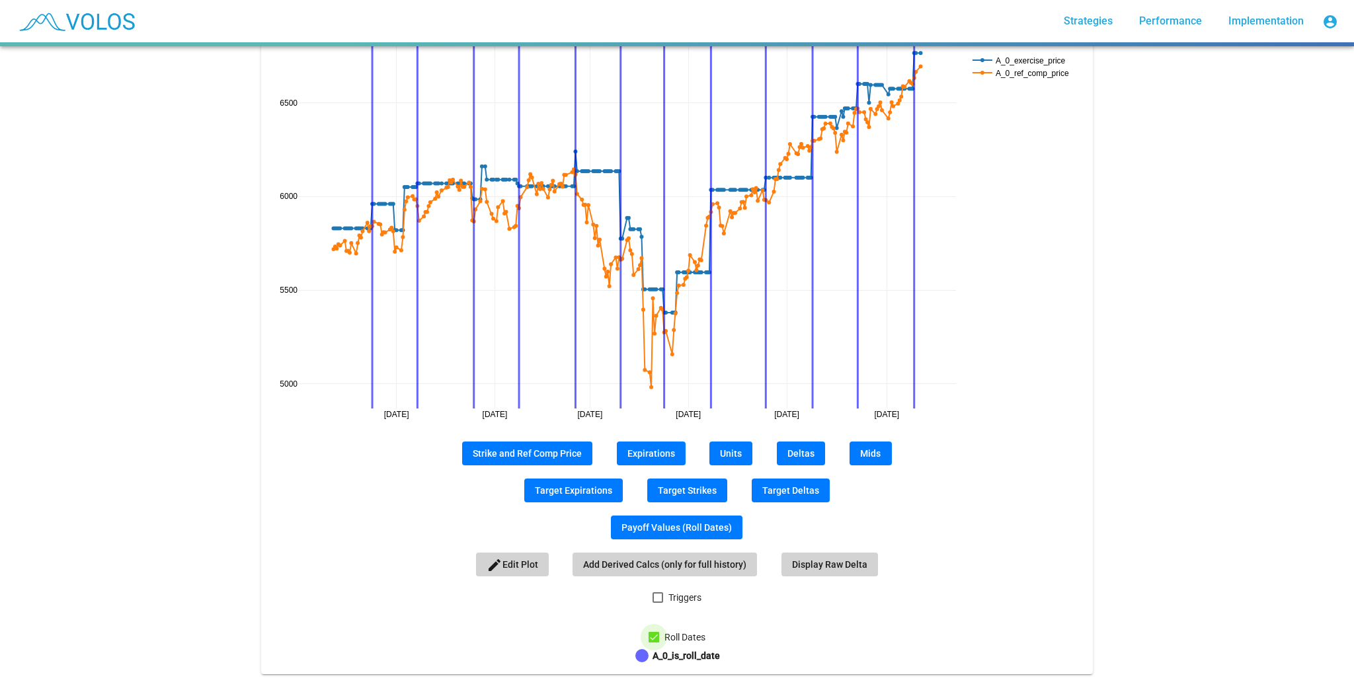
click at [669, 636] on span "Roll Dates" at bounding box center [685, 637] width 41 height 16
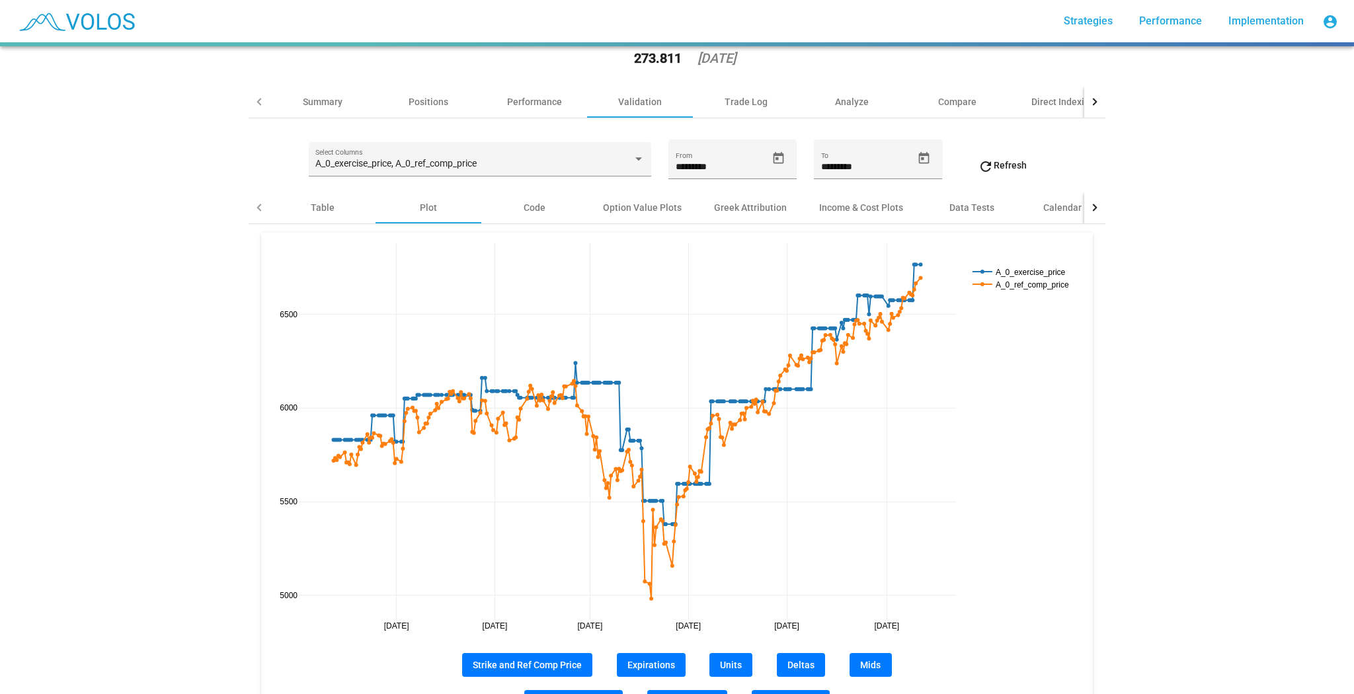
scroll to position [0, 0]
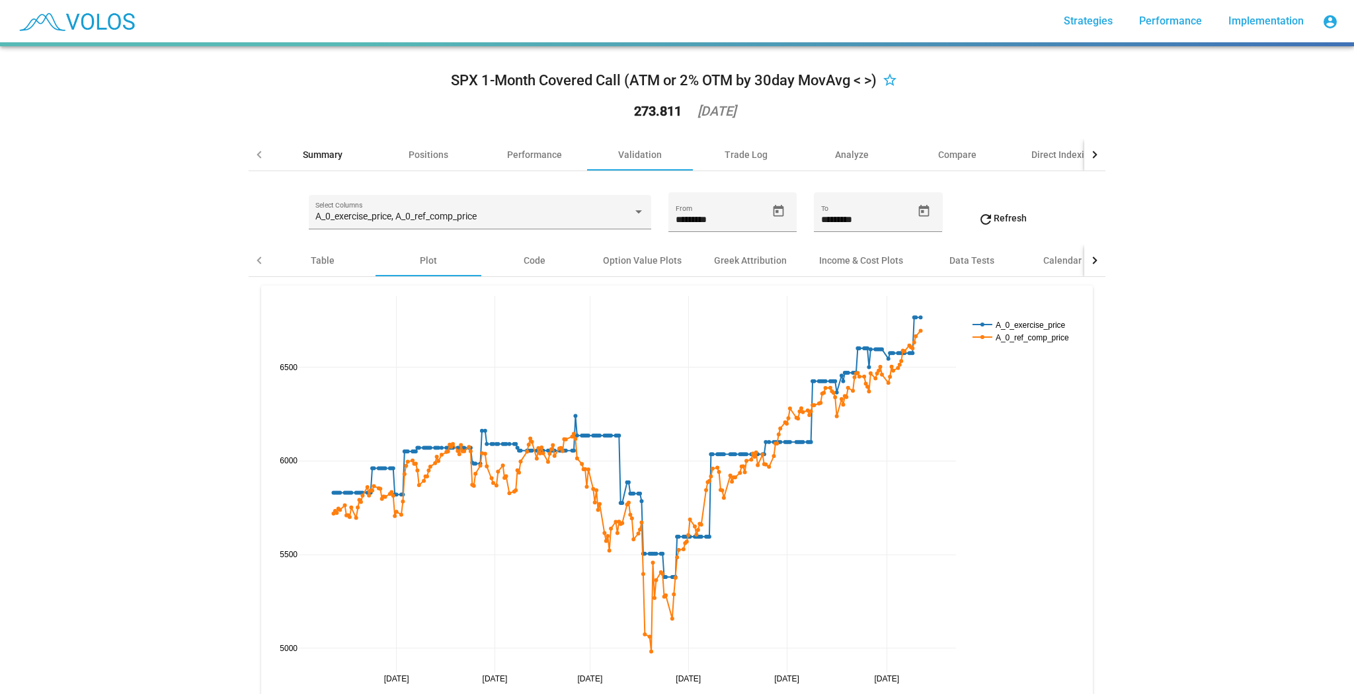
click at [325, 149] on div "Summary" at bounding box center [323, 155] width 106 height 32
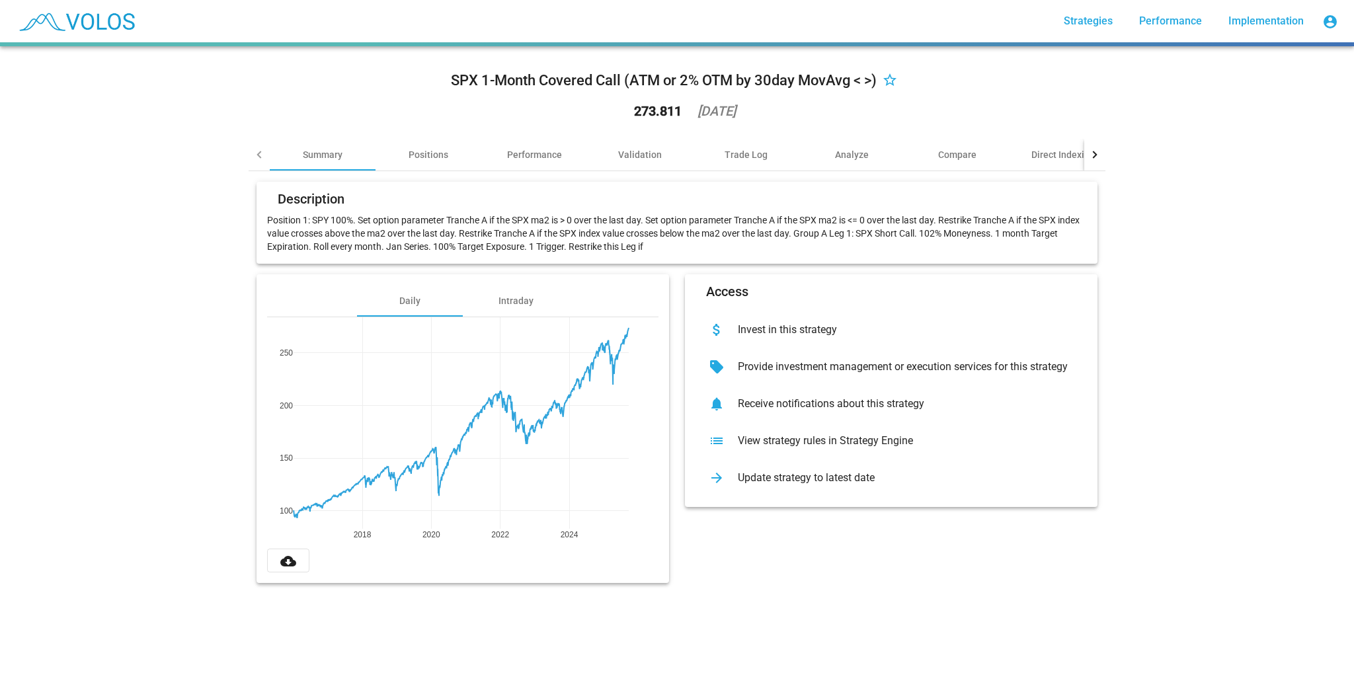
click at [722, 78] on div "SPX 1-Month Covered Call (ATM or 2% OTM by 30day MovAvg < >)" at bounding box center [664, 80] width 426 height 21
click at [629, 155] on div "Validation" at bounding box center [640, 154] width 44 height 13
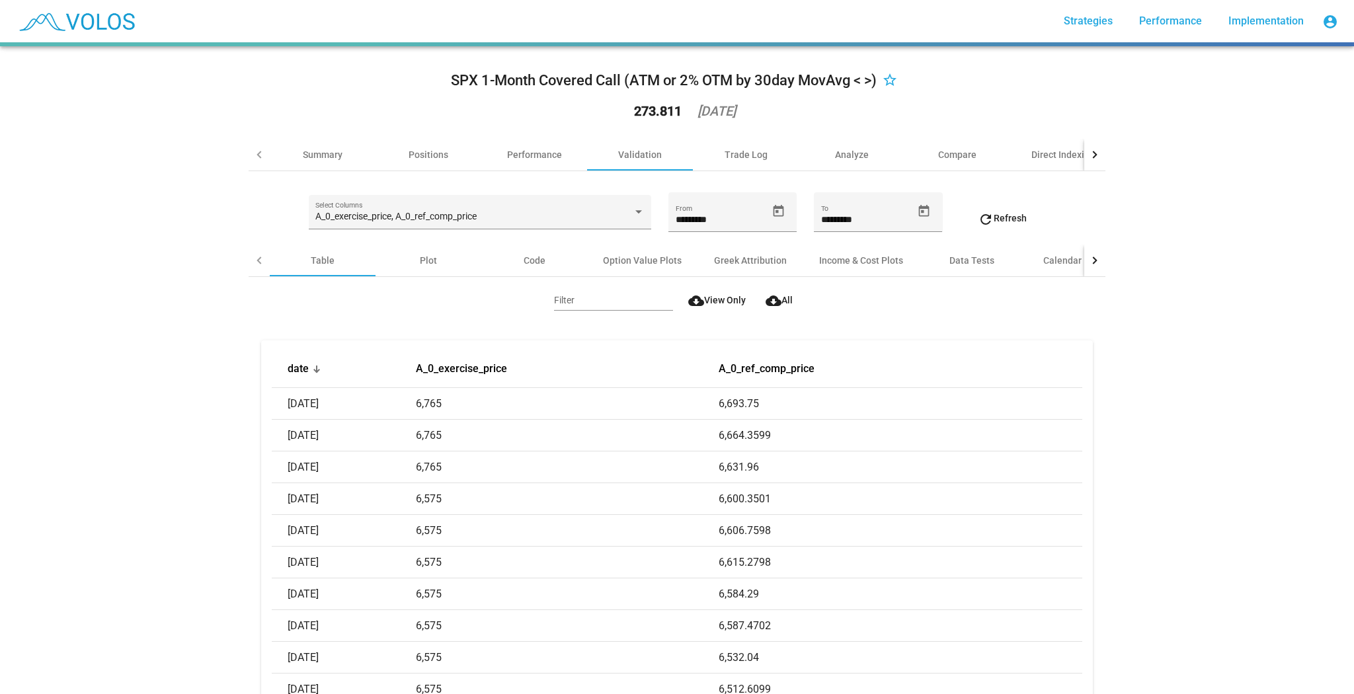
click at [618, 241] on div "A_0_exercise_price, A_0_ref_comp_price Select Columns" at bounding box center [480, 218] width 343 height 46
click at [450, 262] on div "Plot" at bounding box center [429, 261] width 106 height 32
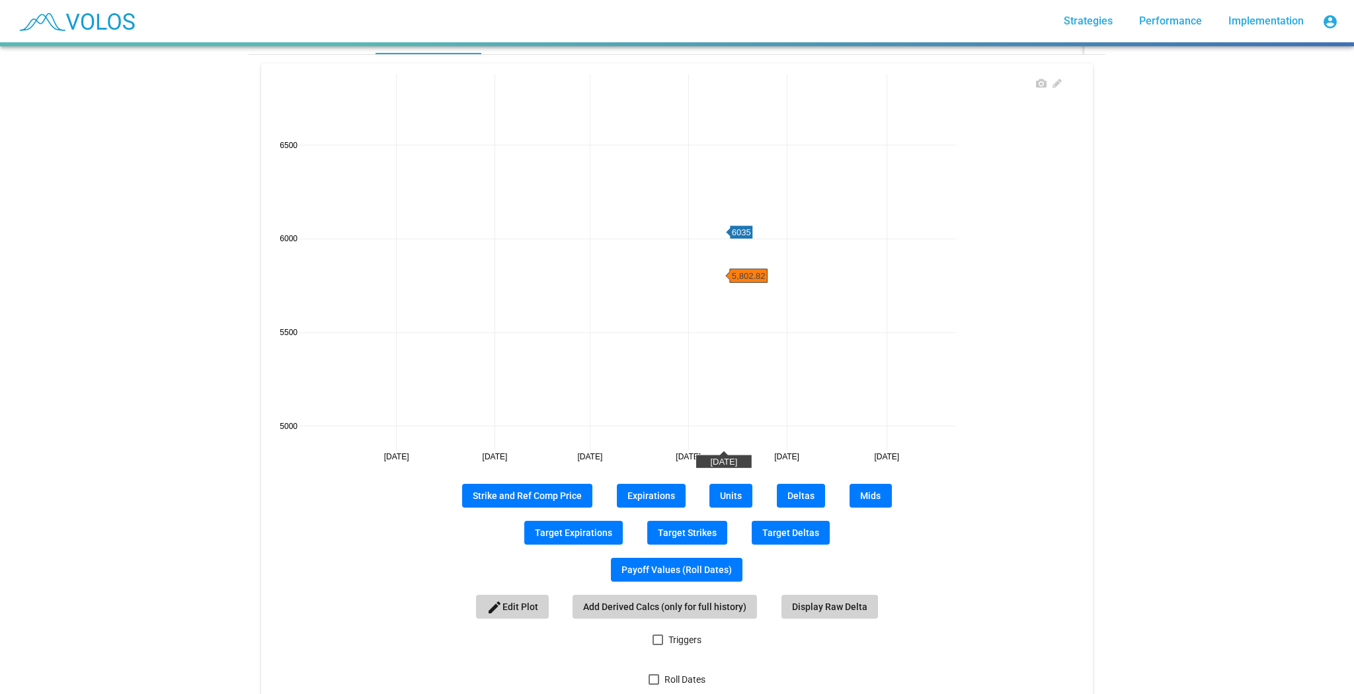
scroll to position [264, 0]
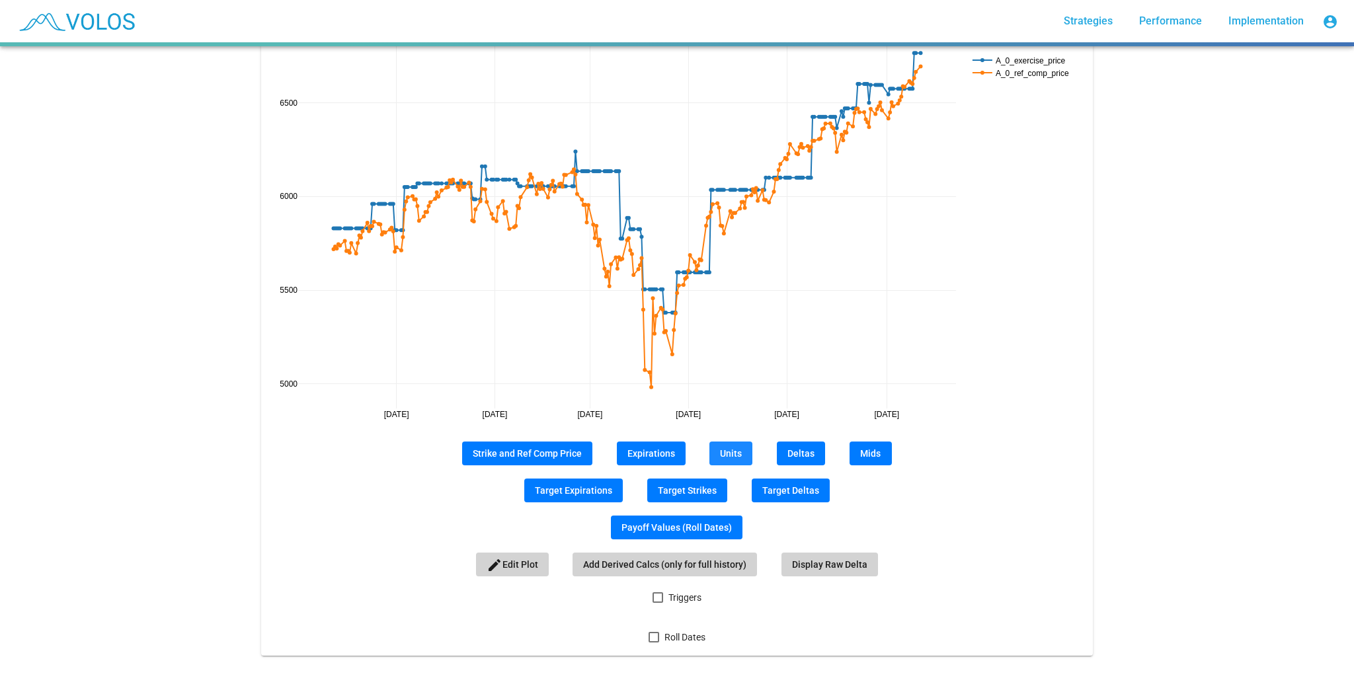
click at [721, 456] on span "Units" at bounding box center [731, 453] width 22 height 11
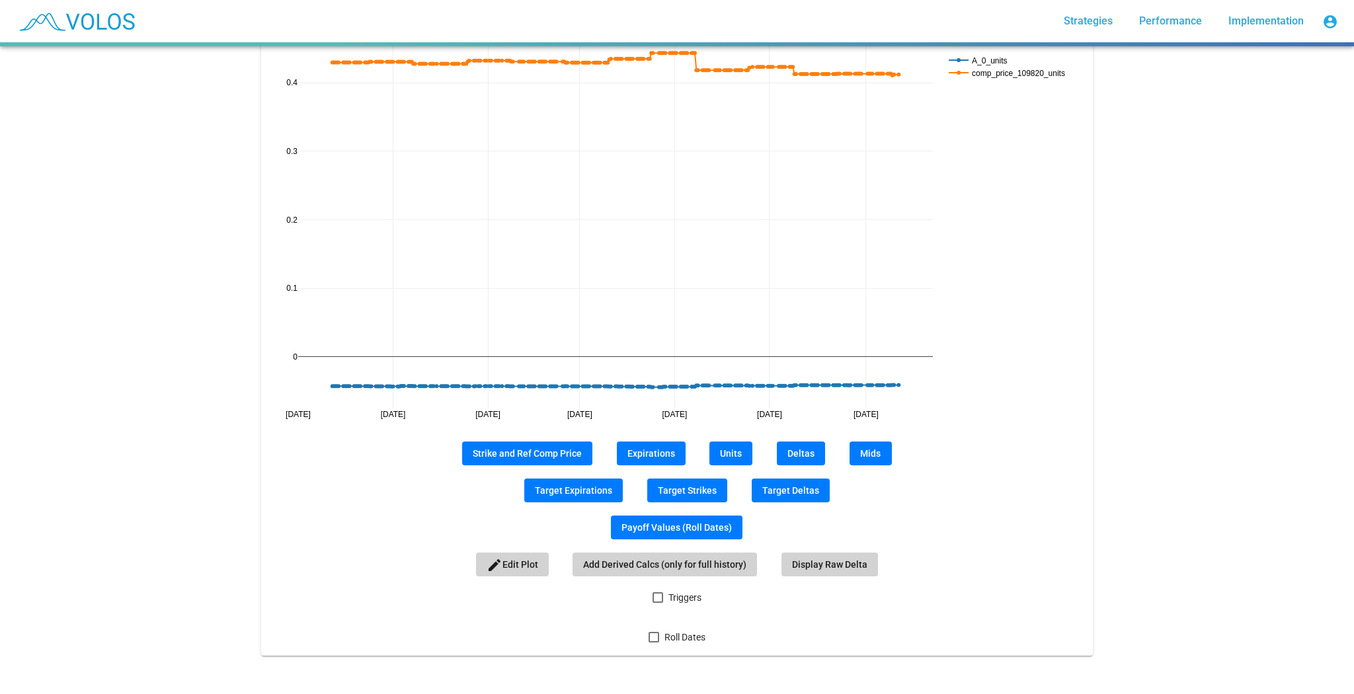
click at [1002, 57] on rect at bounding box center [1012, 60] width 132 height 13
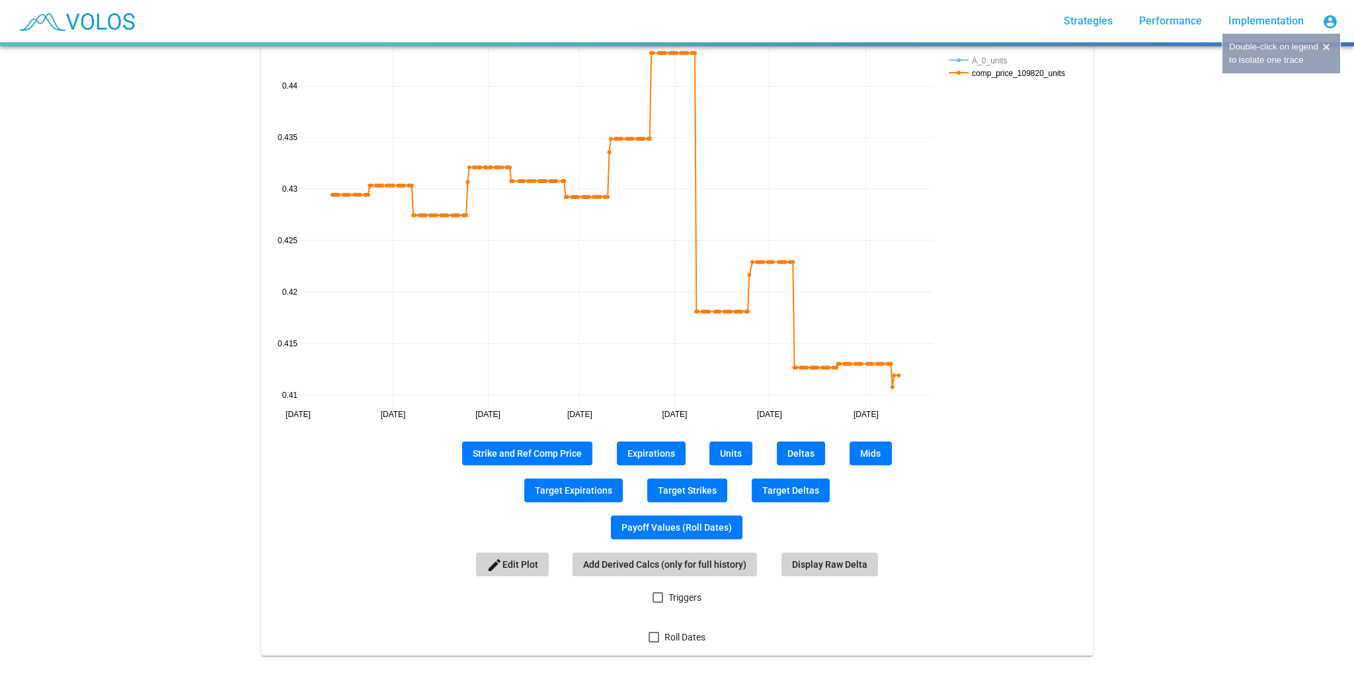
click at [1002, 57] on rect at bounding box center [1012, 60] width 132 height 13
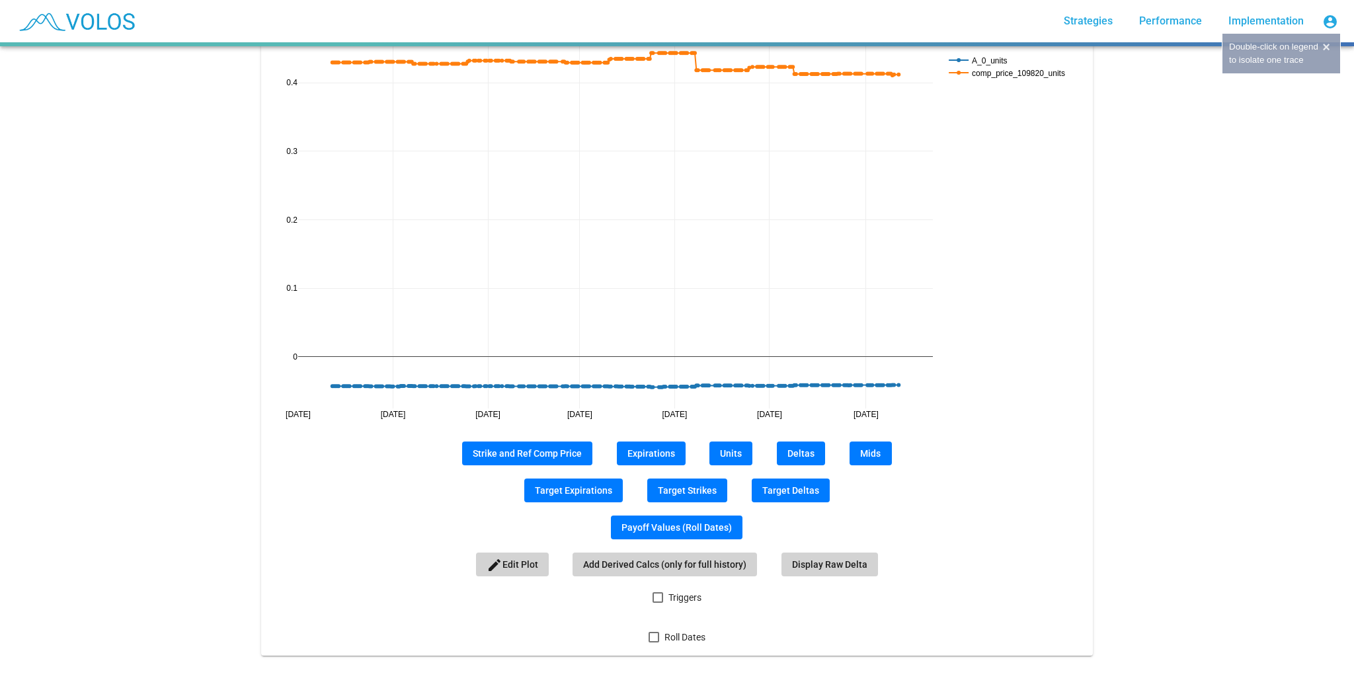
click at [995, 75] on rect at bounding box center [1012, 72] width 132 height 13
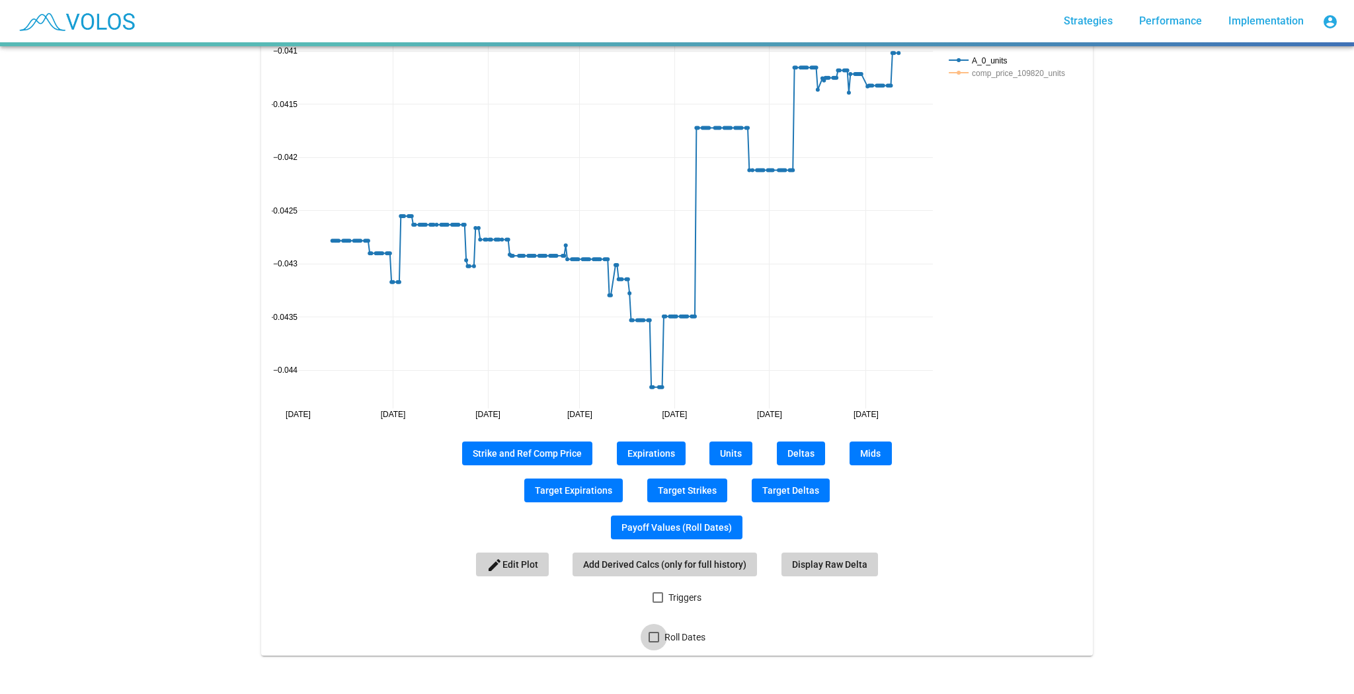
click at [680, 641] on span "Roll Dates" at bounding box center [685, 637] width 41 height 16
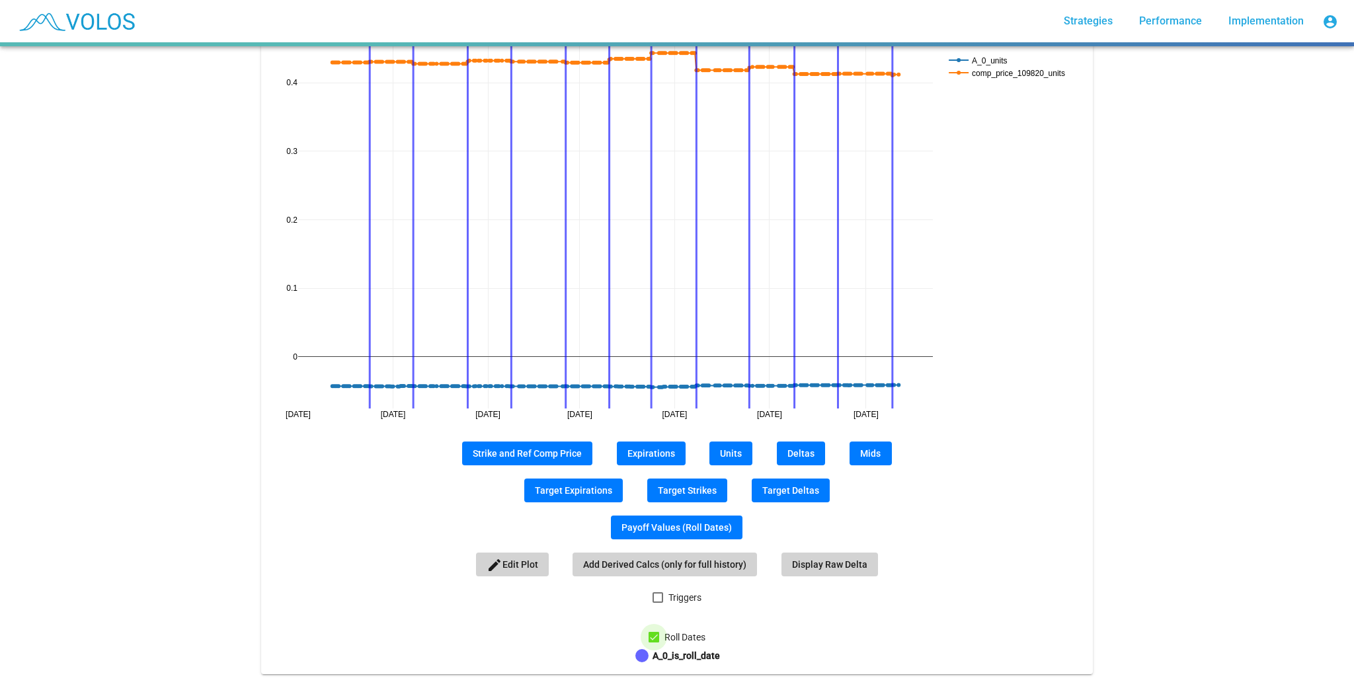
click at [680, 641] on span "Roll Dates" at bounding box center [685, 637] width 41 height 16
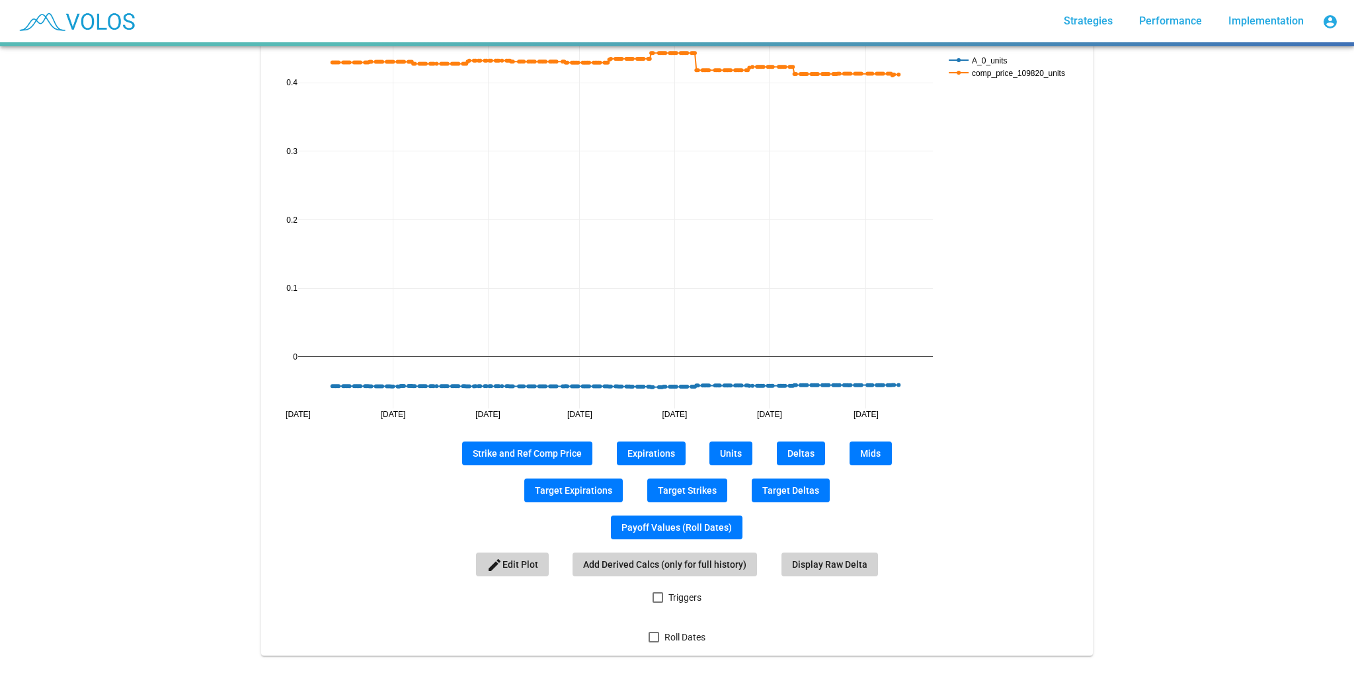
click at [676, 592] on span "Triggers" at bounding box center [684, 598] width 33 height 16
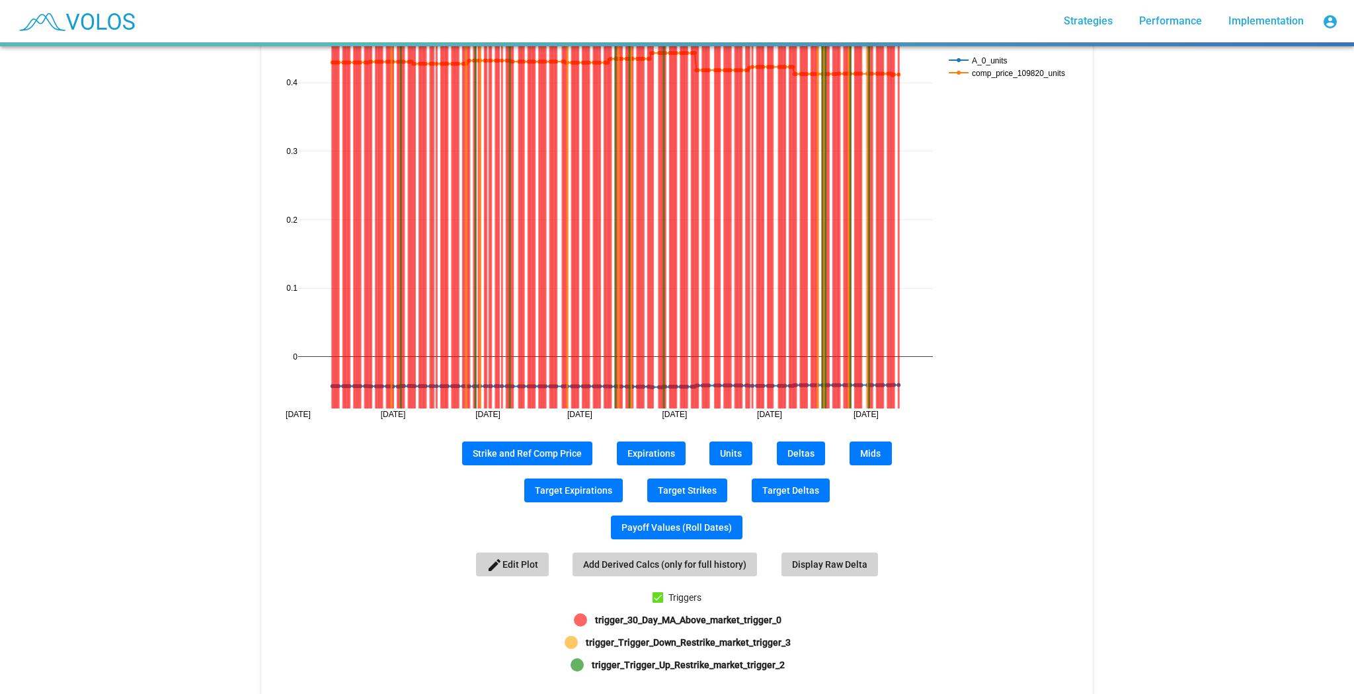
click at [990, 71] on rect at bounding box center [1012, 72] width 132 height 13
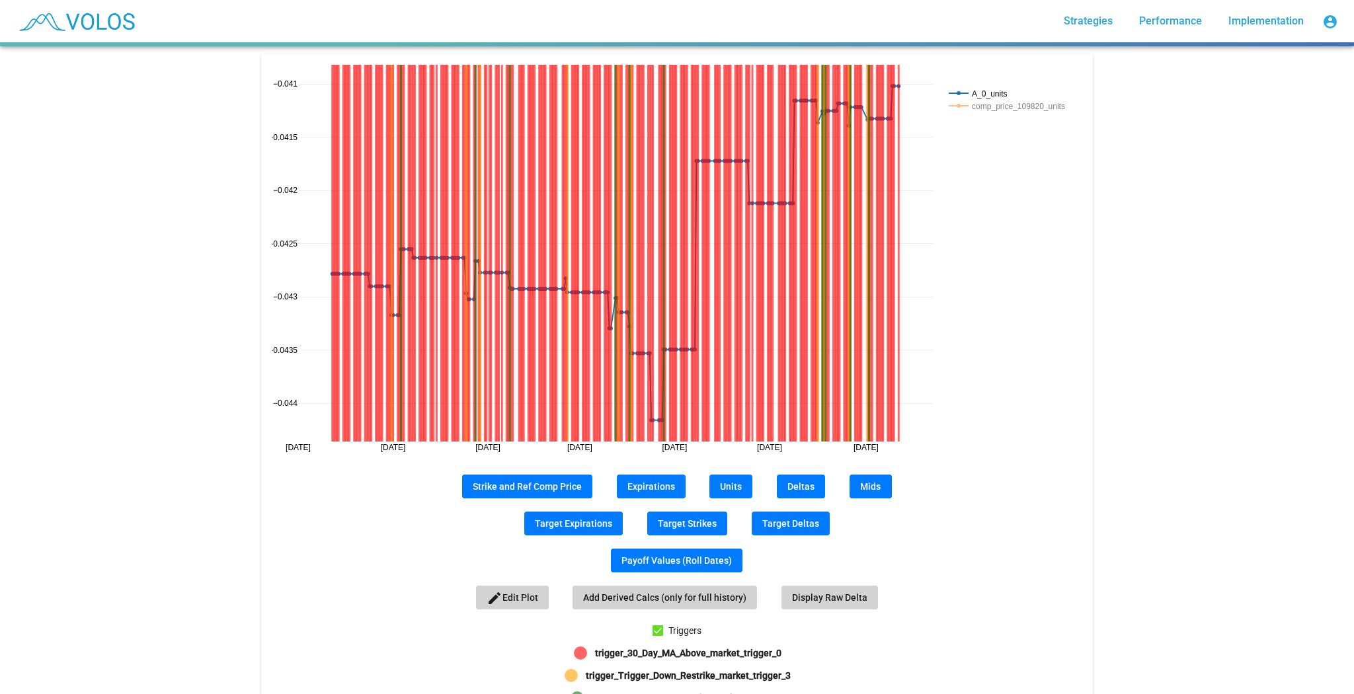
scroll to position [159, 0]
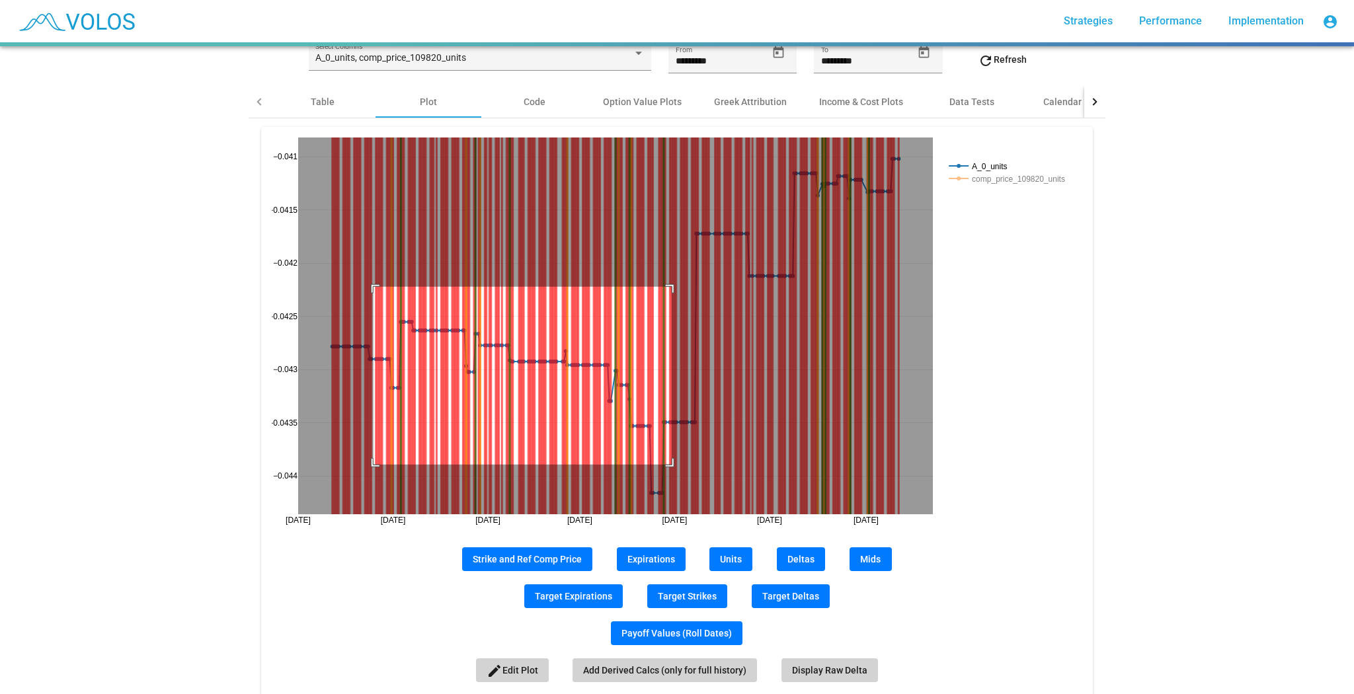
drag, startPoint x: 370, startPoint y: 286, endPoint x: 668, endPoint y: 464, distance: 347.2
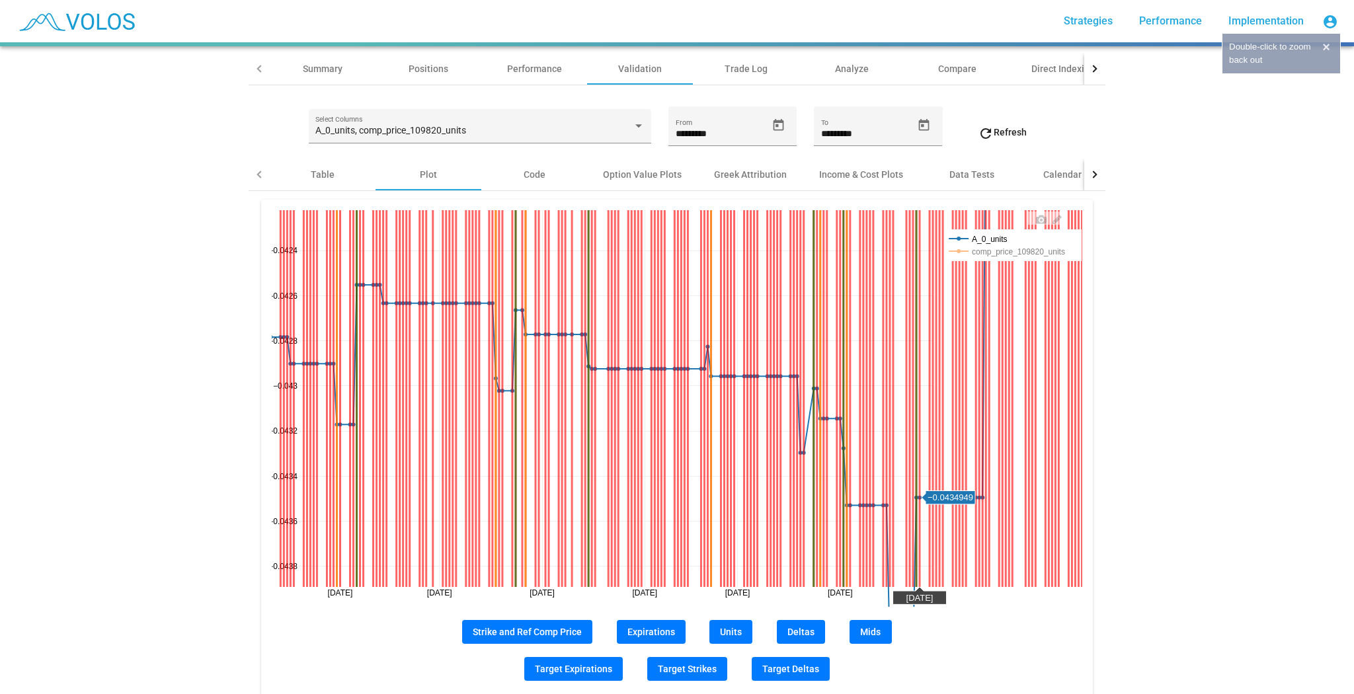
scroll to position [76, 0]
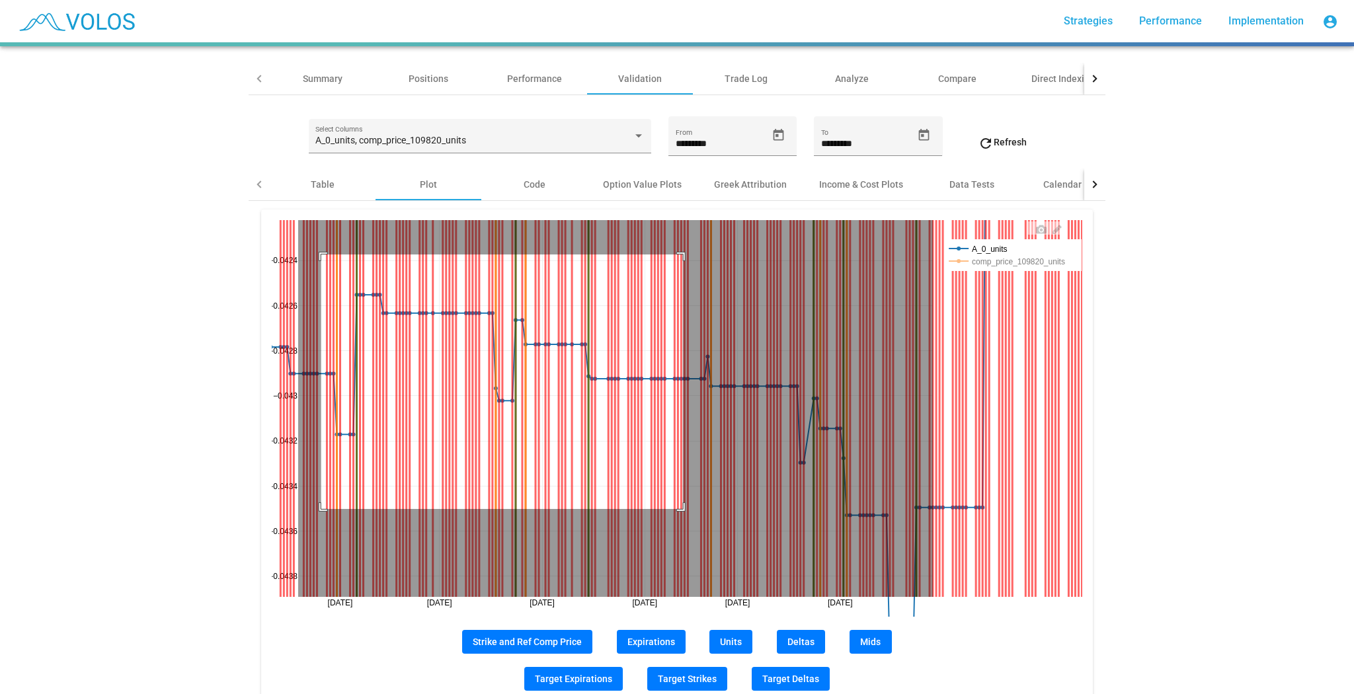
drag, startPoint x: 317, startPoint y: 253, endPoint x: 705, endPoint y: 548, distance: 486.9
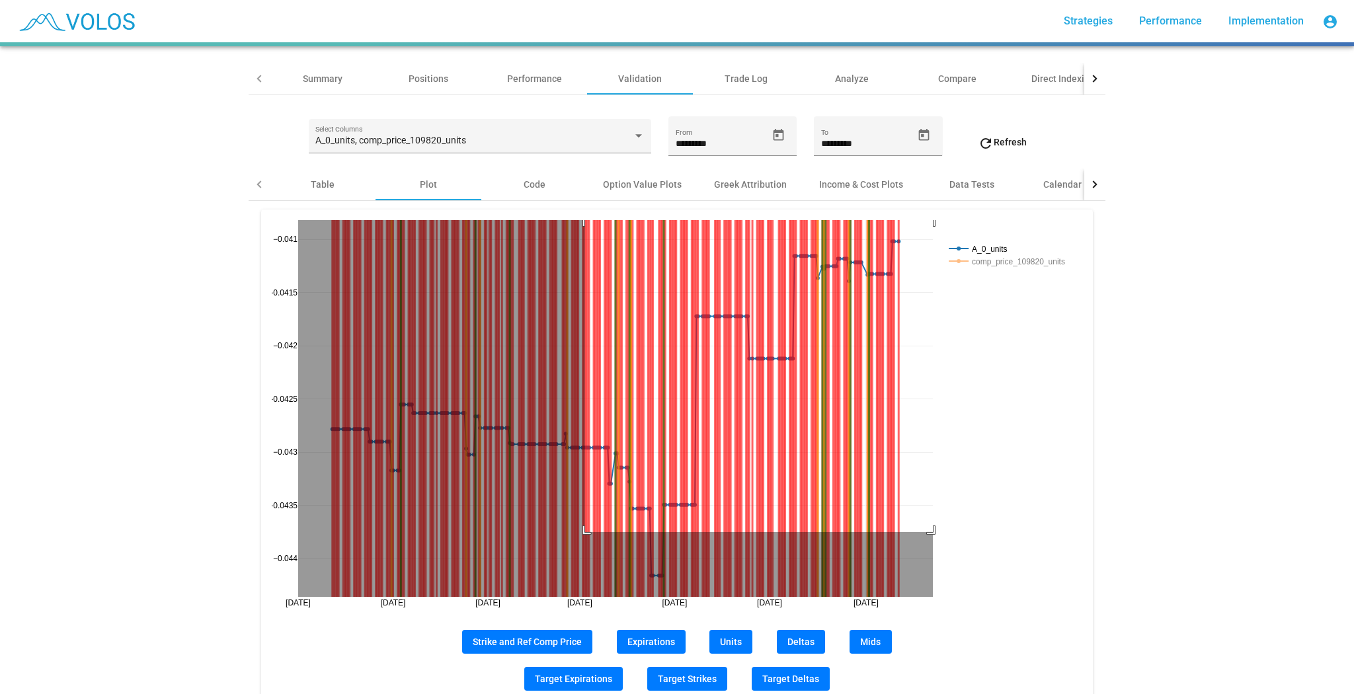
drag, startPoint x: 581, startPoint y: 531, endPoint x: 973, endPoint y: 211, distance: 506.1
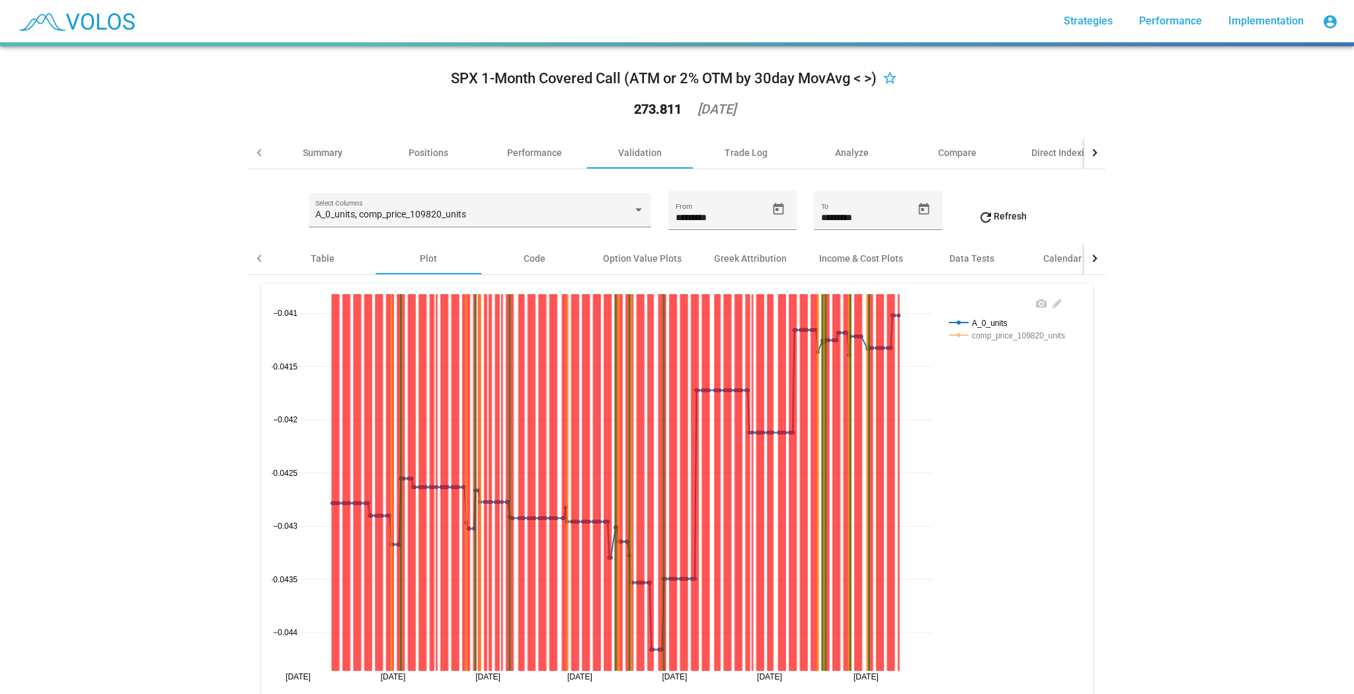
scroll to position [0, 0]
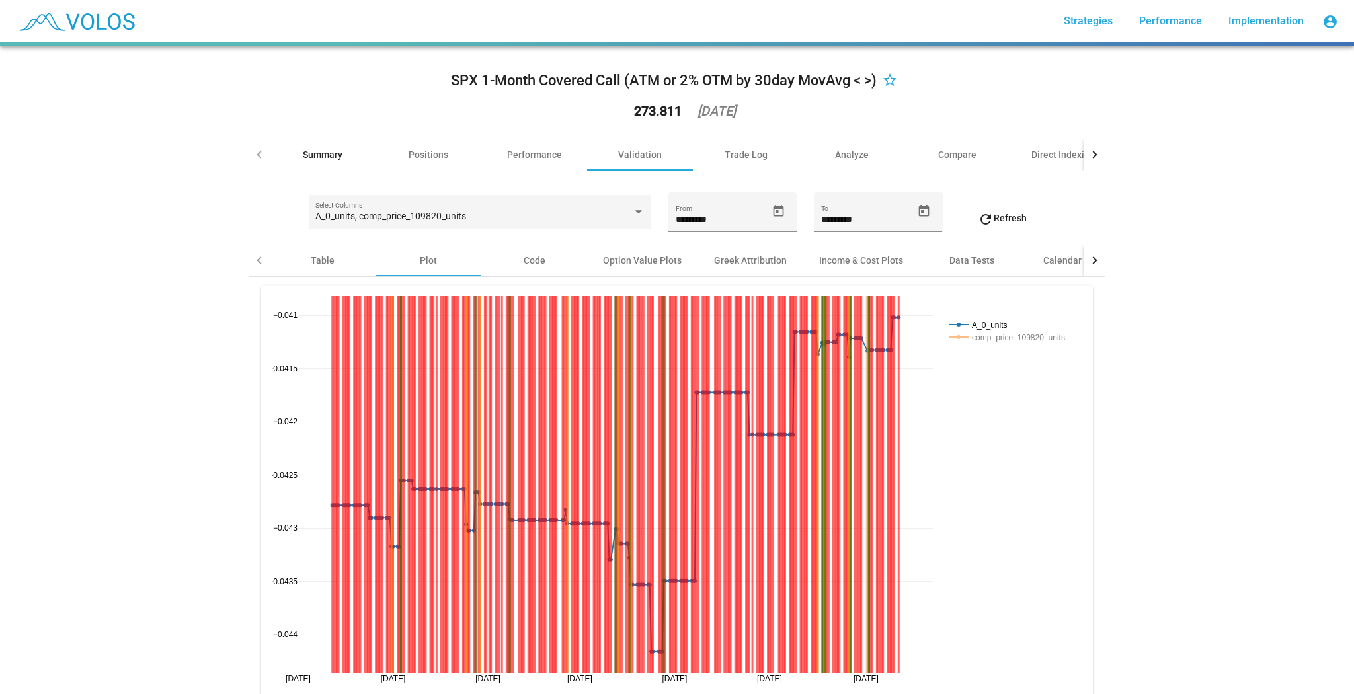
click at [340, 164] on div "Summary" at bounding box center [323, 155] width 106 height 32
